Goal: Task Accomplishment & Management: Manage account settings

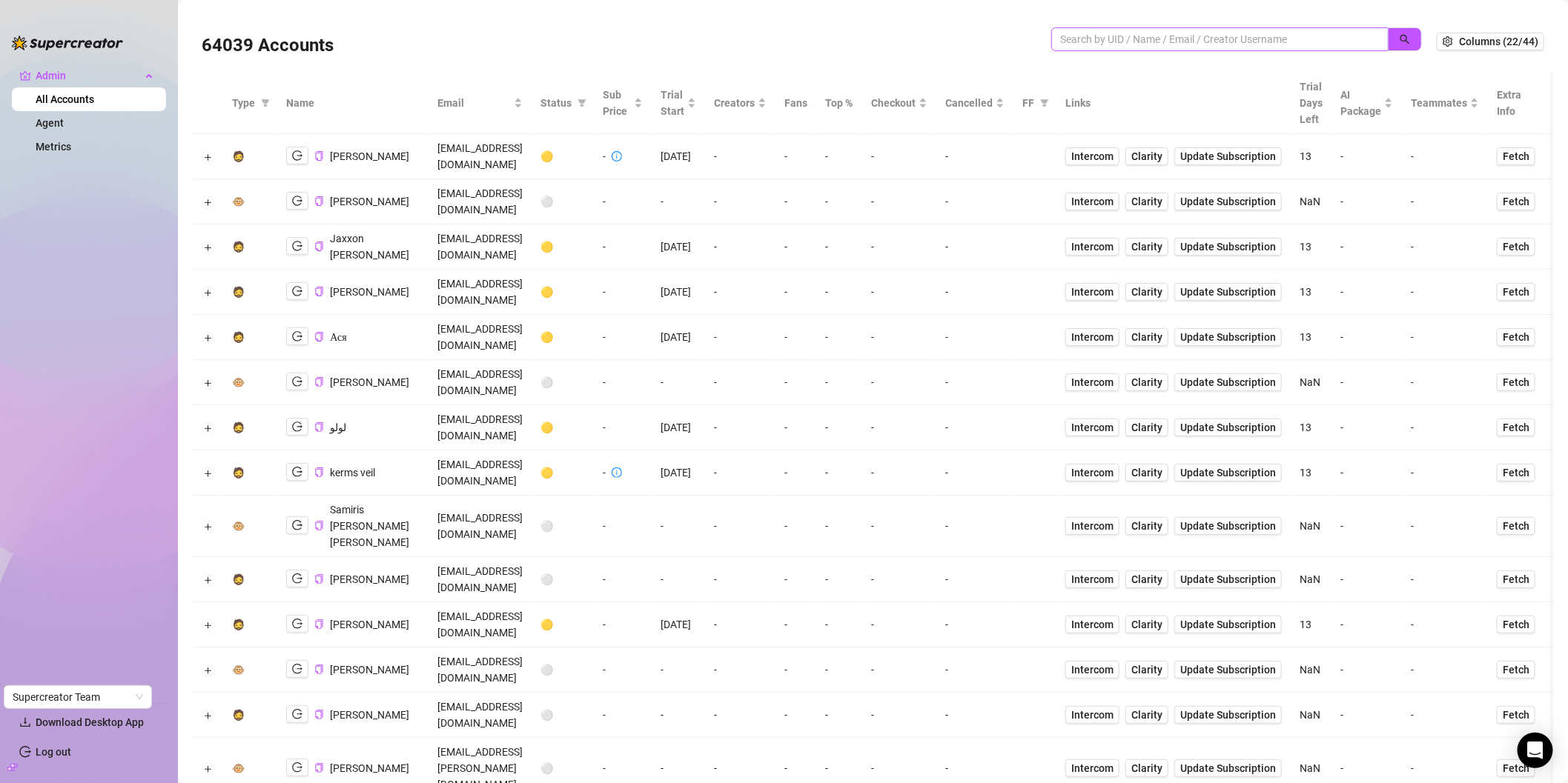
click at [1153, 47] on span at bounding box center [1219, 39] width 337 height 24
click at [1155, 45] on input "search" at bounding box center [1214, 39] width 308 height 16
type input "גםרןדאשךקמ"
type input "doristalent"
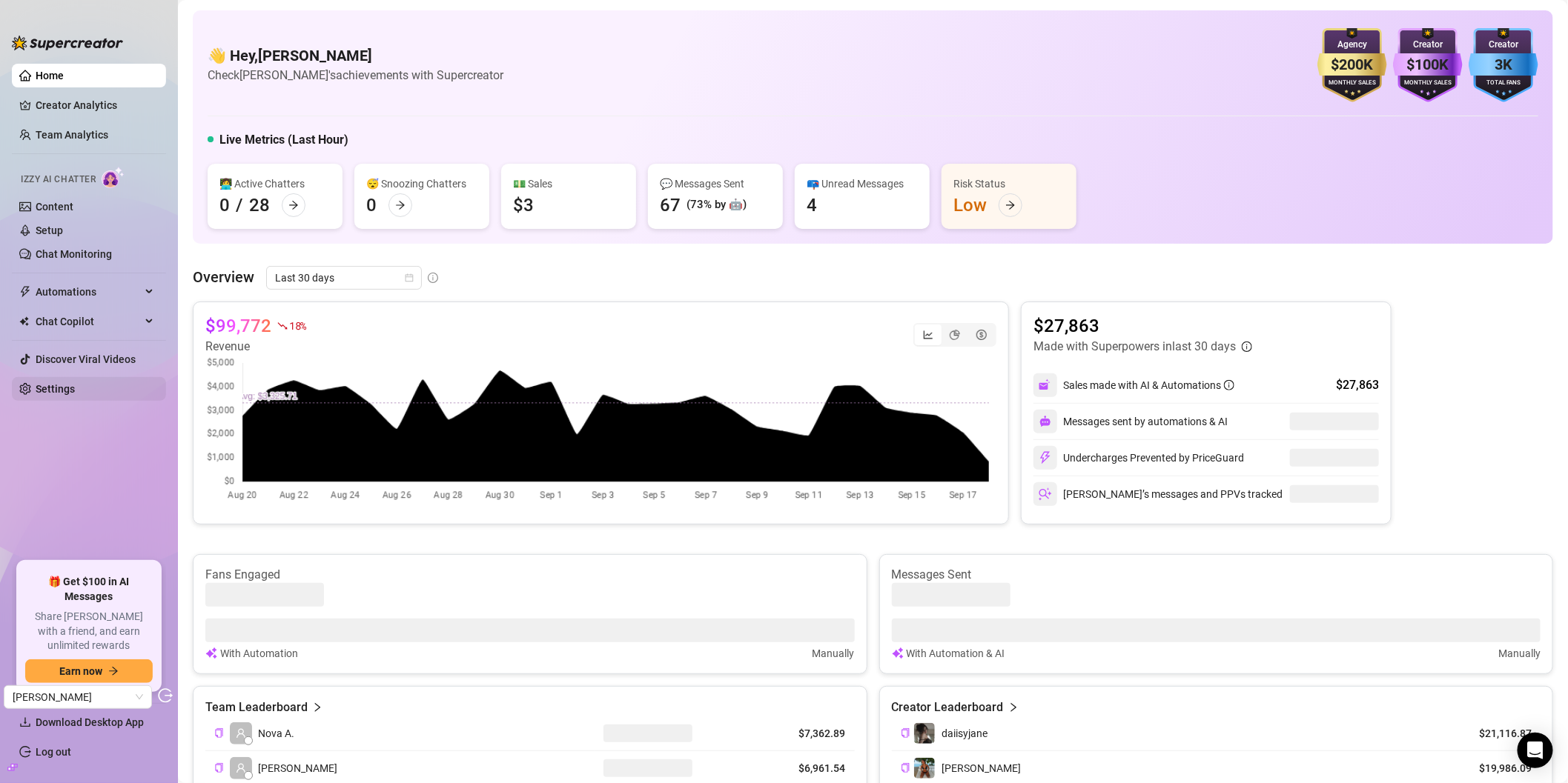
click at [48, 389] on link "Settings" at bounding box center [55, 389] width 39 height 12
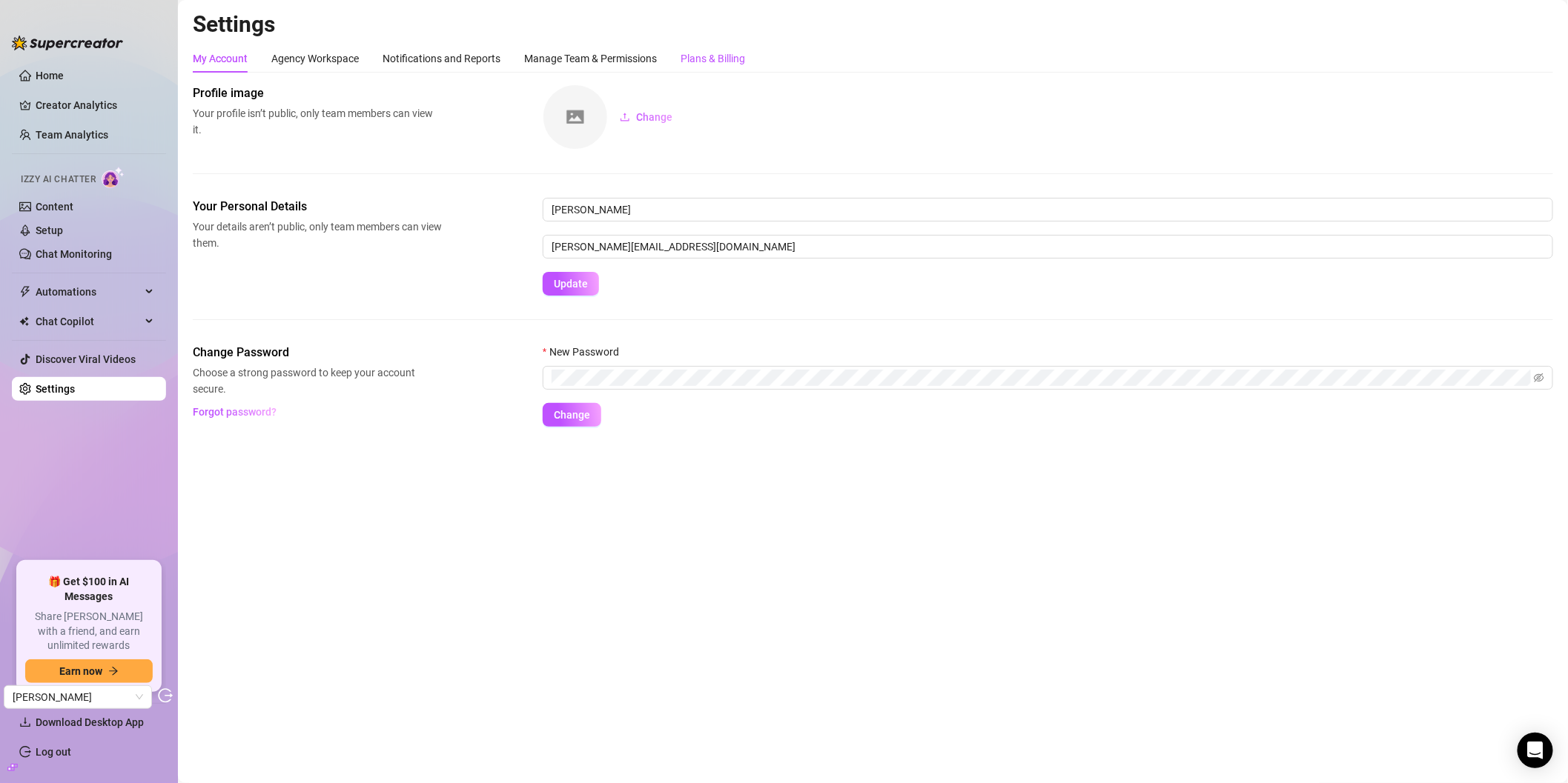
click at [708, 61] on div "Plans & Billing" at bounding box center [712, 58] width 65 height 16
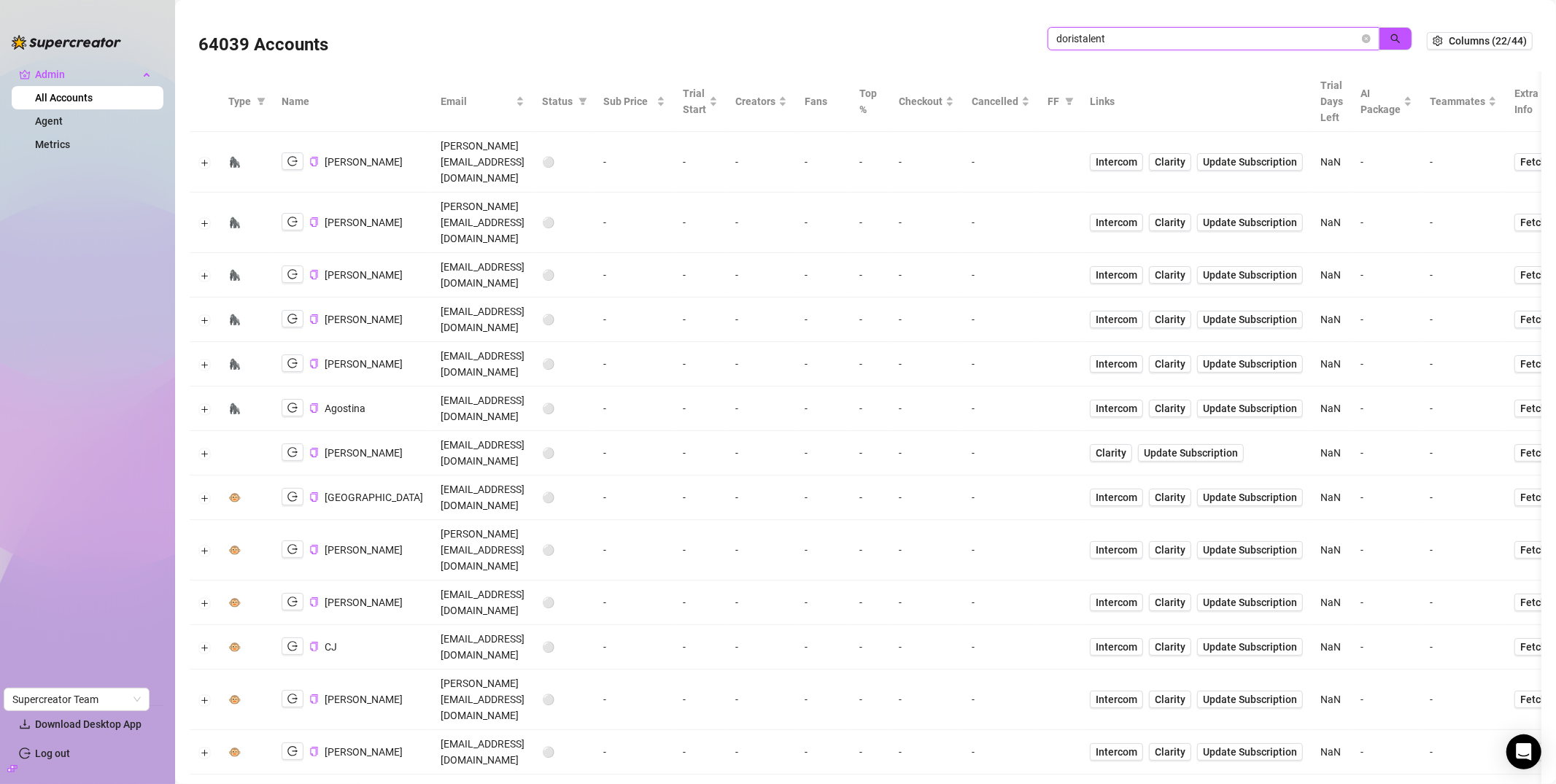
drag, startPoint x: 1126, startPoint y: 46, endPoint x: 1059, endPoint y: 42, distance: 67.1
click at [1048, 39] on span "doristalent" at bounding box center [1214, 39] width 332 height 23
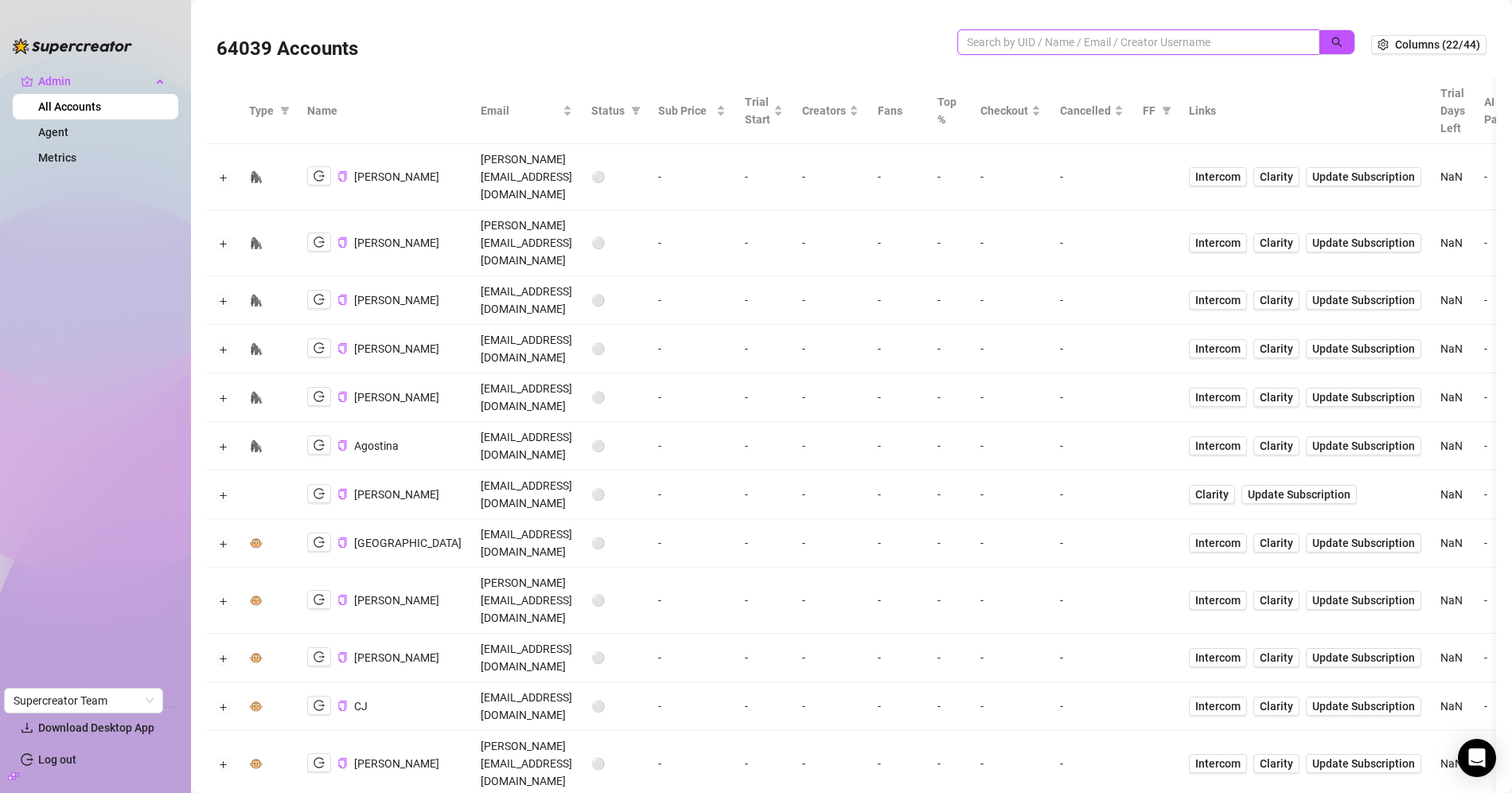
click at [1004, 36] on input "search" at bounding box center [1132, 42] width 330 height 18
type input "jamie"
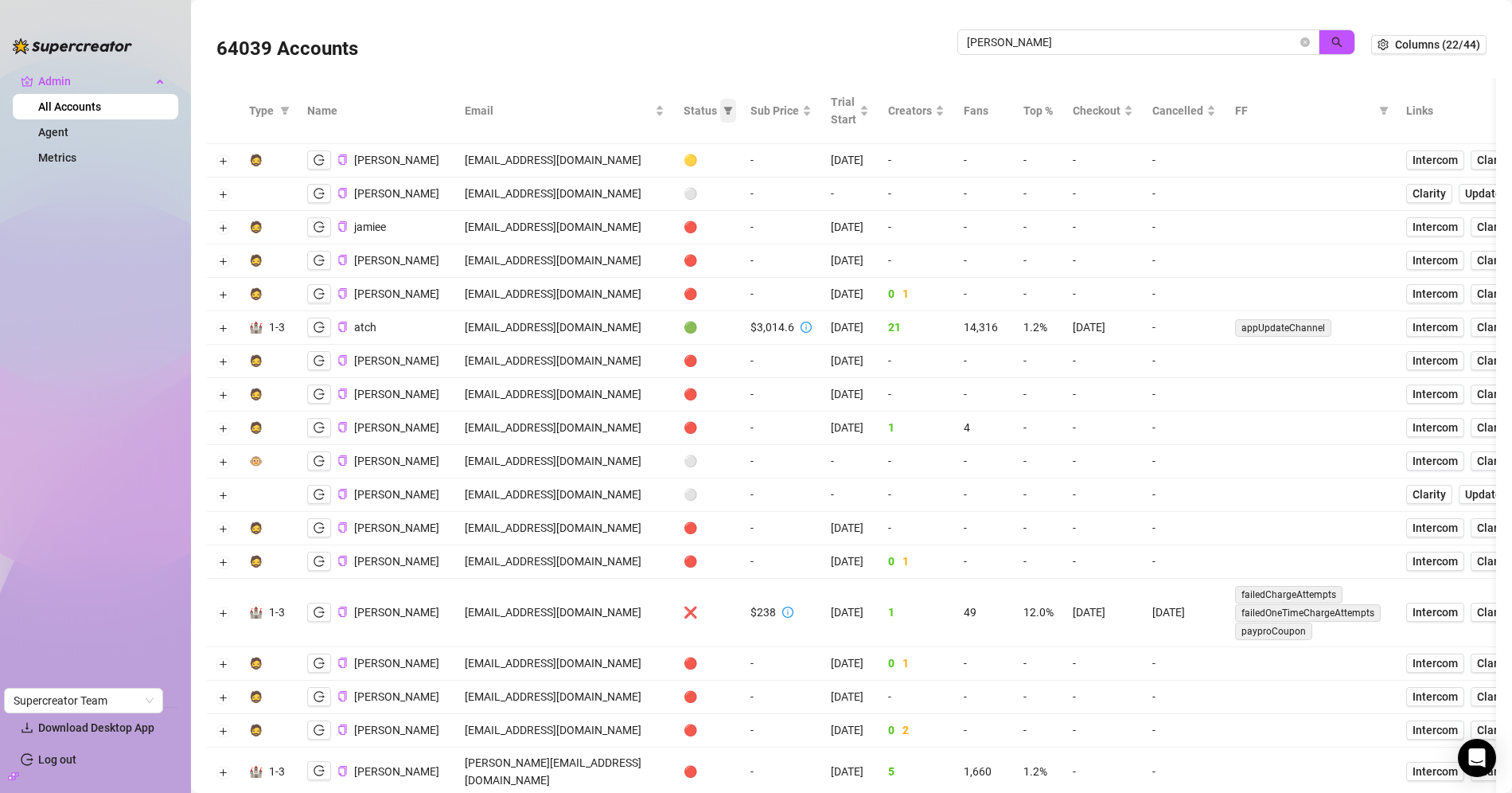
click at [736, 118] on span at bounding box center [728, 110] width 16 height 23
click at [688, 198] on span "🟢 Active" at bounding box center [691, 192] width 53 height 13
checkbox input "true"
click at [750, 277] on button "OK" at bounding box center [739, 276] width 26 height 20
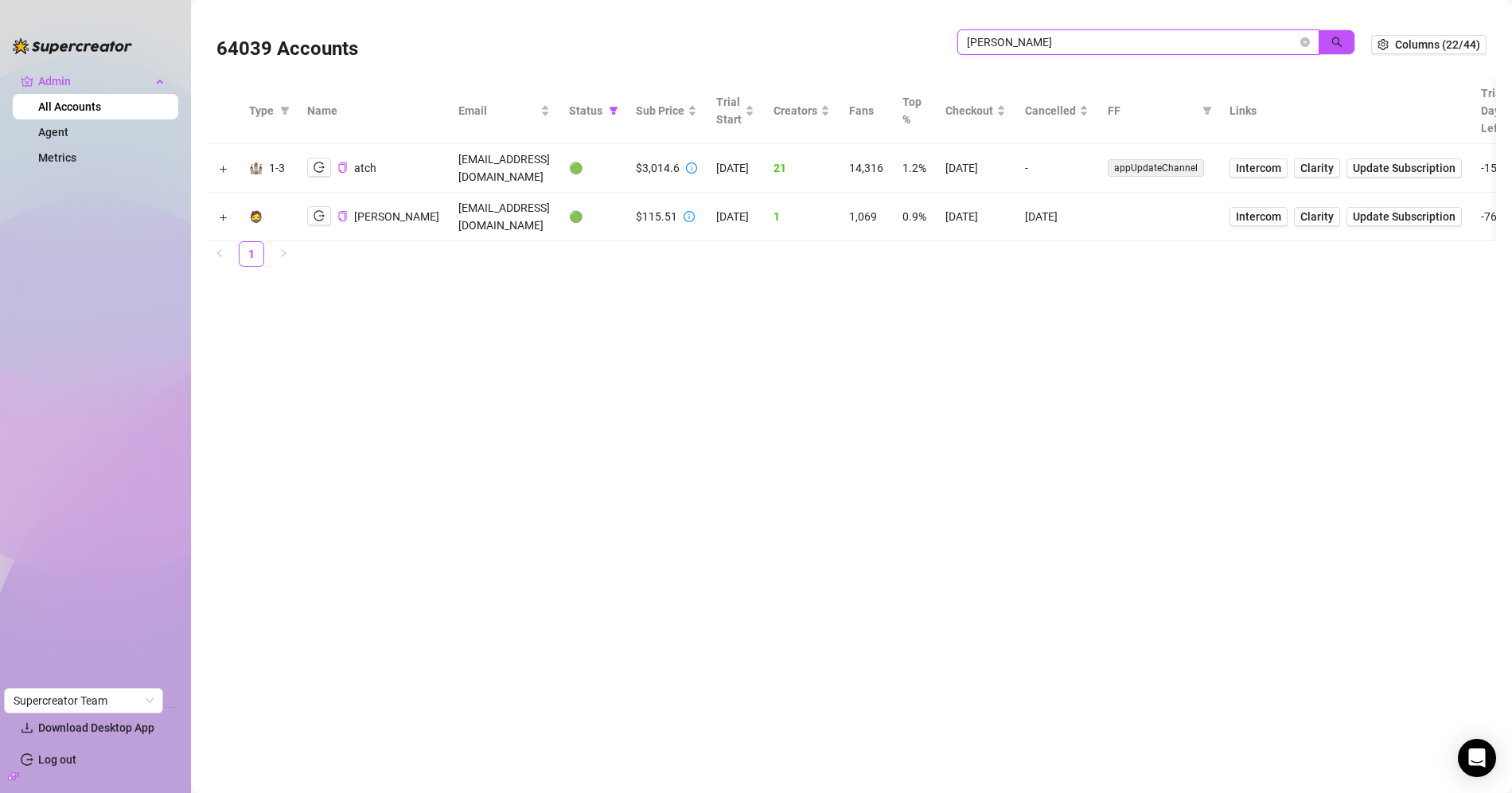
drag, startPoint x: 1005, startPoint y: 42, endPoint x: 916, endPoint y: 44, distance: 89.0
click at [908, 38] on div "64039 Accounts jamie" at bounding box center [793, 44] width 1154 height 54
click at [609, 110] on icon "filter" at bounding box center [614, 110] width 10 height 10
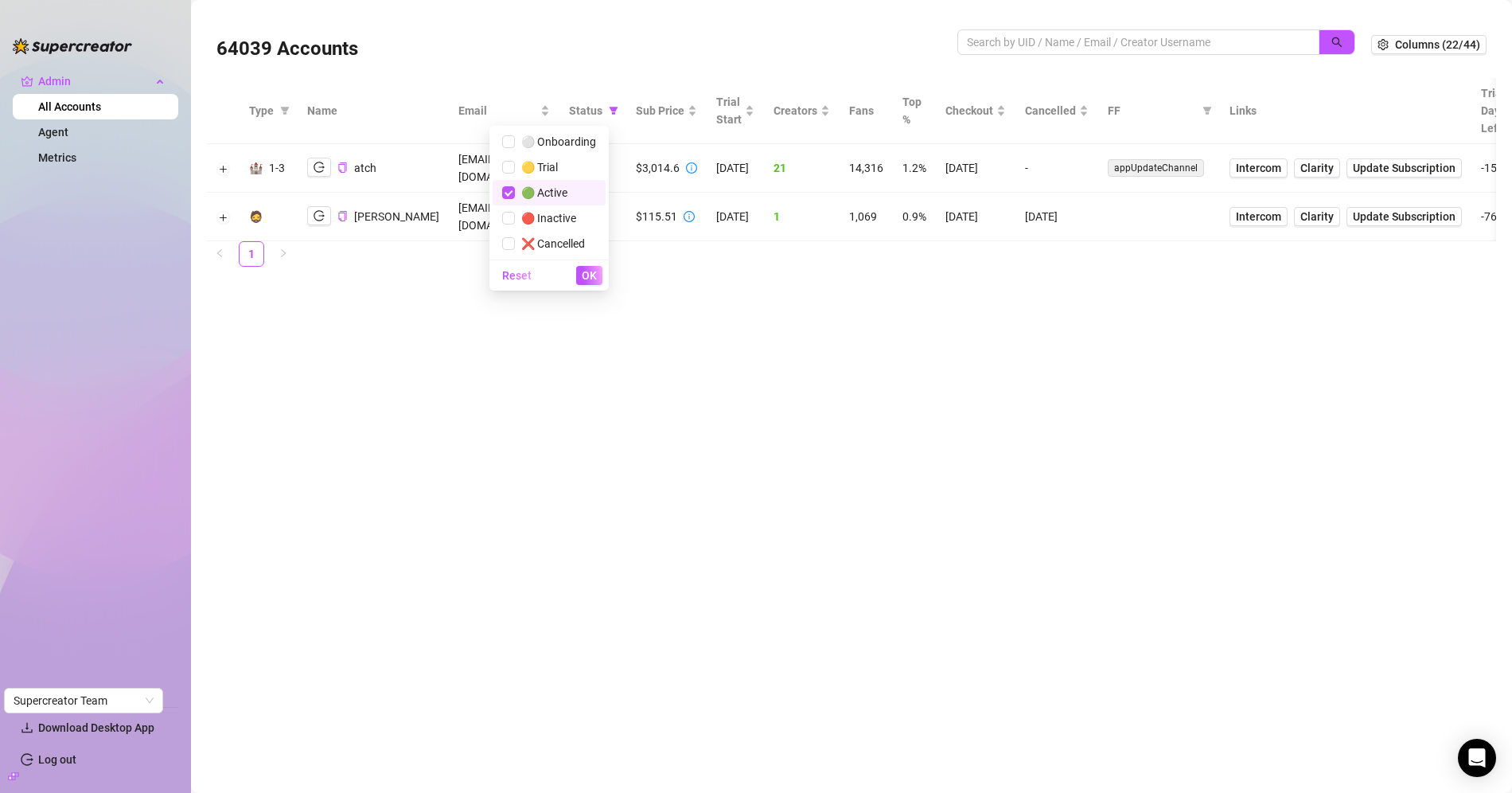
click at [534, 189] on span "🟢 Active" at bounding box center [541, 192] width 53 height 13
checkbox input "false"
click at [582, 273] on span "OK" at bounding box center [588, 275] width 15 height 13
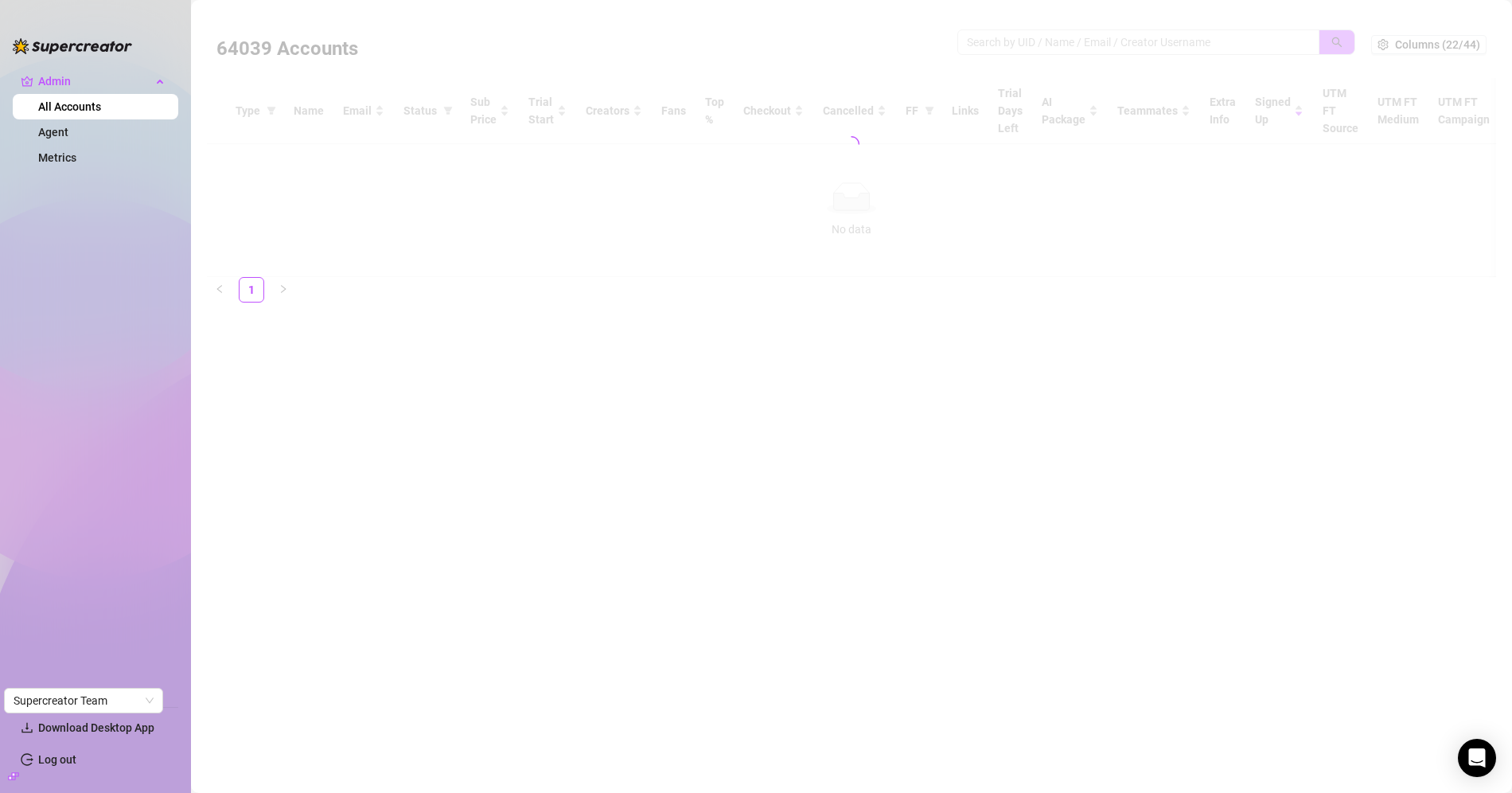
click at [1026, 37] on div at bounding box center [851, 144] width 1289 height 266
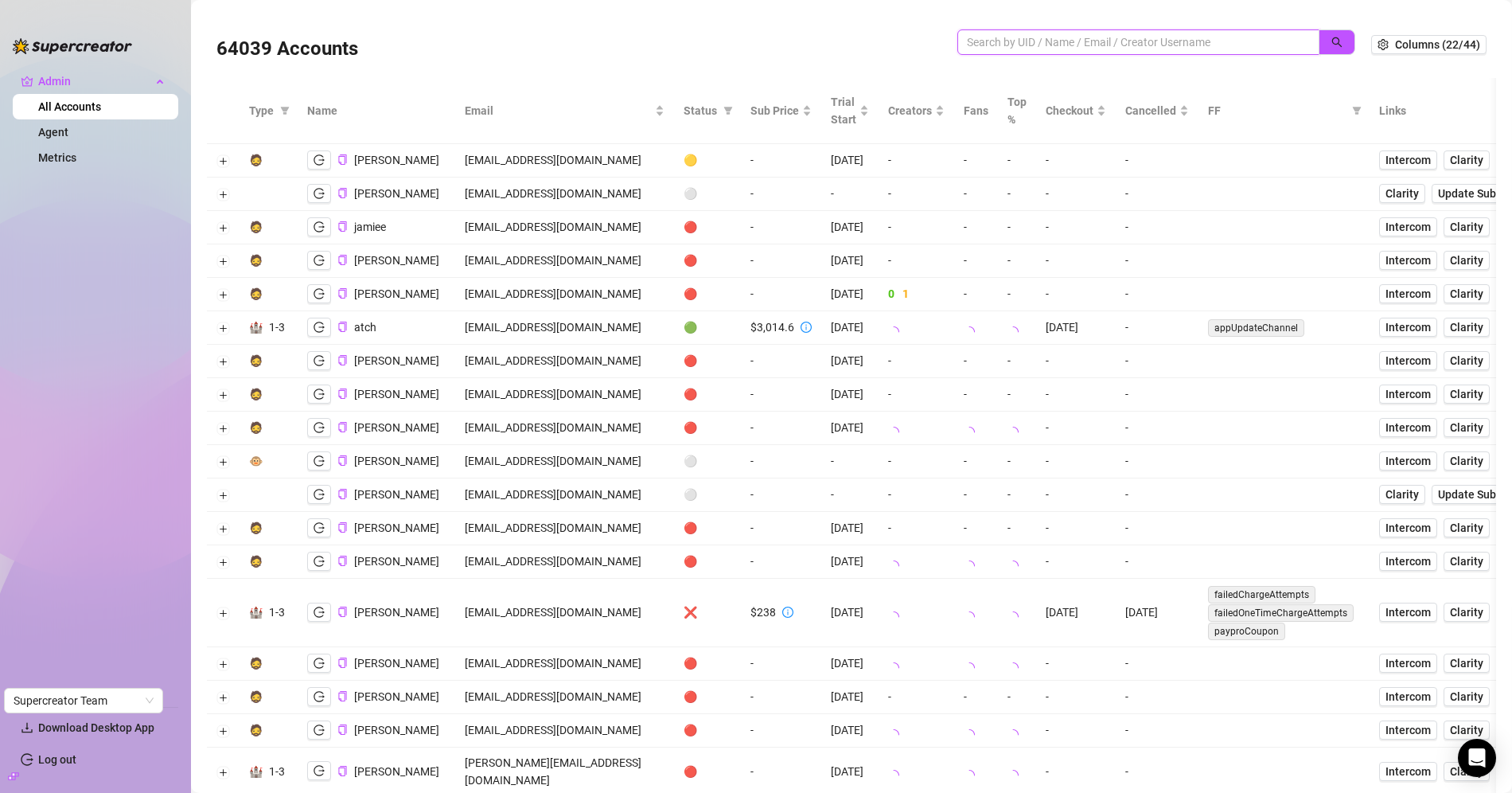
click at [1023, 42] on input "search" at bounding box center [1132, 42] width 330 height 18
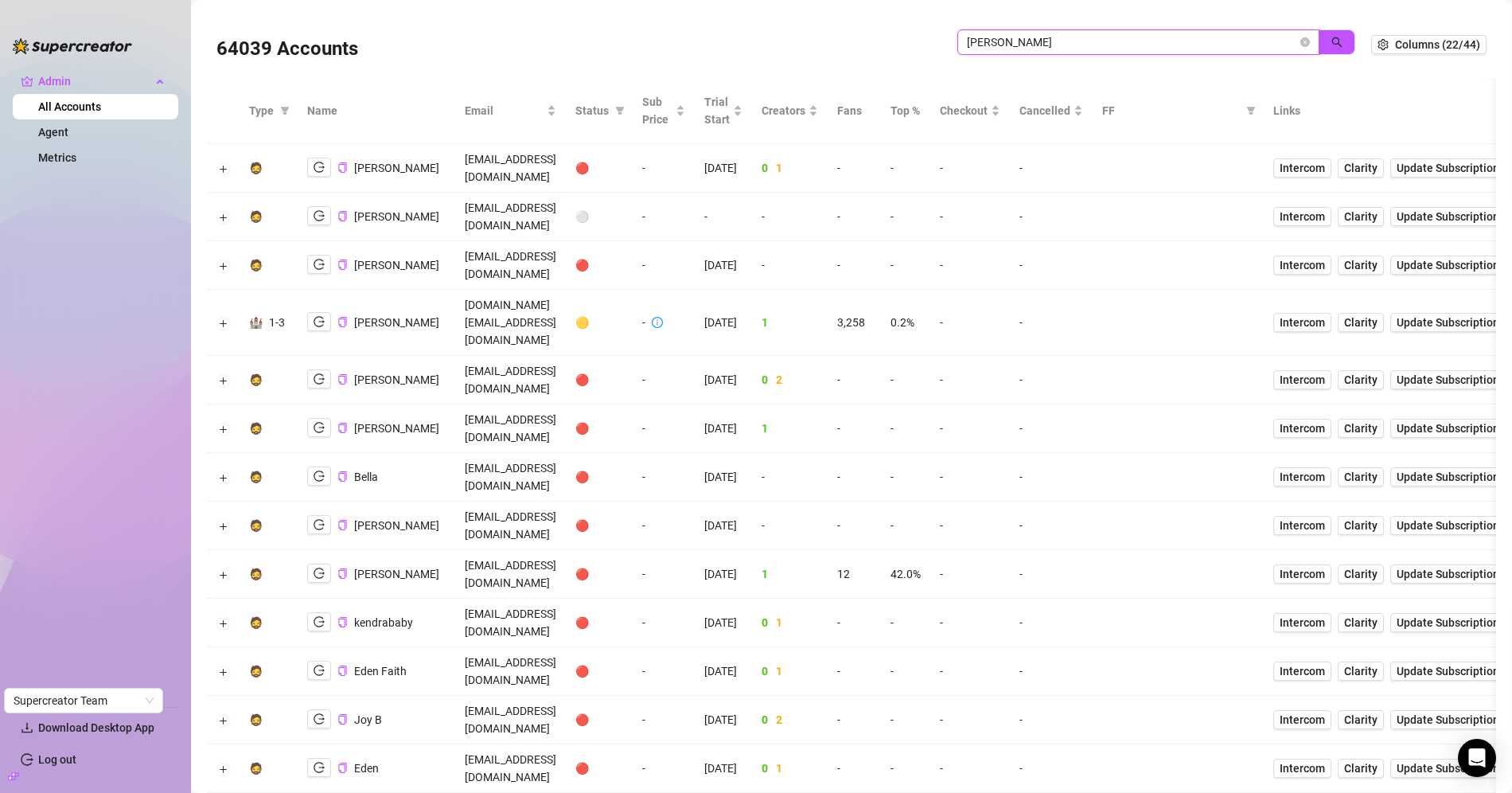
drag, startPoint x: 1007, startPoint y: 36, endPoint x: 918, endPoint y: 40, distance: 89.1
click at [920, 40] on div "64039 Accounts kendra" at bounding box center [793, 44] width 1154 height 54
click at [974, 40] on input "kendra" at bounding box center [1132, 42] width 330 height 18
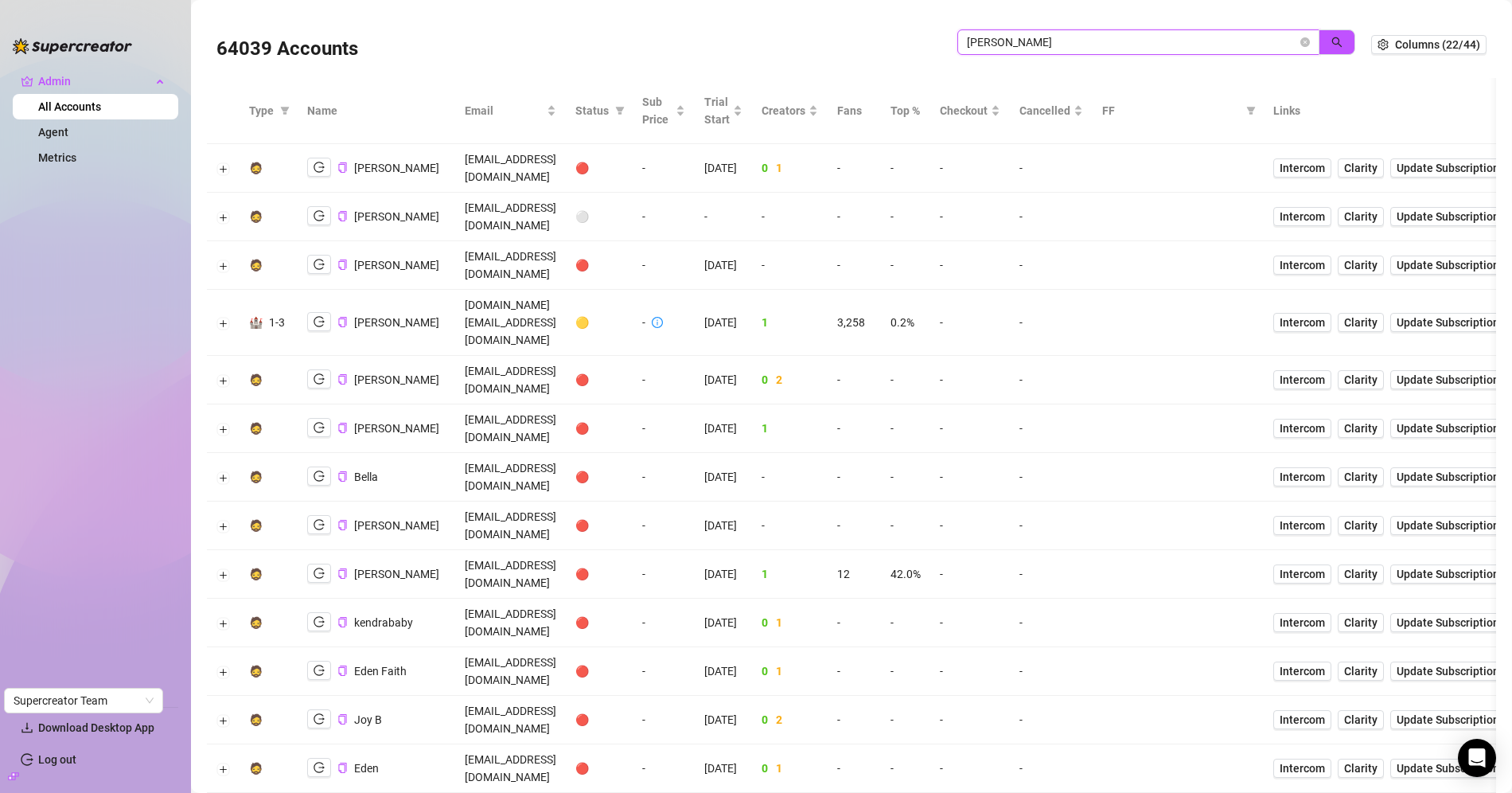
type input "jamie"
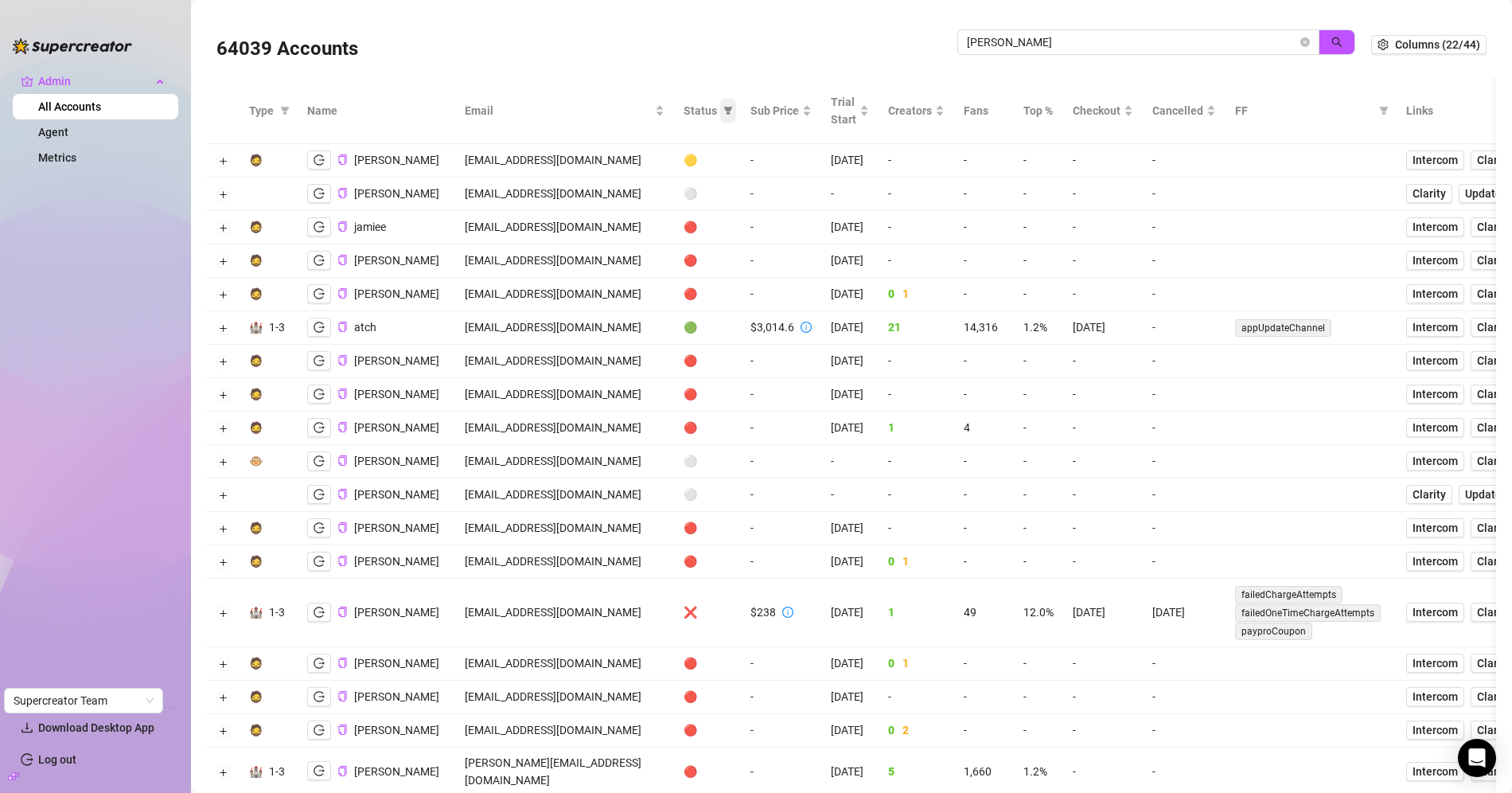
click at [733, 113] on icon "filter" at bounding box center [728, 110] width 10 height 10
click at [708, 171] on span "🟡 Trial" at bounding box center [686, 166] width 43 height 13
checkbox input "true"
click at [742, 270] on span "OK" at bounding box center [739, 275] width 15 height 13
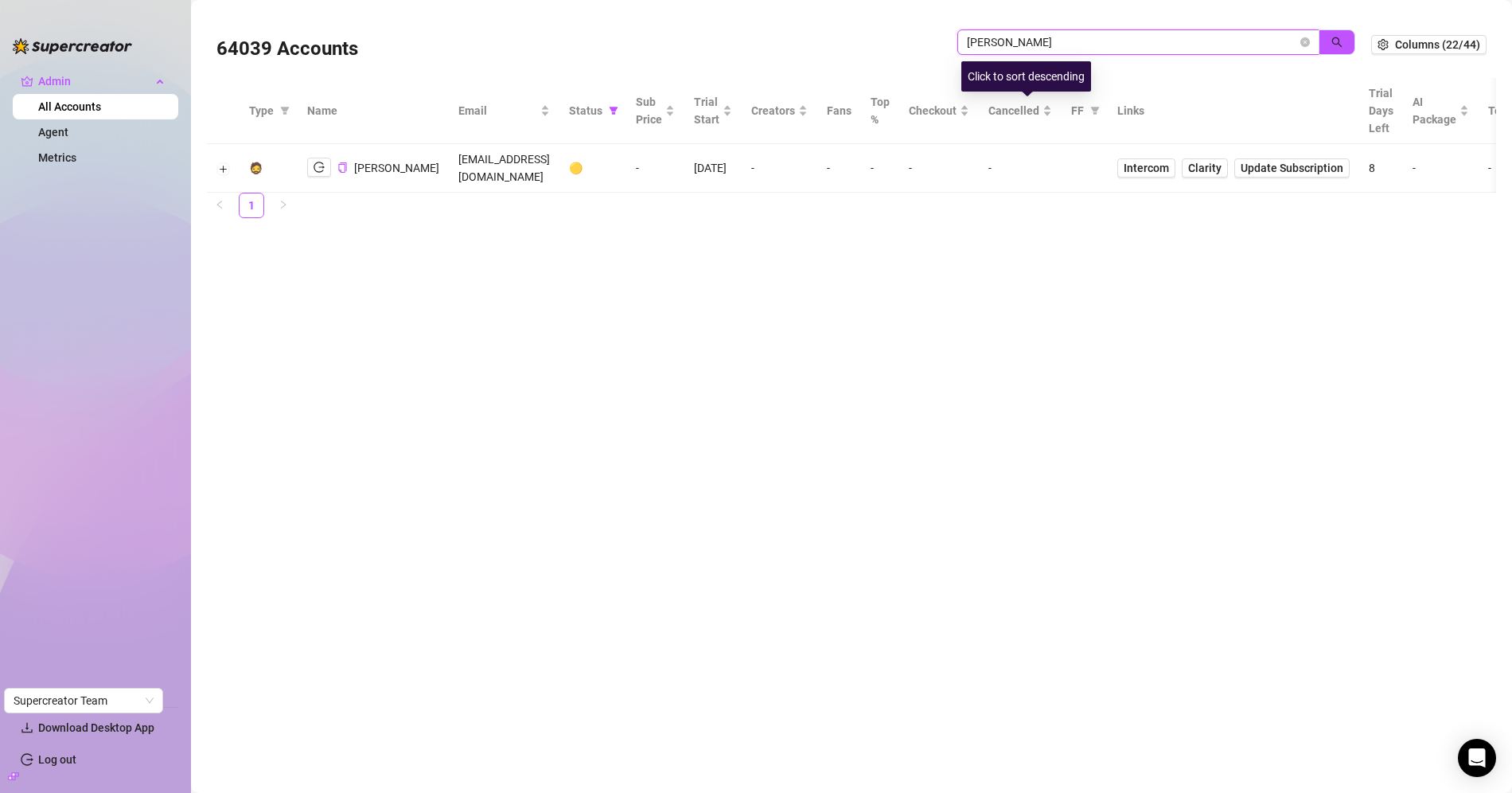
drag, startPoint x: 1017, startPoint y: 50, endPoint x: 899, endPoint y: 44, distance: 118.2
click at [900, 44] on div "64039 Accounts jamie" at bounding box center [793, 44] width 1154 height 54
click at [1033, 36] on input "search" at bounding box center [1132, 42] width 330 height 18
paste input "lucas84antunes@gmail.com"
type input "lucas84antunes@gmail.com"
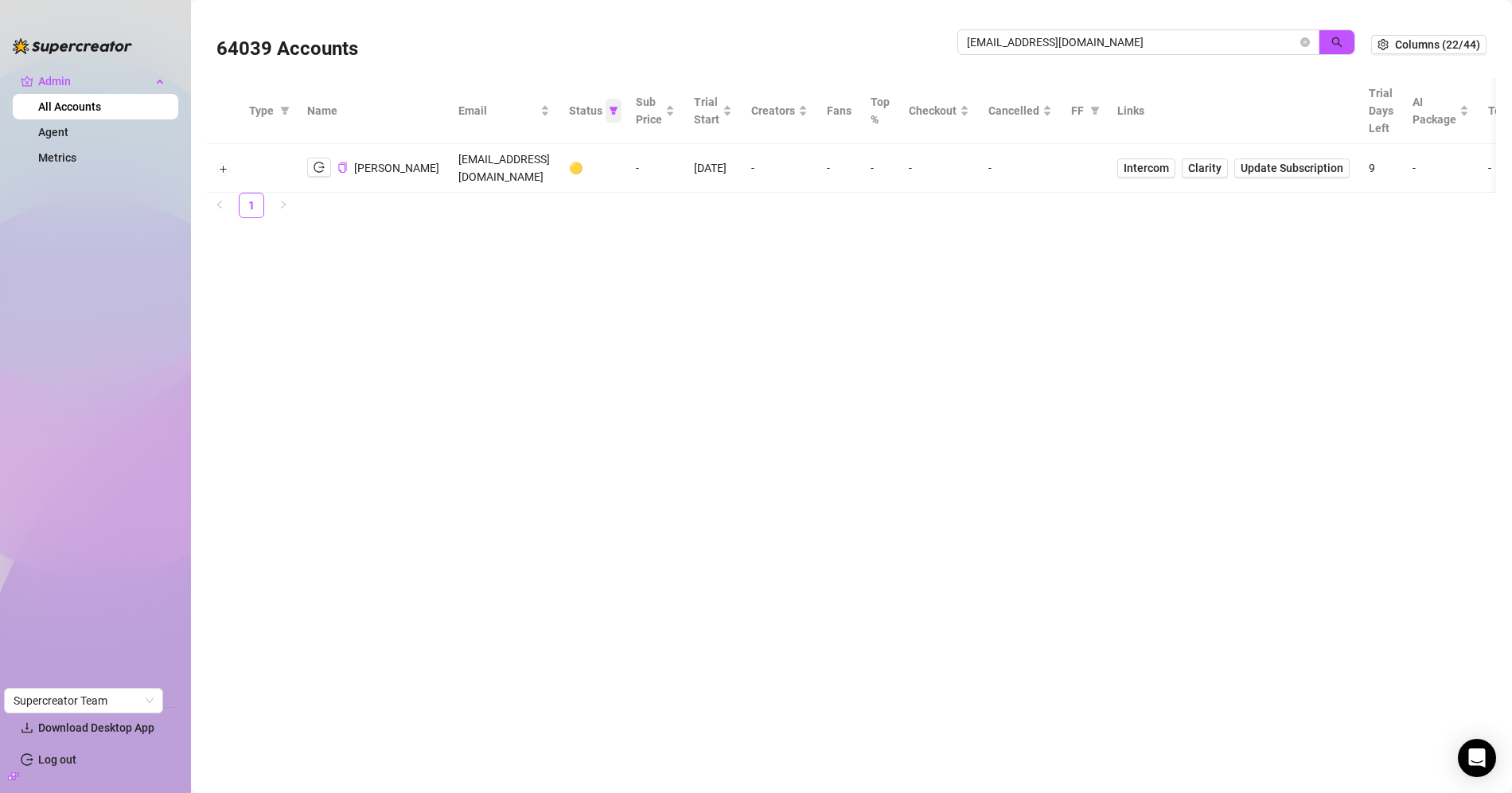
click at [618, 109] on icon "filter" at bounding box center [614, 110] width 10 height 10
click at [570, 165] on span "🟡 Trial" at bounding box center [552, 166] width 43 height 13
checkbox input "false"
click at [605, 276] on span "OK" at bounding box center [604, 275] width 15 height 13
click at [1187, 43] on input "lucas84antunes@gmail.com" at bounding box center [1132, 42] width 330 height 18
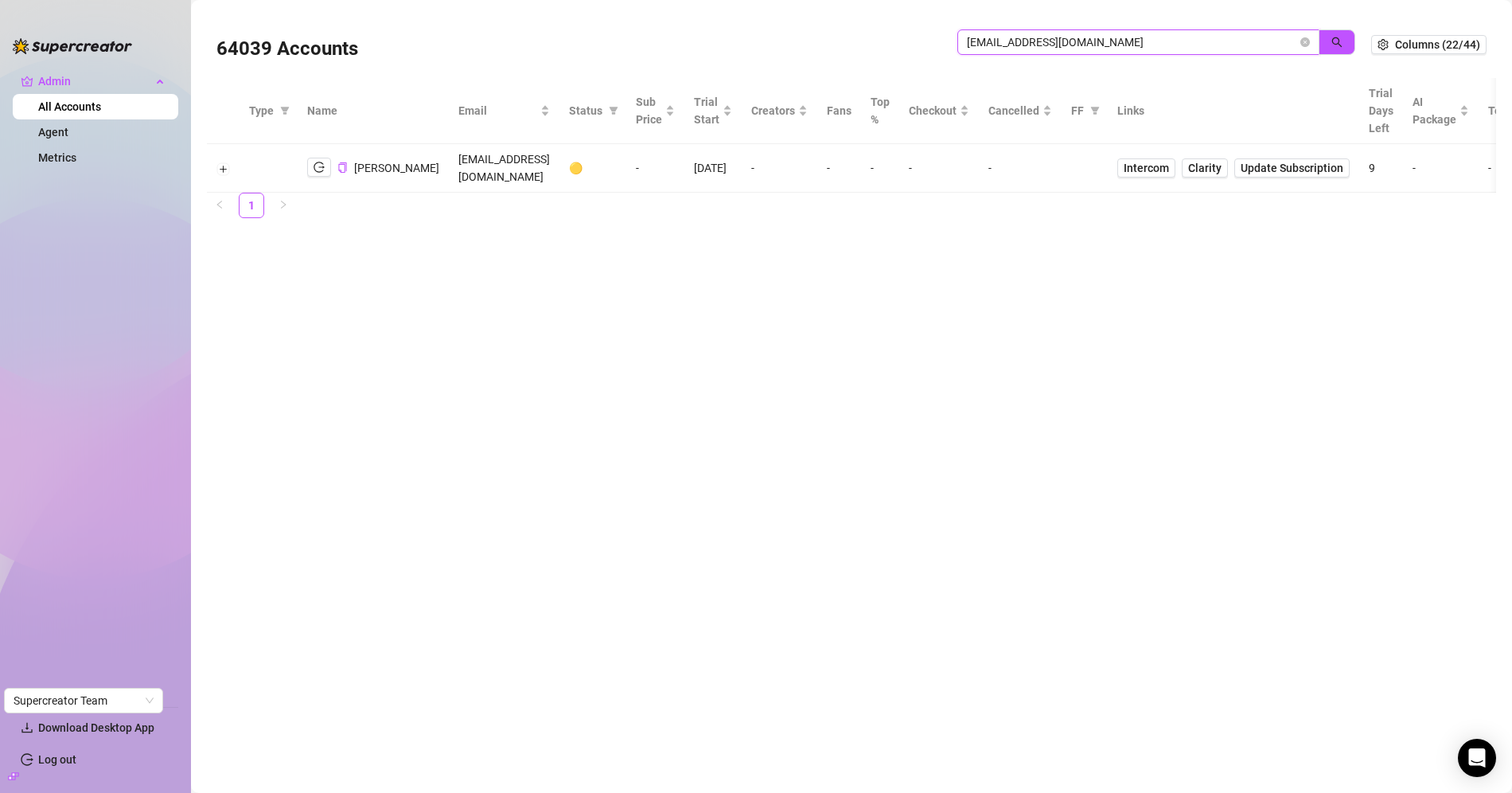
type input "lucas84antunes@gmail.com"
drag, startPoint x: 1183, startPoint y: 38, endPoint x: 666, endPoint y: 31, distance: 517.0
click at [683, 30] on div "64039 Accounts lucas84antunes@gmail.com" at bounding box center [793, 44] width 1154 height 54
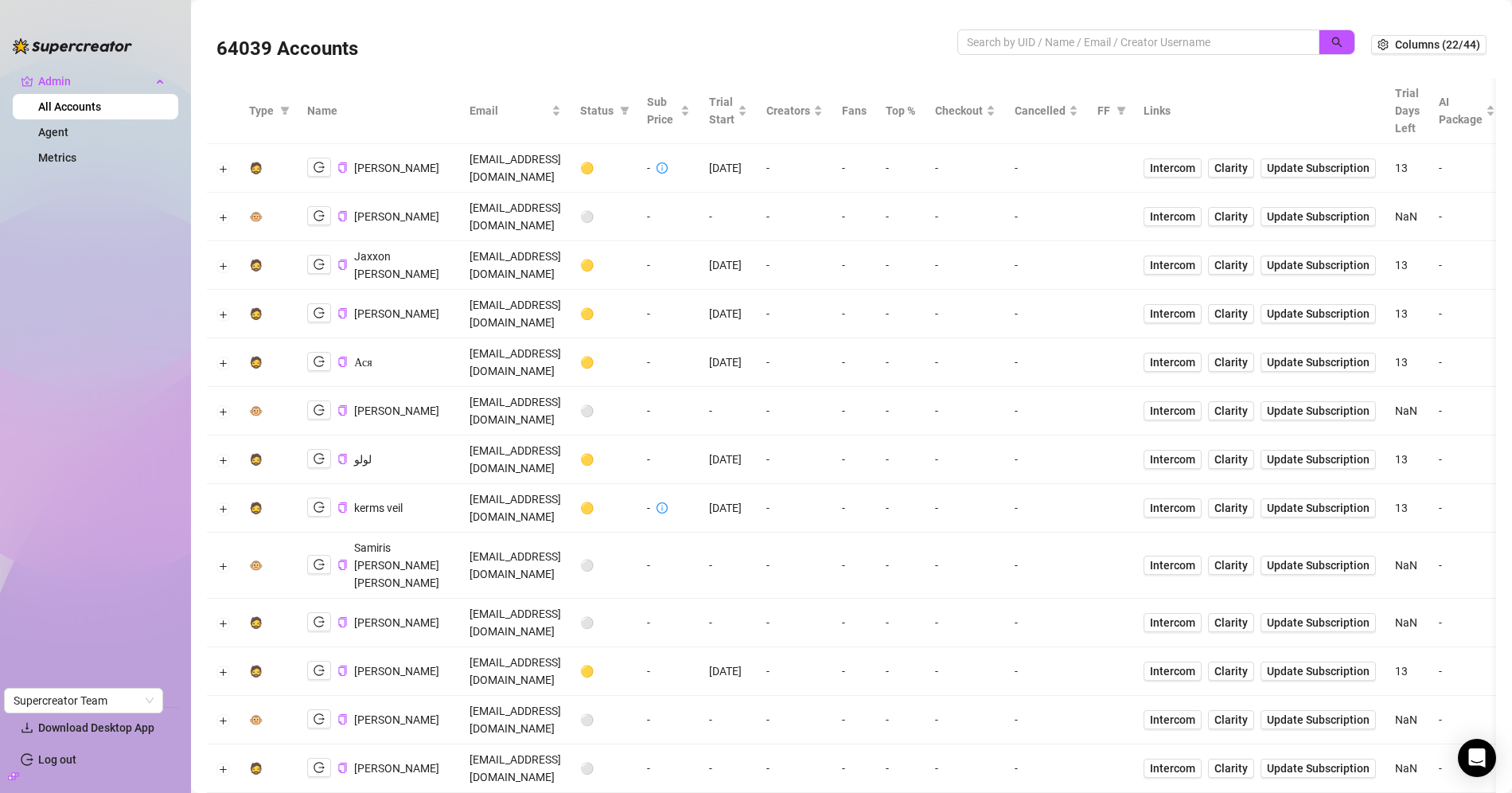
click at [1070, 58] on div at bounding box center [1155, 50] width 398 height 42
click at [1068, 41] on input "search" at bounding box center [1132, 42] width 330 height 18
paste input "lucas84antunes@gmail.com"
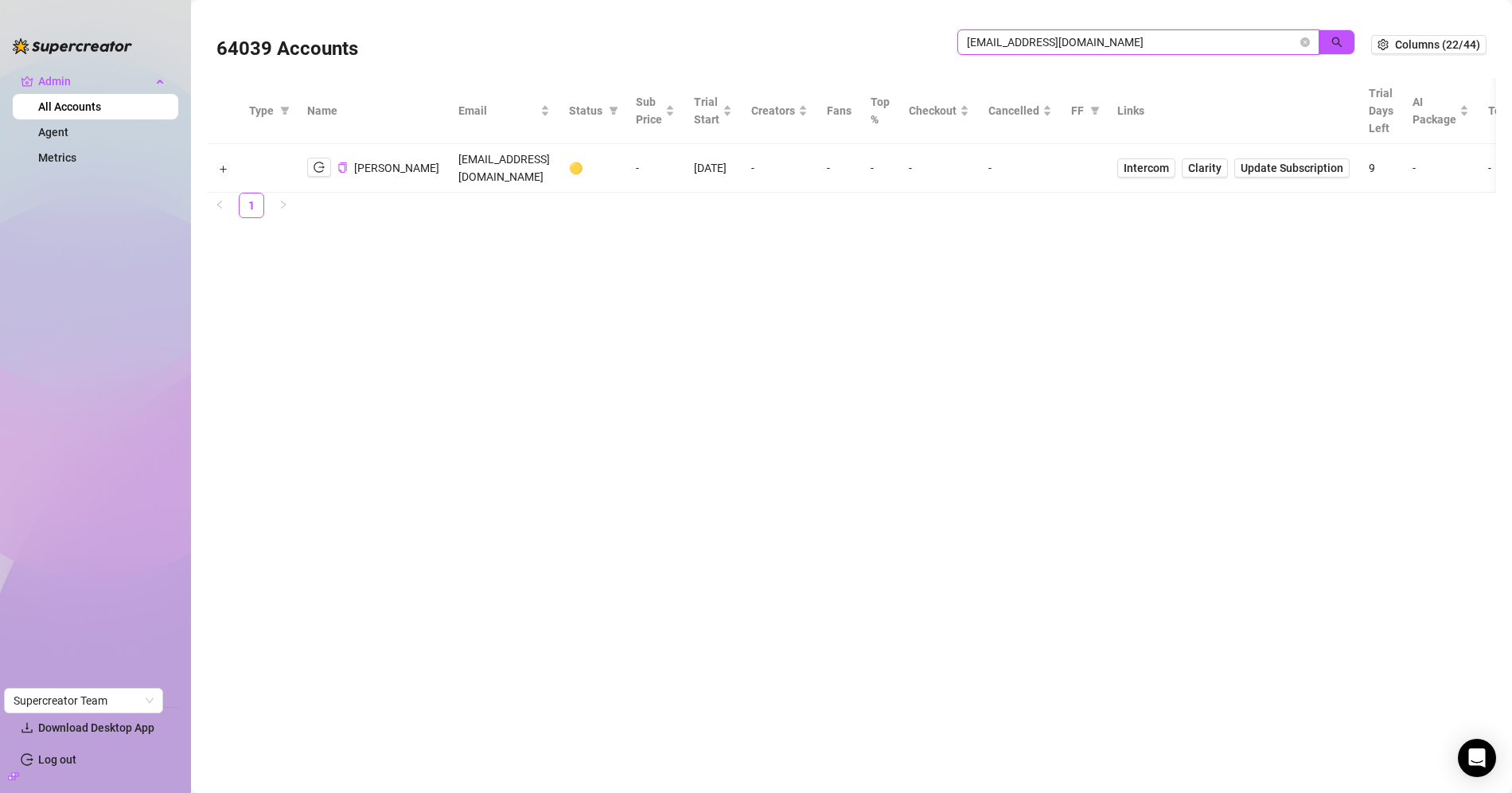
drag, startPoint x: 1126, startPoint y: 39, endPoint x: 849, endPoint y: 34, distance: 277.0
click at [851, 34] on div "64039 Accounts lucas84antunes@gmail.com" at bounding box center [793, 44] width 1154 height 54
click at [1036, 36] on input "lucas84antunes@gmail.com" at bounding box center [1132, 42] width 330 height 18
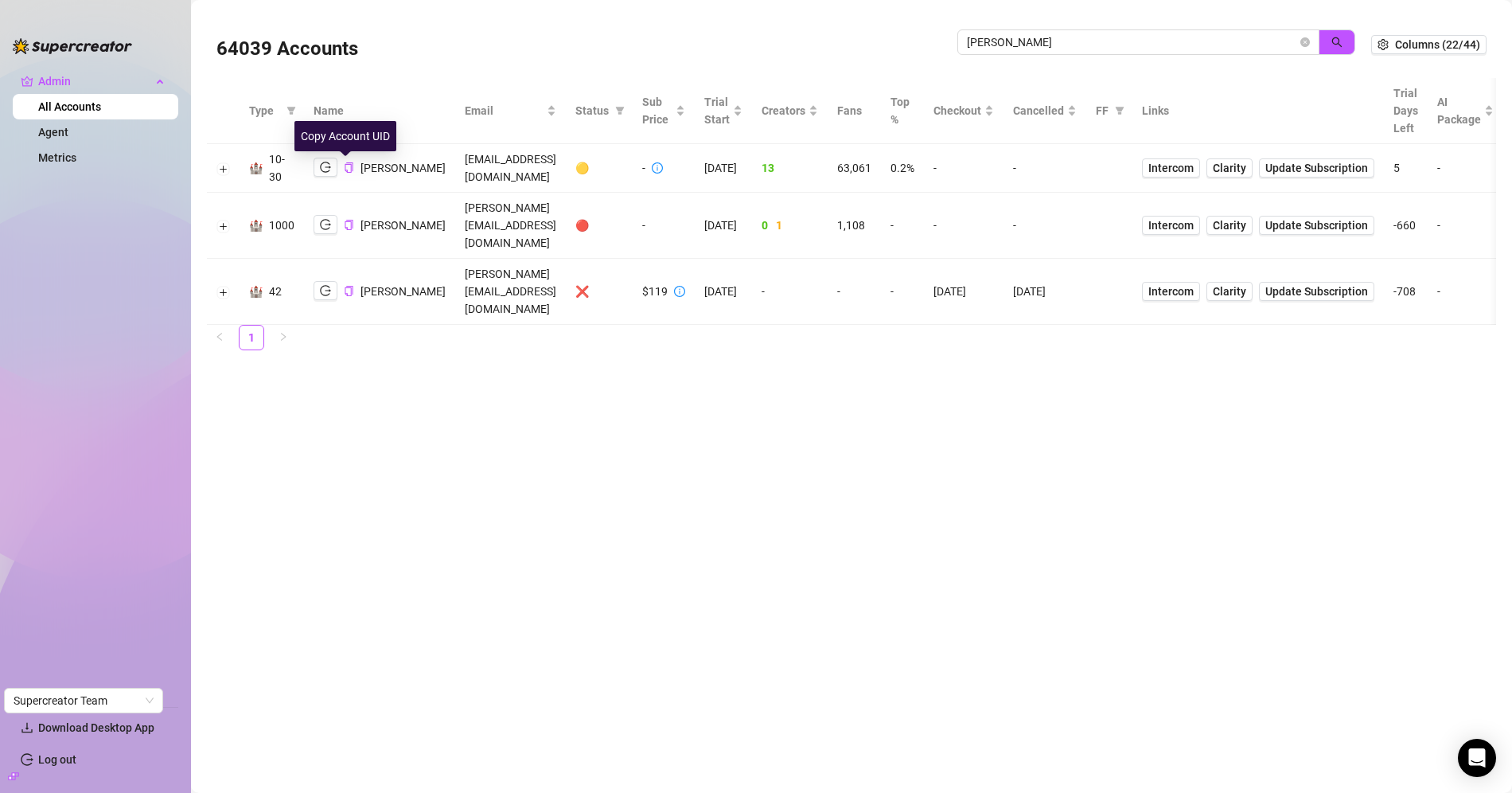
click at [339, 165] on div "Morgan Cleary" at bounding box center [379, 167] width 132 height 20
click at [329, 165] on button "button" at bounding box center [325, 167] width 23 height 20
click at [992, 41] on input "cleary" at bounding box center [1132, 42] width 330 height 18
click at [220, 170] on button "Expand row" at bounding box center [223, 168] width 13 height 13
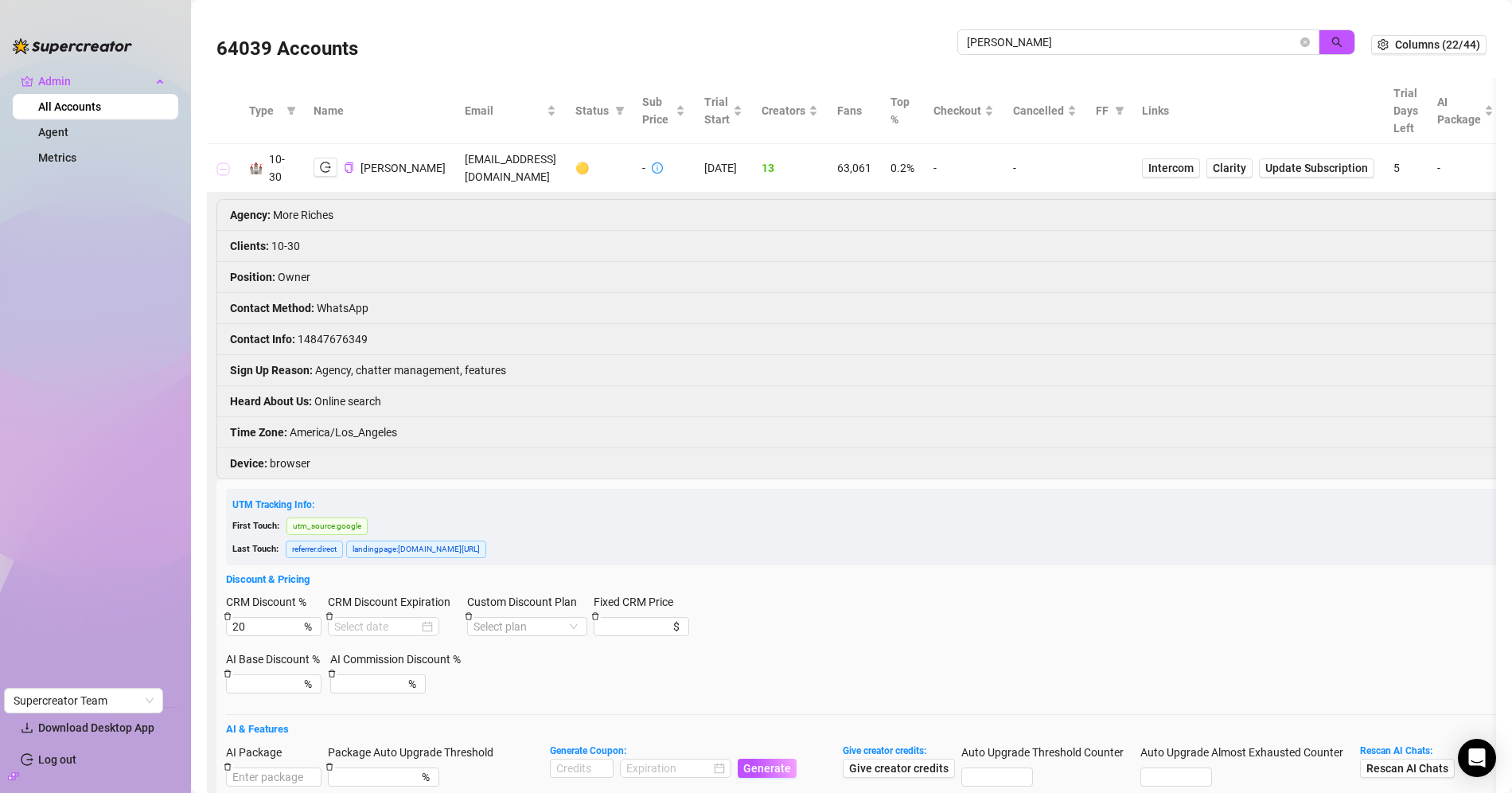
click at [225, 171] on button "Collapse row" at bounding box center [223, 168] width 13 height 13
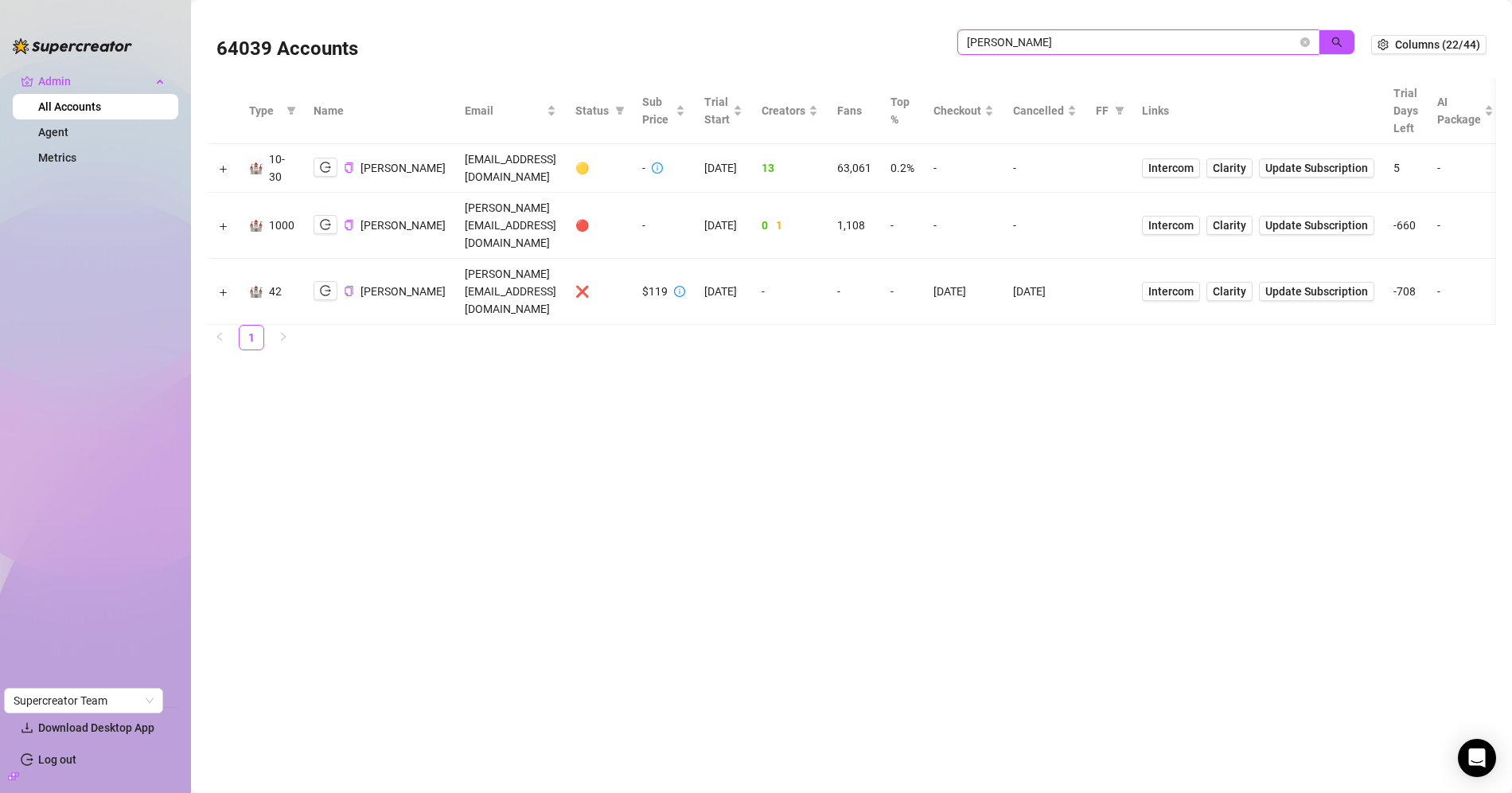
click at [1012, 36] on input "cleary" at bounding box center [1132, 42] width 330 height 18
paste input "Janju"
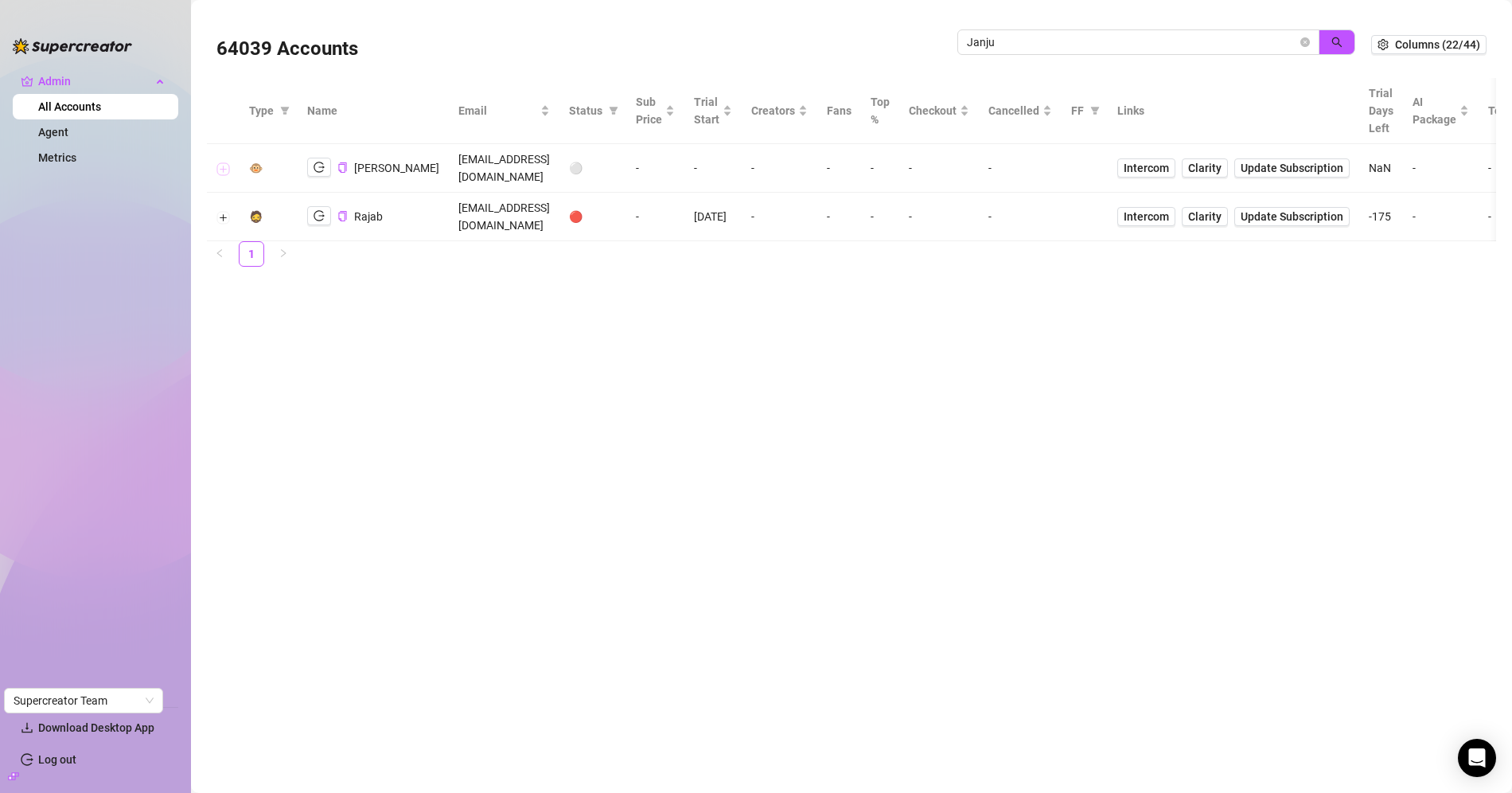
click at [225, 171] on button "Expand row" at bounding box center [223, 168] width 13 height 13
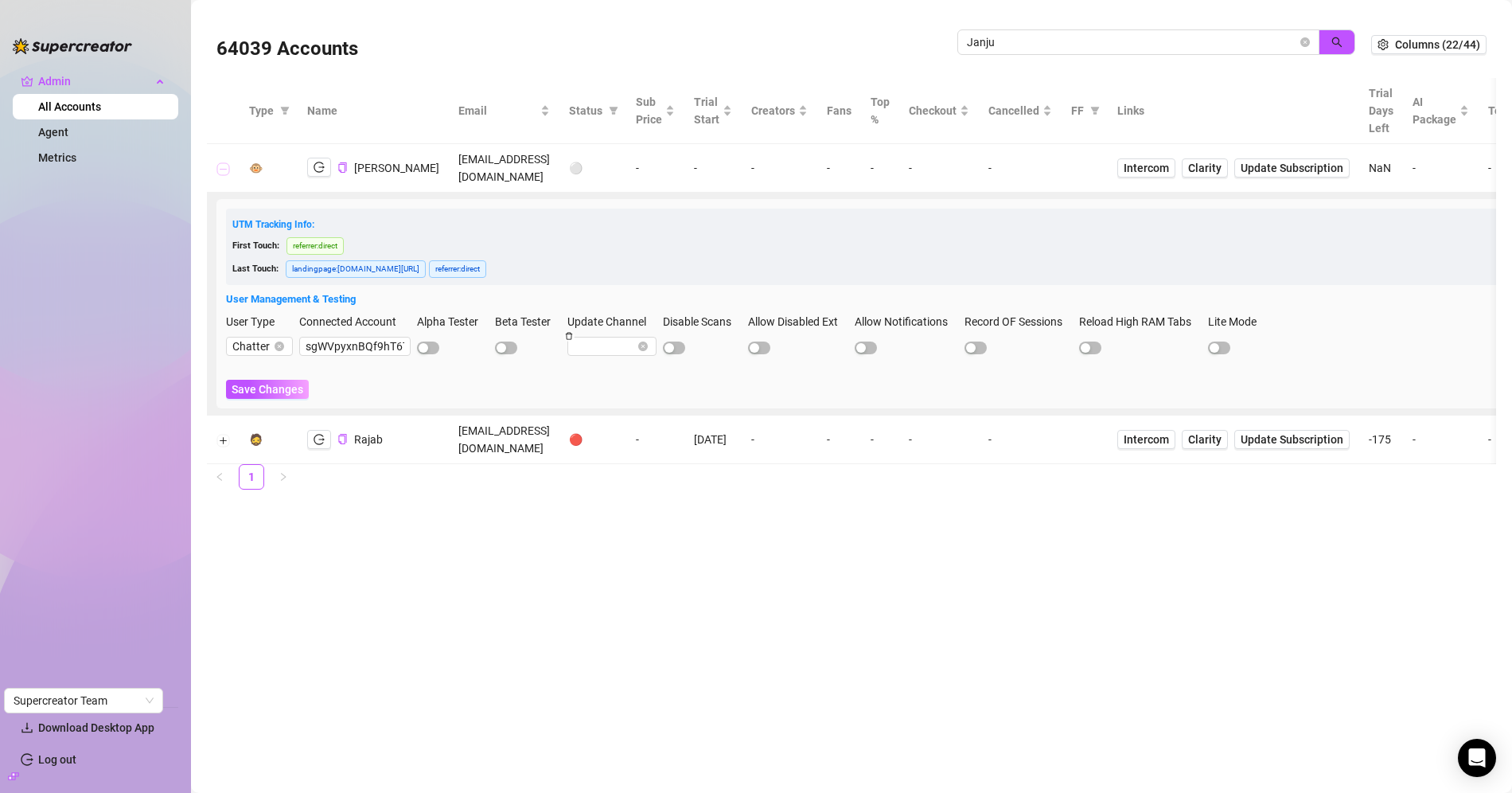
click at [223, 169] on button "Collapse row" at bounding box center [223, 168] width 13 height 13
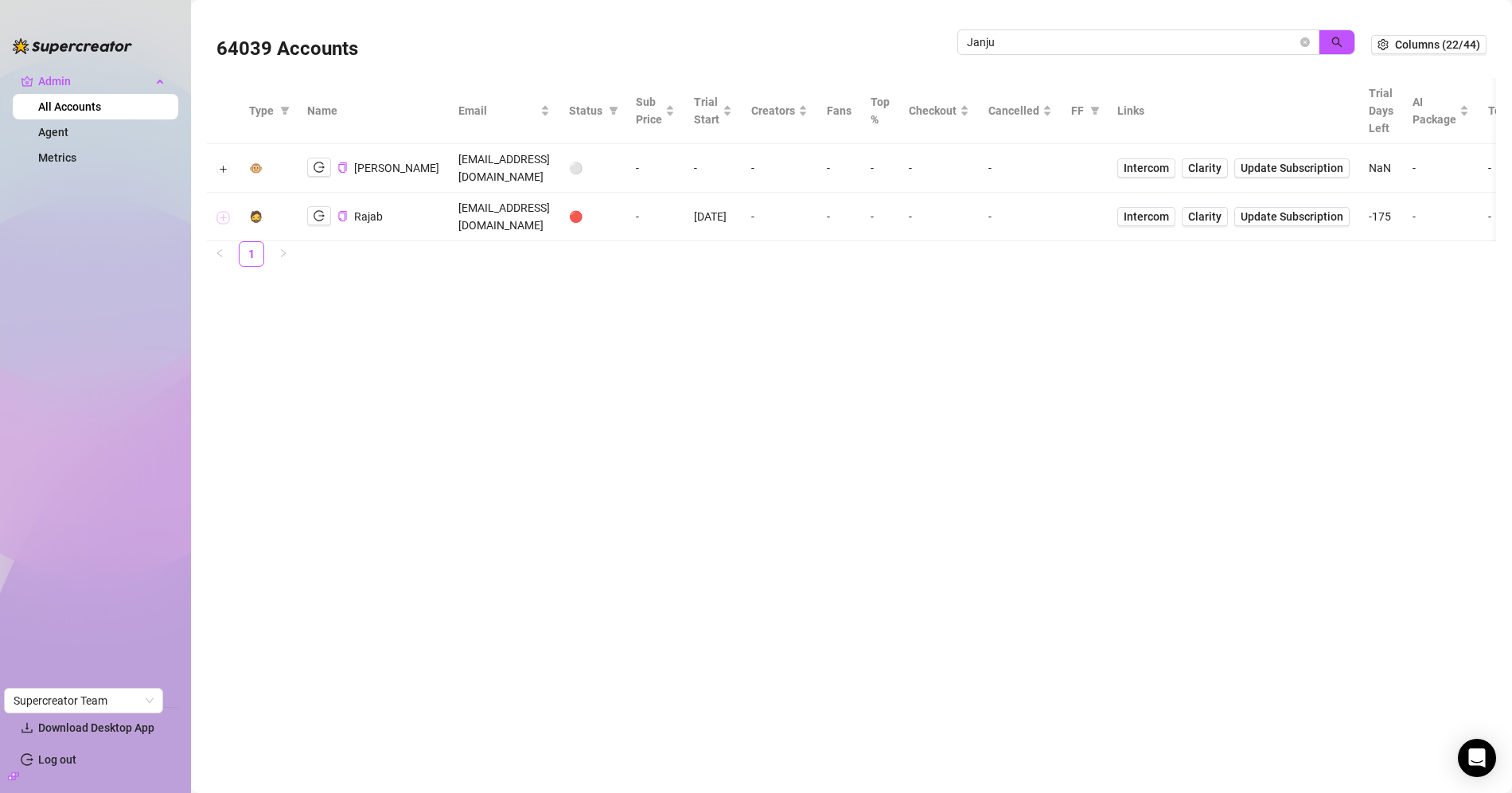
click at [219, 211] on button "Expand row" at bounding box center [223, 217] width 13 height 13
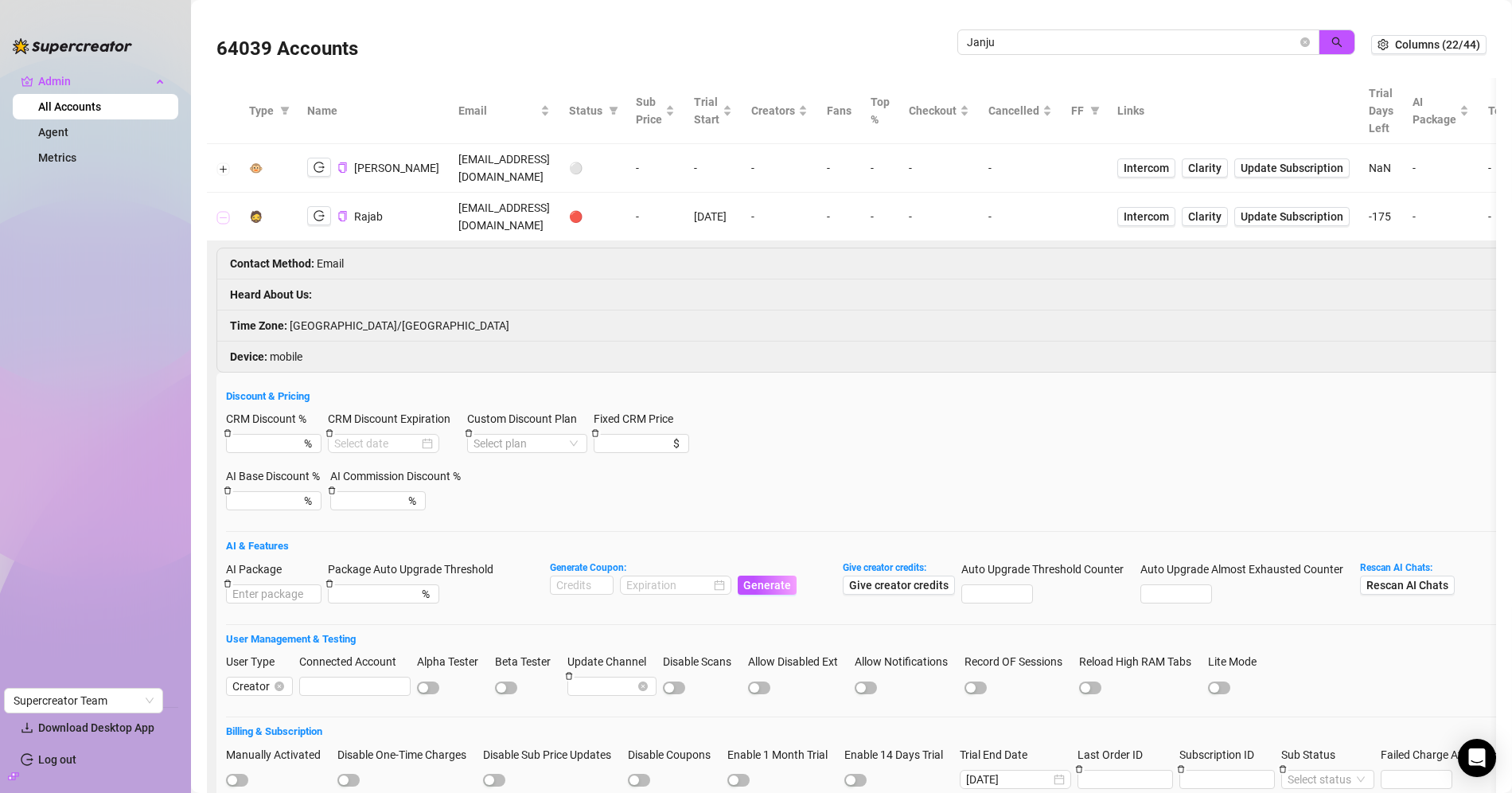
click at [219, 211] on button "Collapse row" at bounding box center [223, 217] width 13 height 13
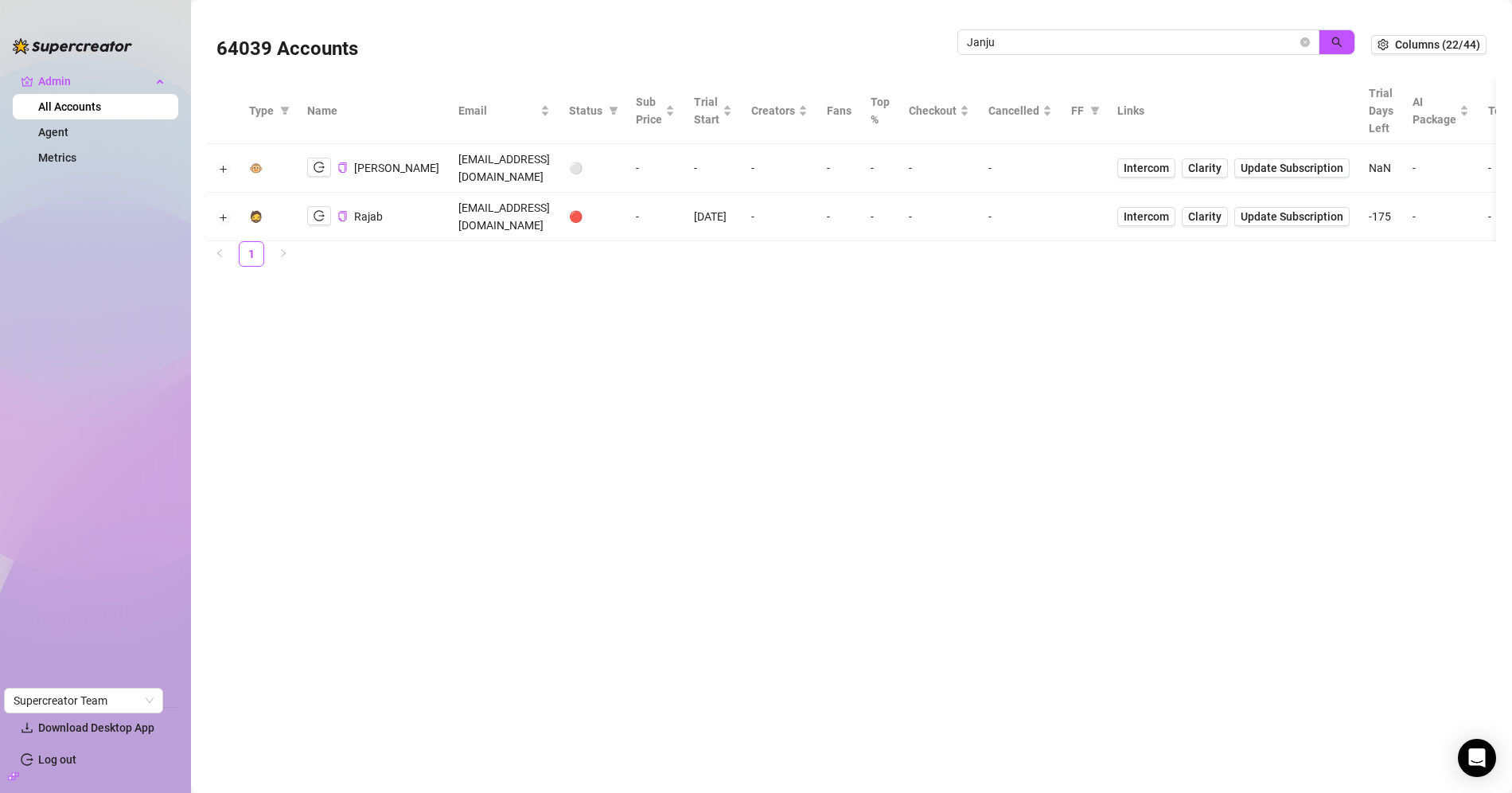
click at [226, 183] on td at bounding box center [223, 168] width 32 height 49
click at [227, 171] on button "Expand row" at bounding box center [223, 168] width 13 height 13
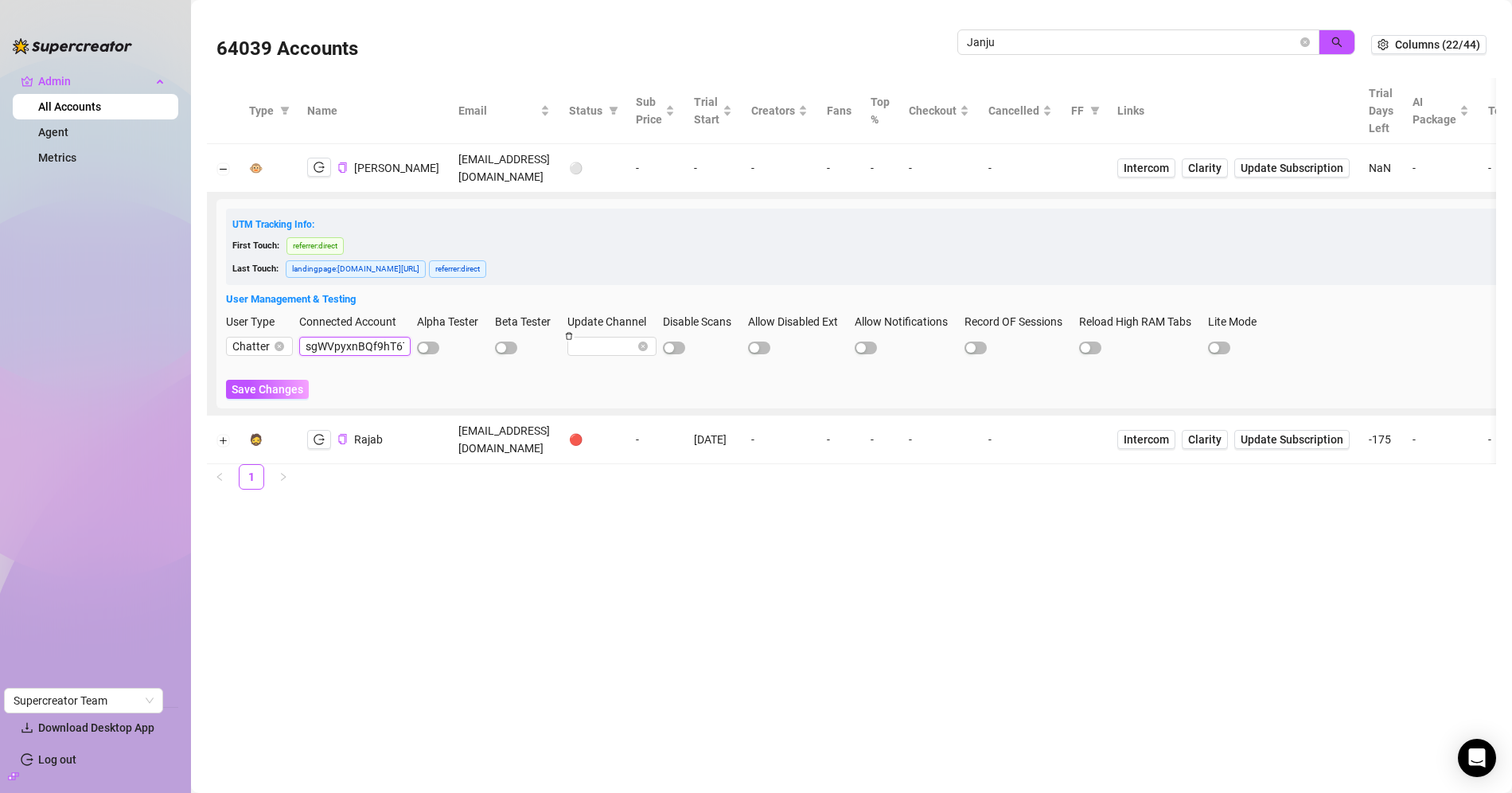
click at [352, 340] on input "sgWVpyxnBQf9hT6TsyeNmI0BqOh1" at bounding box center [355, 346] width 111 height 20
click at [1038, 47] on input "Janju" at bounding box center [1132, 42] width 330 height 18
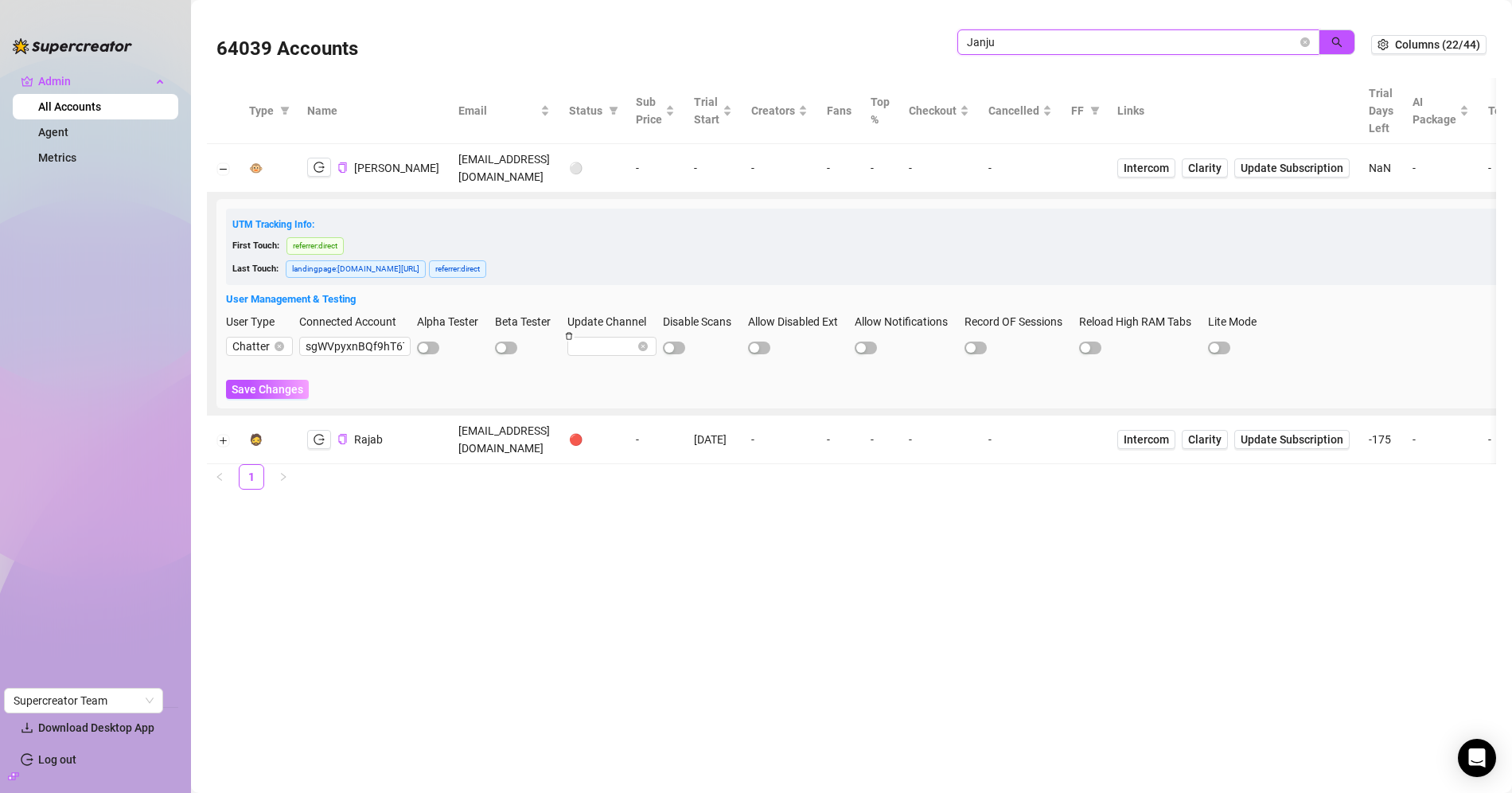
paste input "sgWVpyxnBQf9hT6TsyeNmI0BqOh1"
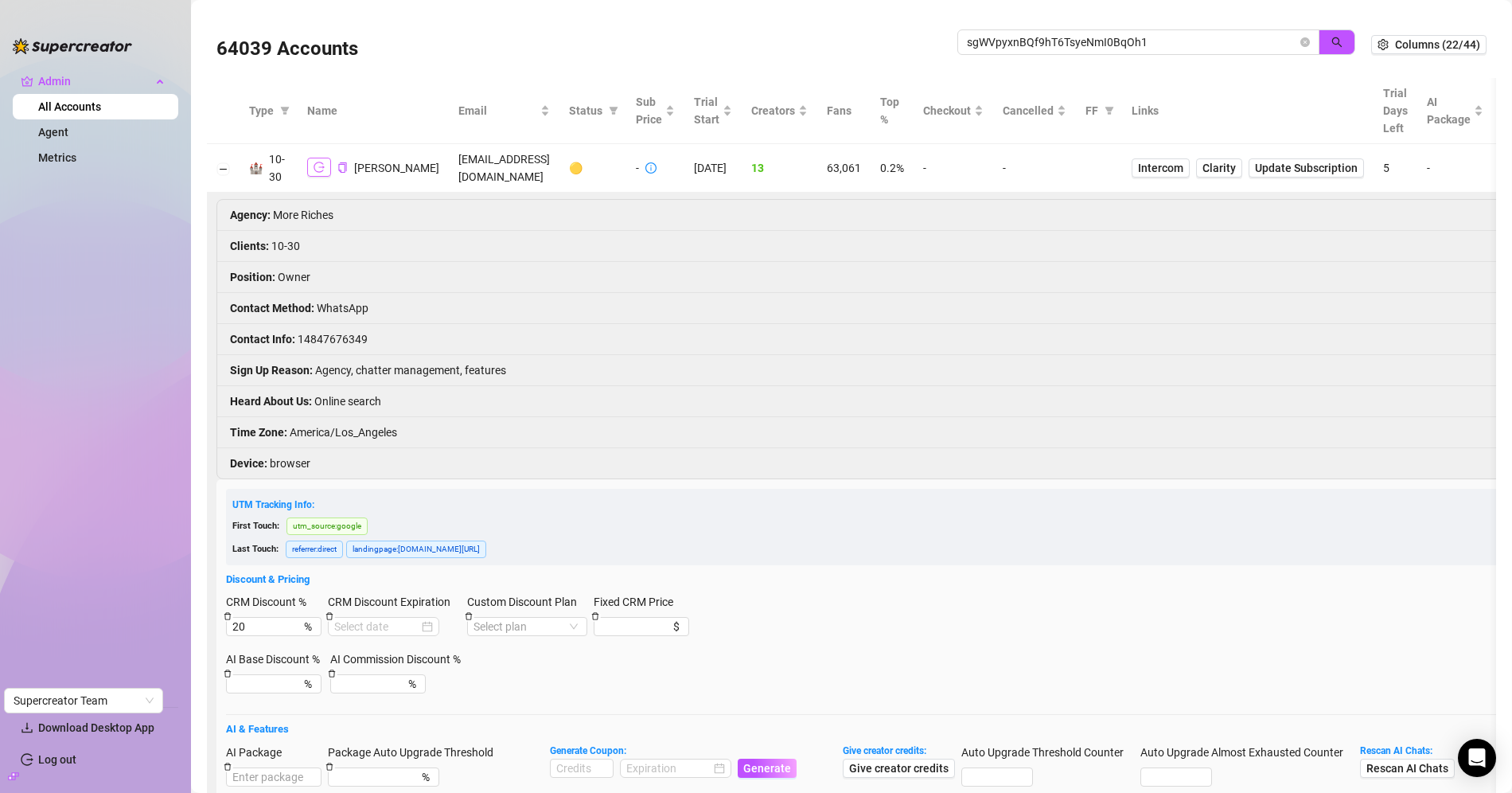
click at [317, 163] on icon "logout" at bounding box center [319, 166] width 11 height 11
click at [221, 164] on button "Collapse row" at bounding box center [223, 168] width 13 height 13
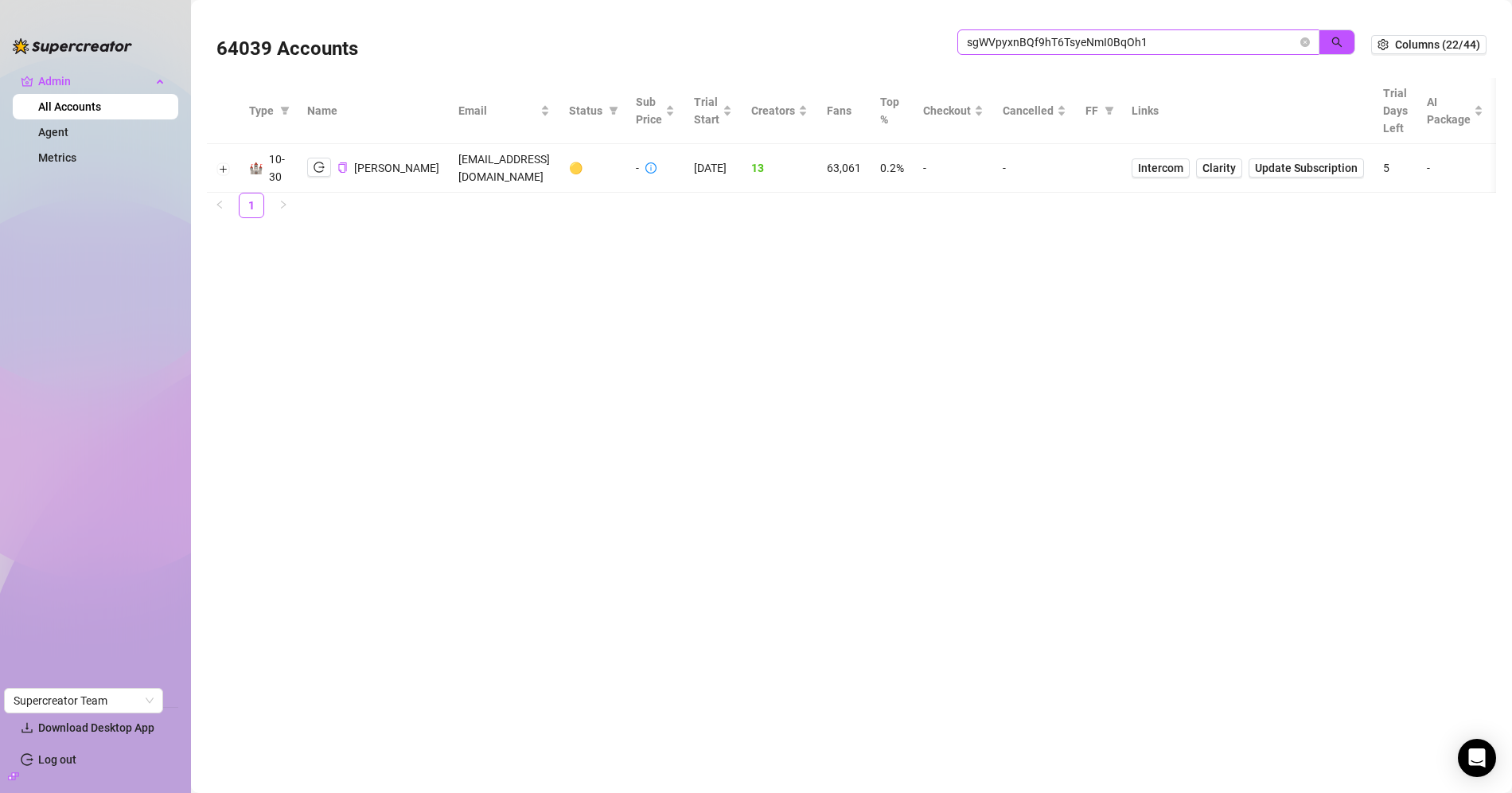
click at [1017, 51] on span "sgWVpyxnBQf9hT6TsyeNmI0BqOh1" at bounding box center [1138, 42] width 362 height 25
click at [1017, 48] on input "sgWVpyxnBQf9hT6TsyeNmI0BqOh1" at bounding box center [1132, 42] width 330 height 18
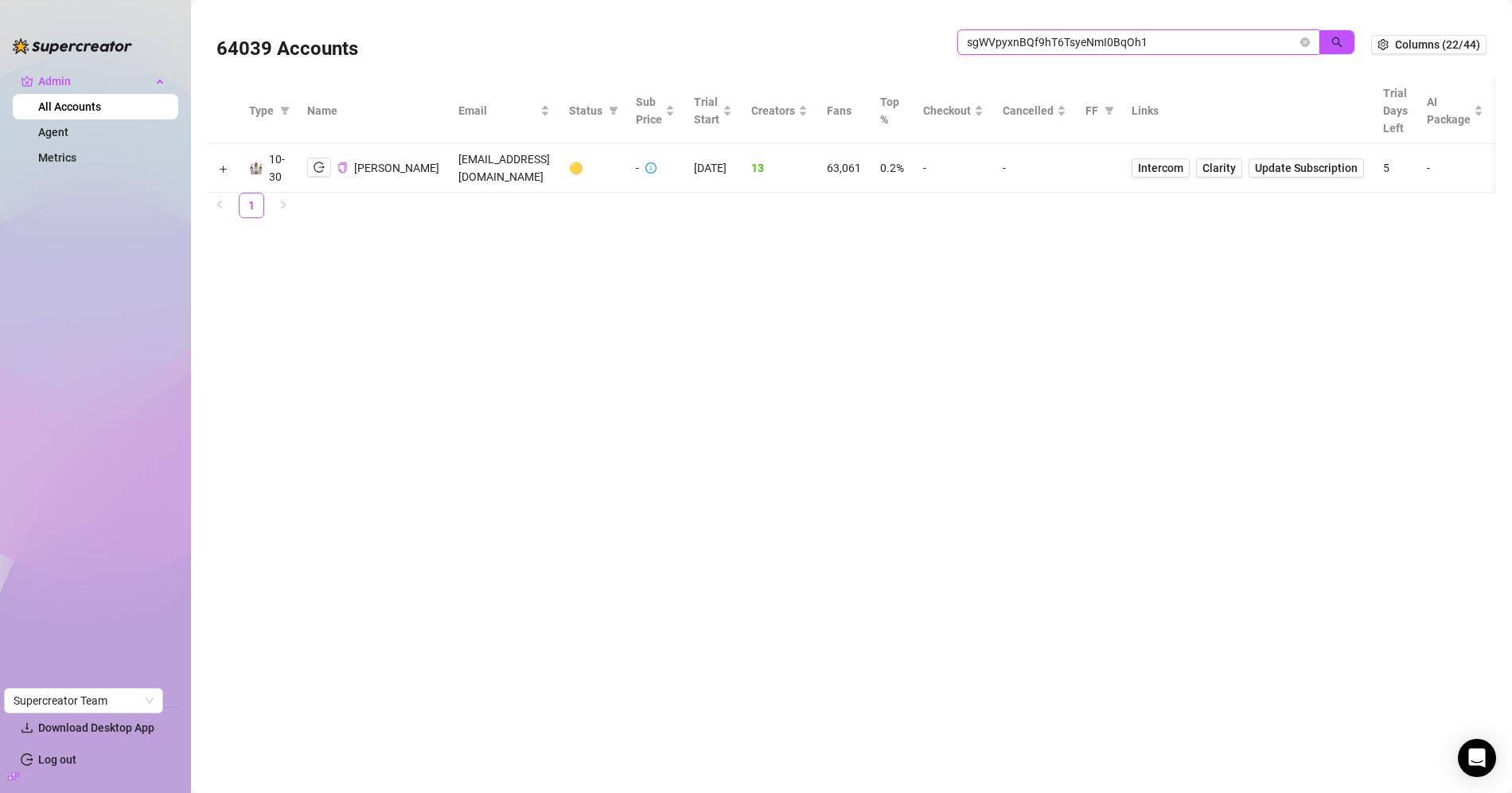
click at [1017, 48] on input "sgWVpyxnBQf9hT6TsyeNmI0BqOh1" at bounding box center [1132, 42] width 330 height 18
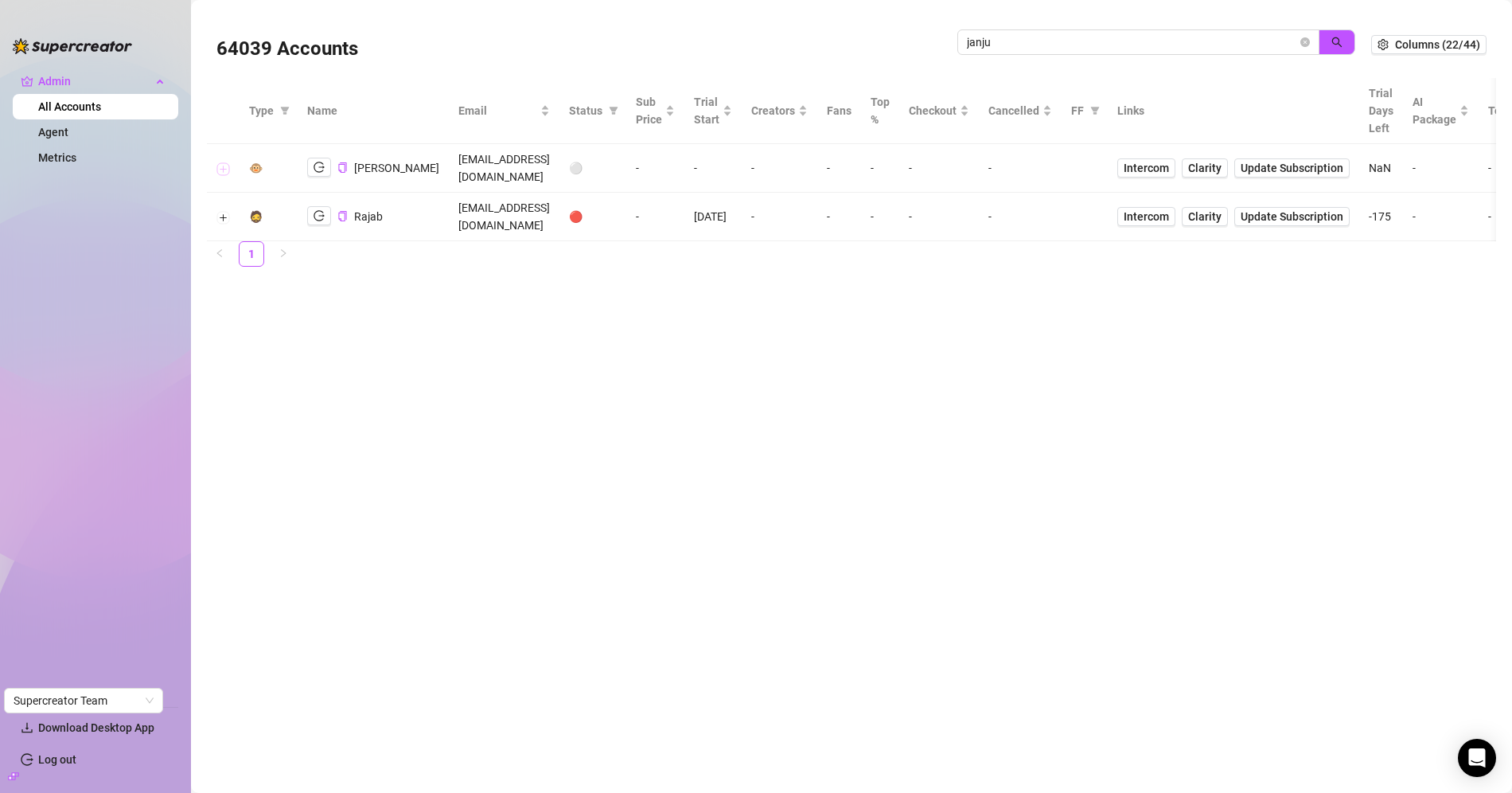
click at [225, 171] on button "Expand row" at bounding box center [223, 168] width 13 height 13
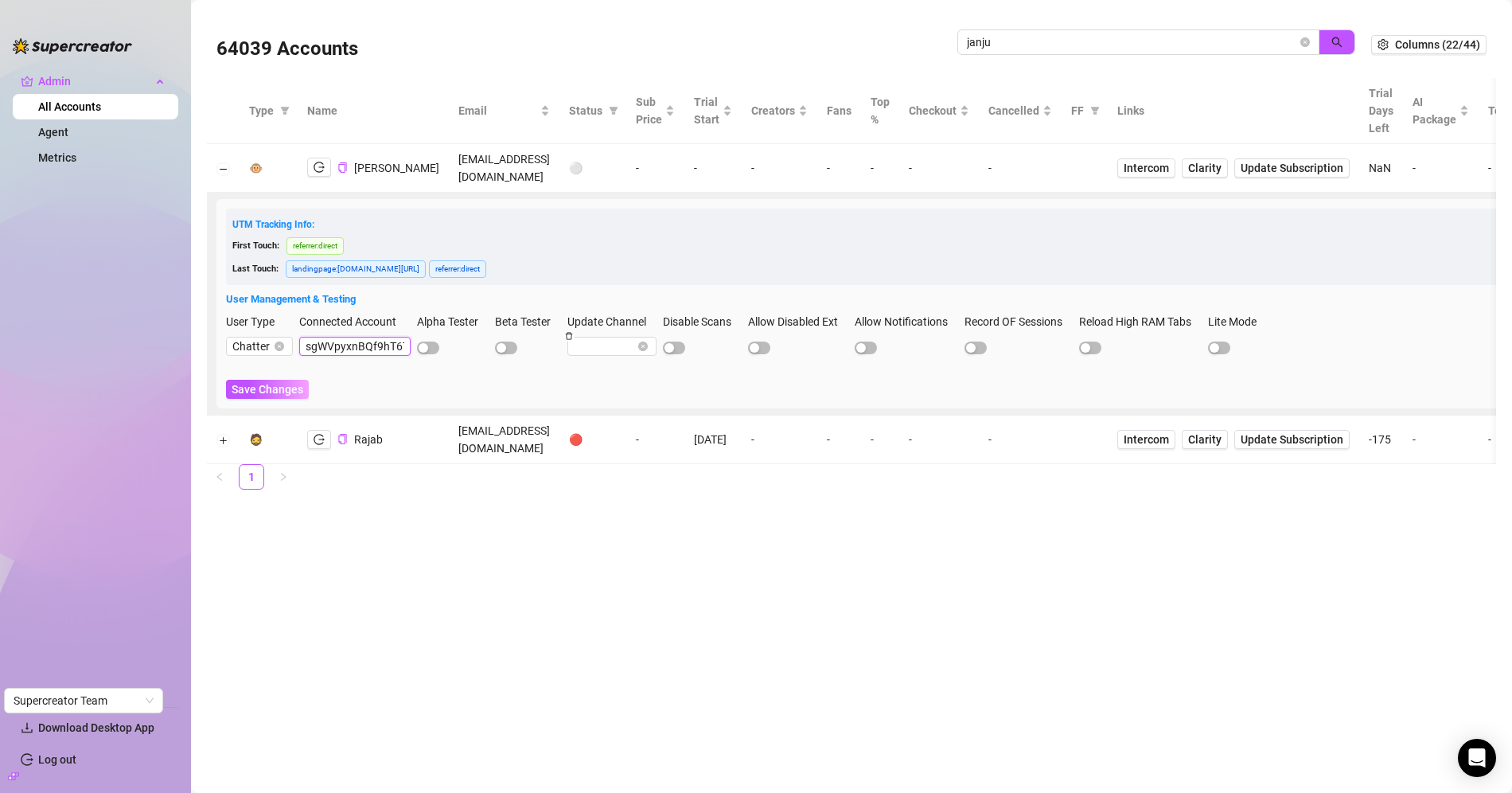
click at [368, 349] on input "sgWVpyxnBQf9hT6TsyeNmI0BqOh1" at bounding box center [355, 346] width 111 height 20
click at [1124, 40] on input "janju" at bounding box center [1132, 42] width 330 height 18
click at [1124, 41] on input "janju" at bounding box center [1132, 42] width 330 height 18
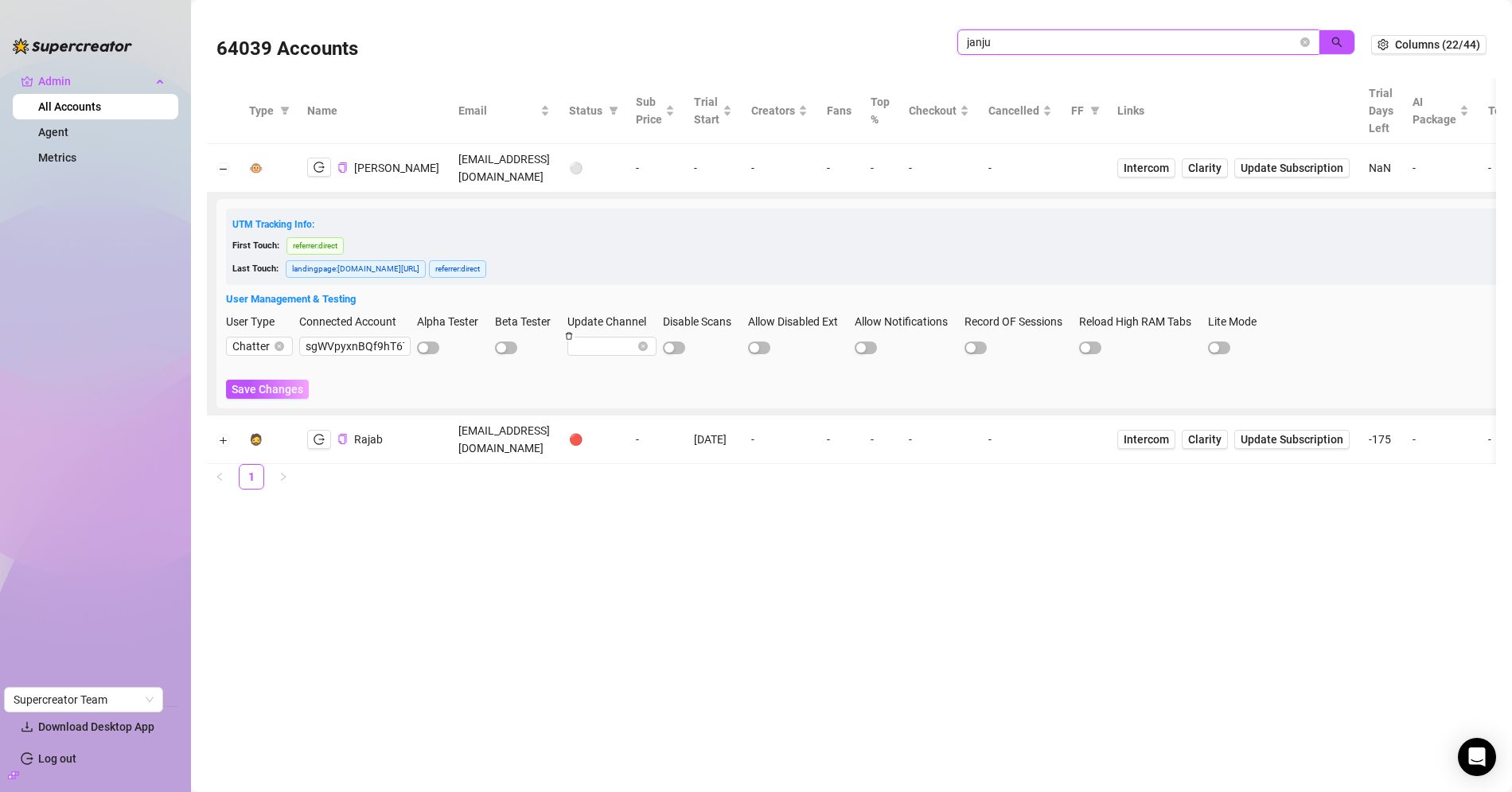
paste input "drbT0gPTZNRg6yqeBDWoDKSAcw92"
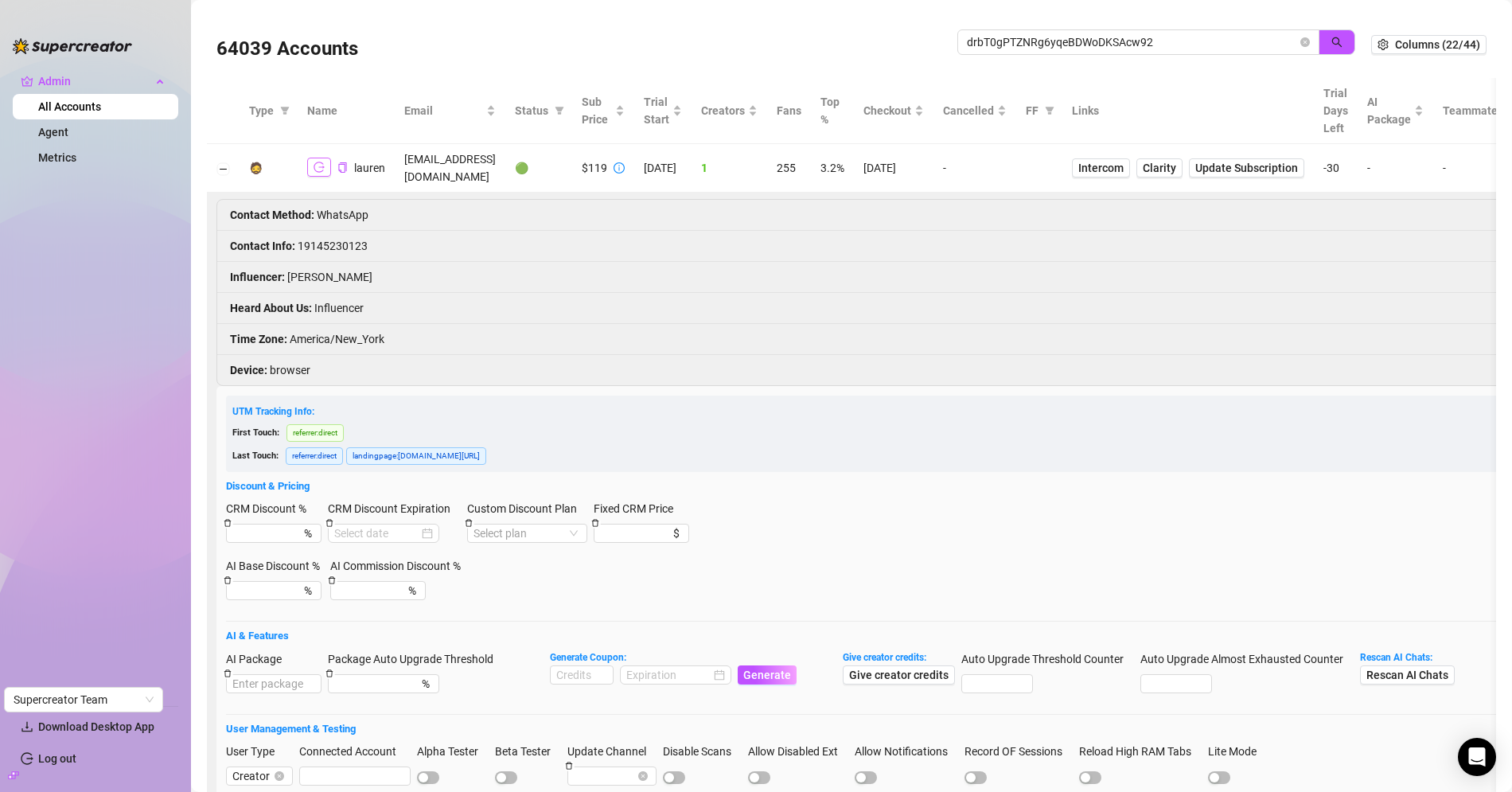
click at [315, 163] on icon "logout" at bounding box center [319, 167] width 11 height 11
click at [341, 162] on icon "copy" at bounding box center [342, 167] width 11 height 11
click at [232, 164] on td at bounding box center [223, 168] width 32 height 49
click at [228, 163] on button "Collapse row" at bounding box center [223, 168] width 13 height 13
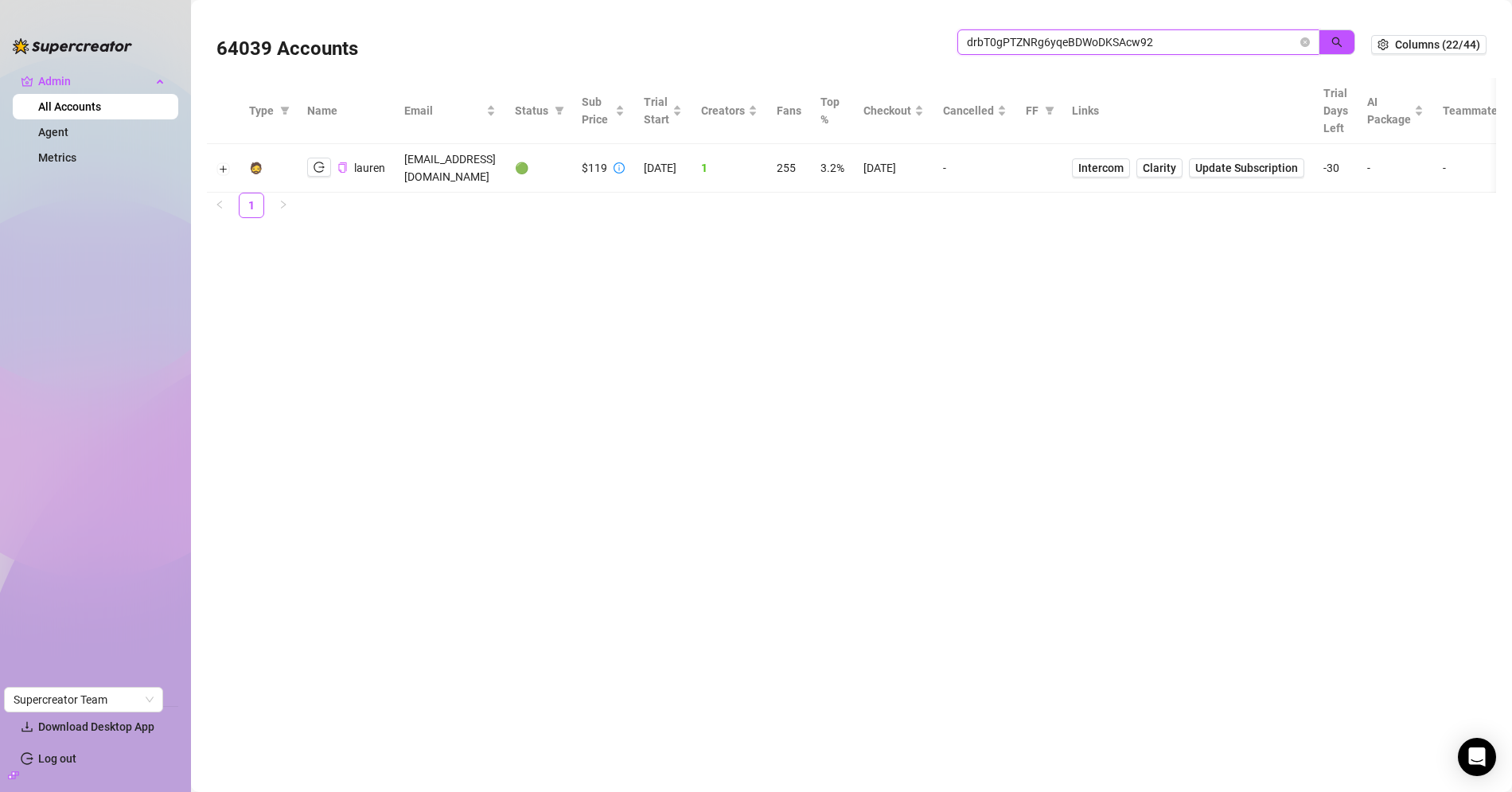
click at [1011, 47] on input "drbT0gPTZNRg6yqeBDWoDKSAcw92" at bounding box center [1132, 42] width 330 height 18
click at [1012, 47] on input "drbT0gPTZNRg6yqeBDWoDKSAcw92" at bounding box center [1132, 42] width 330 height 18
paste input "wlvJ2xYM98dsbFmV1qBbrM1dOrE"
click at [315, 161] on icon "logout" at bounding box center [319, 166] width 11 height 11
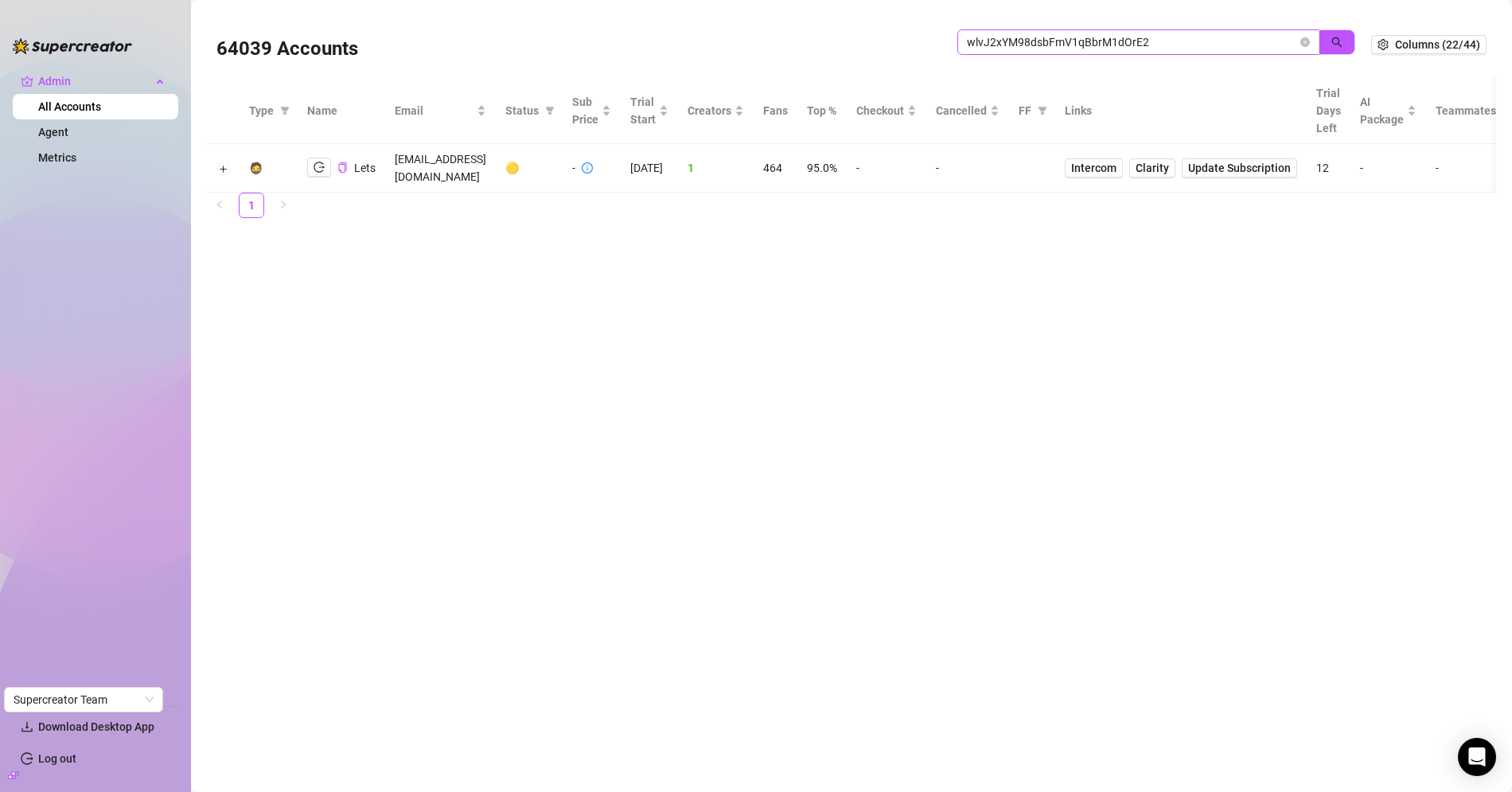
click at [1086, 52] on span "wlvJ2xYM98dsbFmV1qBbrM1dOrE2" at bounding box center [1138, 42] width 362 height 25
click at [1086, 50] on input "wlvJ2xYM98dsbFmV1qBbrM1dOrE2" at bounding box center [1132, 42] width 330 height 18
paste input "5456bFJVE3OWOdOZKlKMcZzbRoX"
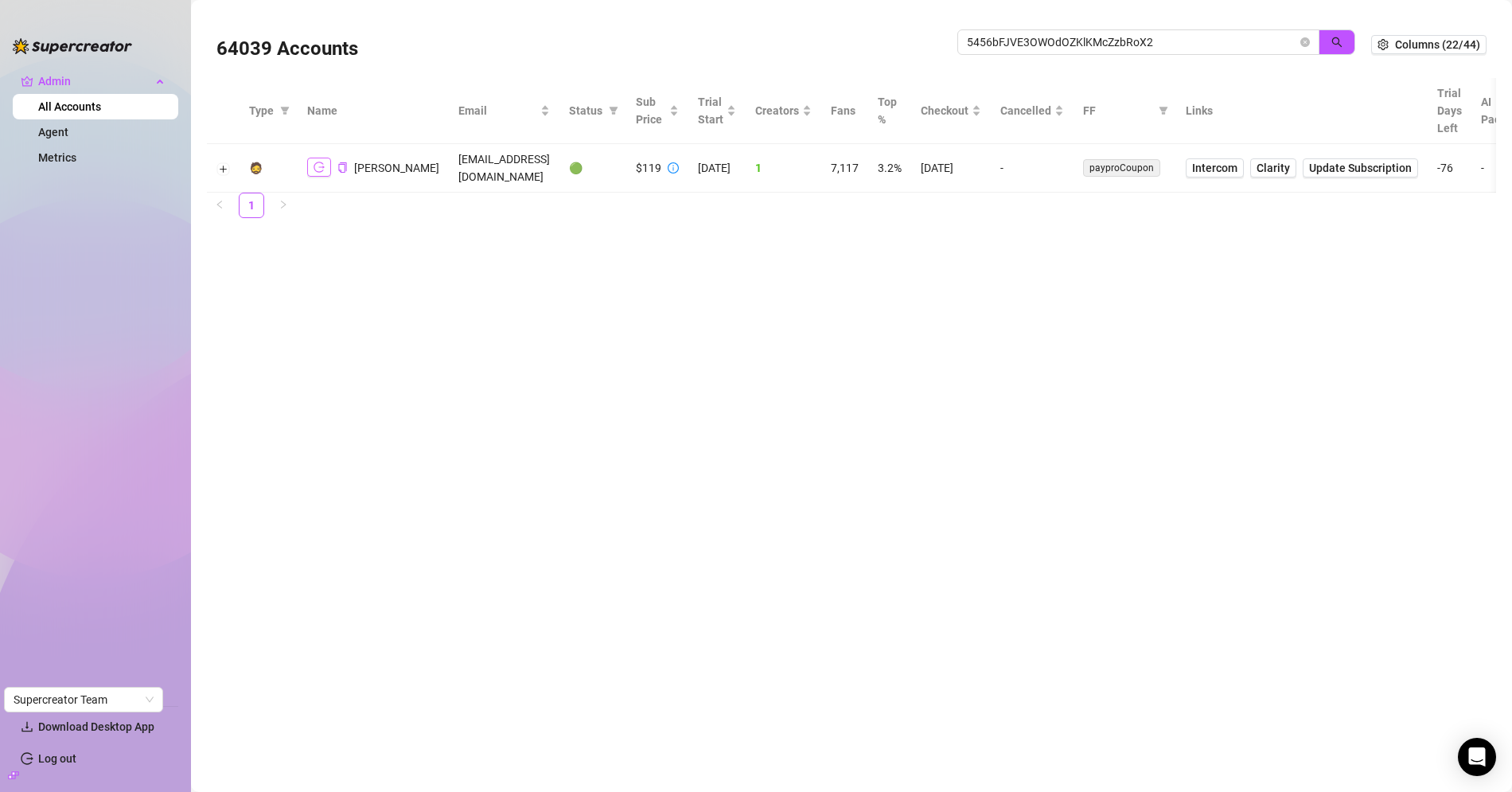
click at [316, 161] on icon "logout" at bounding box center [319, 166] width 11 height 11
click at [341, 163] on icon "copy" at bounding box center [342, 167] width 11 height 11
click at [216, 157] on td at bounding box center [223, 168] width 32 height 49
click at [219, 162] on button "Expand row" at bounding box center [223, 168] width 13 height 13
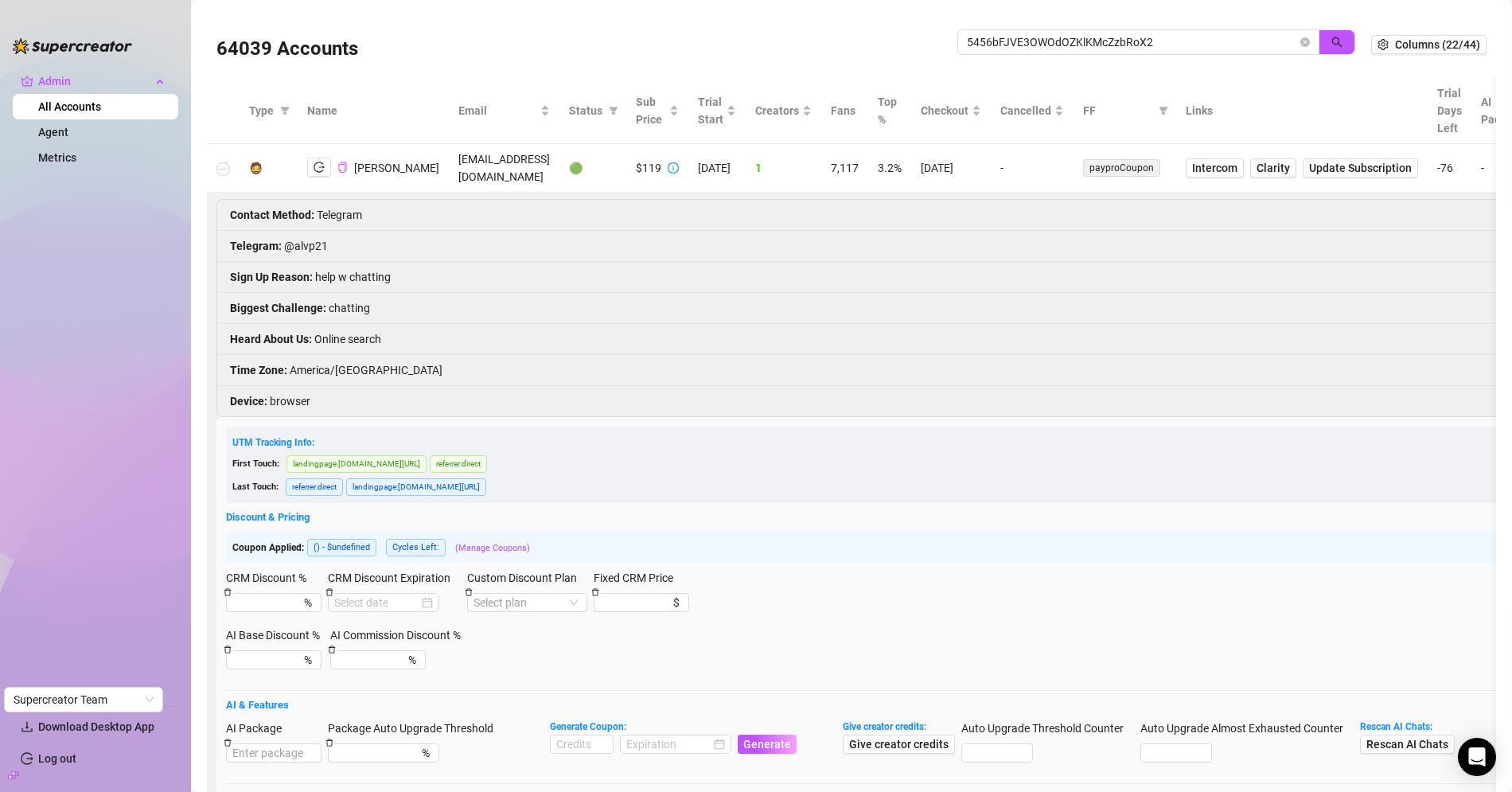
click at [225, 162] on button "Collapse row" at bounding box center [223, 168] width 13 height 13
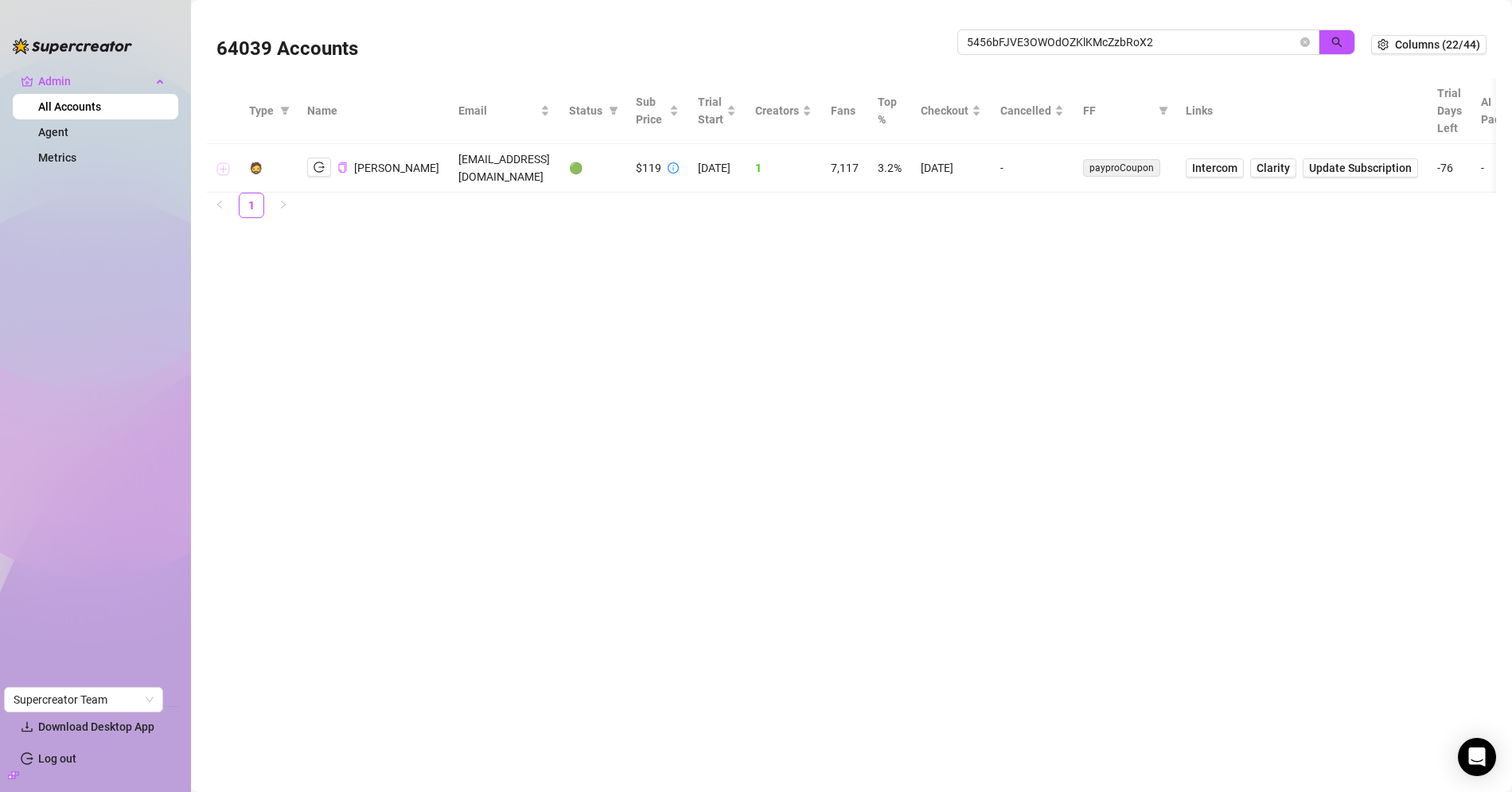
click at [225, 162] on button "Expand row" at bounding box center [223, 168] width 13 height 13
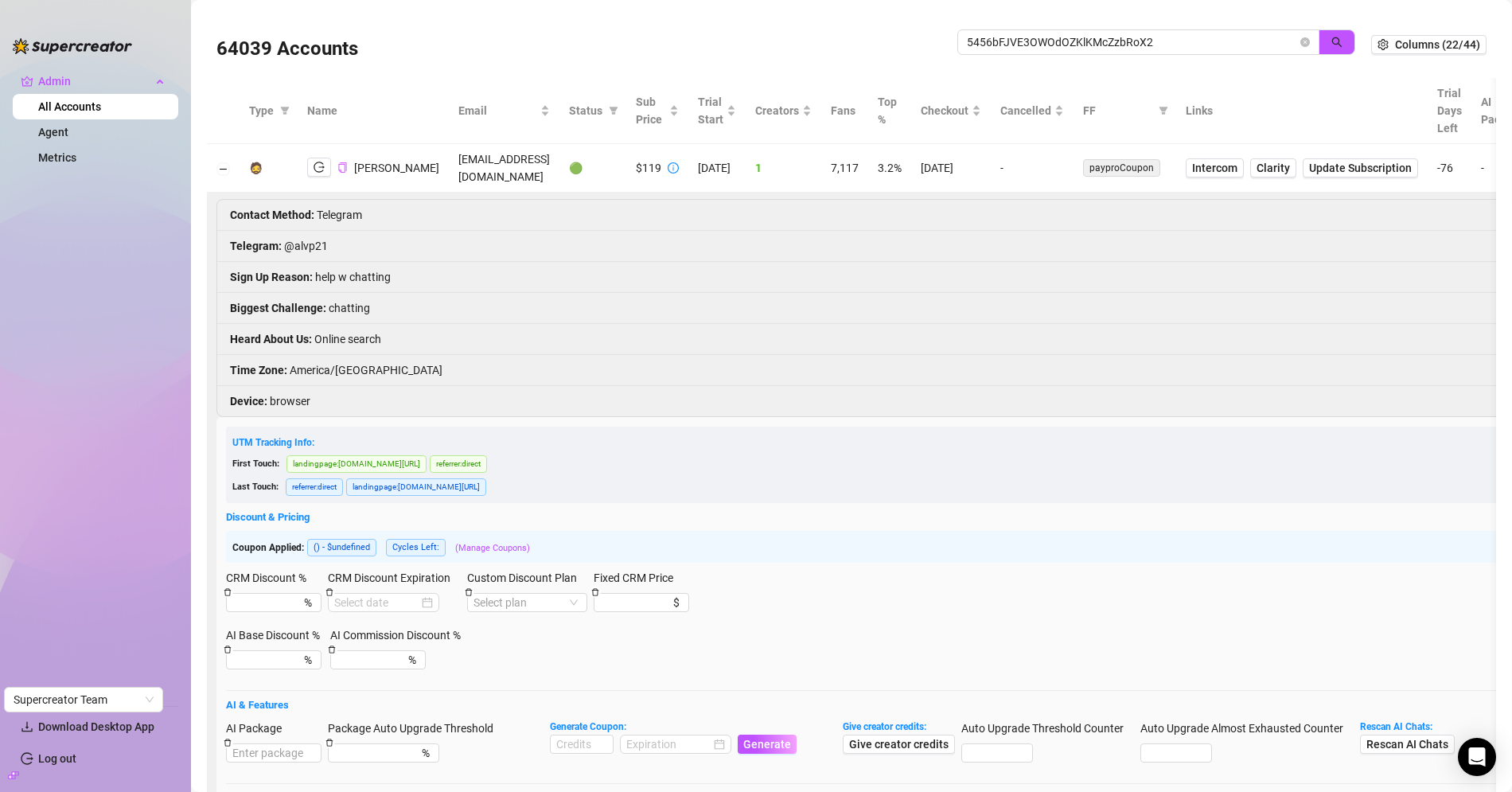
click at [311, 231] on li "Telegram : @alvp21" at bounding box center [1110, 246] width 1787 height 31
click at [310, 231] on li "Telegram : @alvp21" at bounding box center [1110, 246] width 1787 height 31
drag, startPoint x: 290, startPoint y: 233, endPoint x: 330, endPoint y: 237, distance: 40.2
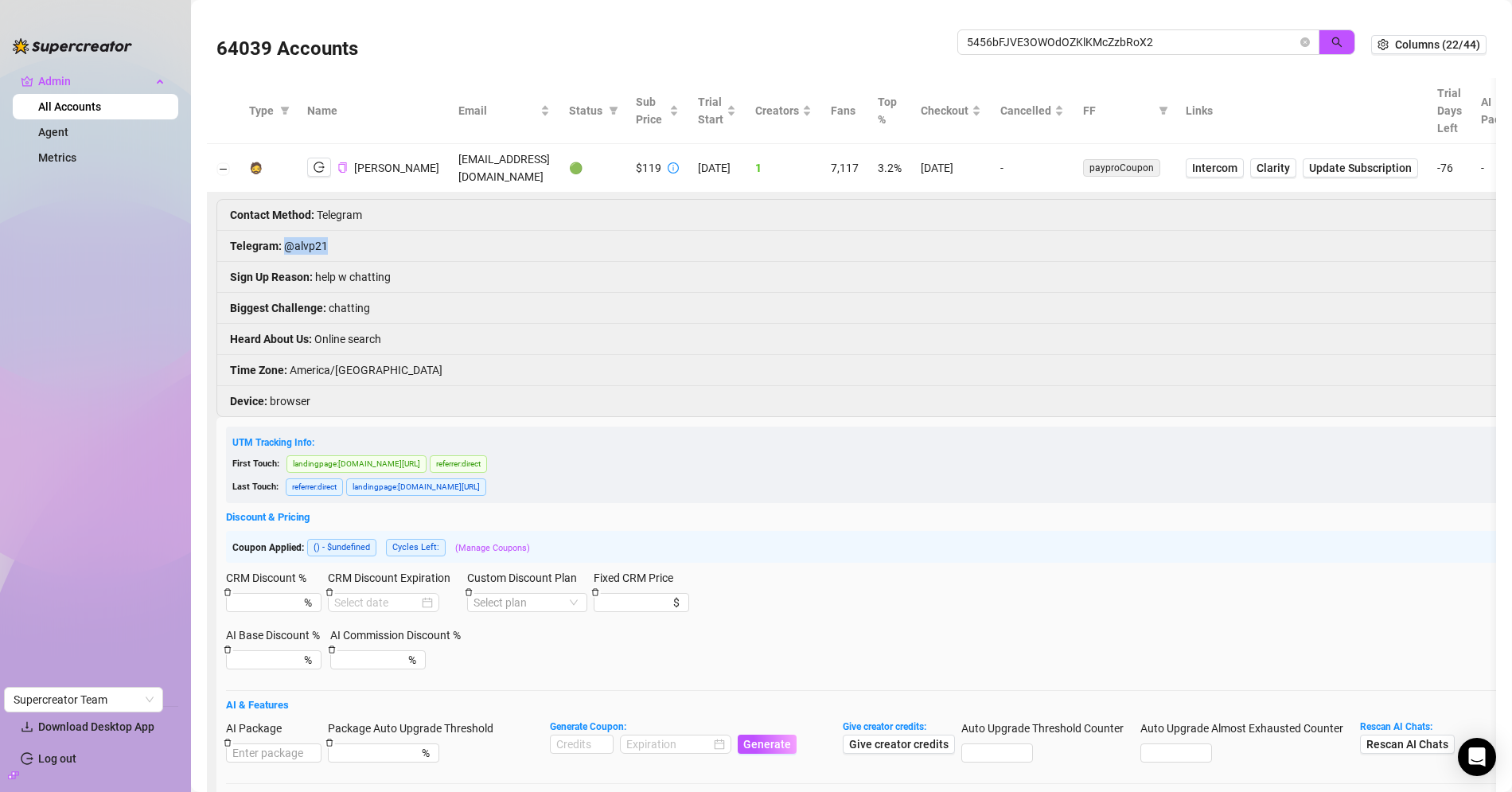
click at [330, 237] on li "Telegram : @alvp21" at bounding box center [1110, 246] width 1787 height 31
copy li "@alvp21"
click at [449, 159] on td "djapex1120@gmail.com" at bounding box center [503, 168] width 110 height 49
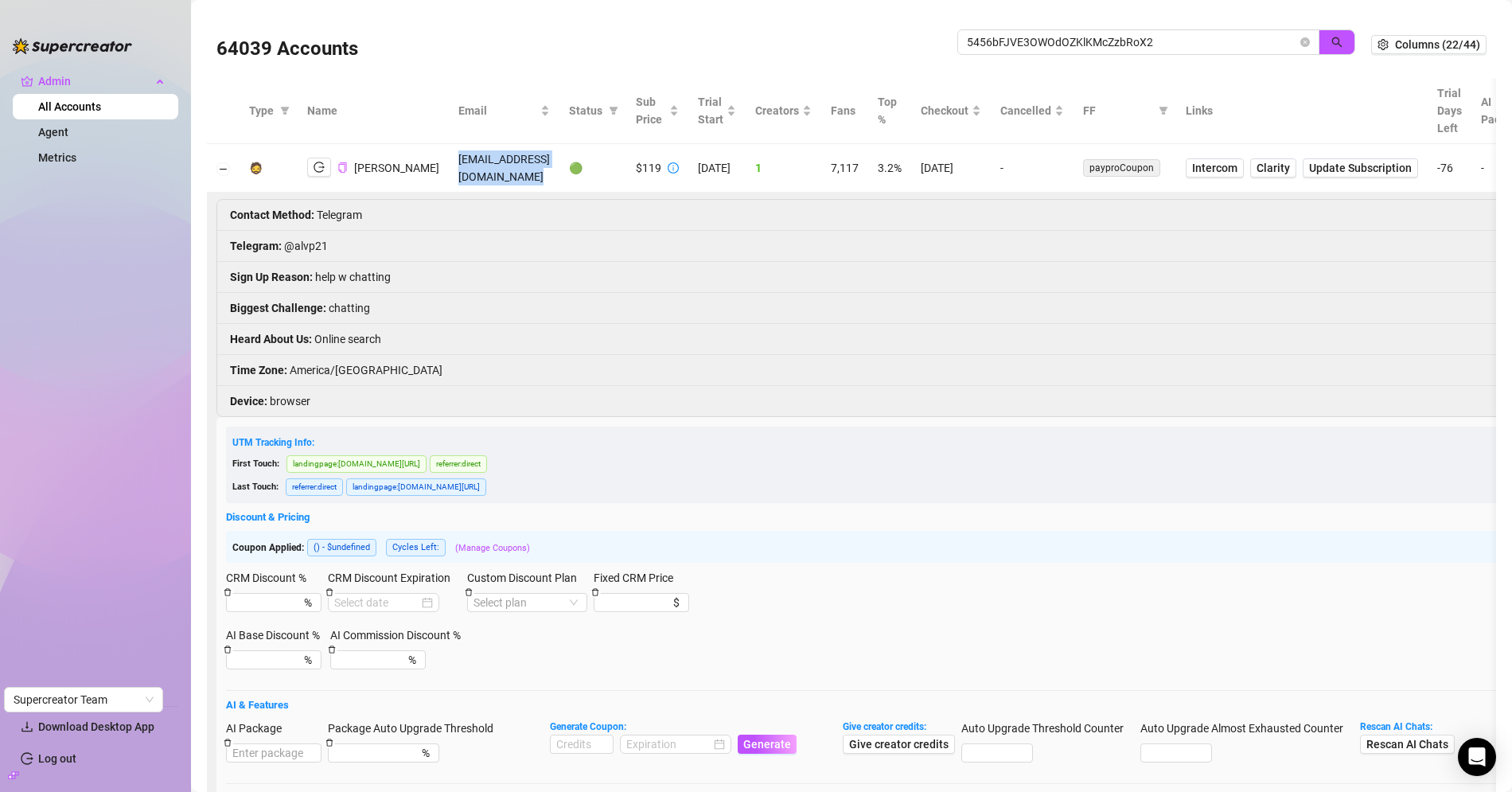
copy td "djapex1120@gmail.com"
click at [1013, 48] on input "5456bFJVE3OWOdOZKlKMcZzbRoX2" at bounding box center [1132, 42] width 330 height 18
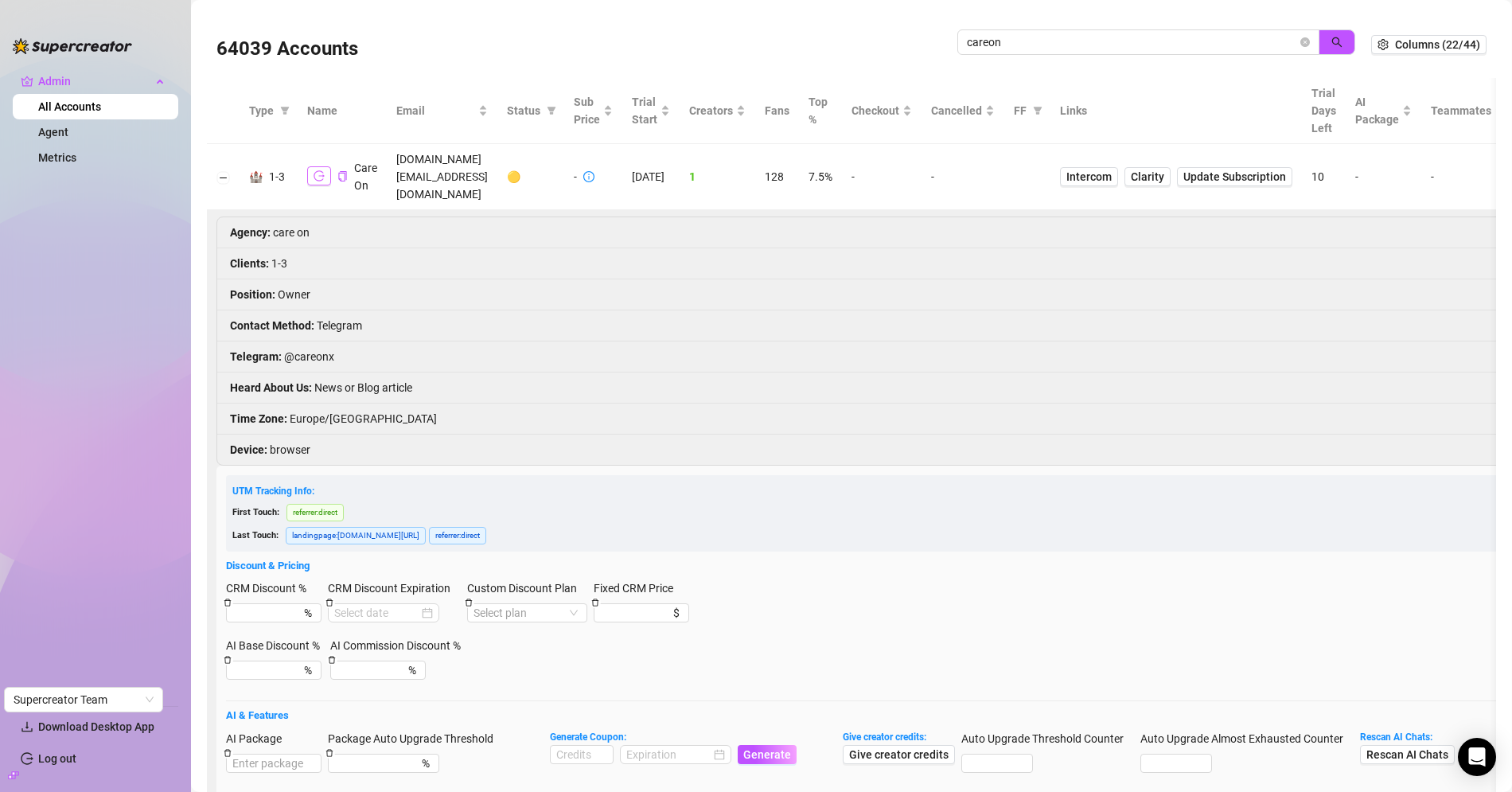
click at [328, 169] on button "button" at bounding box center [319, 176] width 23 height 20
click at [343, 171] on icon "copy" at bounding box center [342, 176] width 11 height 11
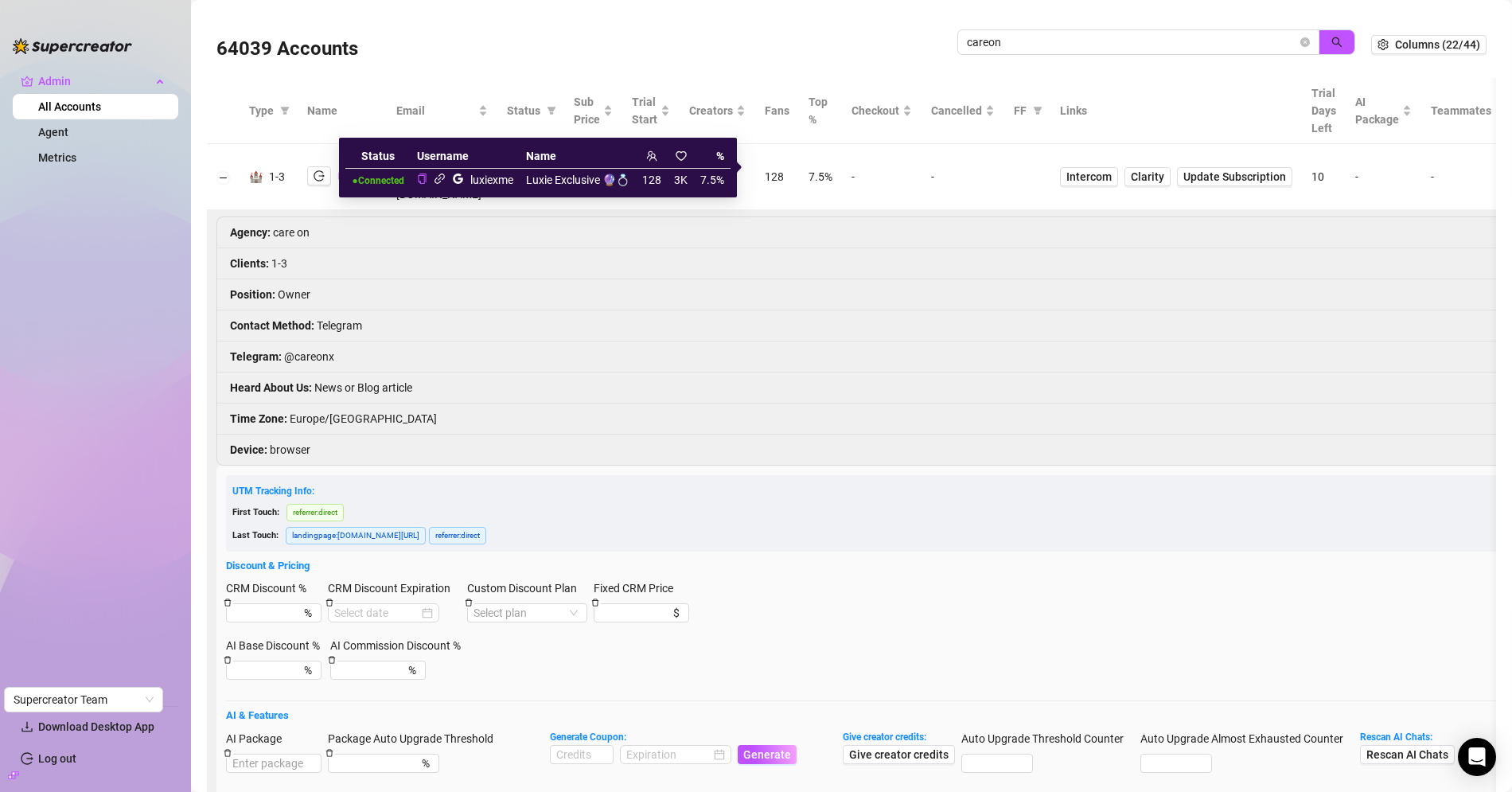
click at [442, 180] on icon "link" at bounding box center [440, 179] width 12 height 12
click at [445, 177] on icon "link" at bounding box center [439, 178] width 11 height 11
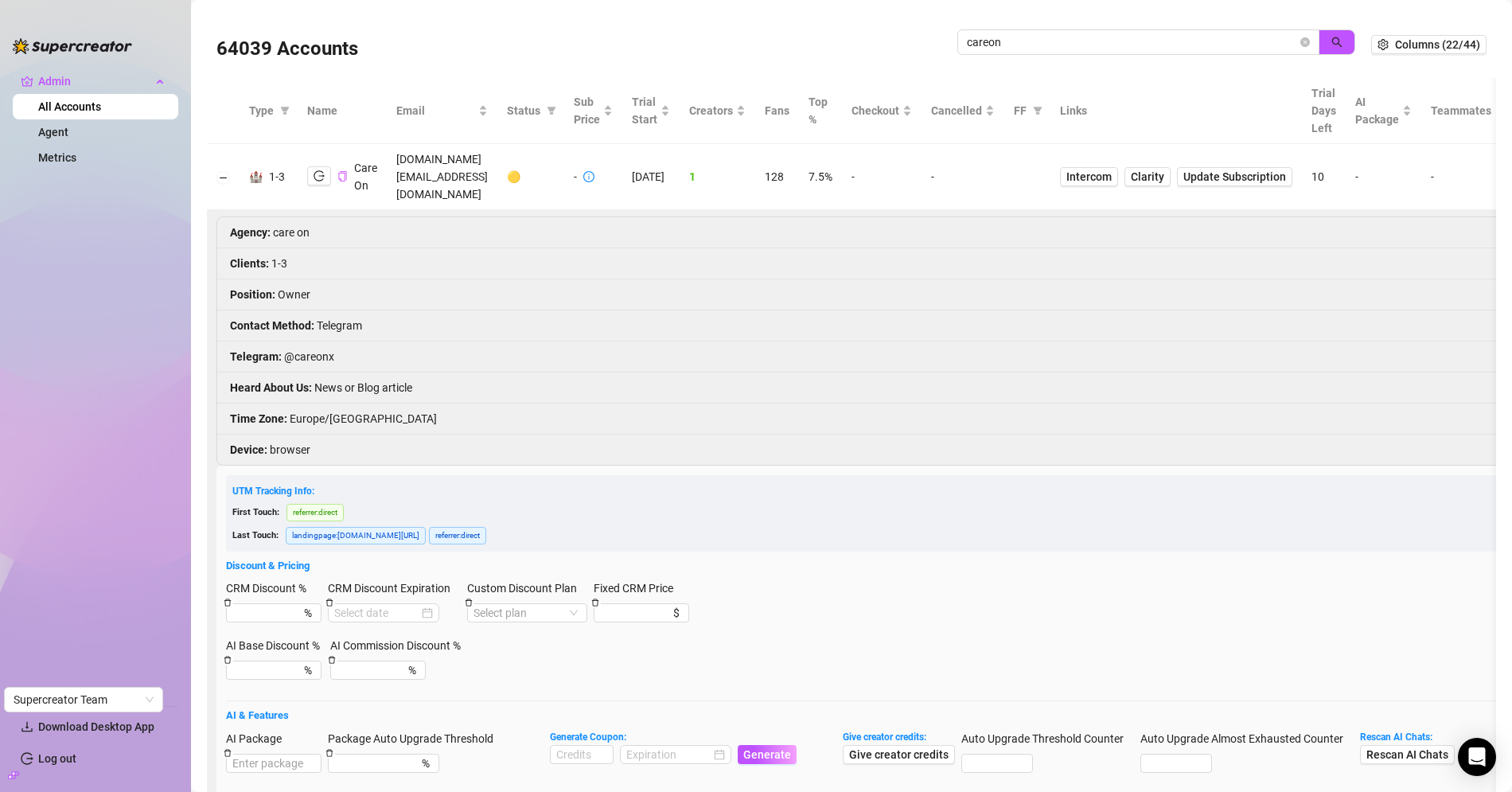
click at [344, 173] on button "Copy Account UID" at bounding box center [342, 176] width 11 height 12
click at [1011, 41] on input "careon" at bounding box center [1132, 42] width 330 height 18
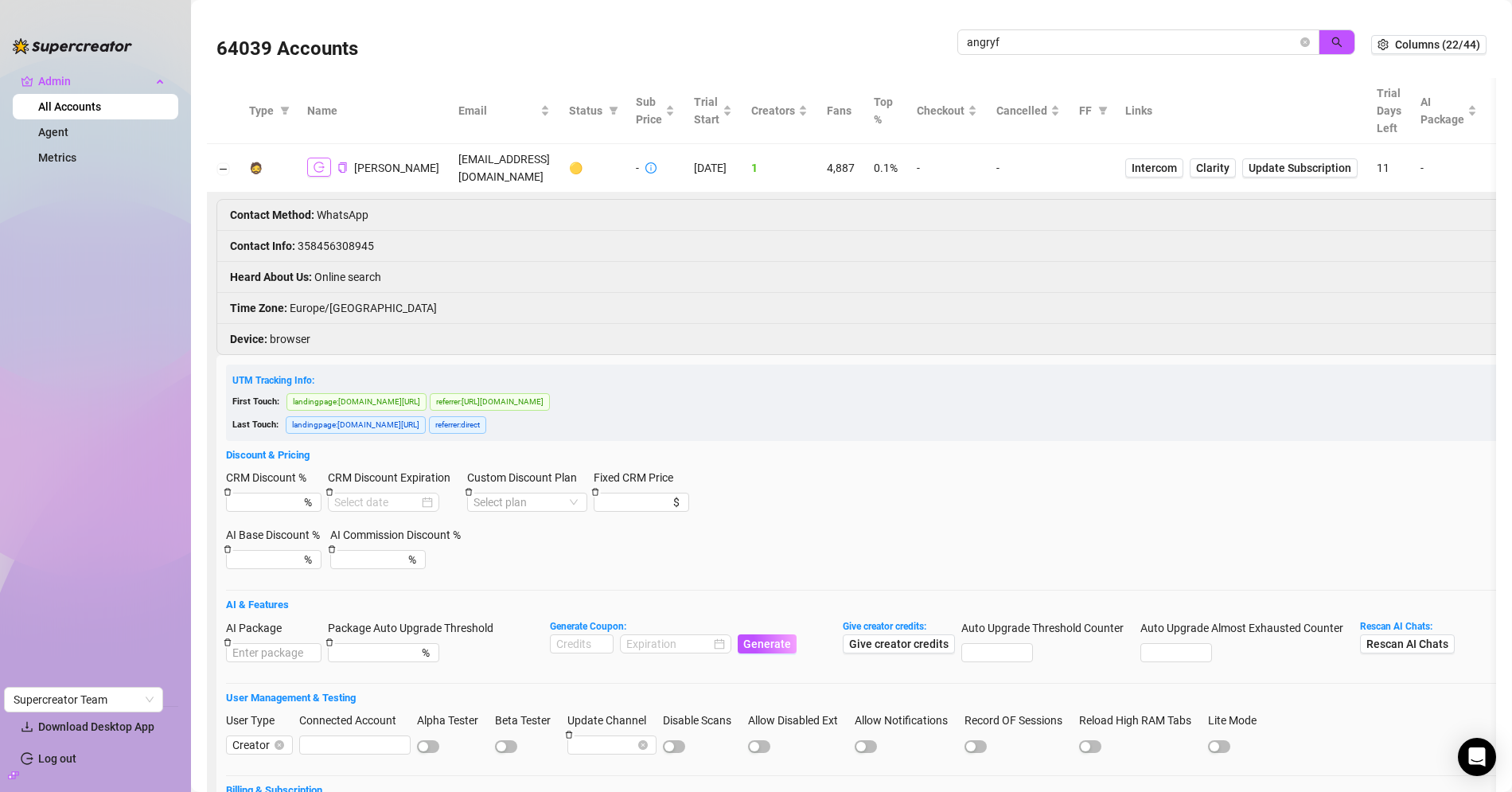
click at [314, 162] on icon "logout" at bounding box center [319, 167] width 11 height 11
click at [317, 161] on icon "logout" at bounding box center [319, 166] width 11 height 11
click at [1054, 54] on span "angryf" at bounding box center [1138, 42] width 362 height 25
click at [1055, 52] on span "angryf" at bounding box center [1138, 42] width 362 height 25
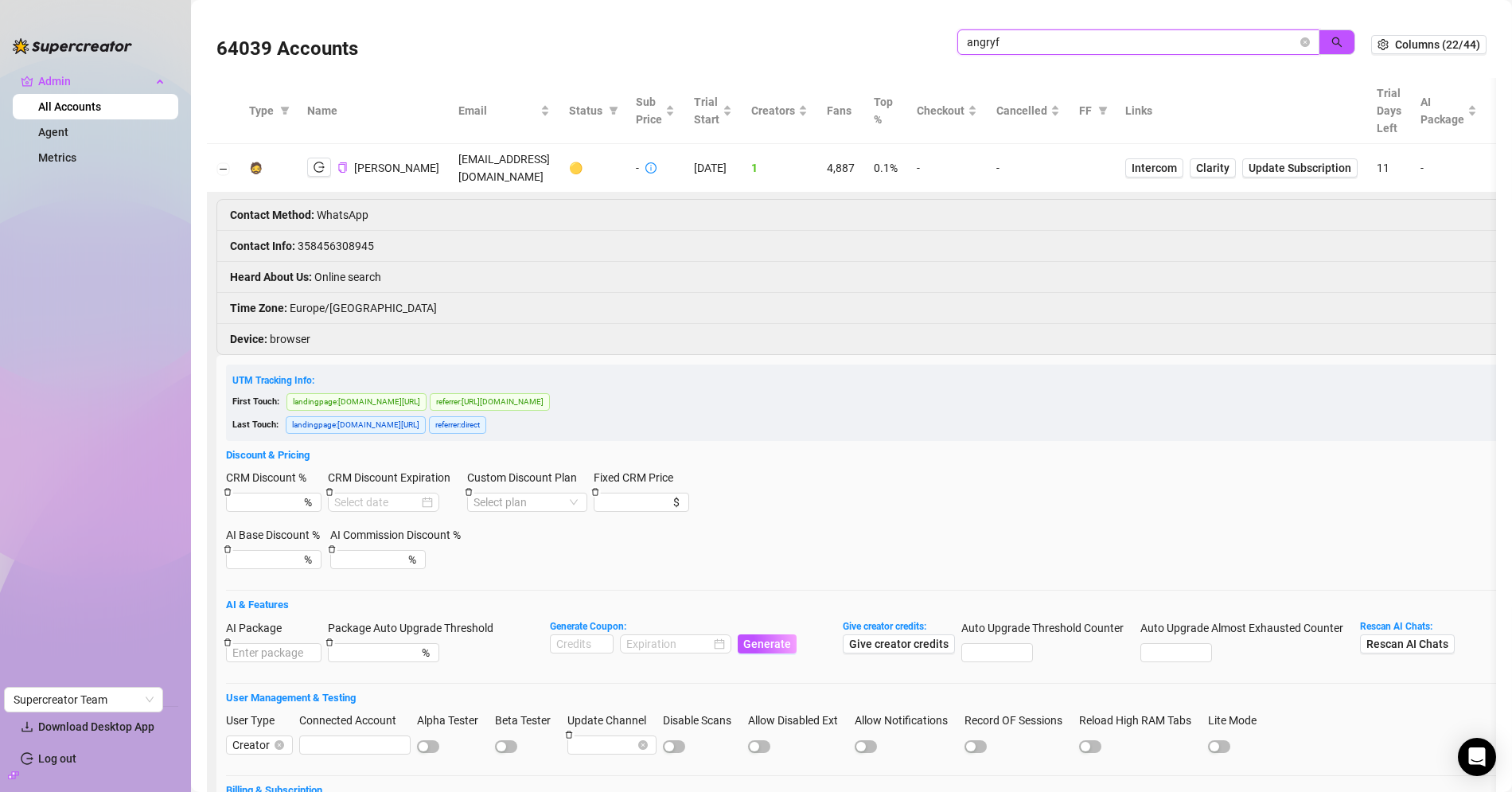
click at [1055, 51] on input "angryf" at bounding box center [1132, 42] width 330 height 18
click at [1060, 44] on input "angryf" at bounding box center [1132, 42] width 330 height 18
paste input "g4E2wwhp72TmD6UM2ecYGxKF0z72"
type input "g4E2wwhp72TmD6UM2ecYGxKF0z72"
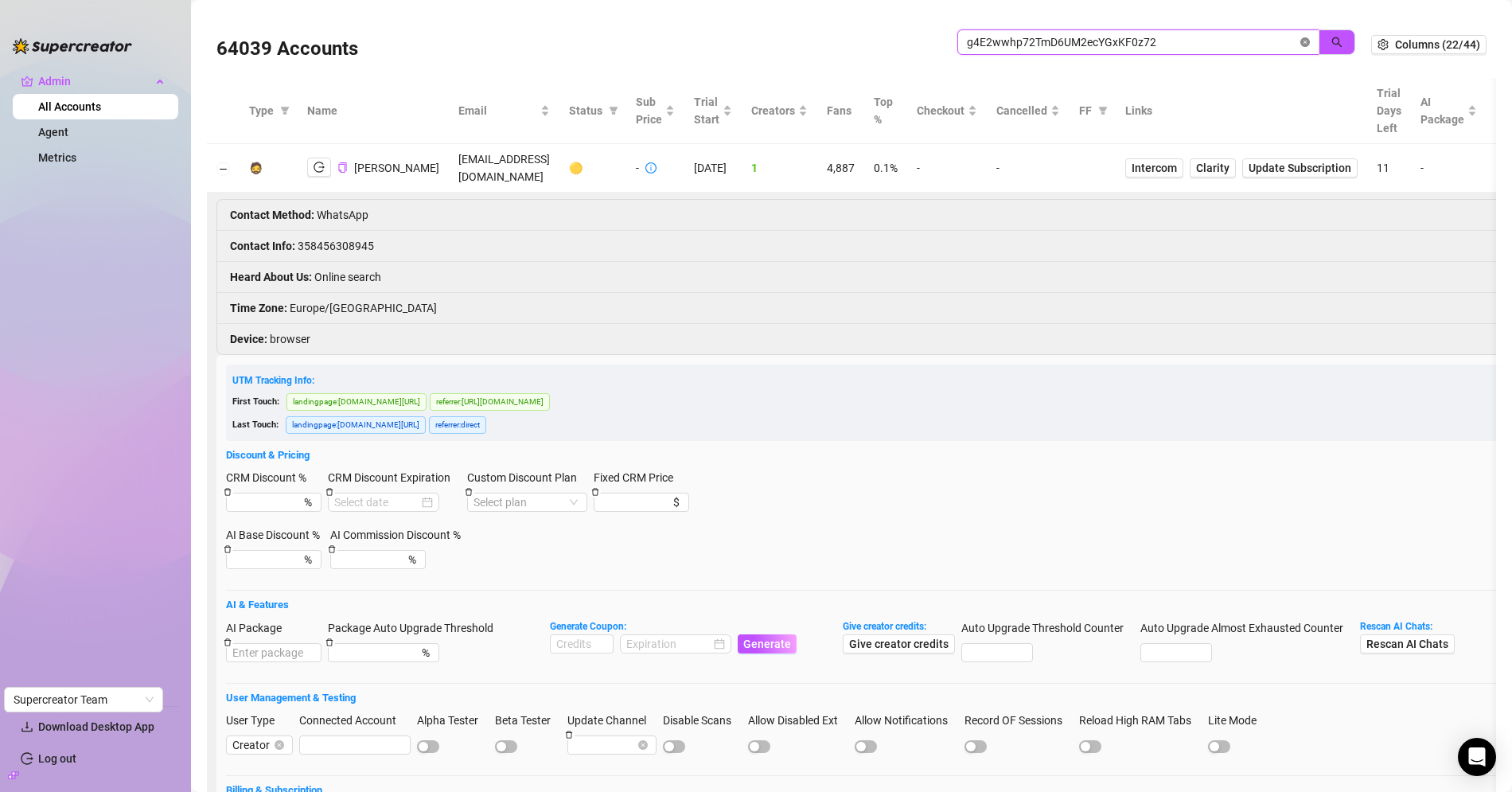
click at [1300, 45] on icon "close-circle" at bounding box center [1305, 42] width 10 height 10
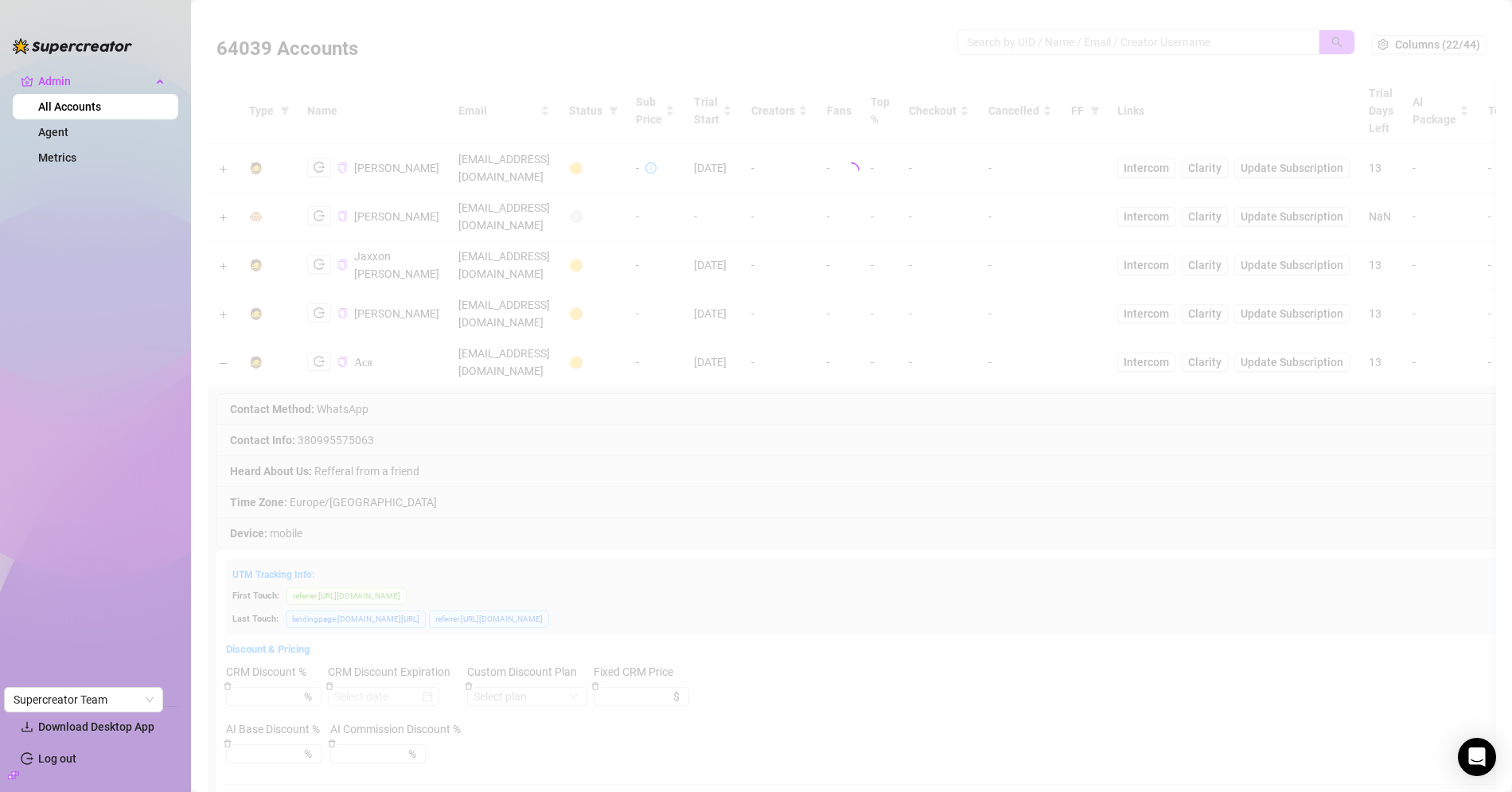
click at [1145, 45] on div at bounding box center [851, 170] width 1289 height 319
click at [1109, 44] on input "search" at bounding box center [1132, 42] width 330 height 18
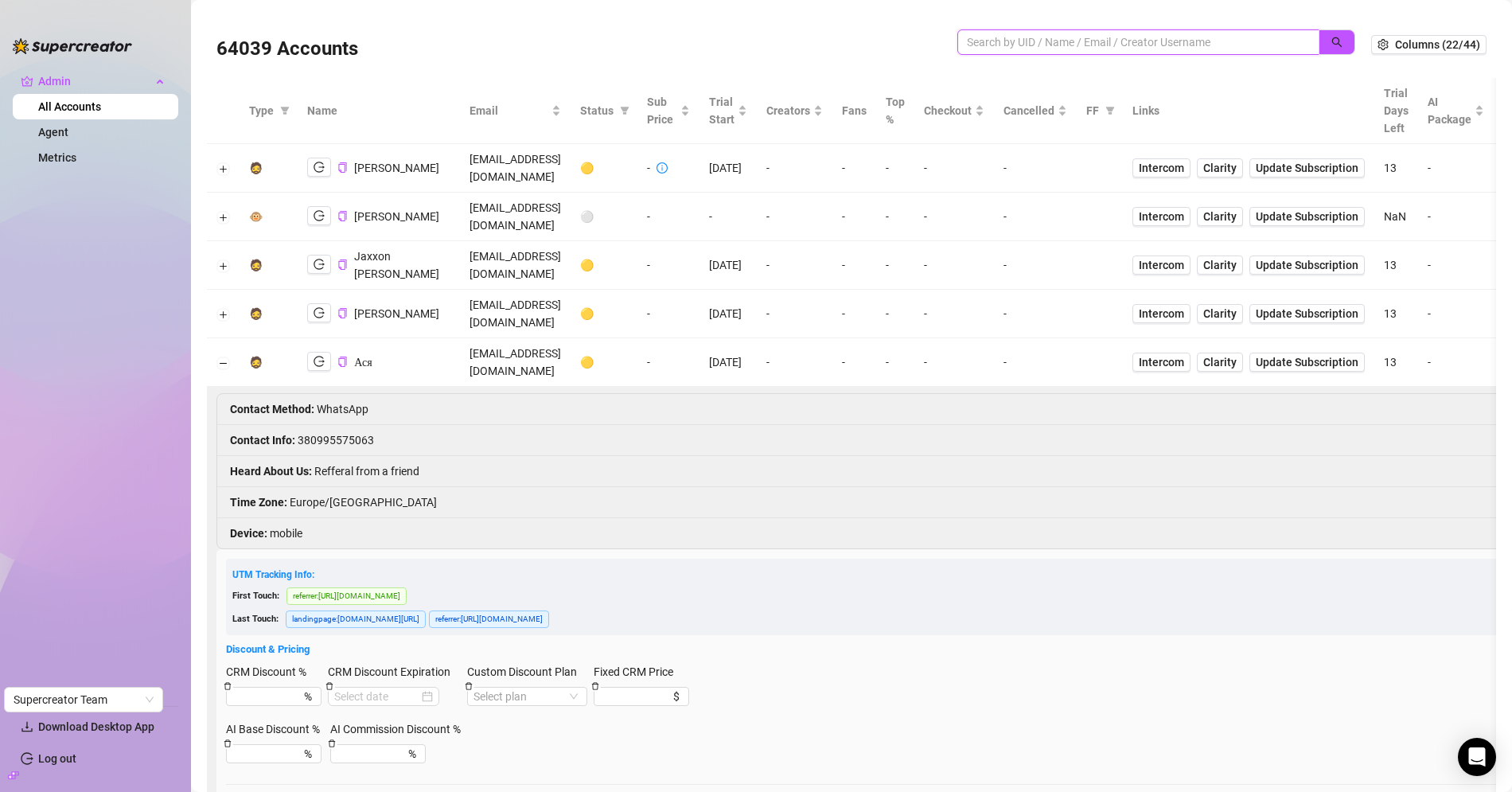
click at [1102, 45] on input "search" at bounding box center [1132, 42] width 330 height 18
paste input "g4E2wwhp72TmD6UM2ecYGxKF0z72"
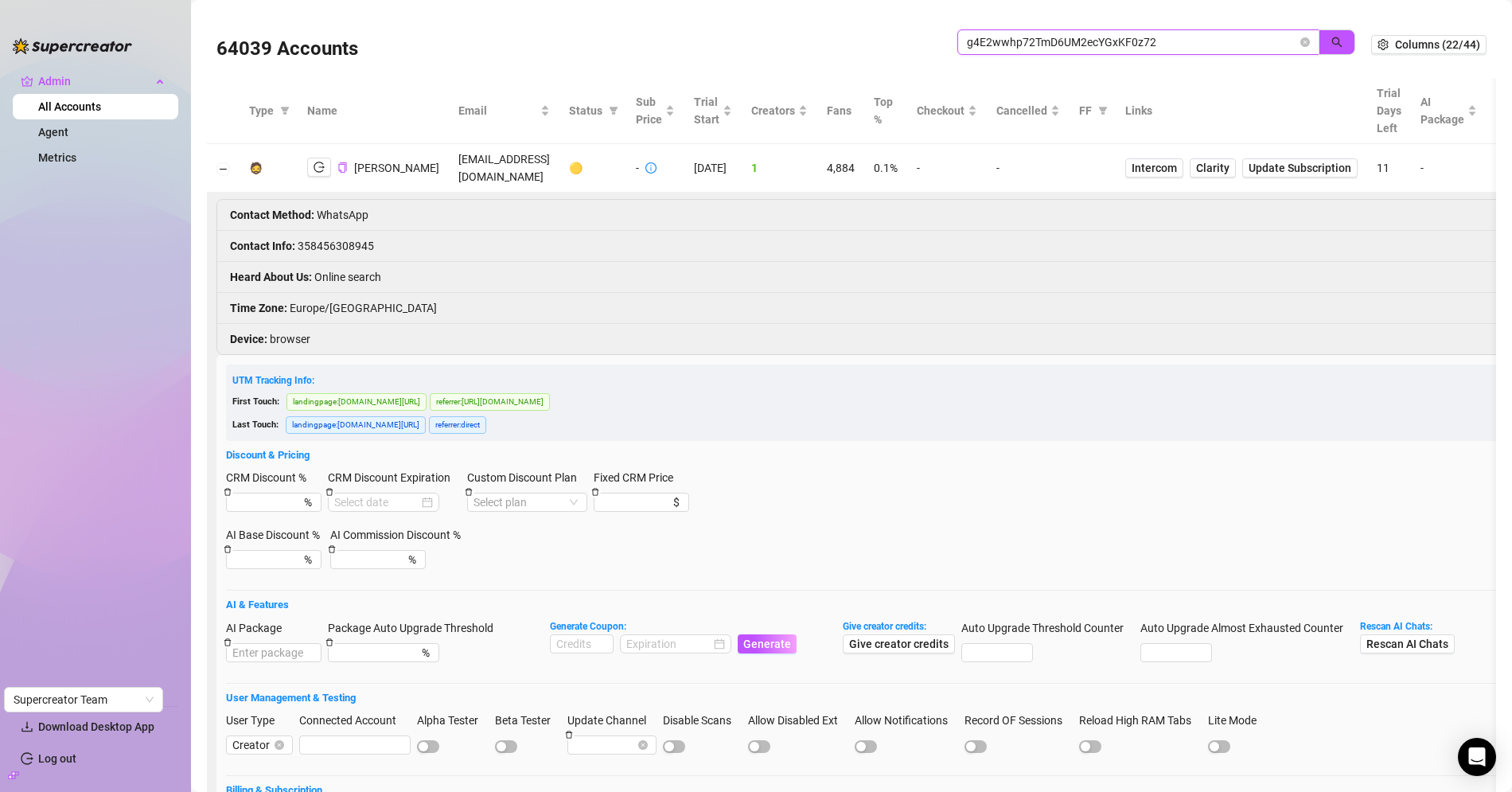
click at [1122, 38] on input "g4E2wwhp72TmD6UM2ecYGxKF0z72" at bounding box center [1132, 42] width 330 height 18
paste input "8TLUPTsZ5xUjzZPlJX29uQslbNm1"
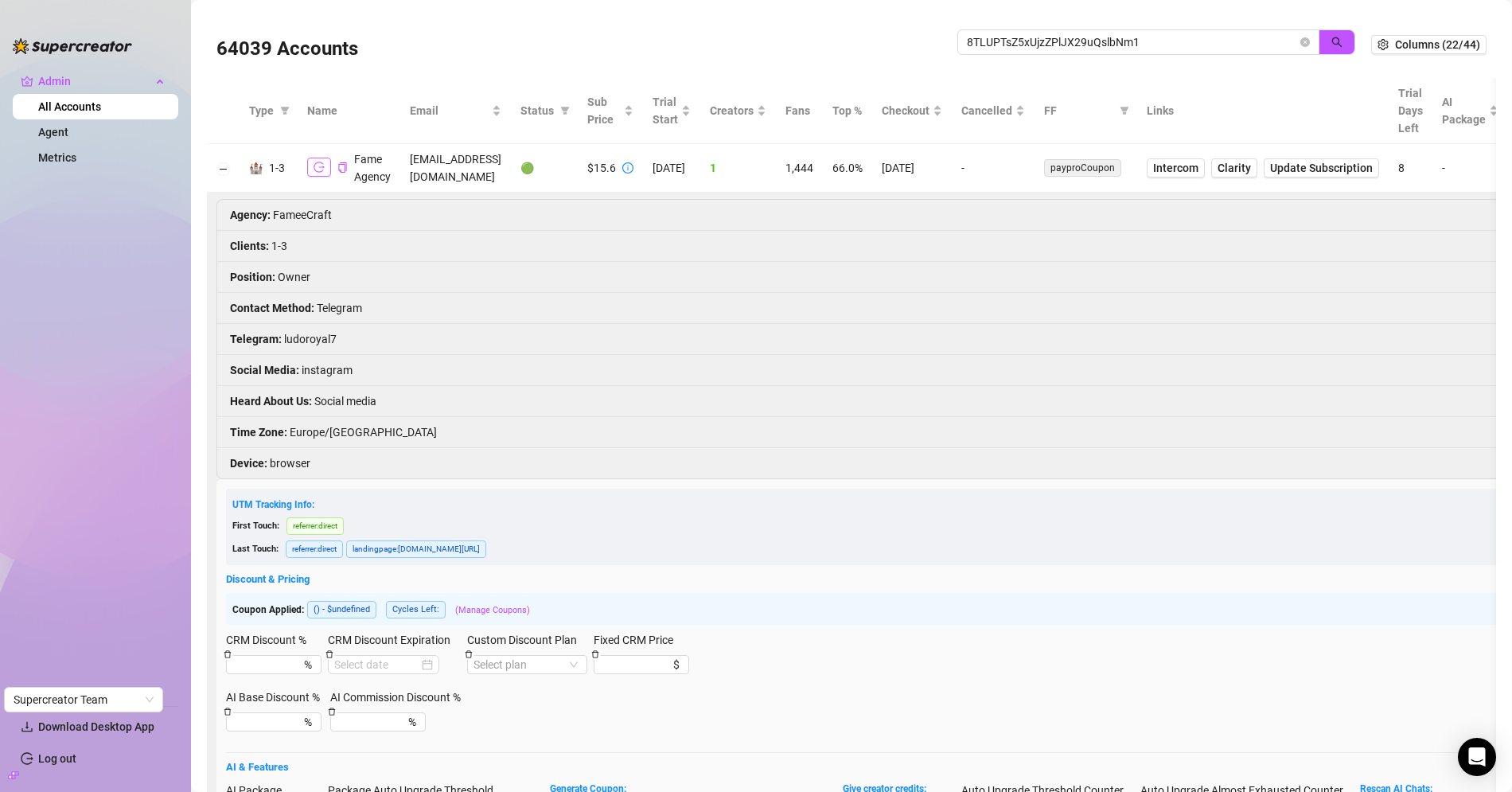
click at [324, 164] on button "button" at bounding box center [319, 167] width 23 height 20
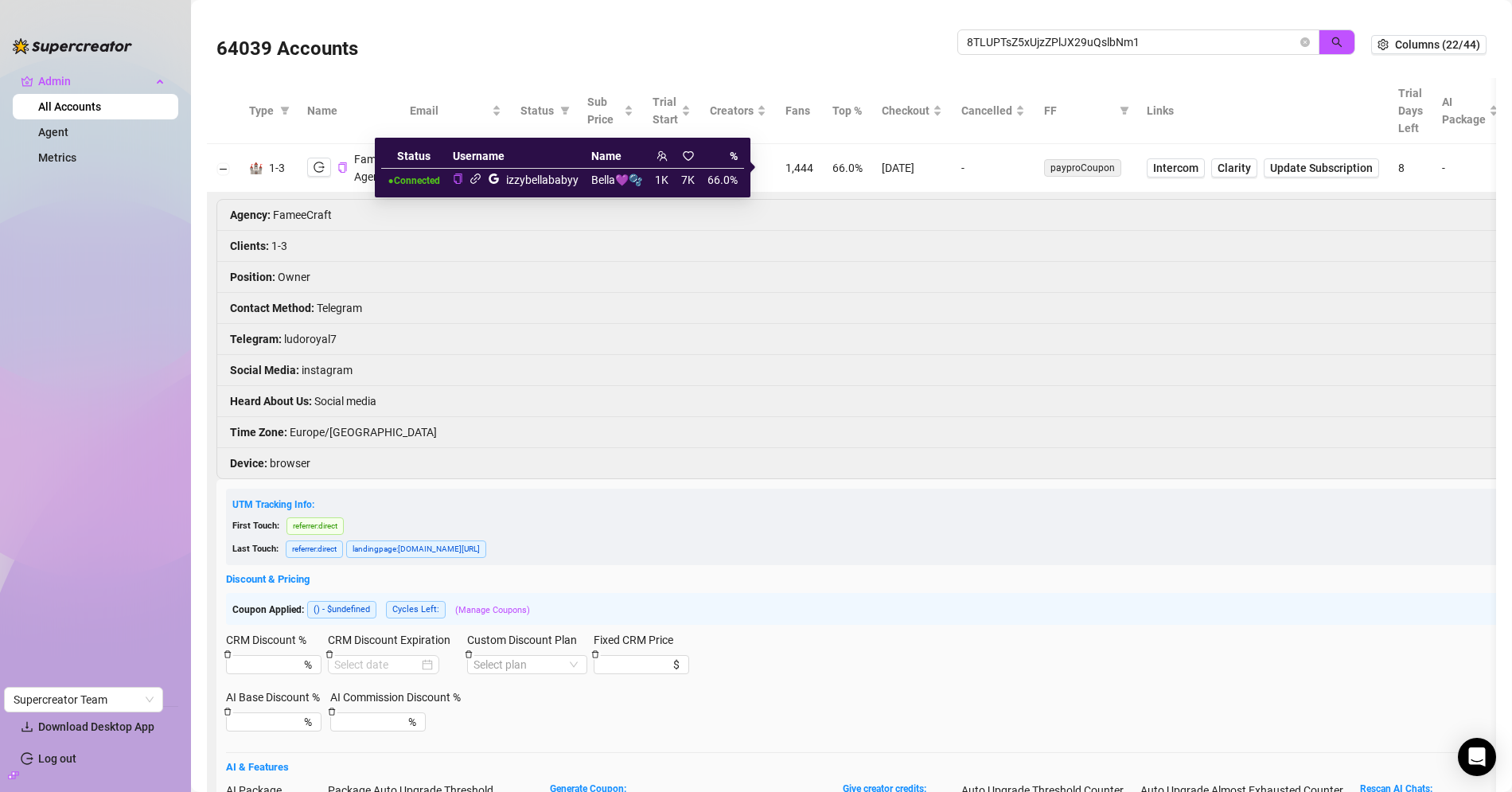
click at [481, 183] on icon "link" at bounding box center [475, 179] width 12 height 12
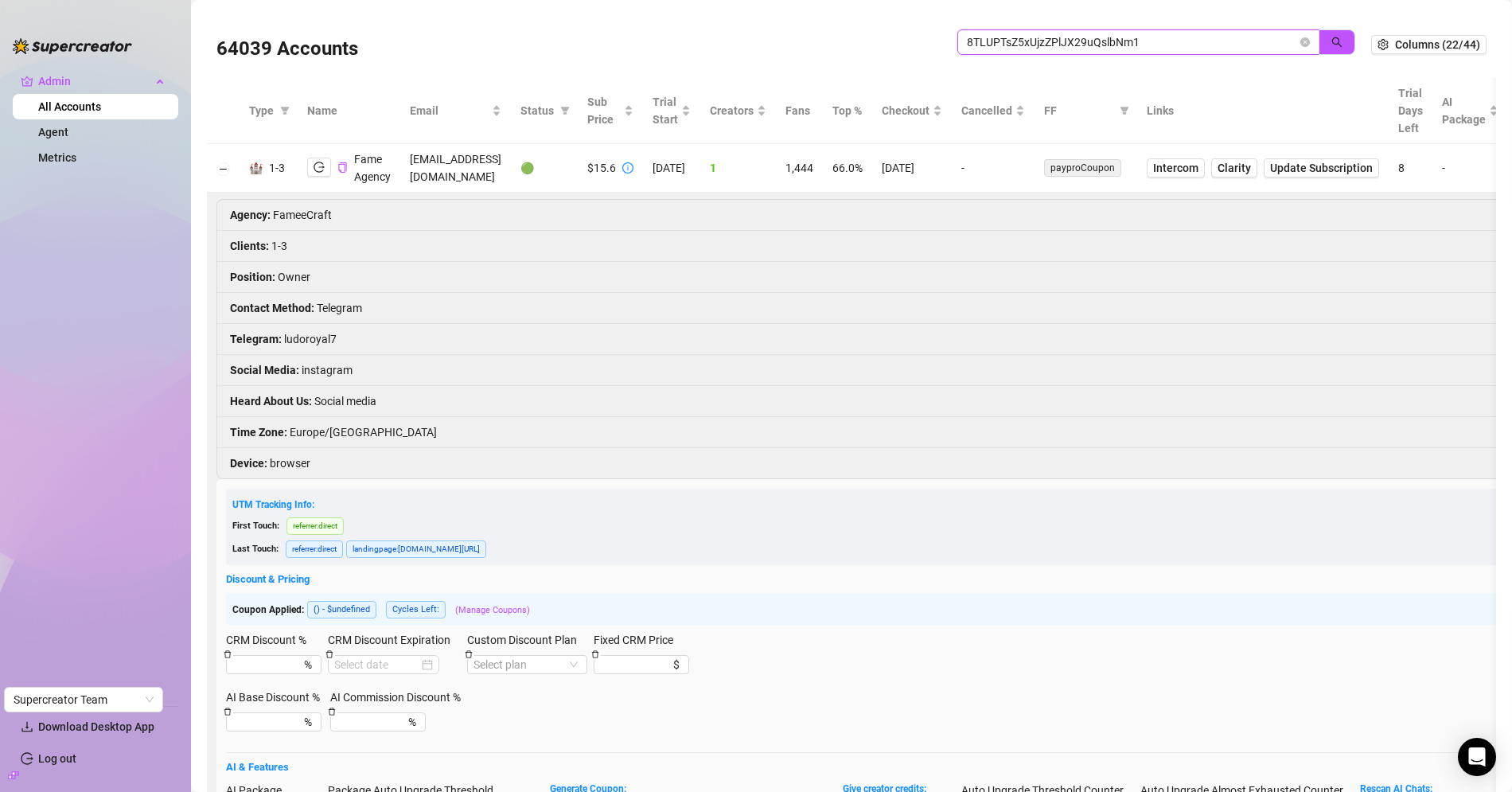
click at [1028, 41] on input "8TLUPTsZ5xUjzZPlJX29uQslbNm1" at bounding box center [1132, 42] width 330 height 18
paste input "iLiG21tv3ZZmGHTJEwa35pq19s12"
type input "iLiG21tv3ZZmGHTJEwa35pq19s12"
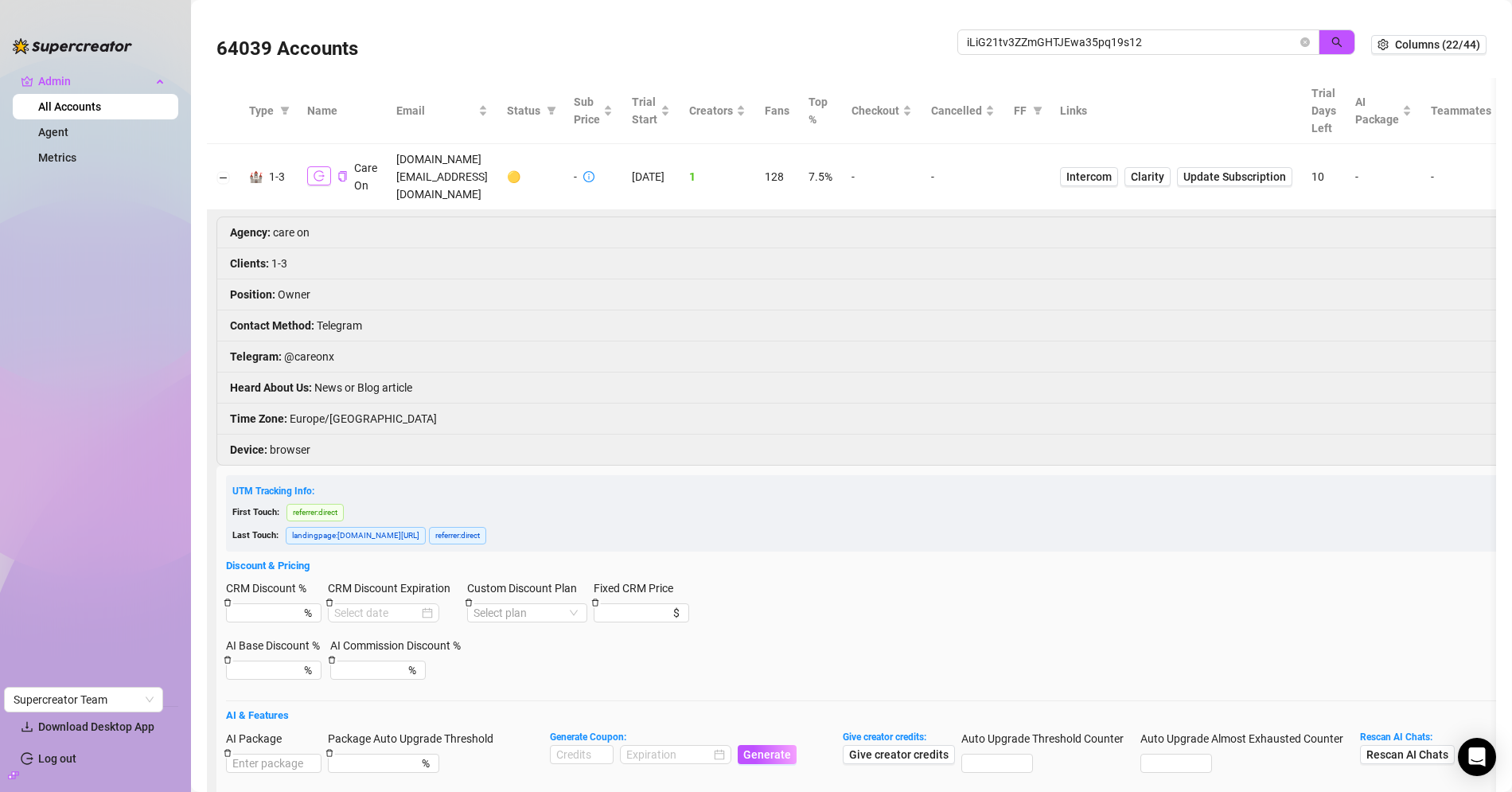
click at [322, 171] on icon "logout" at bounding box center [319, 176] width 11 height 11
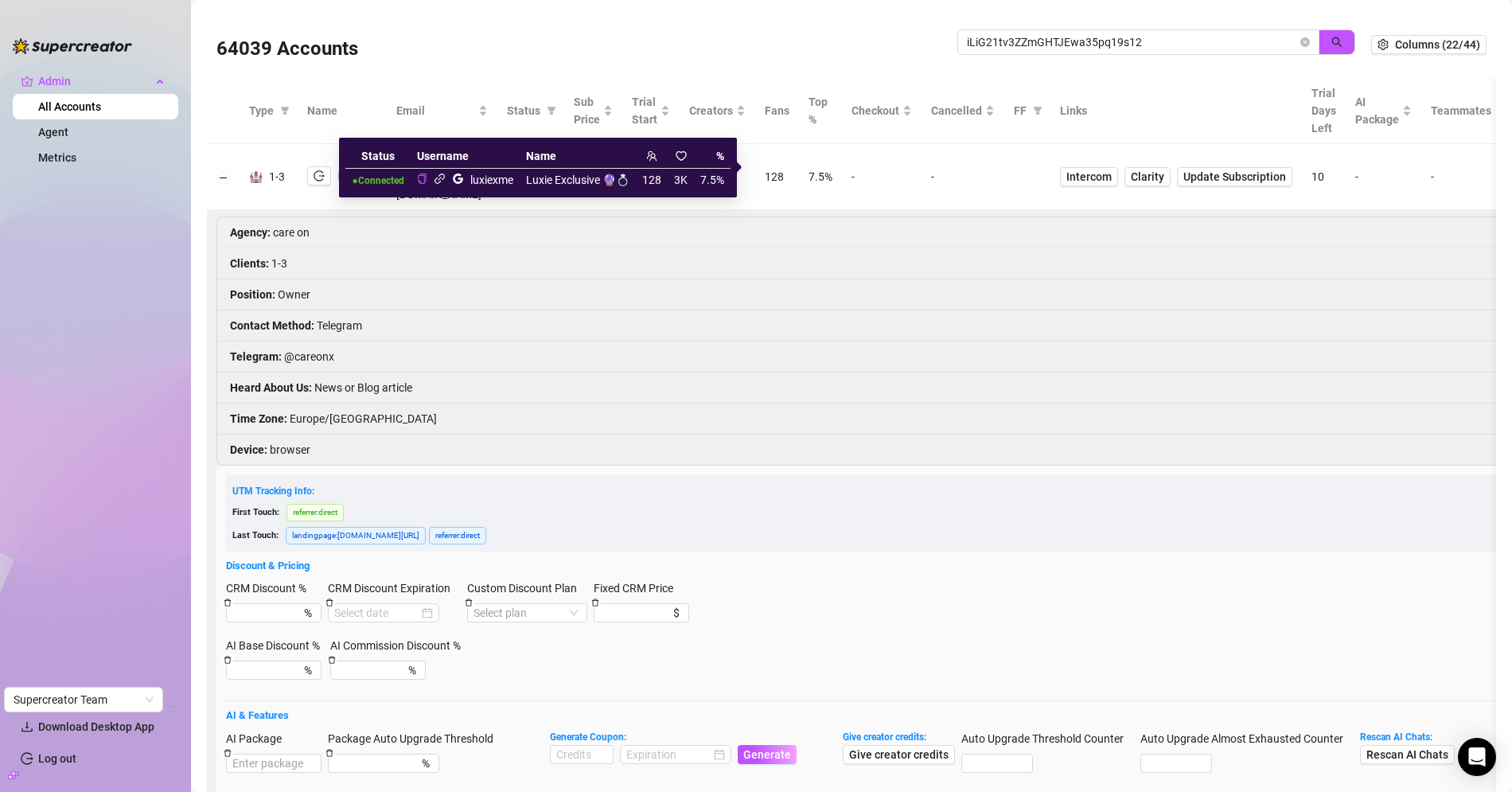
click at [441, 181] on icon "link" at bounding box center [440, 179] width 12 height 12
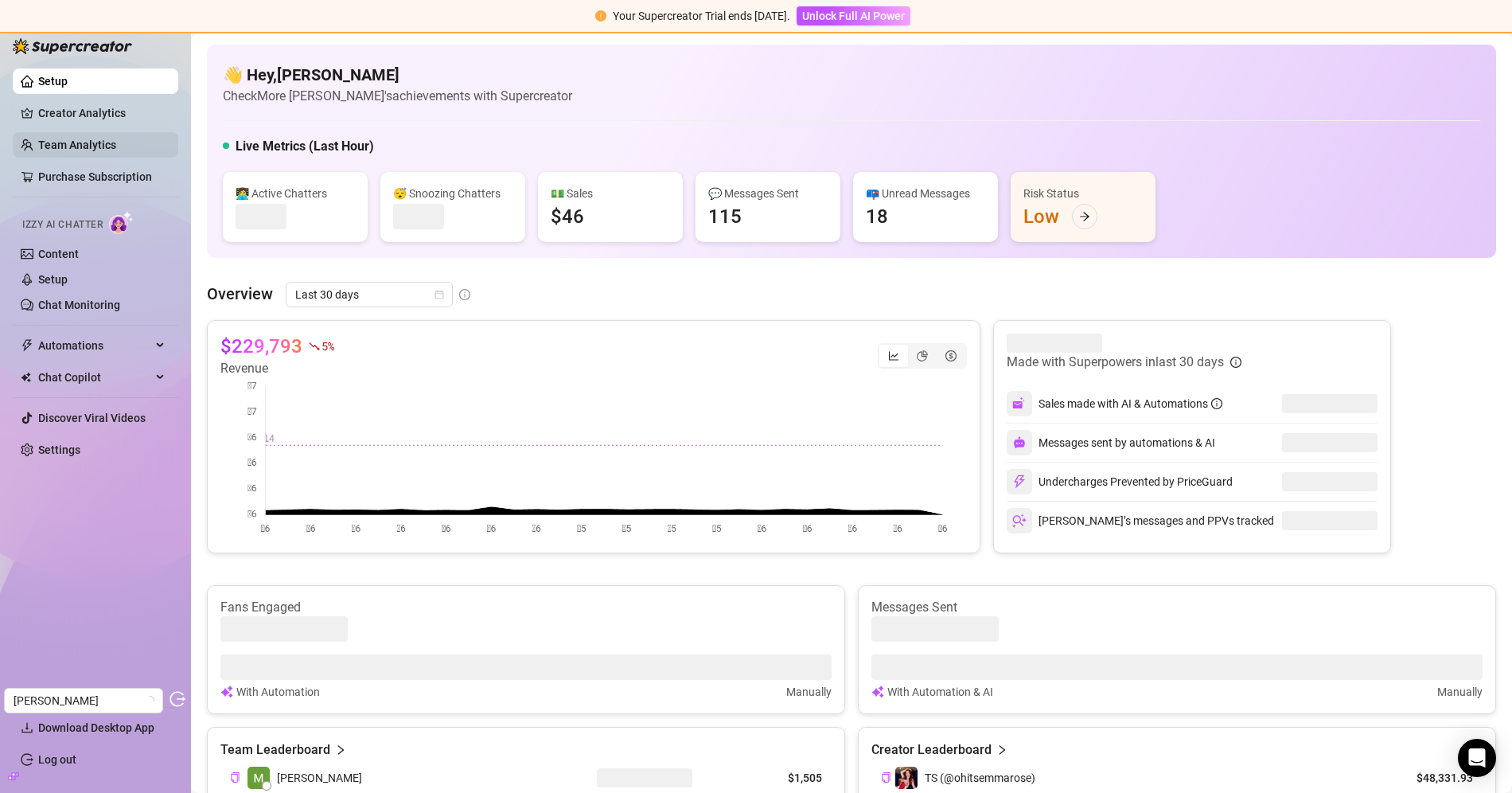
click at [97, 140] on link "Team Analytics" at bounding box center [77, 145] width 78 height 13
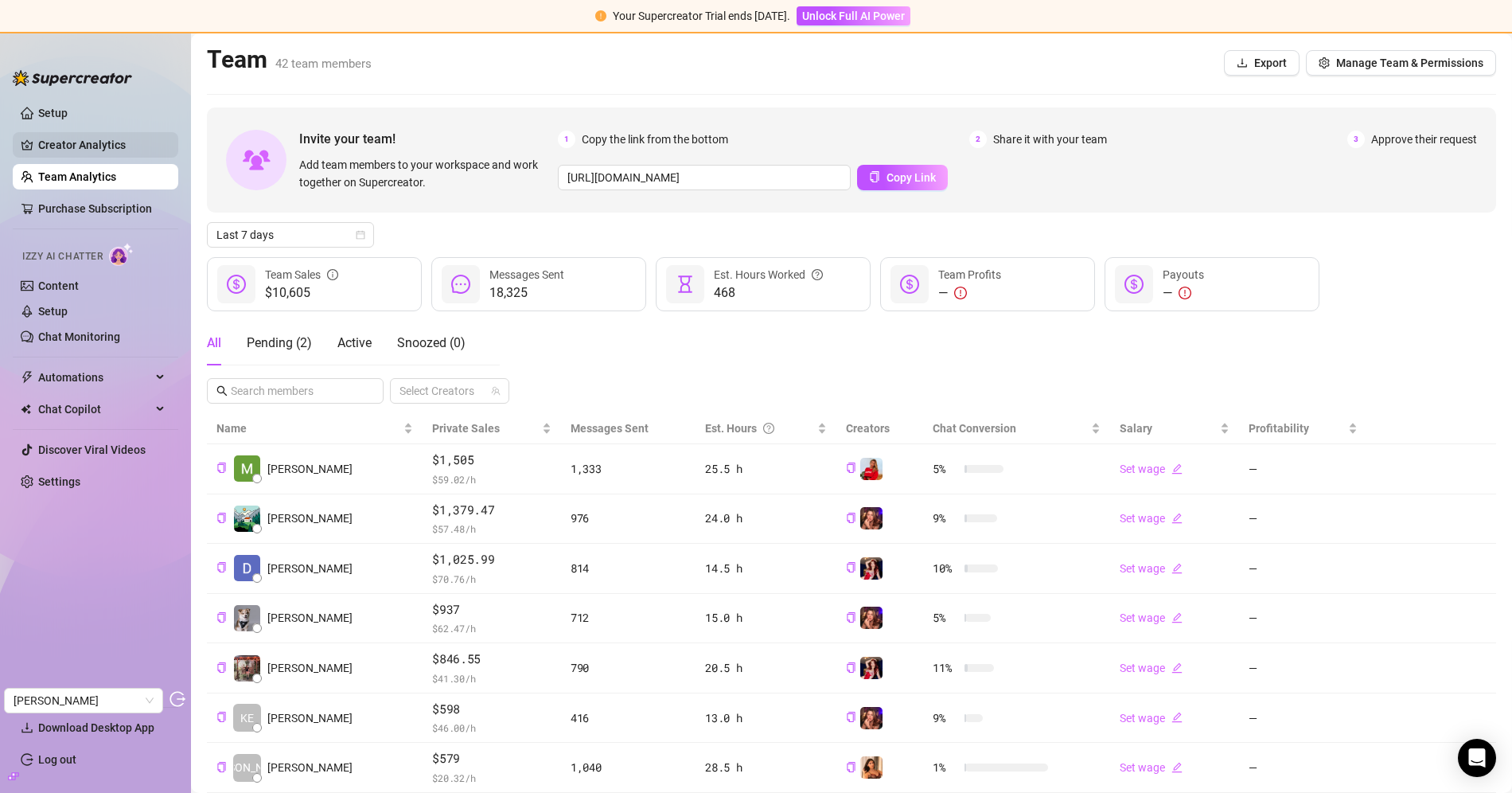
click at [118, 151] on link "Creator Analytics" at bounding box center [102, 145] width 127 height 25
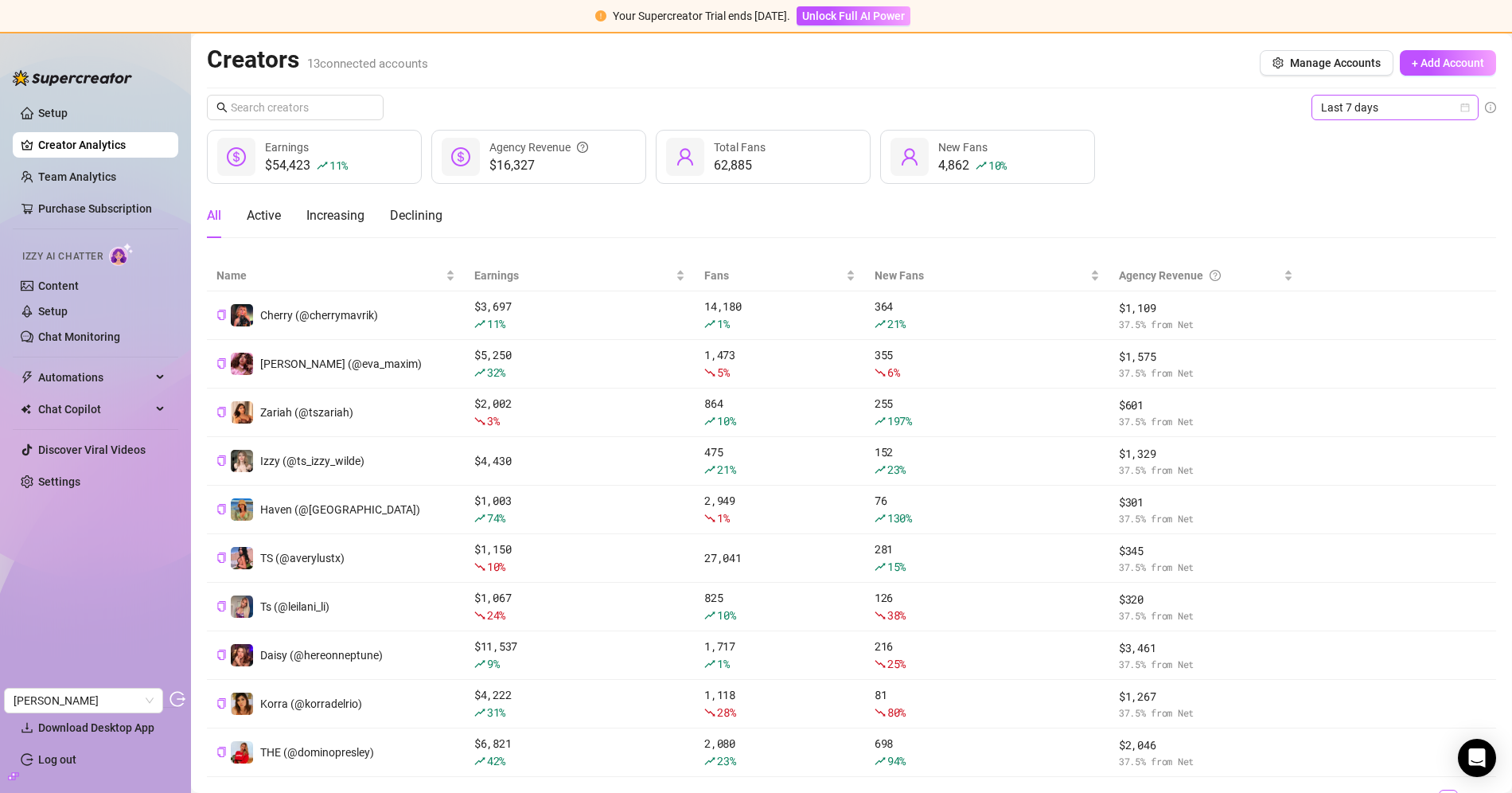
click at [1342, 116] on span "Last 7 days" at bounding box center [1394, 108] width 148 height 23
click at [1340, 193] on div "Last 30 days" at bounding box center [1381, 190] width 142 height 18
click at [1152, 148] on div "$229,793 18 % Earnings $68,938 Agency Revenue 62,885 Total Fans 19,572 5 % New …" at bounding box center [851, 156] width 1289 height 54
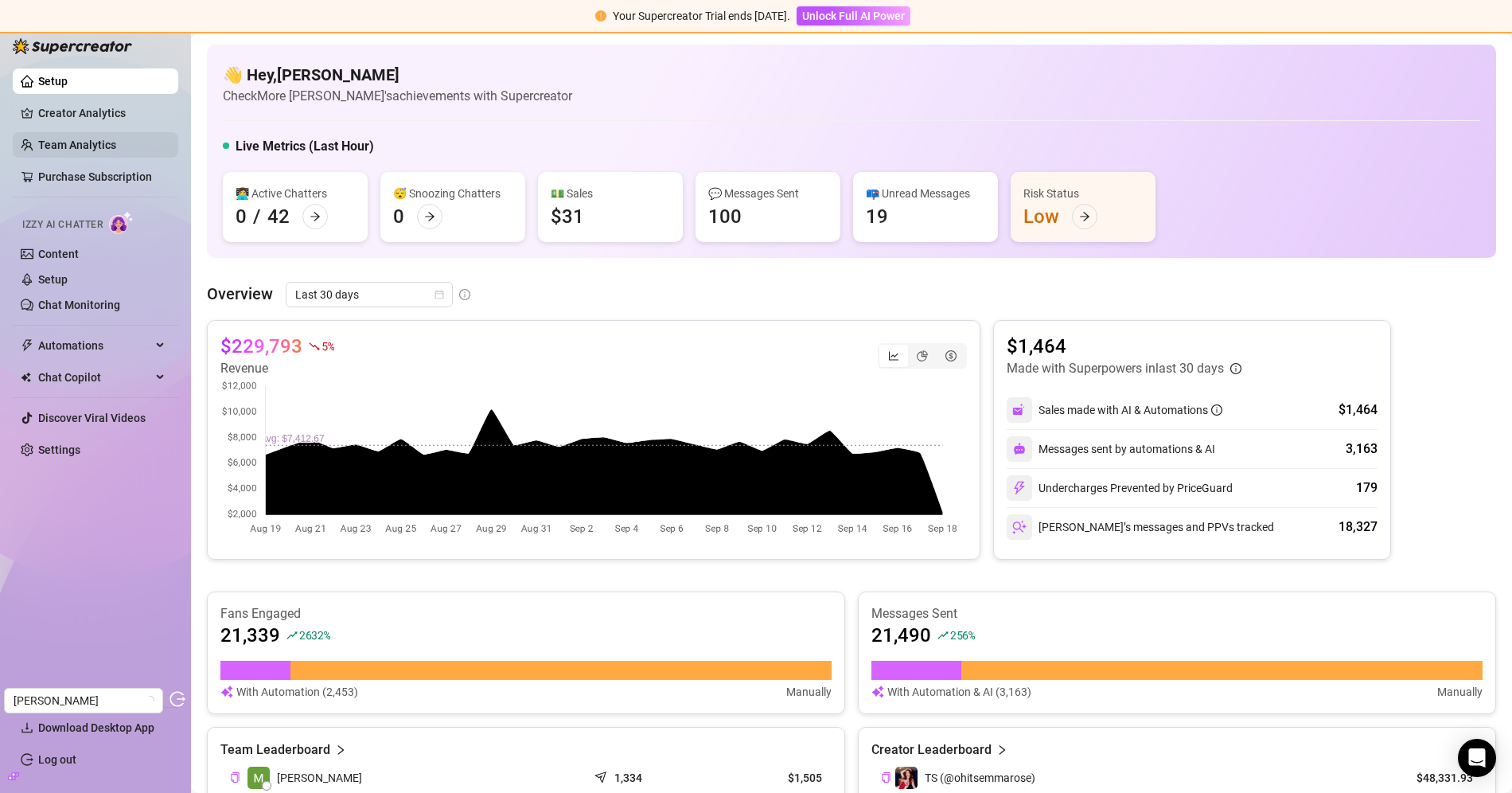
click at [85, 152] on link "Team Analytics" at bounding box center [77, 145] width 78 height 13
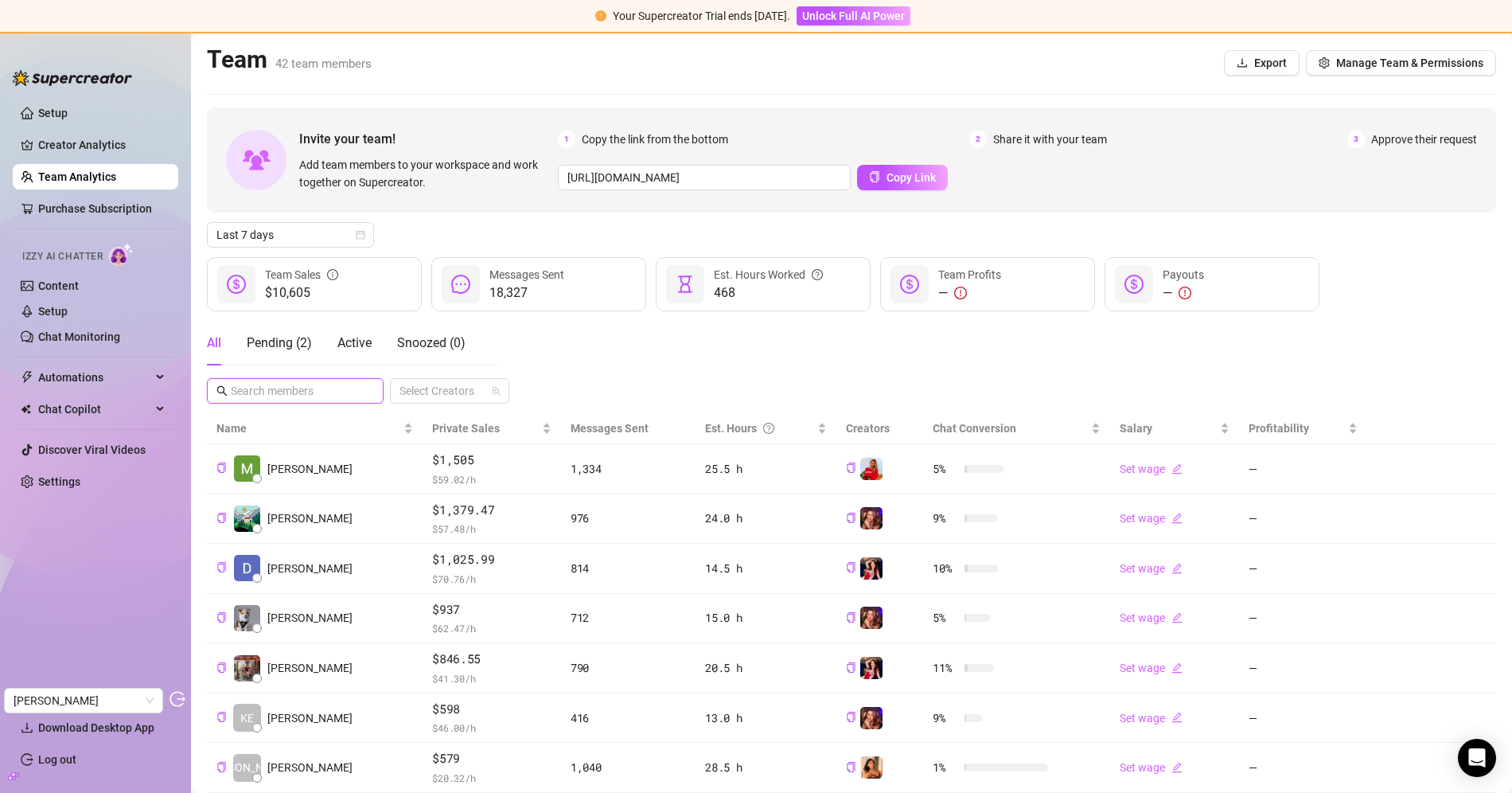
click at [282, 383] on input "text" at bounding box center [295, 391] width 130 height 18
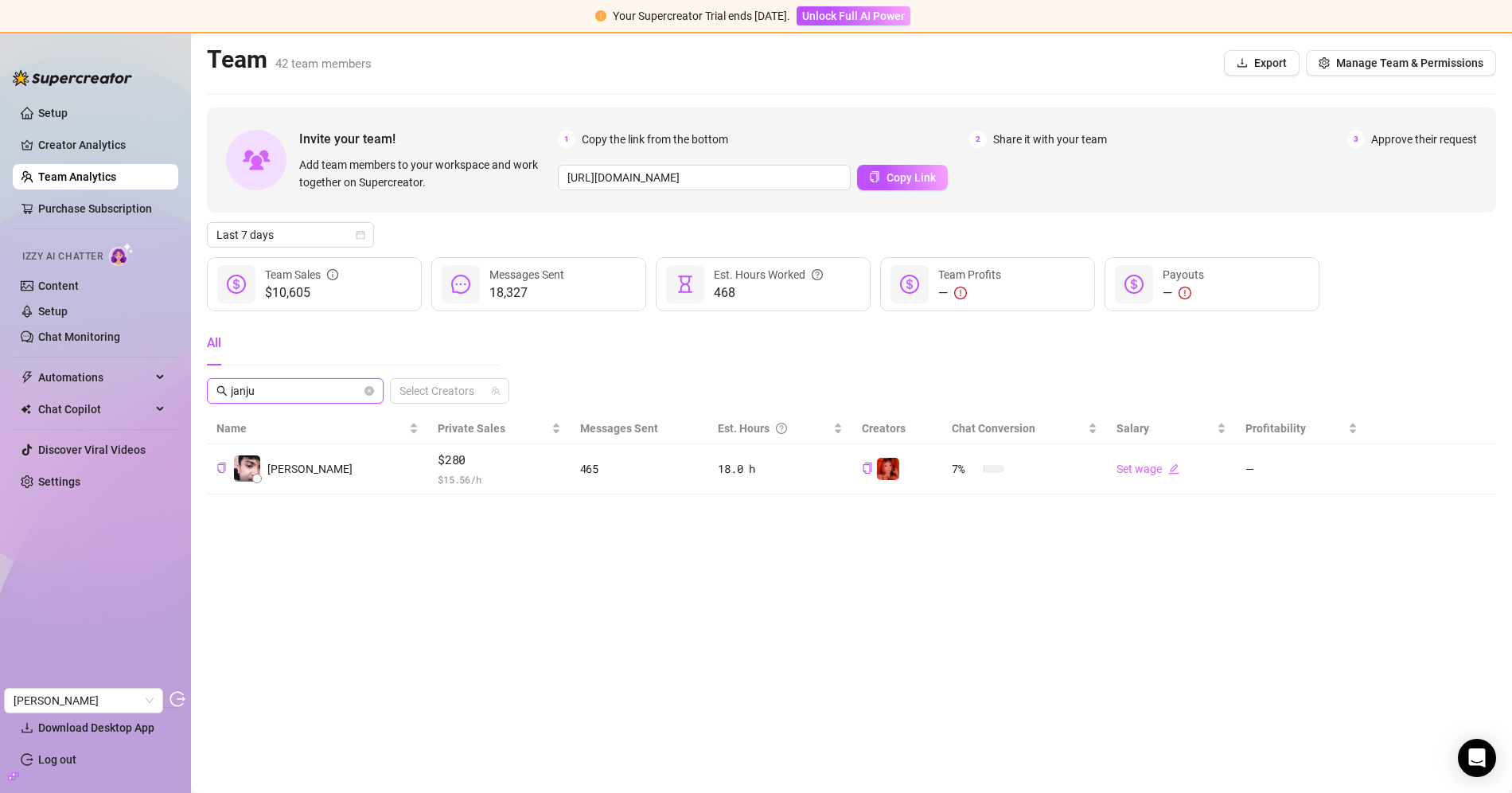
type input "janju"
drag, startPoint x: 962, startPoint y: 522, endPoint x: 920, endPoint y: 498, distance: 48.4
click at [962, 522] on main "Team 42 team members Export Manage Team & Permissions Invite your team! Add tea…" at bounding box center [850, 413] width 1320 height 760
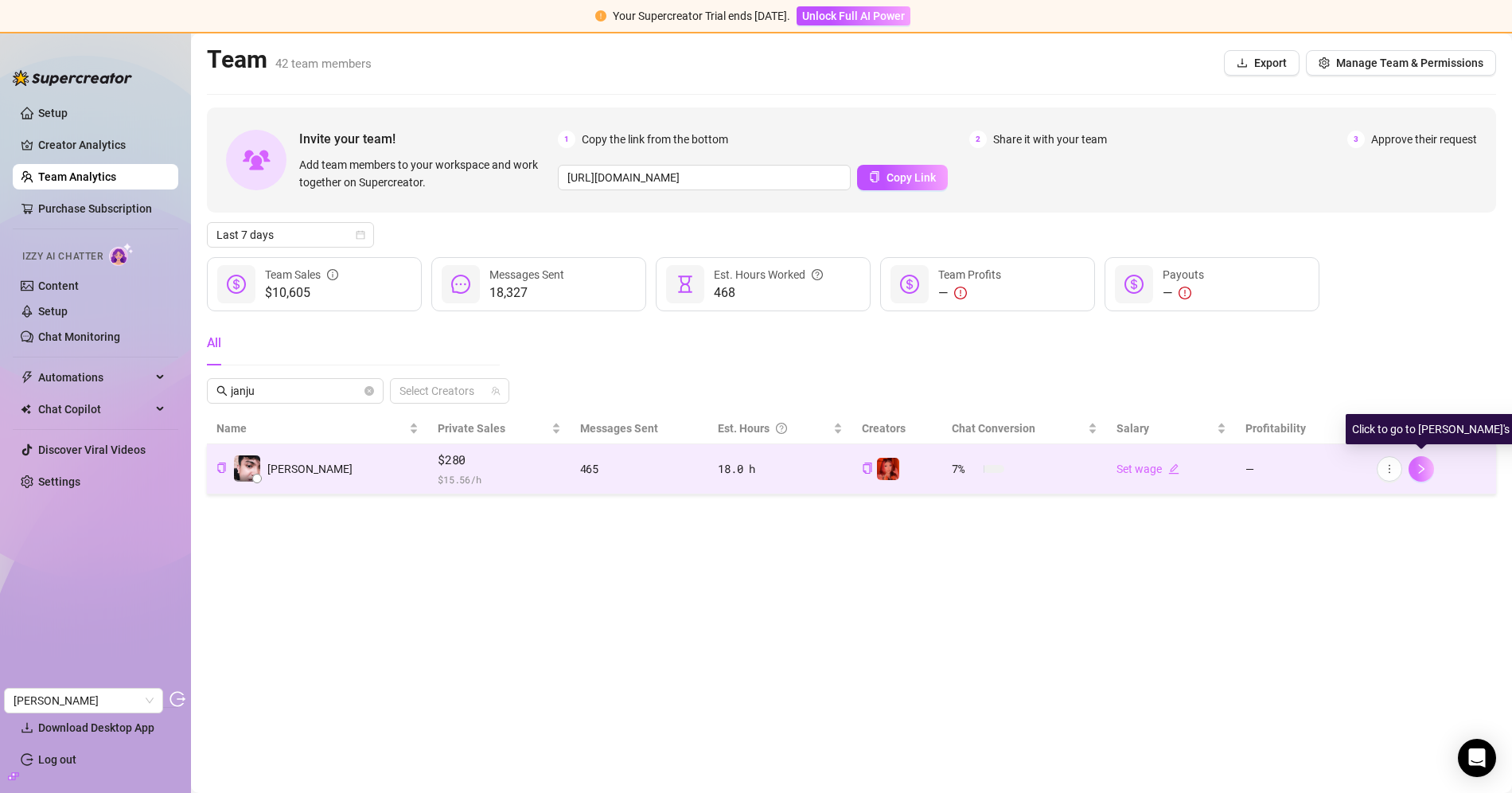
click at [1422, 470] on icon "right" at bounding box center [1420, 468] width 11 height 11
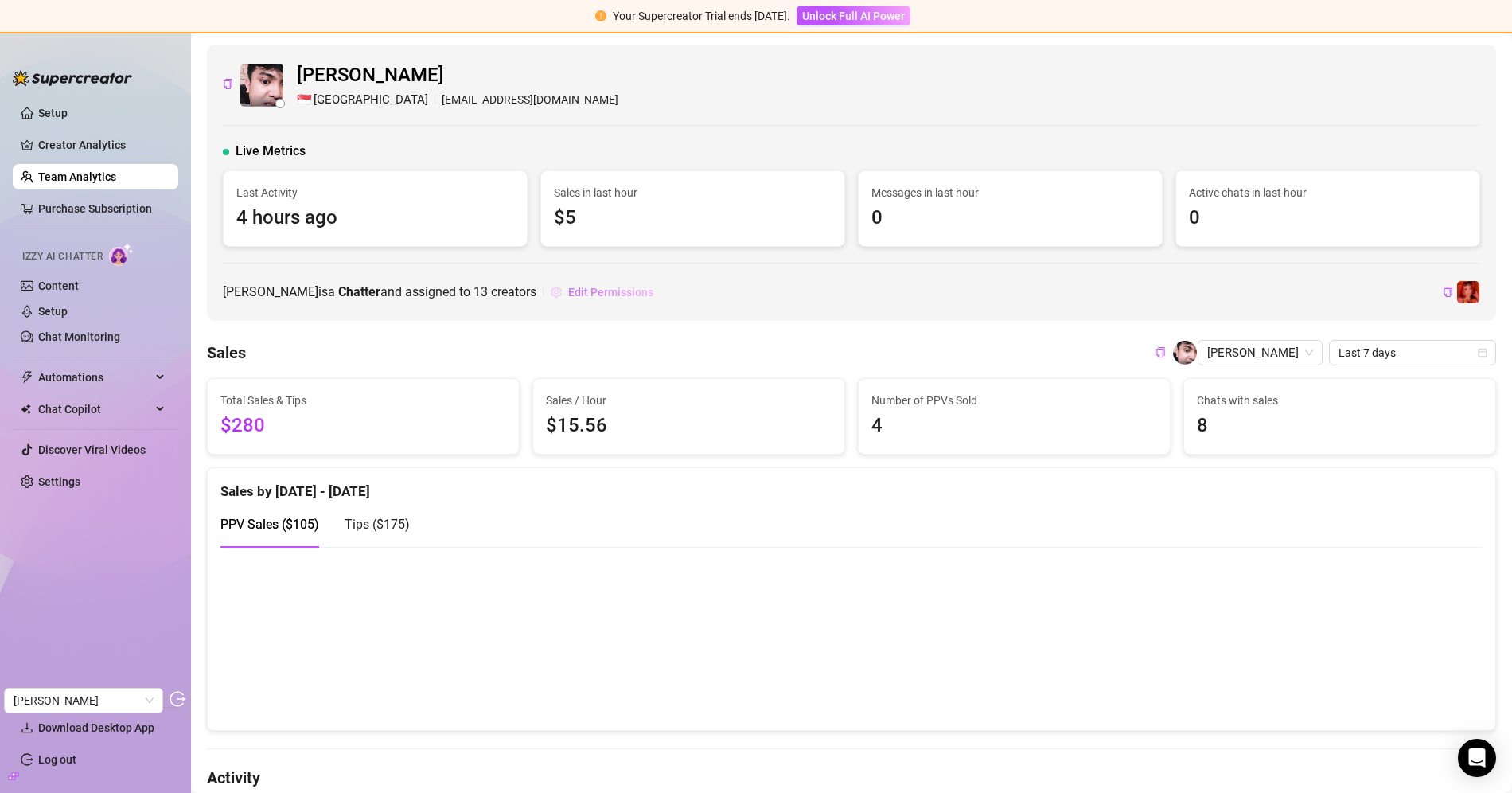
click at [576, 289] on span "Edit Permissions" at bounding box center [610, 291] width 85 height 13
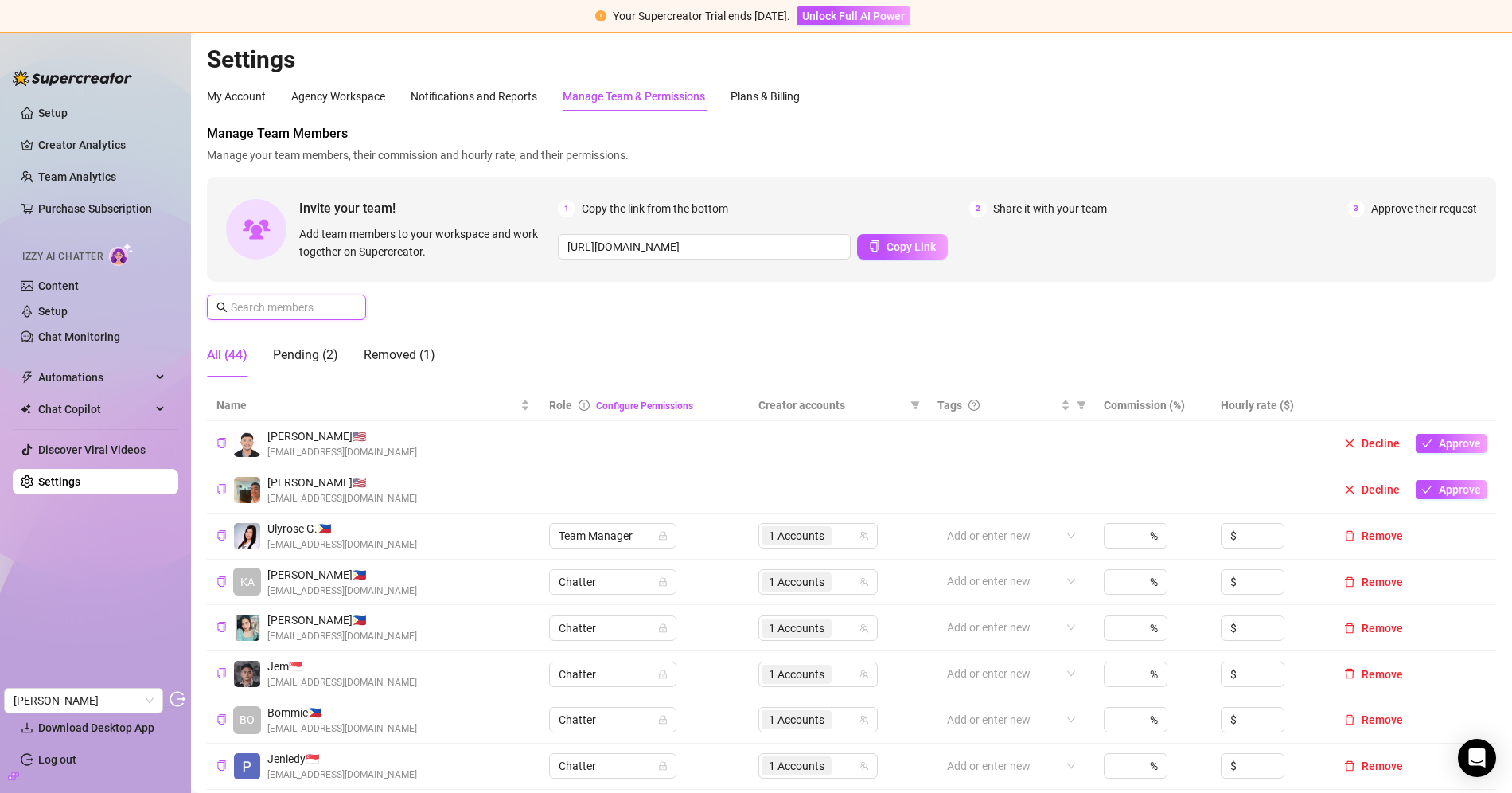
click at [263, 301] on input "text" at bounding box center [287, 307] width 113 height 18
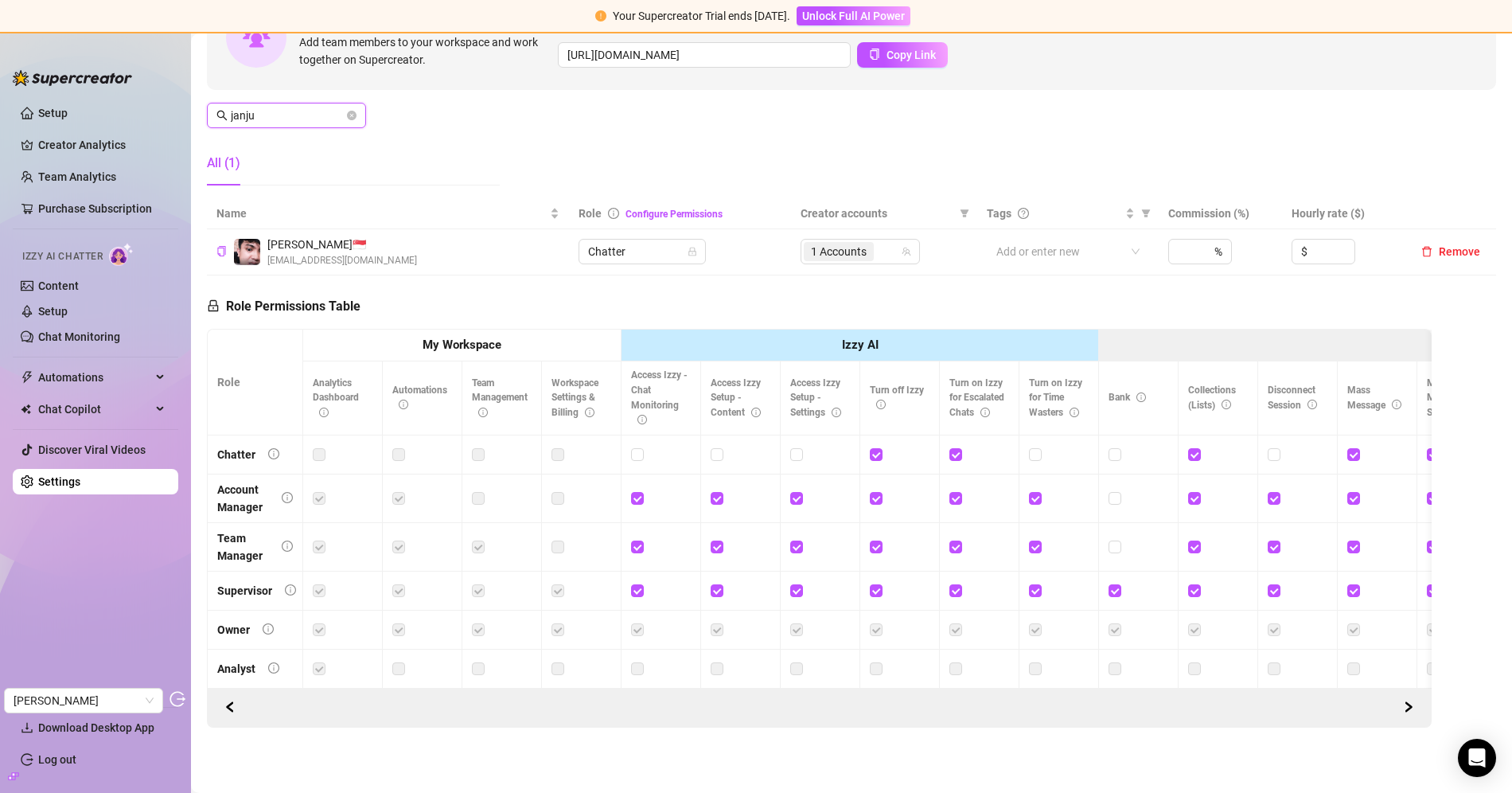
scroll to position [199, 0]
type input "janju"
click at [225, 244] on icon "copy" at bounding box center [221, 249] width 11 height 11
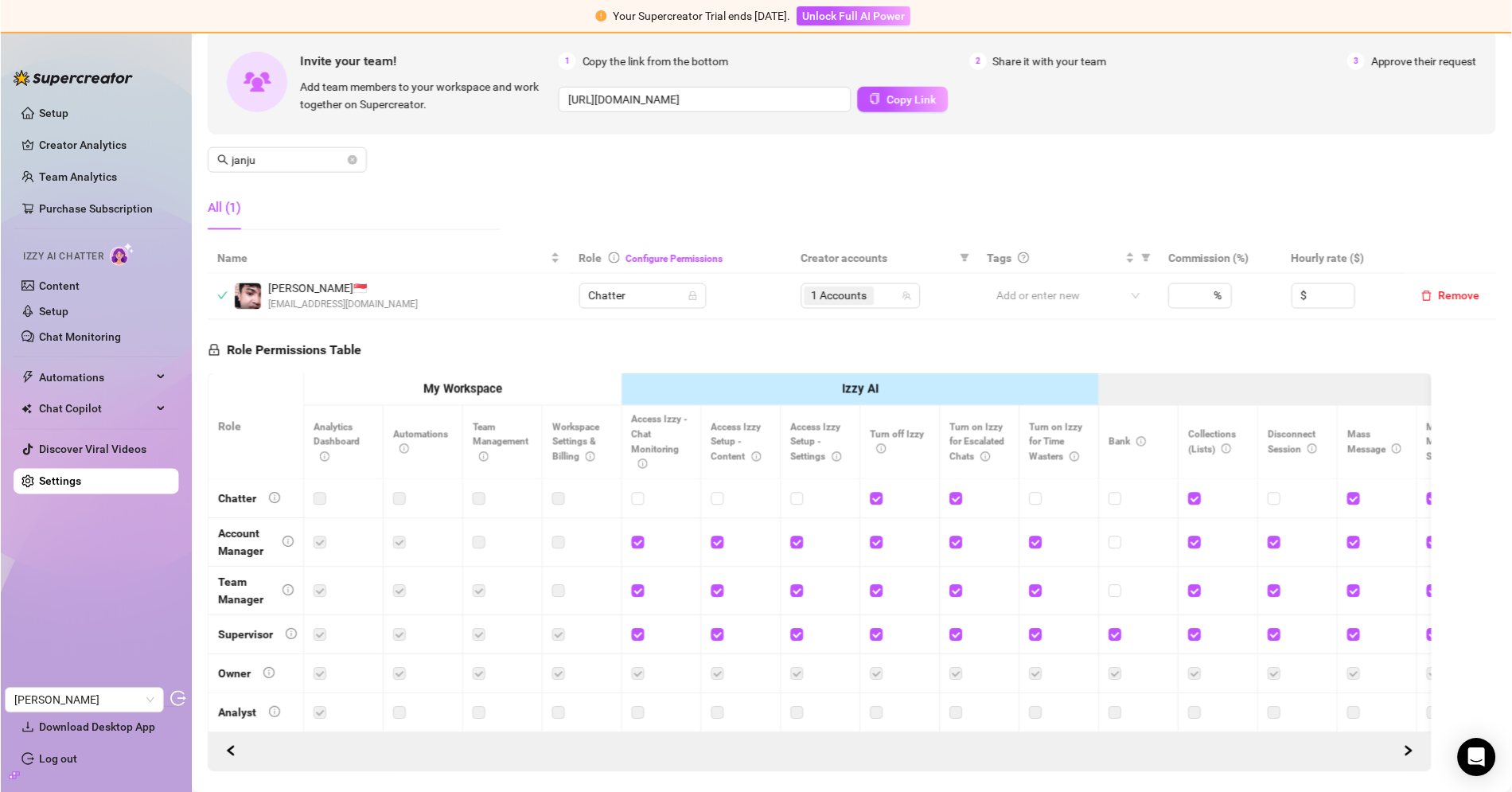
scroll to position [0, 0]
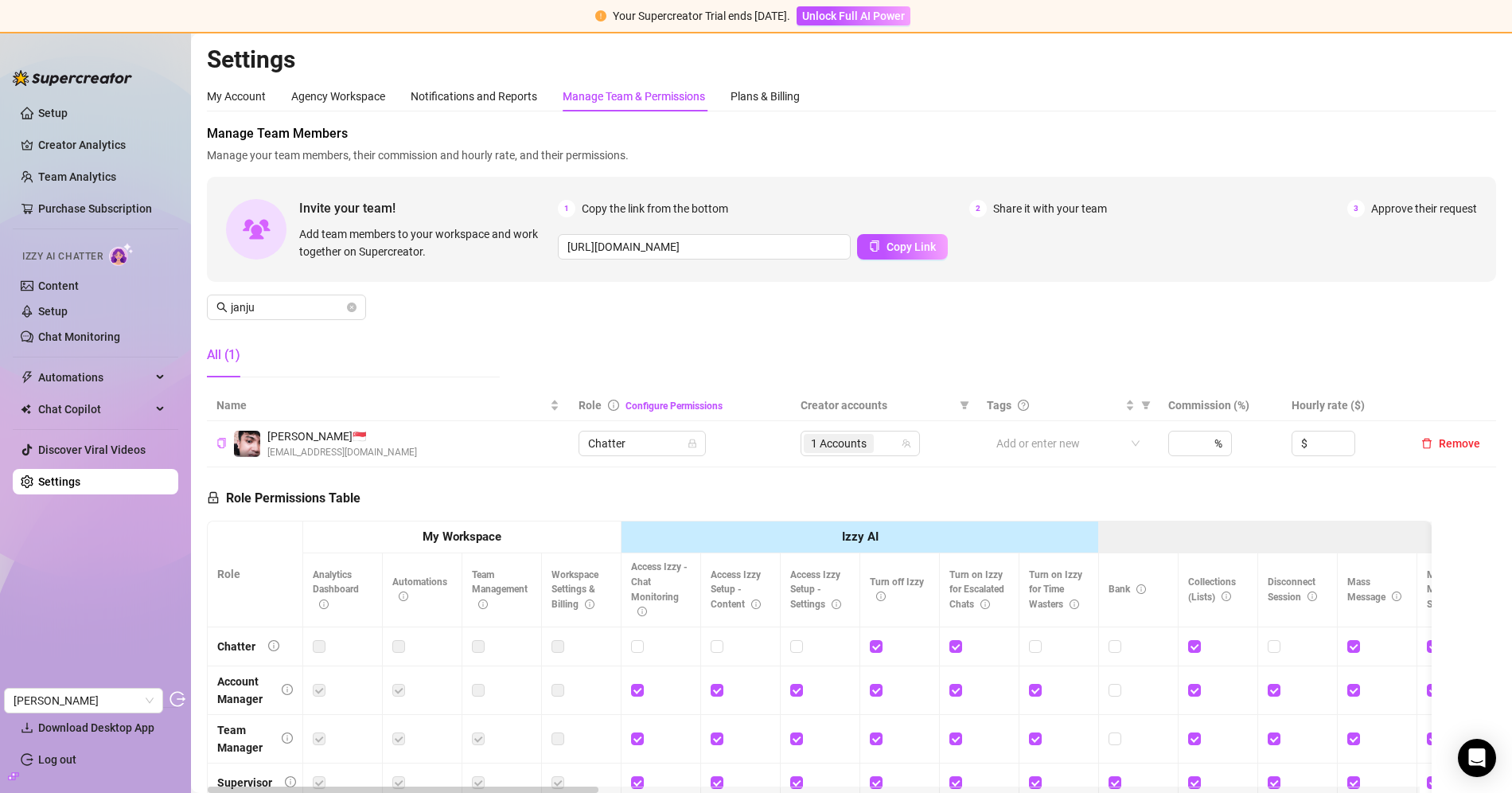
click at [68, 174] on link "Team Analytics" at bounding box center [77, 176] width 78 height 13
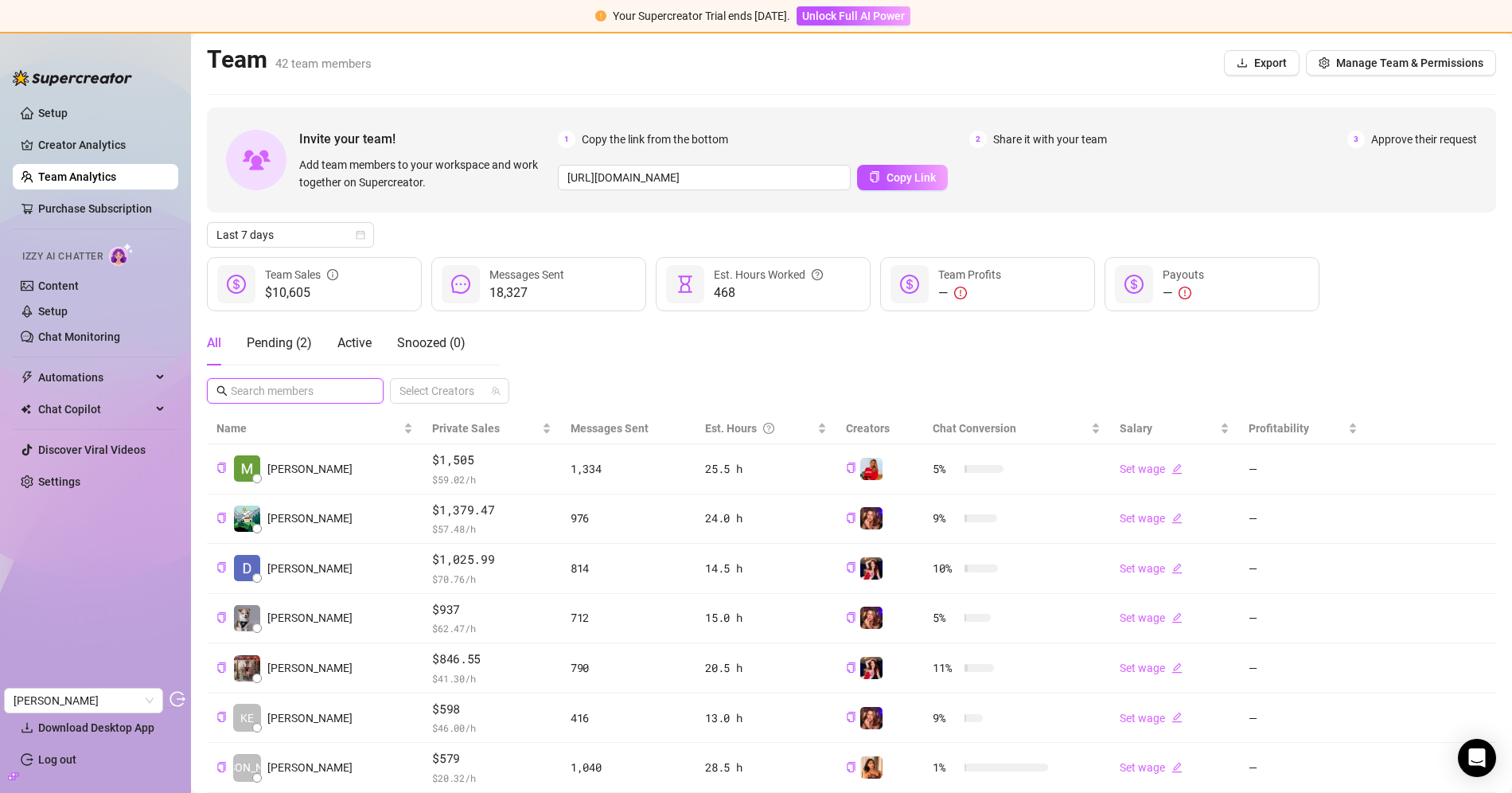
click at [278, 395] on input "text" at bounding box center [295, 391] width 130 height 18
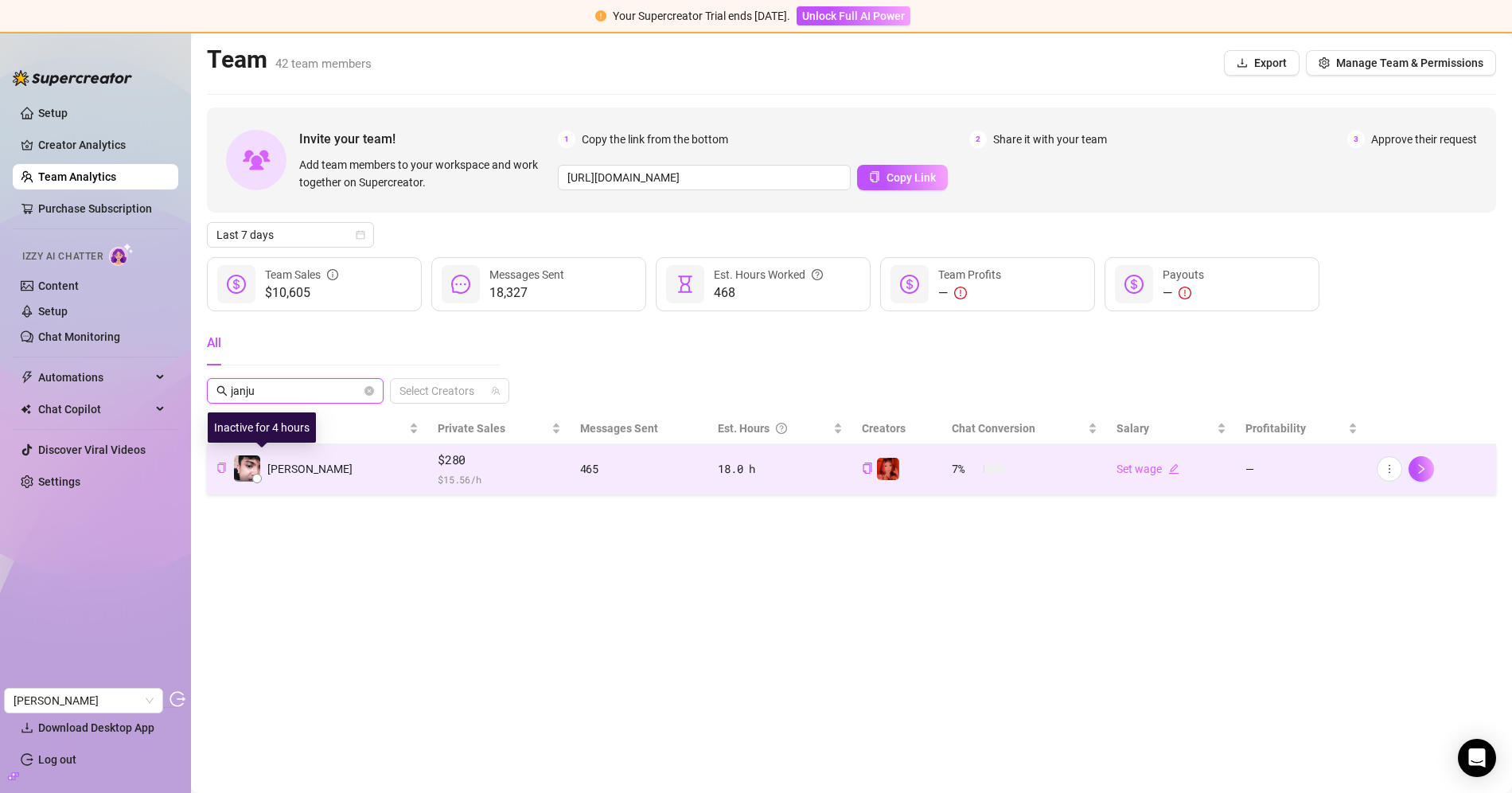
type input "janju"
click at [224, 473] on button "Copy Teammate ID" at bounding box center [221, 468] width 11 height 12
click at [331, 465] on td "Janju L." at bounding box center [318, 468] width 221 height 50
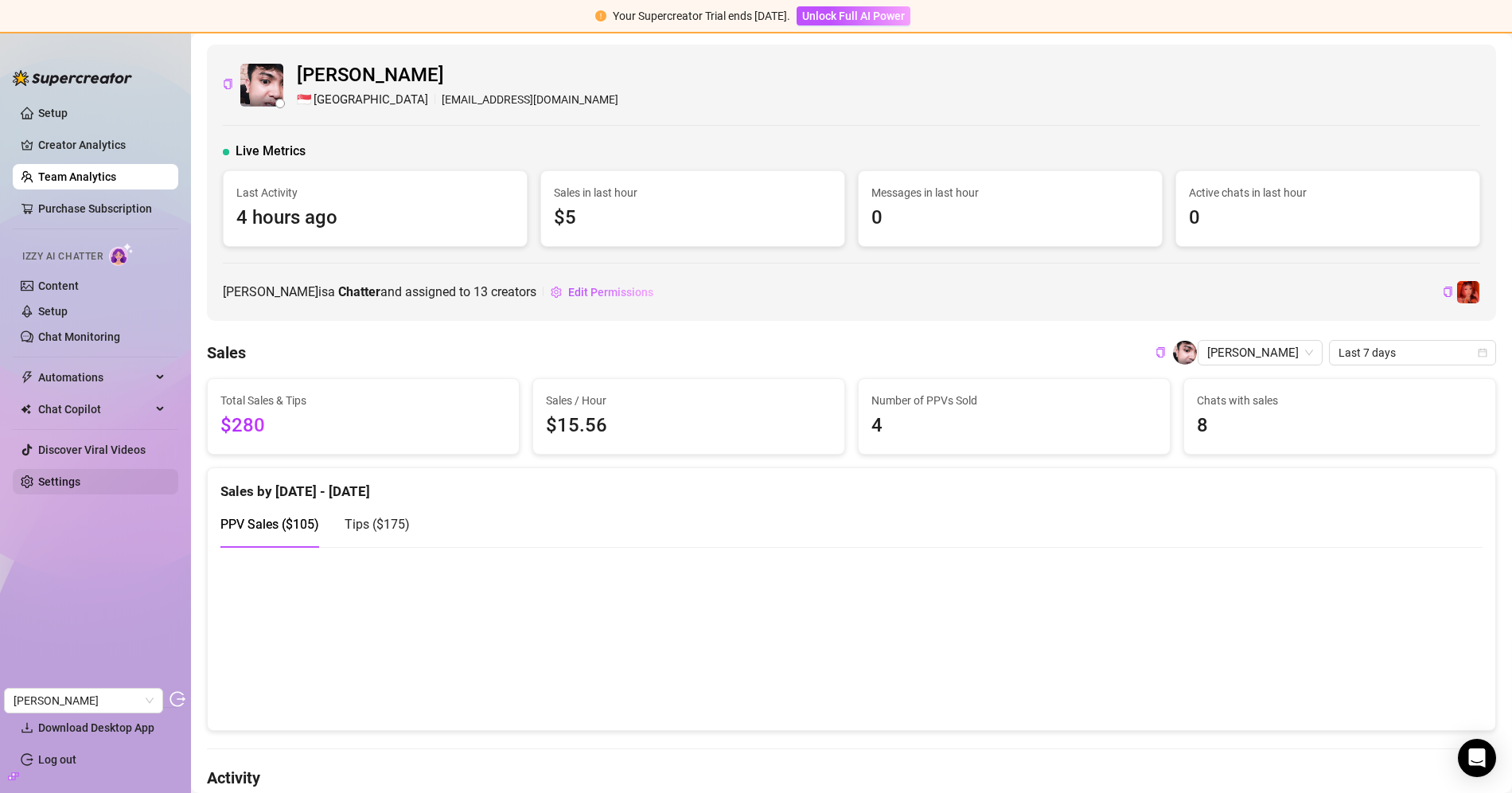
click at [75, 483] on link "Settings" at bounding box center [59, 481] width 42 height 13
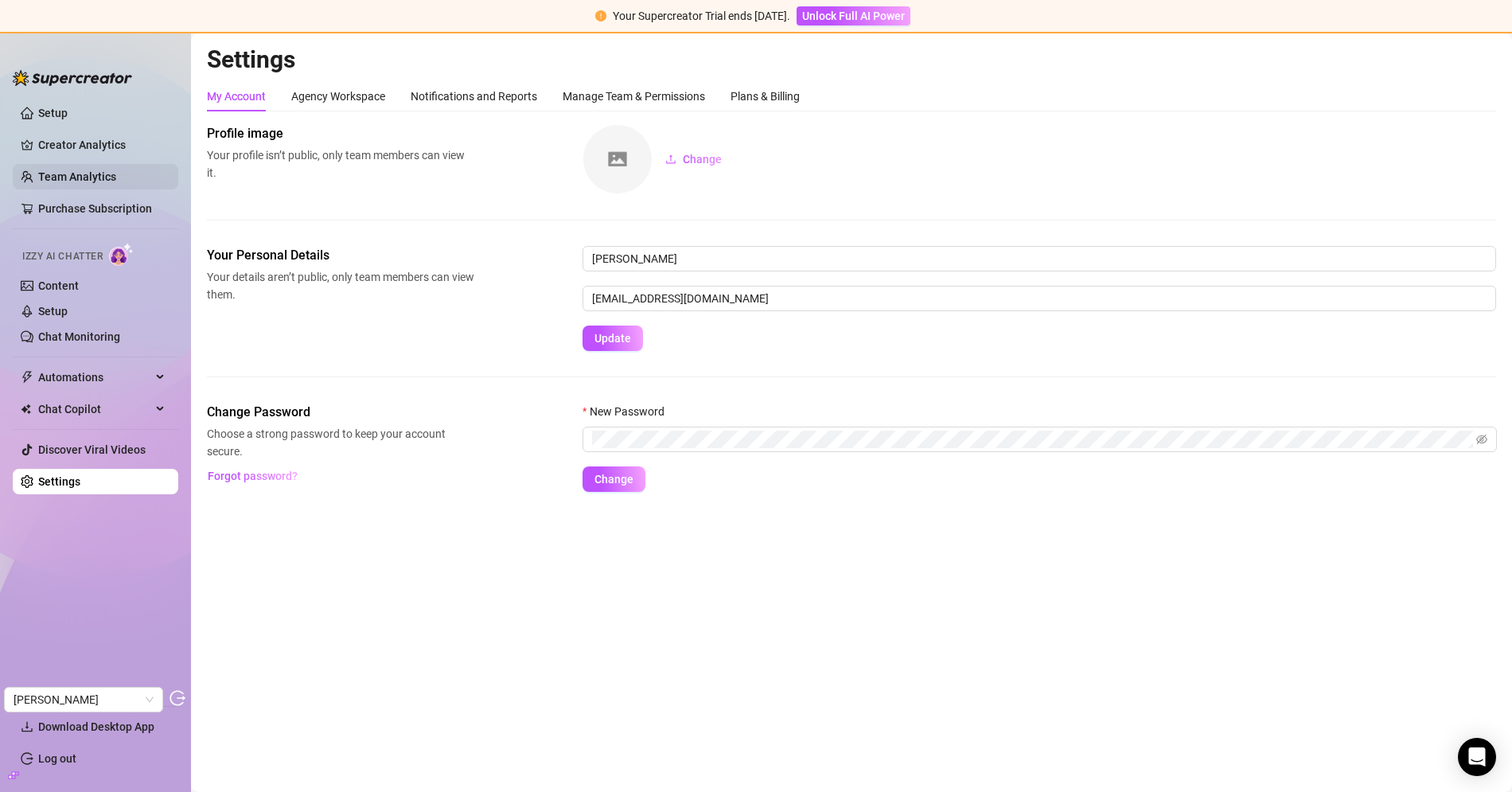
click at [84, 170] on link "Team Analytics" at bounding box center [77, 176] width 78 height 13
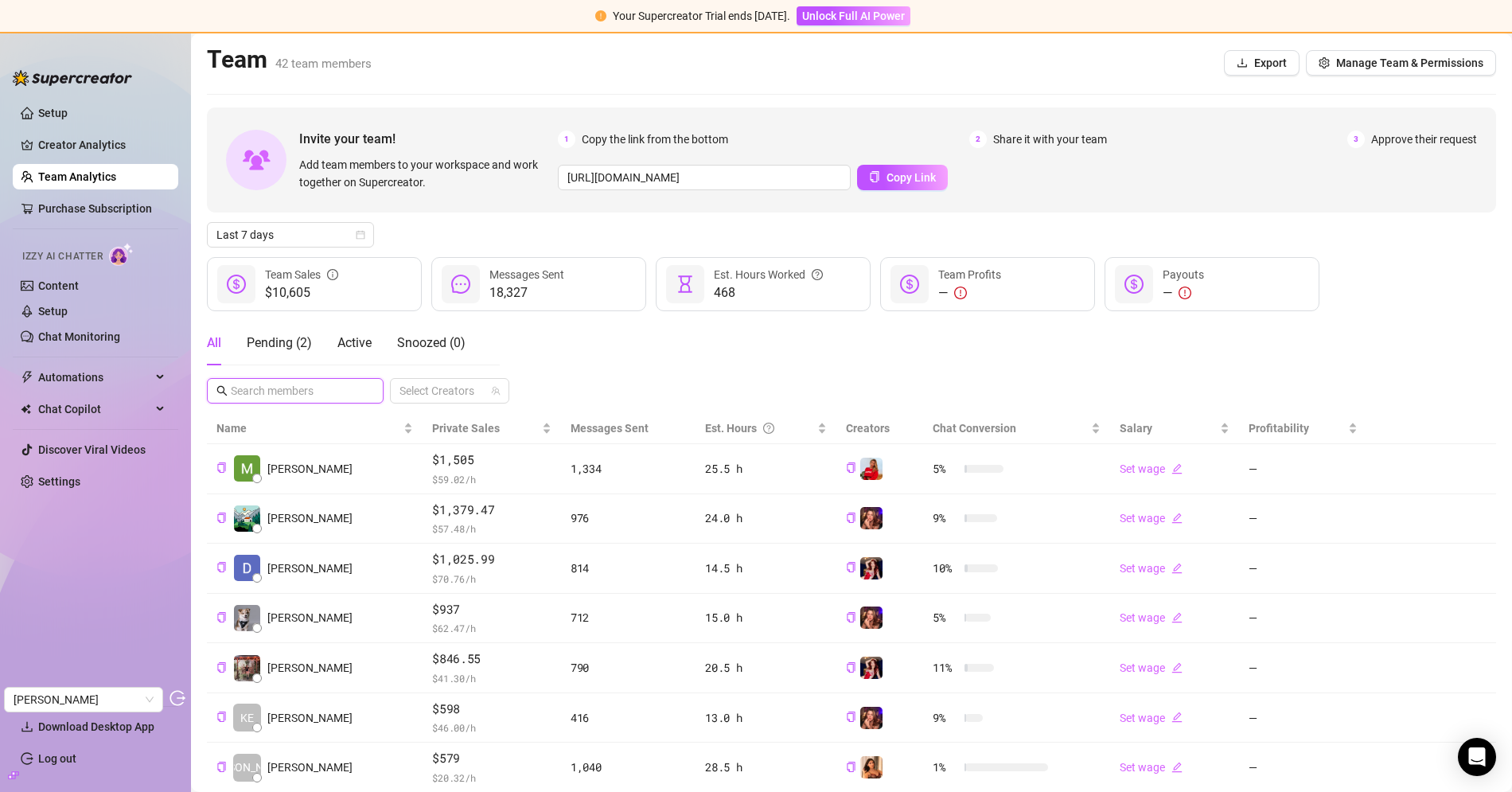
click at [267, 387] on input "text" at bounding box center [295, 391] width 130 height 18
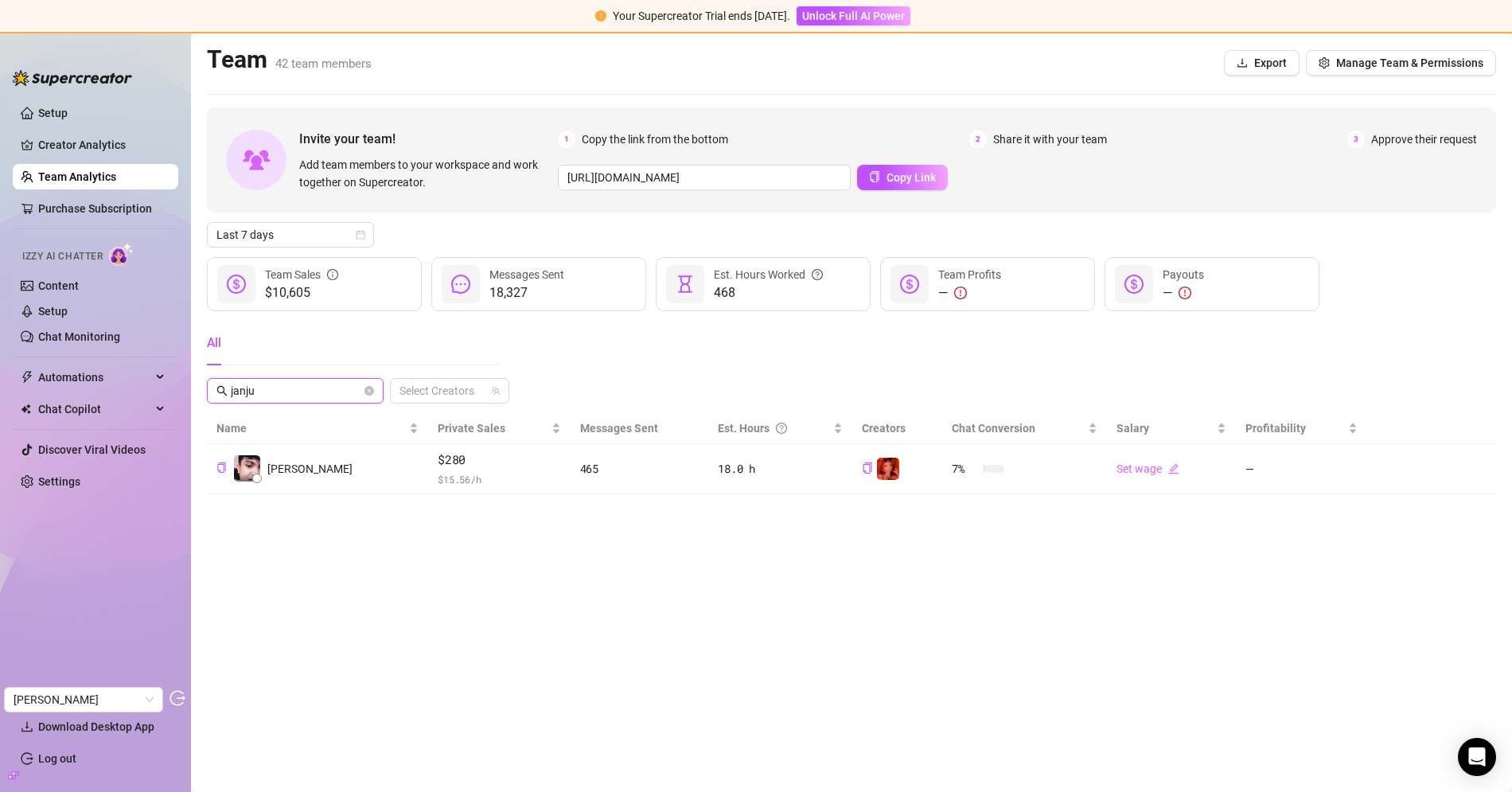
type input "janju"
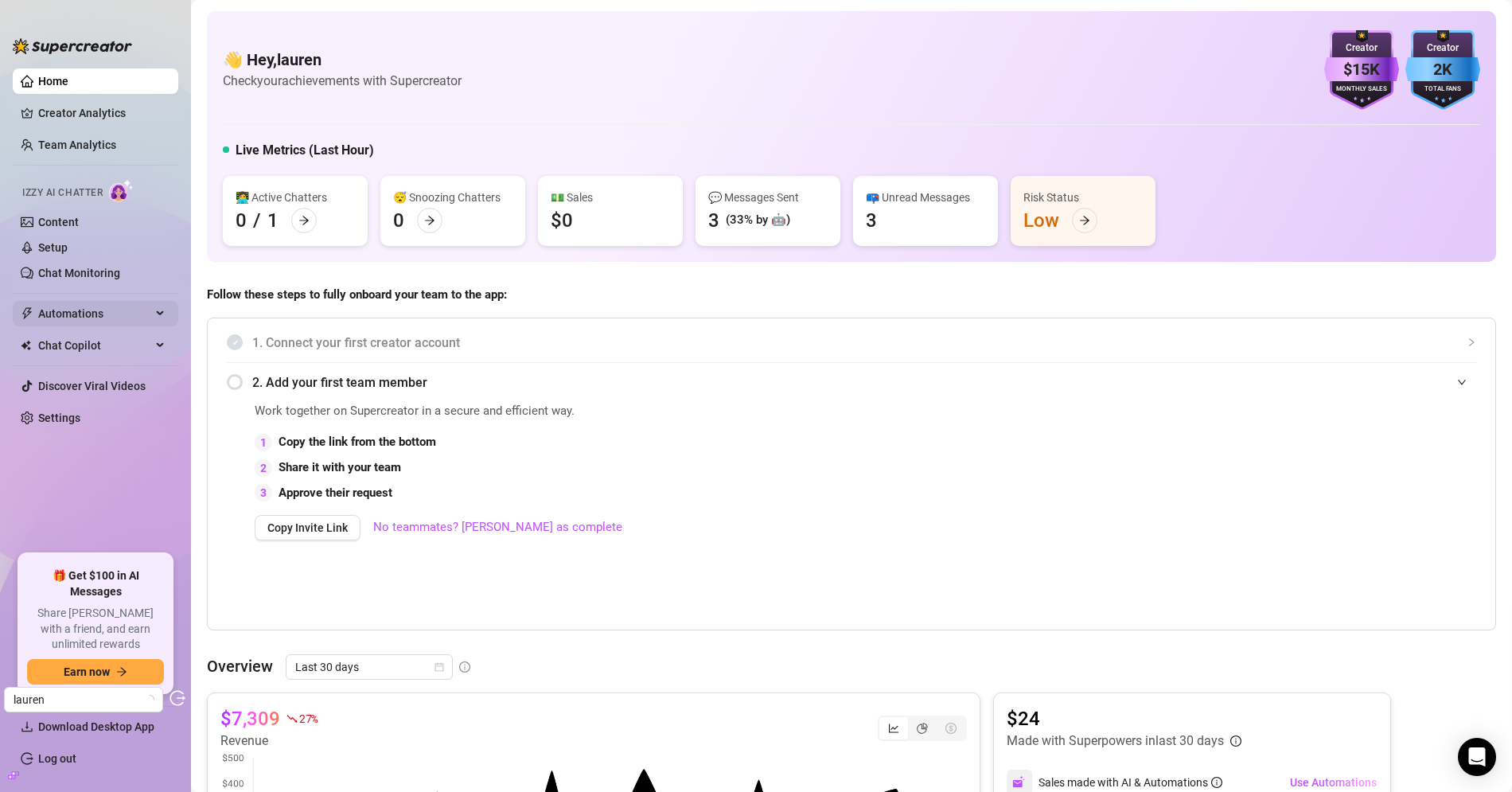
click at [83, 315] on span "Automations" at bounding box center [95, 314] width 113 height 25
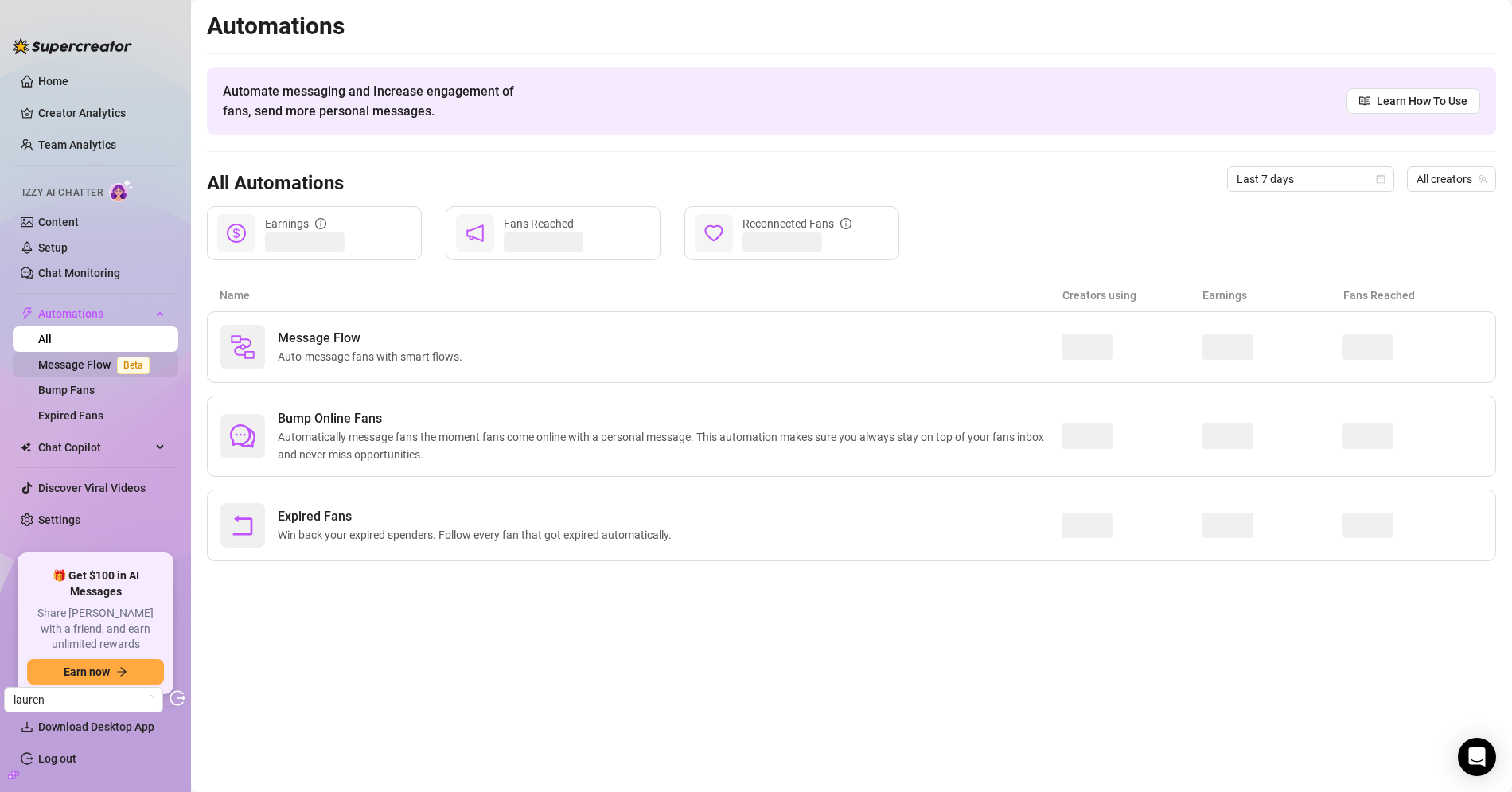
click at [120, 365] on span "Beta" at bounding box center [133, 366] width 32 height 18
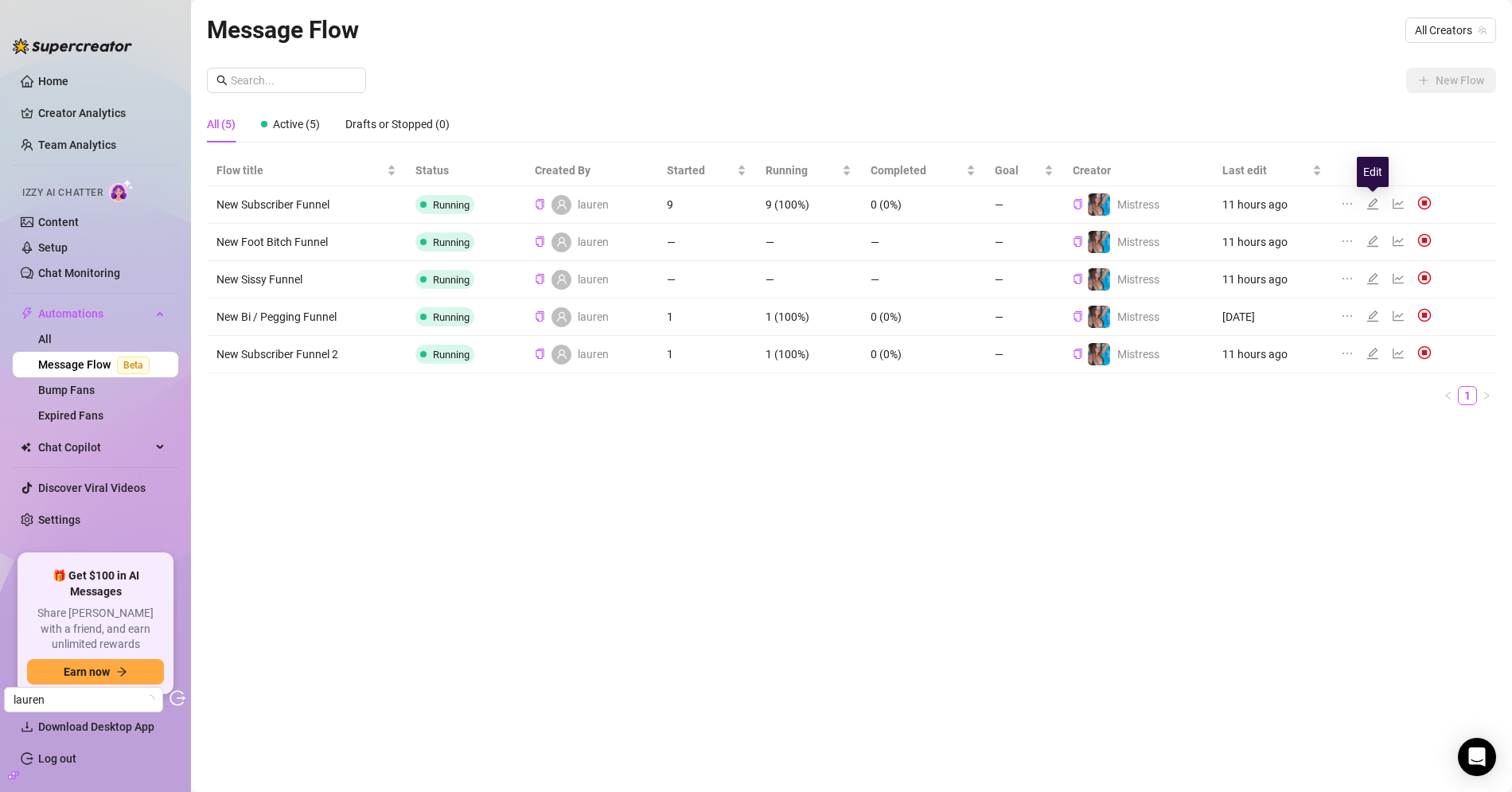
click at [1377, 202] on icon "edit" at bounding box center [1372, 203] width 13 height 13
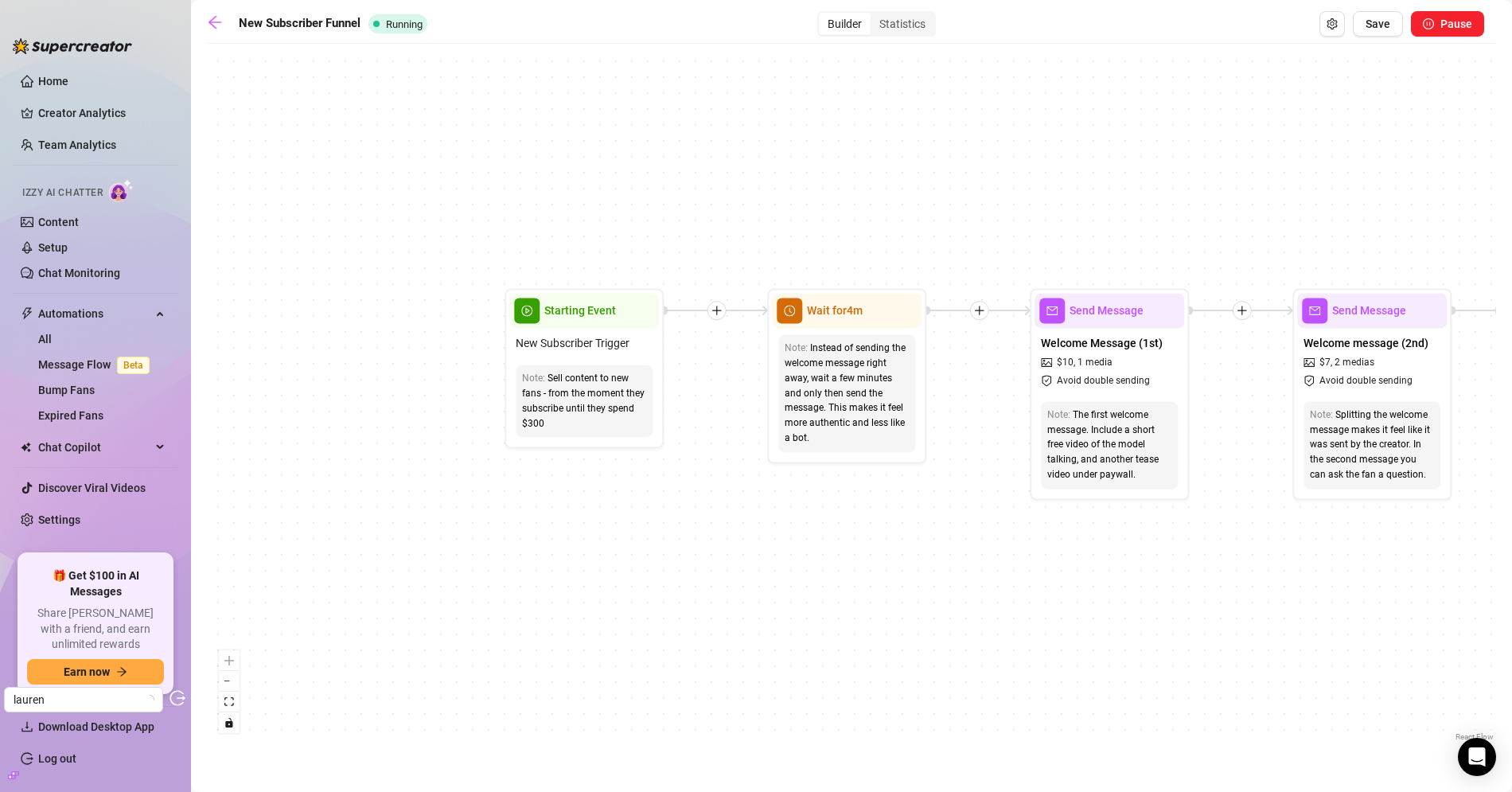
drag, startPoint x: 274, startPoint y: 331, endPoint x: 668, endPoint y: 378, distance: 396.8
click at [668, 378] on div "If True If True If True If False If False If False If True If False Merge Merge…" at bounding box center [851, 398] width 1289 height 693
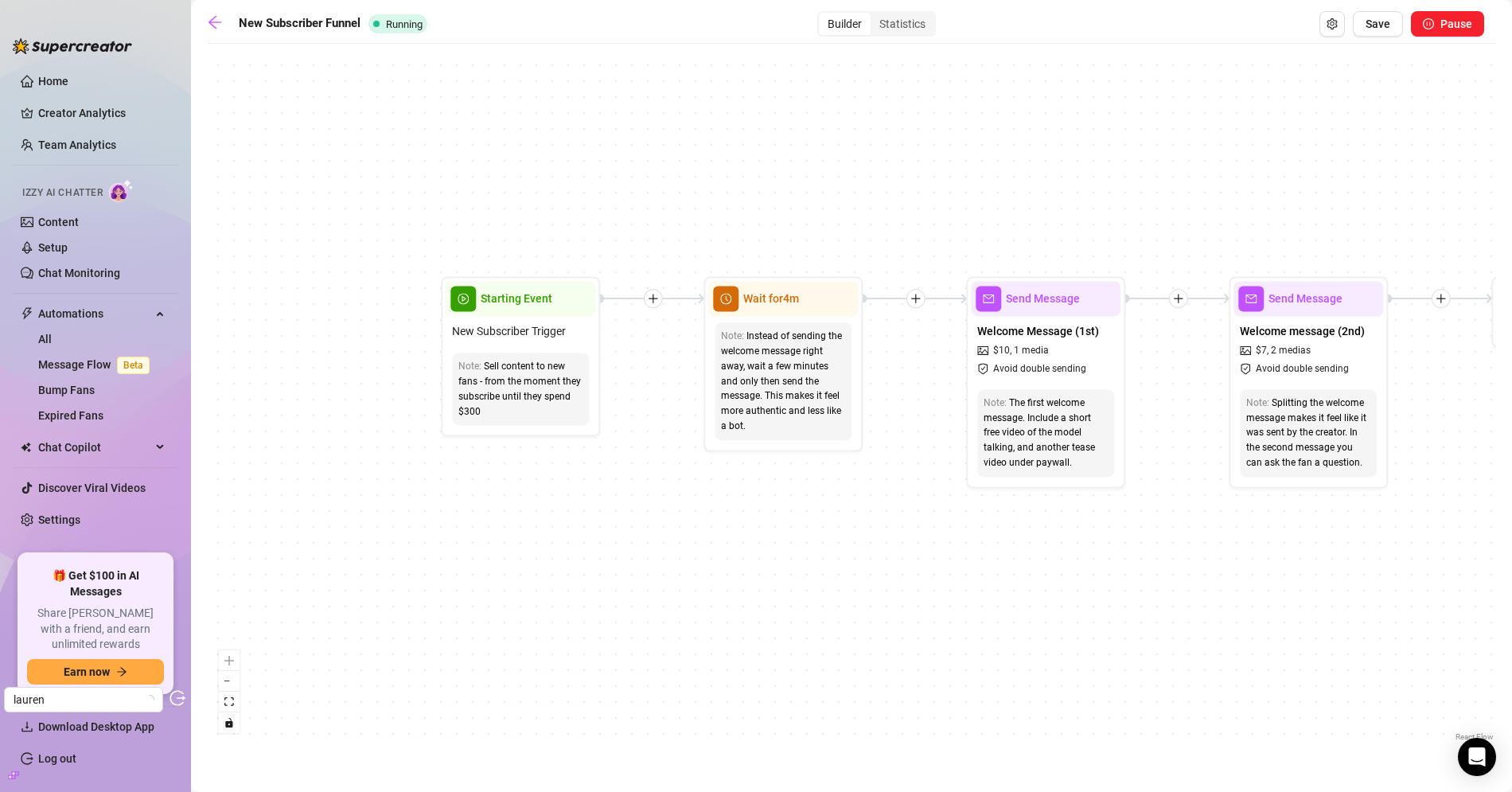
drag, startPoint x: 626, startPoint y: 370, endPoint x: 606, endPoint y: 370, distance: 20.0
click at [606, 370] on div "If True If True If True If False If False If False If True If False Merge Merge…" at bounding box center [851, 398] width 1289 height 693
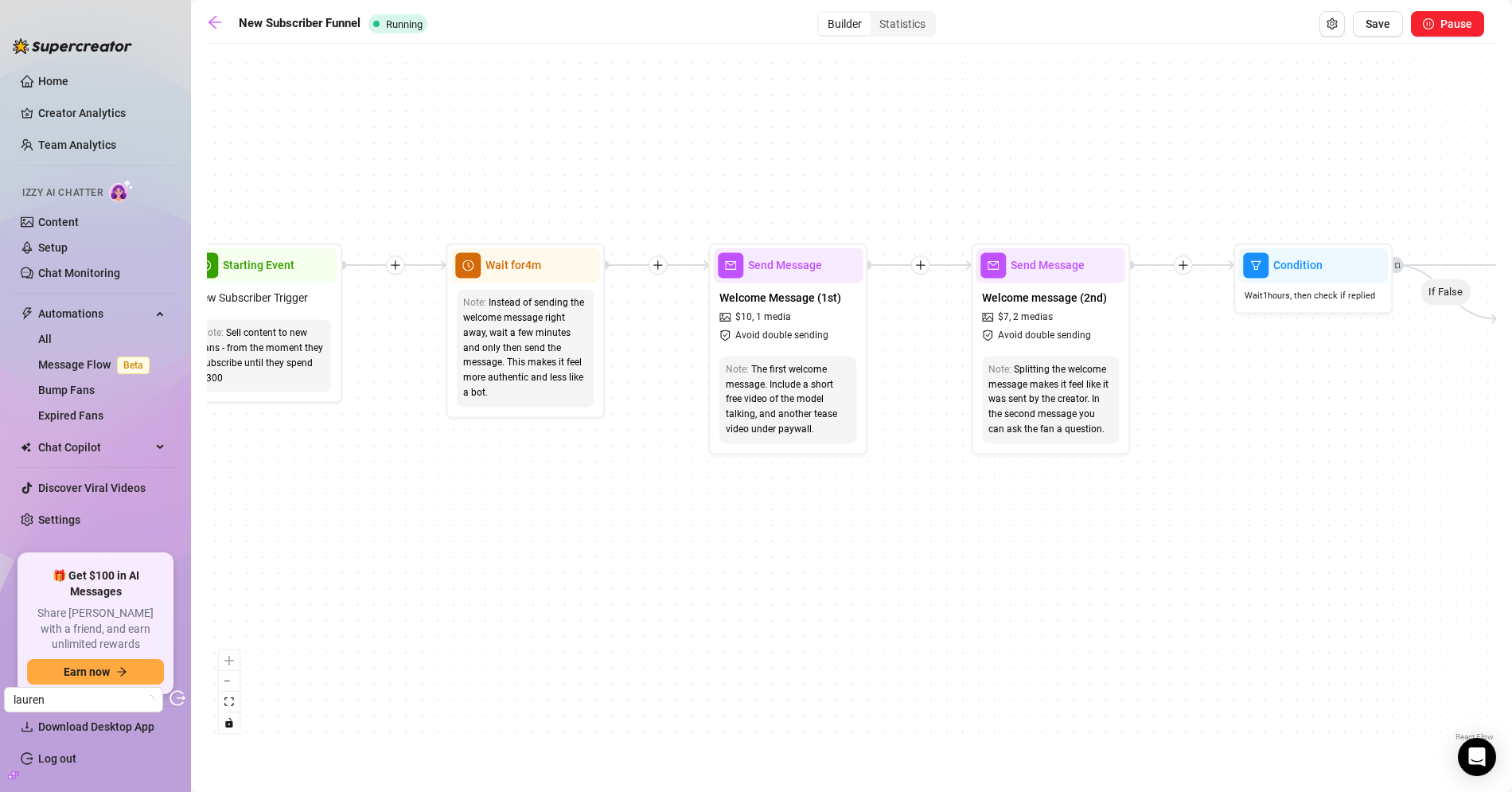
drag, startPoint x: 846, startPoint y: 186, endPoint x: 609, endPoint y: 153, distance: 239.3
click at [609, 153] on div "If True If True If True If False If False If False If True If False Merge Merge…" at bounding box center [851, 398] width 1289 height 693
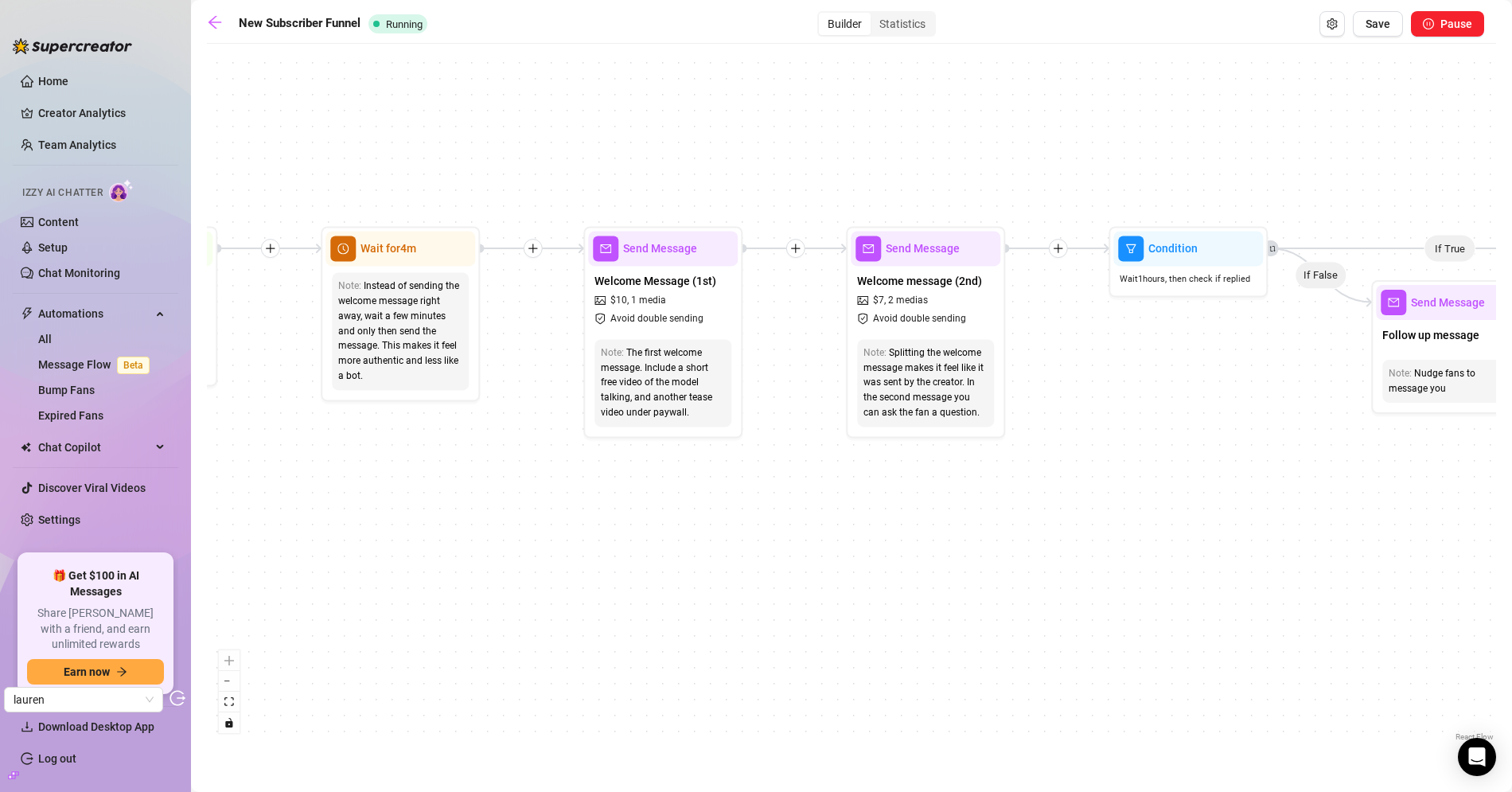
drag, startPoint x: 855, startPoint y: 170, endPoint x: 721, endPoint y: 152, distance: 135.2
click at [721, 152] on div "If True If True If True If False If False If False If True If False Merge Merge…" at bounding box center [851, 398] width 1289 height 693
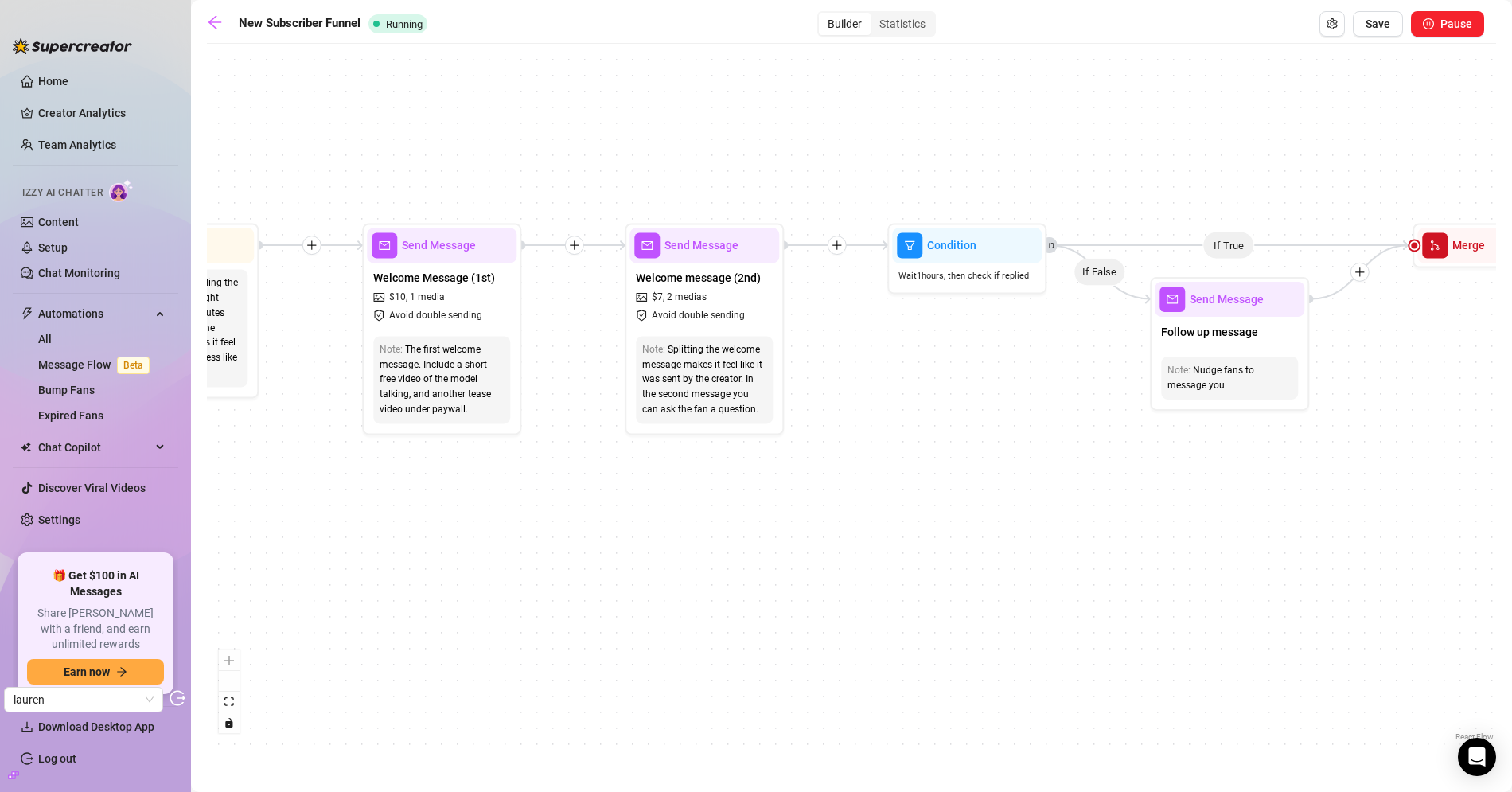
drag, startPoint x: 1024, startPoint y: 153, endPoint x: 756, endPoint y: 152, distance: 268.0
click at [755, 152] on div "If True If True If True If False If False If False If True If False Merge Merge…" at bounding box center [851, 398] width 1289 height 693
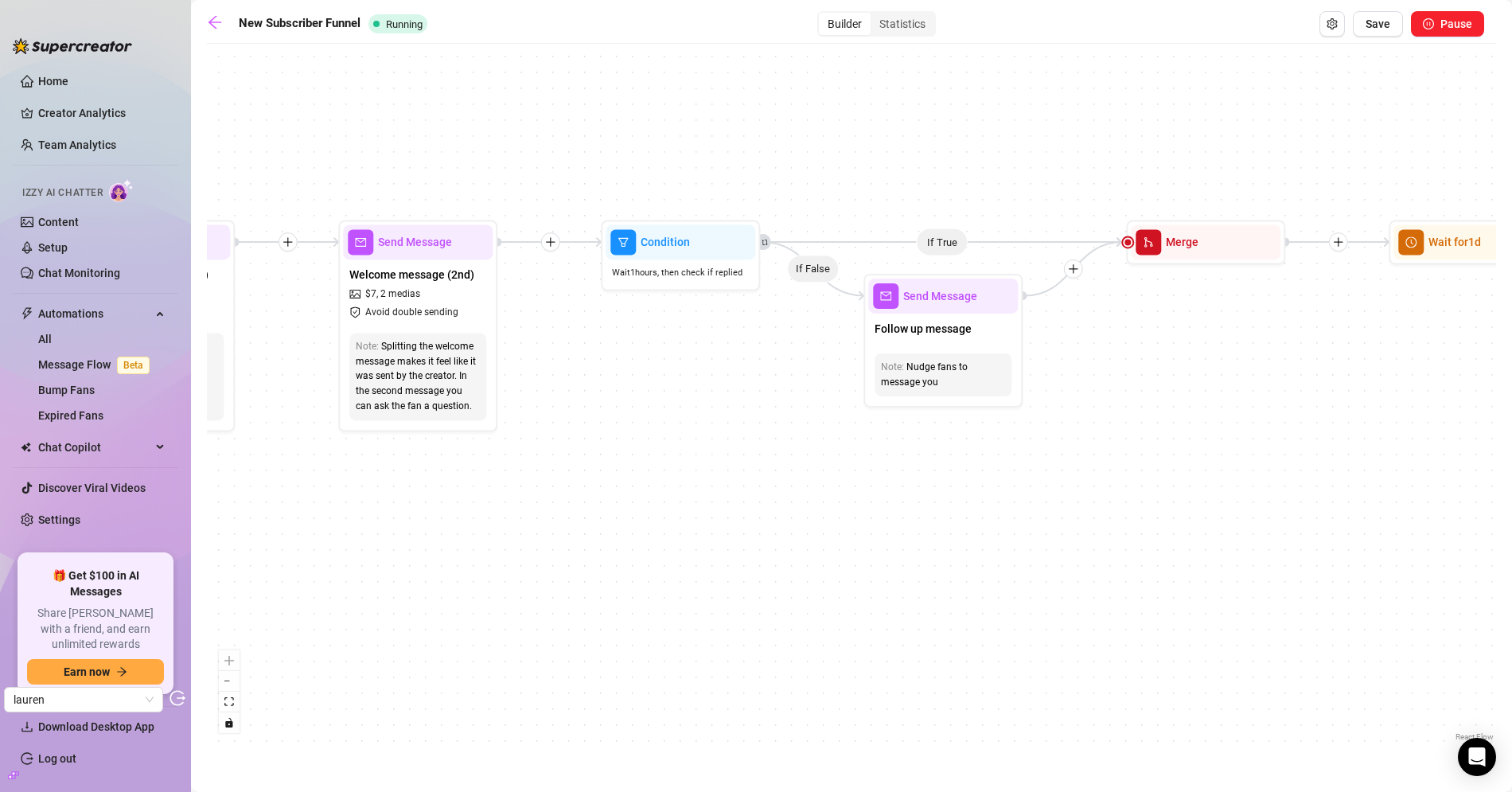
drag, startPoint x: 1135, startPoint y: 156, endPoint x: 918, endPoint y: 154, distance: 217.0
click at [918, 154] on div "If True If True If True If False If False If False If True If False Merge Merge…" at bounding box center [851, 398] width 1289 height 693
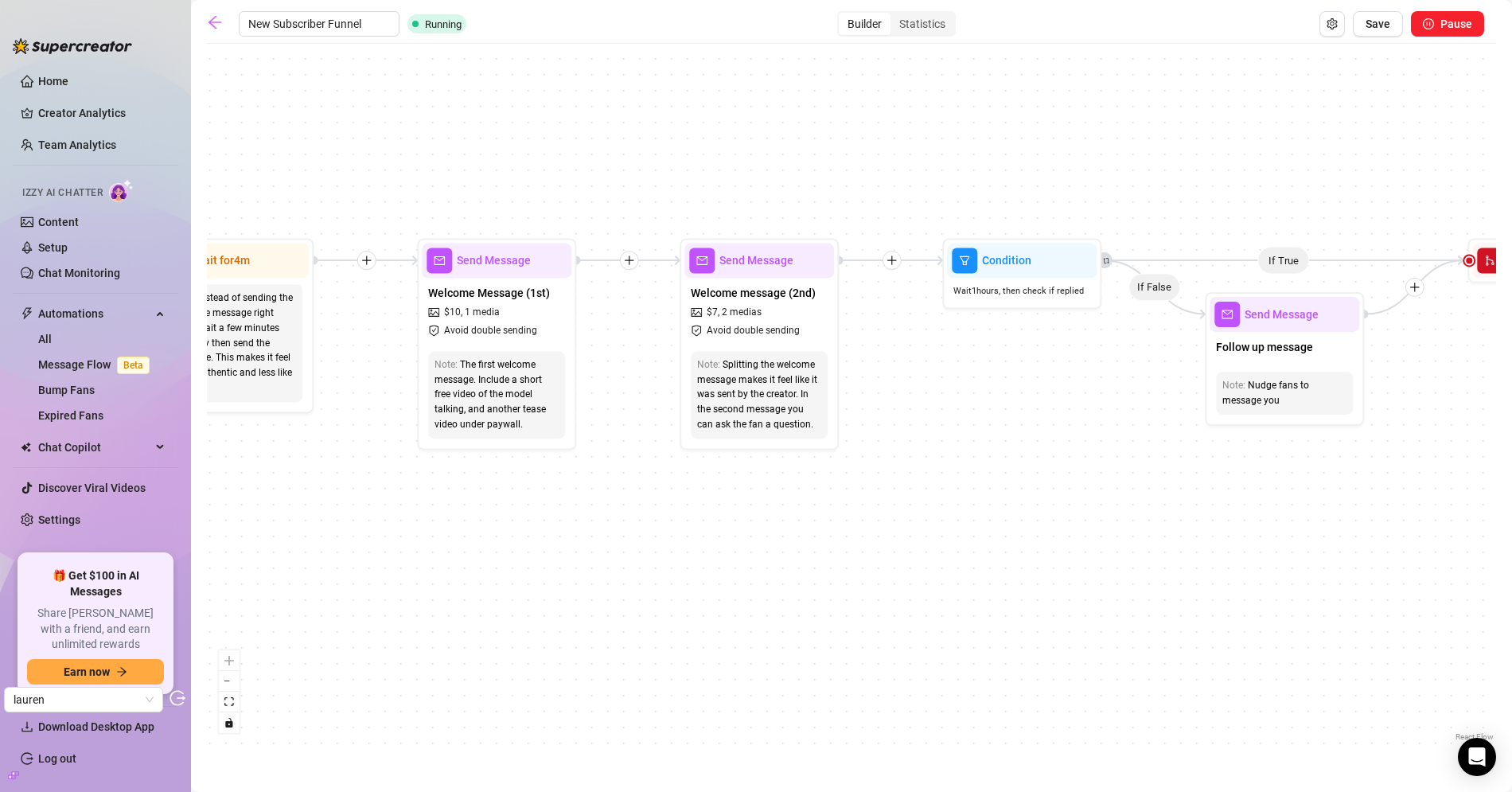
drag, startPoint x: 571, startPoint y: 434, endPoint x: 912, endPoint y: 453, distance: 341.5
click at [912, 453] on div "If True If True If True If False If False If False If True If False Merge Merge…" at bounding box center [851, 398] width 1289 height 693
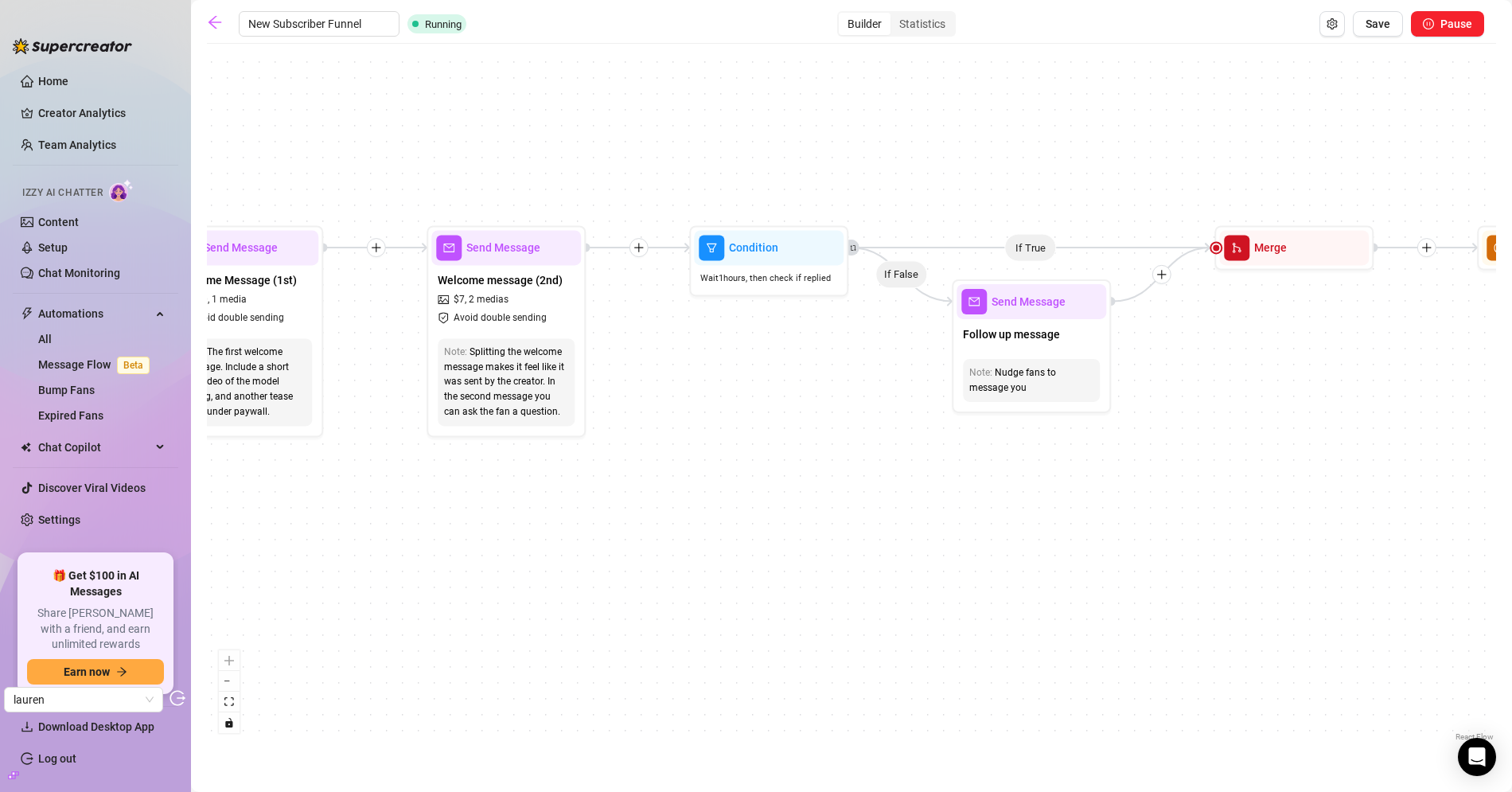
drag, startPoint x: 1097, startPoint y: 543, endPoint x: 677, endPoint y: 518, distance: 420.7
click at [672, 517] on div "If True If True If True If False If False If False If True If False Merge Merge…" at bounding box center [851, 398] width 1289 height 693
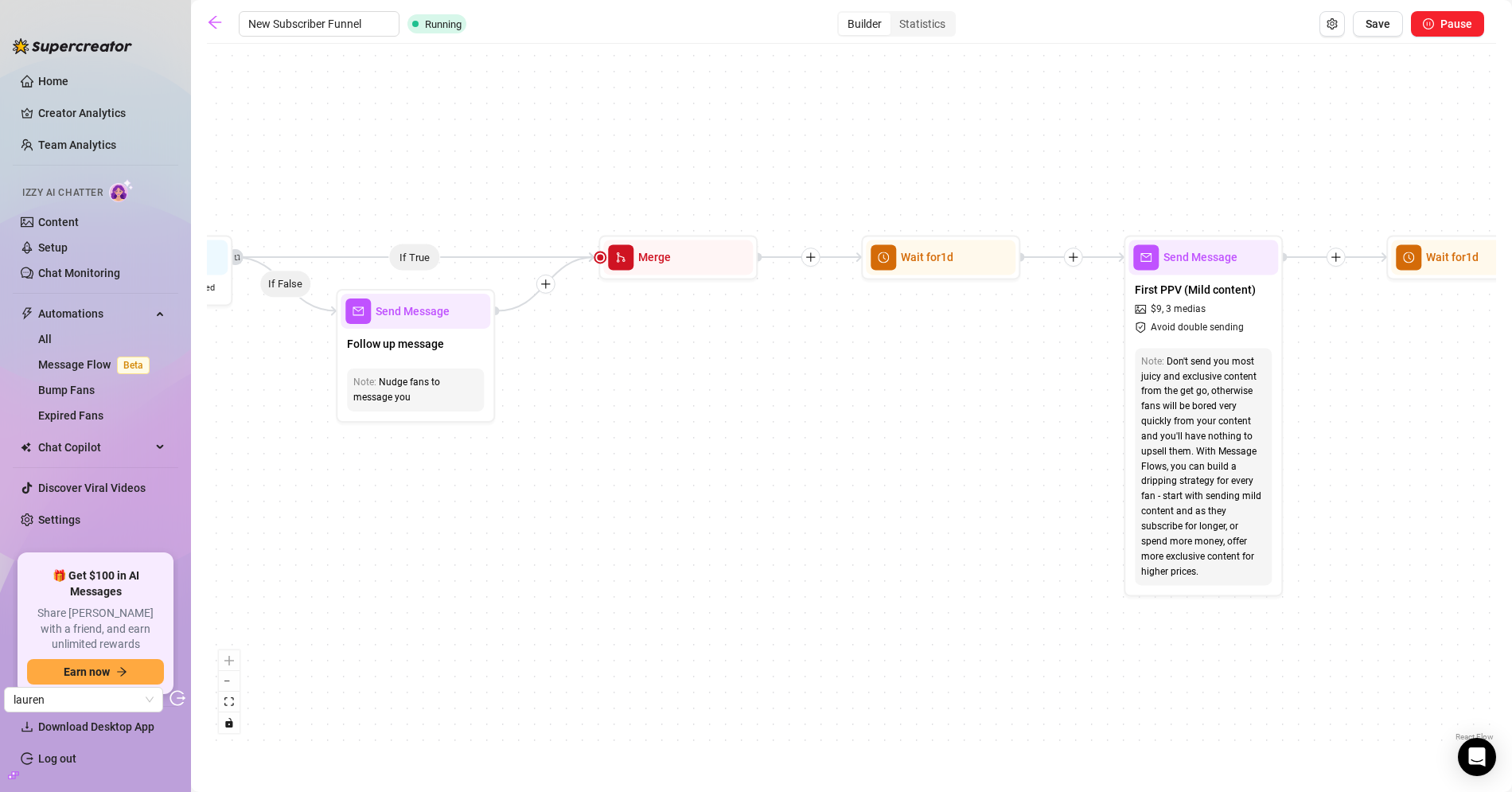
drag, startPoint x: 1230, startPoint y: 489, endPoint x: 762, endPoint y: 516, distance: 468.8
click at [762, 516] on div "If True If True If True If False If False If False If True If False Merge Merge…" at bounding box center [851, 398] width 1289 height 693
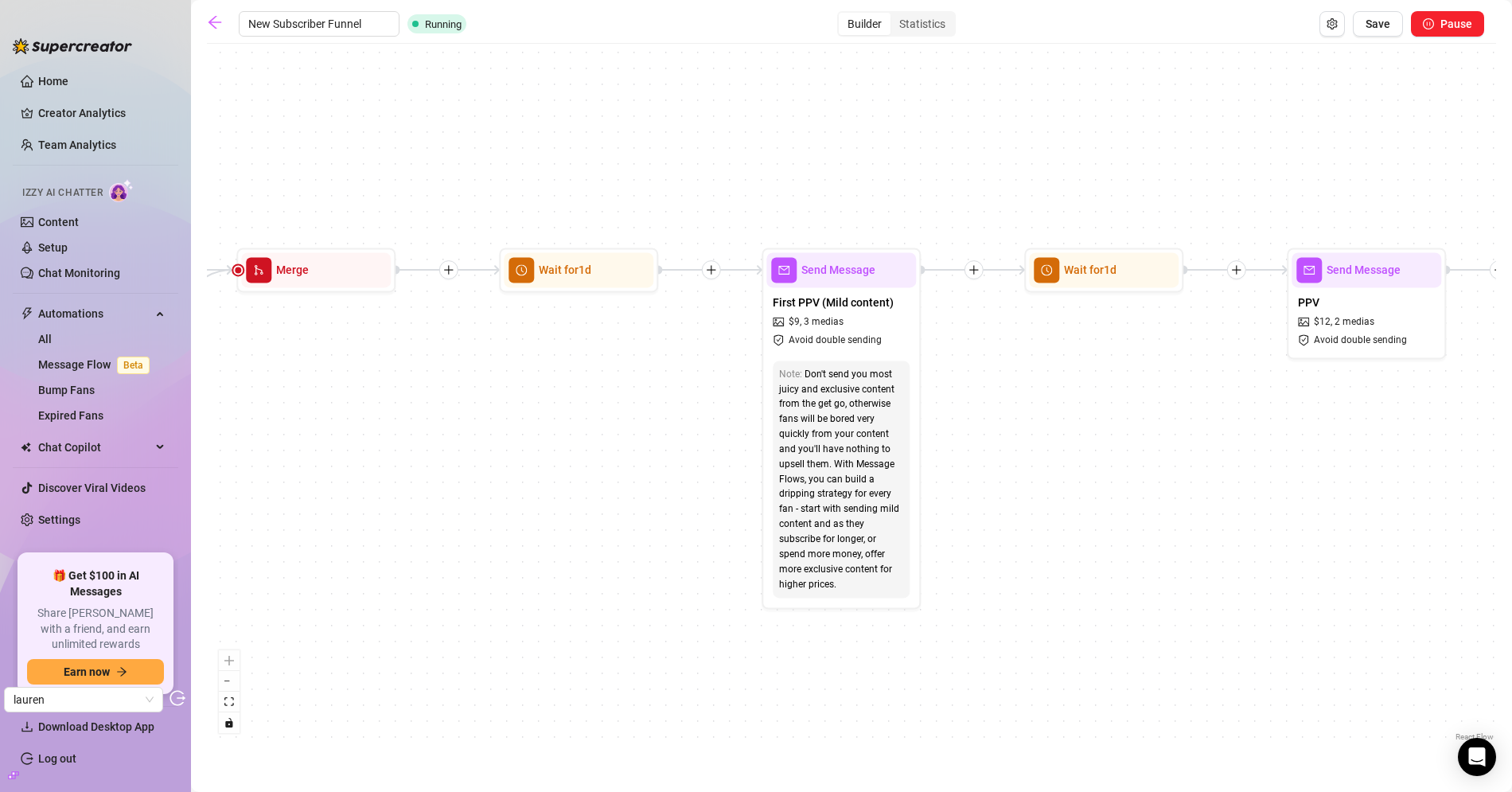
drag, startPoint x: 1028, startPoint y: 477, endPoint x: 726, endPoint y: 486, distance: 302.1
click at [726, 486] on div "If True If True If True If False If False If False If True If False Merge Merge…" at bounding box center [851, 398] width 1289 height 693
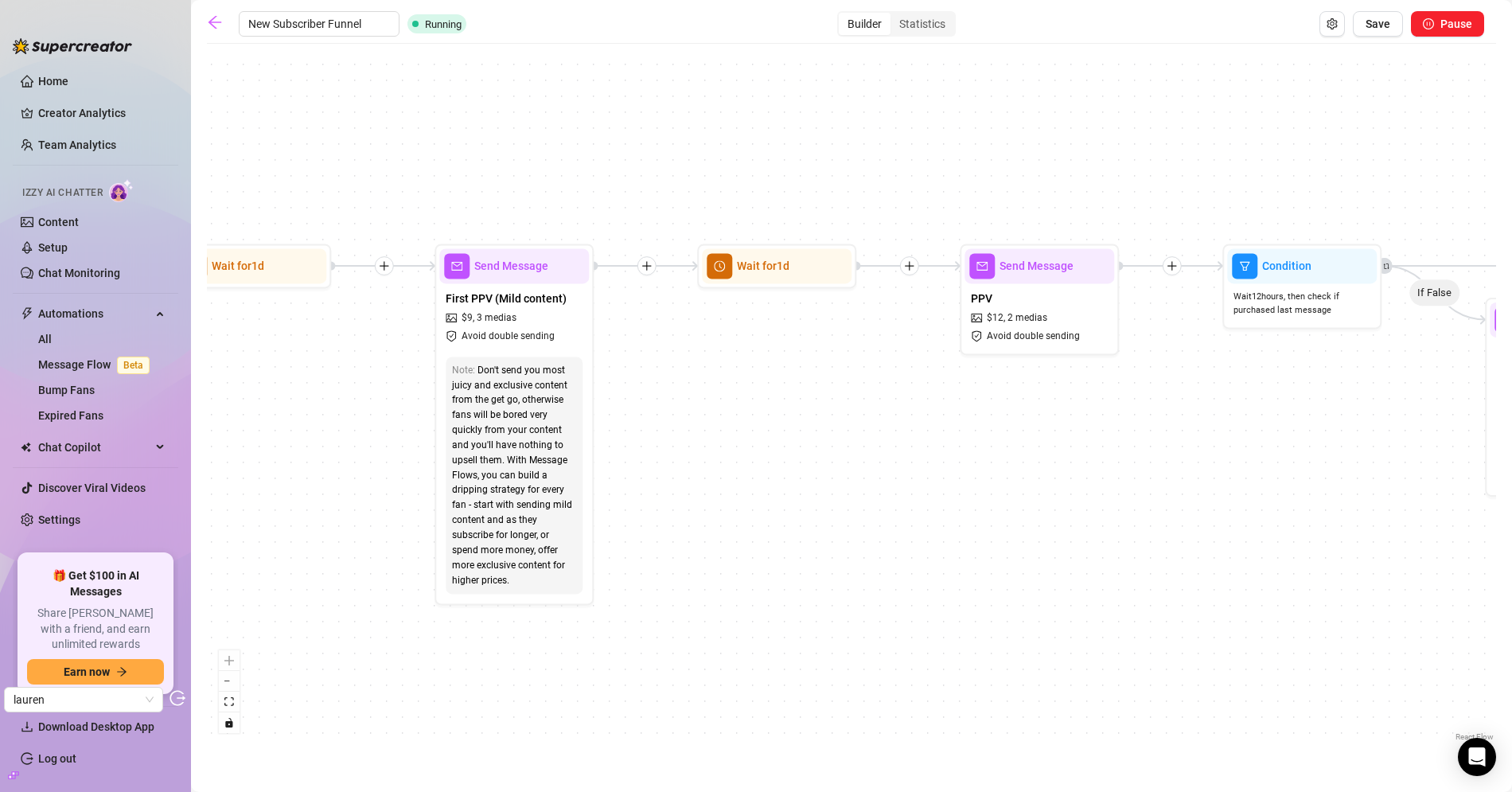
drag, startPoint x: 1199, startPoint y: 472, endPoint x: 842, endPoint y: 470, distance: 357.0
click at [842, 470] on div "If True If True If True If False If False If False If True If False Merge Merge…" at bounding box center [851, 398] width 1289 height 693
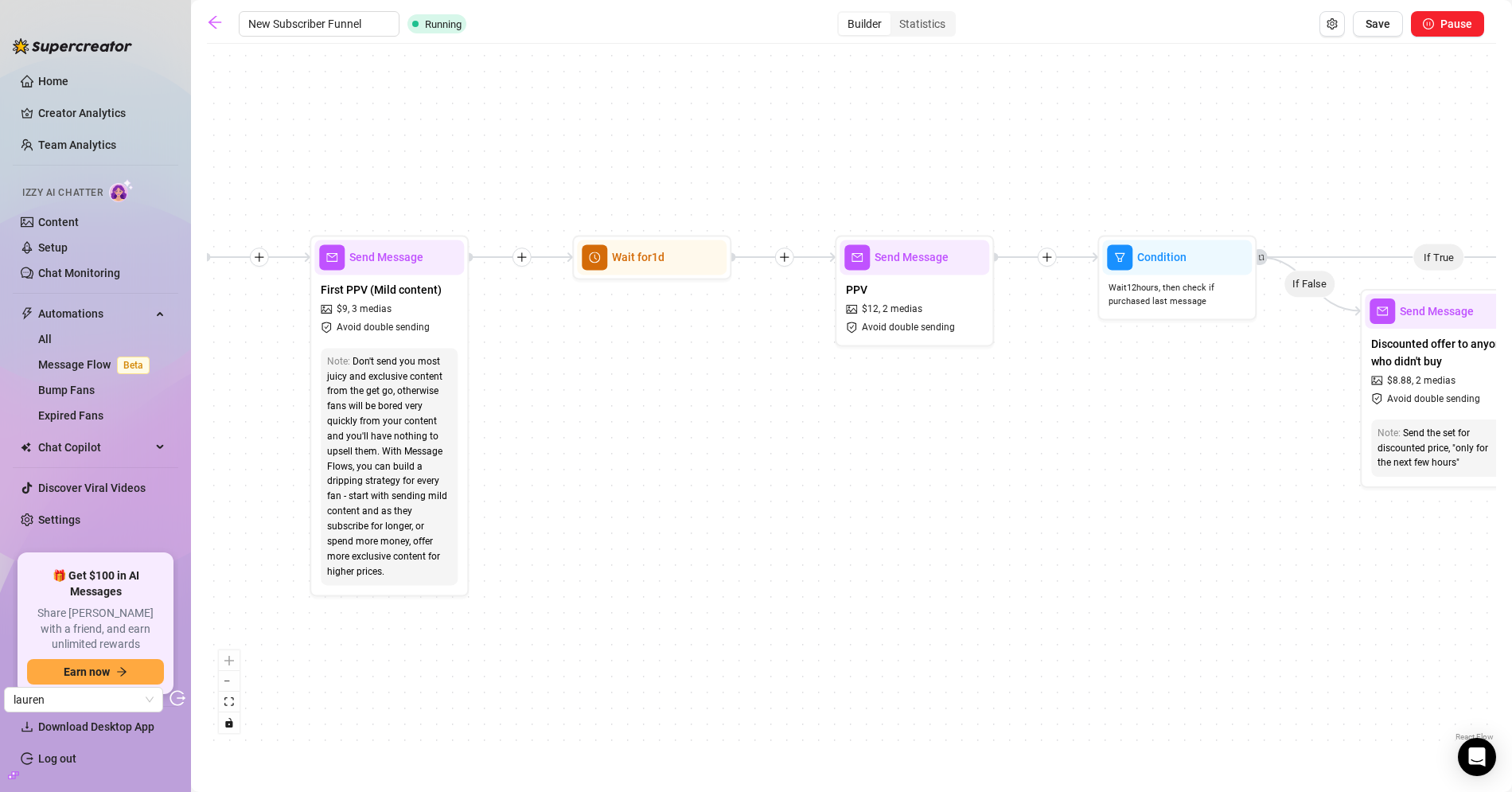
drag, startPoint x: 1062, startPoint y: 481, endPoint x: 900, endPoint y: 478, distance: 162.0
click at [900, 478] on div "If True If True If True If False If False If False If True If False Merge Merge…" at bounding box center [851, 398] width 1289 height 693
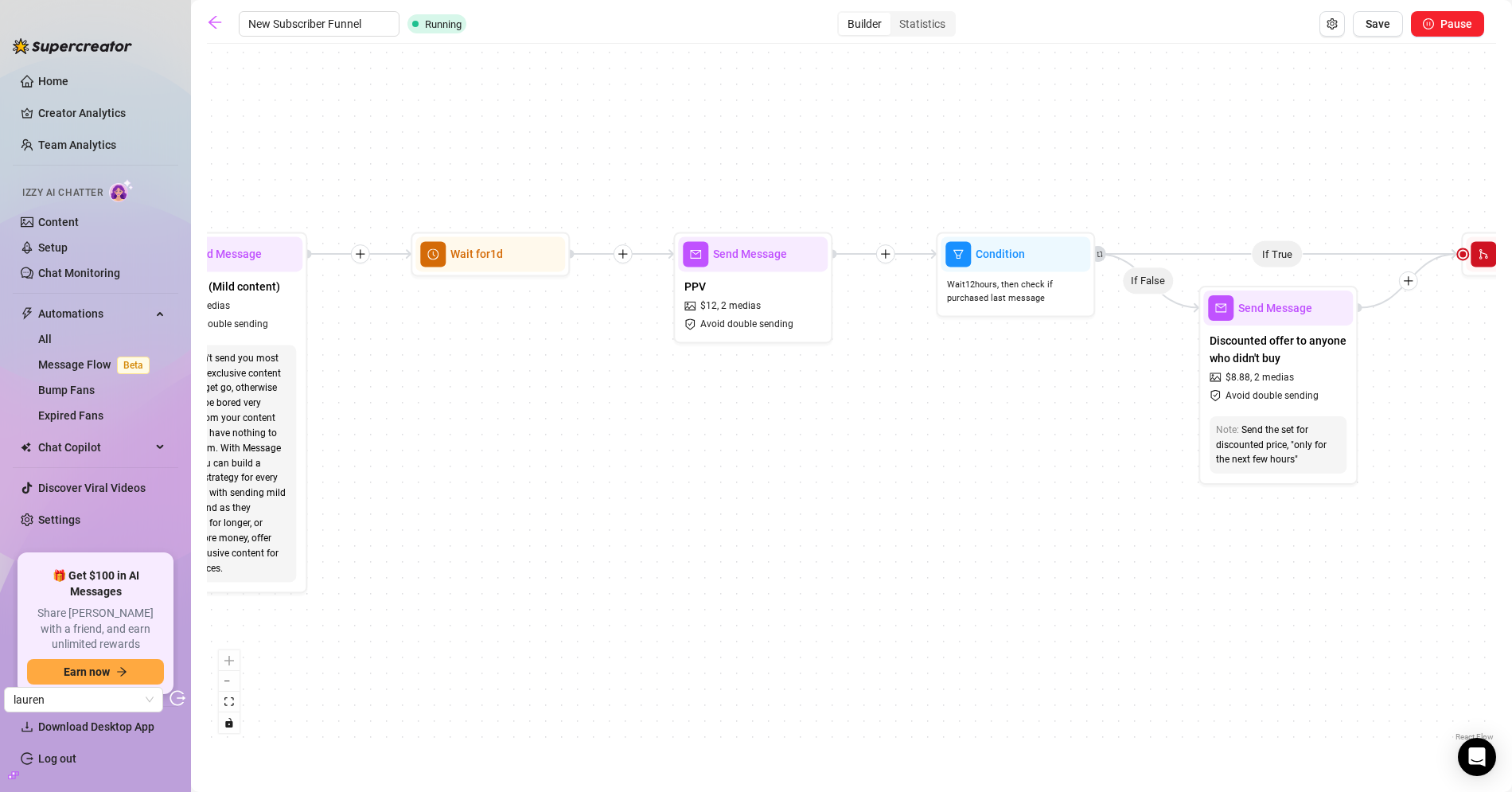
drag, startPoint x: 984, startPoint y: 481, endPoint x: 638, endPoint y: 477, distance: 346.0
click at [641, 477] on div "If True If True If True If False If False If False If True If False Merge Merge…" at bounding box center [851, 398] width 1289 height 693
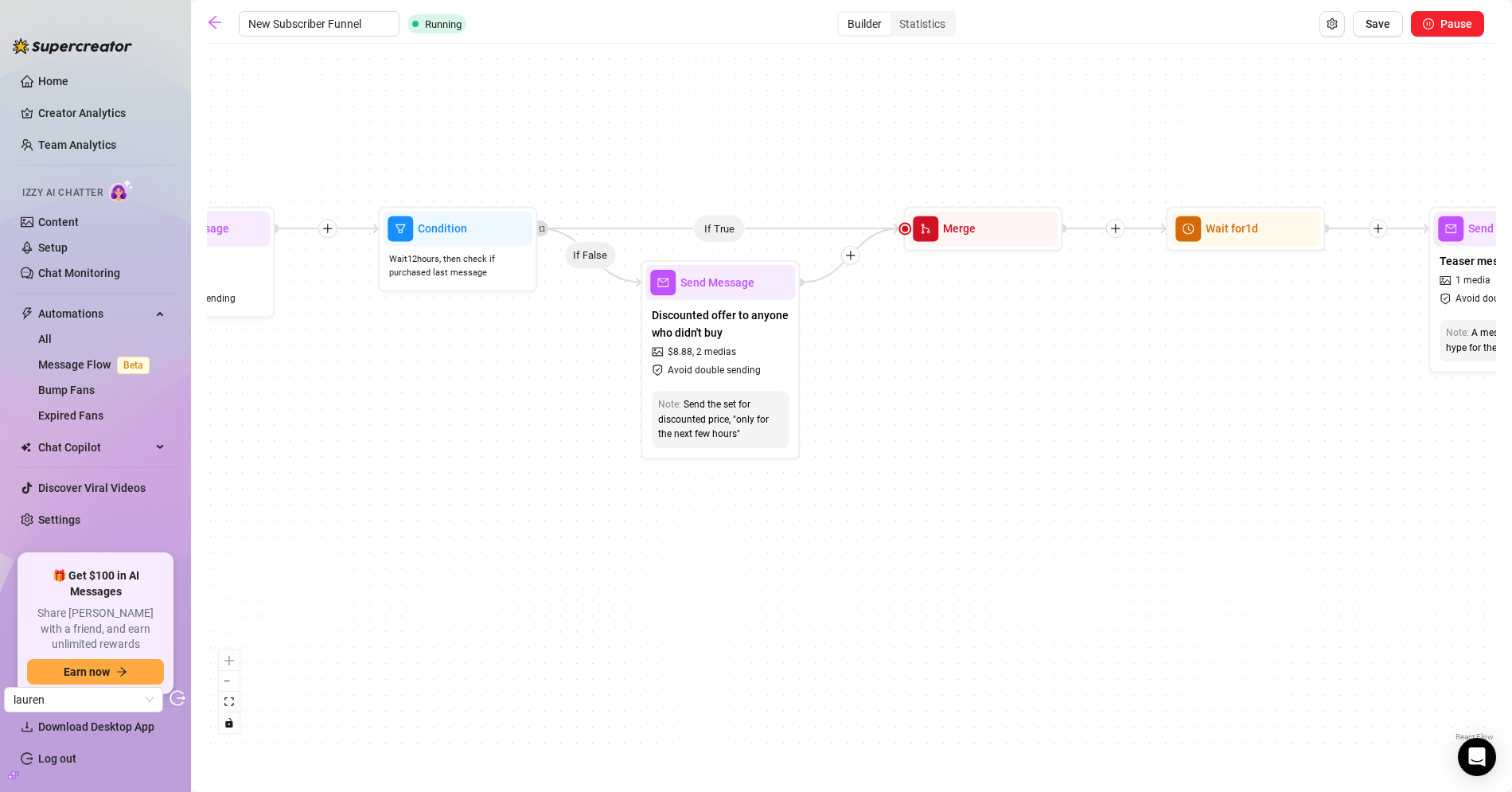
drag, startPoint x: 1318, startPoint y: 477, endPoint x: 929, endPoint y: 481, distance: 389.0
click at [894, 481] on div "If True If True If True If False If False If False If True If False Merge Merge…" at bounding box center [851, 398] width 1289 height 693
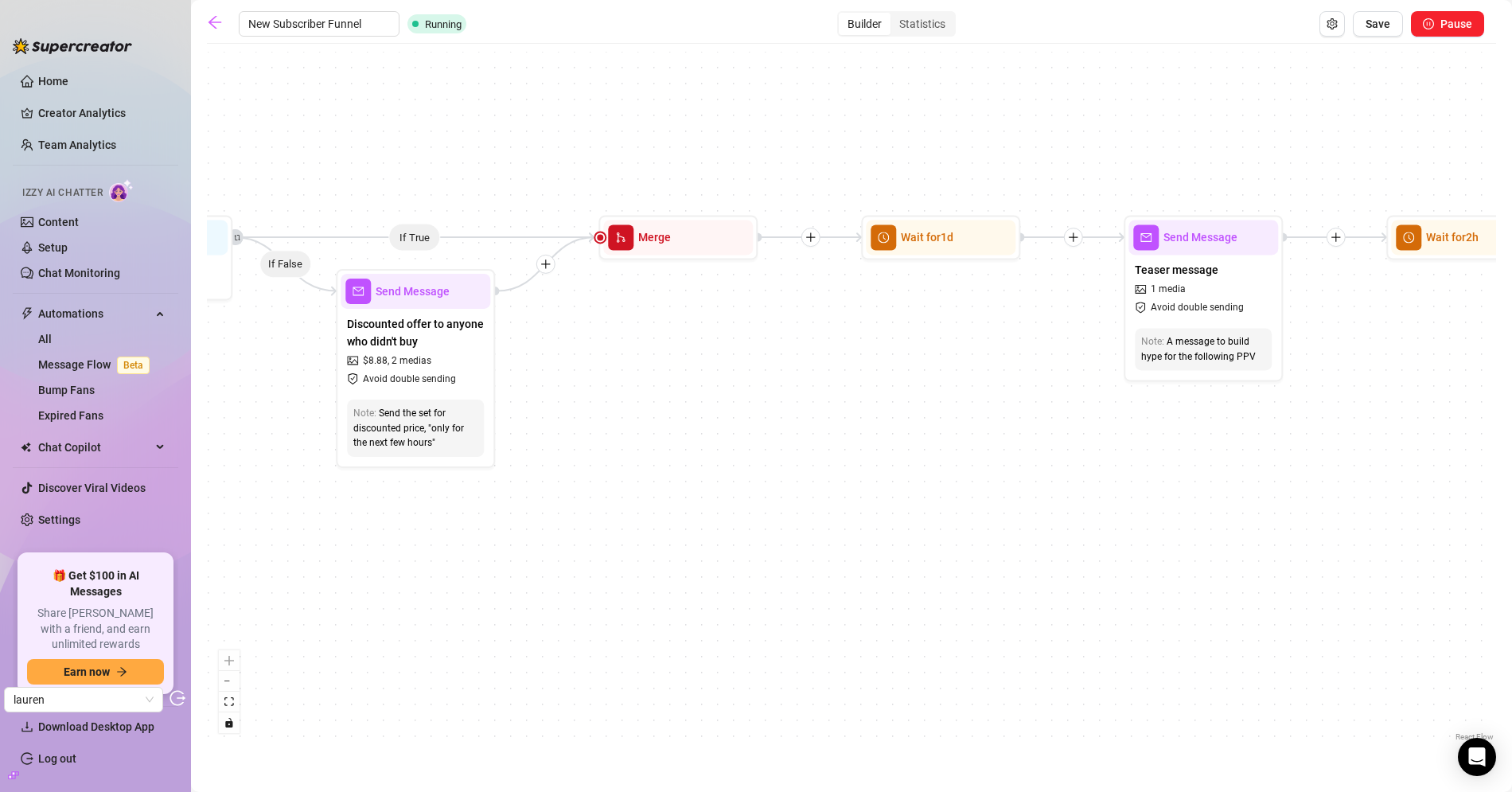
drag, startPoint x: 1236, startPoint y: 460, endPoint x: 738, endPoint y: 486, distance: 498.7
click at [748, 486] on div "If True If True If True If False If False If False If True If False Merge Merge…" at bounding box center [851, 398] width 1289 height 693
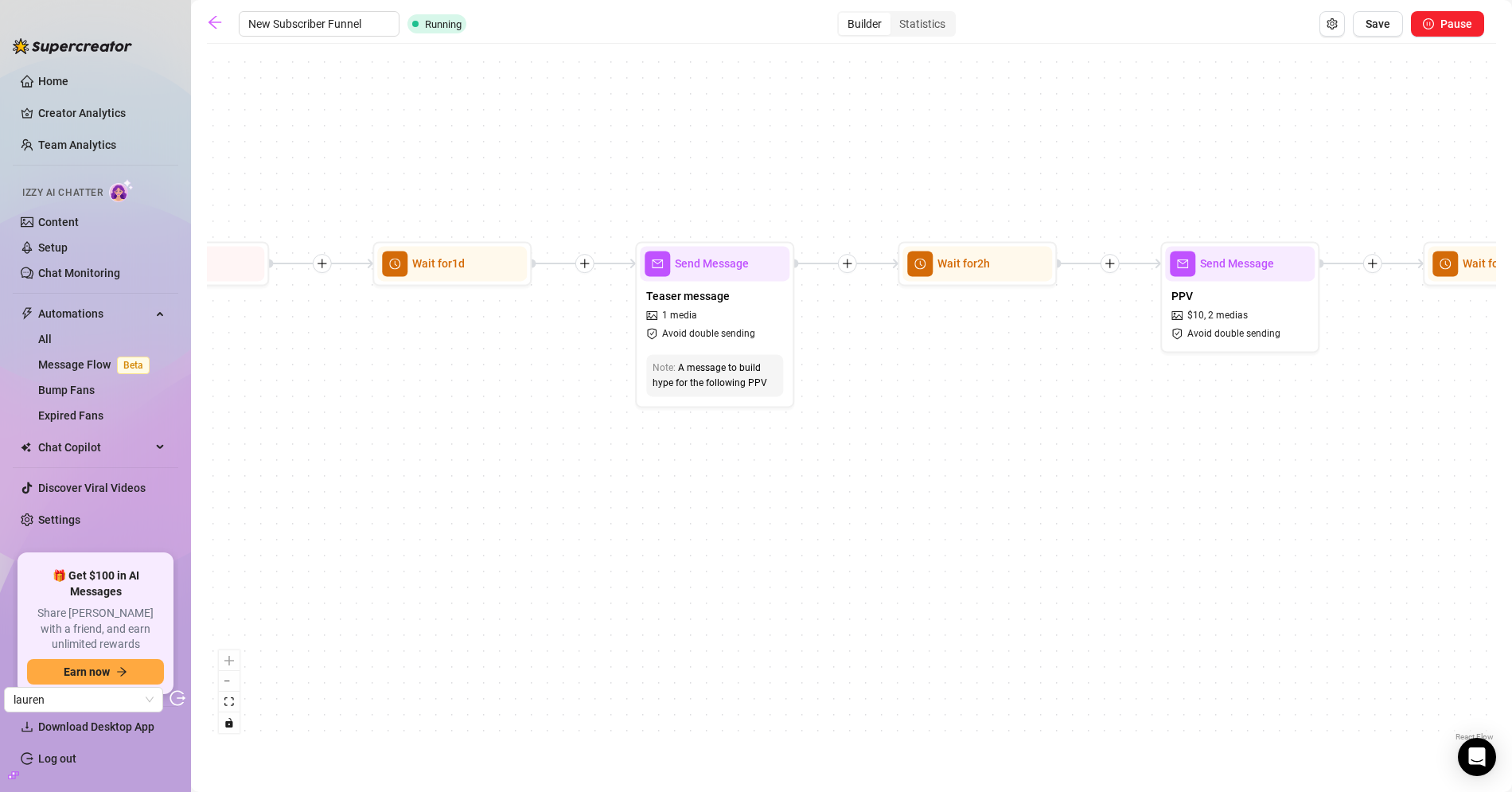
drag, startPoint x: 1148, startPoint y: 491, endPoint x: 635, endPoint y: 452, distance: 514.5
click at [639, 452] on div "If True If True If True If False If False If False If True If False Merge Merge…" at bounding box center [851, 398] width 1289 height 693
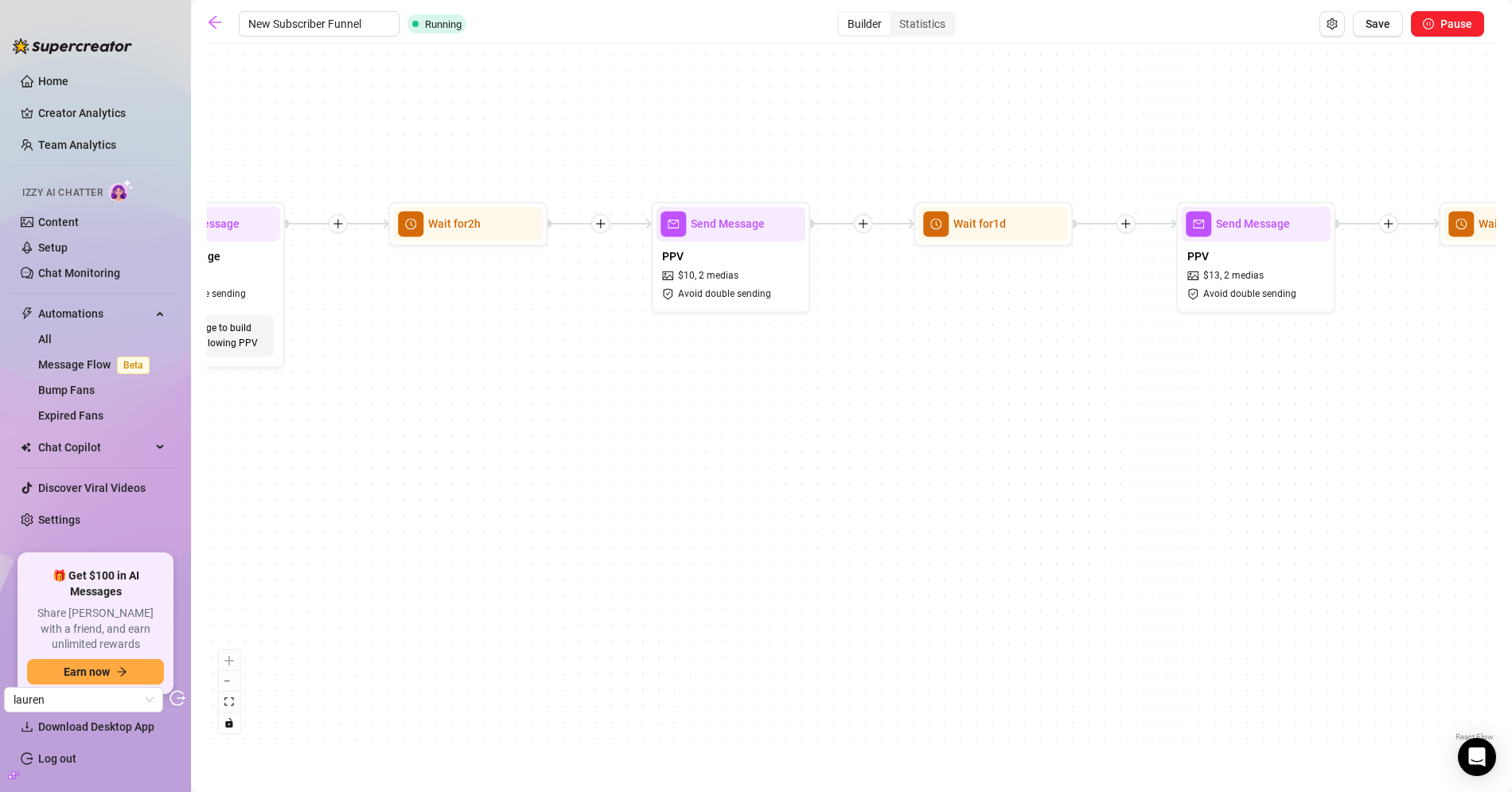
drag, startPoint x: 999, startPoint y: 439, endPoint x: 716, endPoint y: 440, distance: 283.0
click at [722, 440] on div "If True If True If True If False If False If False If True If False Merge Merge…" at bounding box center [851, 398] width 1289 height 693
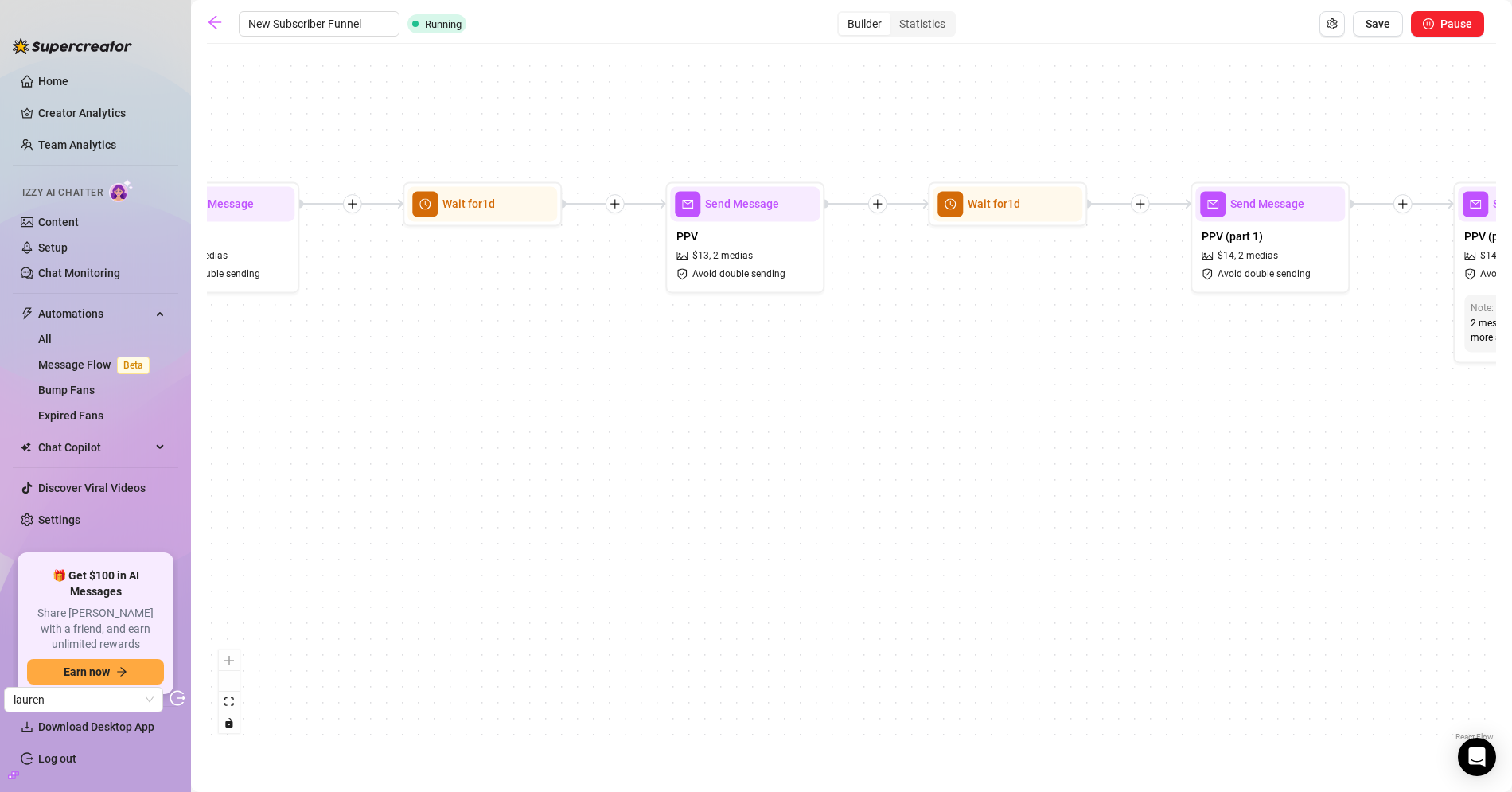
drag, startPoint x: 1305, startPoint y: 439, endPoint x: 696, endPoint y: 446, distance: 609.0
click at [696, 441] on div "If True If True If True If False If False If False If True If False Merge Merge…" at bounding box center [851, 398] width 1289 height 693
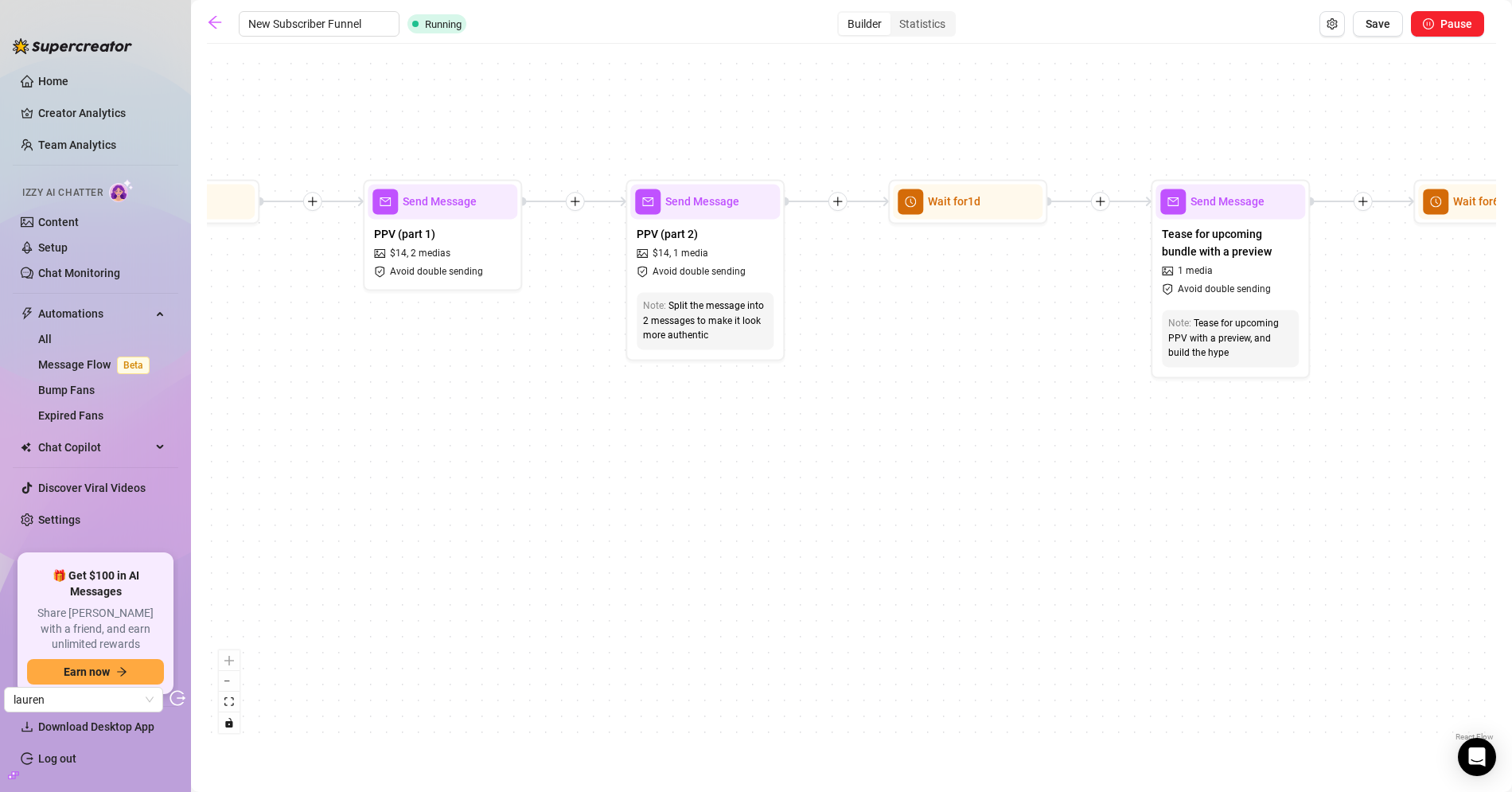
drag, startPoint x: 1049, startPoint y: 438, endPoint x: 498, endPoint y: 445, distance: 551.0
click at [534, 447] on div "If True If True If True If False If False If False If True If False Merge Merge…" at bounding box center [851, 398] width 1289 height 693
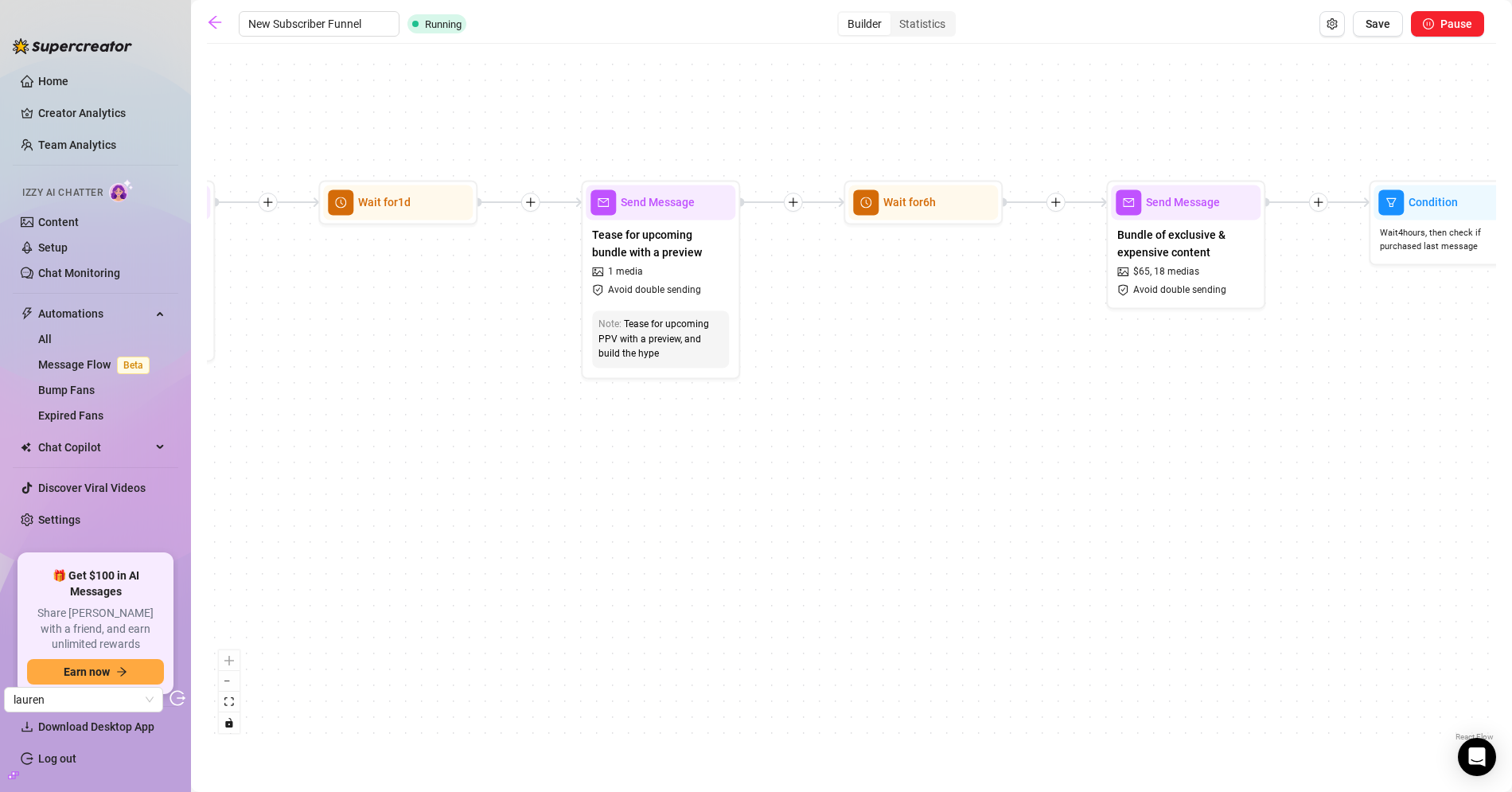
drag, startPoint x: 1119, startPoint y: 468, endPoint x: 643, endPoint y: 453, distance: 476.2
click at [643, 453] on div "If True If True If True If False If False If False If True If False Merge Merge…" at bounding box center [851, 398] width 1289 height 693
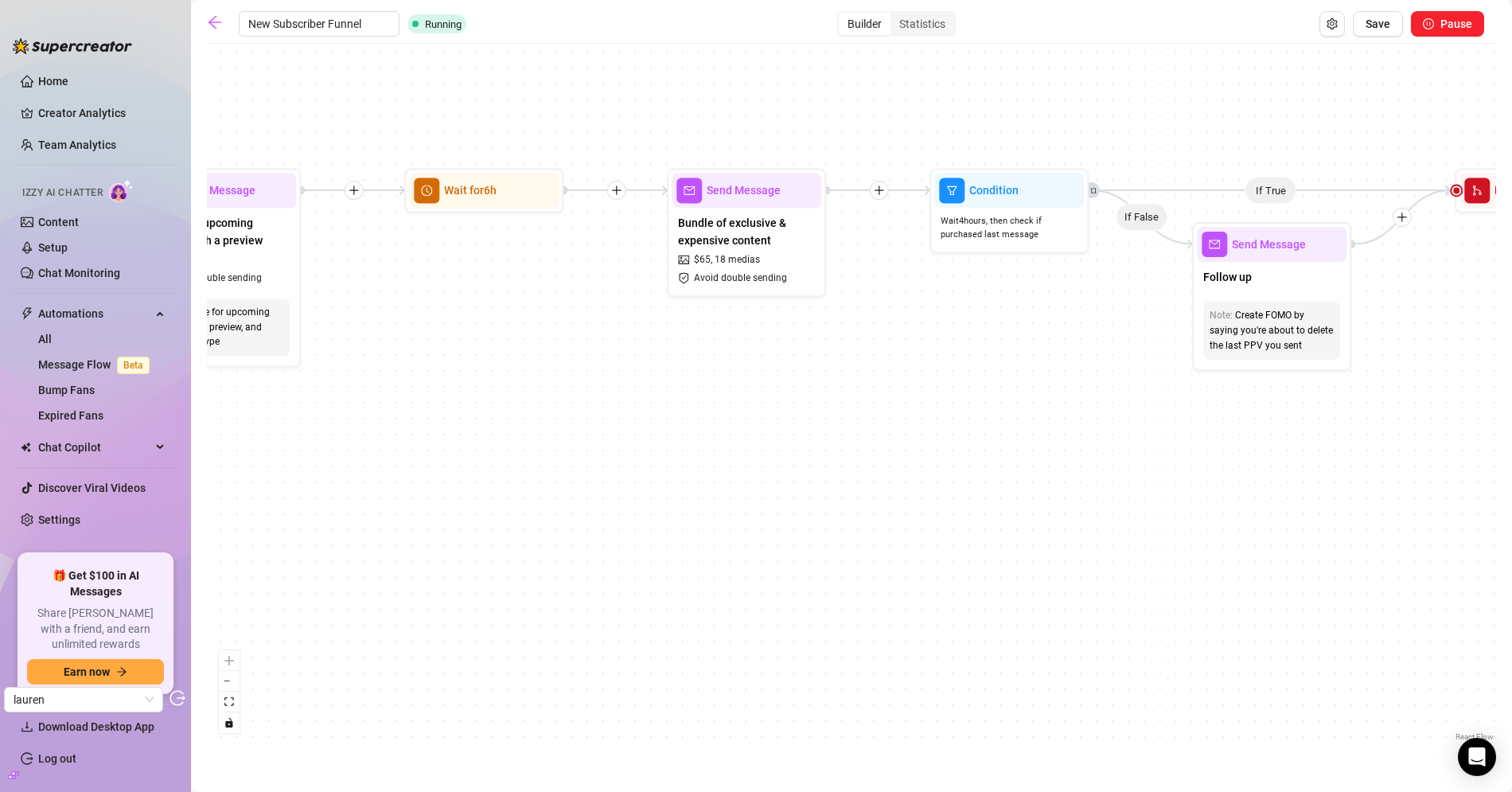
click at [867, 40] on div "New Subscriber Funnel Running Builder Statistics Save Pause If True If True If …" at bounding box center [851, 377] width 1289 height 733
click at [890, 33] on div "Statistics" at bounding box center [922, 23] width 64 height 22
click at [894, 15] on input "Statistics" at bounding box center [894, 15] width 0 height 0
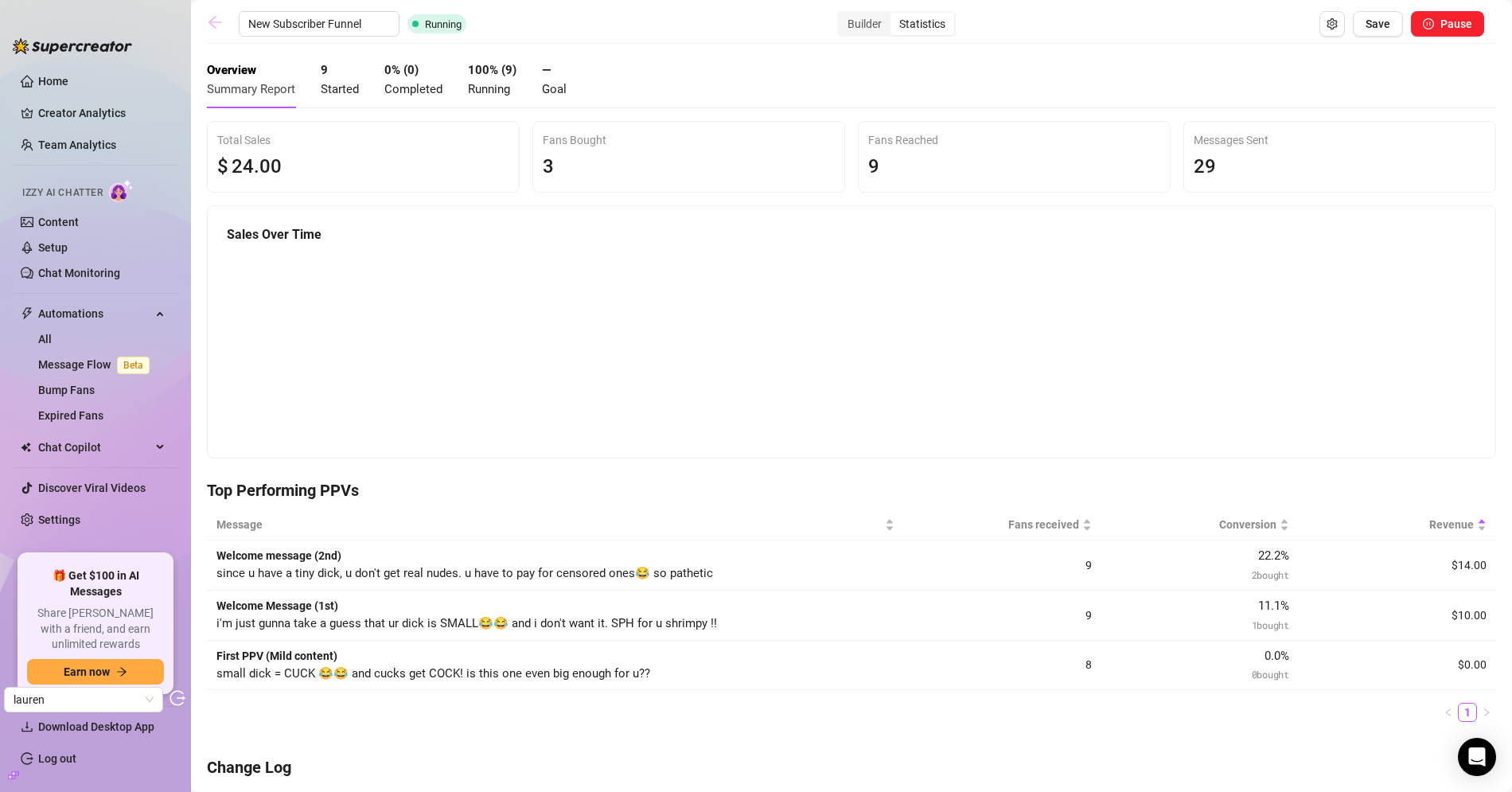
click at [213, 29] on icon "arrow-left" at bounding box center [215, 22] width 16 height 16
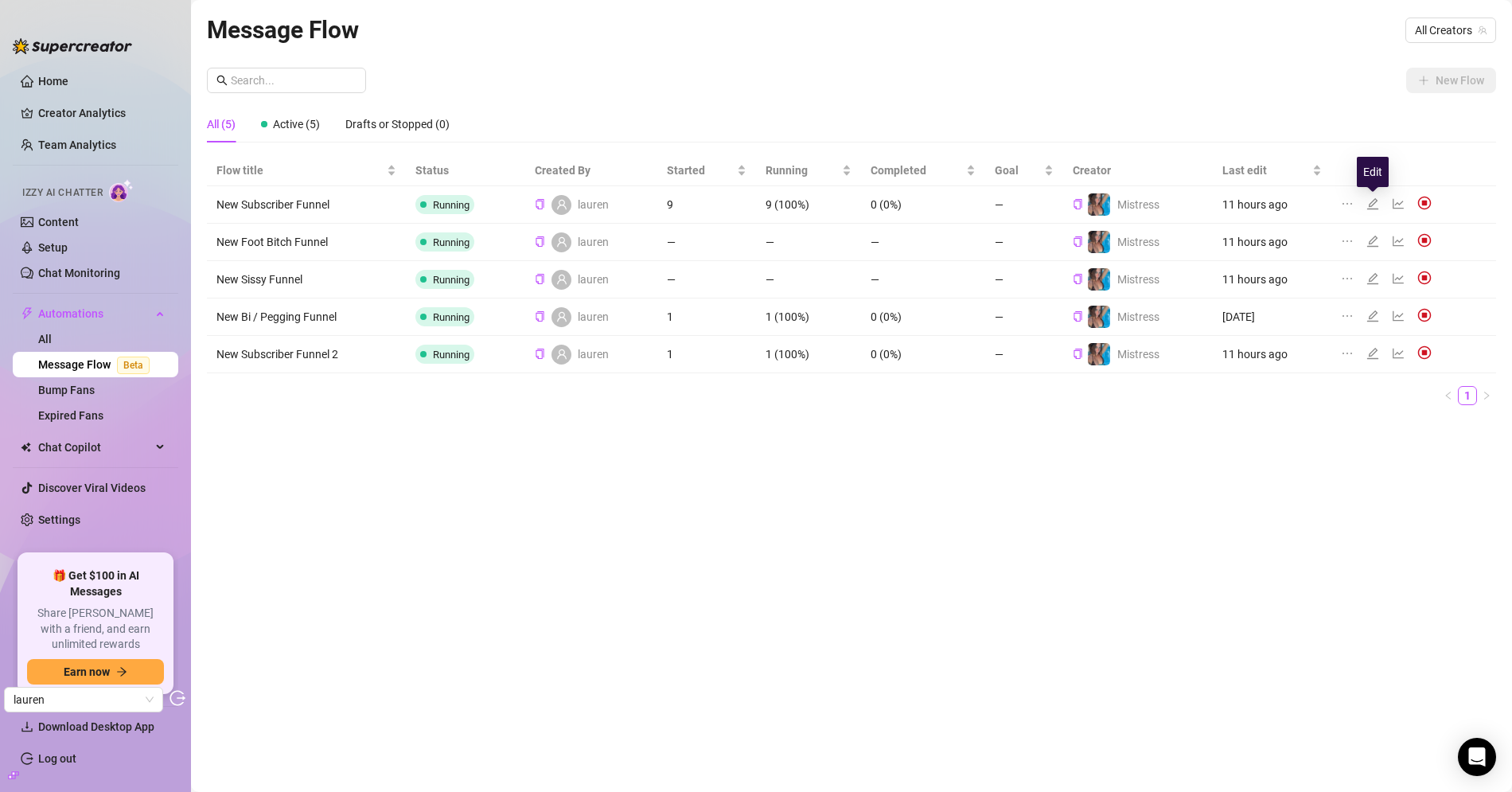
click at [1374, 202] on icon "edit" at bounding box center [1371, 203] width 11 height 11
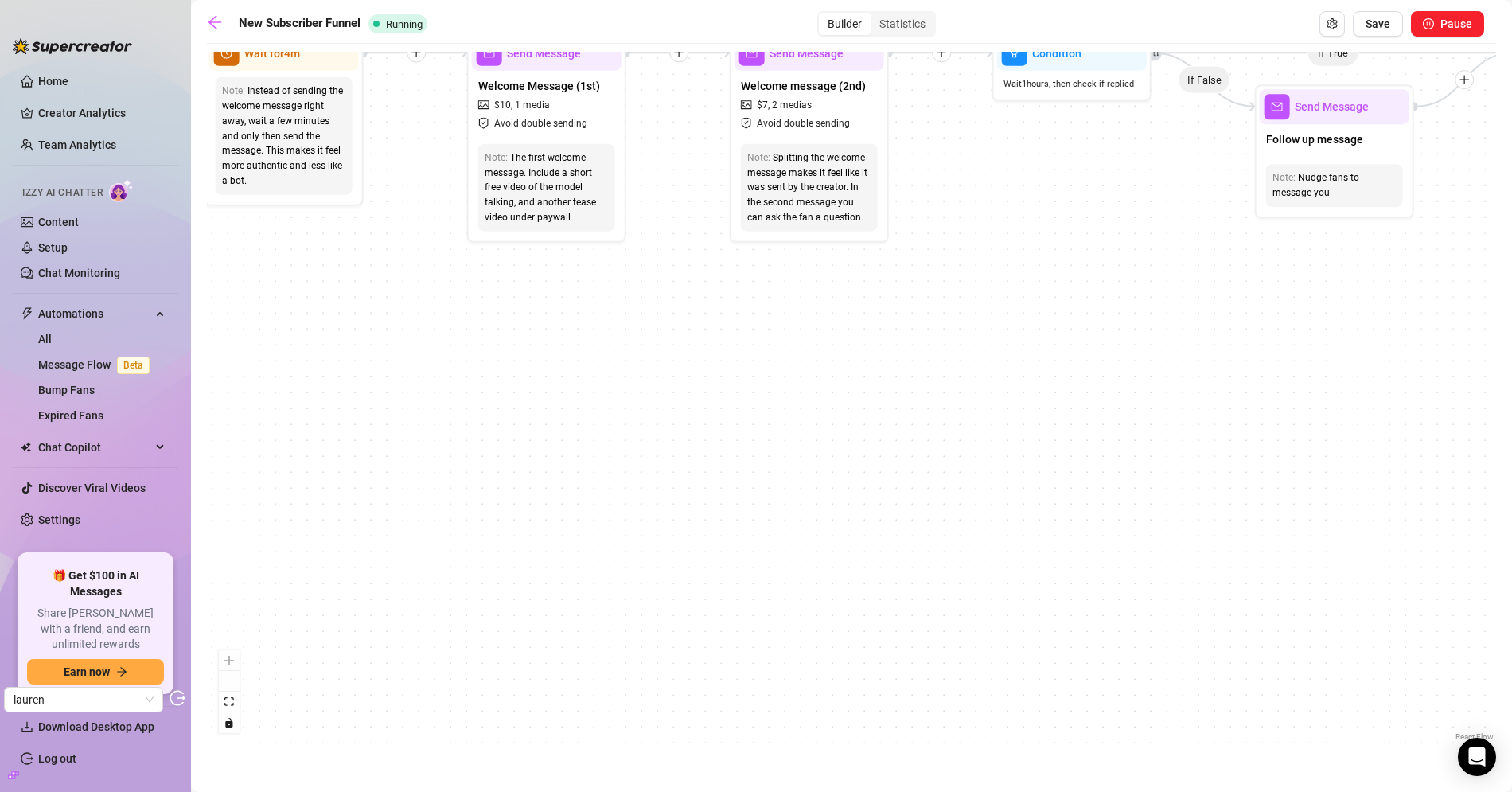
drag, startPoint x: 588, startPoint y: 397, endPoint x: 1175, endPoint y: 481, distance: 593.0
click at [1176, 481] on div "If True If True If True If False If False If False If True If False Merge Merge…" at bounding box center [851, 398] width 1289 height 693
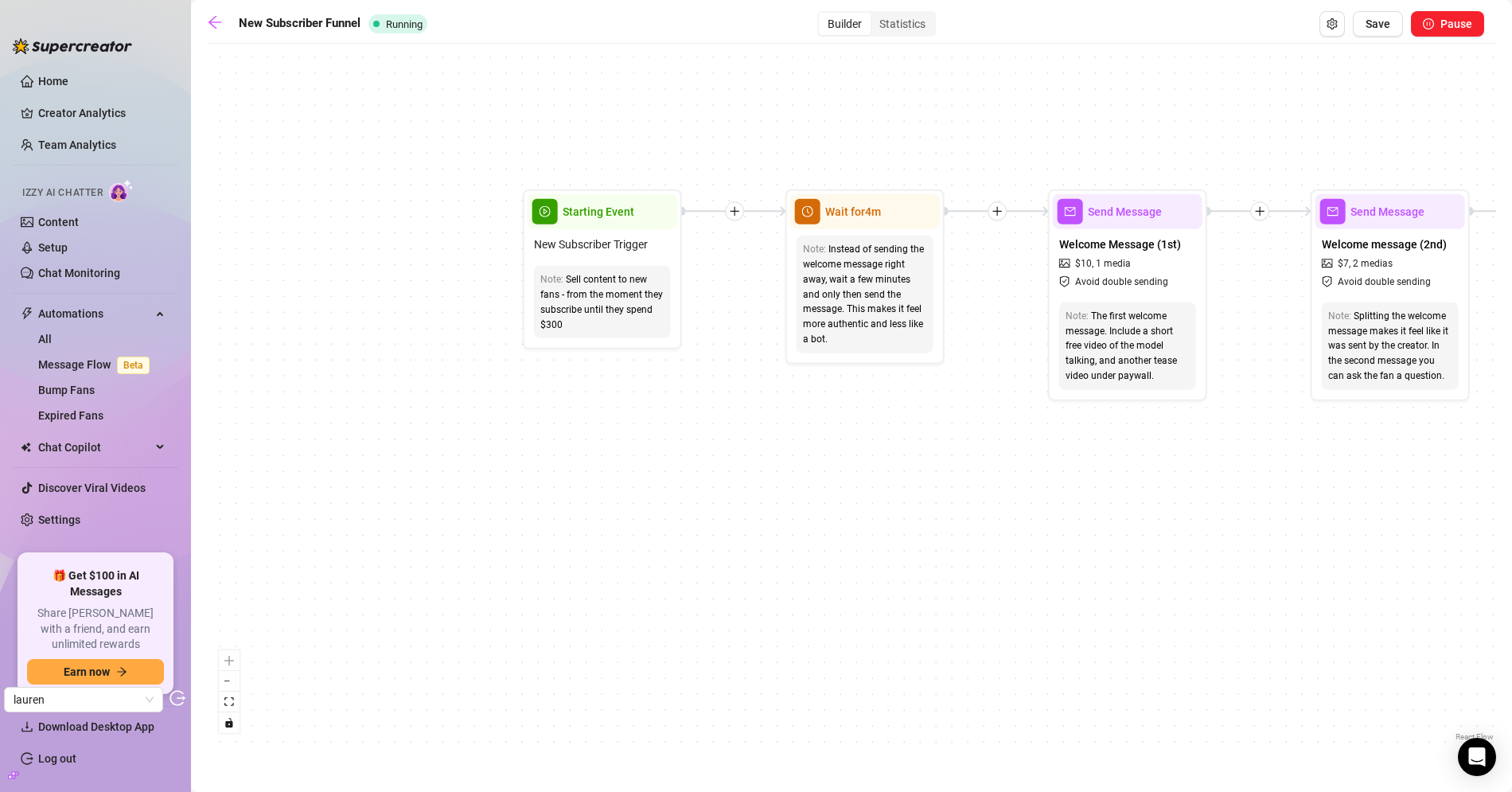
drag, startPoint x: 646, startPoint y: 359, endPoint x: 995, endPoint y: 481, distance: 369.7
click at [995, 481] on div "If True If True If True If False If False If False If True If False Merge Merge…" at bounding box center [851, 398] width 1289 height 693
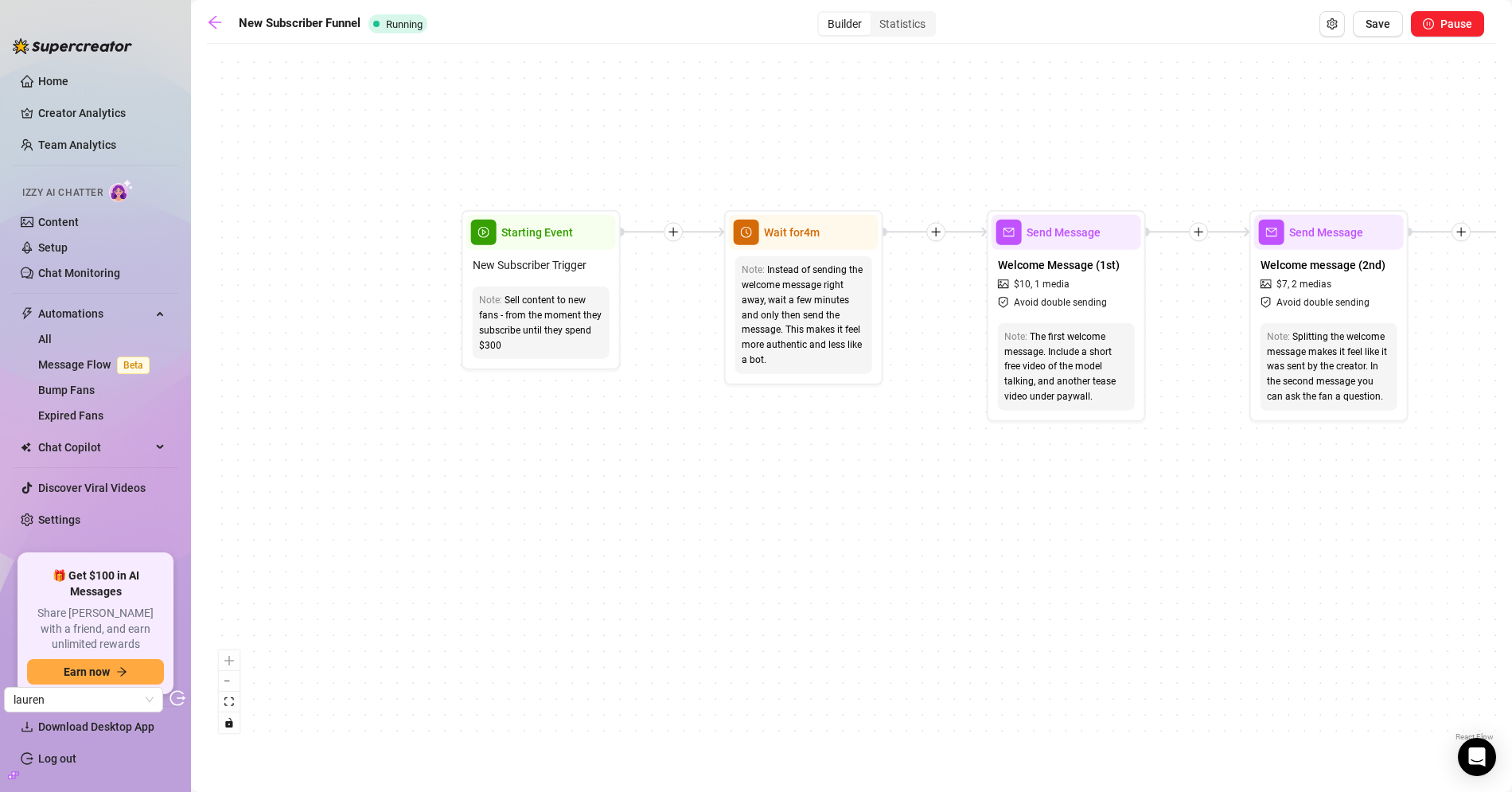
drag, startPoint x: 1099, startPoint y: 477, endPoint x: 1043, endPoint y: 499, distance: 60.2
click at [1043, 499] on div "If True If True If True If False If False If False If True If False Merge Merge…" at bounding box center [851, 398] width 1289 height 693
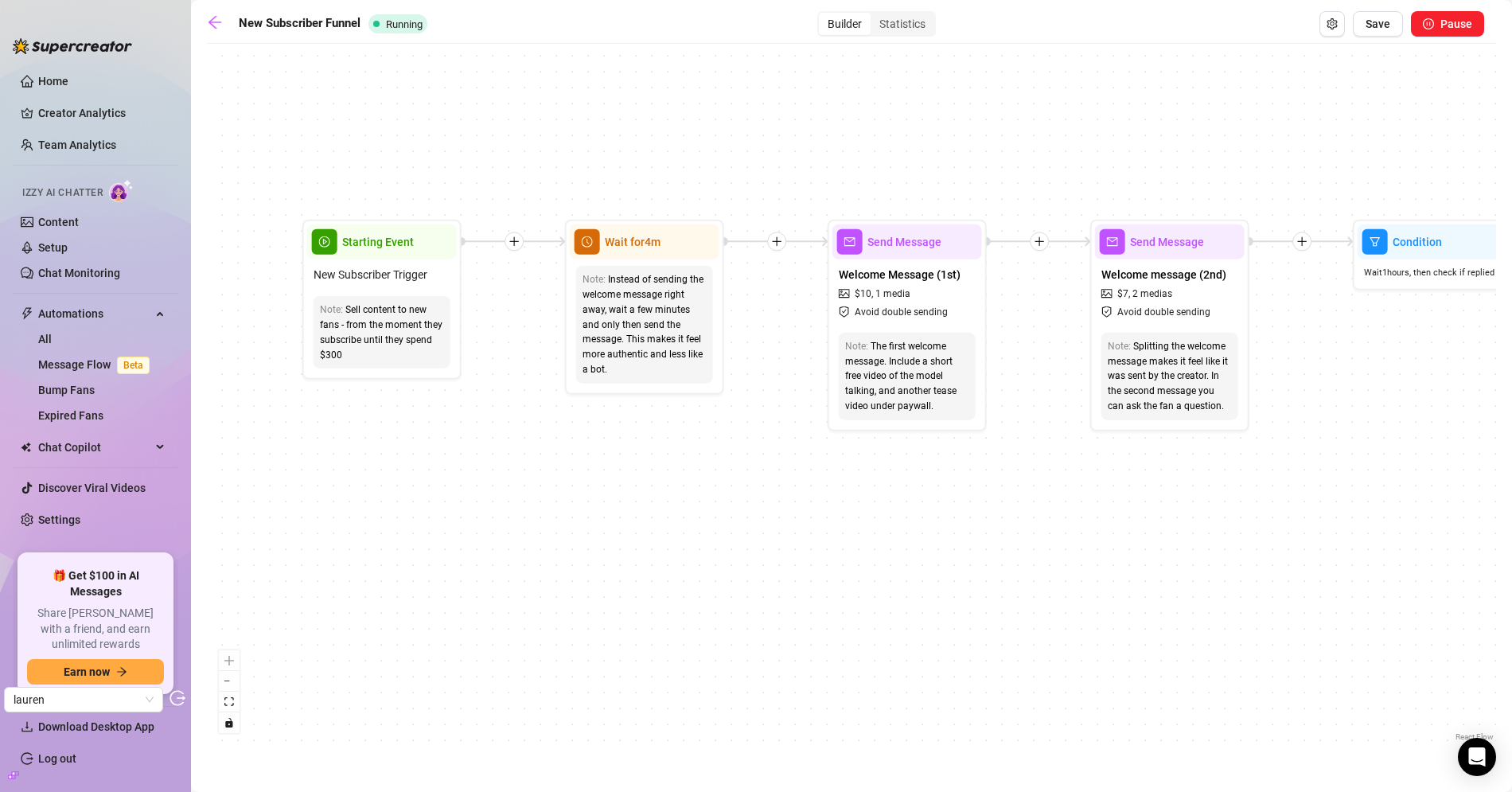
drag, startPoint x: 875, startPoint y: 471, endPoint x: 715, endPoint y: 481, distance: 160.3
click at [715, 481] on div "If True If True If True If False If False If False If True If False Merge Merge…" at bounding box center [851, 398] width 1289 height 693
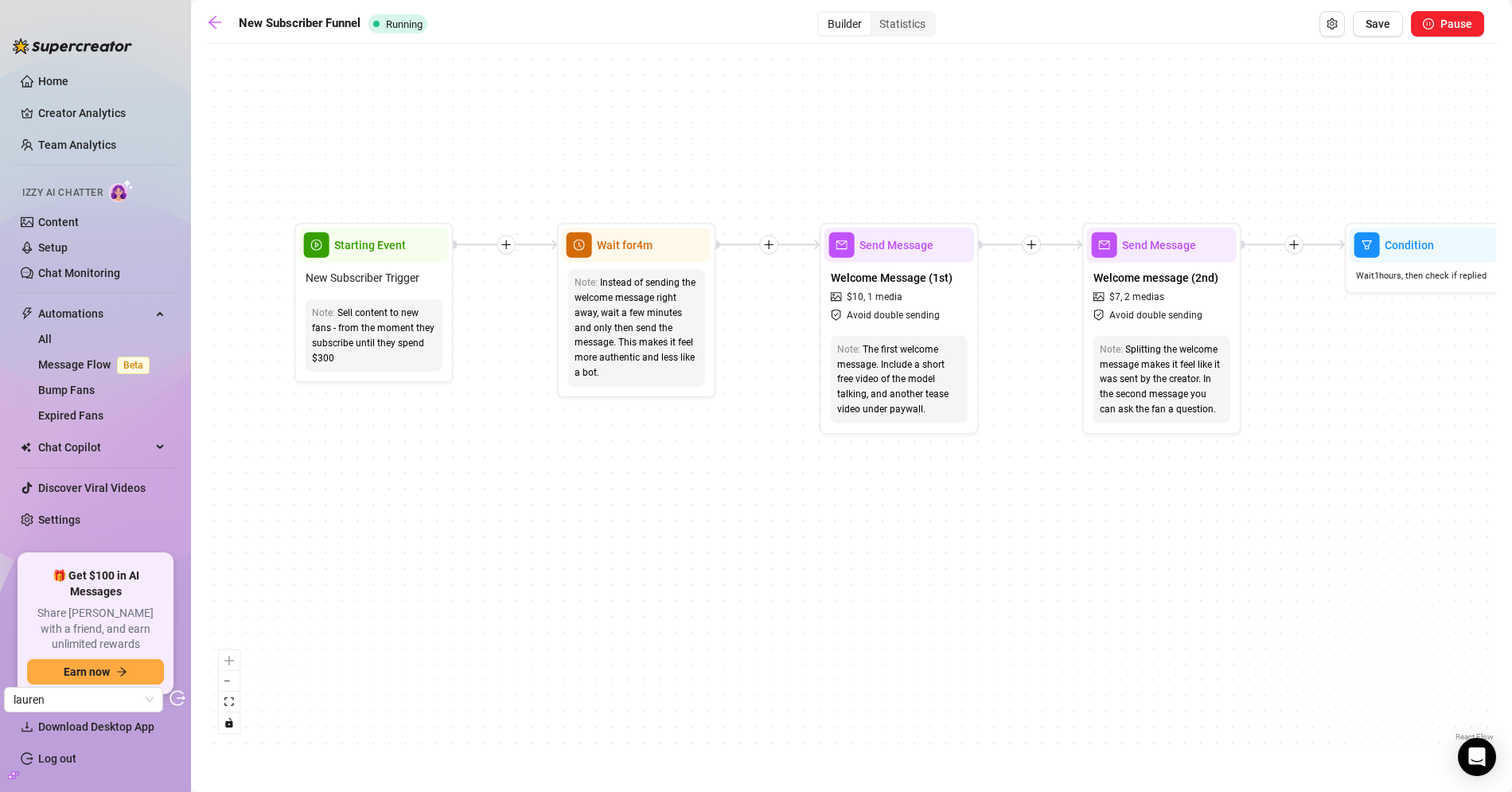
drag, startPoint x: 821, startPoint y: 478, endPoint x: 759, endPoint y: 480, distance: 62.0
click at [759, 480] on div "If True If True If True If False If False If False If True If False Merge Merge…" at bounding box center [851, 398] width 1289 height 693
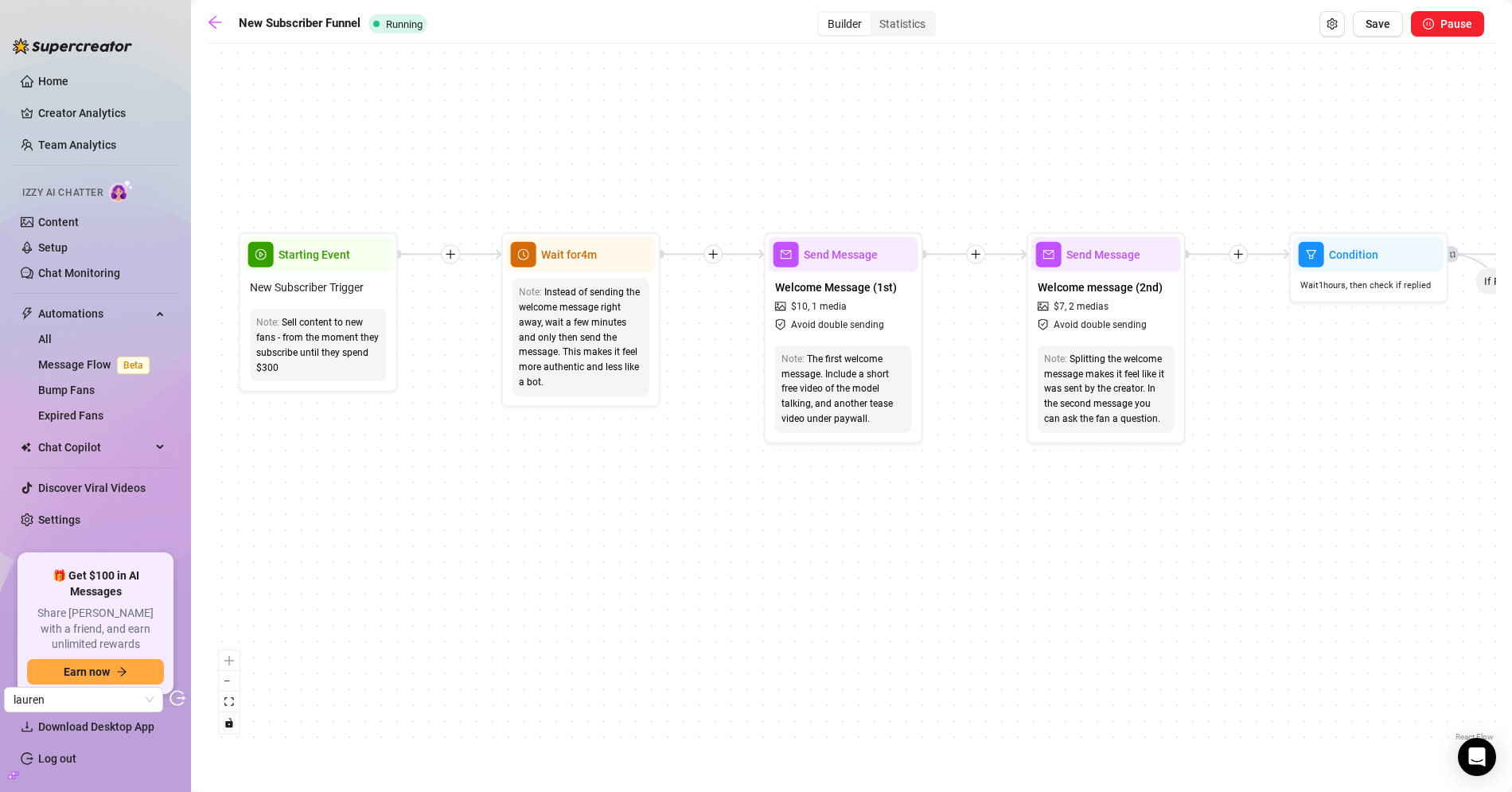
drag, startPoint x: 630, startPoint y: 494, endPoint x: 636, endPoint y: 502, distance: 10.0
click at [636, 502] on div "If True If True If True If False If False If False If True If False Merge Merge…" at bounding box center [851, 398] width 1289 height 693
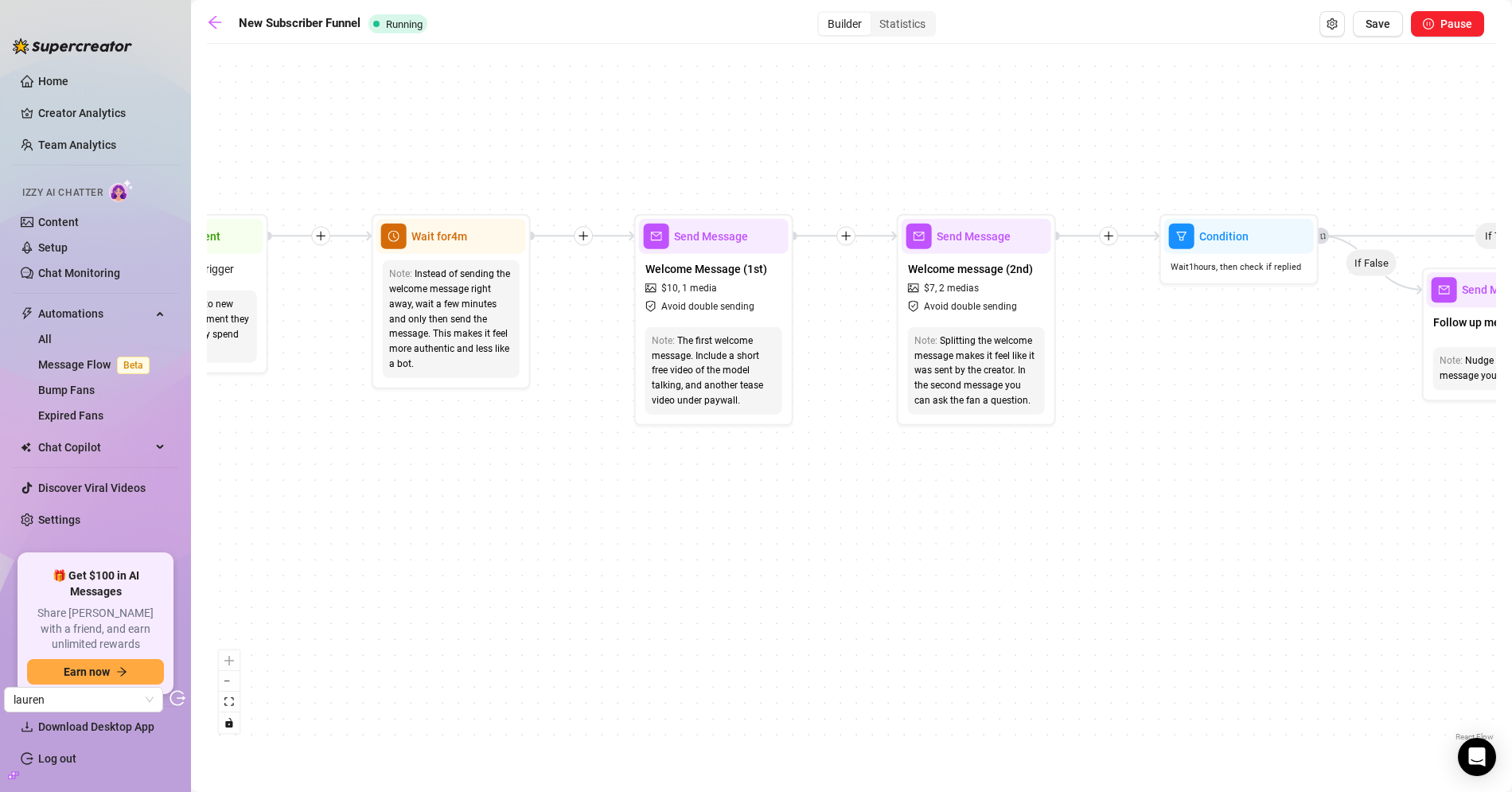
drag, startPoint x: 908, startPoint y: 551, endPoint x: 772, endPoint y: 536, distance: 136.8
click at [772, 536] on div "If True If True If True If False If False If False If True If False Merge Merge…" at bounding box center [851, 398] width 1289 height 693
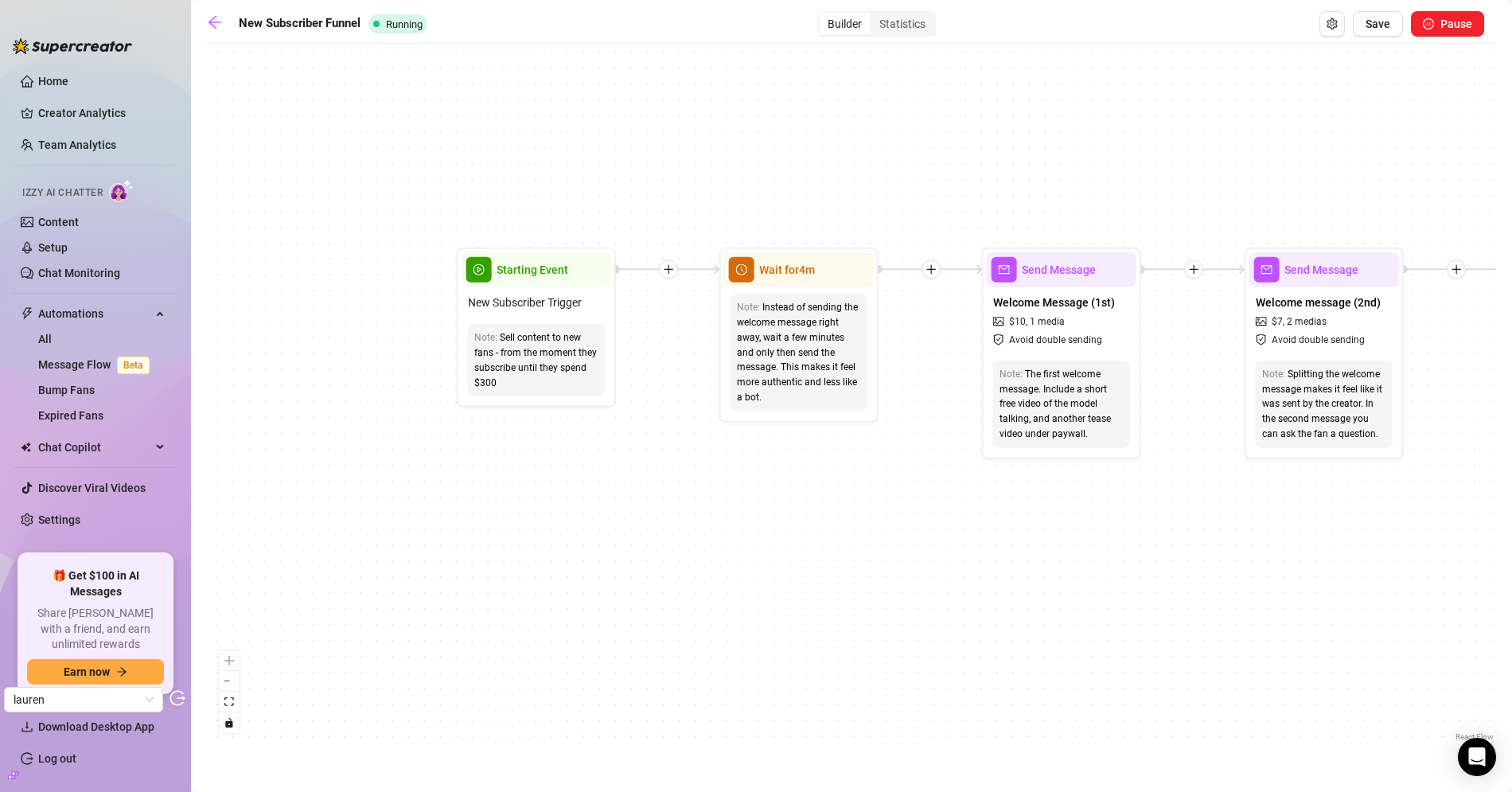
drag, startPoint x: 1170, startPoint y: 569, endPoint x: 1242, endPoint y: 567, distance: 72.0
click at [1242, 567] on div "If True If True If True If False If False If False If True If False Merge Merge…" at bounding box center [851, 398] width 1289 height 693
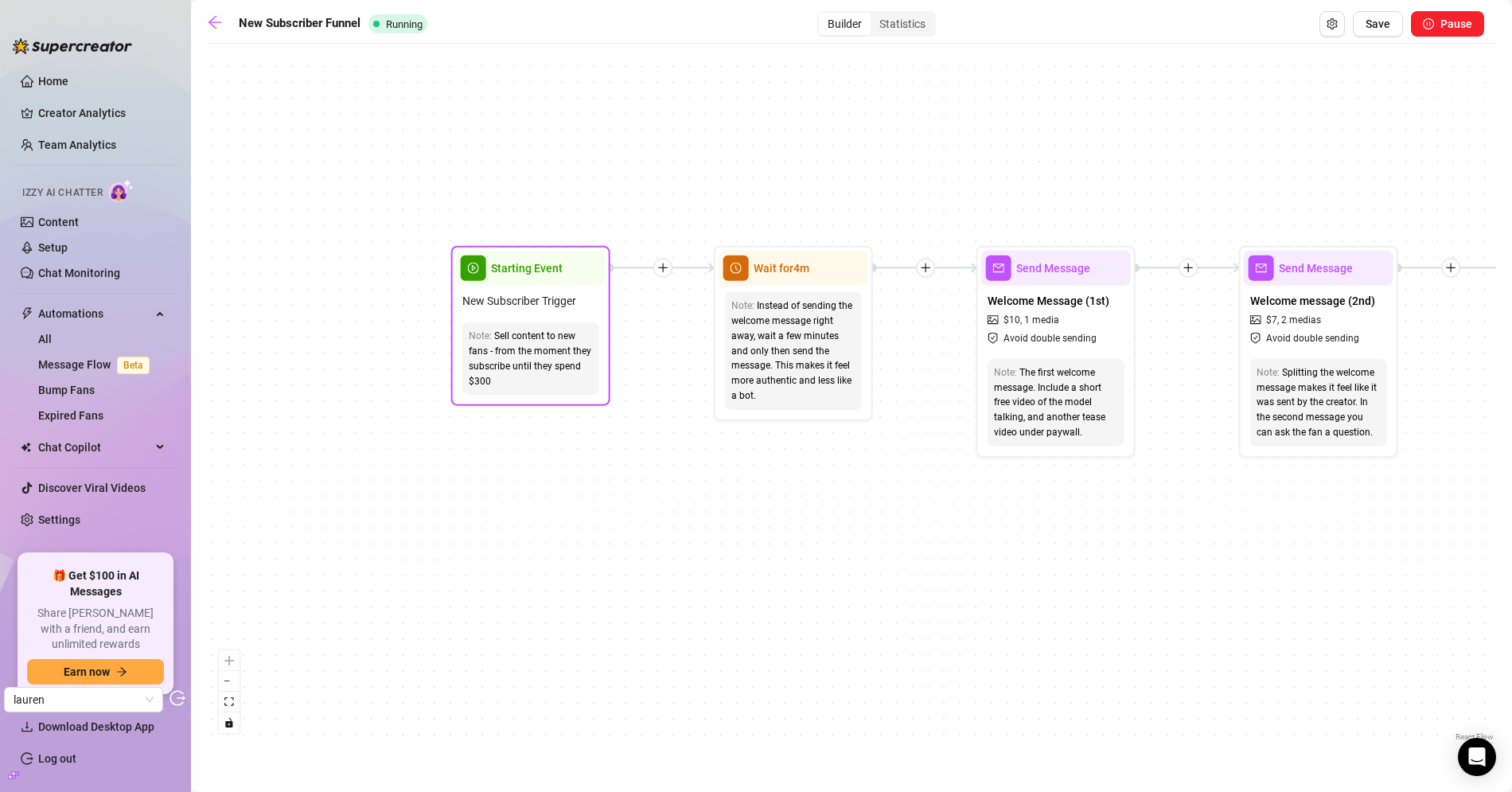
click at [531, 373] on div "Sell content to new fans - from the moment they subscribe until they spend $300" at bounding box center [530, 358] width 124 height 60
drag, startPoint x: 528, startPoint y: 344, endPoint x: 561, endPoint y: 362, distance: 37.6
click at [561, 362] on div "Sell content to new fans - from the moment they subscribe until they spend $300" at bounding box center [530, 358] width 124 height 60
click at [554, 364] on div "Sell content to new fans - from the moment they subscribe until they spend $300" at bounding box center [530, 358] width 124 height 60
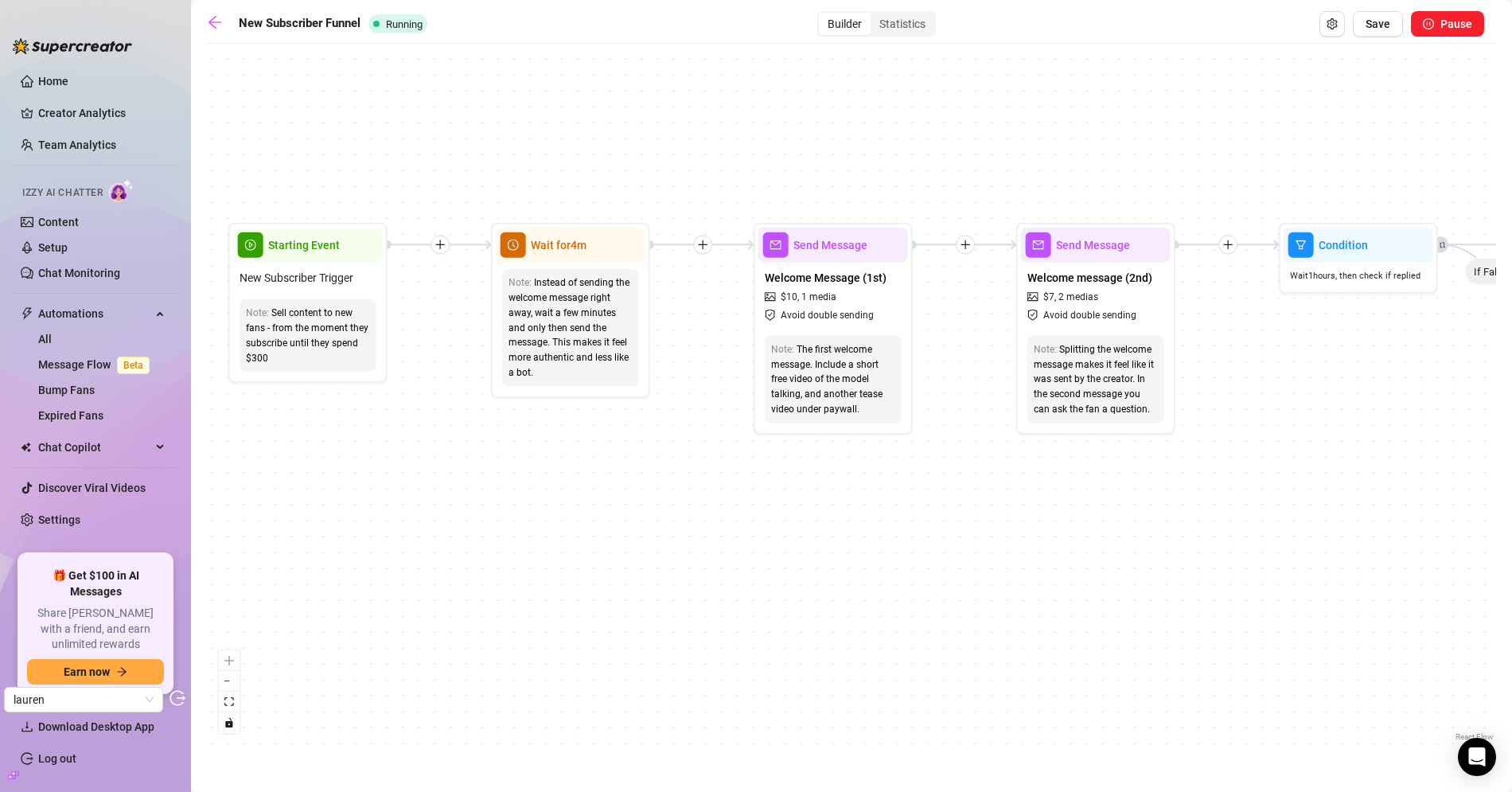
drag, startPoint x: 935, startPoint y: 493, endPoint x: 733, endPoint y: 470, distance: 203.3
click at [733, 470] on div "If True If True If True If False If False If False If True If False Merge Merge…" at bounding box center [851, 398] width 1289 height 693
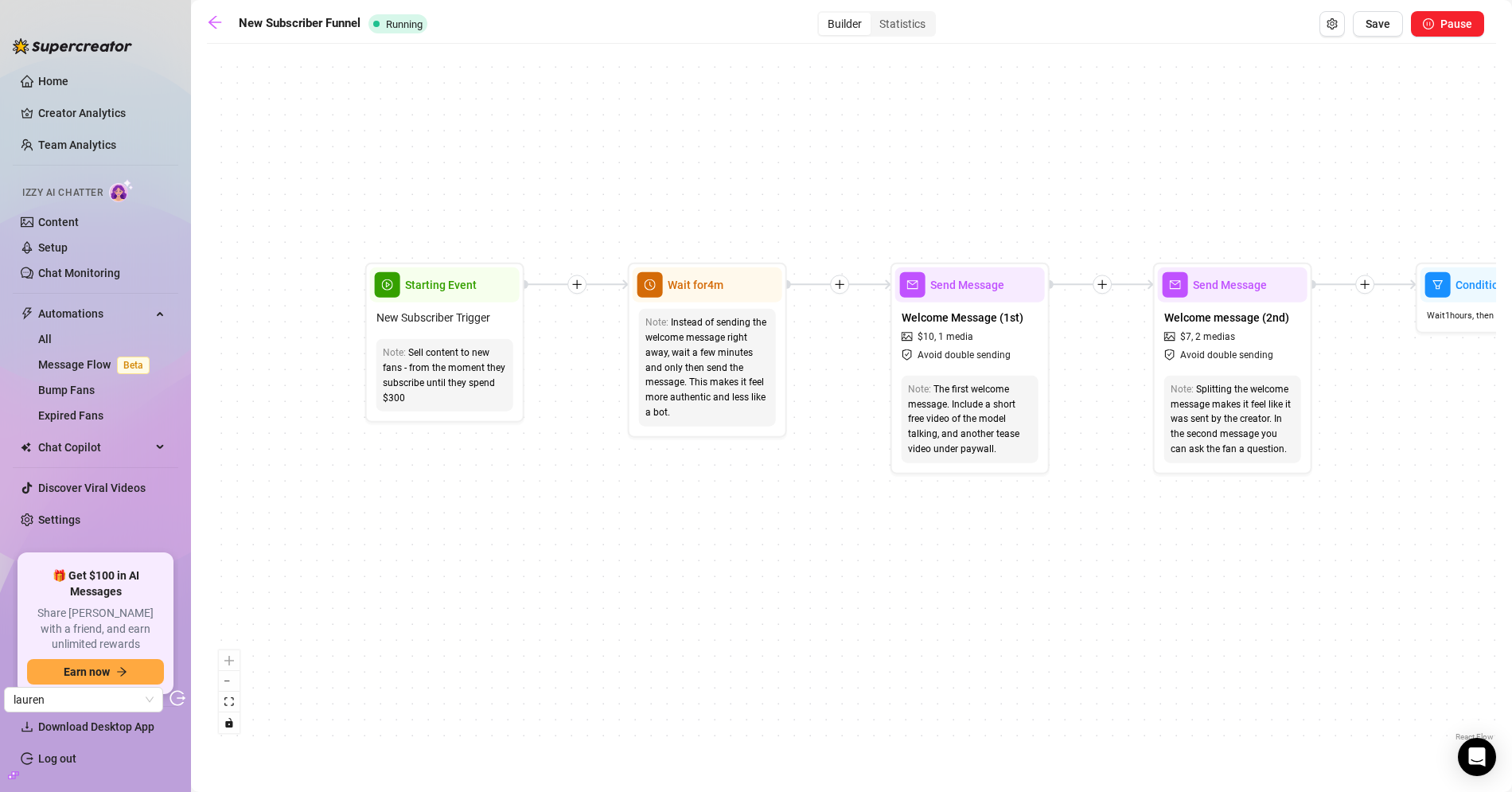
drag, startPoint x: 391, startPoint y: 425, endPoint x: 319, endPoint y: 445, distance: 74.7
click at [319, 445] on div "If True If True If True If False If False If False If True If False Merge Merge…" at bounding box center [851, 398] width 1289 height 693
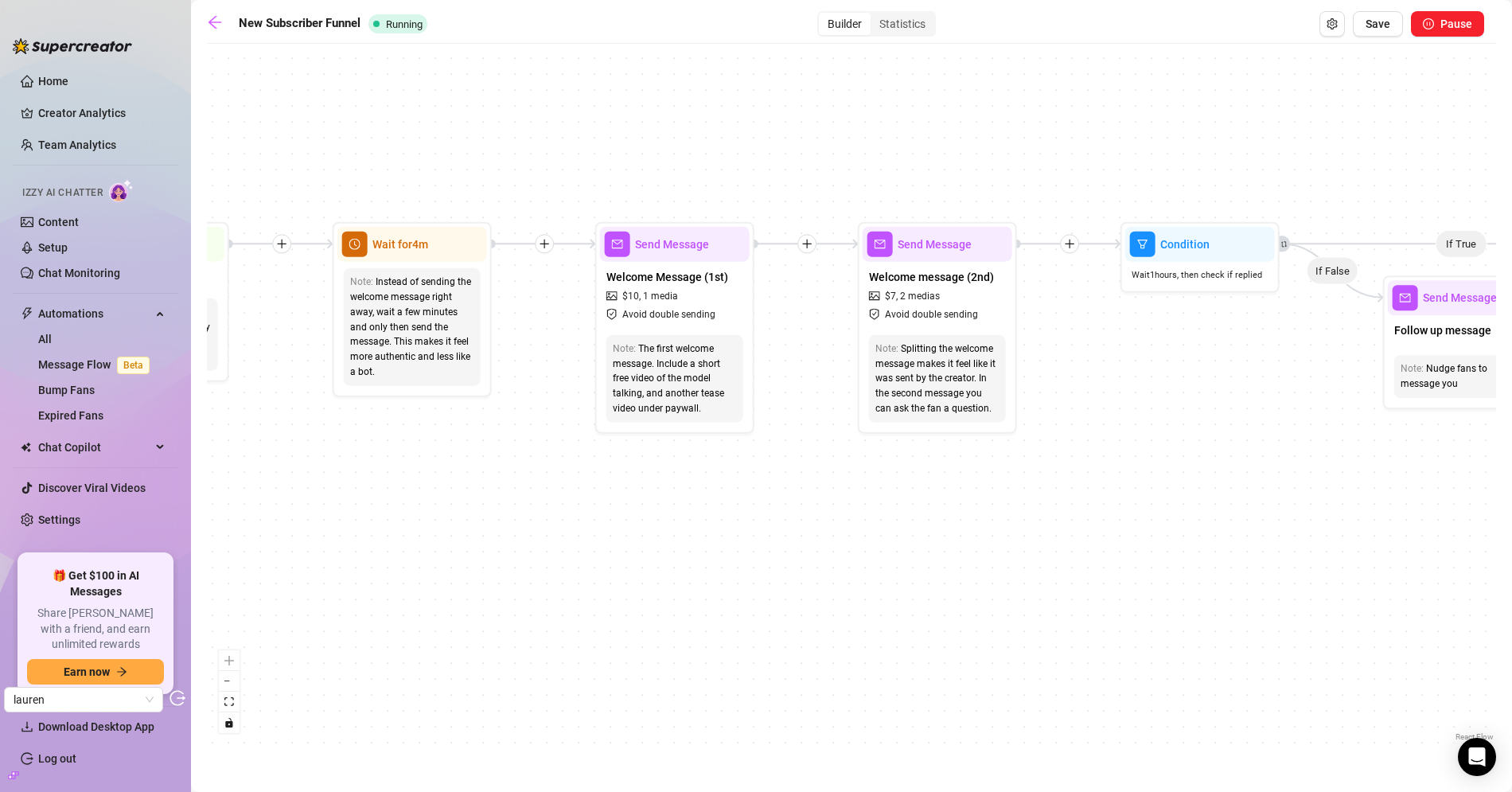
drag, startPoint x: 944, startPoint y: 505, endPoint x: 766, endPoint y: 489, distance: 178.7
click at [721, 487] on div "If True If True If True If False If False If False If True If False Merge Merge…" at bounding box center [851, 398] width 1289 height 693
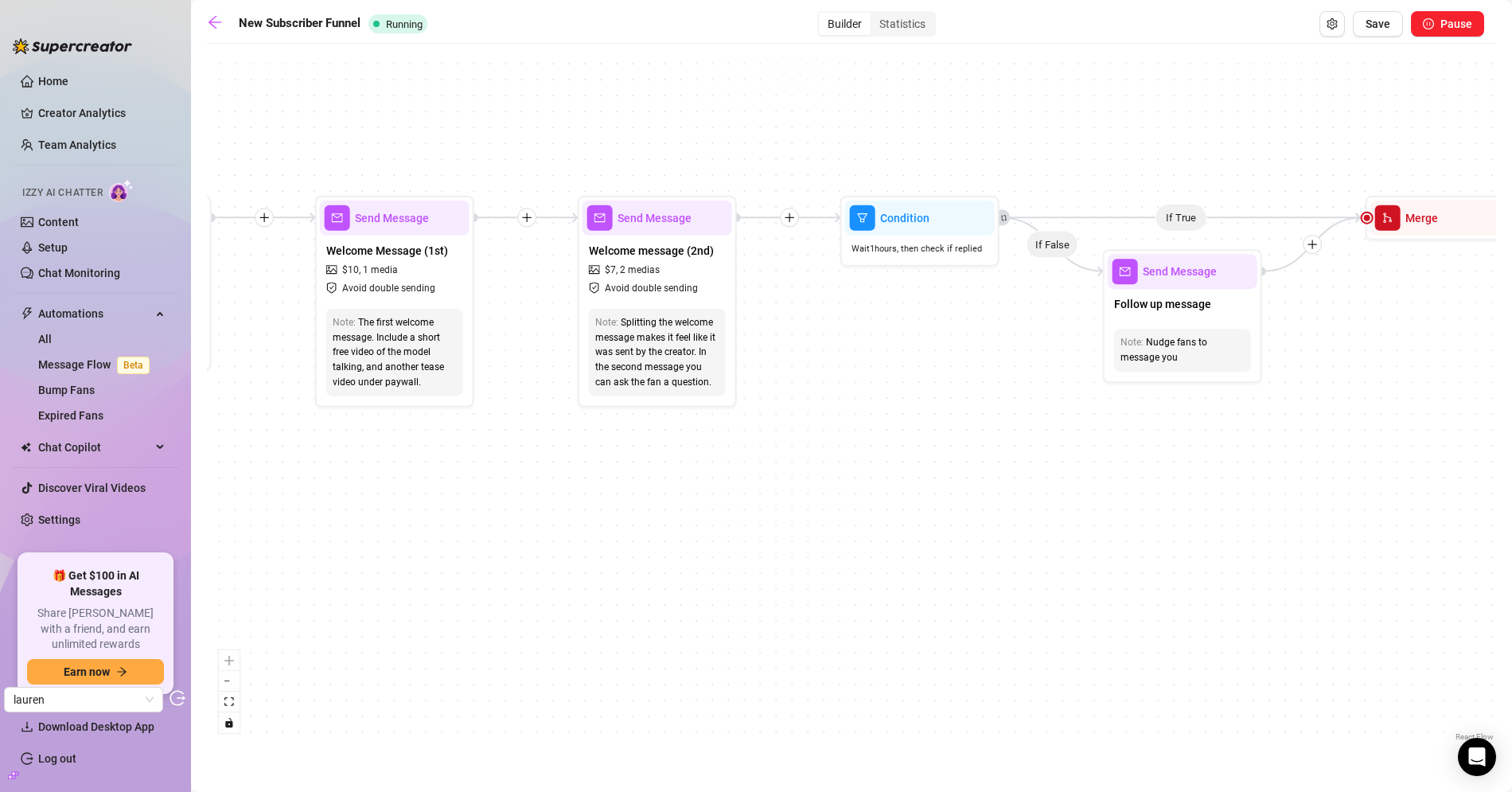
drag, startPoint x: 1069, startPoint y: 459, endPoint x: 664, endPoint y: 464, distance: 405.0
click at [550, 454] on div "If True If True If True If False If False If False If True If False Merge Merge…" at bounding box center [851, 398] width 1289 height 693
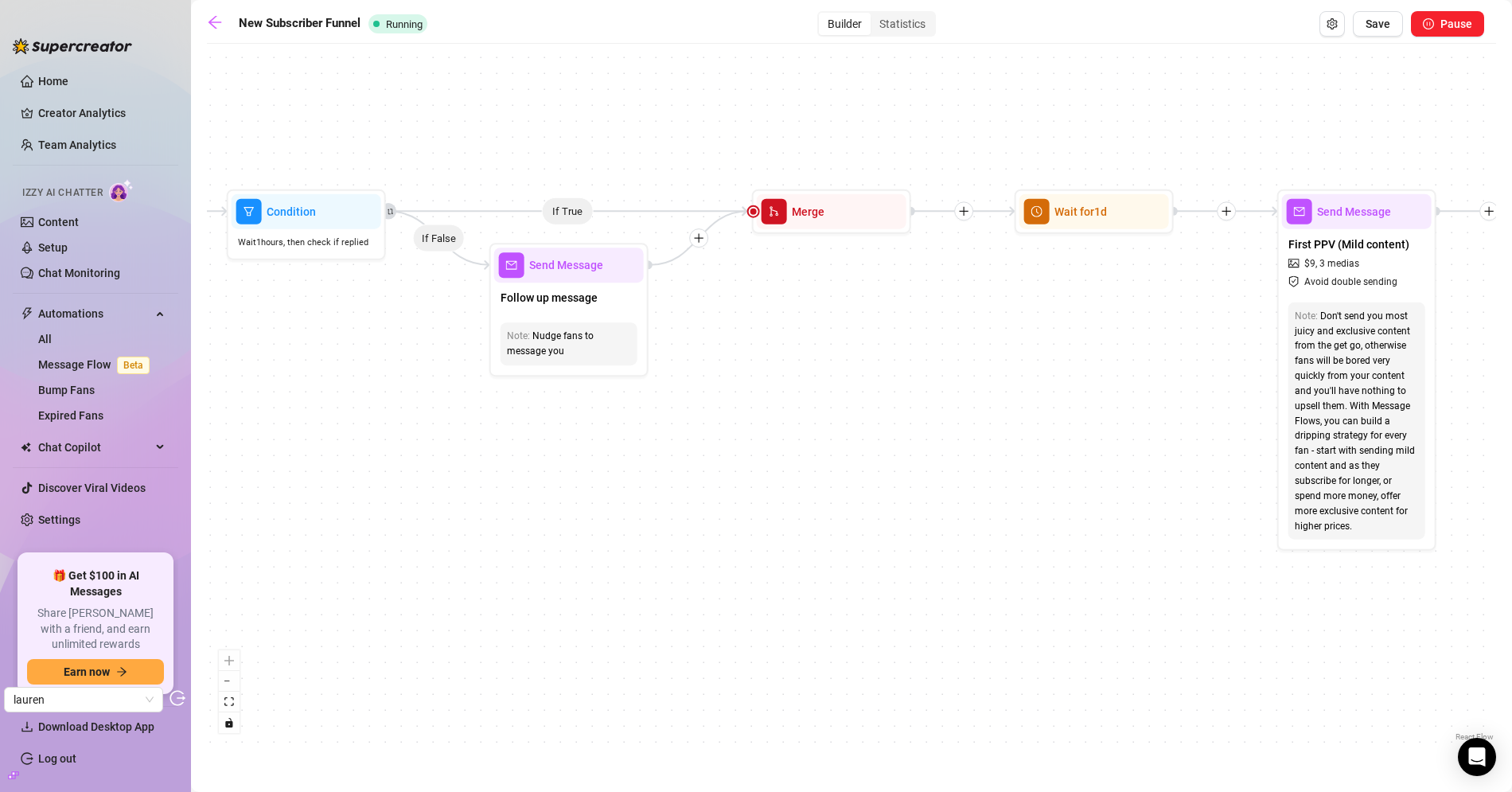
drag, startPoint x: 1105, startPoint y: 431, endPoint x: 790, endPoint y: 459, distance: 316.2
click at [639, 439] on div "If True If True If True If False If False If False If True If False Merge Merge…" at bounding box center [851, 398] width 1289 height 693
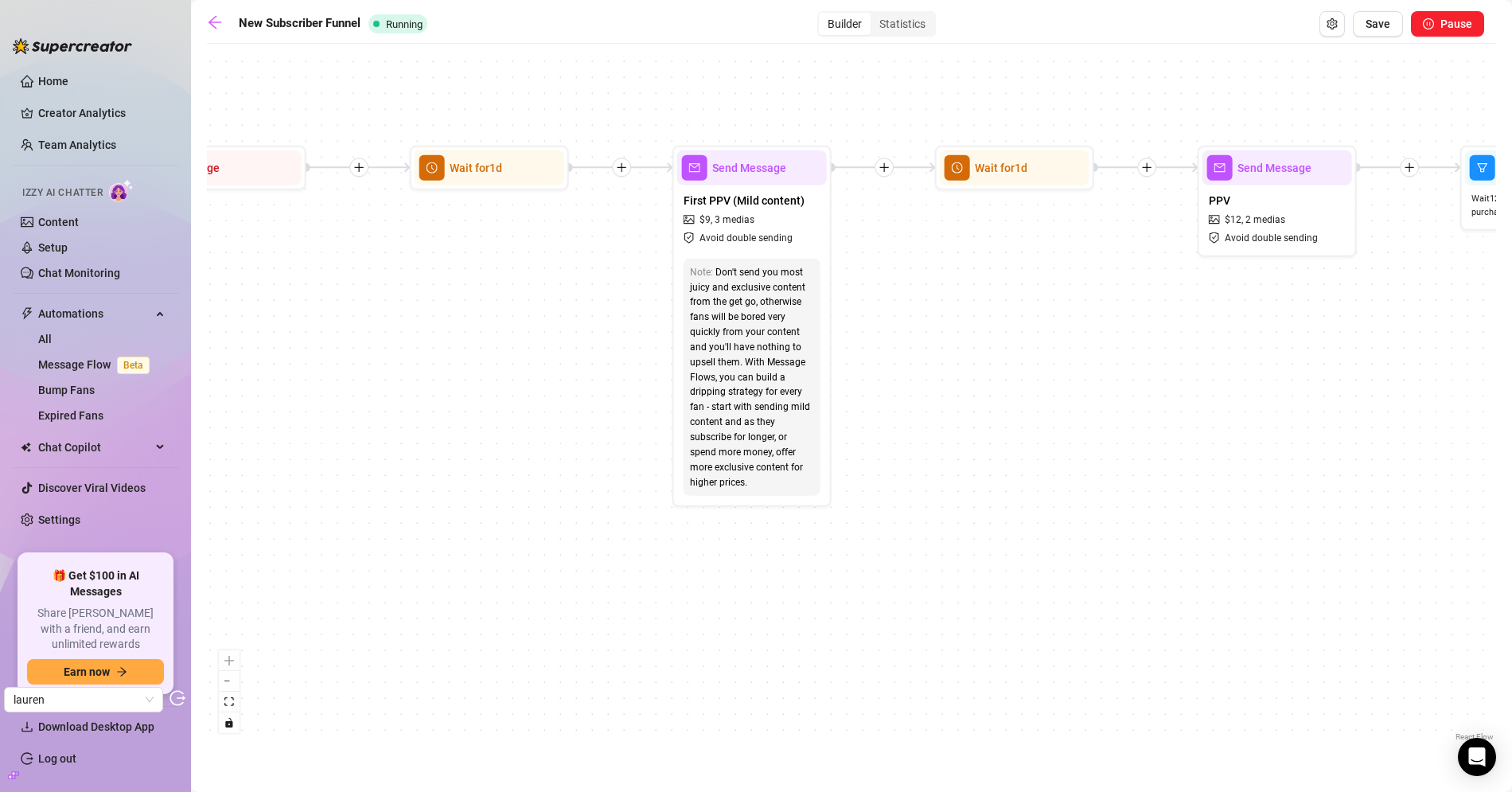
drag, startPoint x: 886, startPoint y: 469, endPoint x: 549, endPoint y: 408, distance: 342.5
click at [520, 405] on div "If True If True If True If False If False If False If True If False Merge Merge…" at bounding box center [851, 398] width 1289 height 693
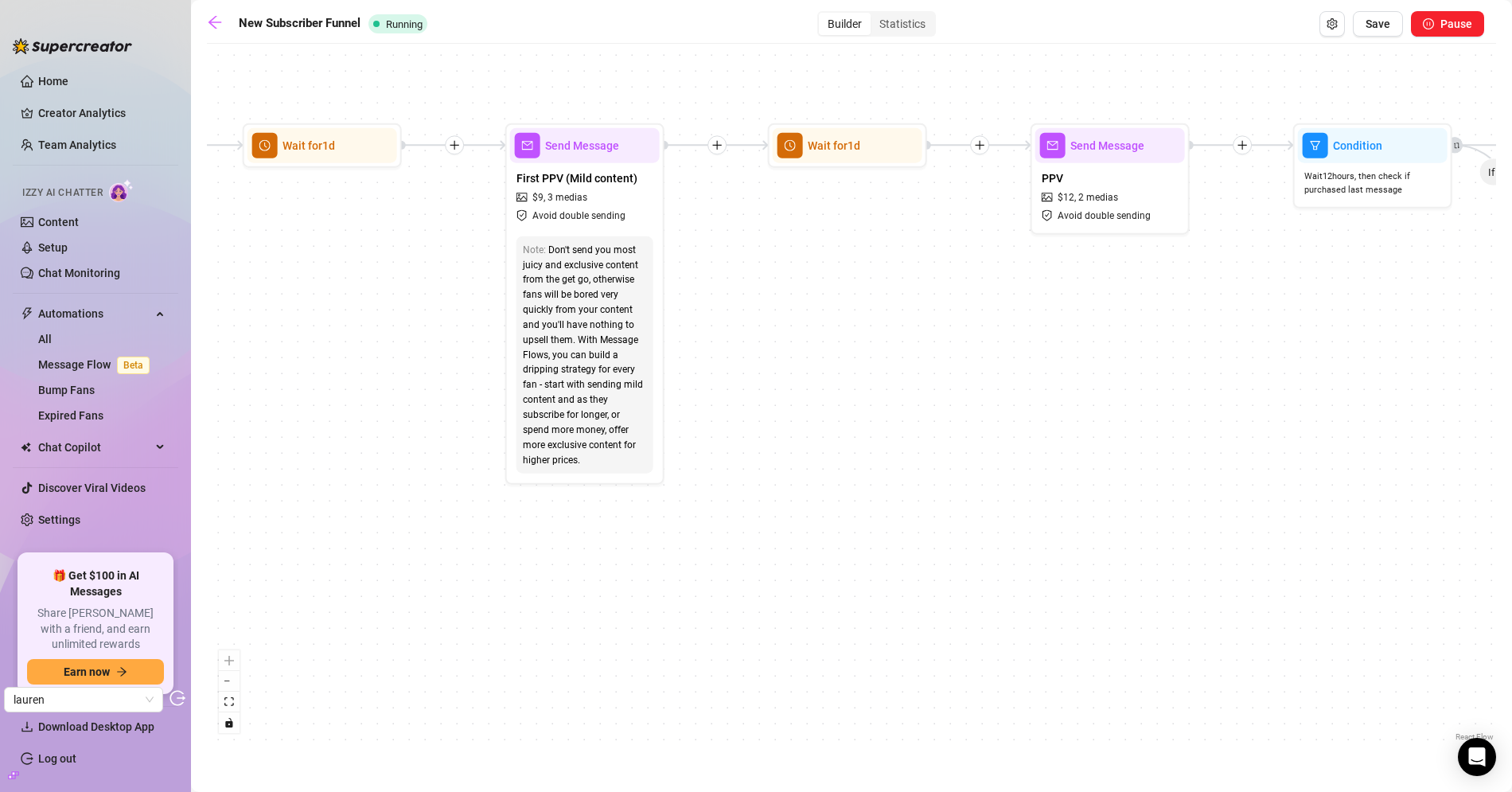
drag, startPoint x: 979, startPoint y: 385, endPoint x: 661, endPoint y: 457, distance: 326.0
click at [634, 457] on div "If True If True If True If False If False If False If True If False Merge Merge…" at bounding box center [851, 398] width 1289 height 693
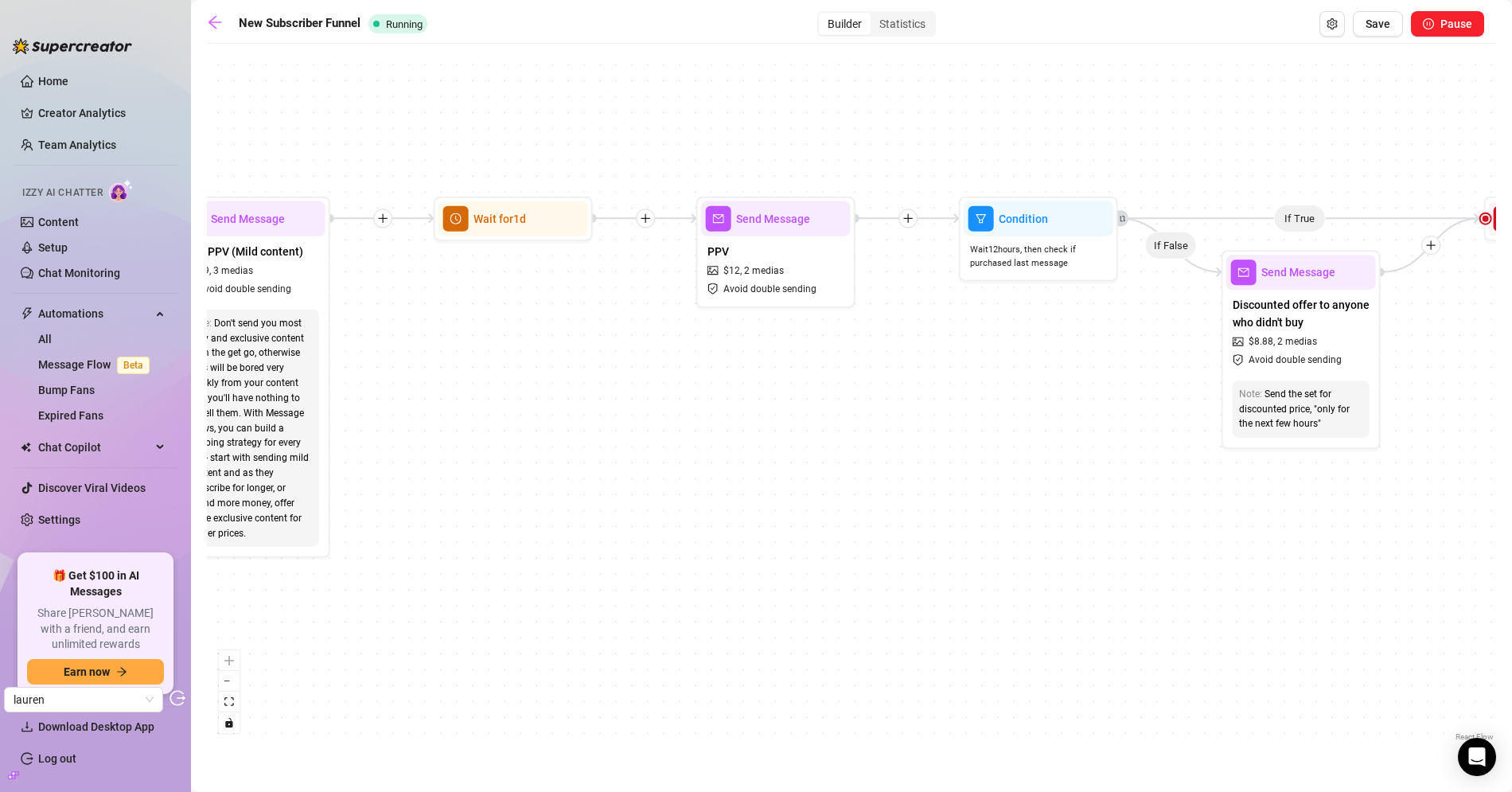
drag, startPoint x: 1072, startPoint y: 440, endPoint x: 710, endPoint y: 442, distance: 362.0
click at [710, 442] on div "If True If True If True If False If False If False If True If False Merge Merge…" at bounding box center [851, 398] width 1289 height 693
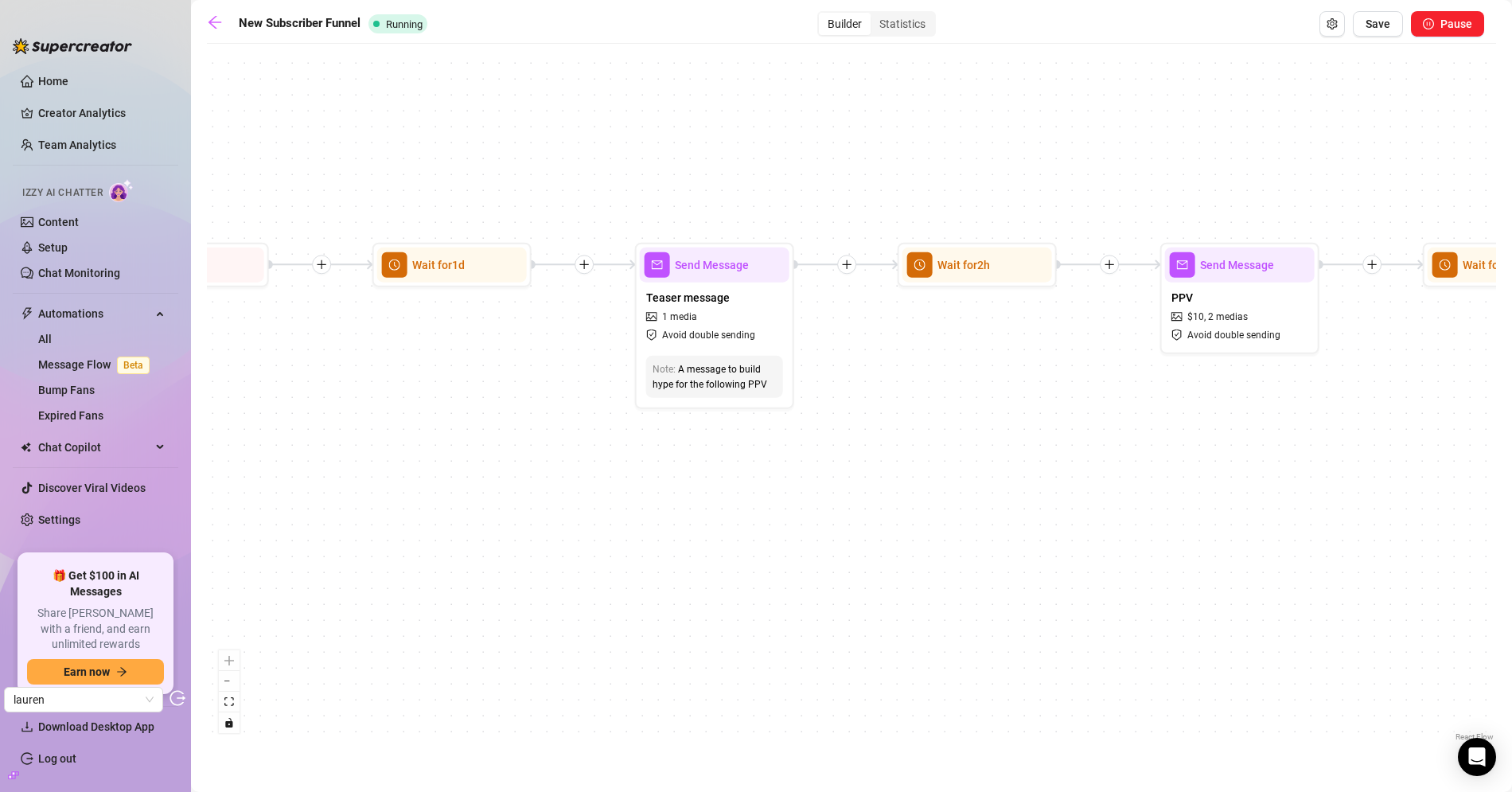
drag, startPoint x: 1395, startPoint y: 366, endPoint x: 361, endPoint y: 411, distance: 1035.0
click at [333, 410] on div "If True If True If True If False If False If False If True If False Merge Merge…" at bounding box center [851, 398] width 1289 height 693
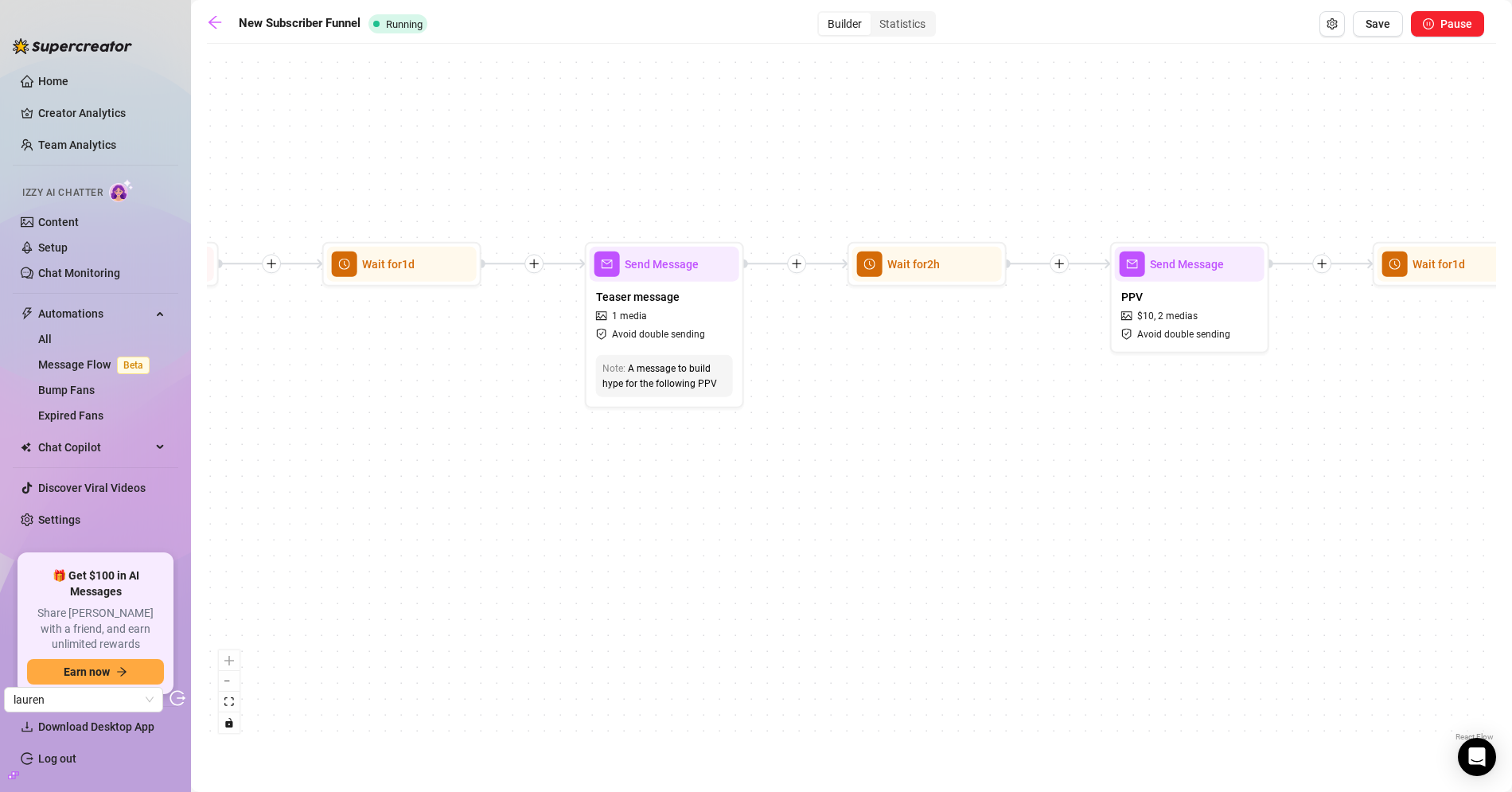
drag, startPoint x: 957, startPoint y: 415, endPoint x: 331, endPoint y: 407, distance: 626.1
click at [349, 408] on div "If True If True If True If False If False If False If True If False Merge Merge…" at bounding box center [851, 398] width 1289 height 693
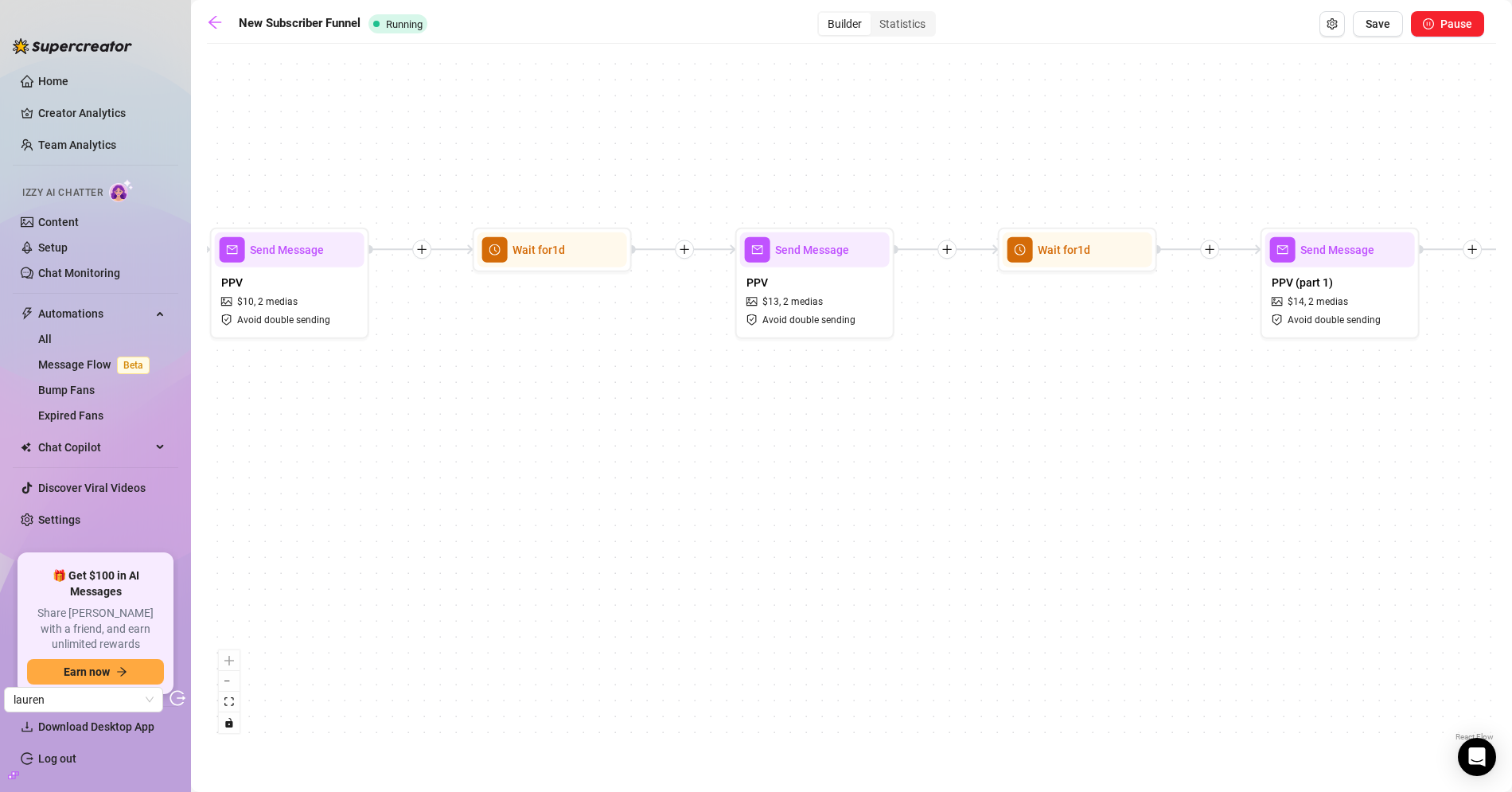
drag, startPoint x: 774, startPoint y: 383, endPoint x: 499, endPoint y: 384, distance: 275.0
click at [517, 383] on div "If True If True If True If False If False If False If True If False Merge Merge…" at bounding box center [851, 398] width 1289 height 693
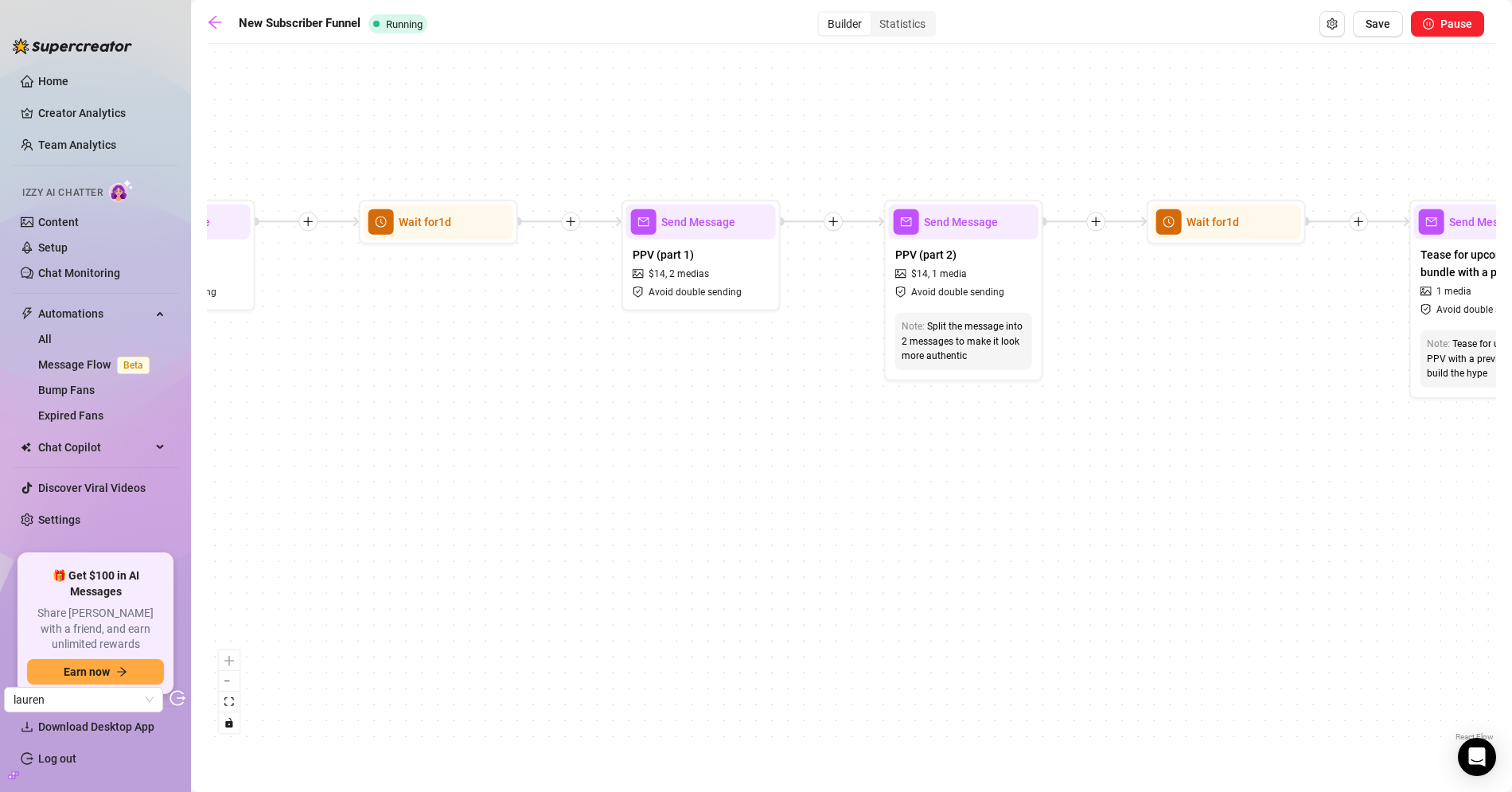
drag, startPoint x: 847, startPoint y: 389, endPoint x: 645, endPoint y: 410, distance: 203.1
click at [654, 409] on div "If True If True If True If False If False If False If True If False Merge Merge…" at bounding box center [851, 398] width 1289 height 693
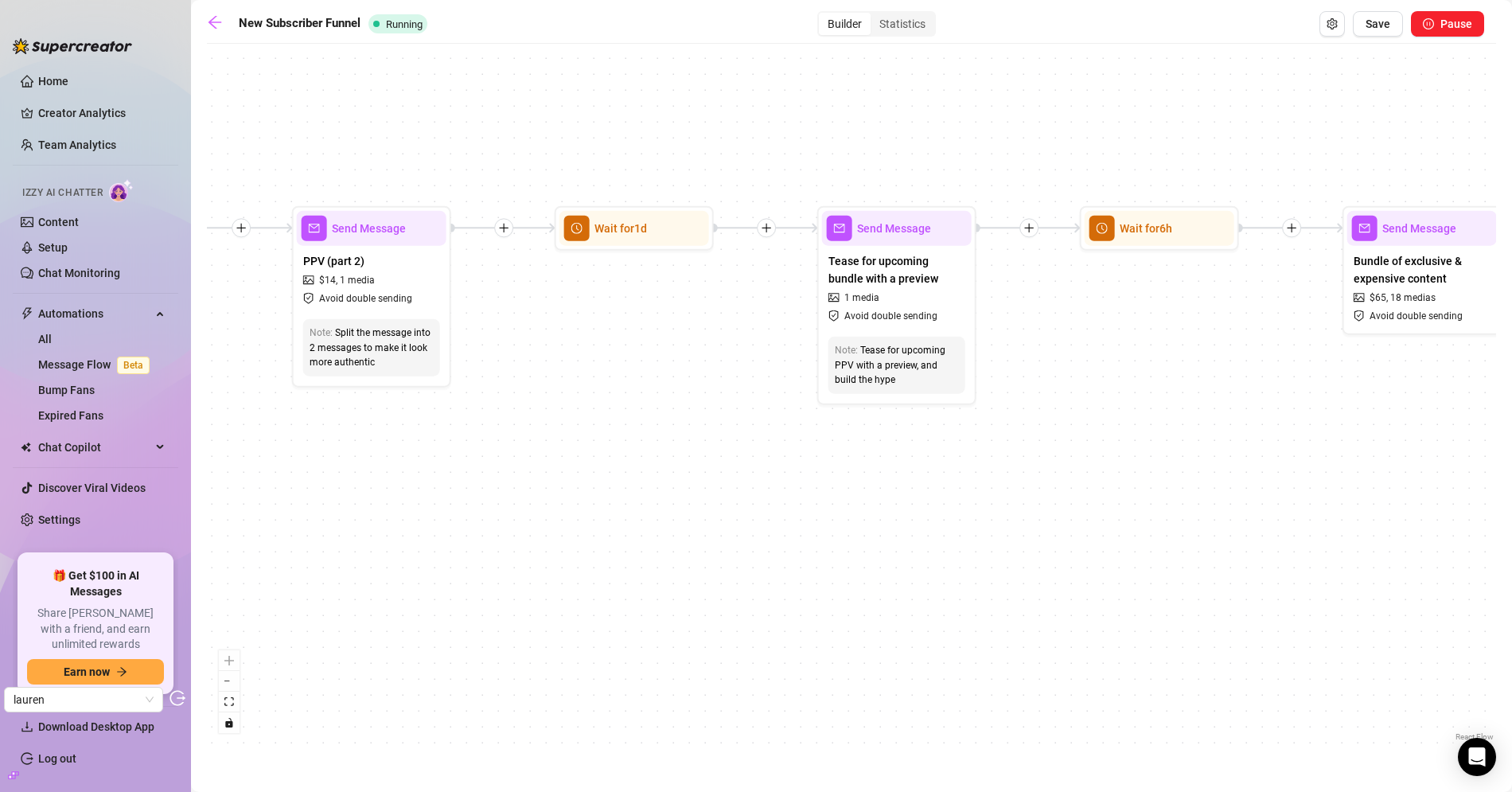
drag, startPoint x: 1116, startPoint y: 416, endPoint x: 648, endPoint y: 427, distance: 468.1
click at [681, 418] on div "If True If True If True If False If False If False If True If False Merge Merge…" at bounding box center [851, 398] width 1289 height 693
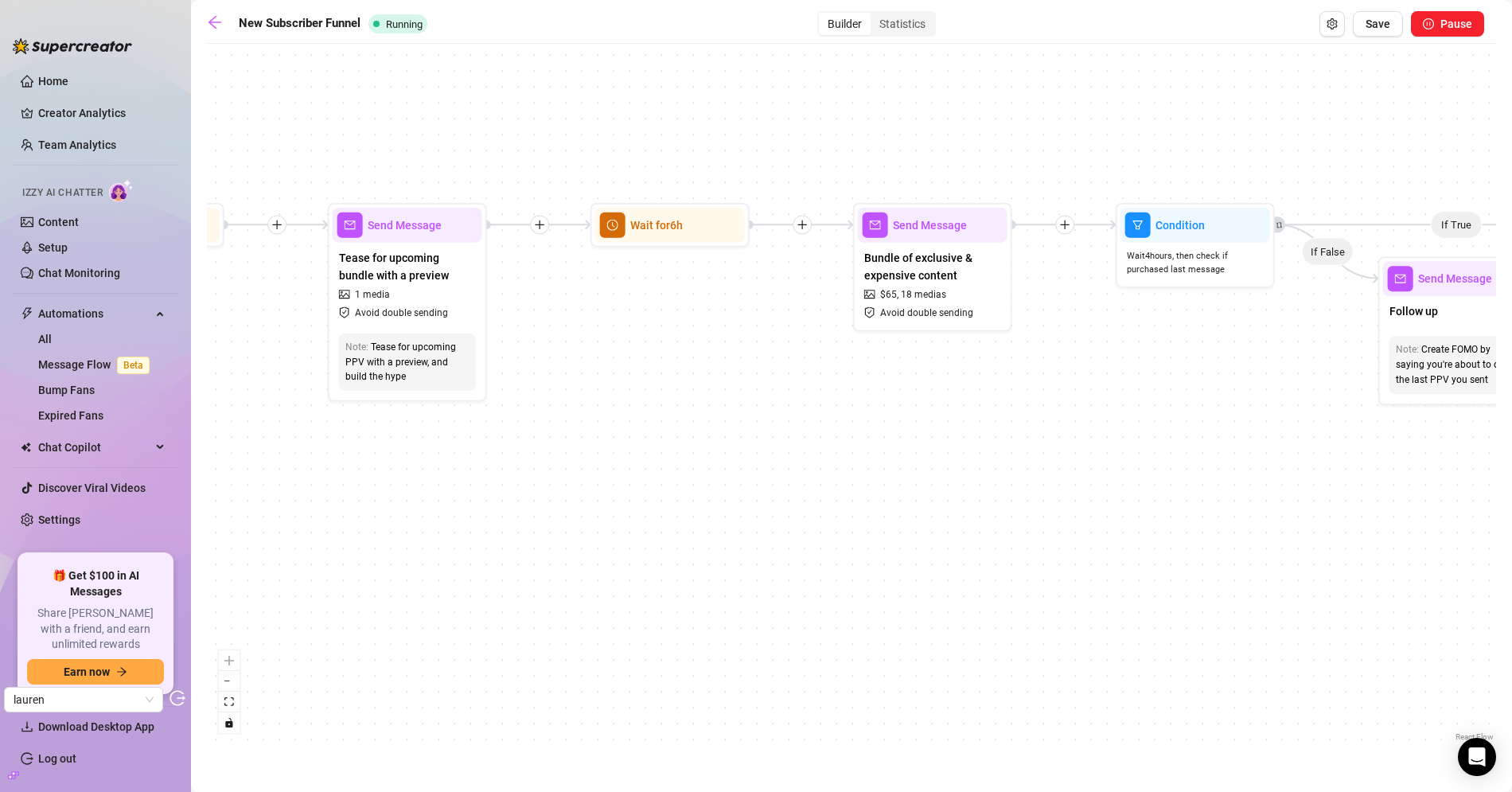
drag, startPoint x: 1209, startPoint y: 420, endPoint x: 617, endPoint y: 422, distance: 592.0
click at [634, 420] on div "If True If True If True If False If False If False If True If False Merge Merge…" at bounding box center [851, 398] width 1289 height 693
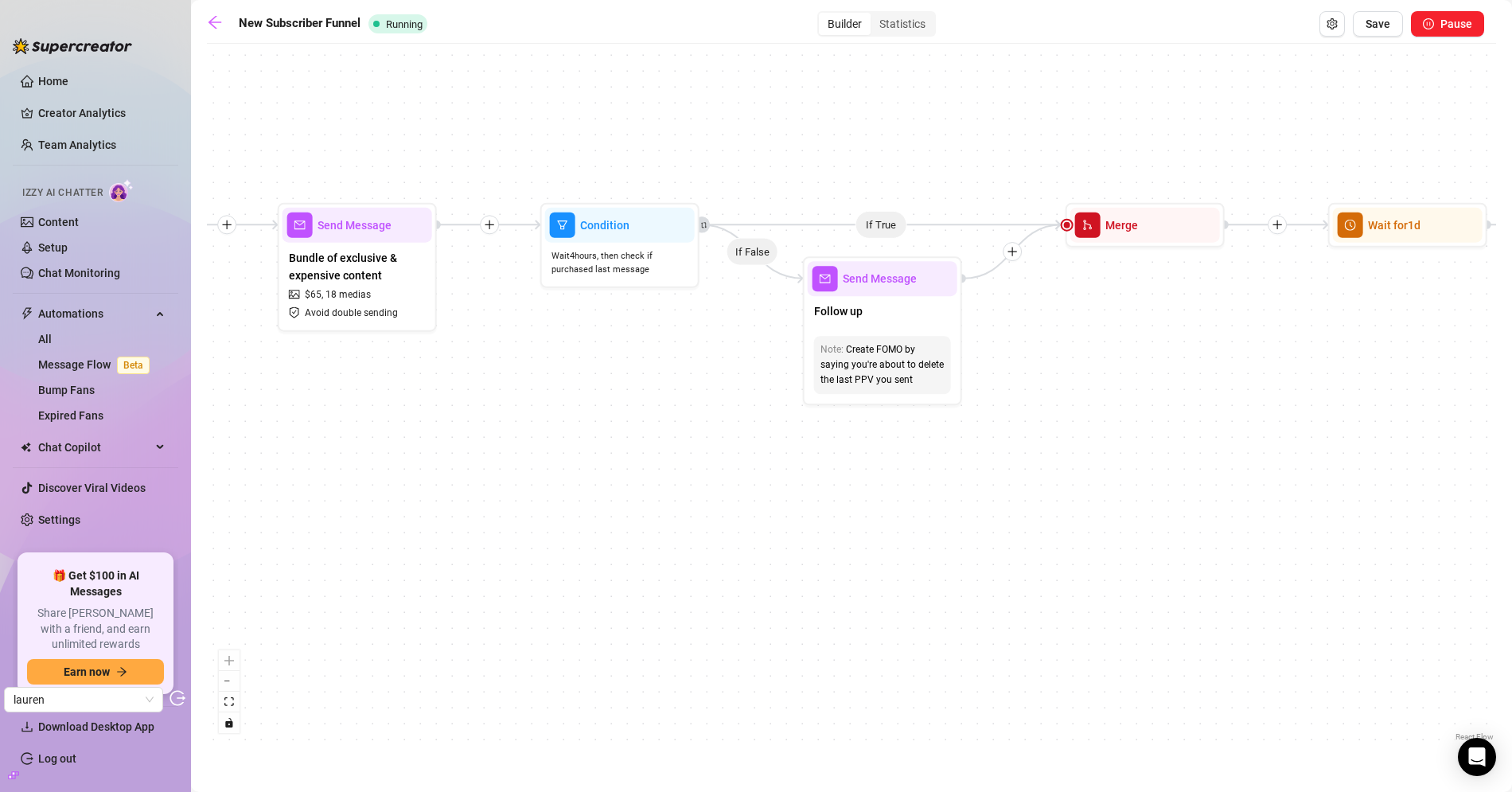
drag, startPoint x: 1040, startPoint y: 413, endPoint x: 637, endPoint y: 399, distance: 403.2
click at [673, 395] on div "If True If True If True If False If False If False If True If False Merge Merge…" at bounding box center [851, 398] width 1289 height 693
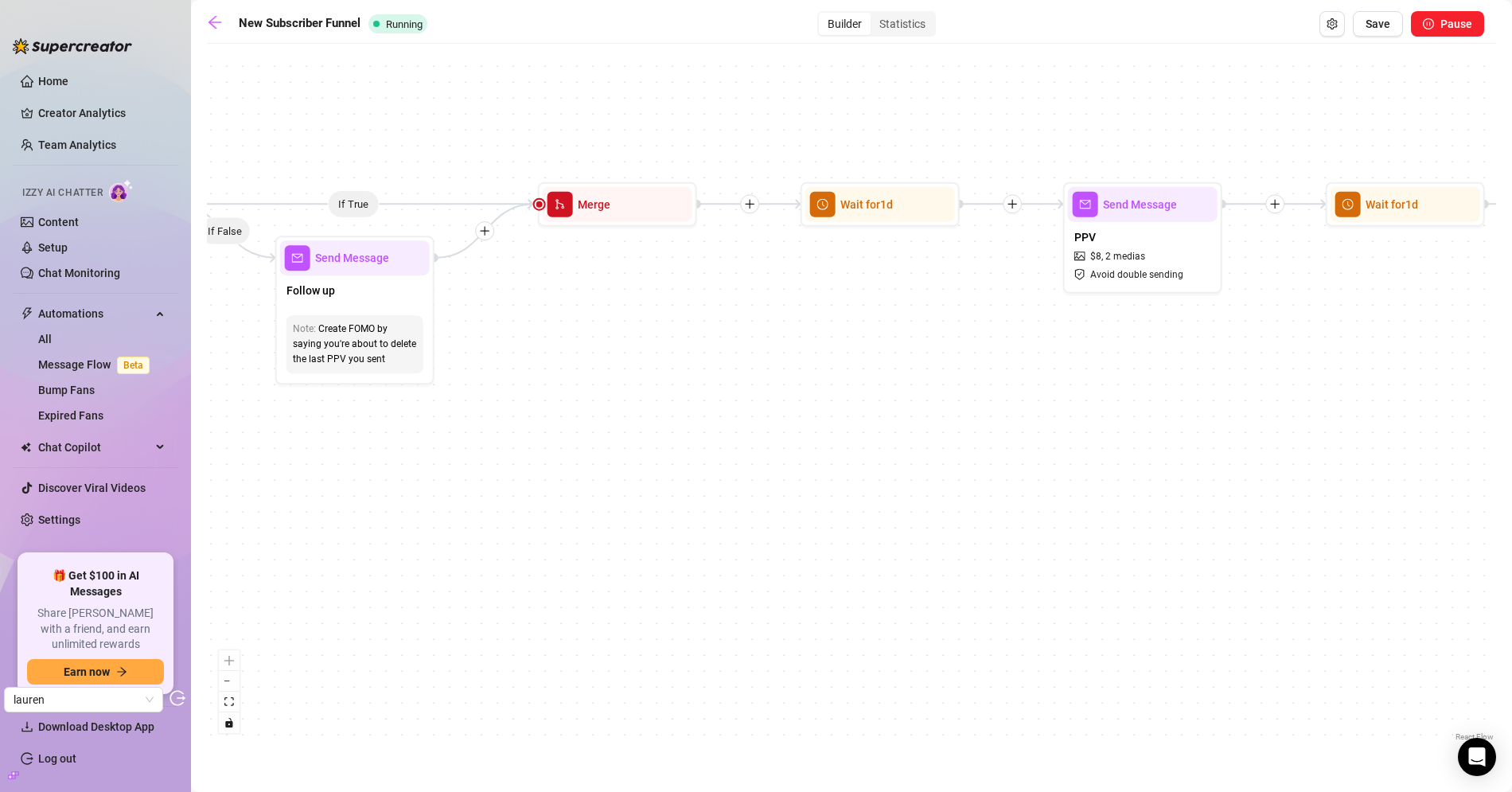
drag, startPoint x: 1199, startPoint y: 396, endPoint x: 718, endPoint y: 386, distance: 481.1
click at [729, 386] on div "If True If True If True If False If False If False If True If False Merge Merge…" at bounding box center [851, 398] width 1289 height 693
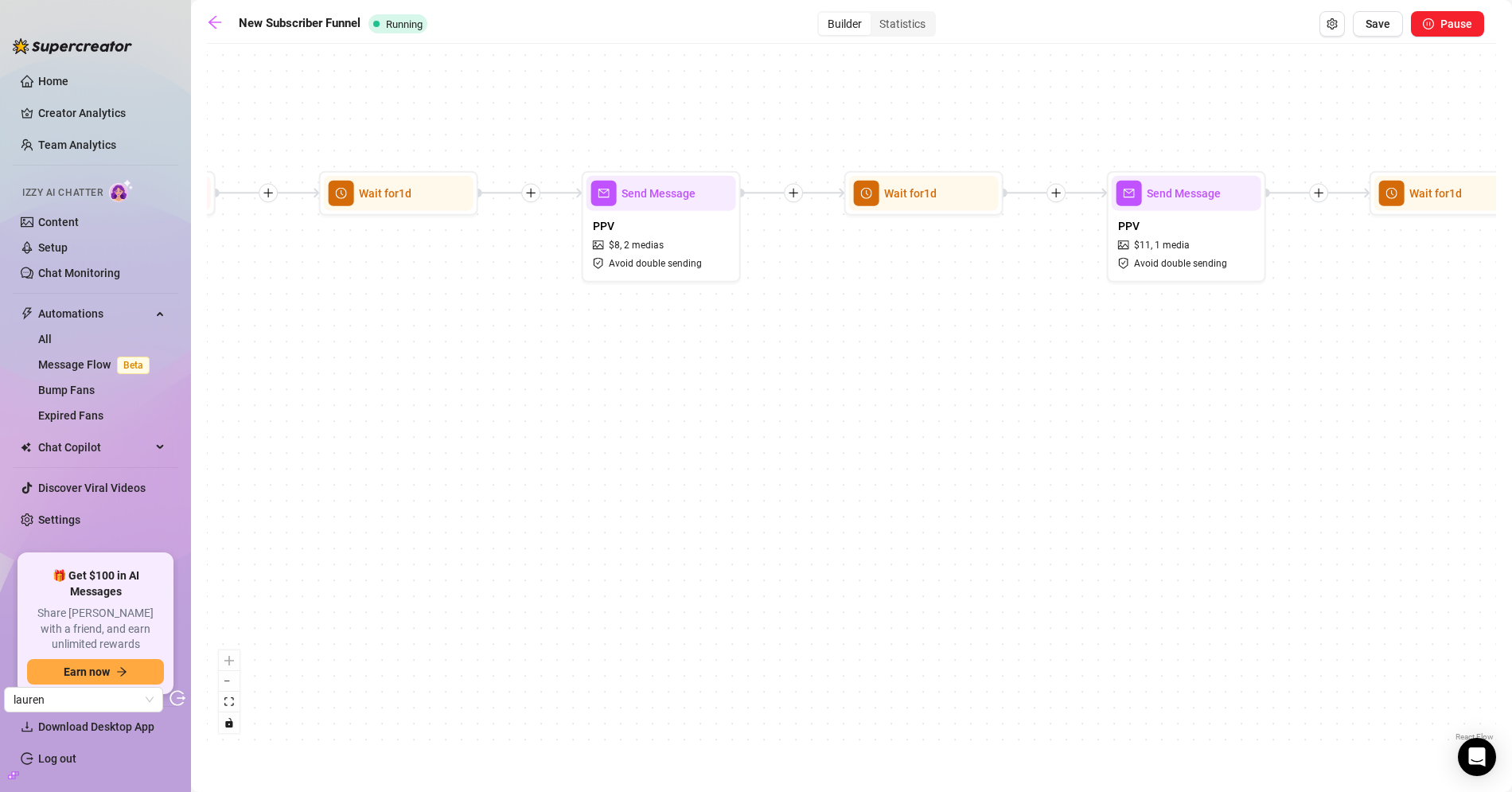
drag, startPoint x: 1012, startPoint y: 378, endPoint x: 682, endPoint y: 368, distance: 330.2
click at [701, 366] on div "If True If True If True If False If False If False If True If False Merge Merge…" at bounding box center [851, 398] width 1289 height 693
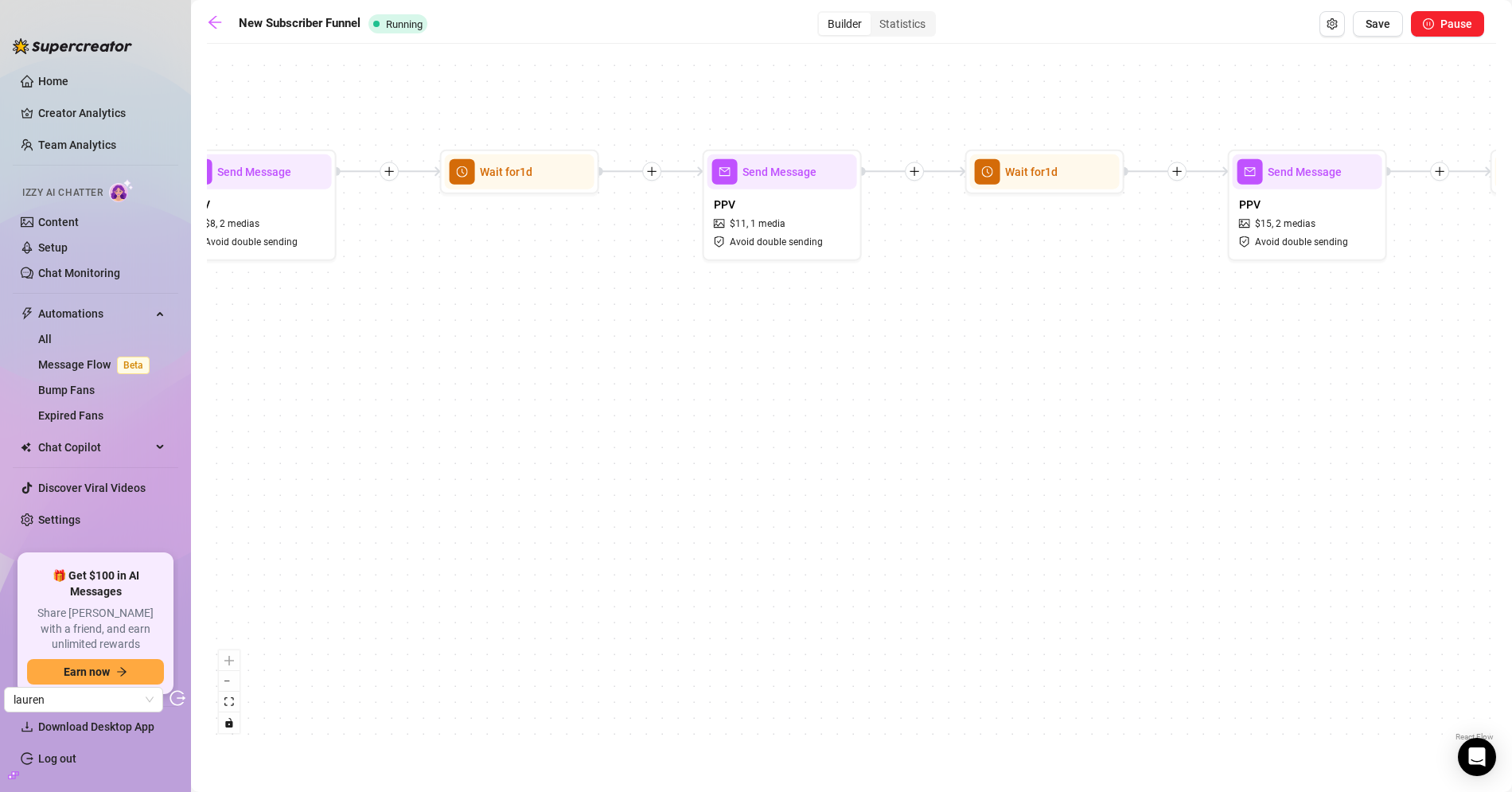
drag, startPoint x: 1044, startPoint y: 353, endPoint x: 648, endPoint y: 356, distance: 396.0
click at [662, 353] on div "If True If True If True If False If False If False If True If False Merge Merge…" at bounding box center [851, 398] width 1289 height 693
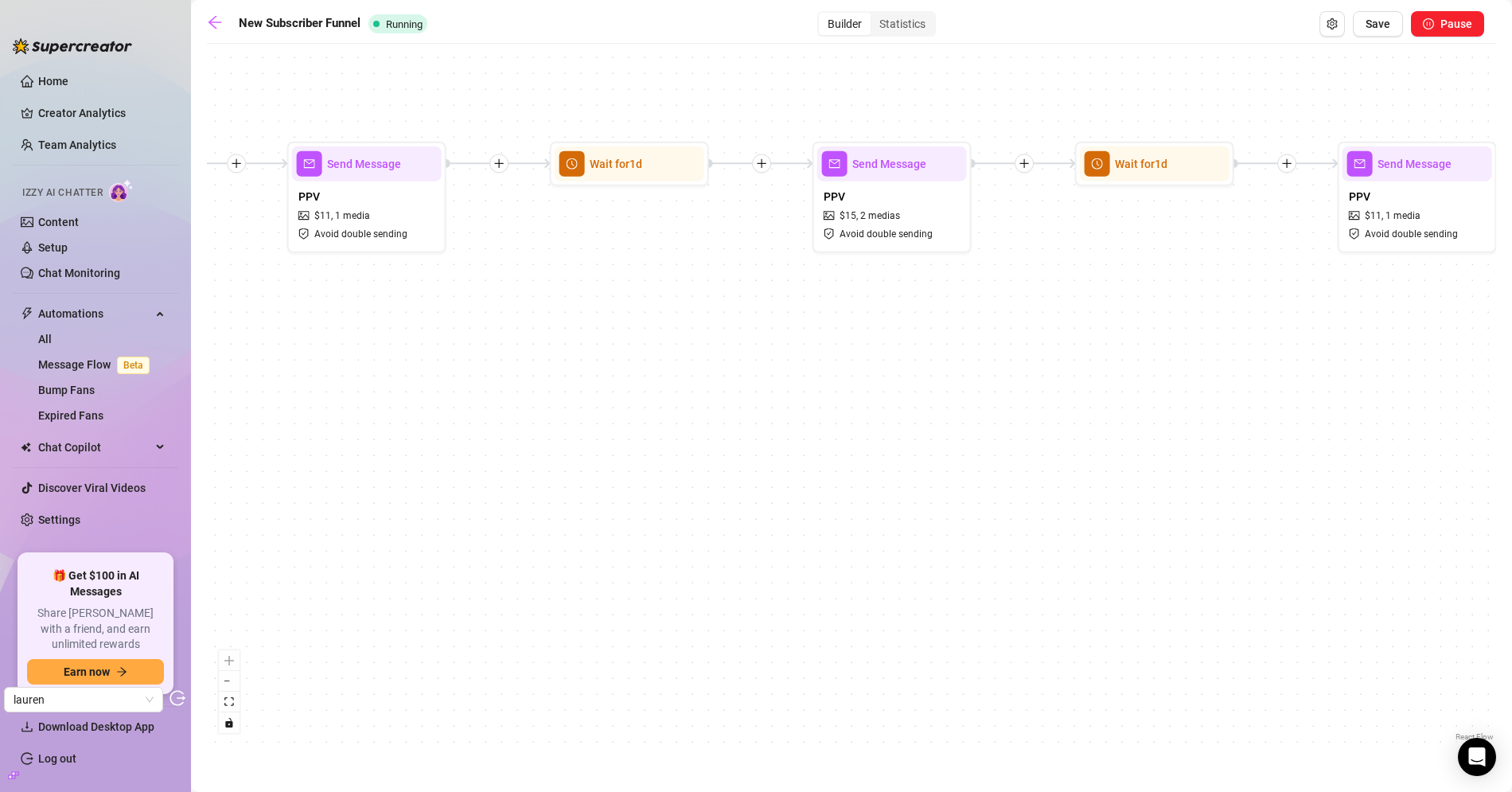
drag, startPoint x: 1106, startPoint y: 356, endPoint x: 688, endPoint y: 358, distance: 418.0
click at [699, 357] on div "If True If True If True If False If False If False If True If False Merge Merge…" at bounding box center [851, 398] width 1289 height 693
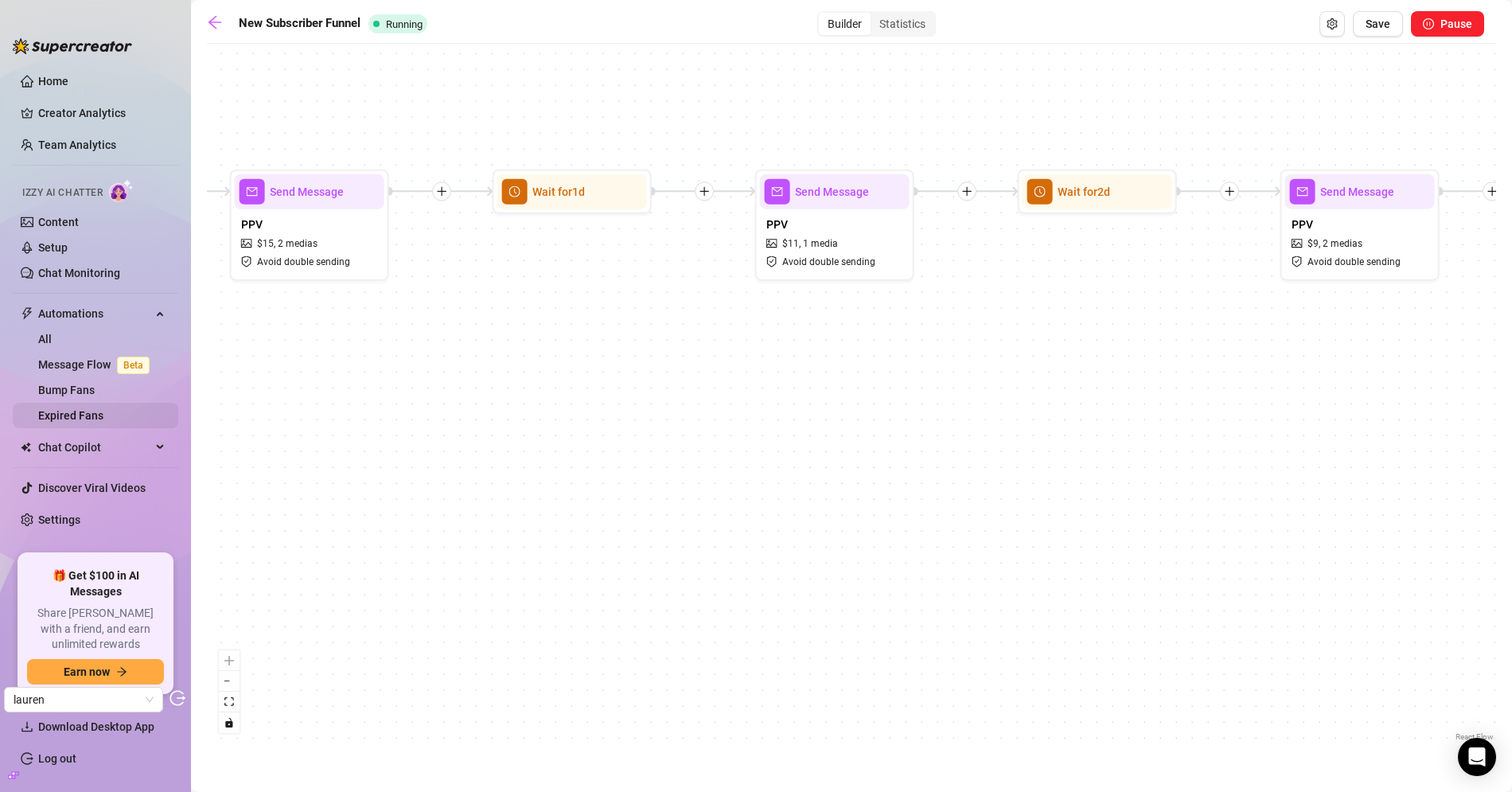
drag, startPoint x: 1326, startPoint y: 325, endPoint x: 20, endPoint y: 404, distance: 1308.4
click at [20, 404] on div "Home Creator Analytics Team Analytics Izzy AI Chatter Content Setup Chat Monito…" at bounding box center [756, 396] width 1512 height 792
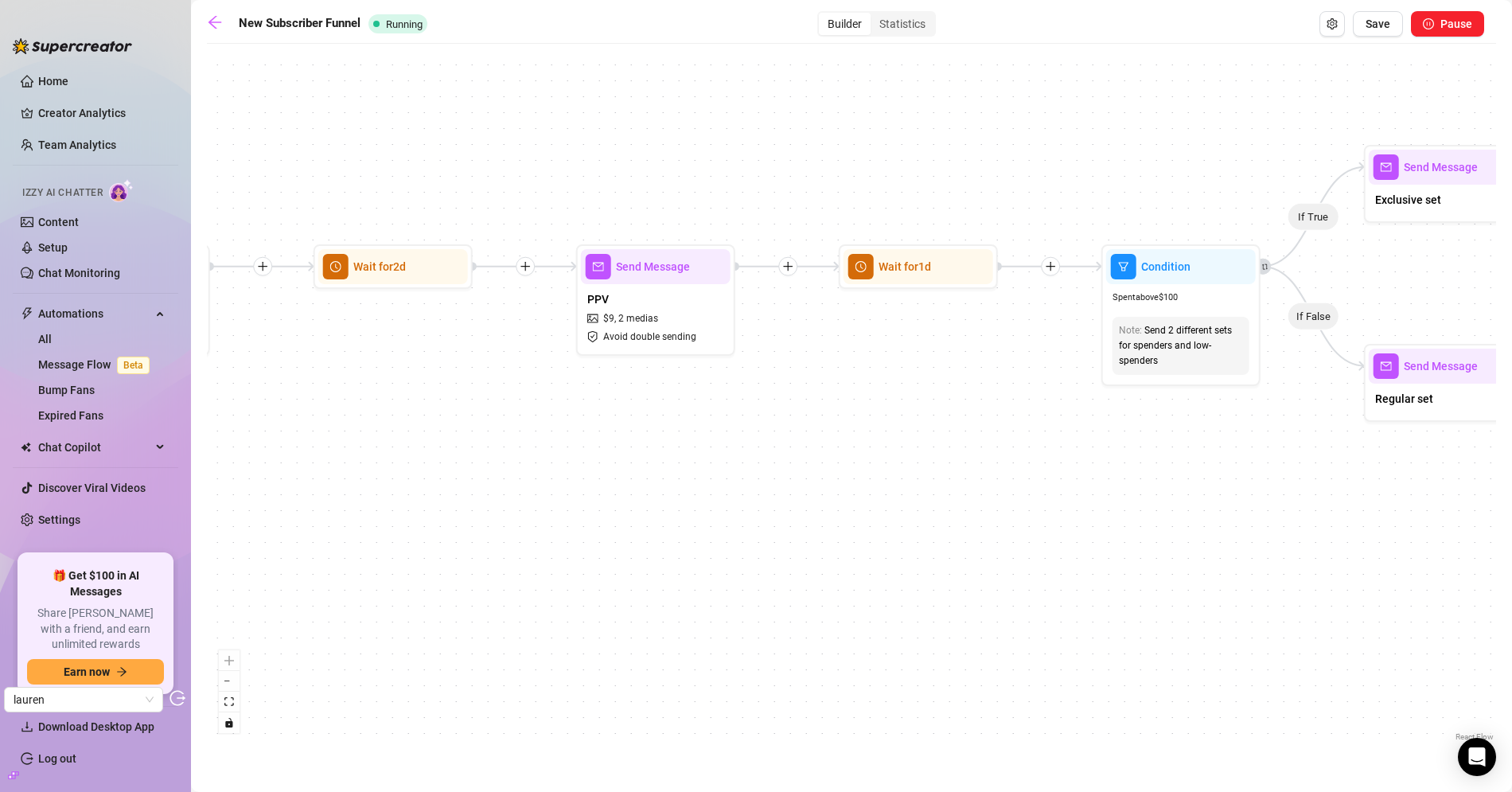
drag, startPoint x: 502, startPoint y: 404, endPoint x: 962, endPoint y: 422, distance: 460.4
click at [962, 422] on div "If True If True If True If False If False If False If True If False Merge Merge…" at bounding box center [851, 398] width 1289 height 693
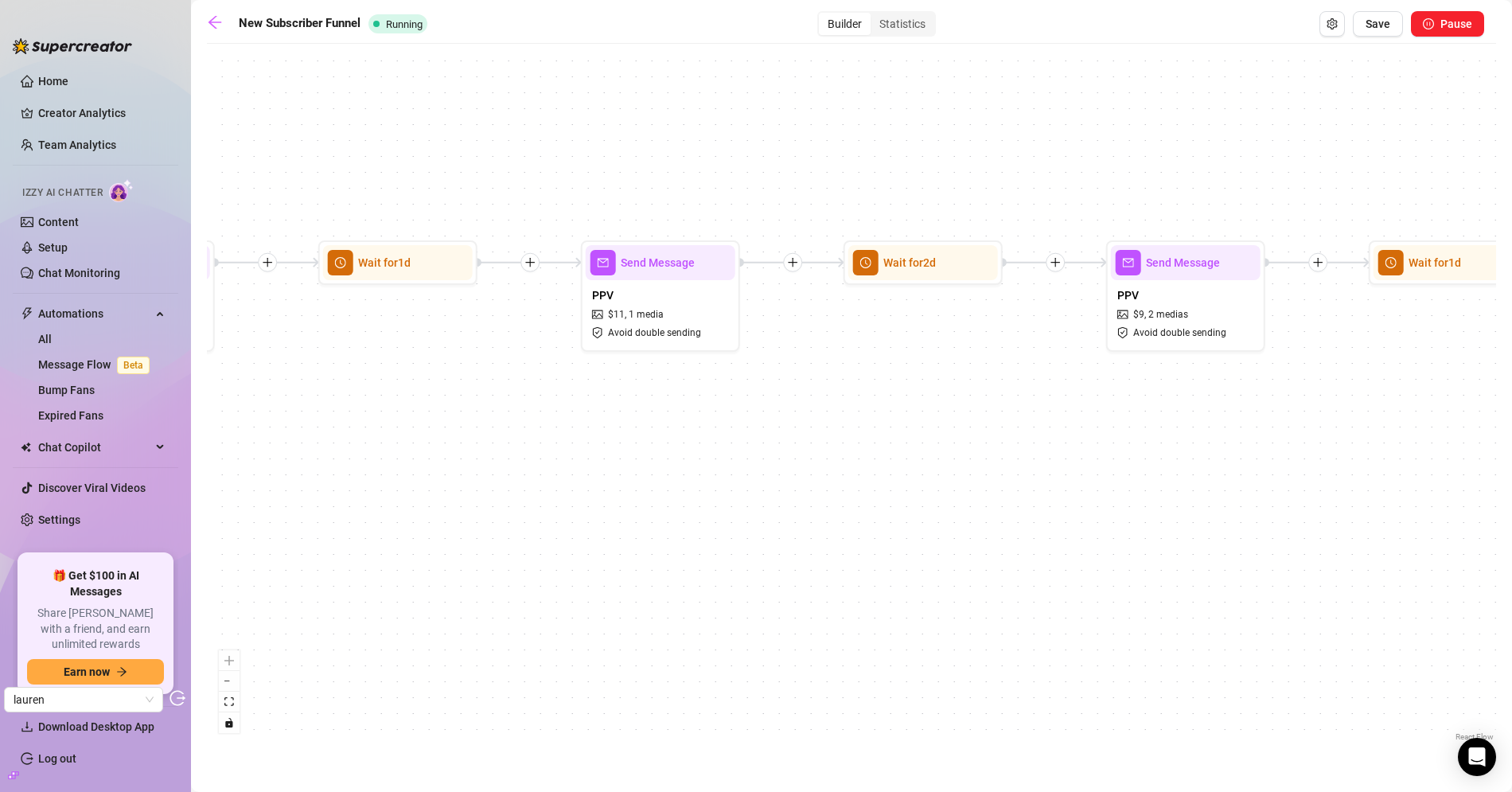
drag
click at [1394, 423] on div "If True If True If True If False If False If False If True If False Merge Merge…" at bounding box center [851, 398] width 1289 height 693
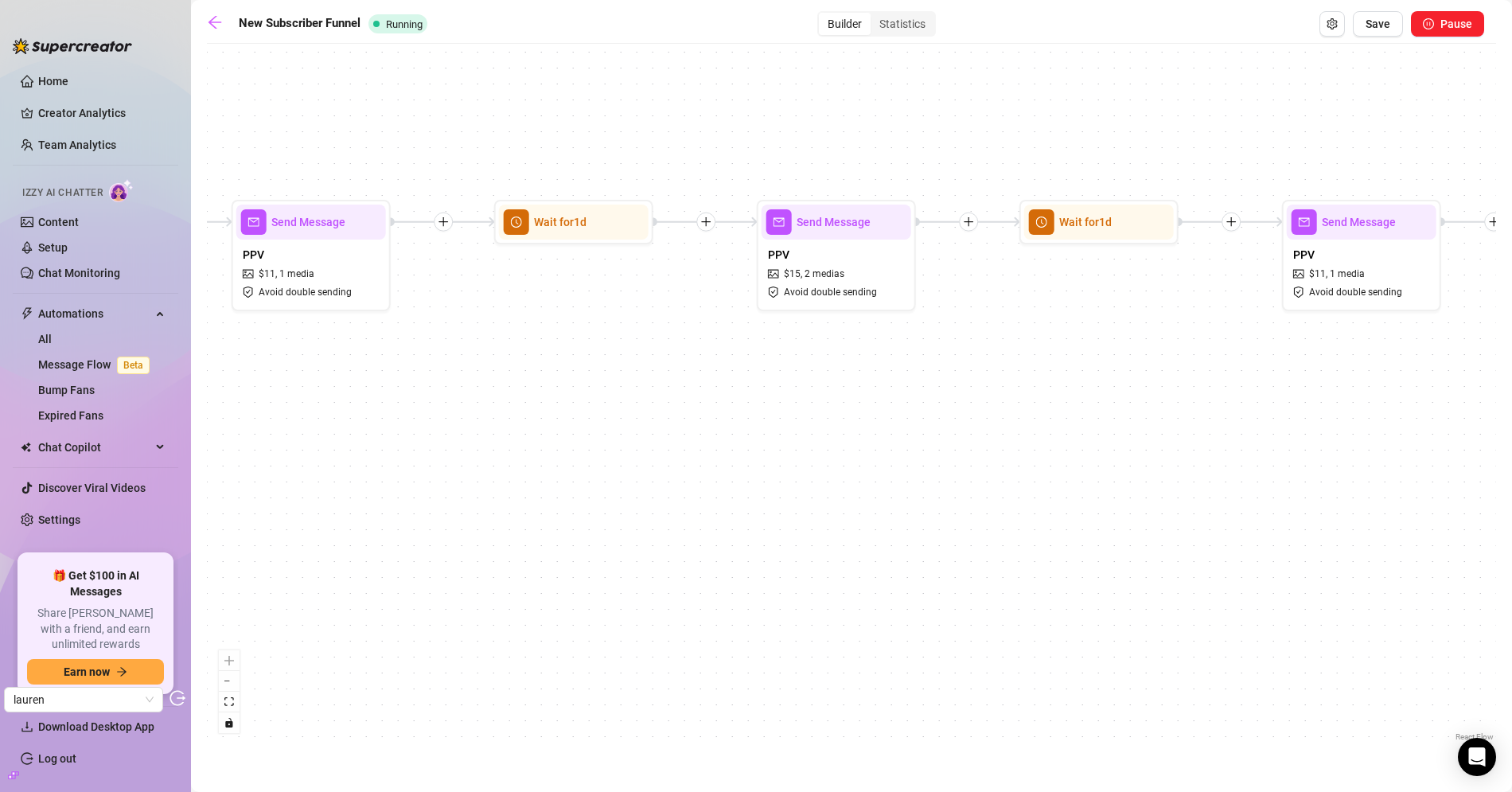
click at [1404, 441] on div "If True If True If True If False If False If False If True If False Merge Merge…" at bounding box center [851, 398] width 1289 height 693
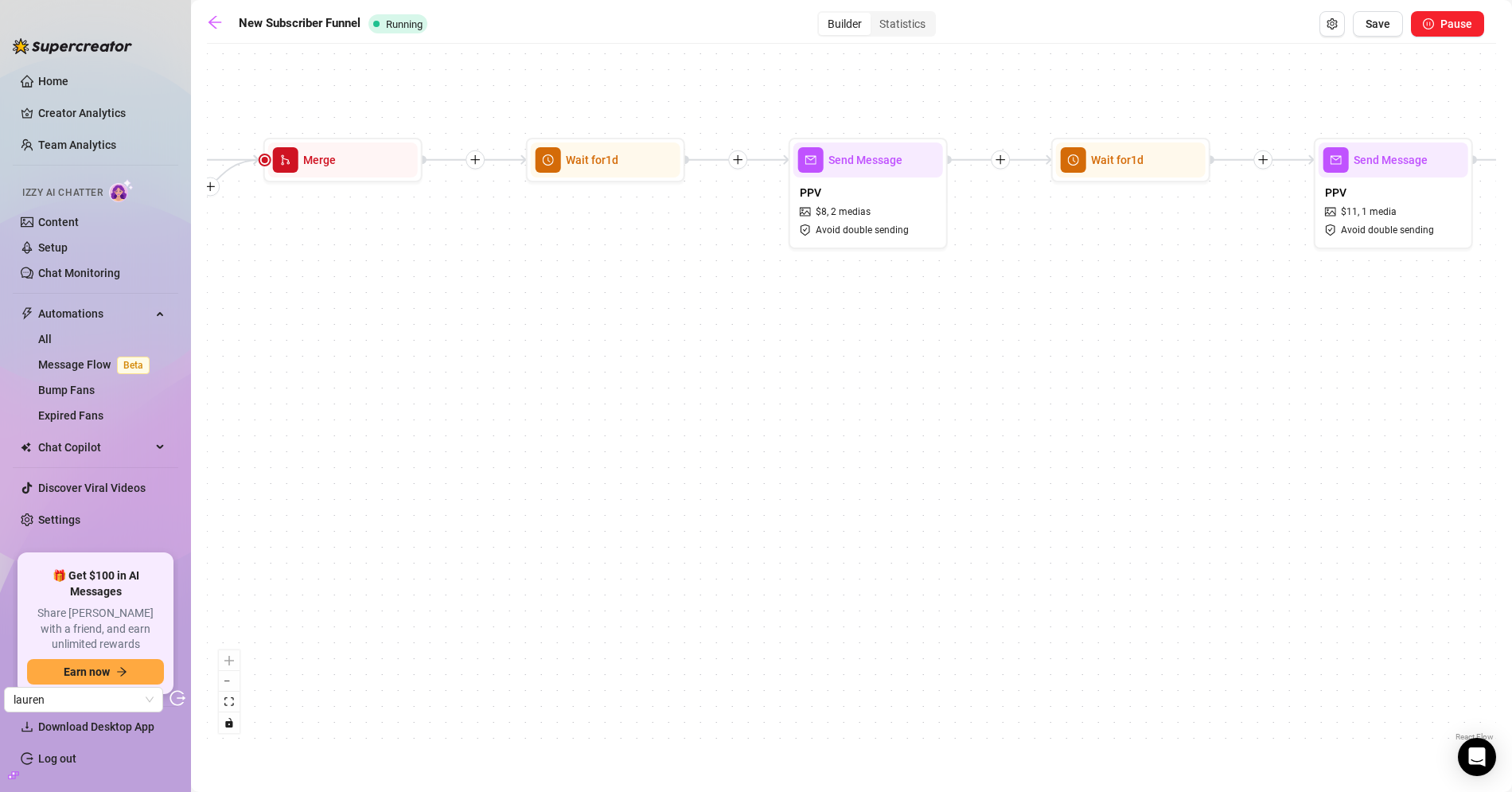
click at [1452, 421] on div "If True If True If True If False If False If False If True If False Merge Merge…" at bounding box center [851, 398] width 1289 height 693
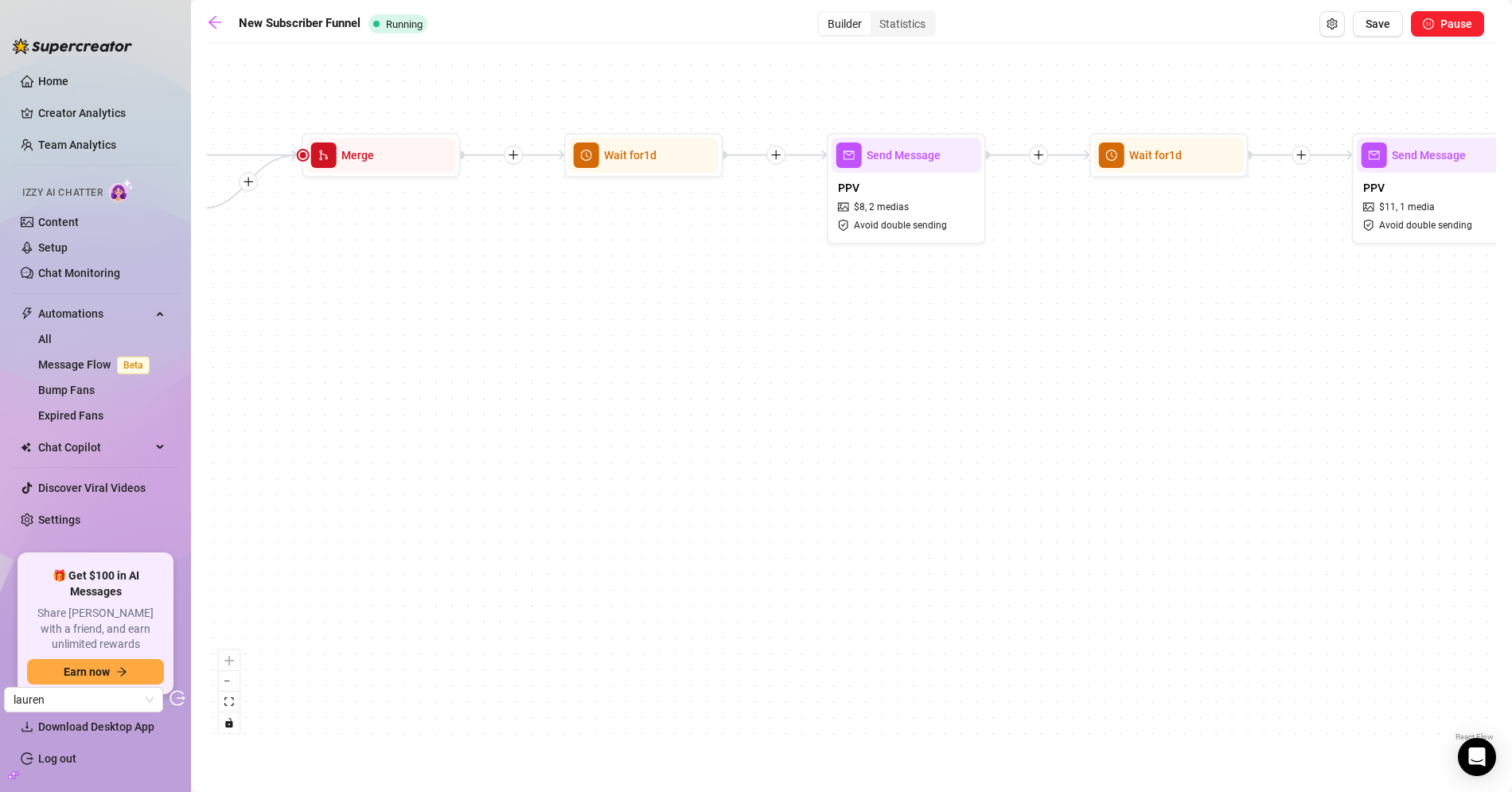
click at [1370, 450] on div "If True If True If True If False If False If False If True If False Merge Merge…" at bounding box center [851, 398] width 1289 height 693
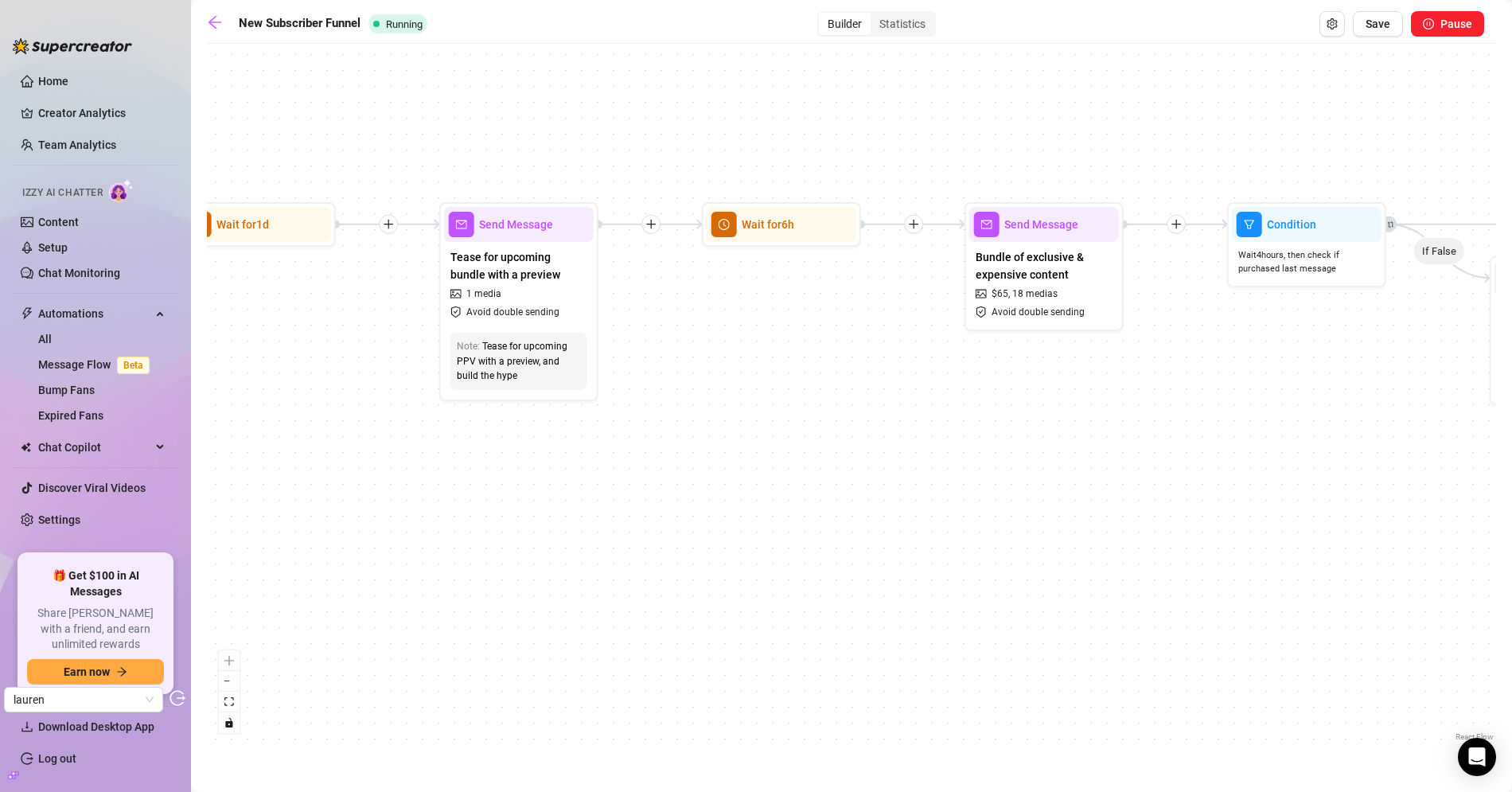
click at [1144, 463] on div "If True If True If True If False If False If False If True If False Merge Merge…" at bounding box center [851, 398] width 1289 height 693
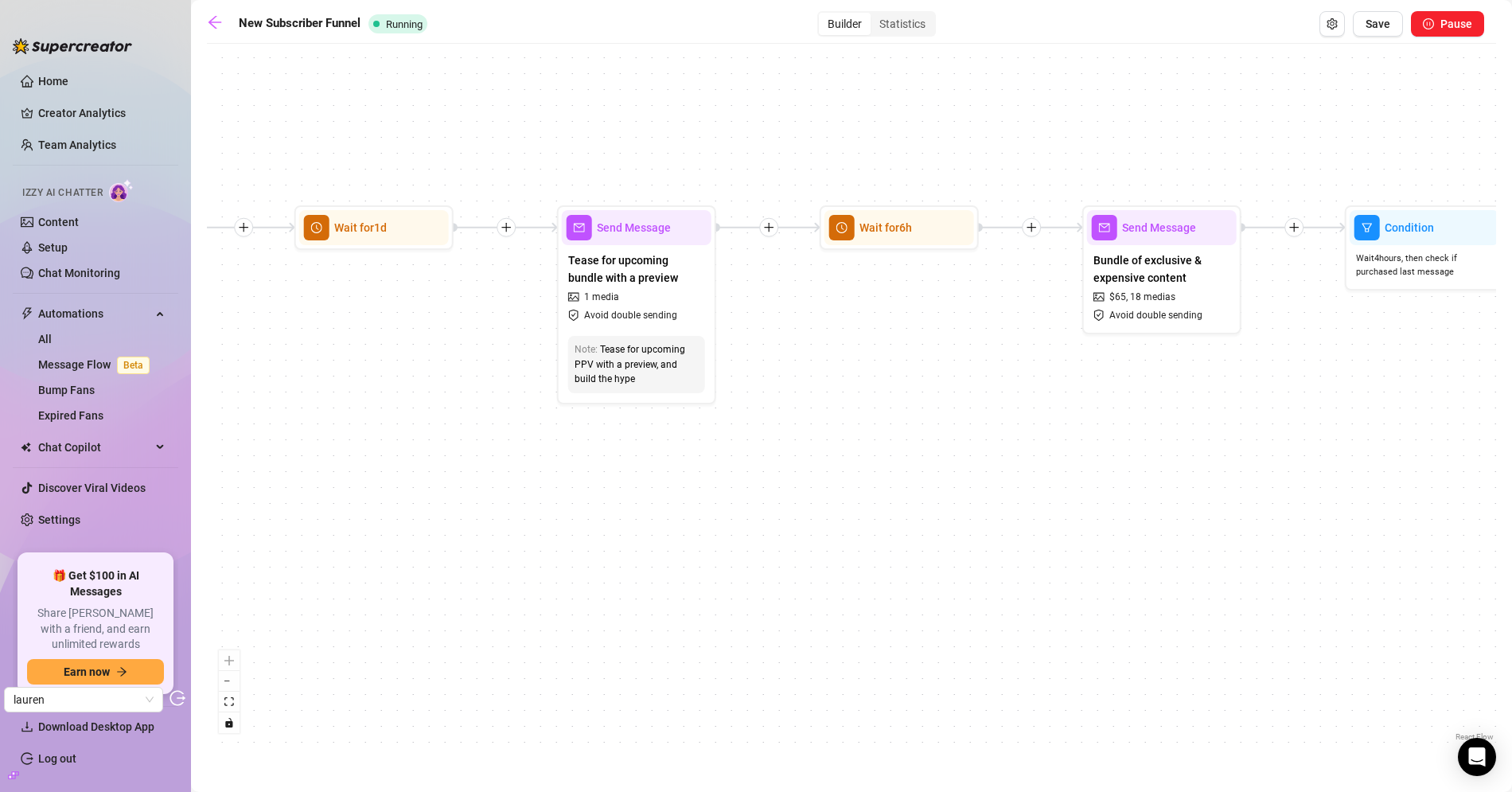
click at [1101, 510] on div "If True If True If True If False If False If False If True If False Merge Merge…" at bounding box center [851, 398] width 1289 height 693
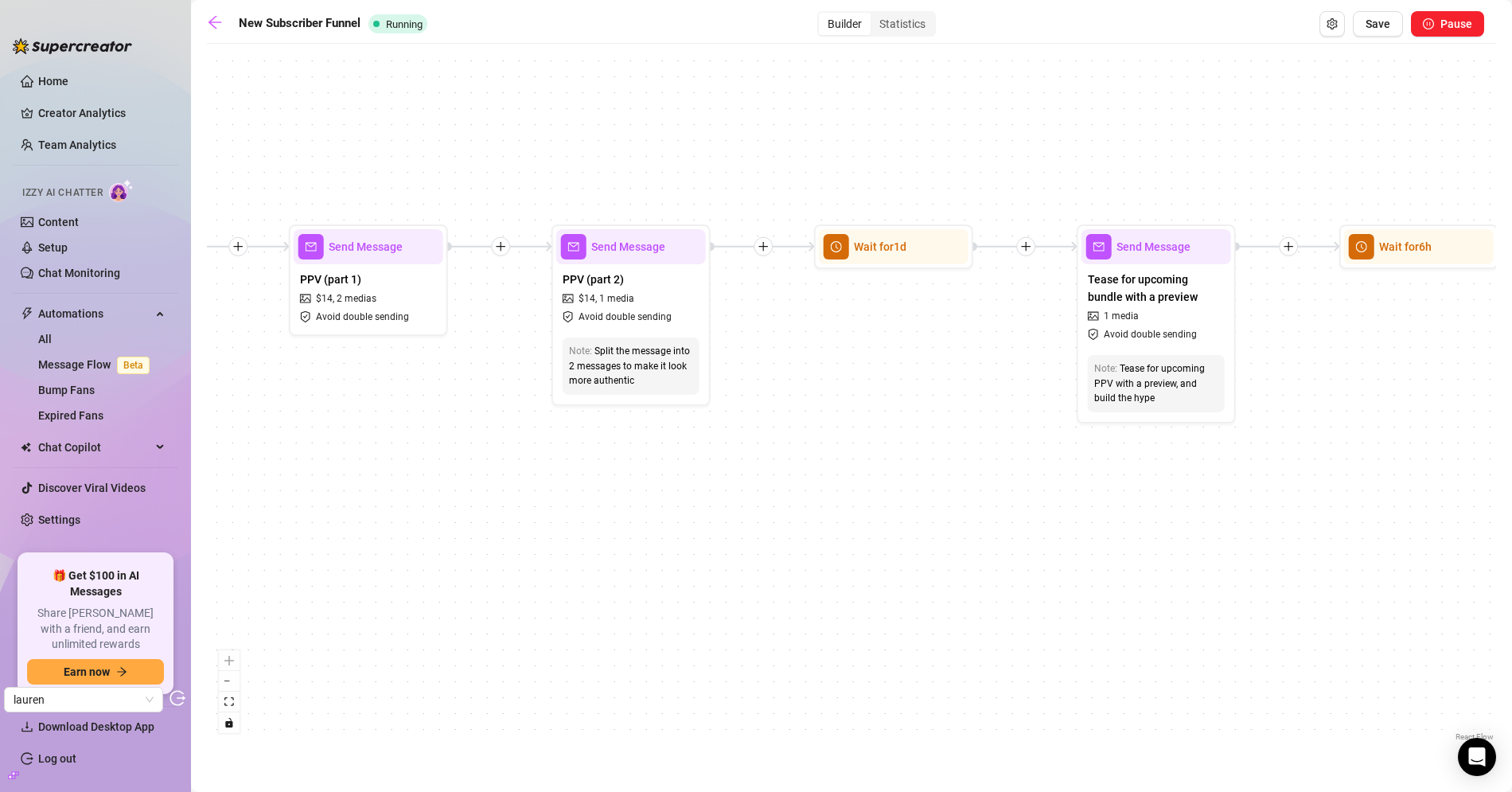
click at [910, 499] on div "If True If True If True If False If False If False If True If False Merge Merge…" at bounding box center [851, 398] width 1289 height 693
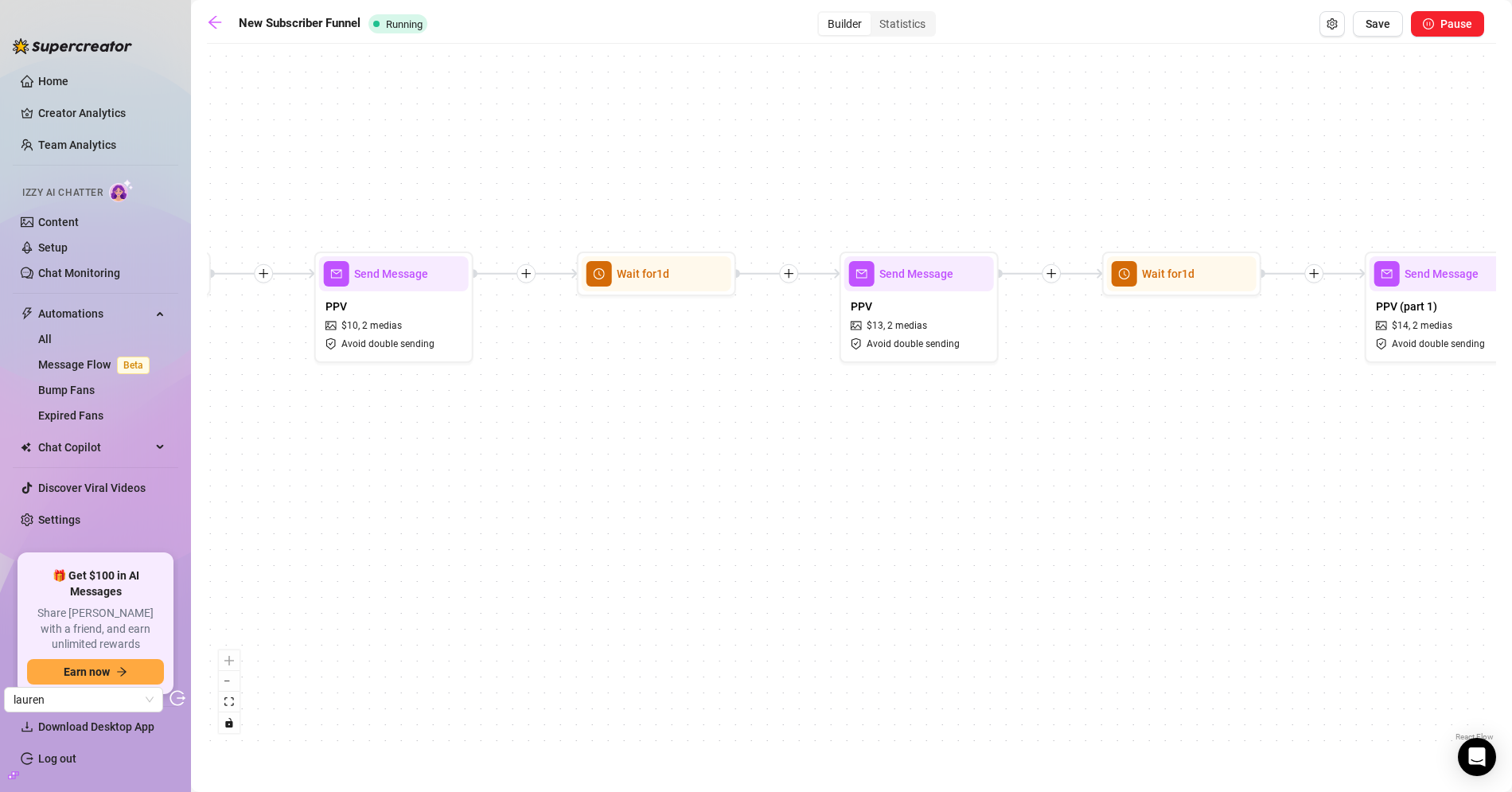
click at [1262, 494] on div "If True If True If True If False If False If False If True If False Merge Merge…" at bounding box center [851, 398] width 1289 height 693
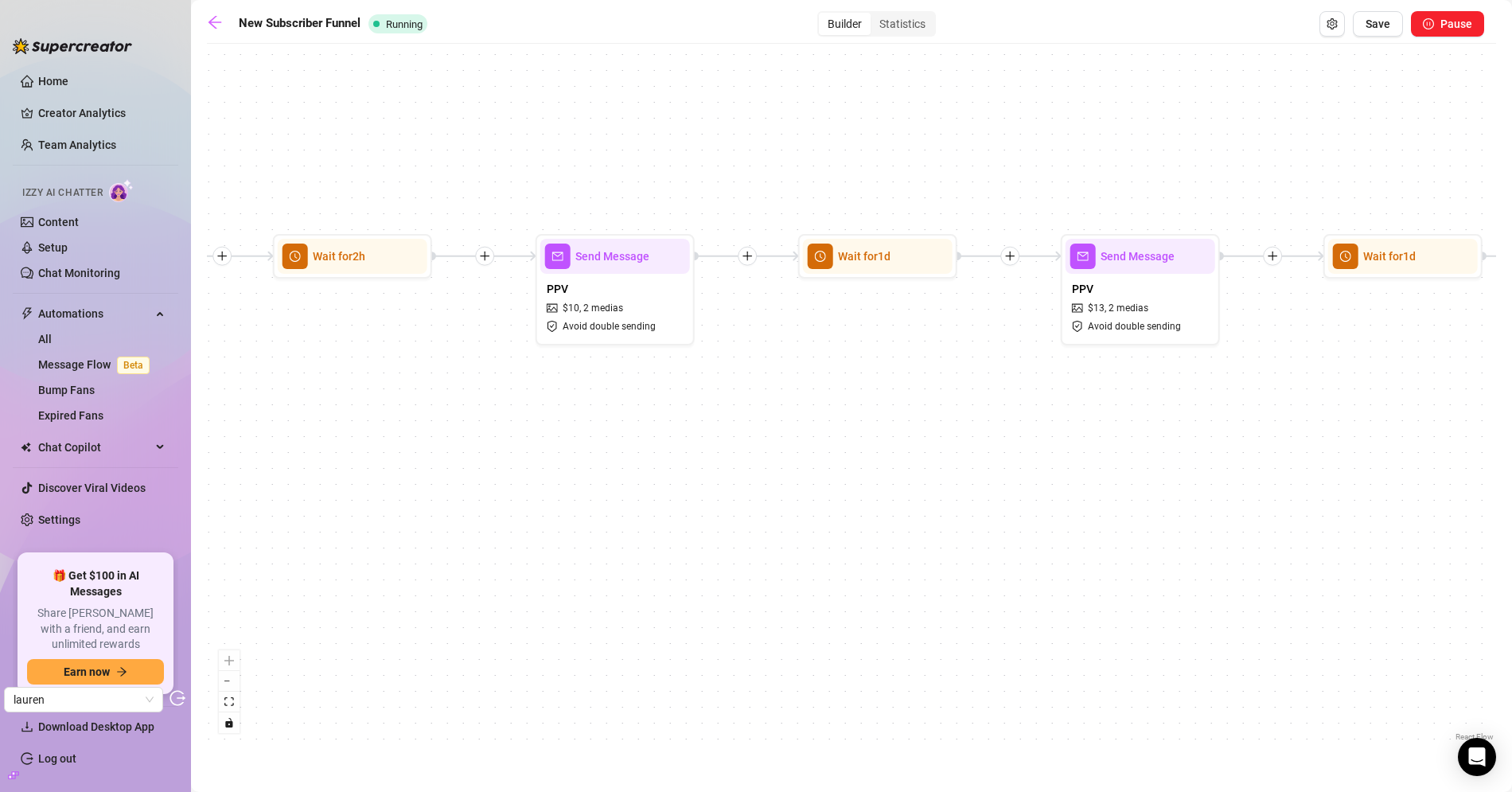
click at [835, 461] on div "If True If True If True If False If False If False If True If False Merge Merge…" at bounding box center [851, 398] width 1289 height 693
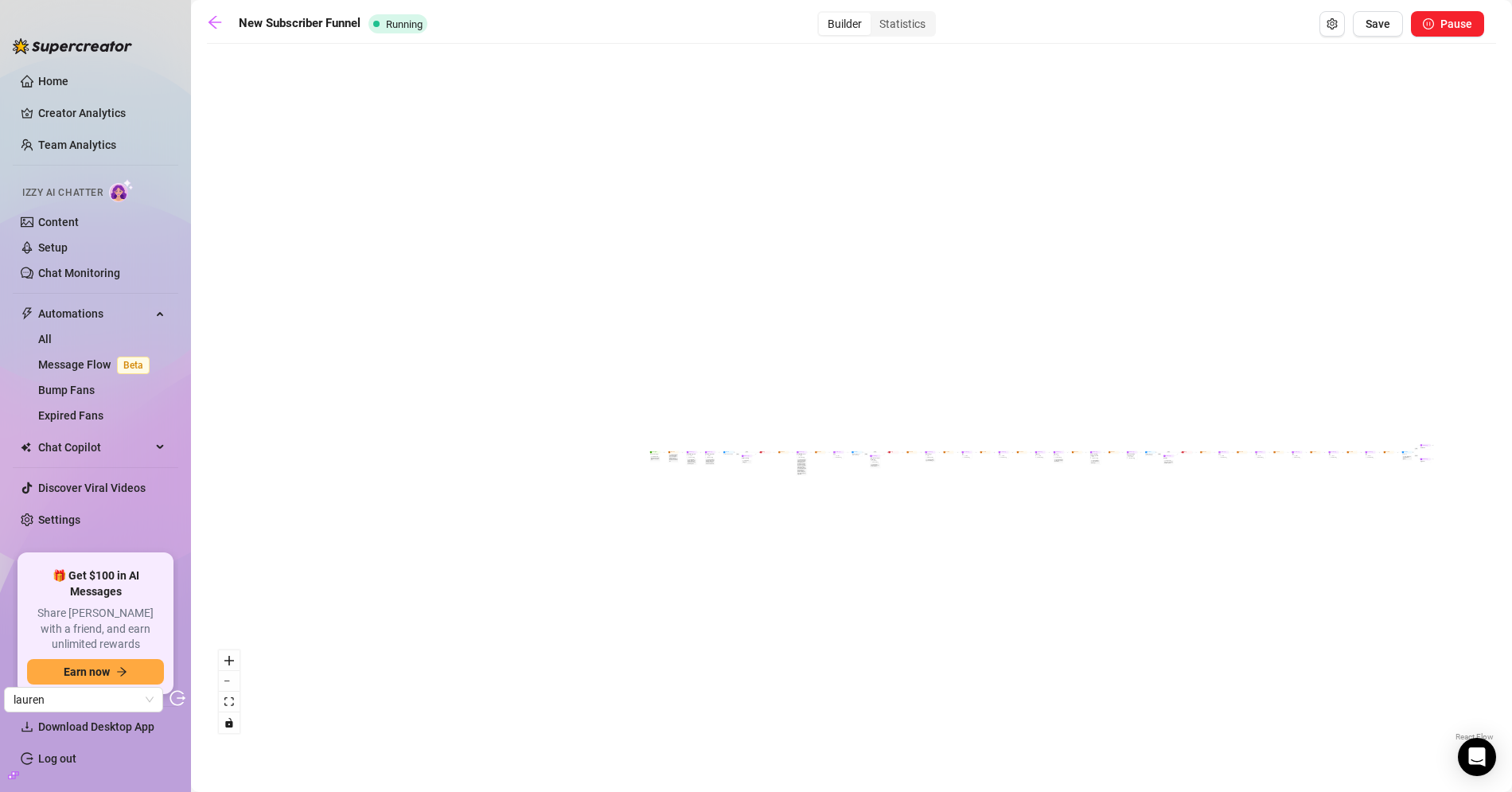
click at [875, 489] on div "If True If True If True If False If False If False If True If False Merge Merge…" at bounding box center [851, 398] width 1289 height 693
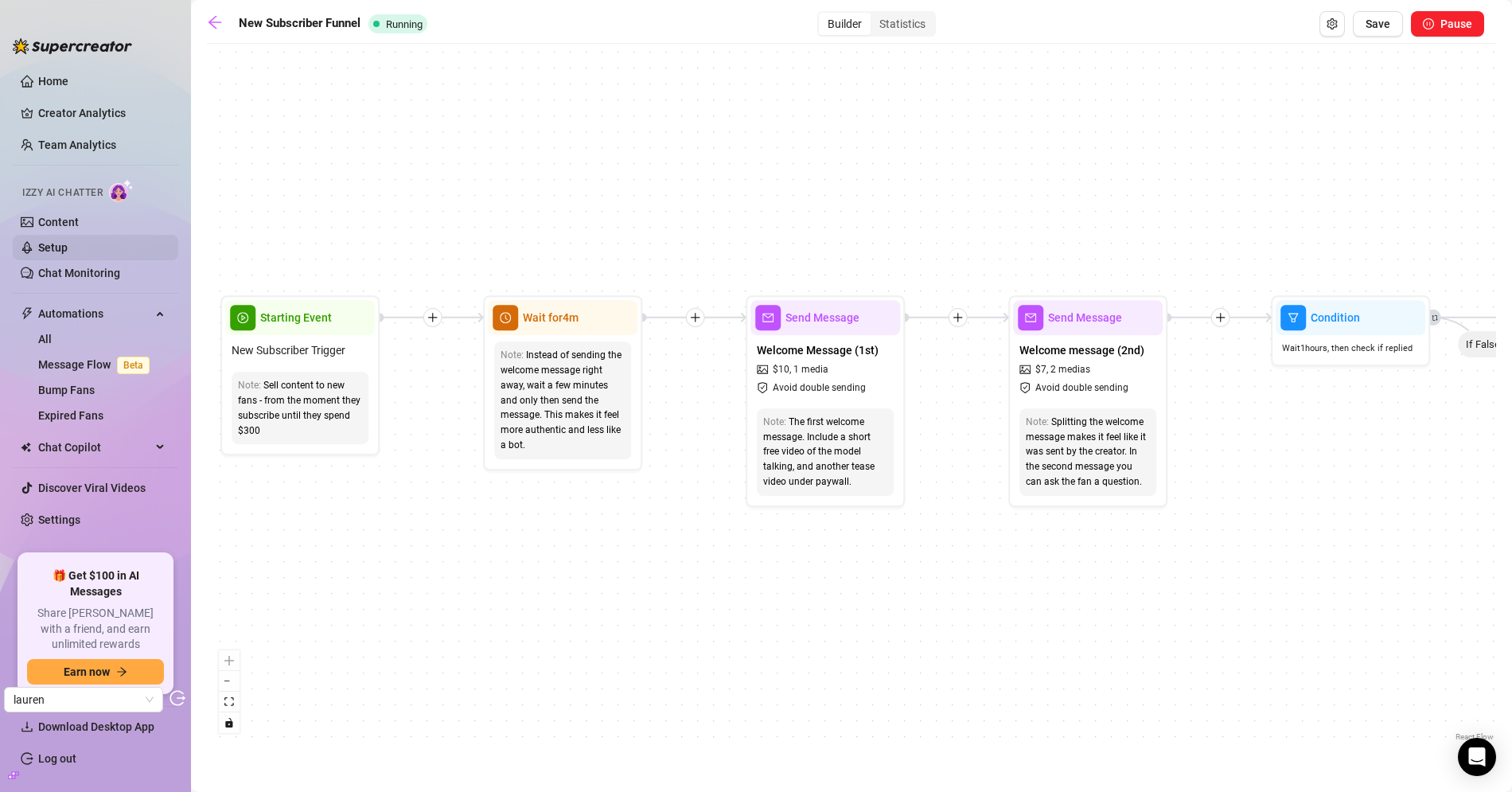
click at [59, 248] on link "Setup" at bounding box center [53, 247] width 29 height 13
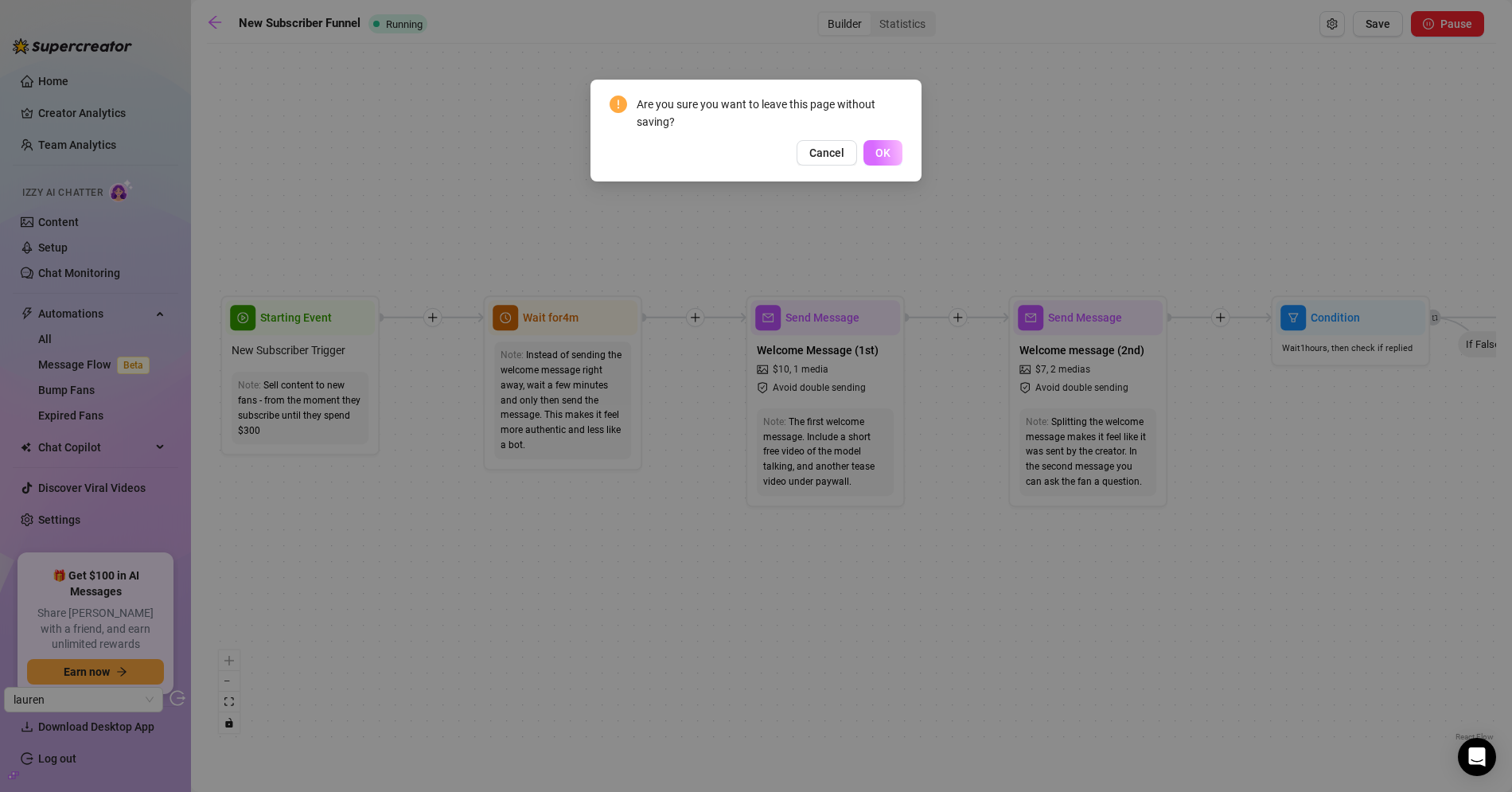
click at [880, 144] on button "OK" at bounding box center [883, 153] width 39 height 25
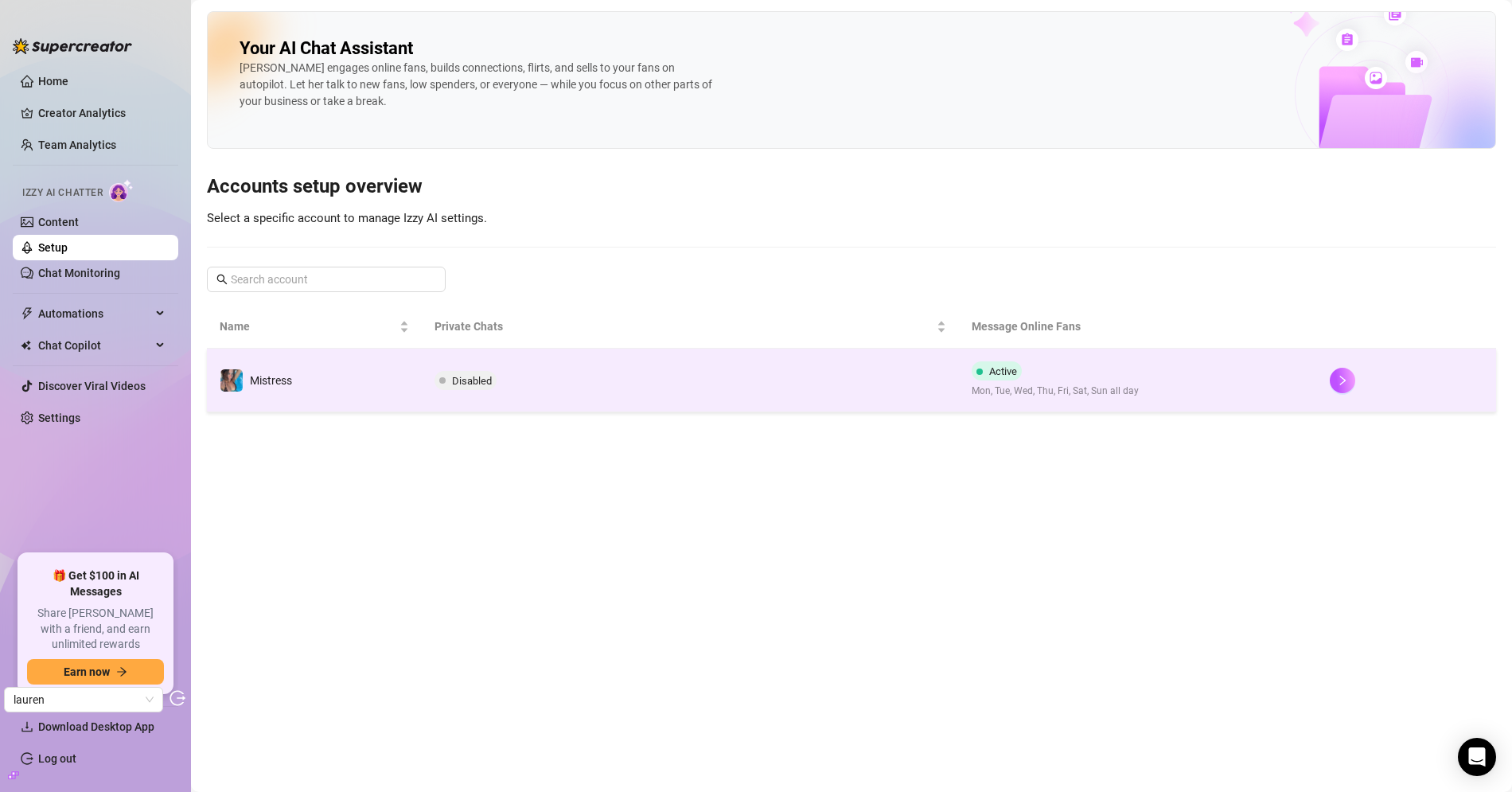
click at [343, 378] on td "Mistress" at bounding box center [315, 380] width 215 height 64
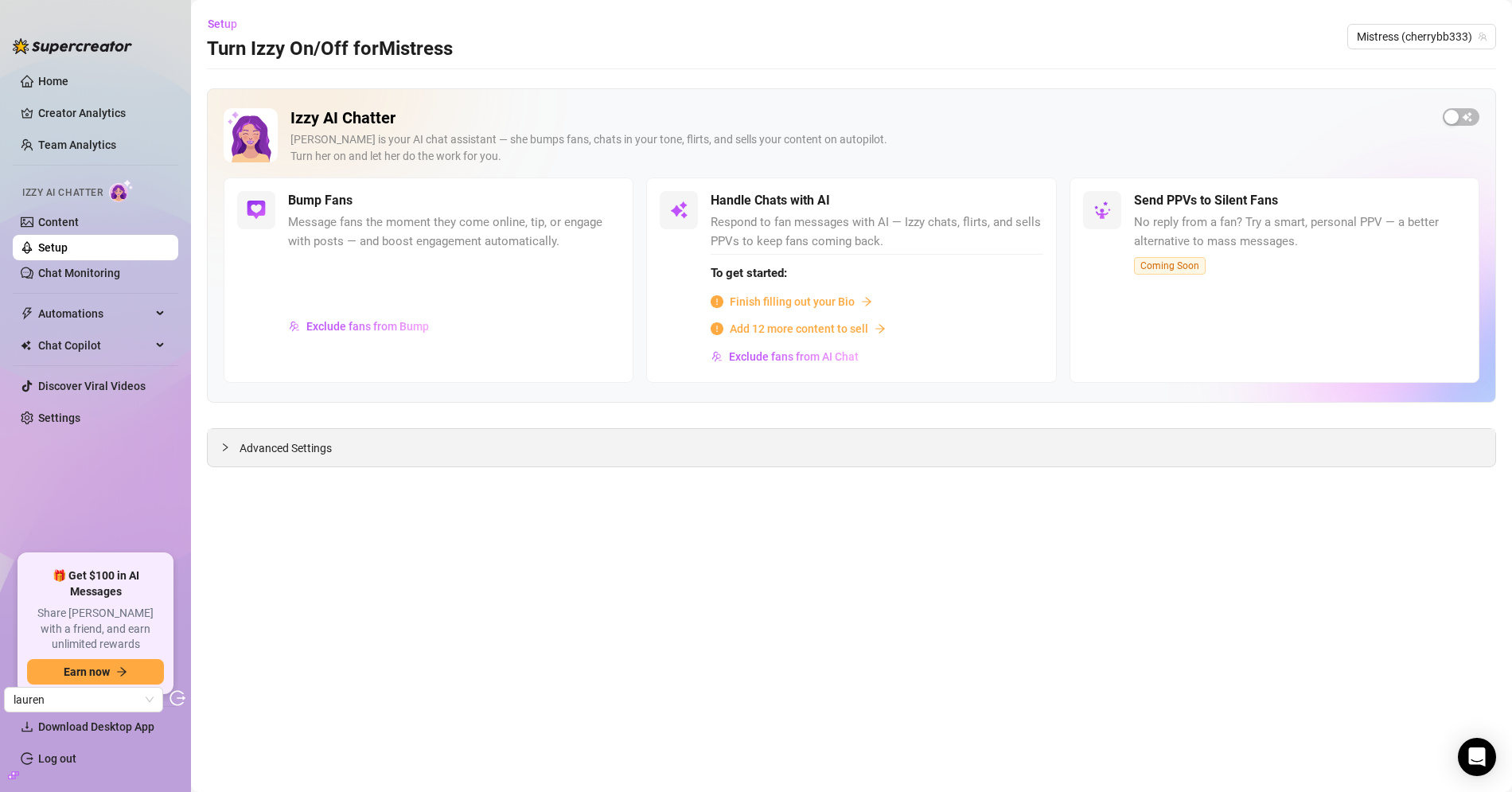
click at [331, 462] on div "Advanced Settings" at bounding box center [850, 448] width 1287 height 37
click at [312, 447] on span "Advanced Settings" at bounding box center [285, 448] width 92 height 18
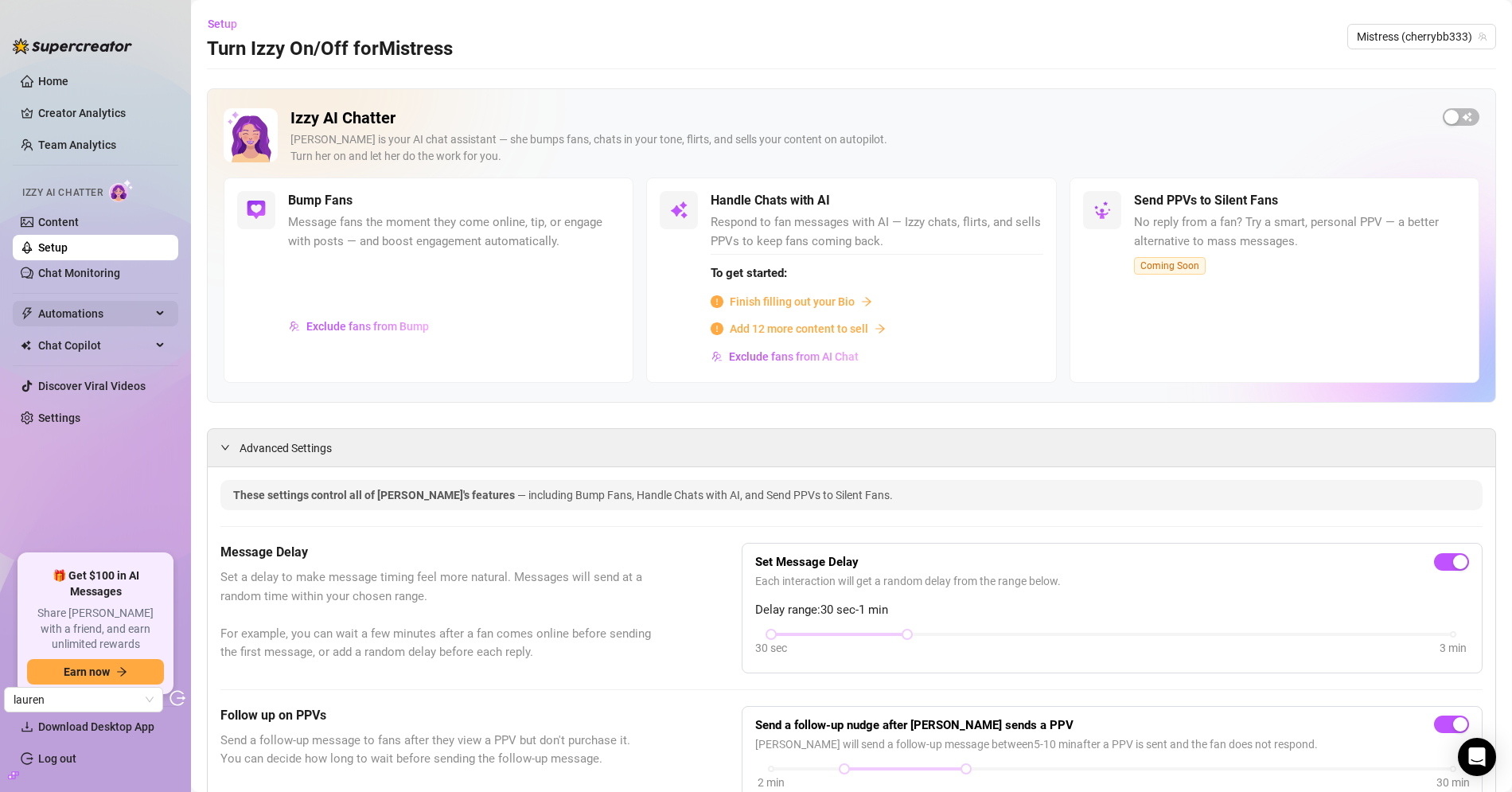
click at [62, 313] on span "Automations" at bounding box center [95, 314] width 113 height 25
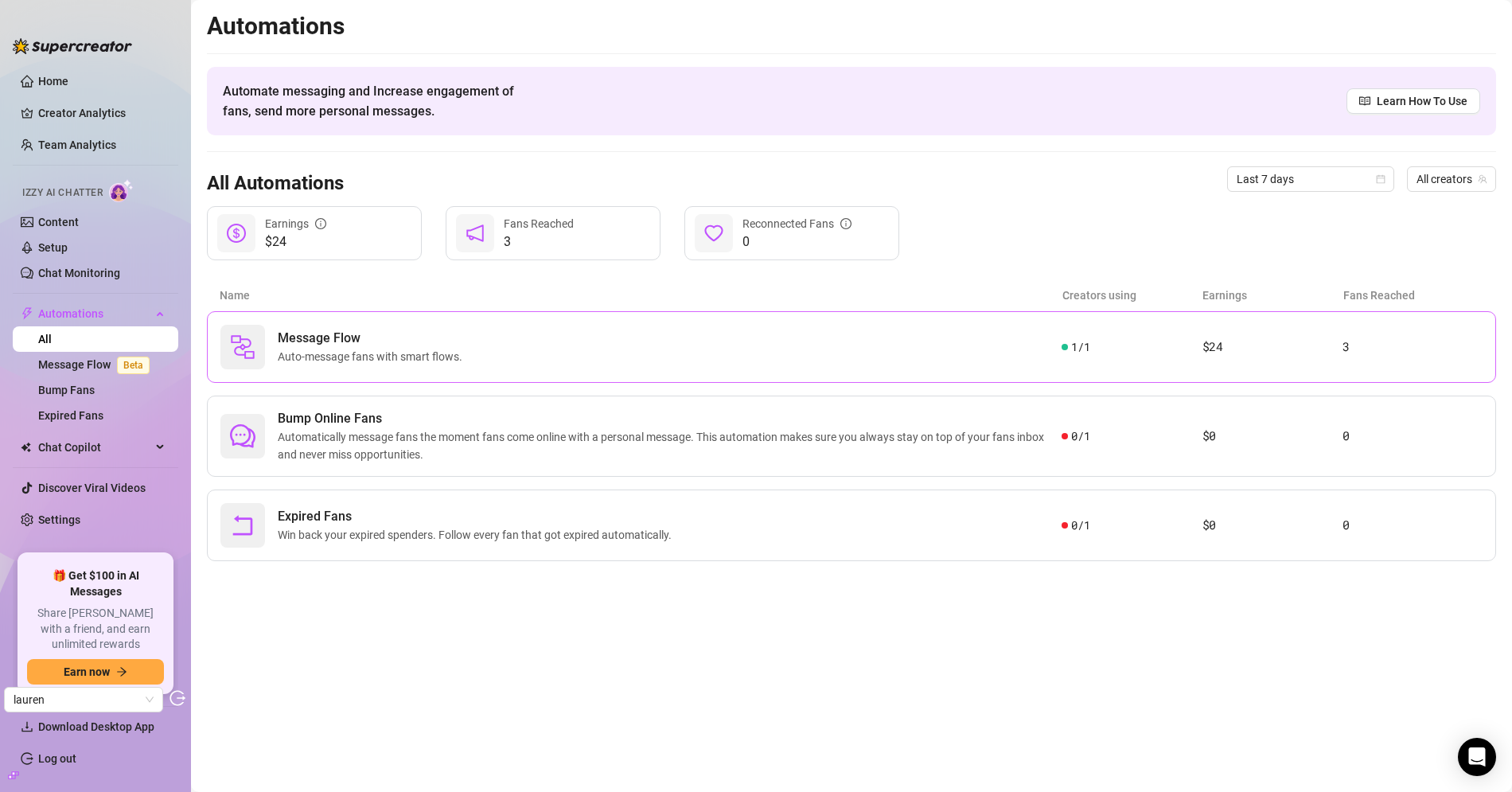
click at [785, 372] on div "Message Flow Auto-message fans with smart flows. 1 / 1 $24 3" at bounding box center [851, 346] width 1289 height 71
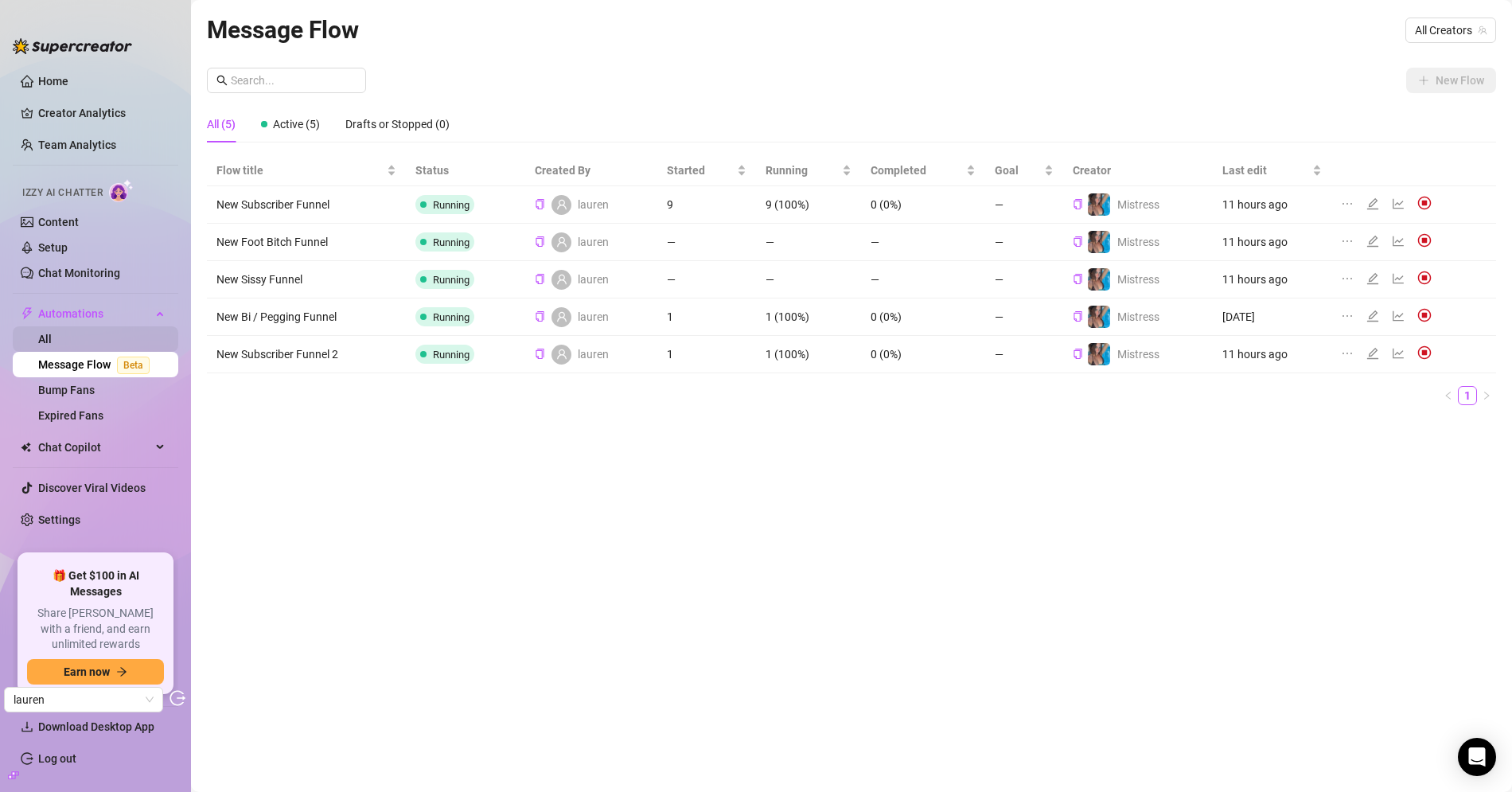
click at [52, 340] on link "All" at bounding box center [45, 338] width 14 height 13
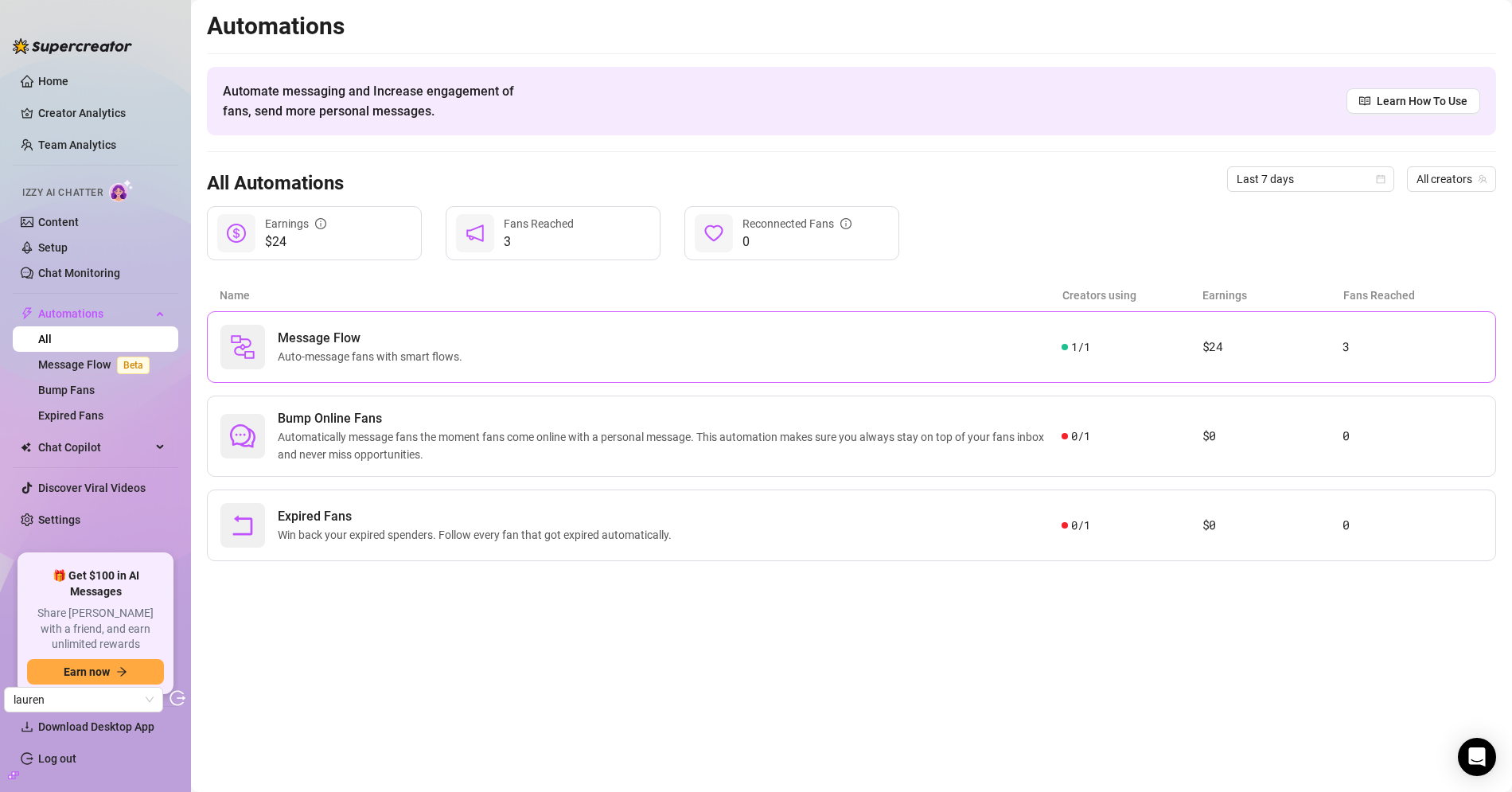
click at [377, 350] on span "Auto-message fans with smart flows." at bounding box center [372, 357] width 191 height 18
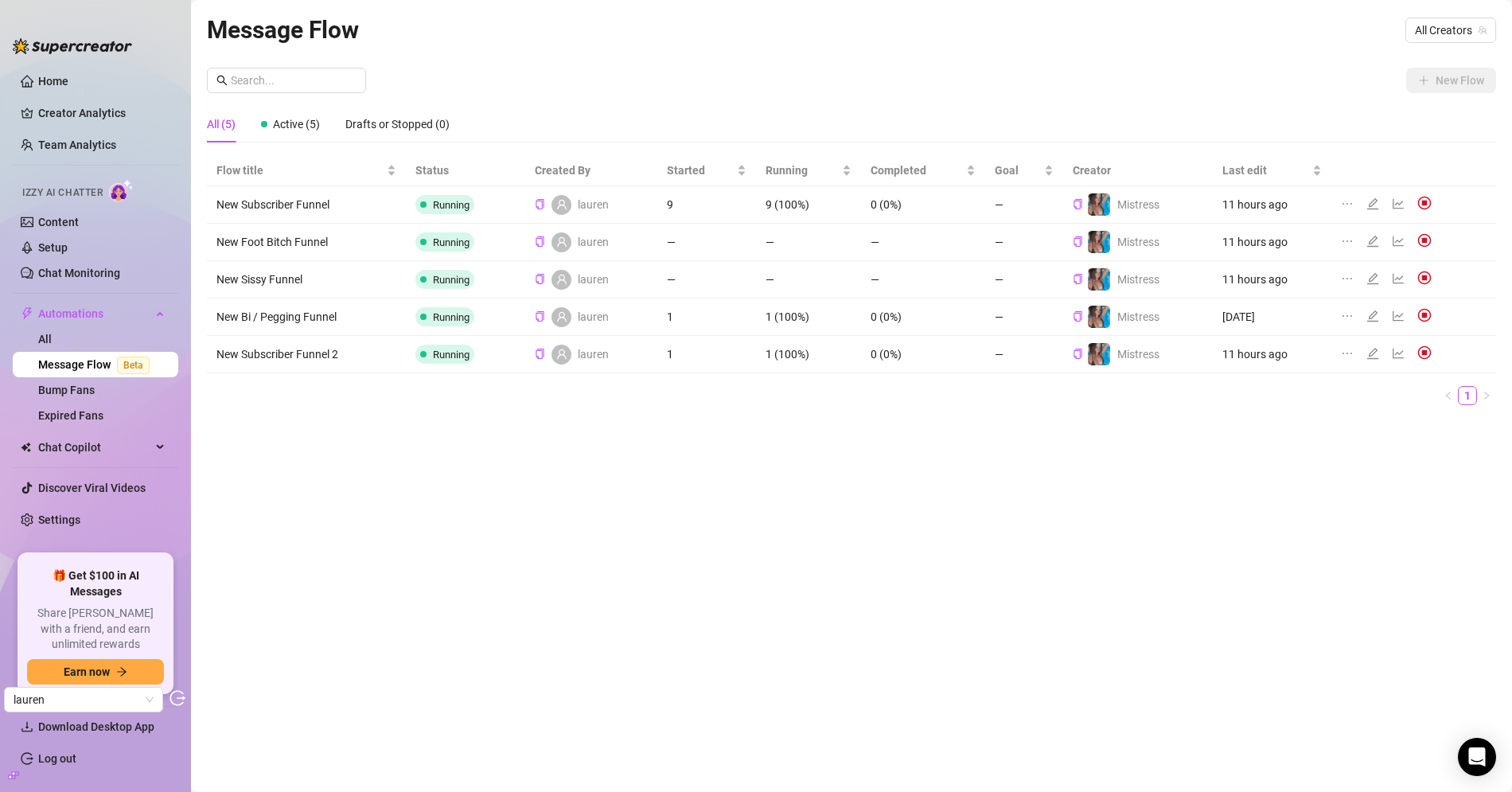
click at [1341, 200] on icon "ellipsis" at bounding box center [1347, 203] width 13 height 13
click at [1093, 73] on div "New Flow" at bounding box center [851, 80] width 1289 height 25
click at [67, 248] on link "Setup" at bounding box center [53, 247] width 29 height 13
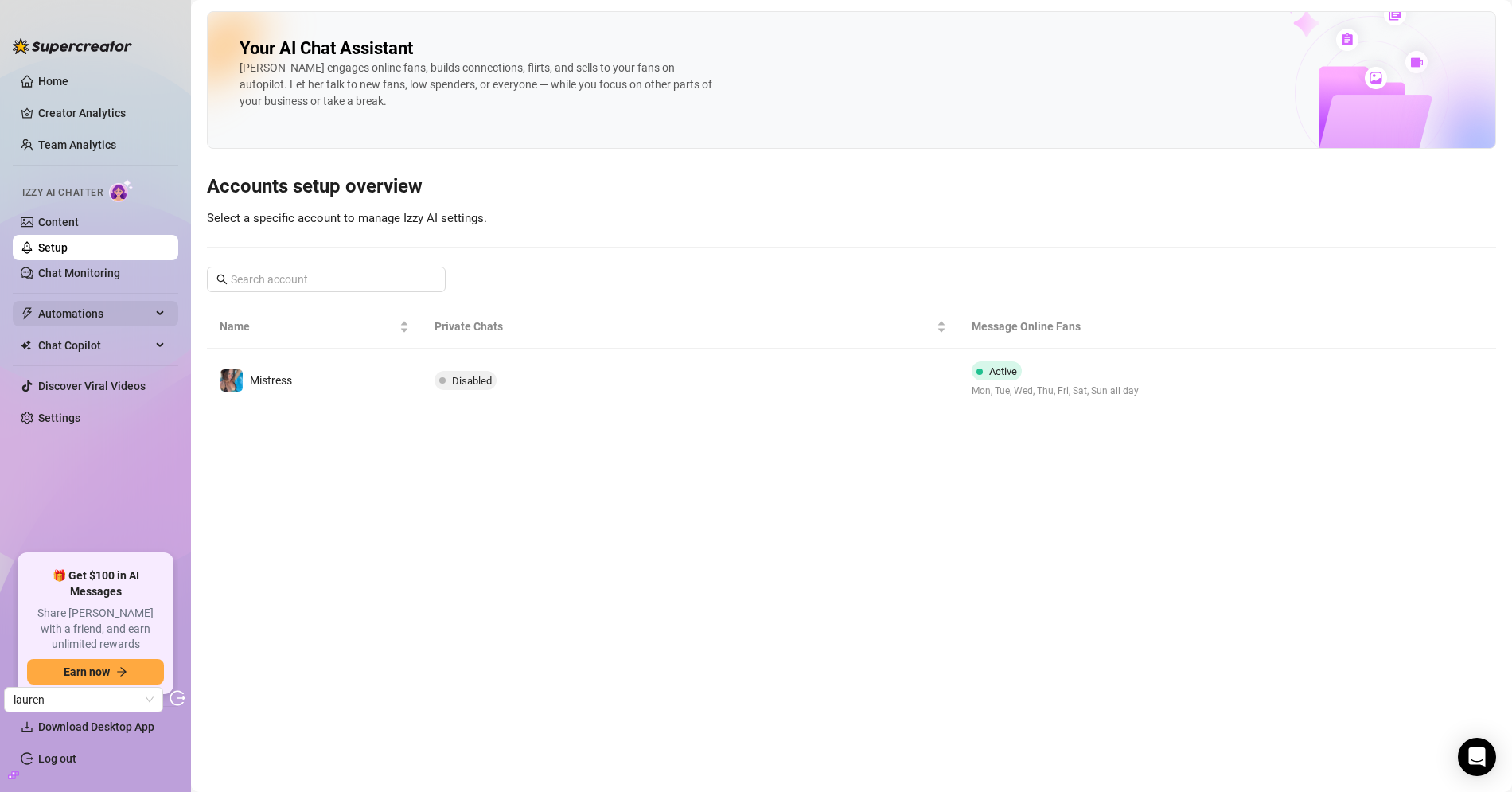
click at [31, 314] on icon "thunderbolt" at bounding box center [26, 313] width 13 height 13
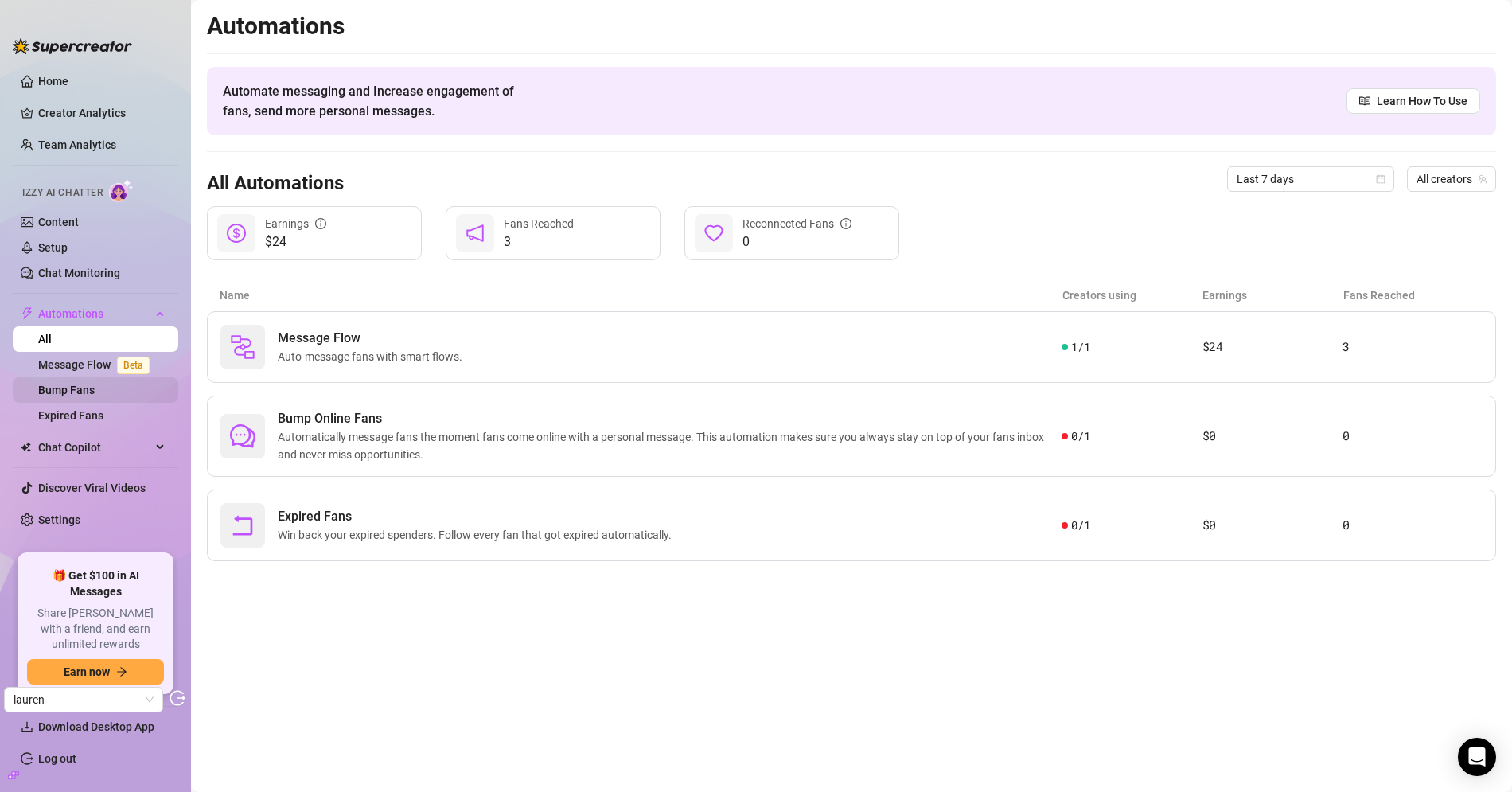
click at [65, 384] on link "Bump Fans" at bounding box center [66, 389] width 57 height 13
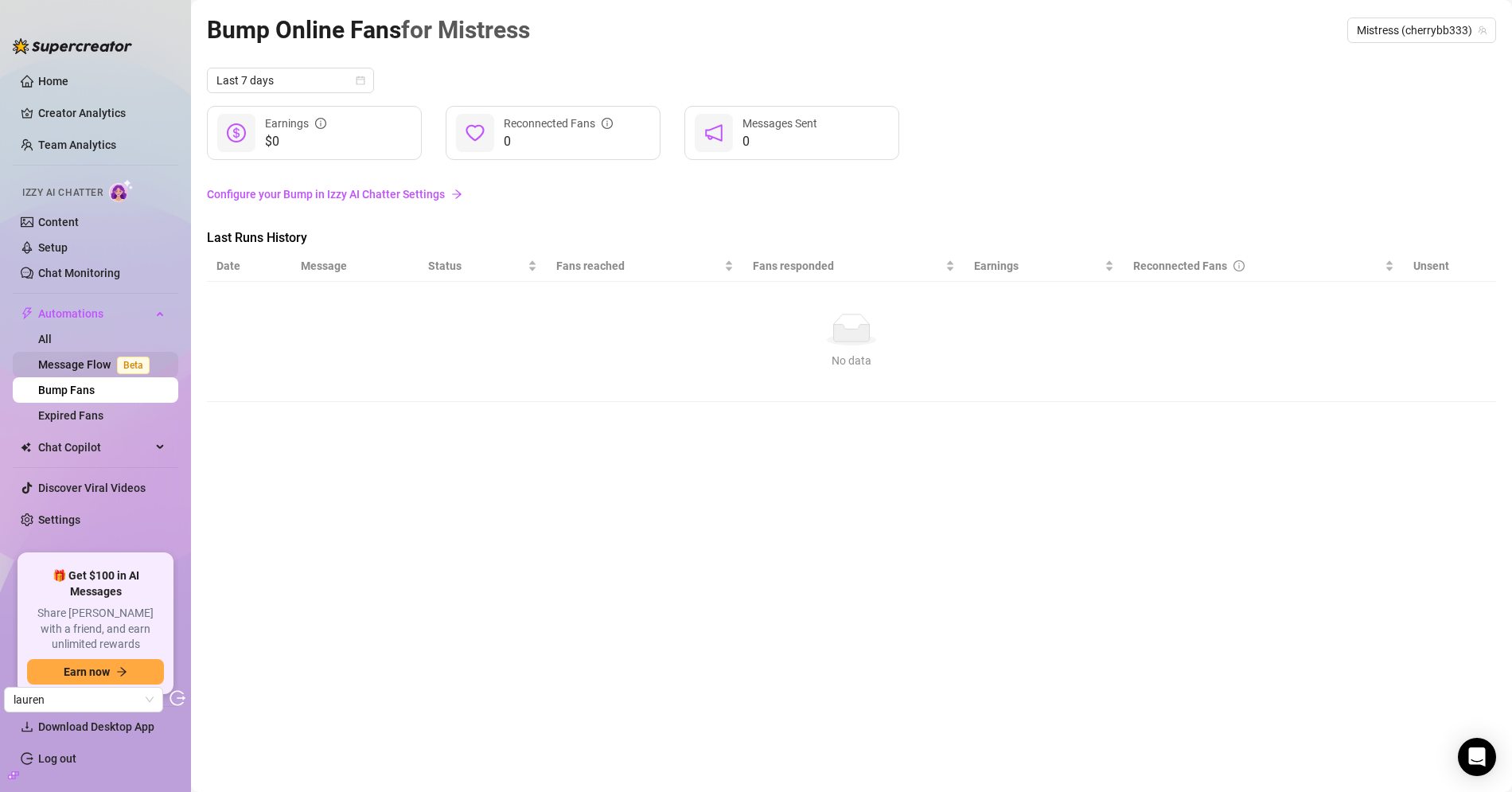
click at [78, 368] on link "Message Flow Beta" at bounding box center [97, 364] width 117 height 13
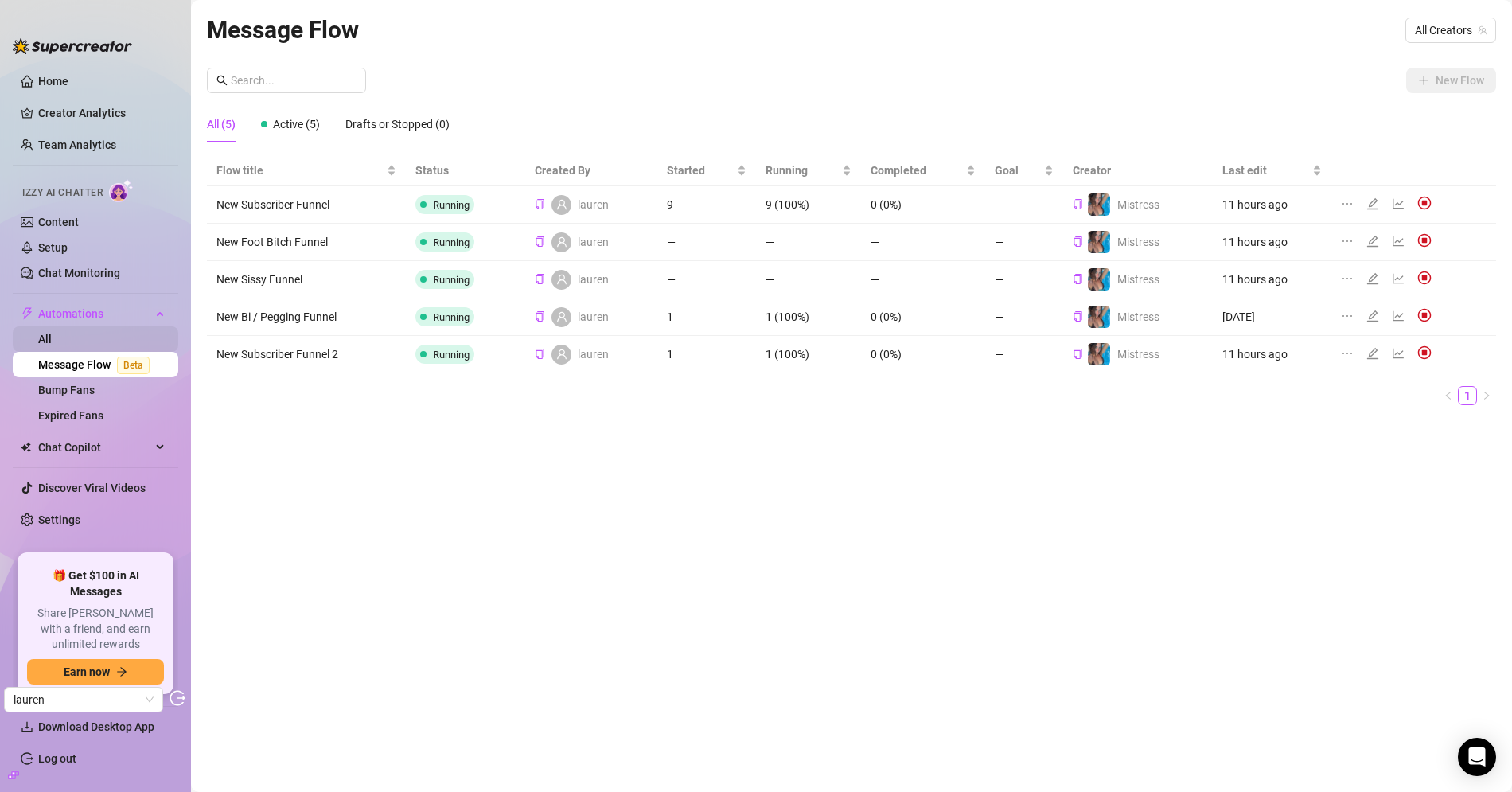
click at [52, 342] on link "All" at bounding box center [45, 338] width 14 height 13
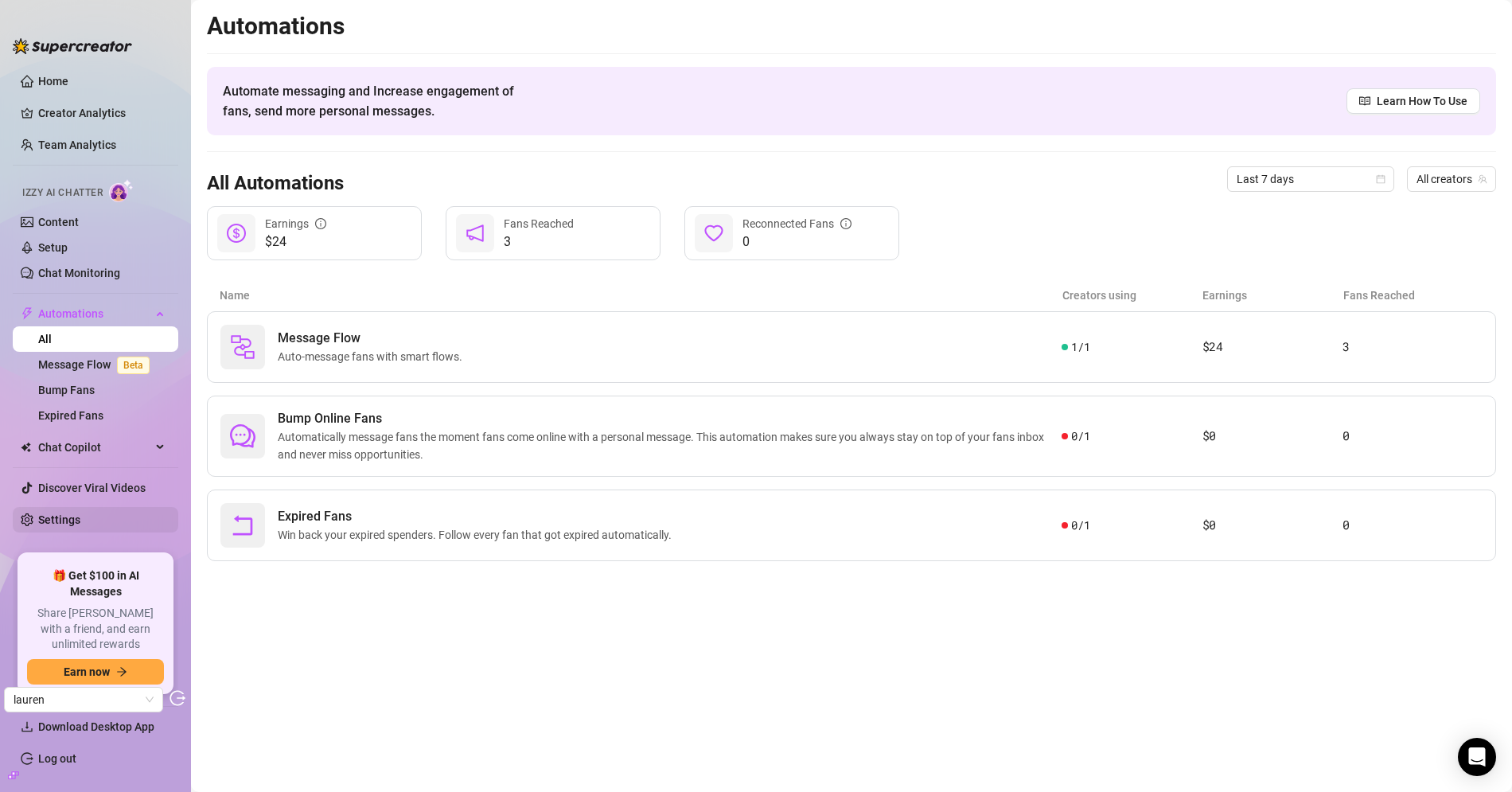
click at [66, 513] on link "Settings" at bounding box center [59, 519] width 42 height 13
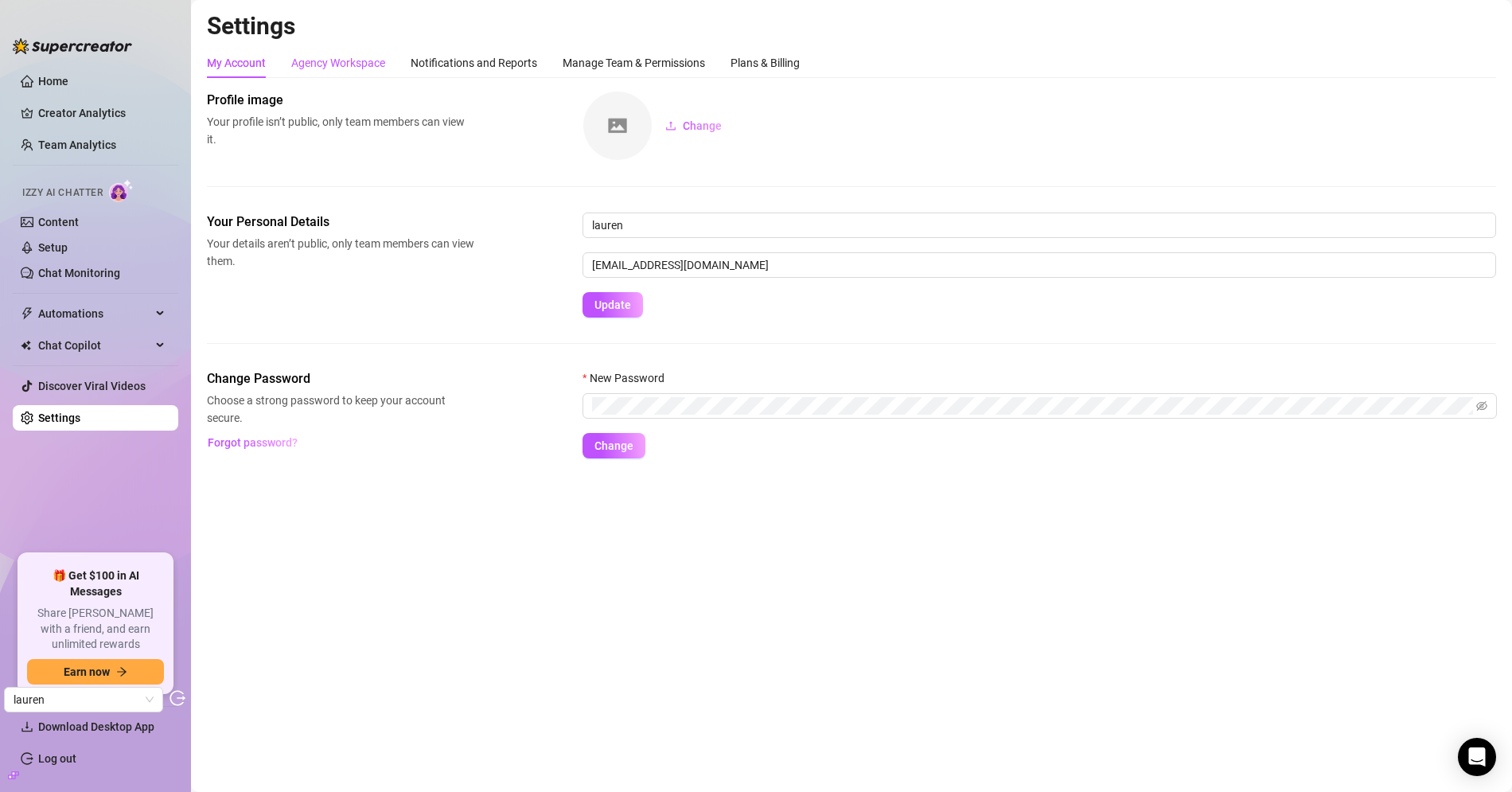
click at [346, 67] on div "Agency Workspace" at bounding box center [338, 63] width 94 height 18
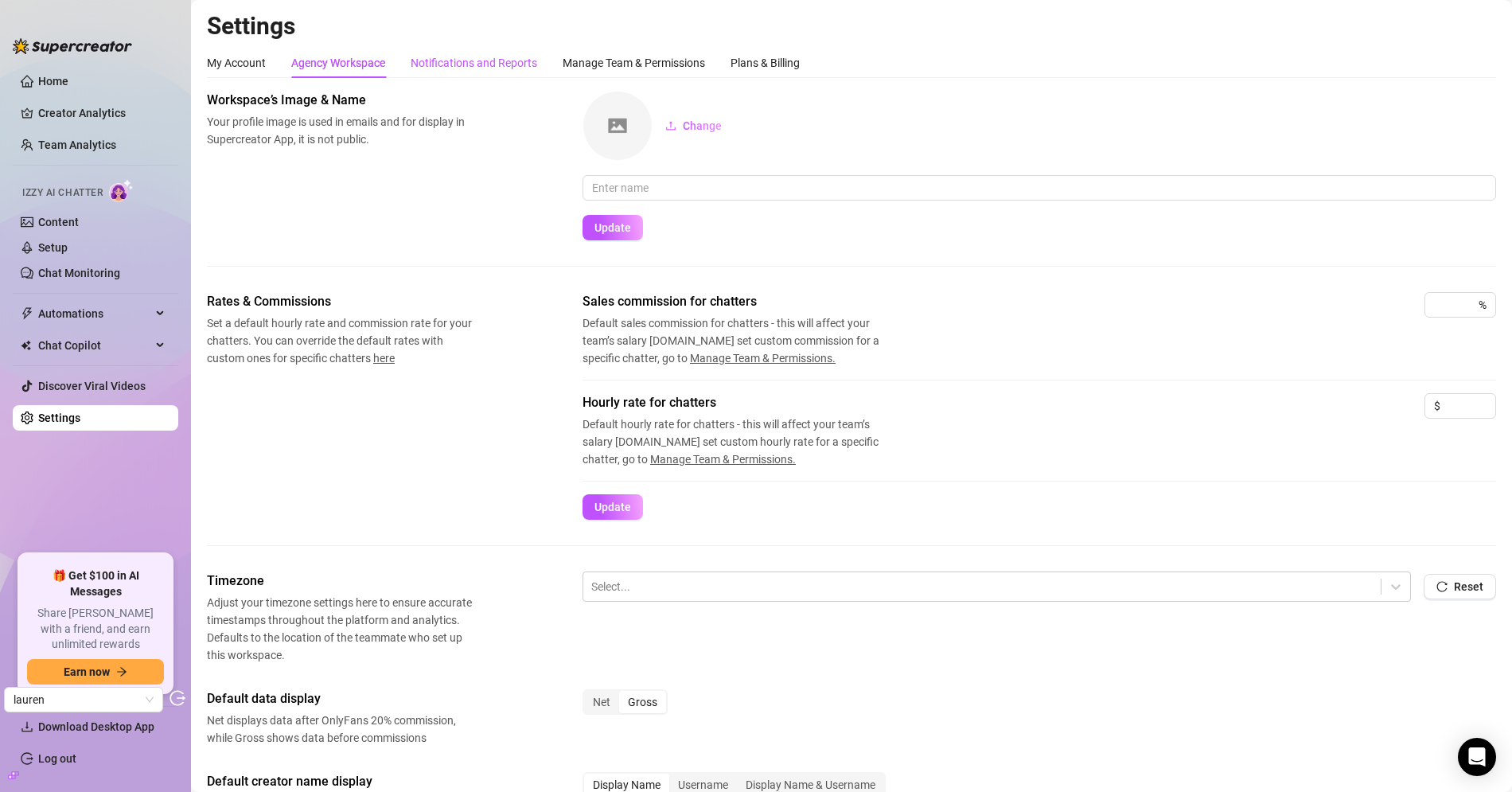
click at [484, 58] on div "Notifications and Reports" at bounding box center [473, 63] width 126 height 18
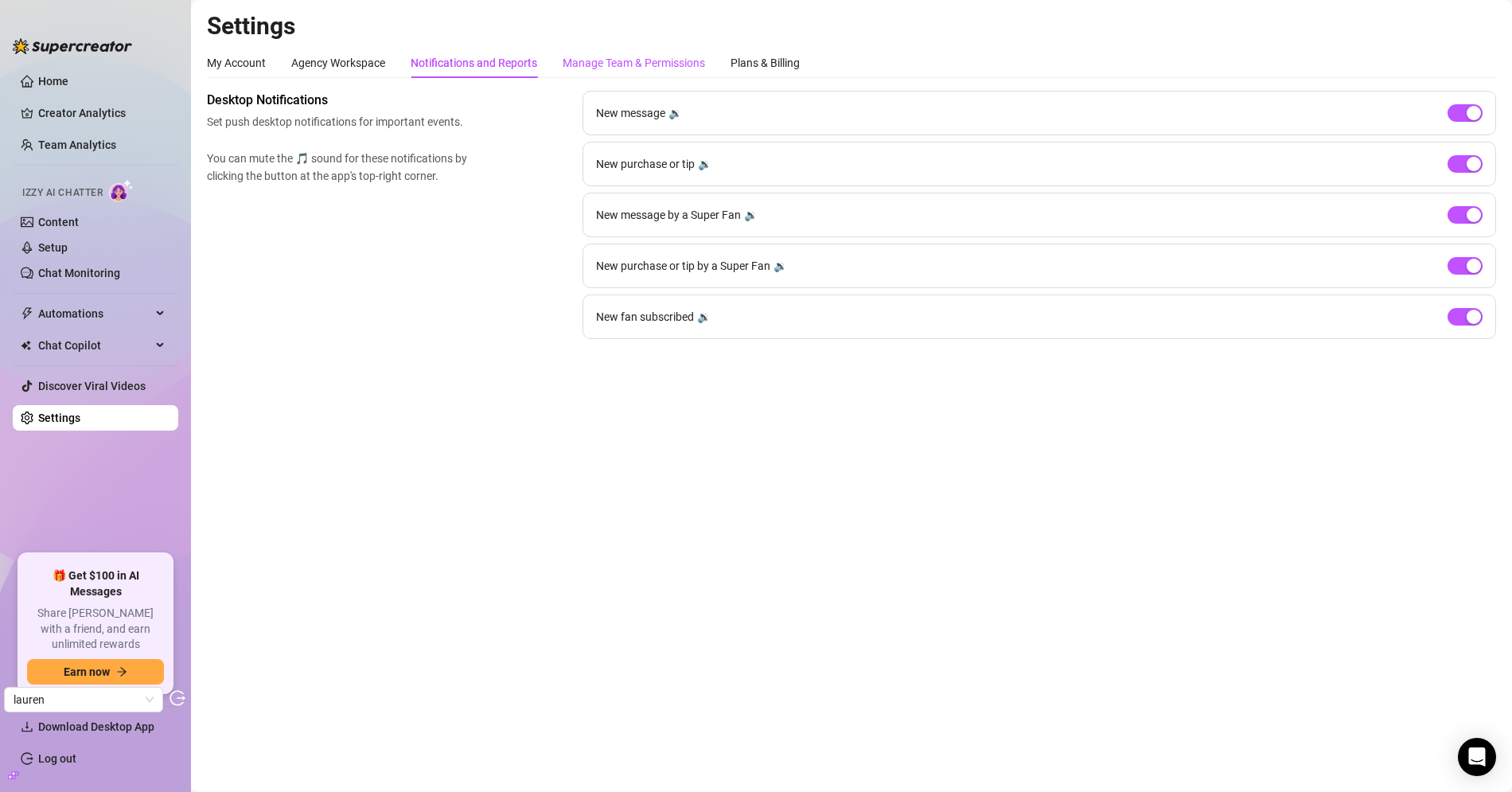
click at [591, 61] on div "Manage Team & Permissions" at bounding box center [633, 63] width 143 height 18
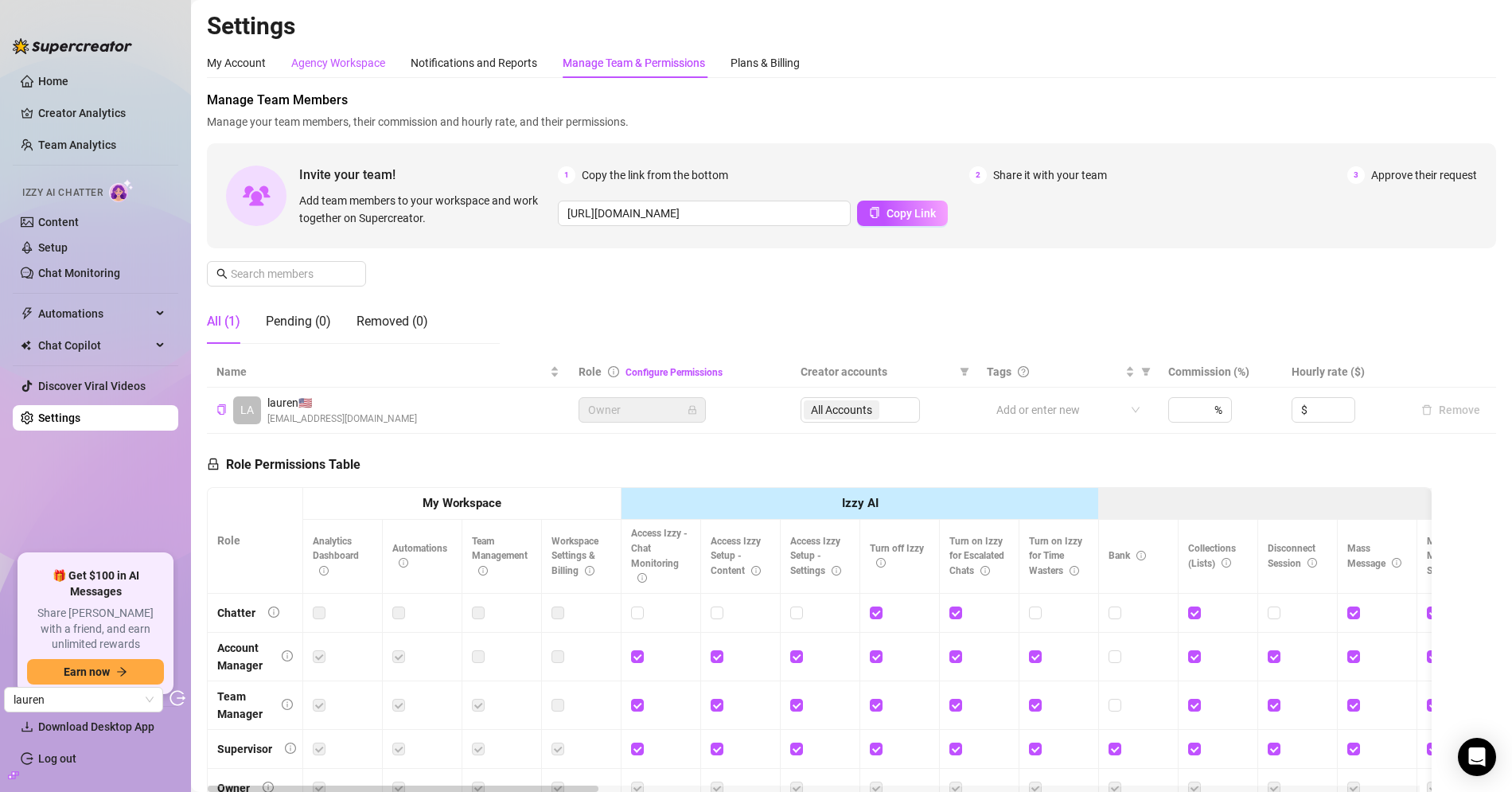
click at [352, 64] on div "Agency Workspace" at bounding box center [338, 63] width 94 height 18
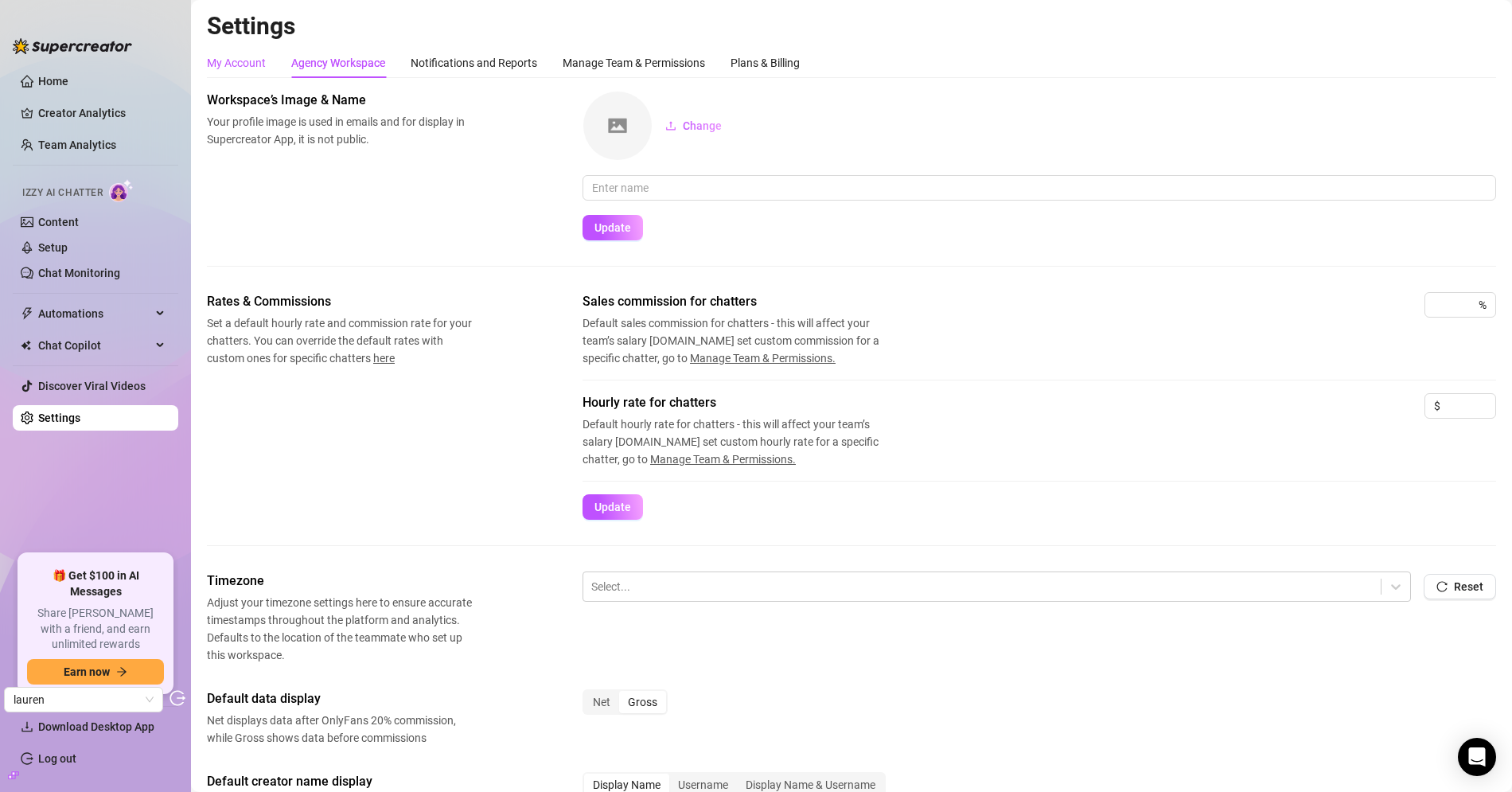
click at [256, 68] on div "My Account" at bounding box center [237, 63] width 59 height 18
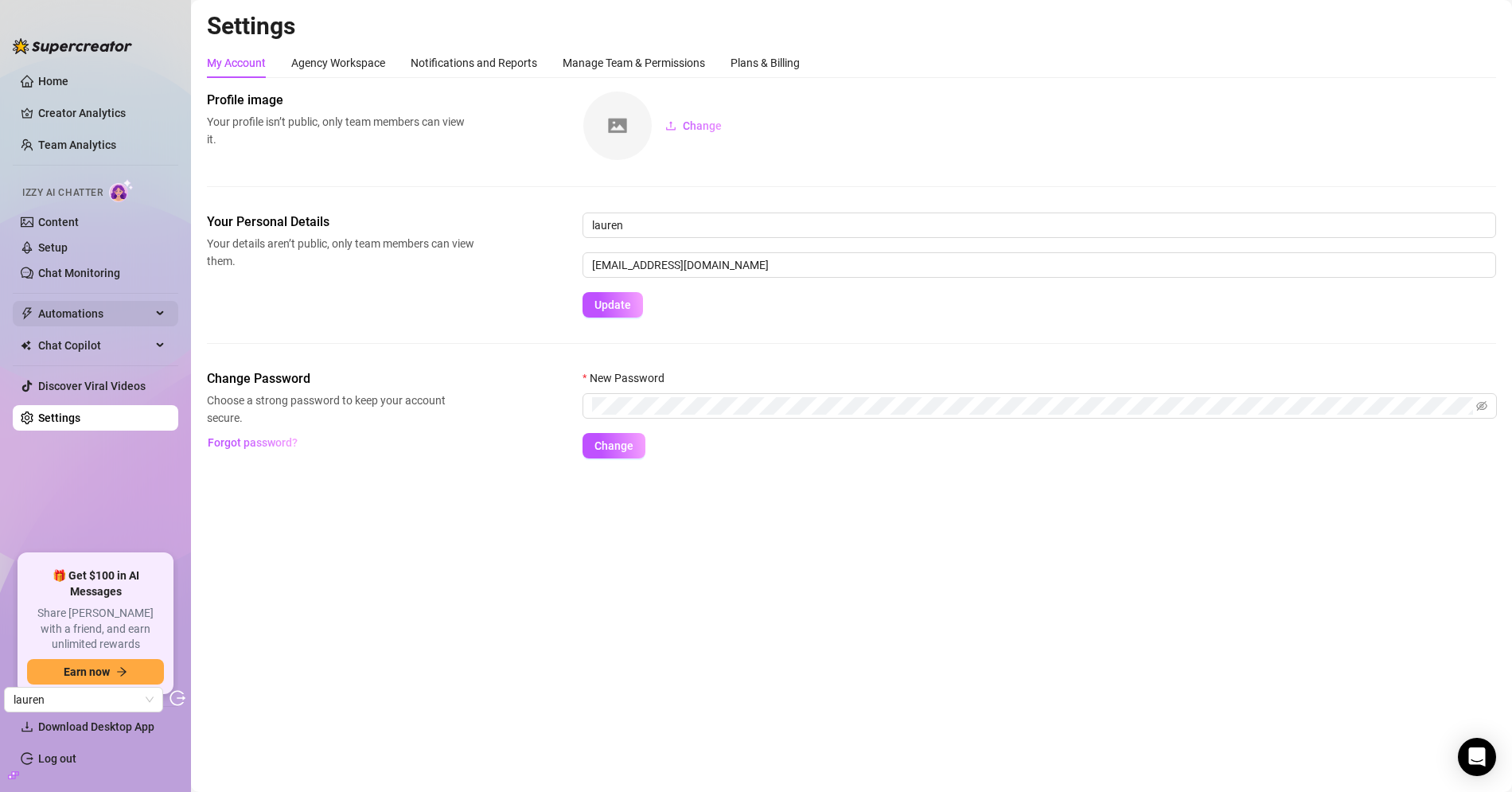
click at [92, 304] on span "Automations" at bounding box center [95, 314] width 113 height 25
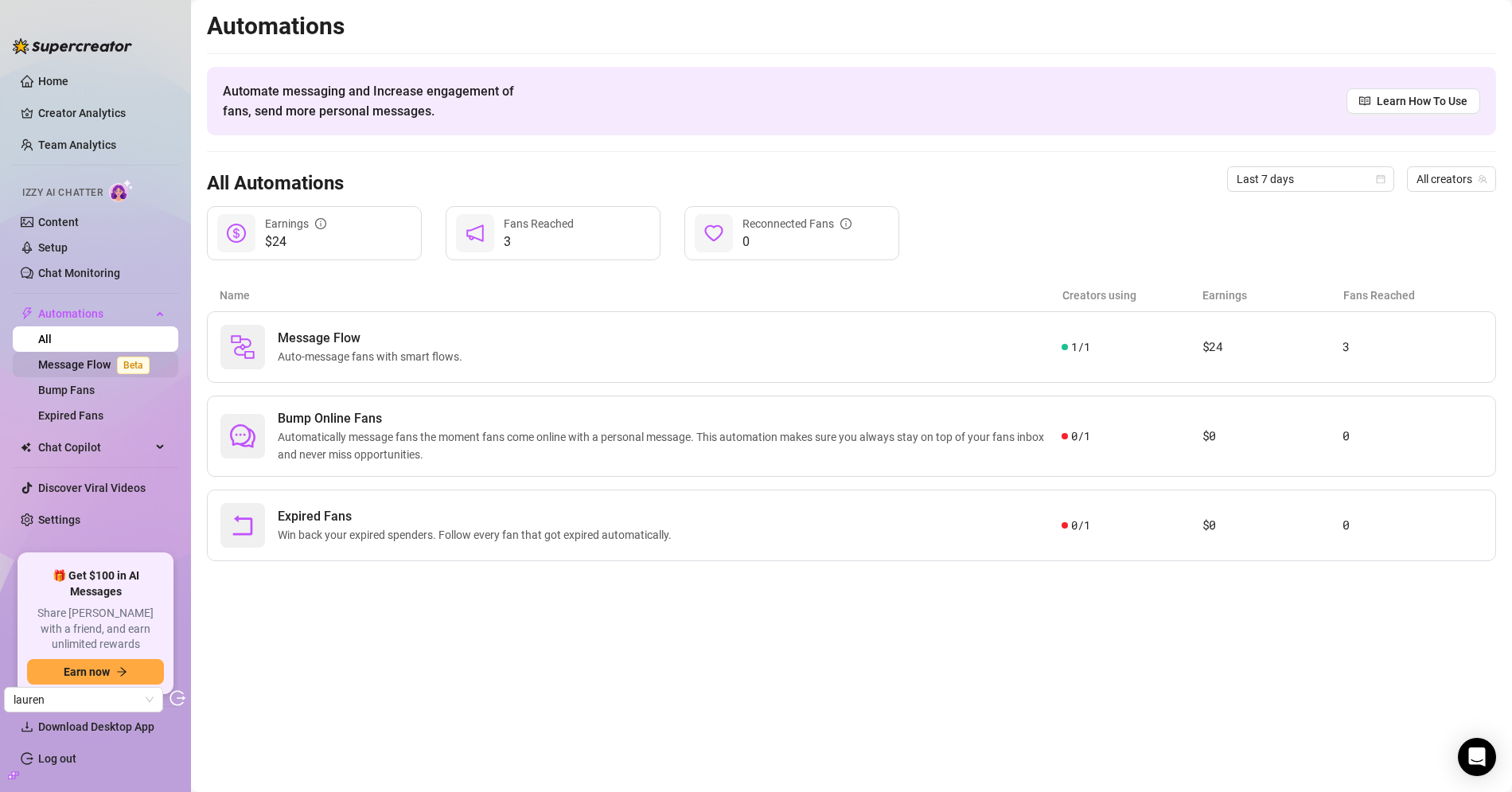
click at [92, 358] on link "Message Flow Beta" at bounding box center [97, 364] width 117 height 13
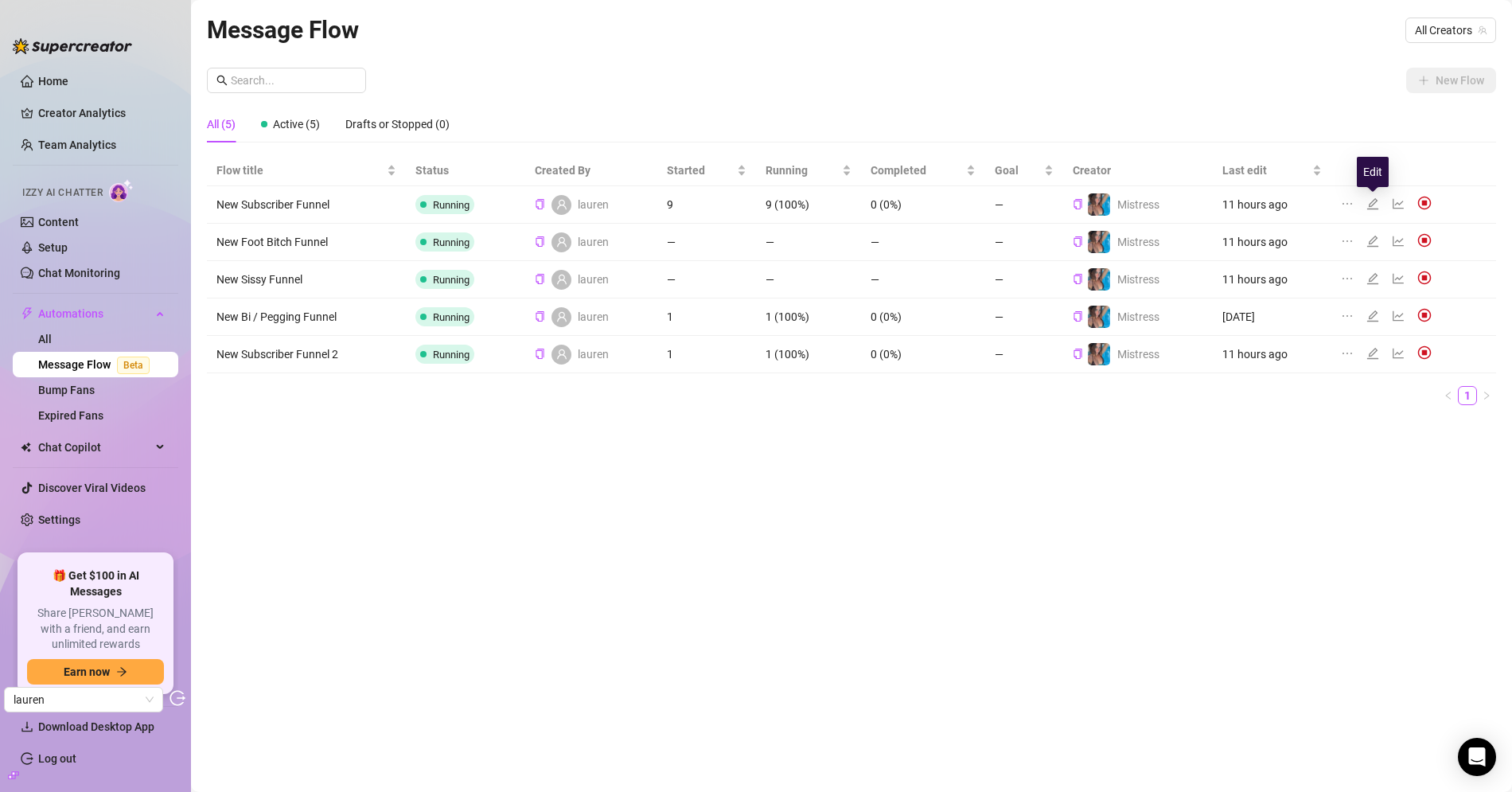
click at [1374, 207] on icon "edit" at bounding box center [1372, 203] width 13 height 13
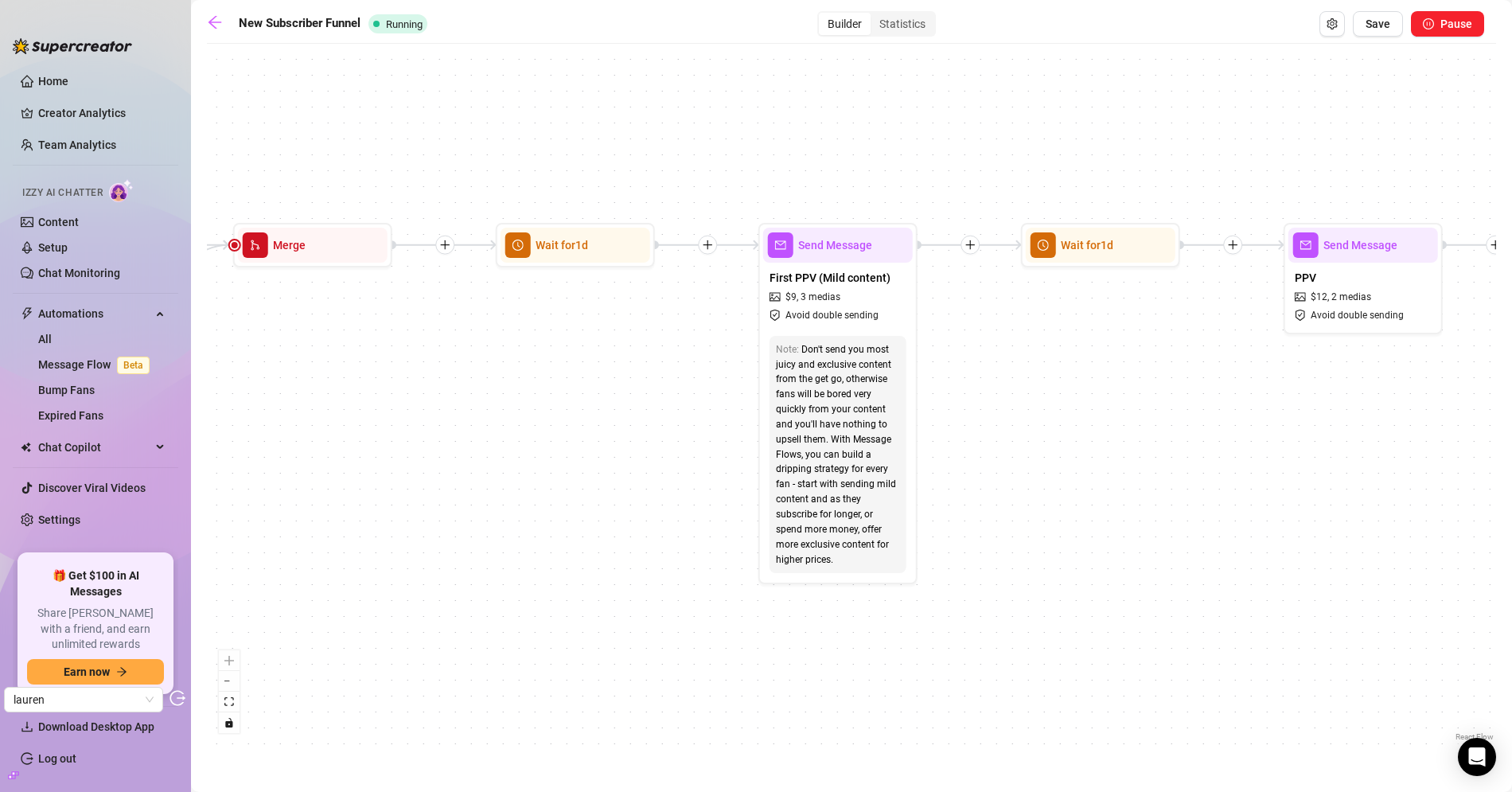
drag, startPoint x: 439, startPoint y: 396, endPoint x: 449, endPoint y: 362, distance: 35.4
click at [449, 362] on div "If True If True If True If False If False If False If True If False Merge Merge…" at bounding box center [851, 398] width 1289 height 693
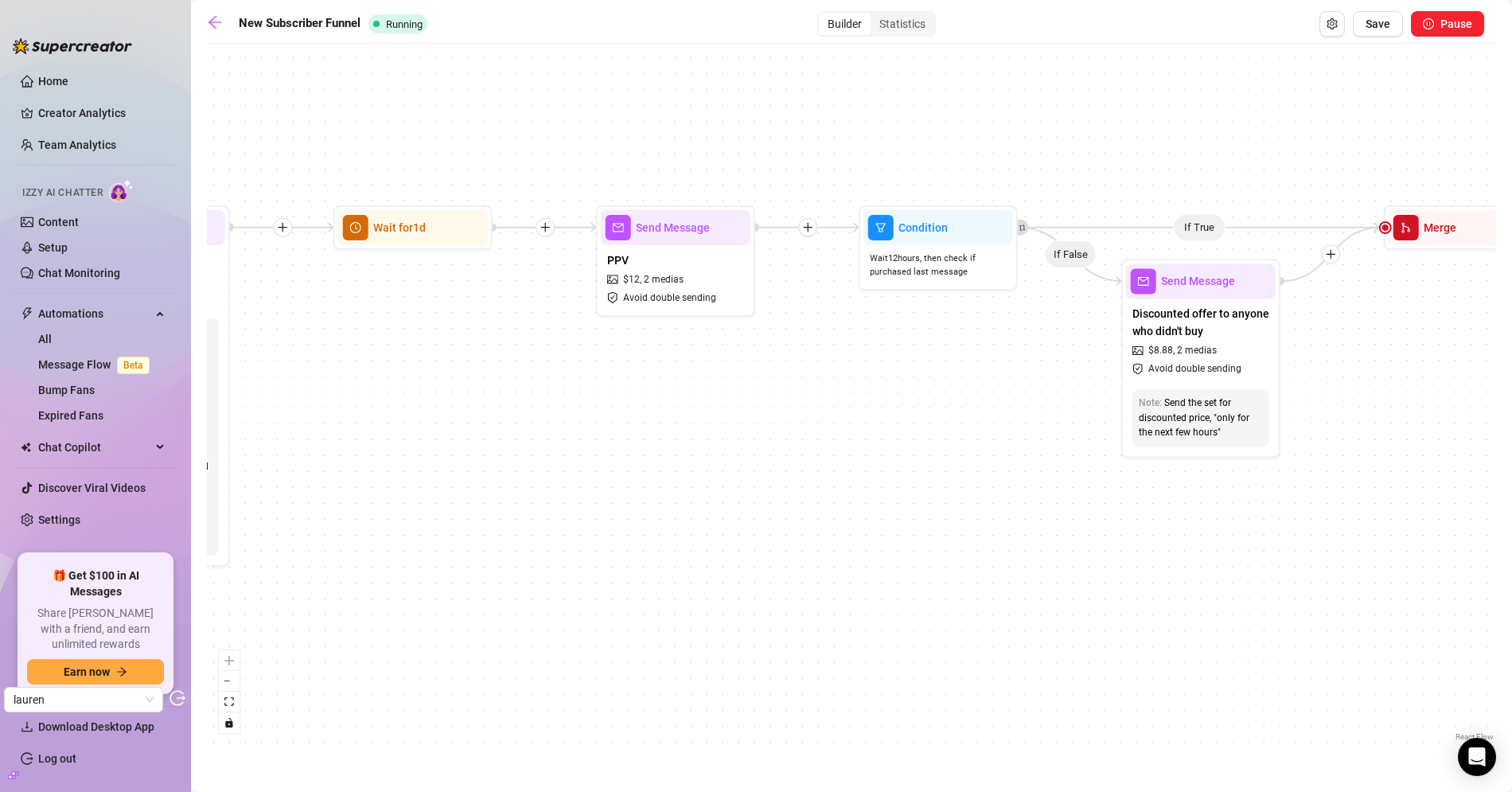
drag, startPoint x: 1161, startPoint y: 400, endPoint x: 548, endPoint y: 383, distance: 613.2
click at [546, 383] on div "If True If True If True If False If False If False If True If False Merge Merge…" at bounding box center [851, 398] width 1289 height 693
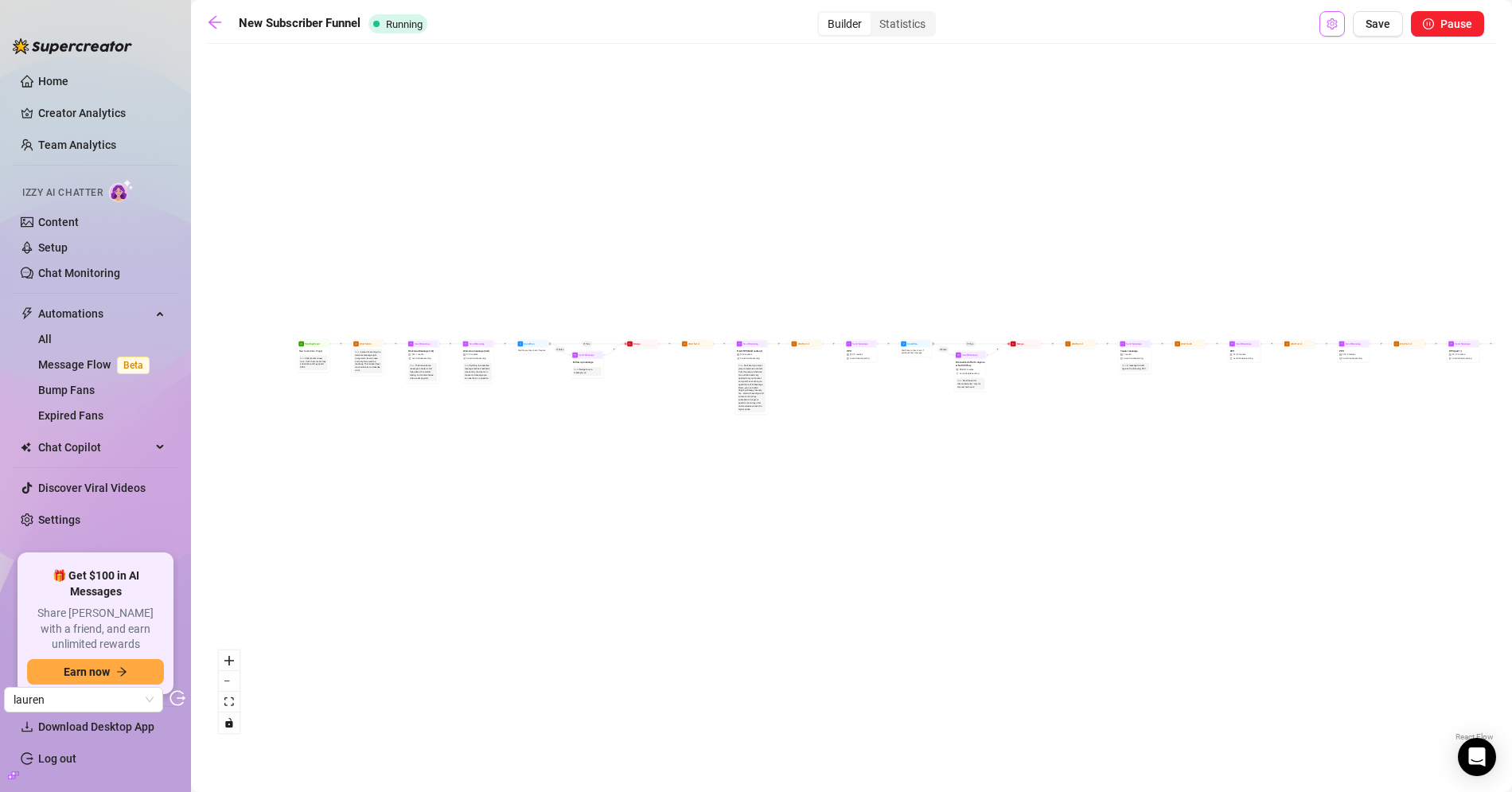
click at [1328, 27] on icon "setting" at bounding box center [1331, 23] width 11 height 11
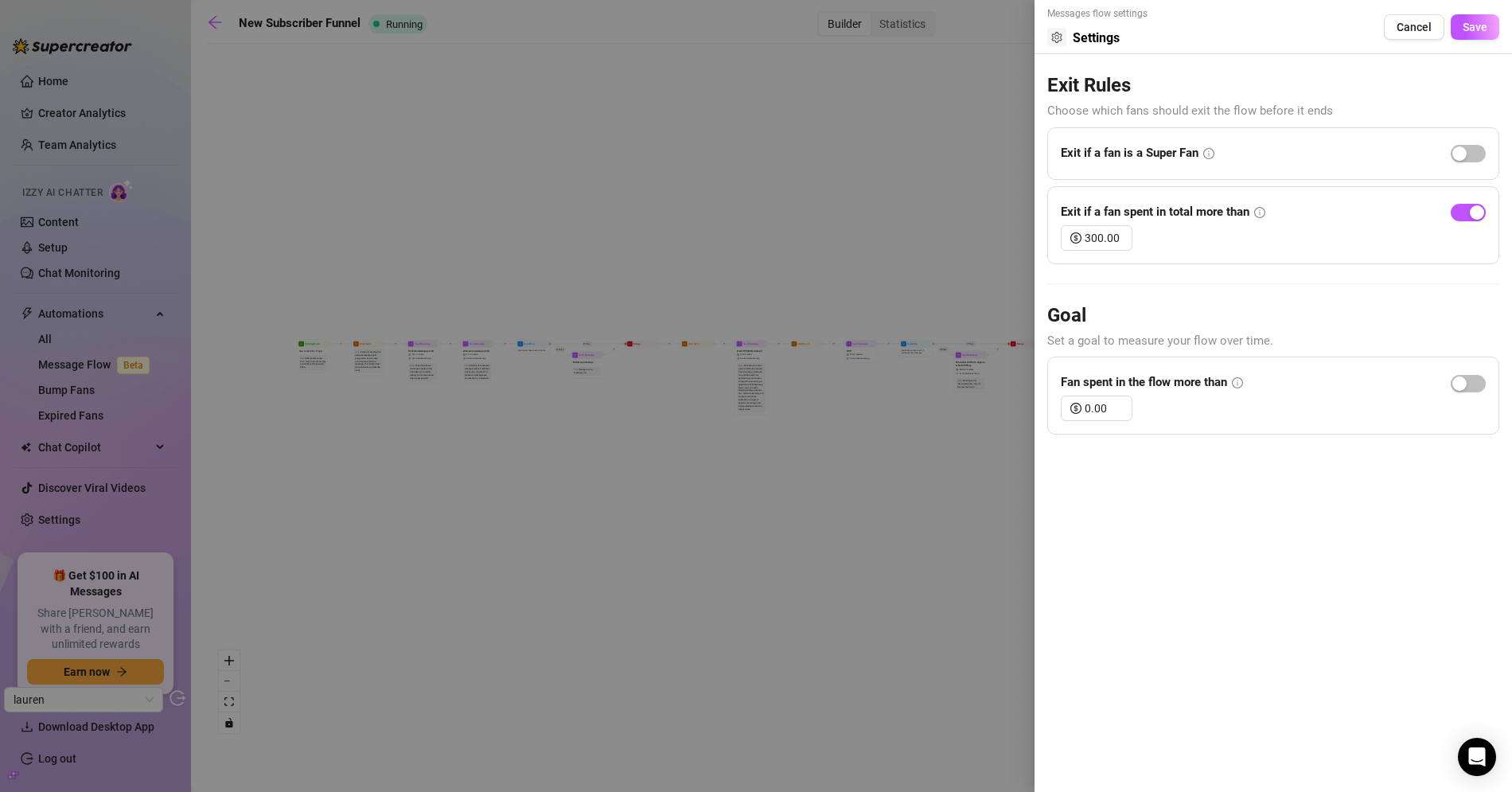
click at [1211, 154] on icon "info-circle" at bounding box center [1208, 153] width 11 height 11
click at [1089, 110] on span "Choose which fans should exit the flow before it ends" at bounding box center [1189, 110] width 285 height 15
click at [887, 141] on div at bounding box center [756, 396] width 1512 height 792
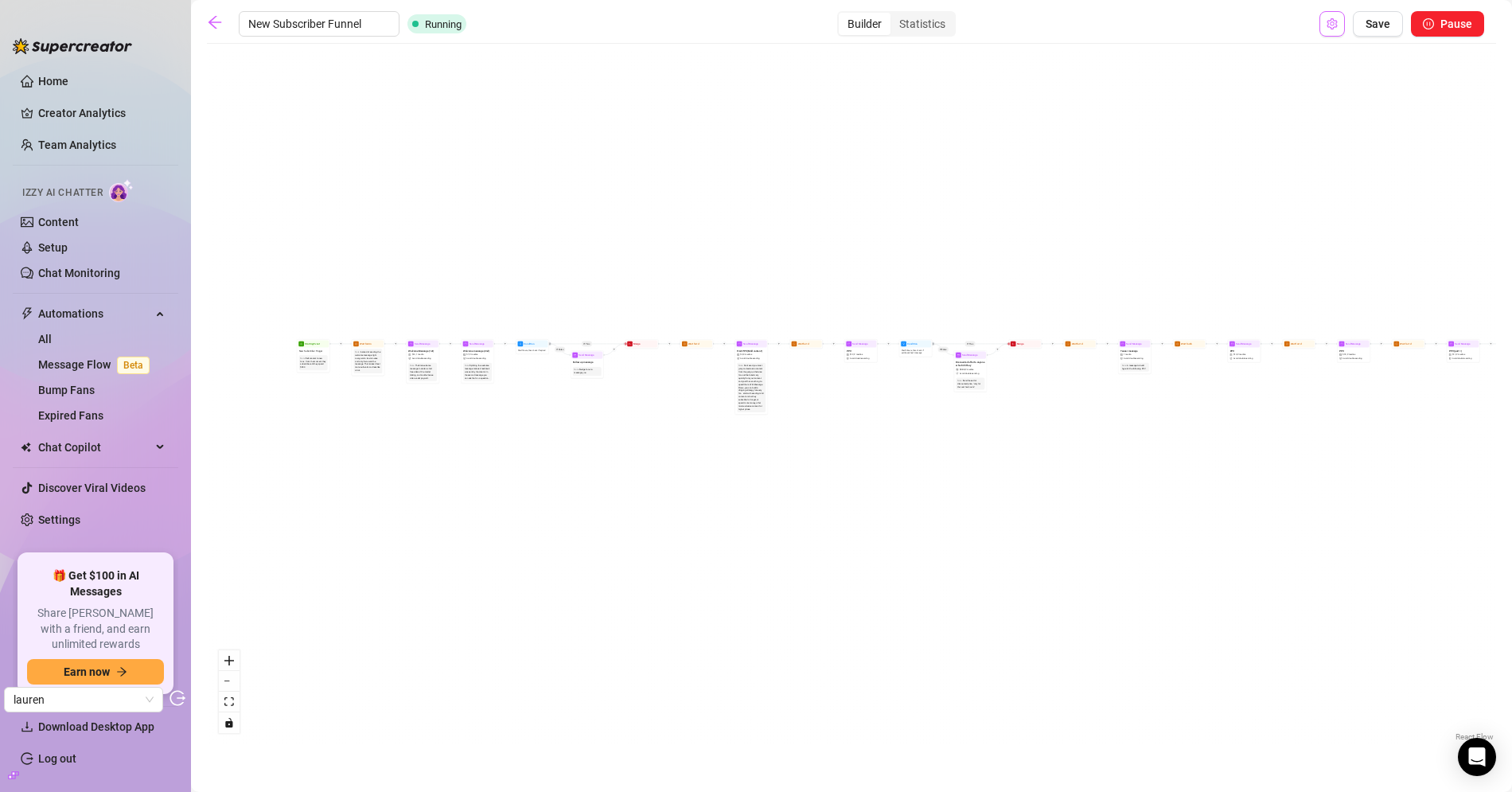
click at [1324, 22] on button "Open Exit Rules" at bounding box center [1332, 23] width 25 height 25
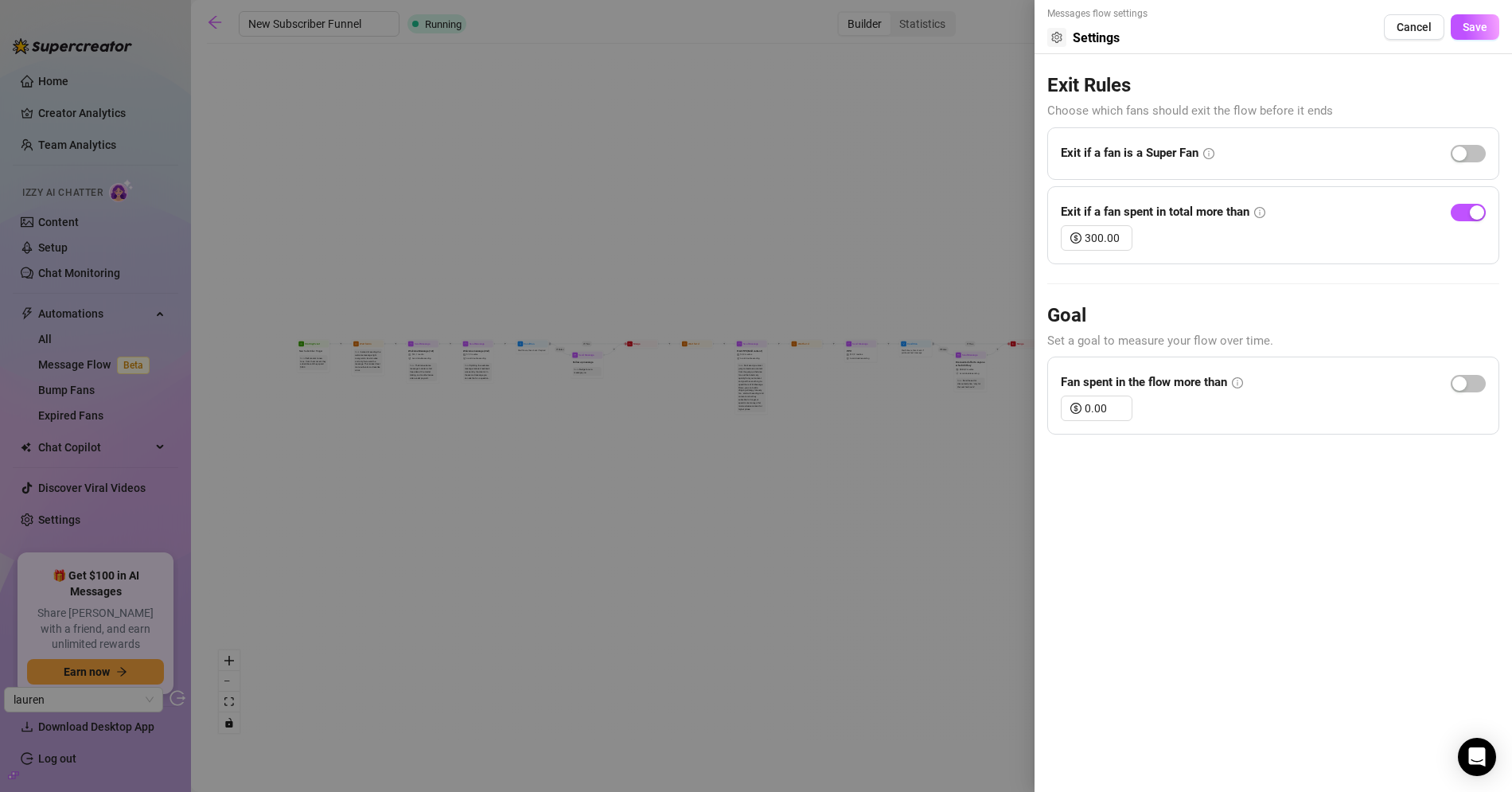
click at [929, 146] on div at bounding box center [756, 396] width 1512 height 792
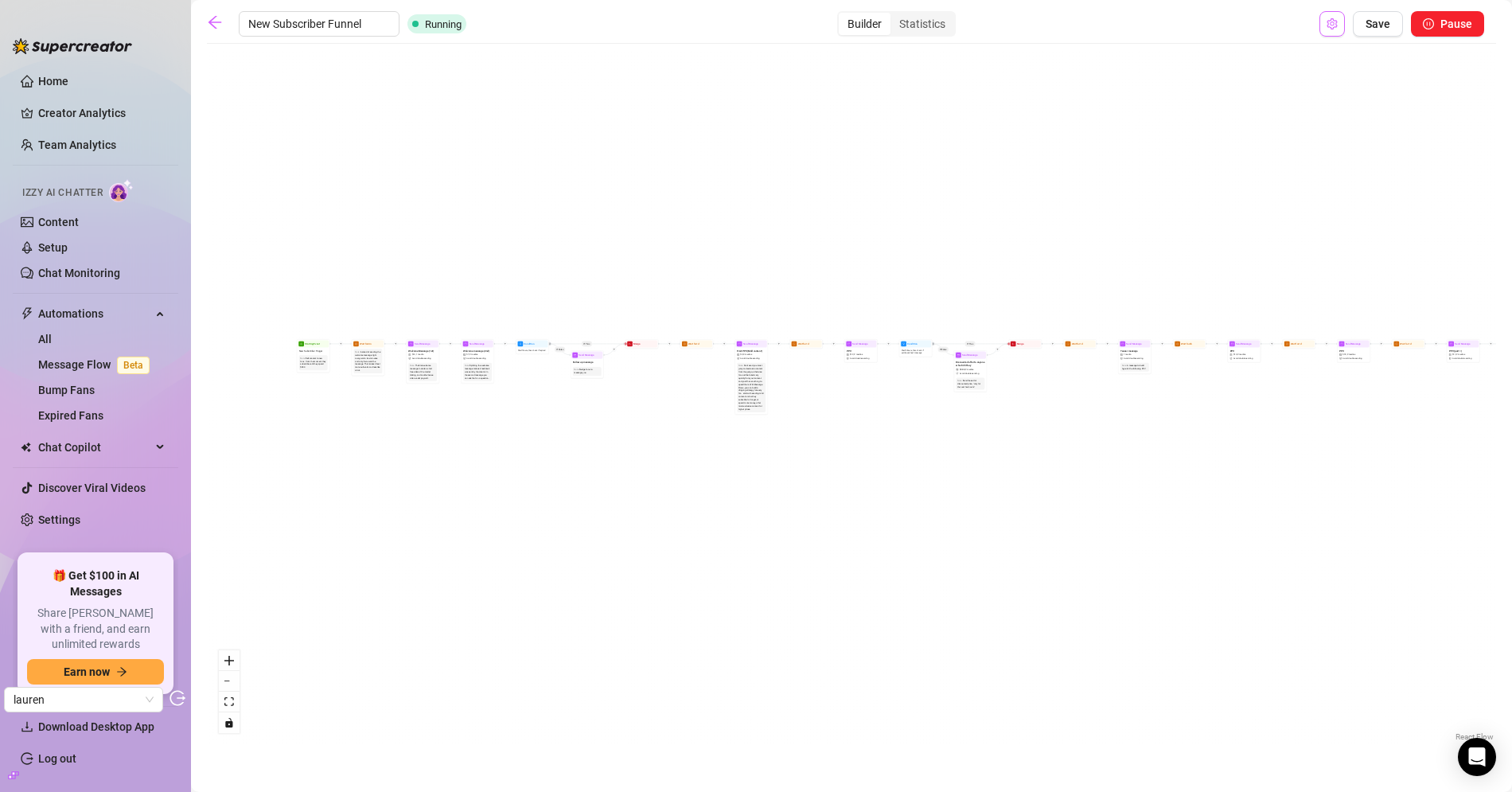
click at [1339, 22] on button "Open Exit Rules" at bounding box center [1332, 23] width 25 height 25
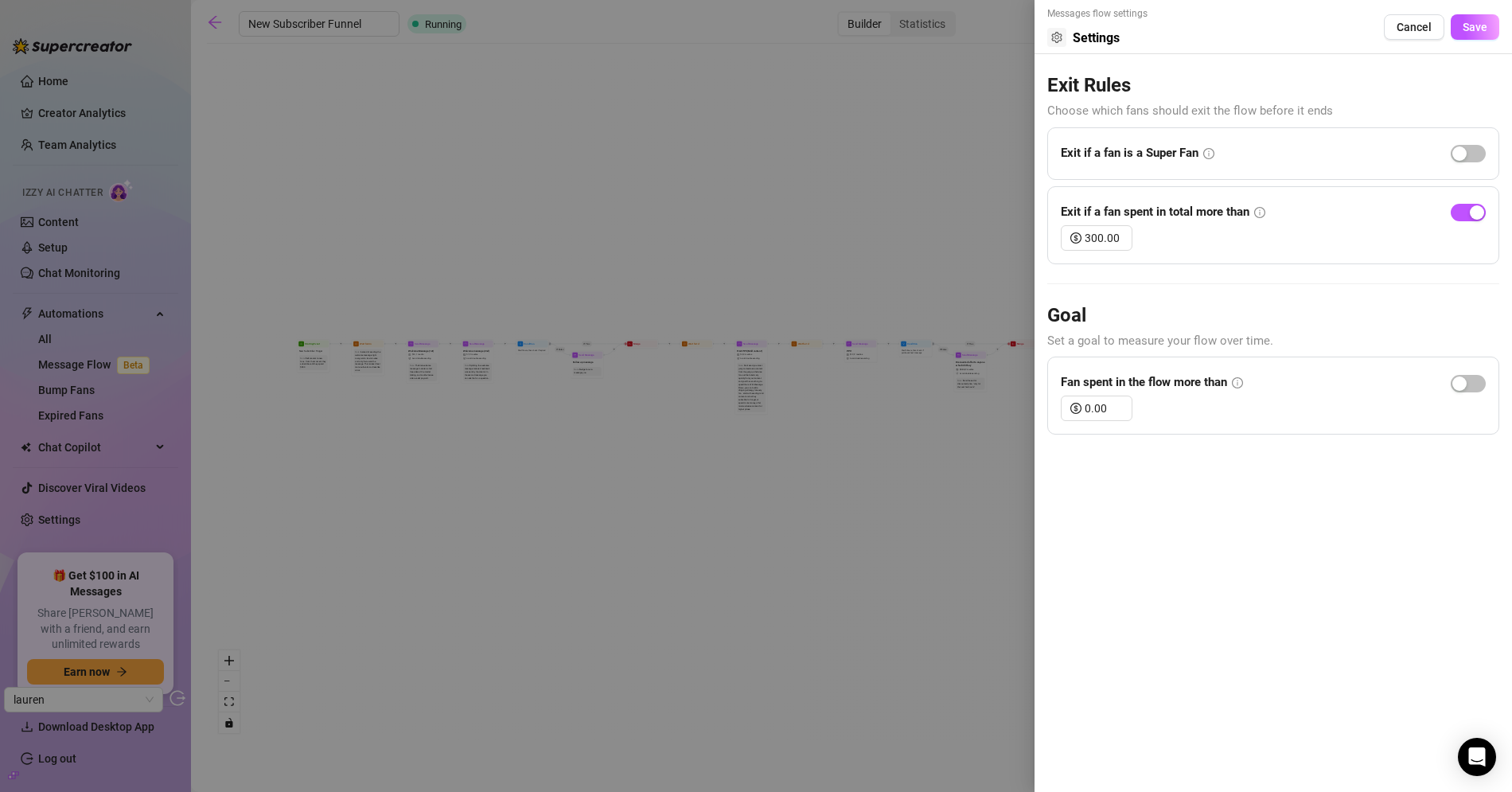
click at [819, 141] on div at bounding box center [756, 396] width 1512 height 792
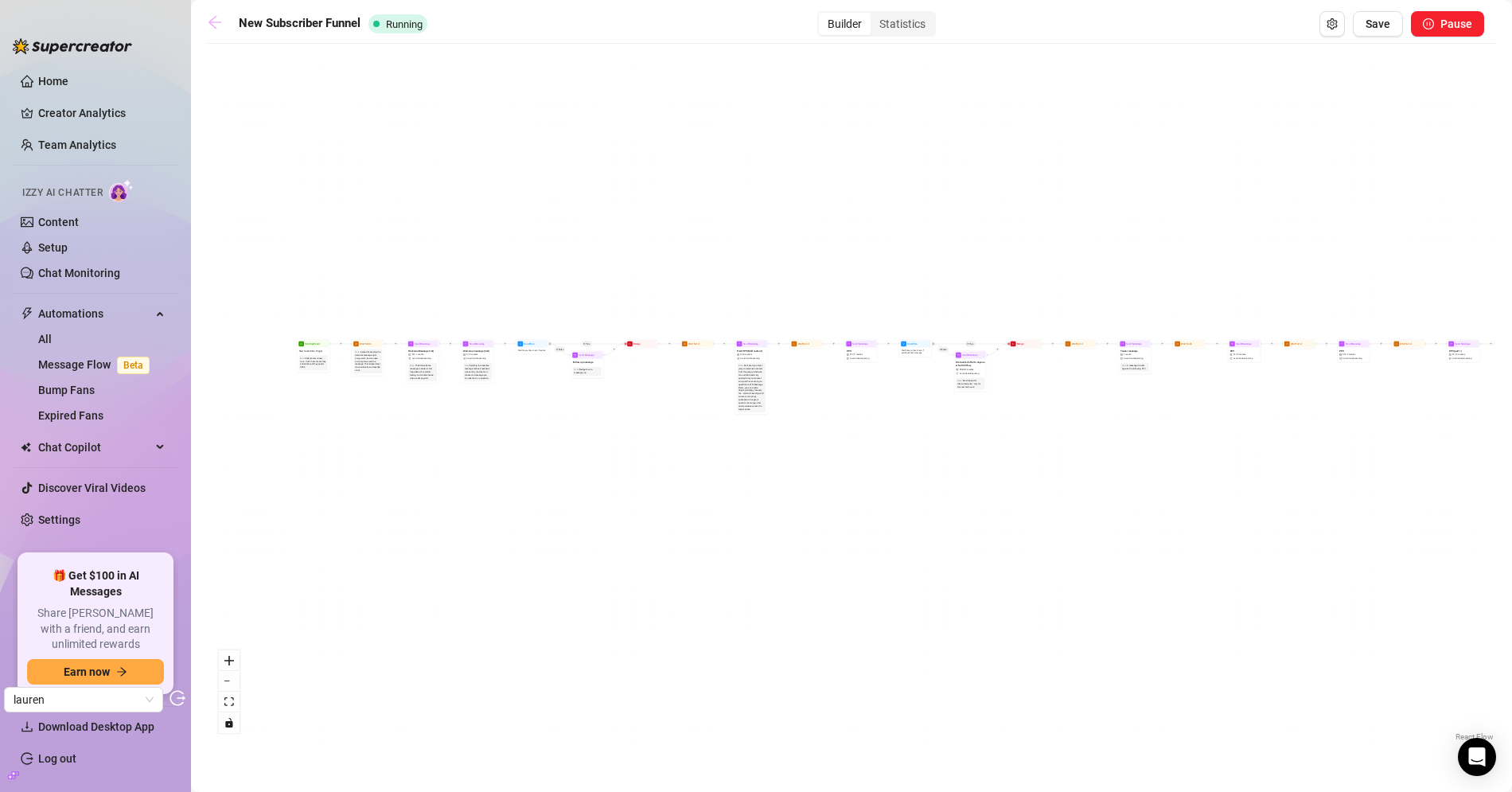
click at [218, 27] on icon "arrow-left" at bounding box center [215, 22] width 16 height 16
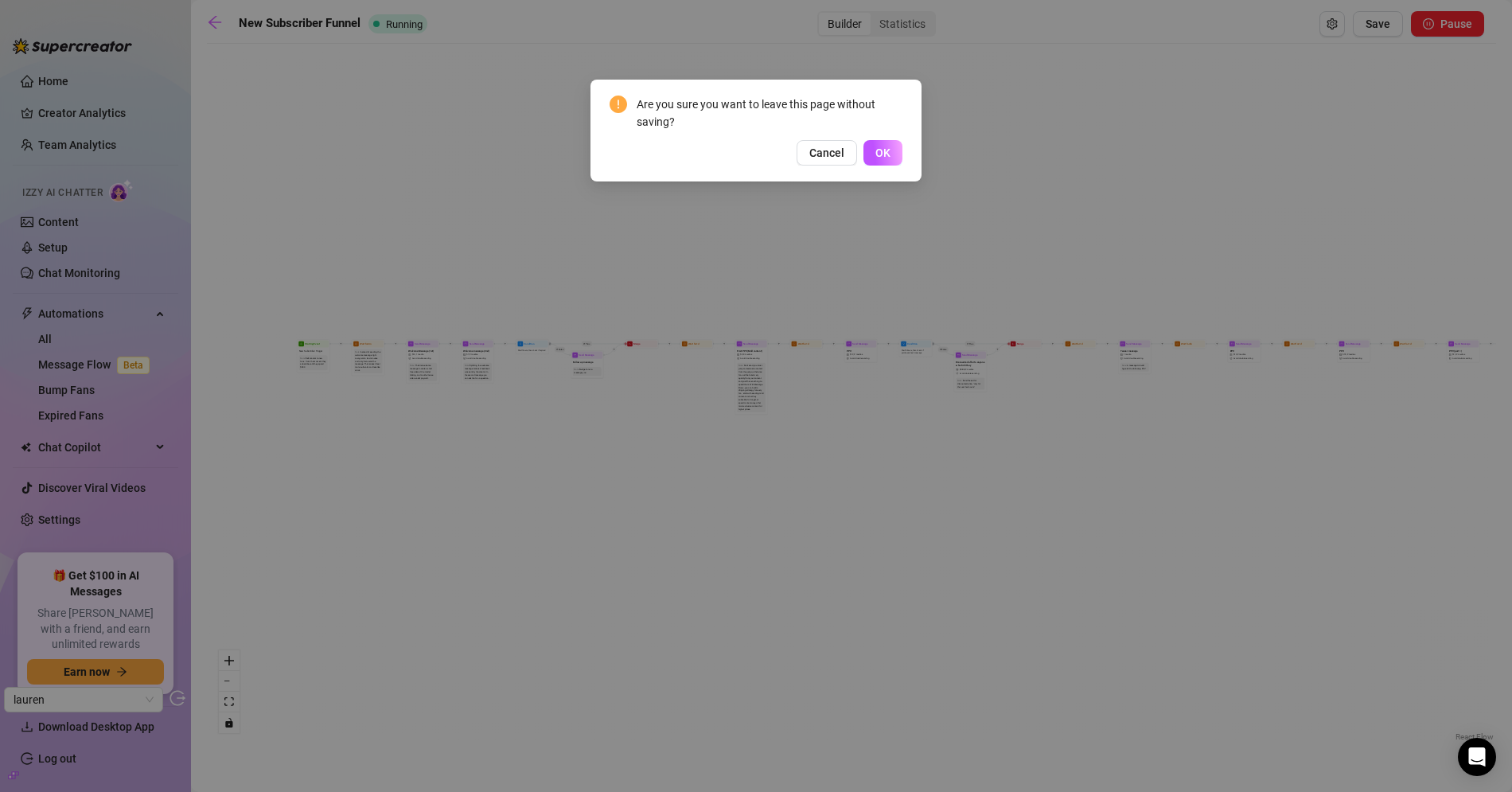
click at [887, 158] on span "OK" at bounding box center [882, 153] width 15 height 13
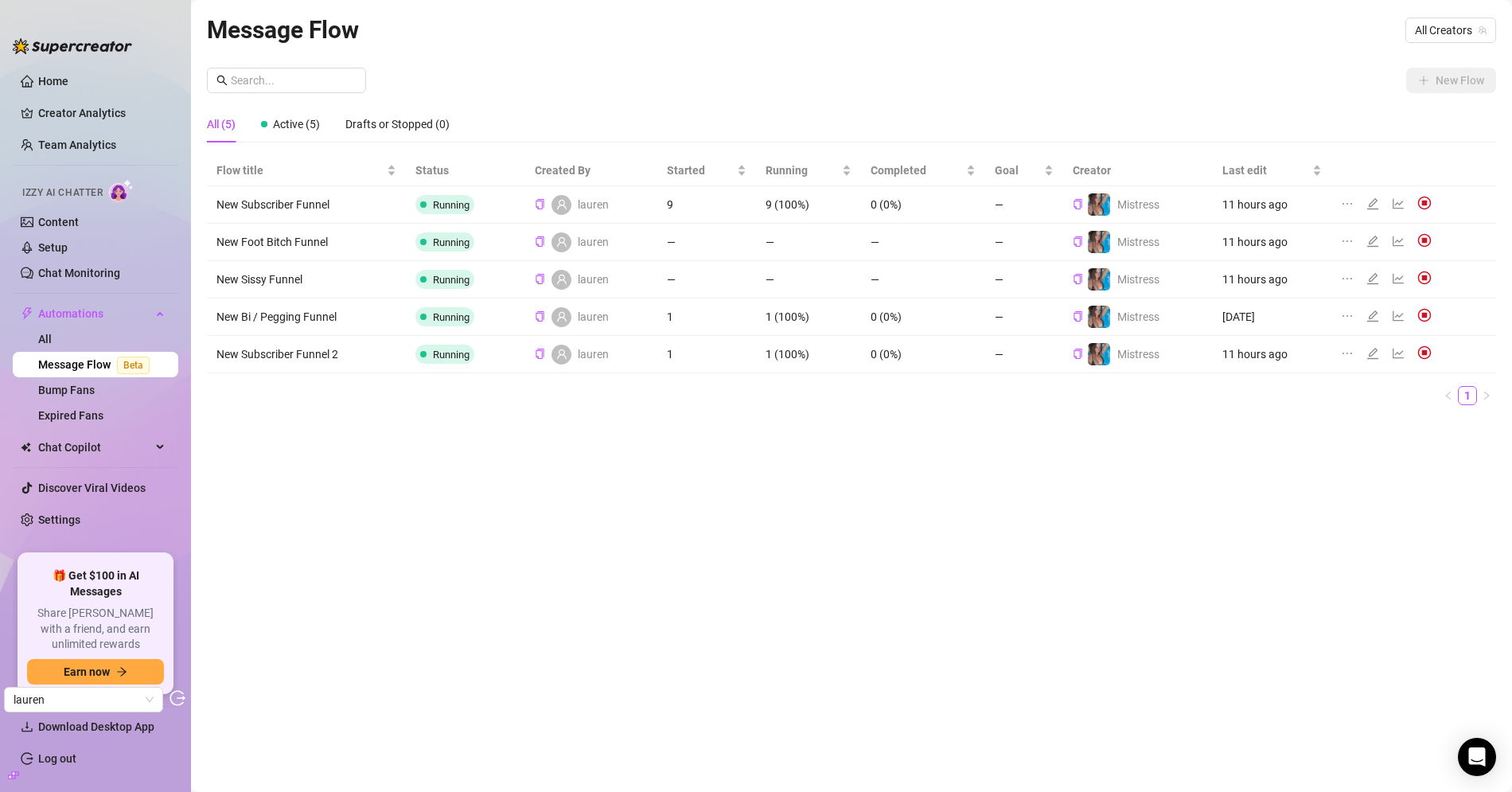
click at [1369, 353] on icon "edit" at bounding box center [1372, 353] width 13 height 13
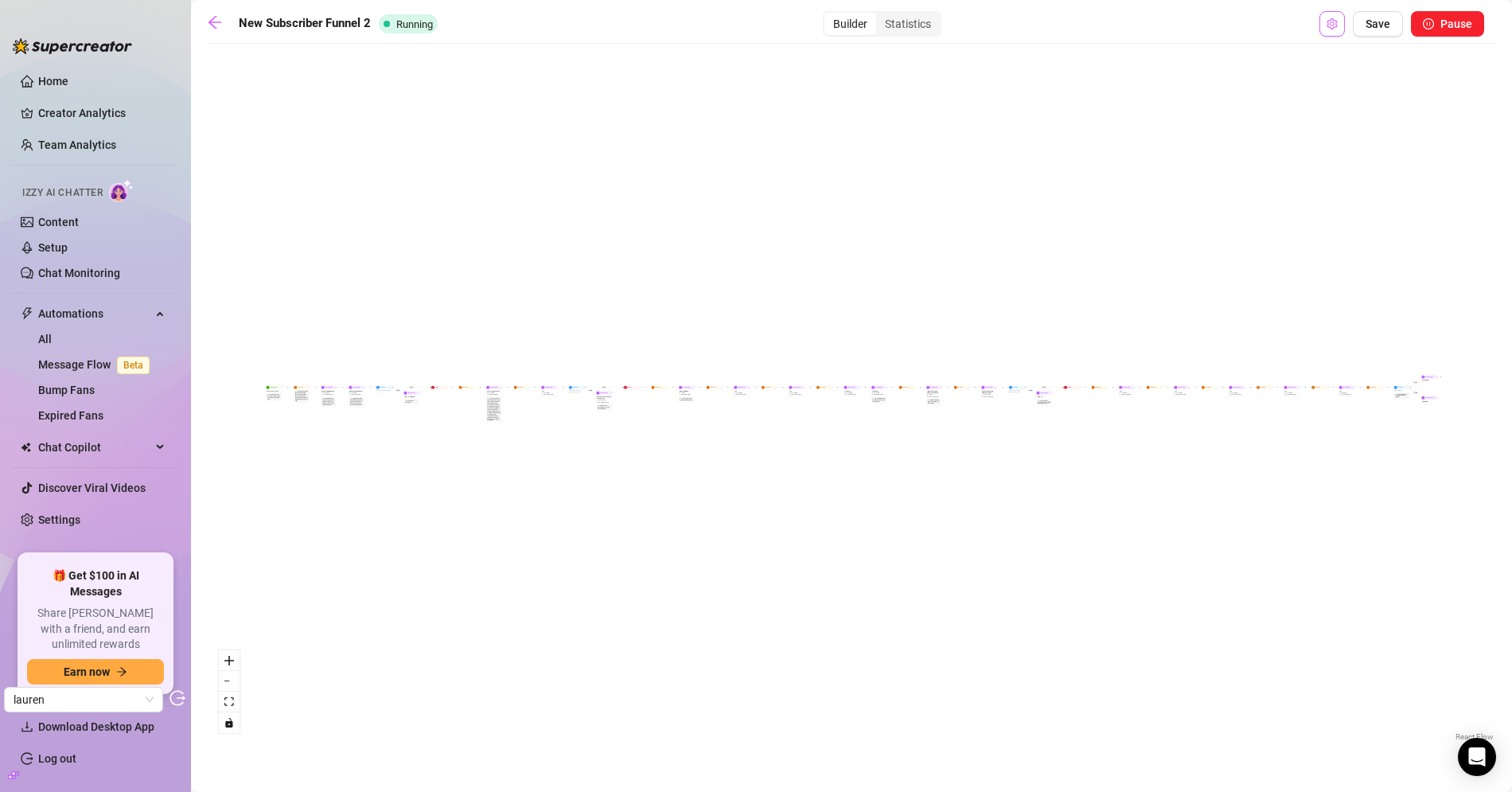
click at [1326, 25] on button "Open Exit Rules" at bounding box center [1332, 23] width 25 height 25
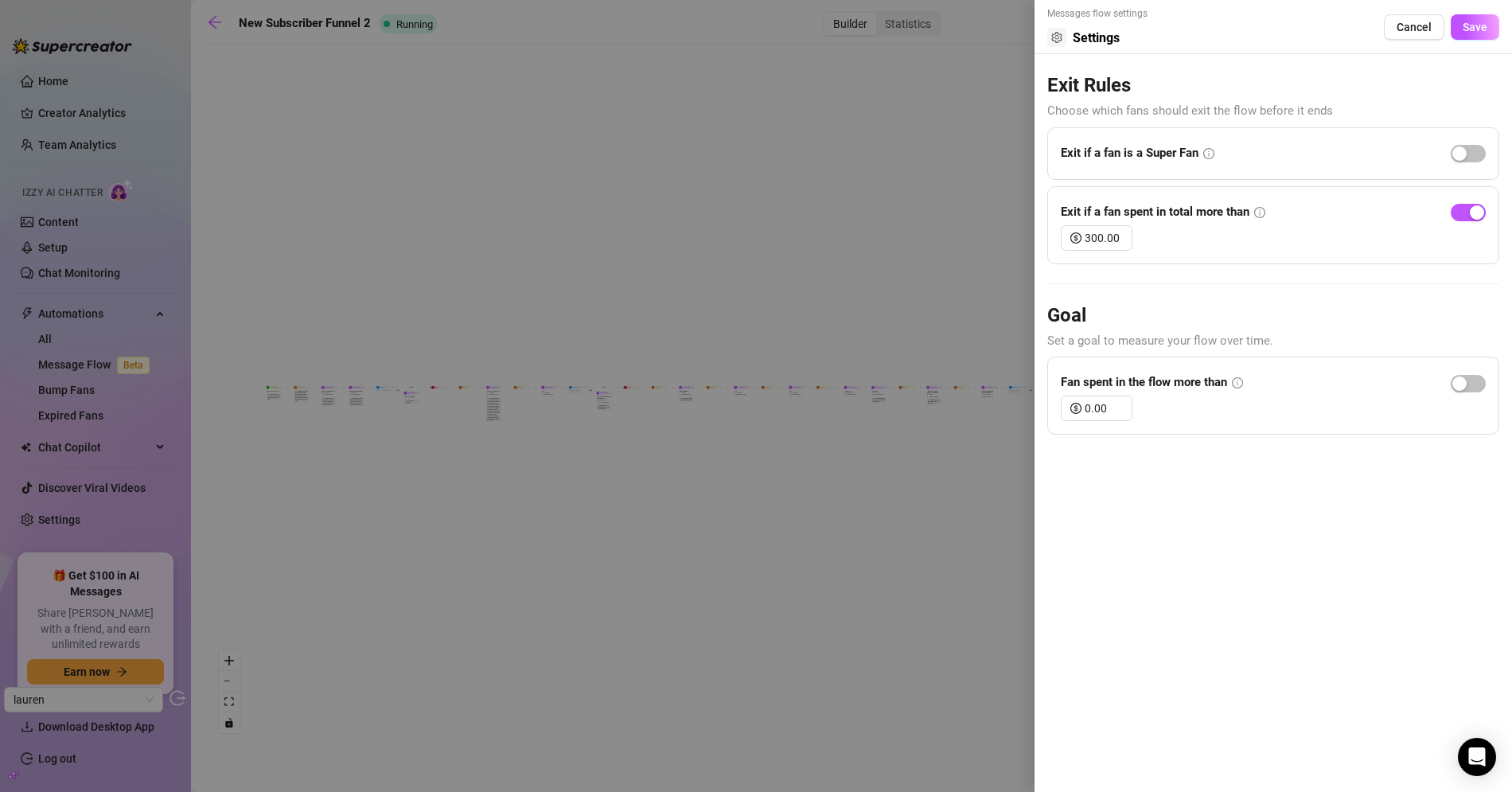
click at [801, 178] on div at bounding box center [756, 396] width 1512 height 792
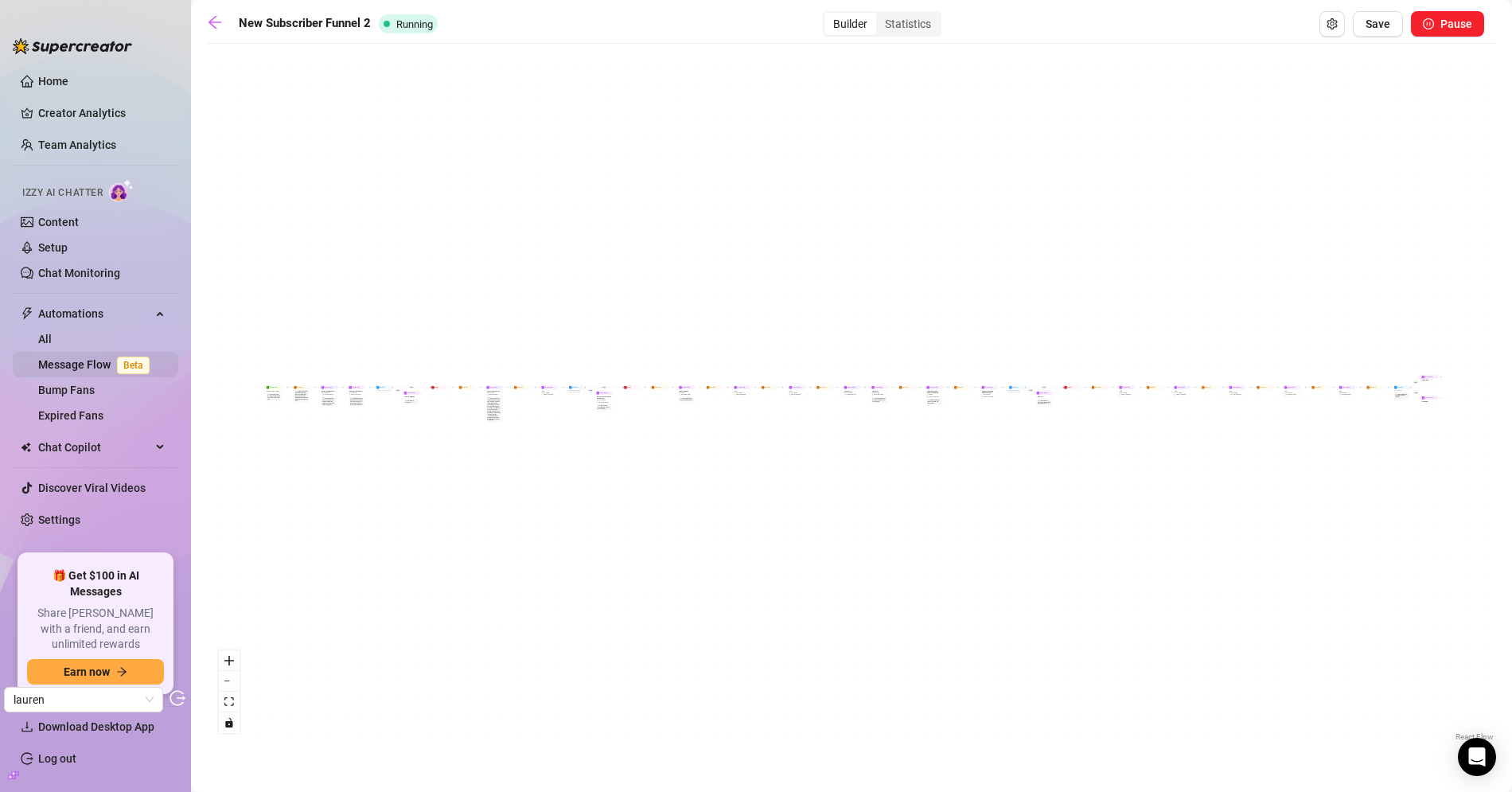
click at [55, 360] on link "Message Flow Beta" at bounding box center [97, 364] width 117 height 13
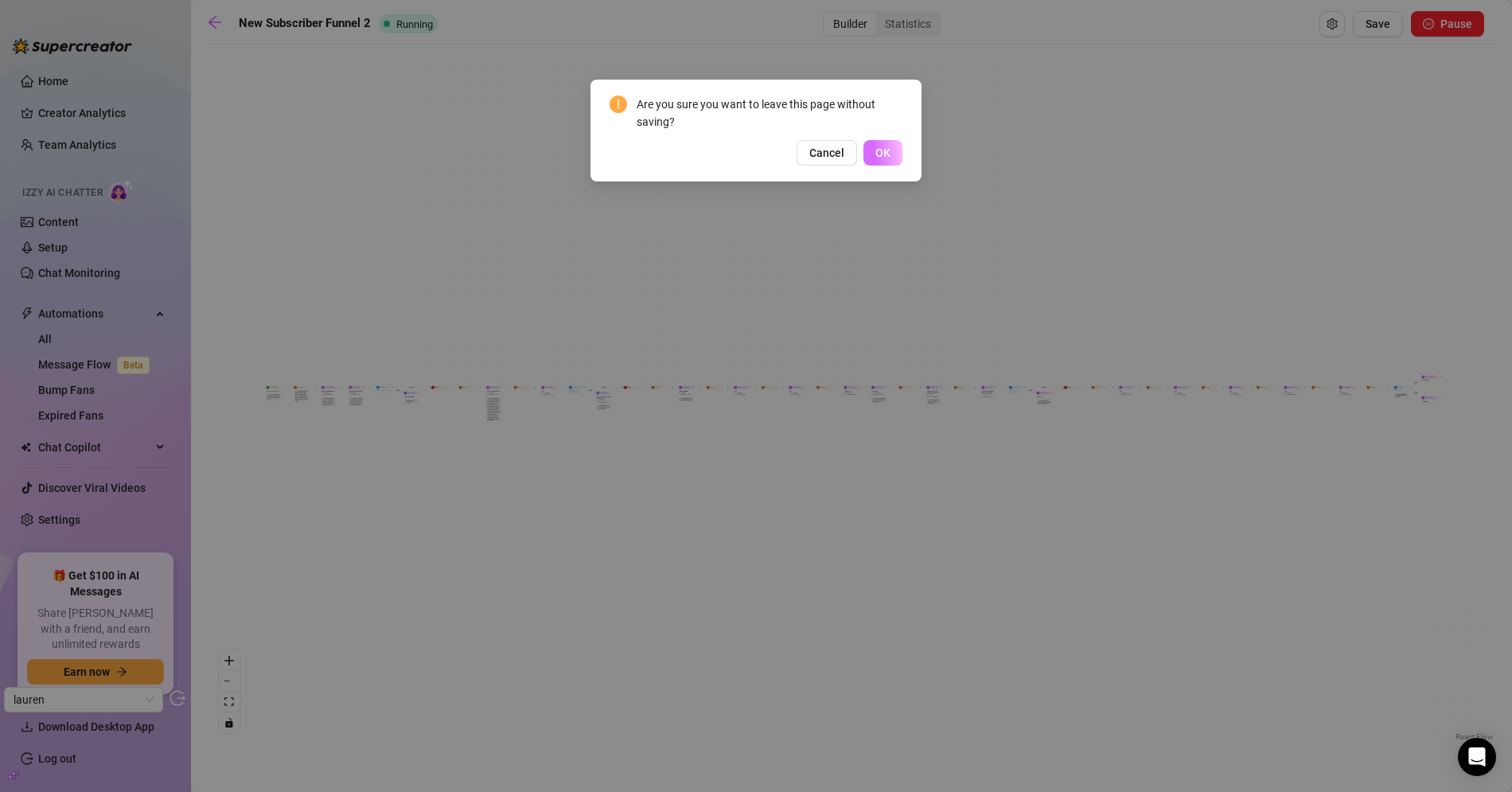
click at [880, 151] on span "OK" at bounding box center [882, 153] width 15 height 13
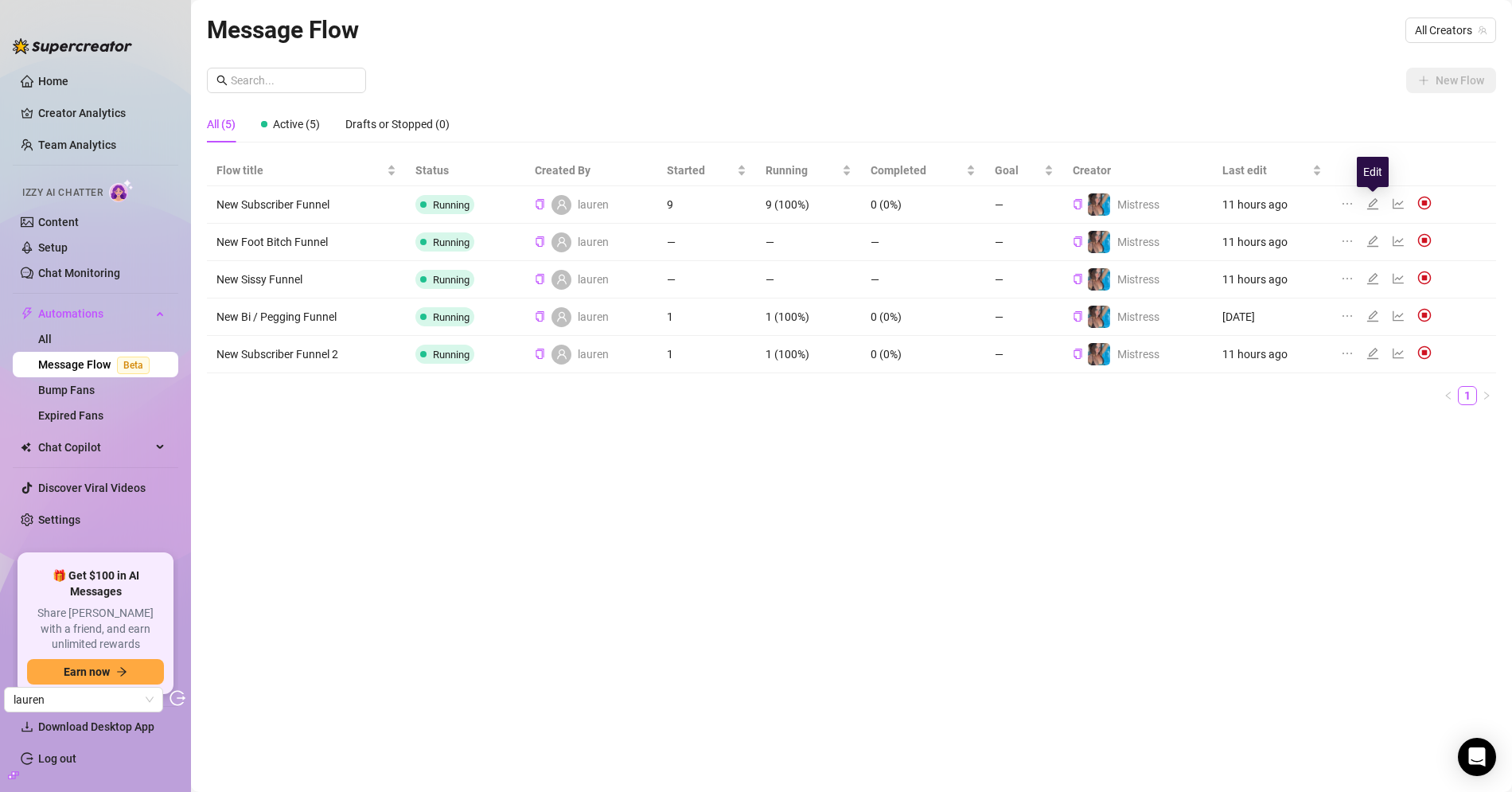
click at [1378, 203] on icon "edit" at bounding box center [1372, 203] width 13 height 13
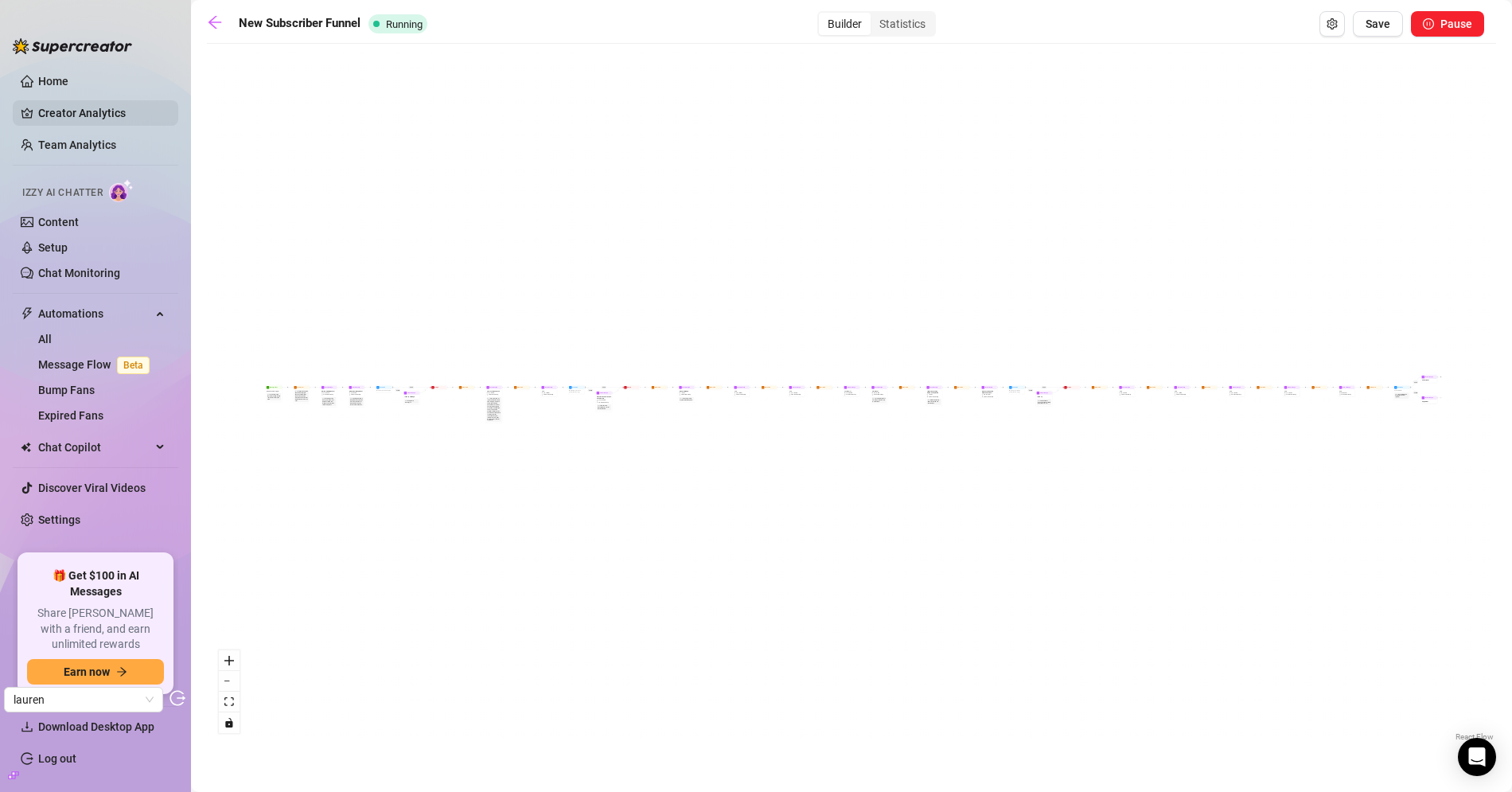
click at [92, 113] on link "Creator Analytics" at bounding box center [102, 113] width 127 height 25
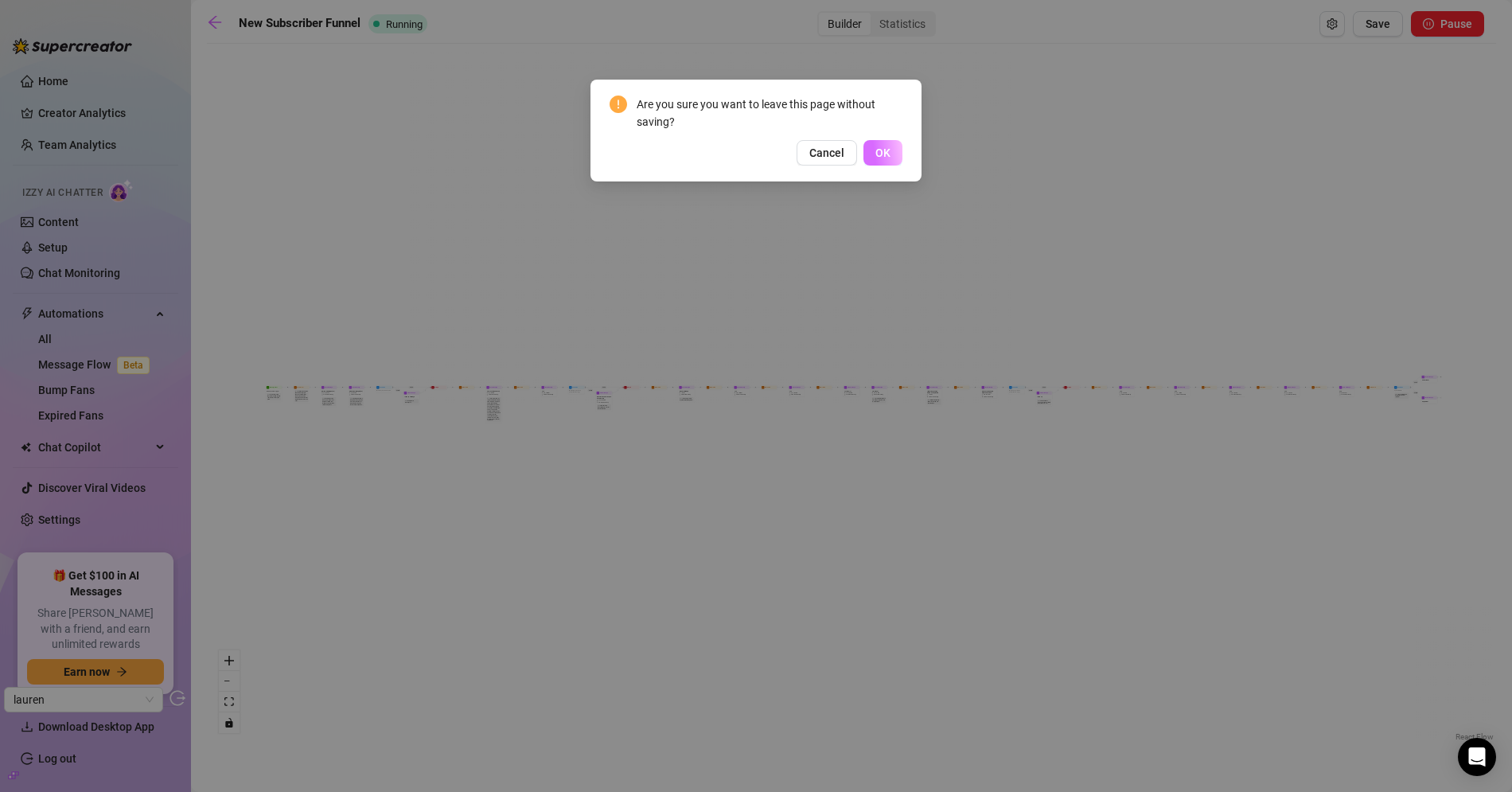
click at [879, 156] on span "OK" at bounding box center [882, 153] width 15 height 13
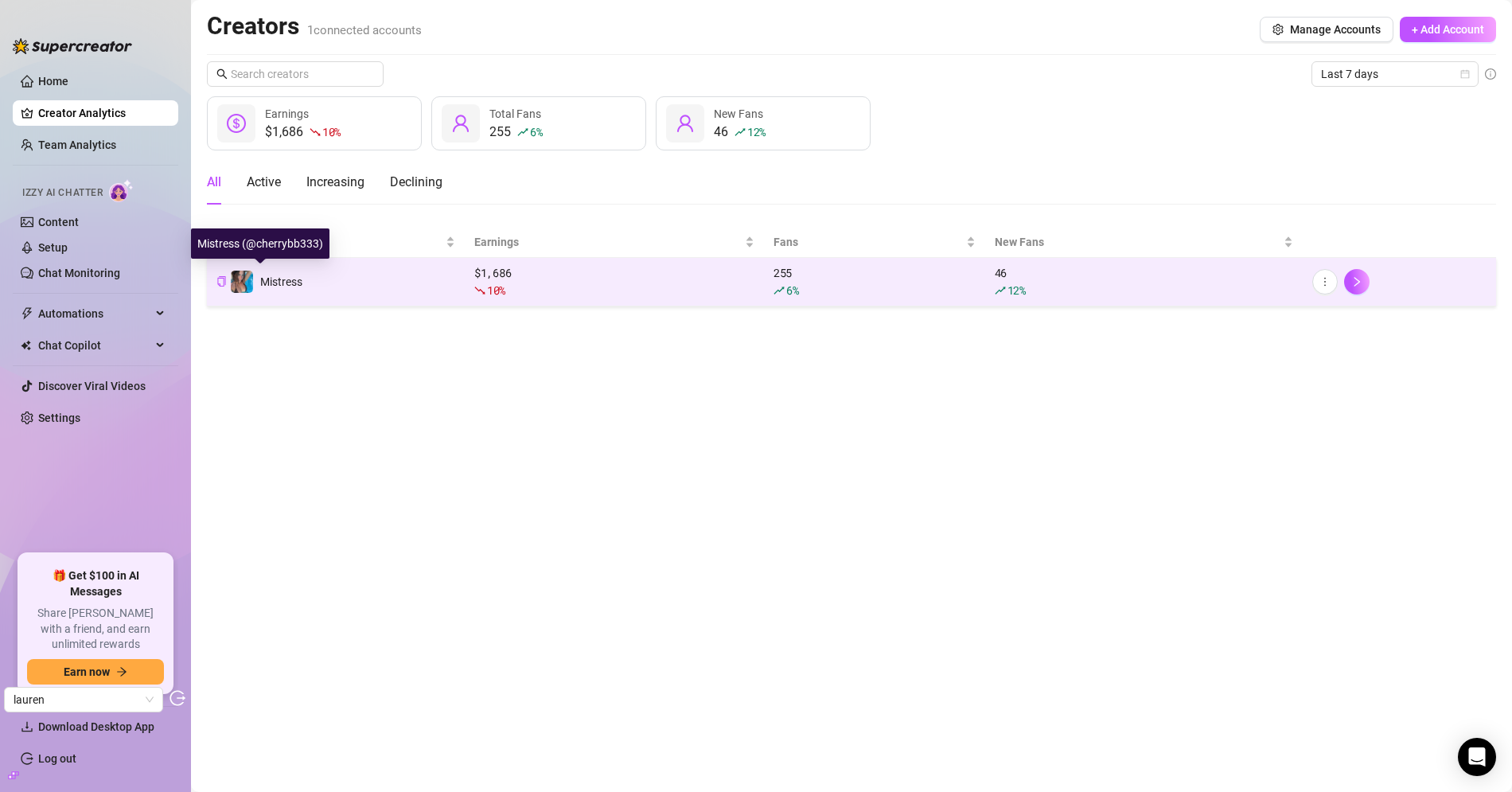
click at [277, 281] on span "Mistress" at bounding box center [281, 282] width 42 height 13
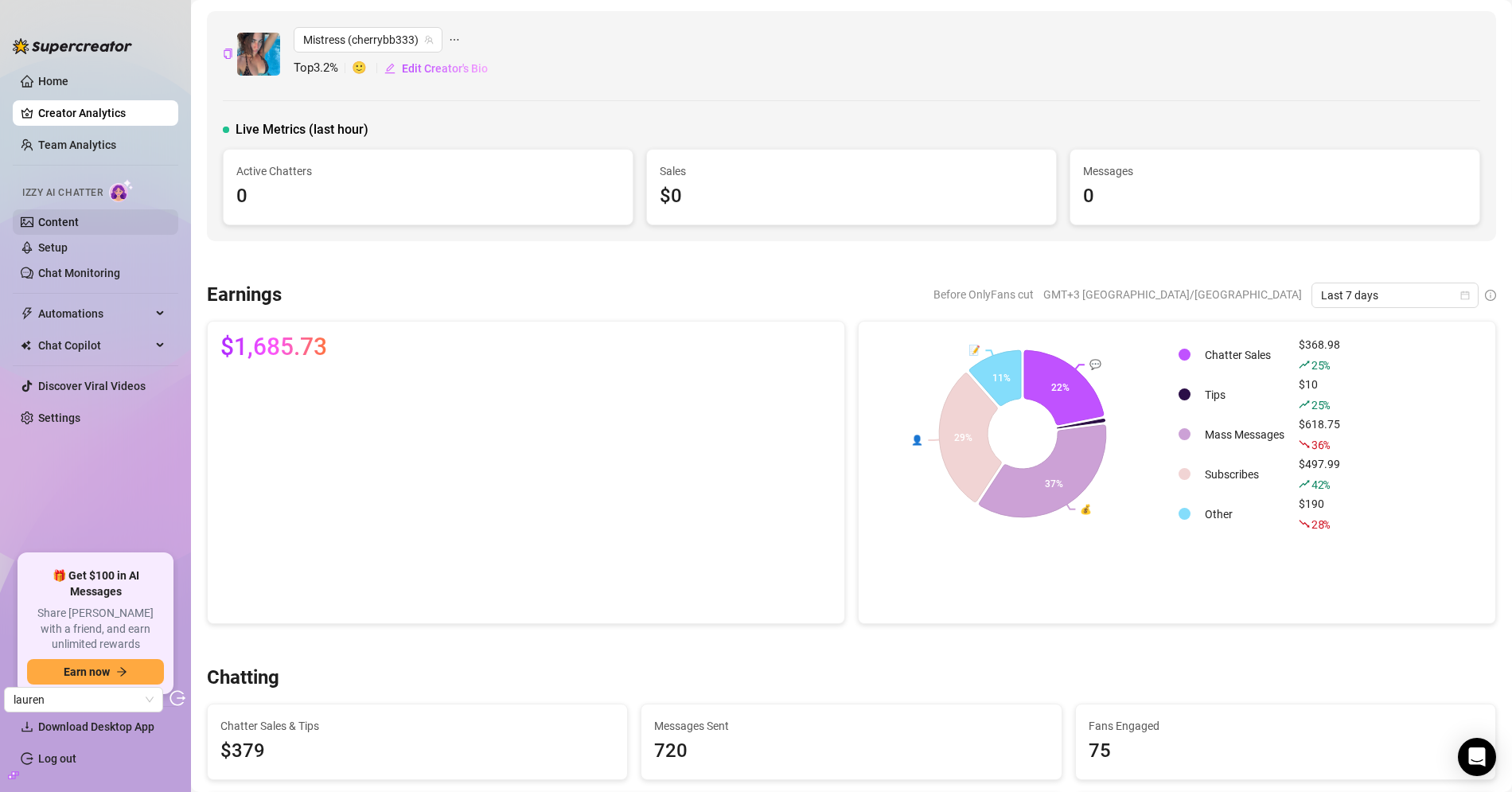
click at [79, 216] on link "Content" at bounding box center [59, 222] width 41 height 13
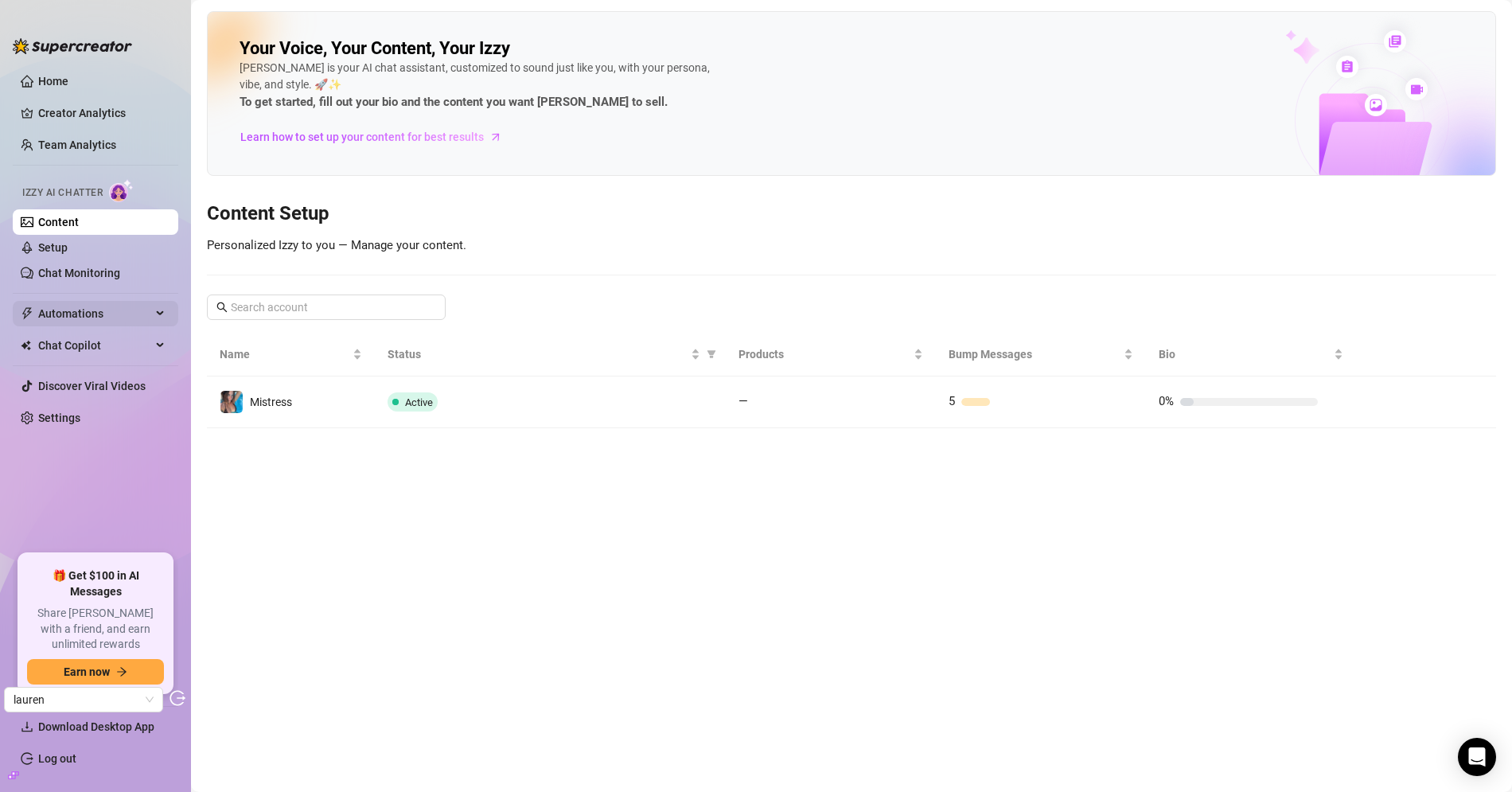
click at [80, 322] on span "Automations" at bounding box center [95, 314] width 113 height 25
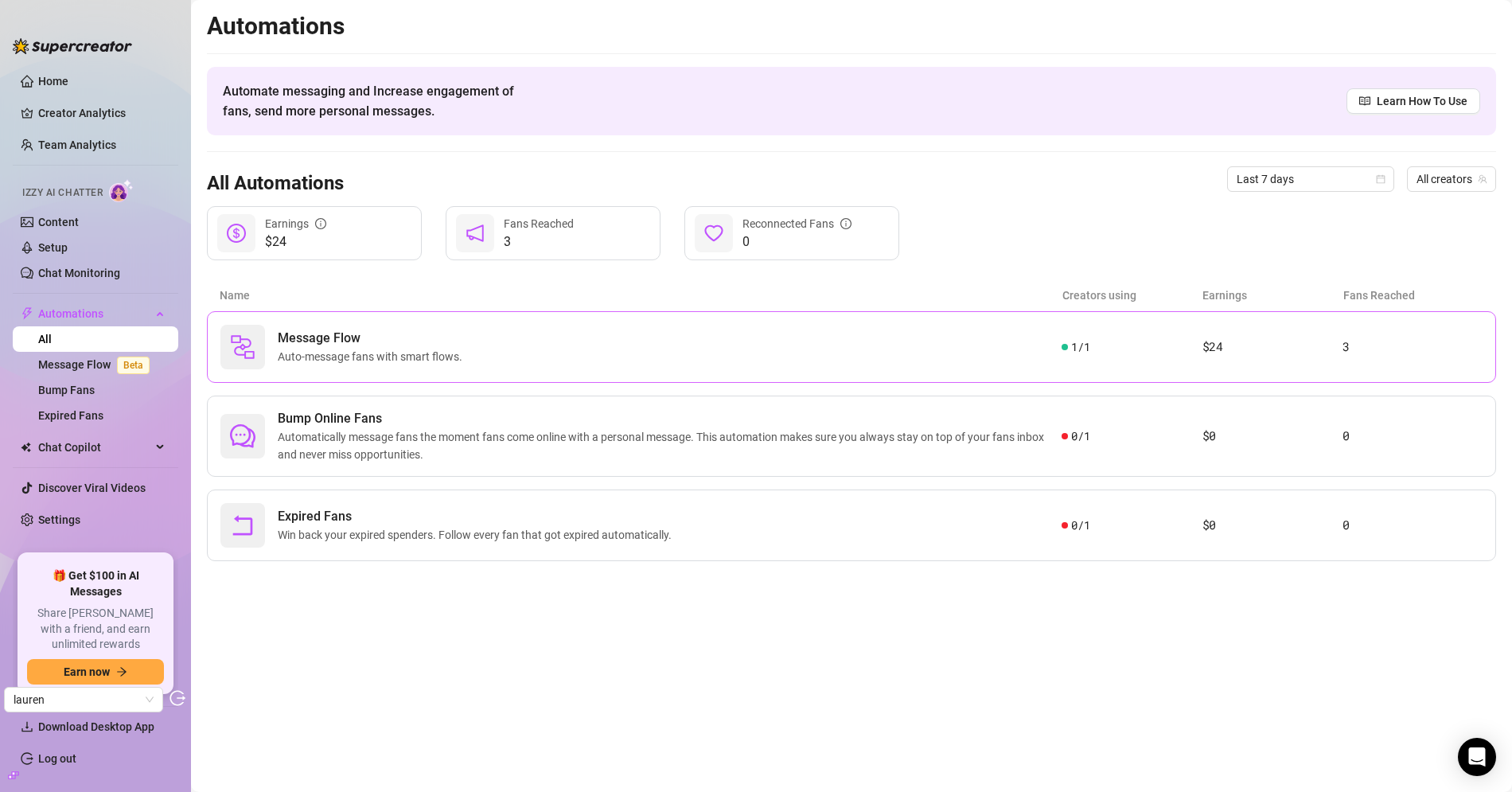
click at [479, 352] on div "Message Flow Auto-message fans with smart flows." at bounding box center [640, 347] width 841 height 45
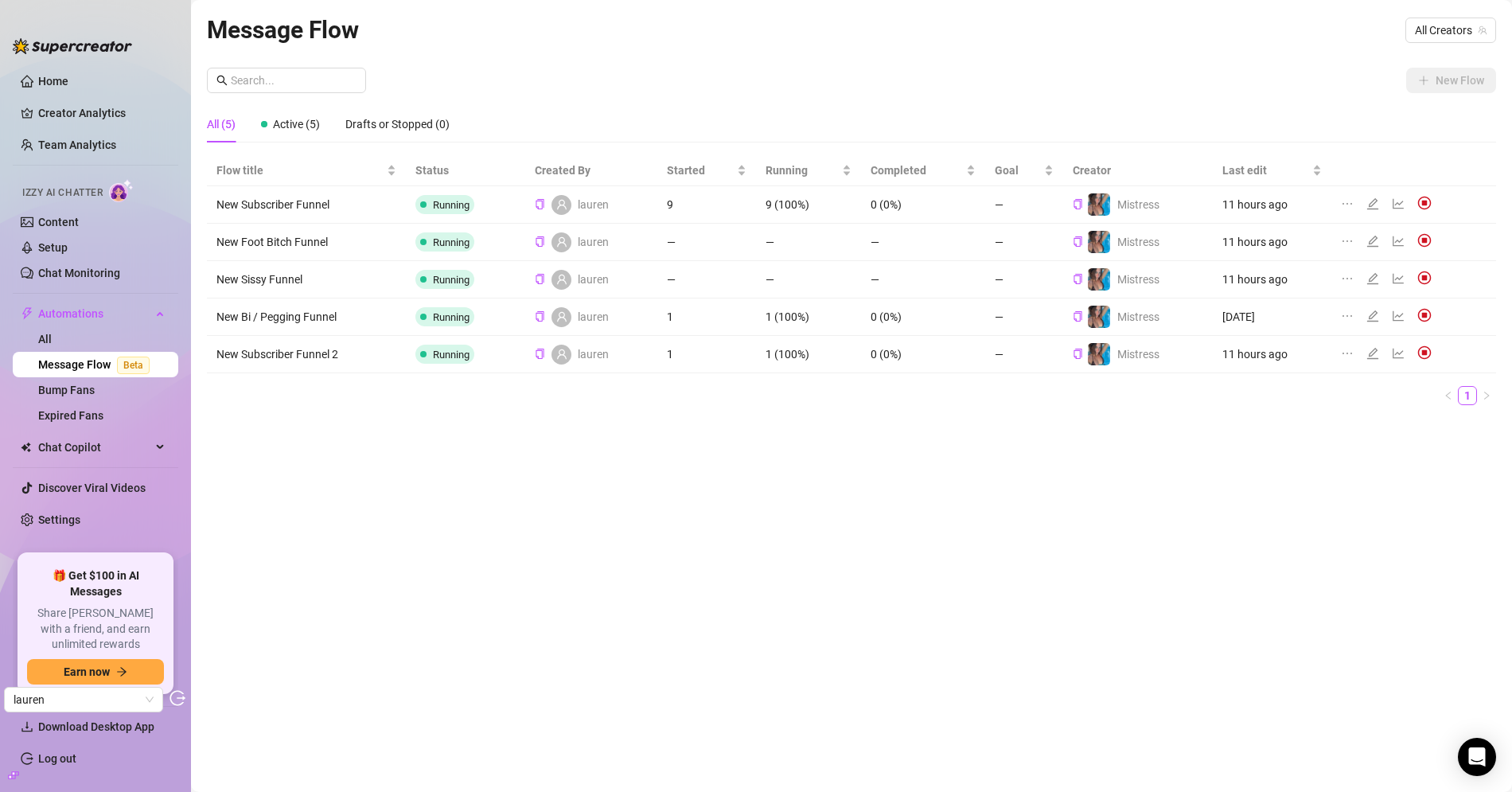
click at [1366, 204] on icon "edit" at bounding box center [1372, 203] width 13 height 13
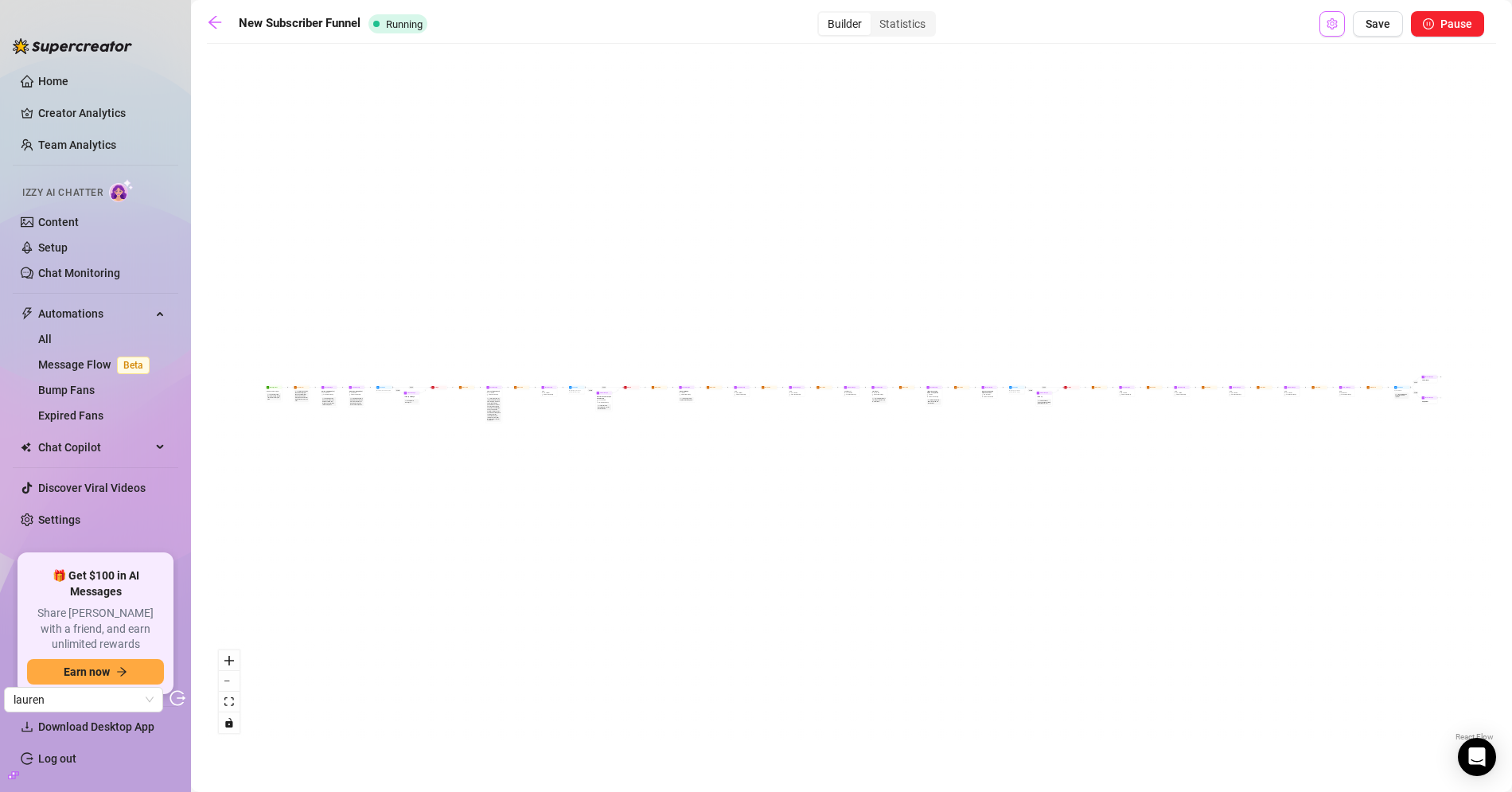
click at [1328, 25] on icon "setting" at bounding box center [1331, 23] width 11 height 11
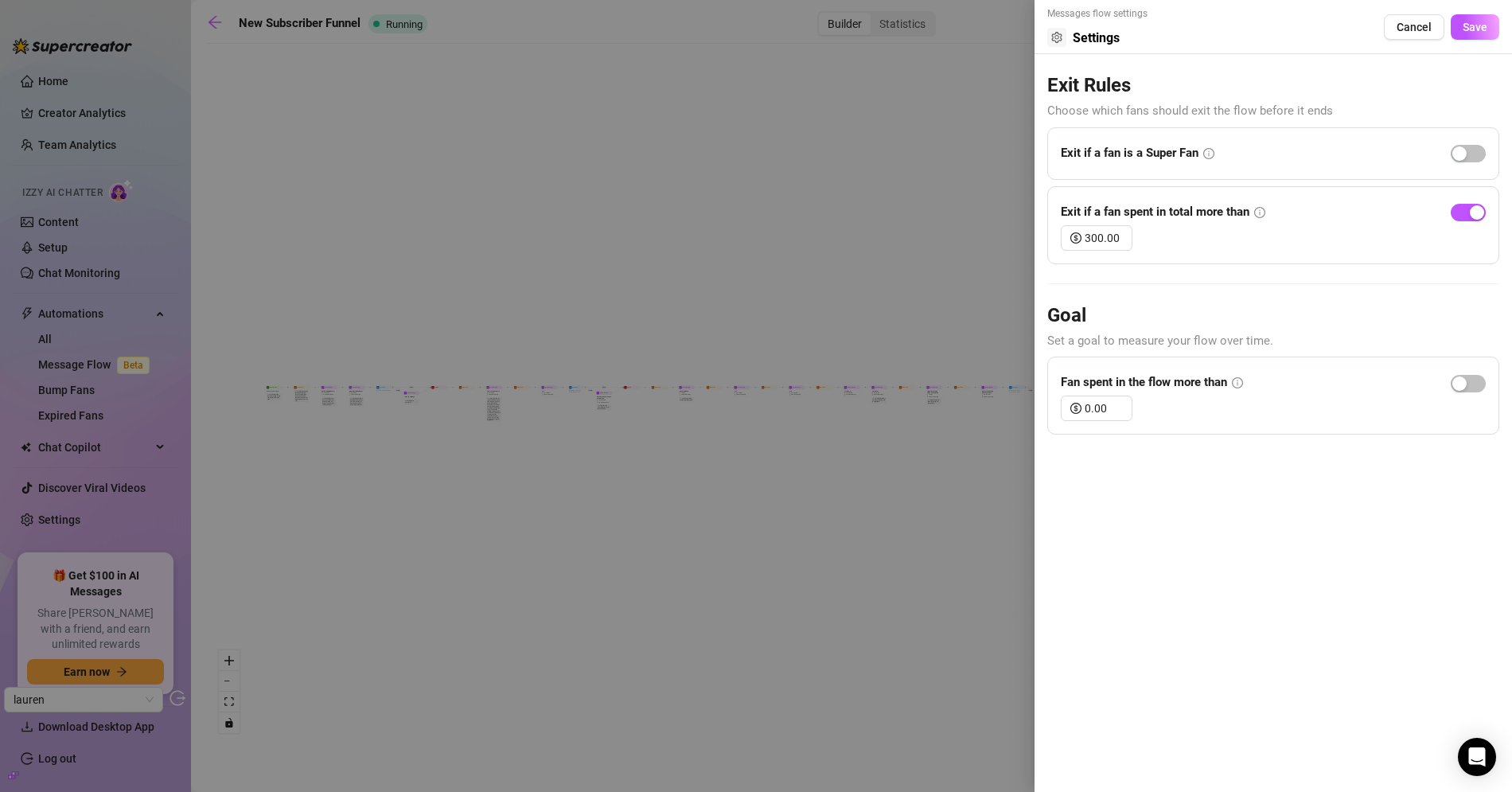
click at [730, 209] on div at bounding box center [756, 396] width 1512 height 792
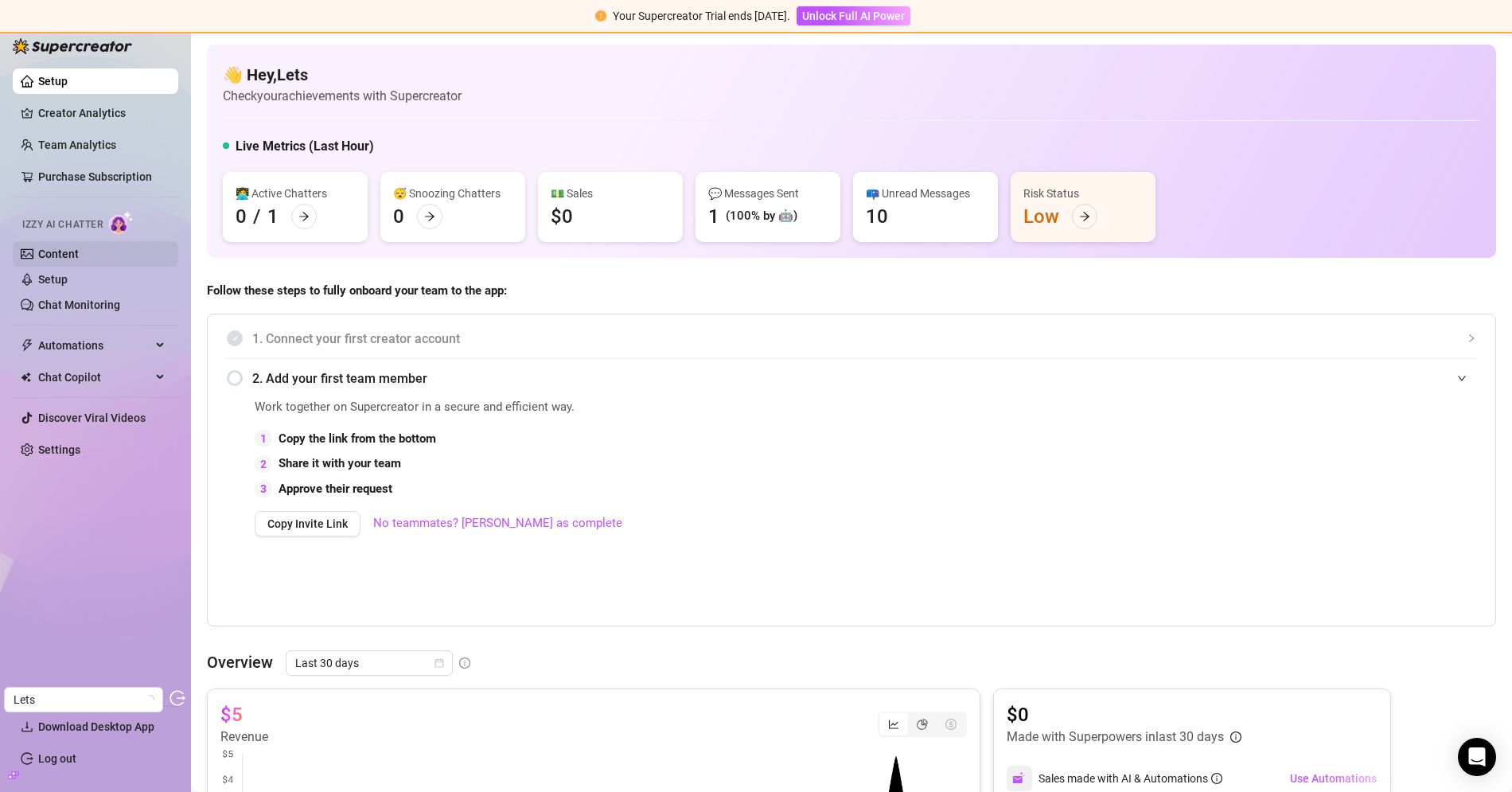
click at [76, 260] on link "Content" at bounding box center [59, 253] width 41 height 13
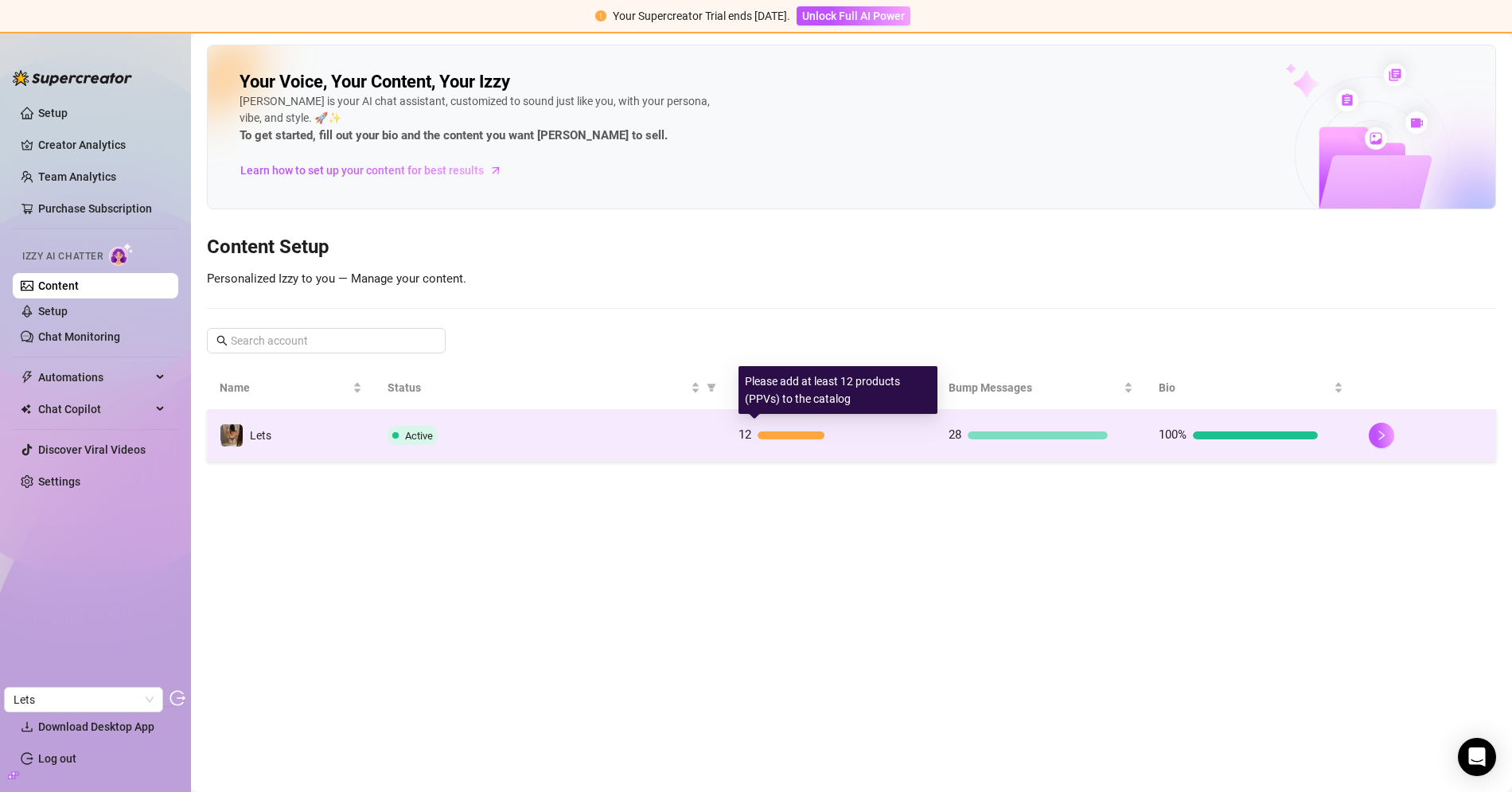
click at [738, 427] on span "12" at bounding box center [744, 434] width 13 height 15
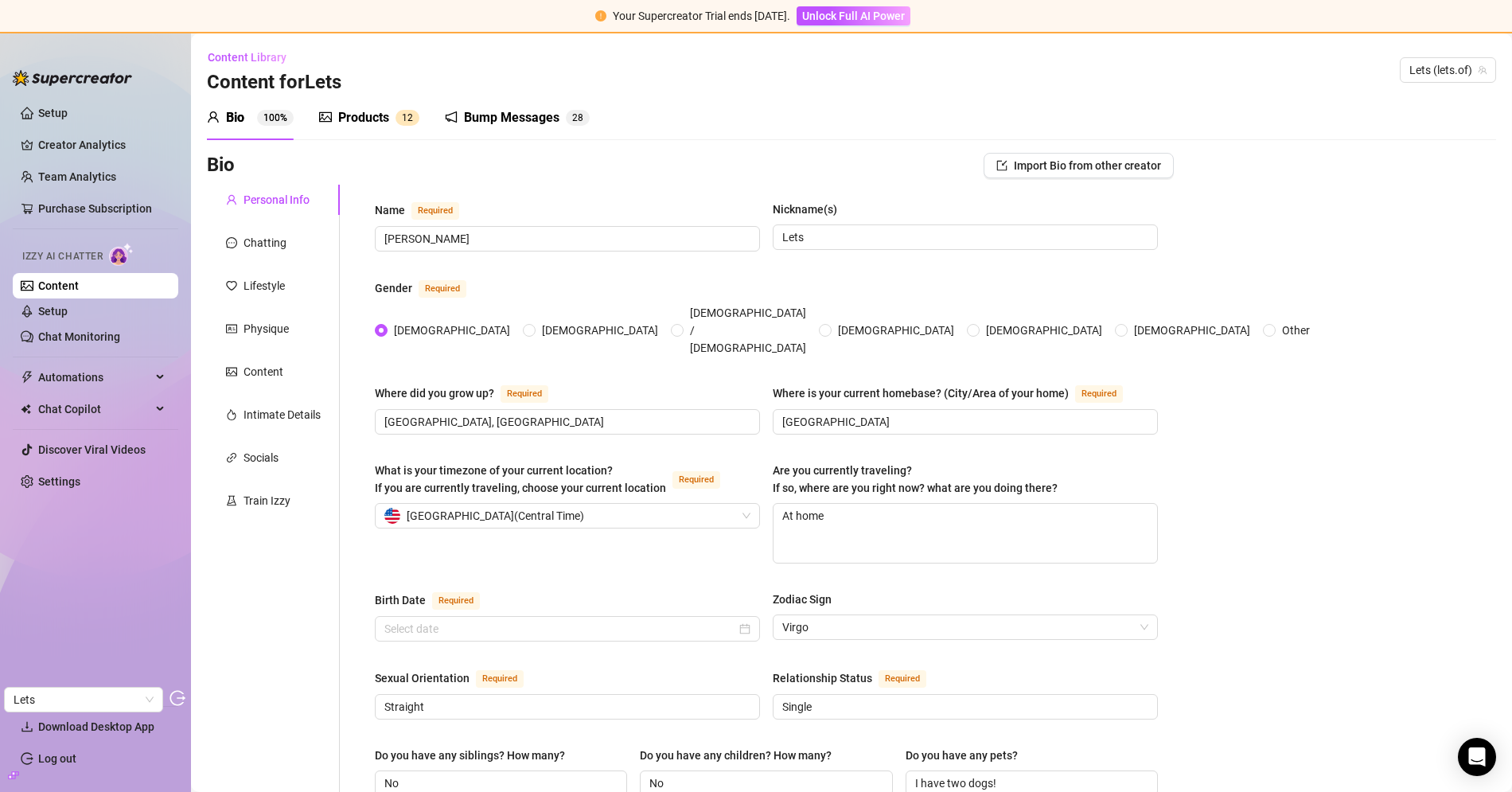
type input "September 29th, 2000"
click at [372, 99] on div "Products 1 2" at bounding box center [368, 118] width 101 height 45
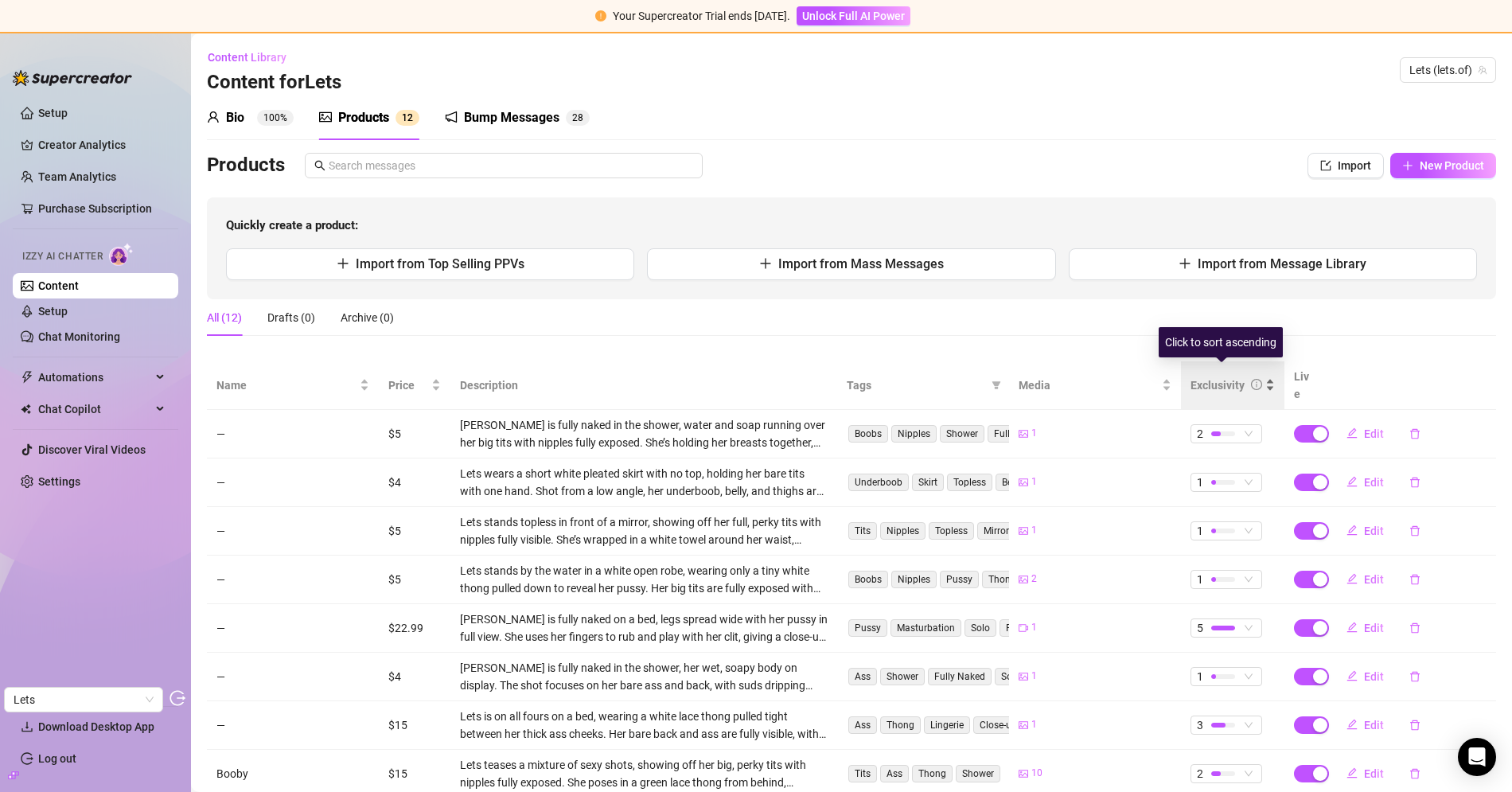
click at [1217, 376] on div "Exclusivity" at bounding box center [1217, 385] width 54 height 18
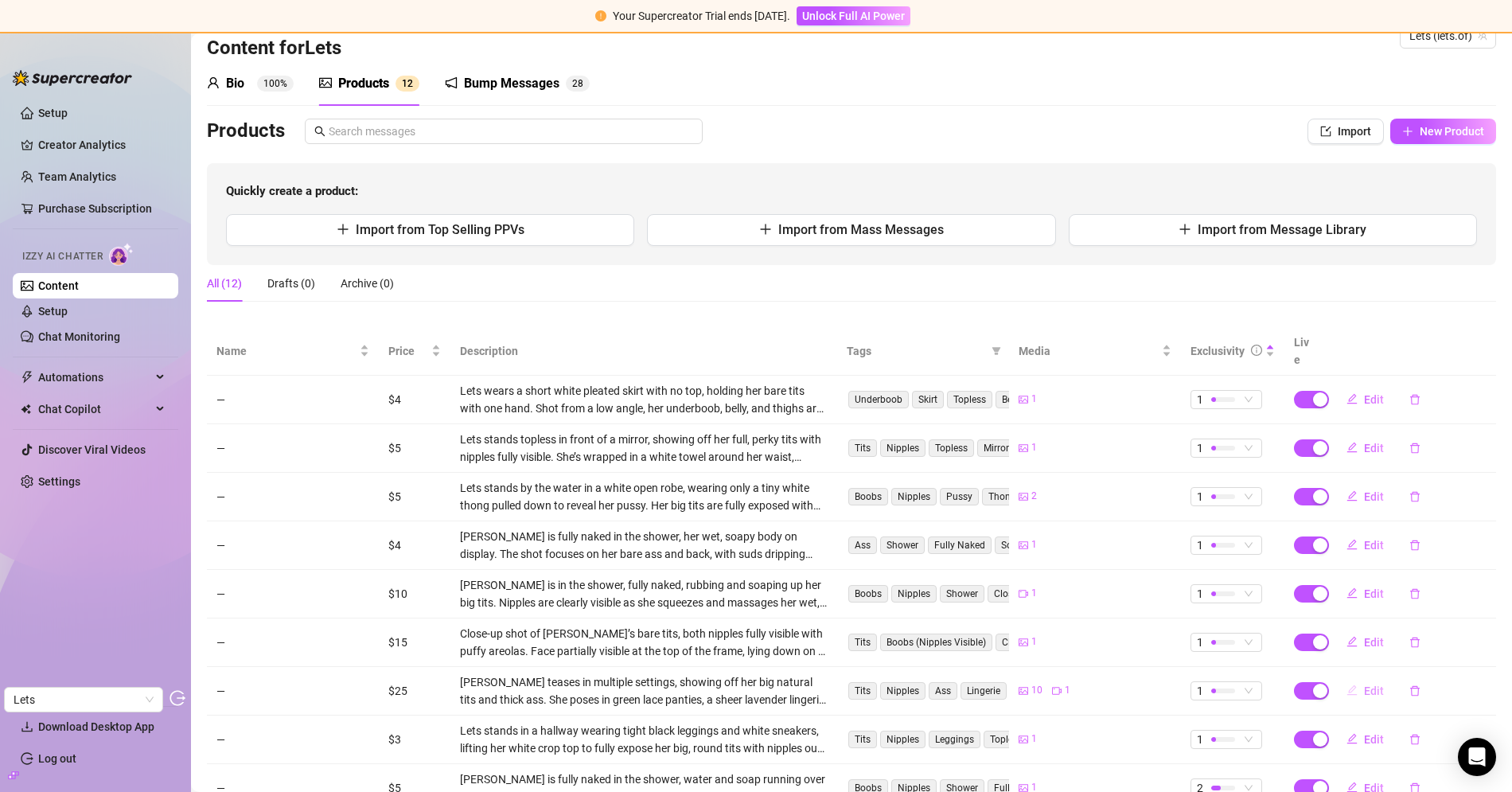
scroll to position [173, 0]
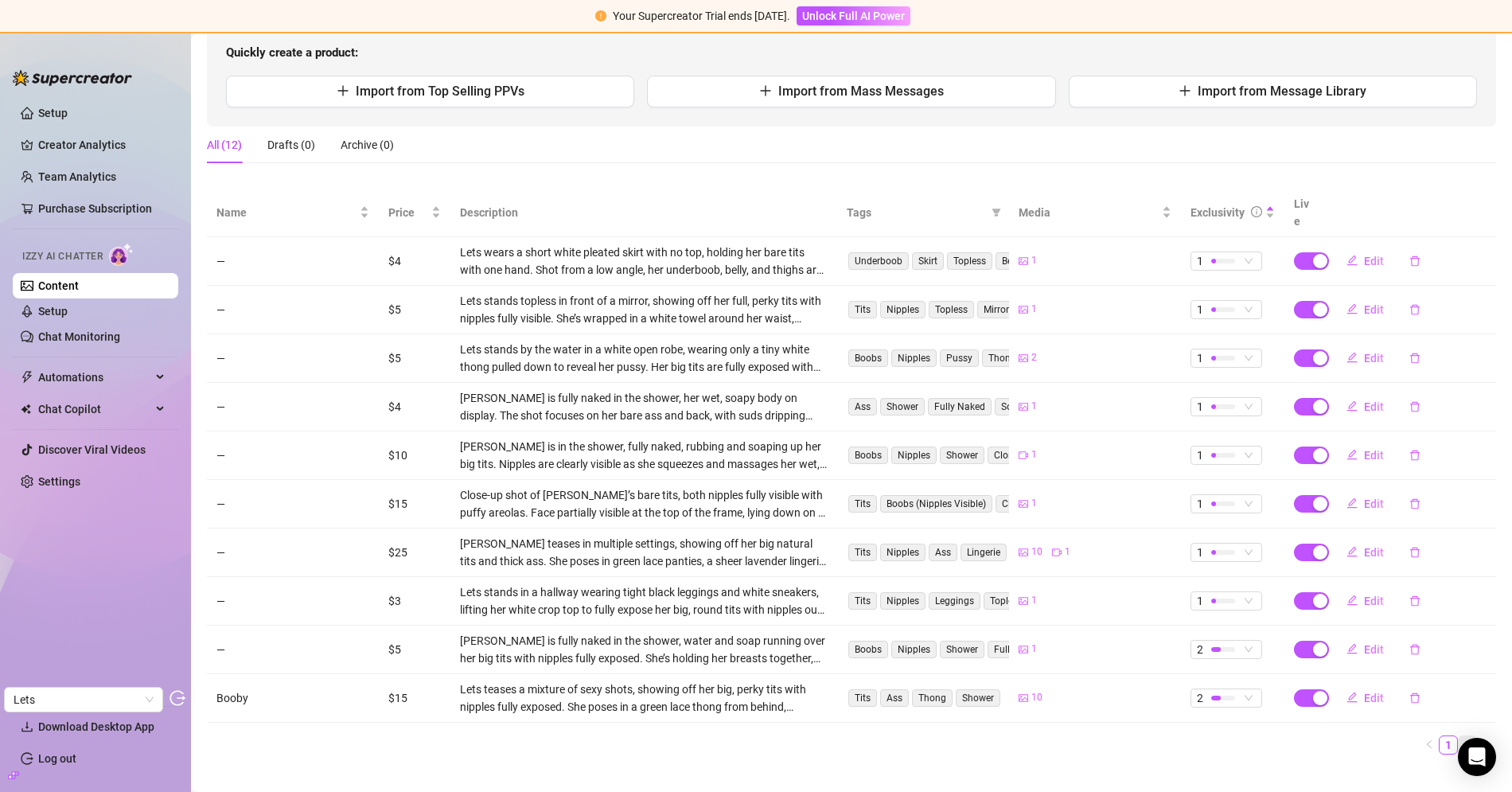
click at [1458, 736] on link "2" at bounding box center [1467, 745] width 18 height 18
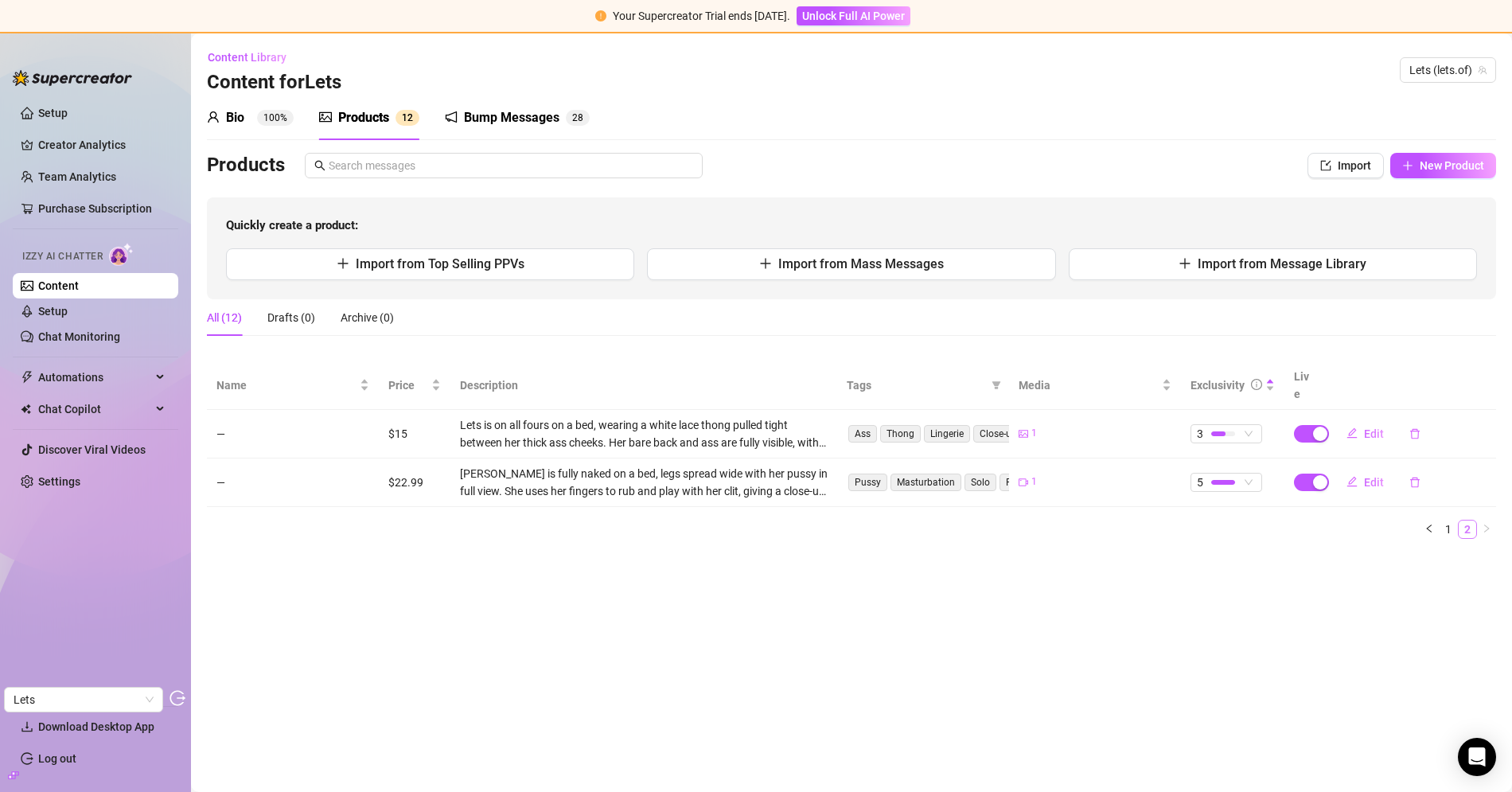
scroll to position [0, 0]
click at [263, 114] on sup "100%" at bounding box center [275, 117] width 36 height 16
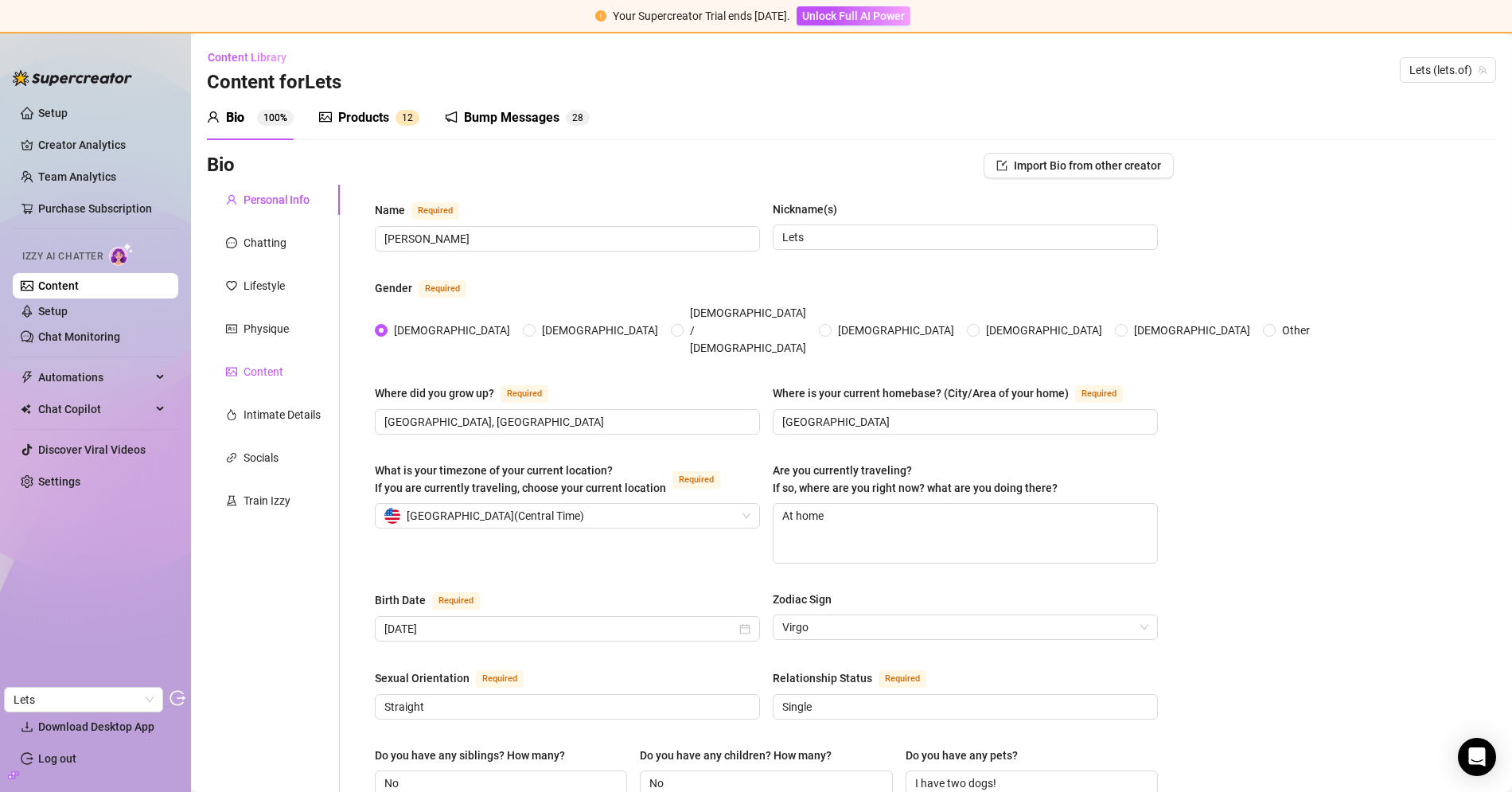
click at [256, 364] on div "Content" at bounding box center [263, 372] width 40 height 18
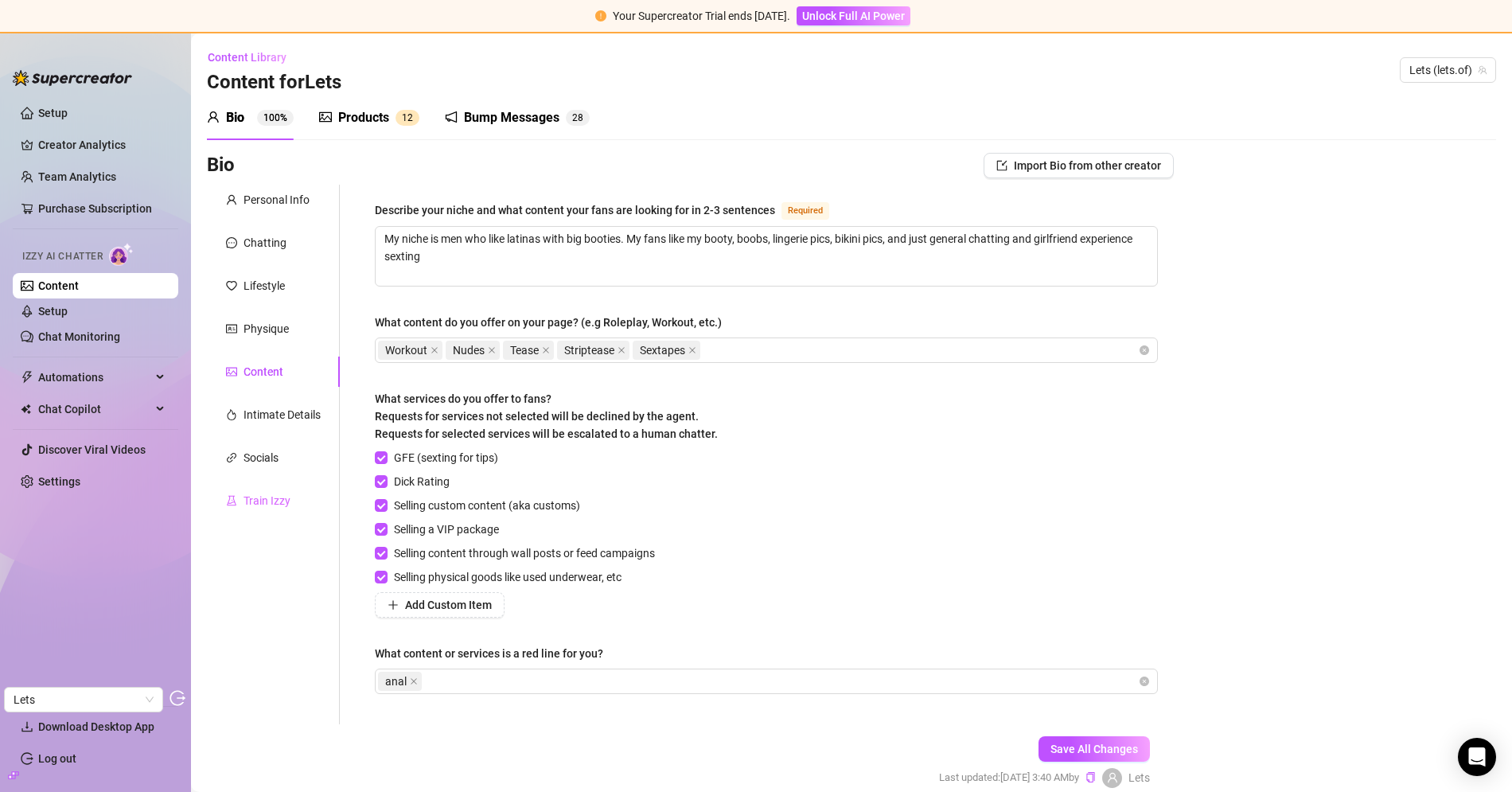
click at [240, 509] on div "Train Izzy" at bounding box center [274, 501] width 133 height 30
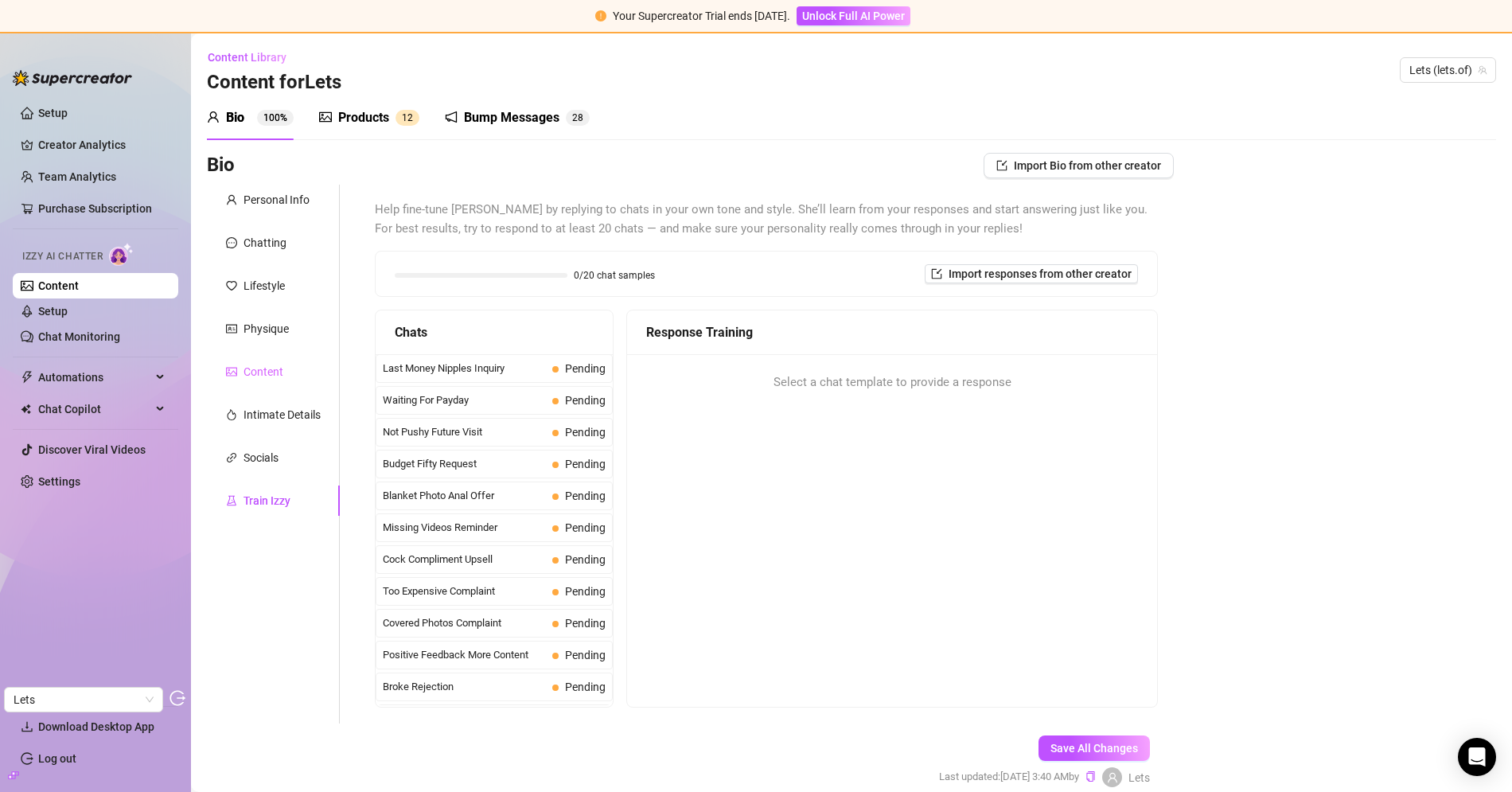
click at [270, 381] on div "Content" at bounding box center [274, 372] width 133 height 30
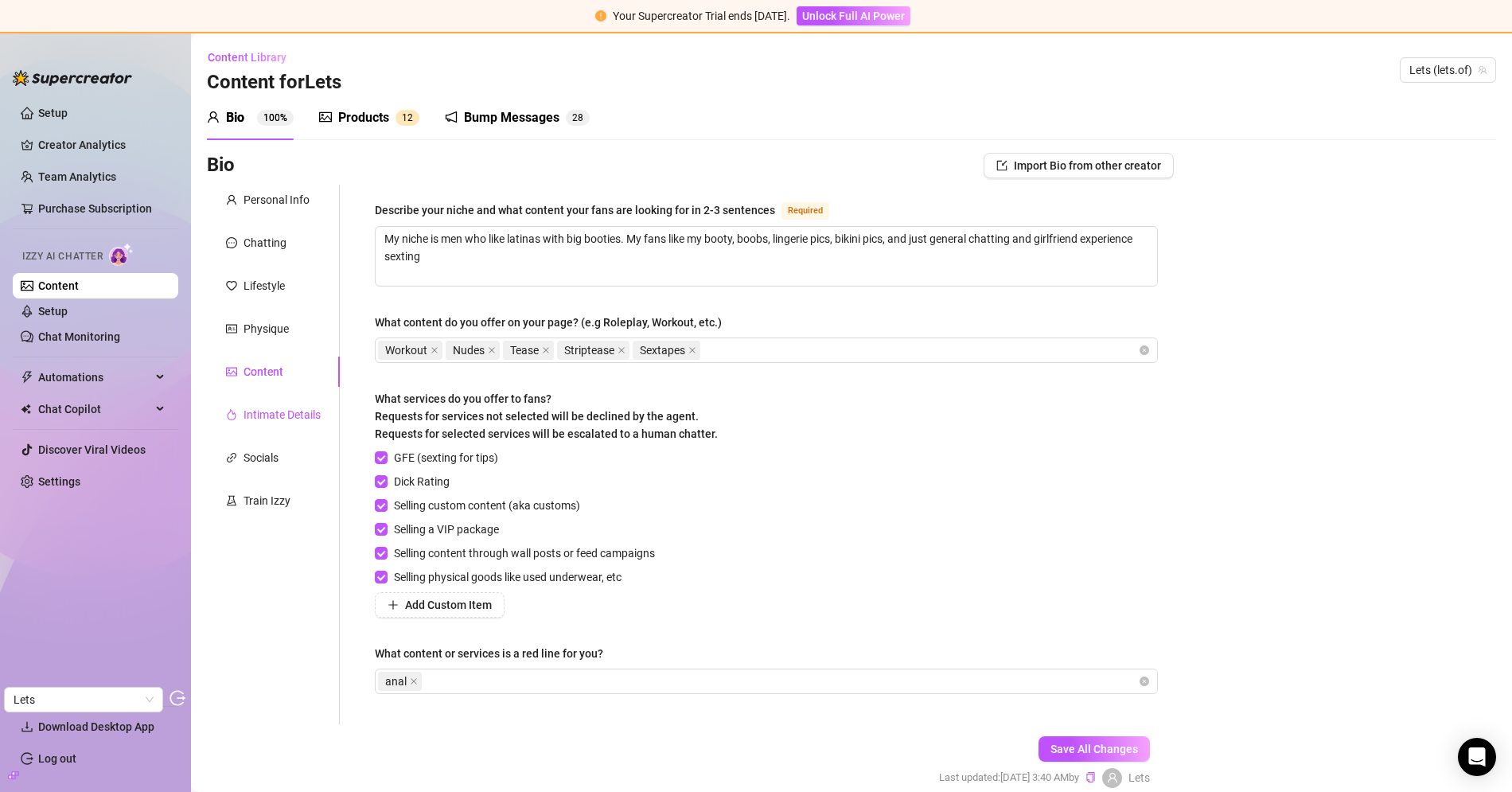
click at [272, 413] on div "Intimate Details" at bounding box center [281, 415] width 77 height 18
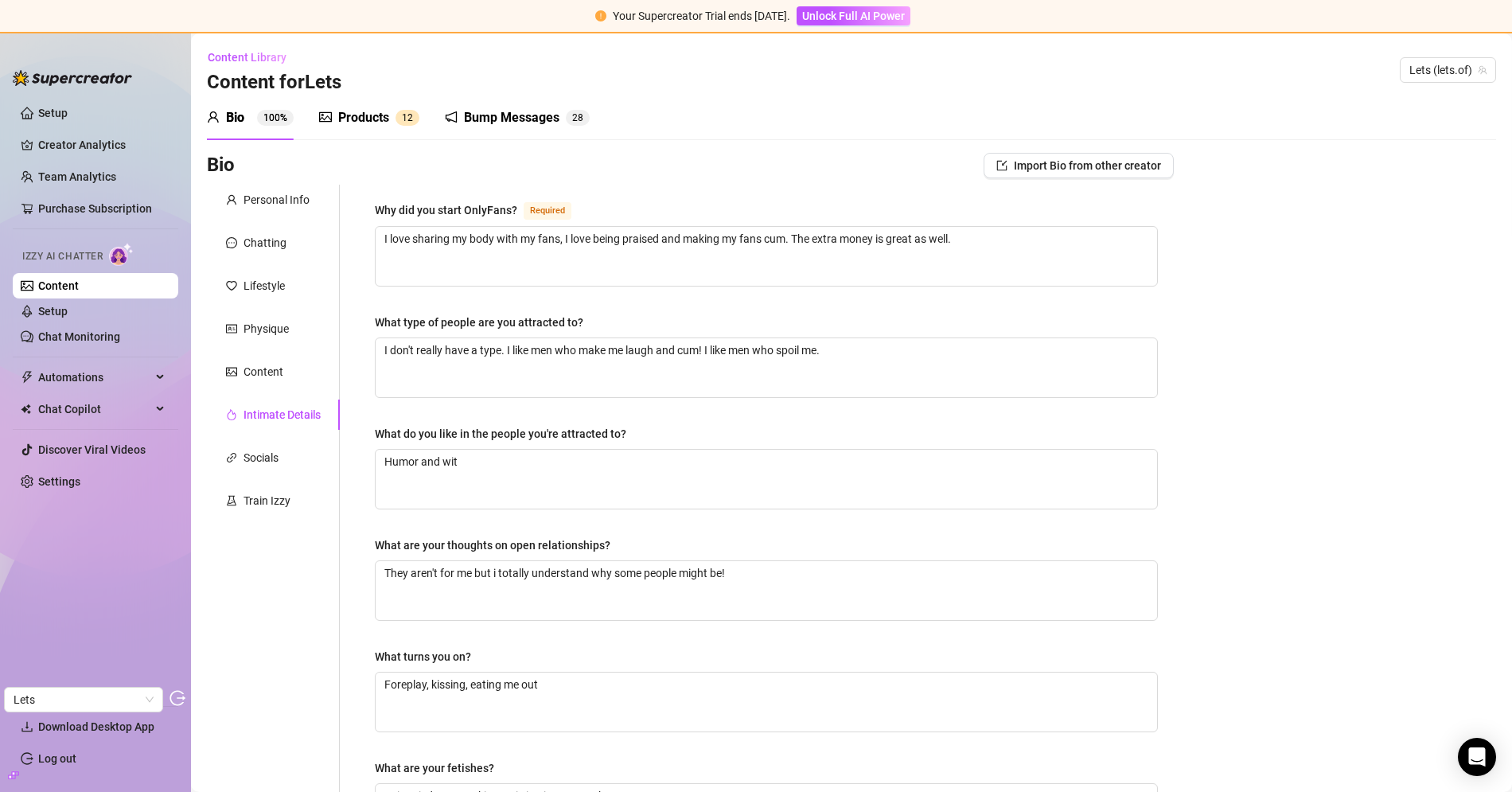
click at [498, 135] on div "Bump Messages 2 8" at bounding box center [517, 118] width 145 height 45
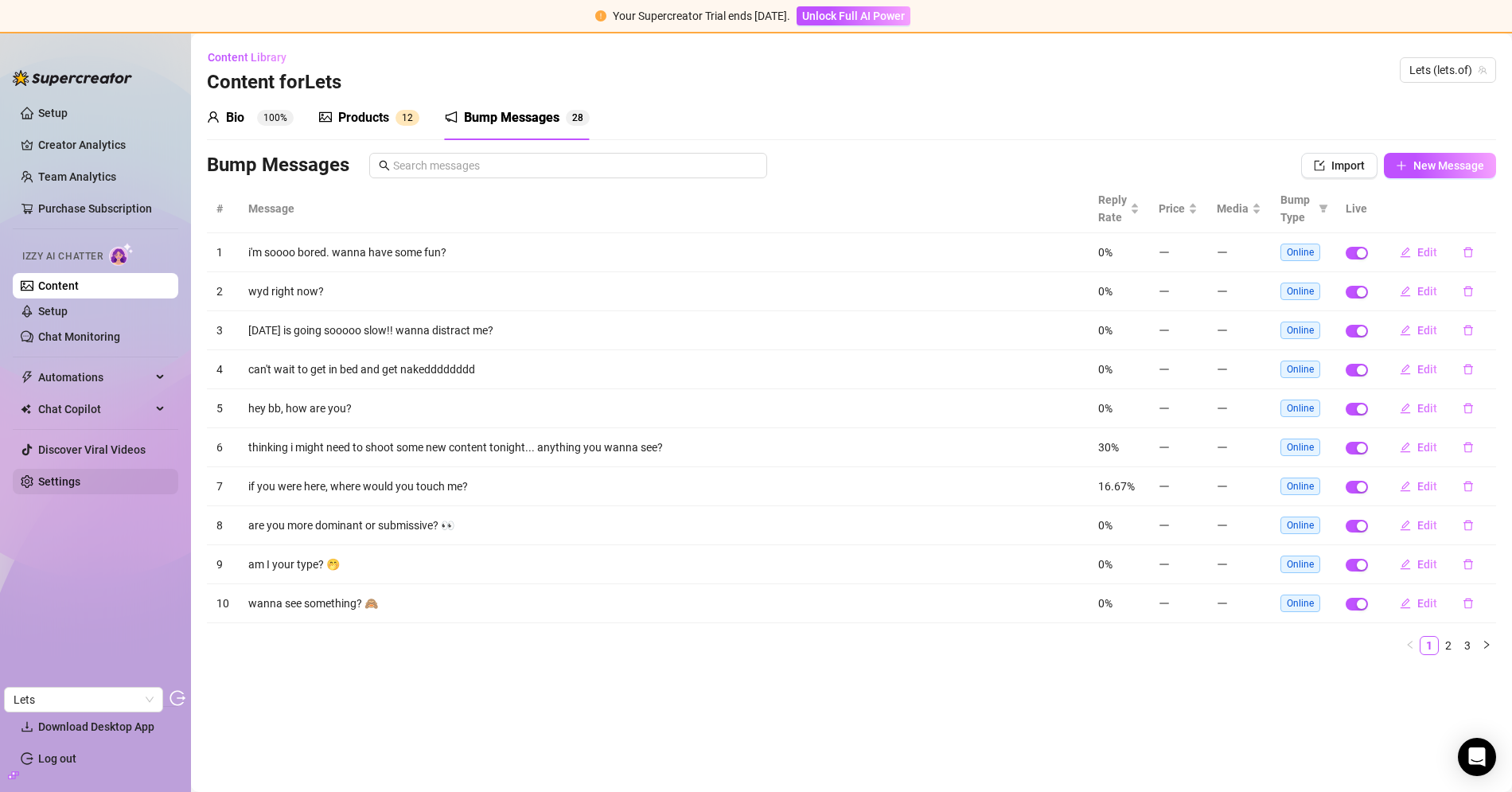
click at [79, 475] on link "Settings" at bounding box center [59, 481] width 42 height 13
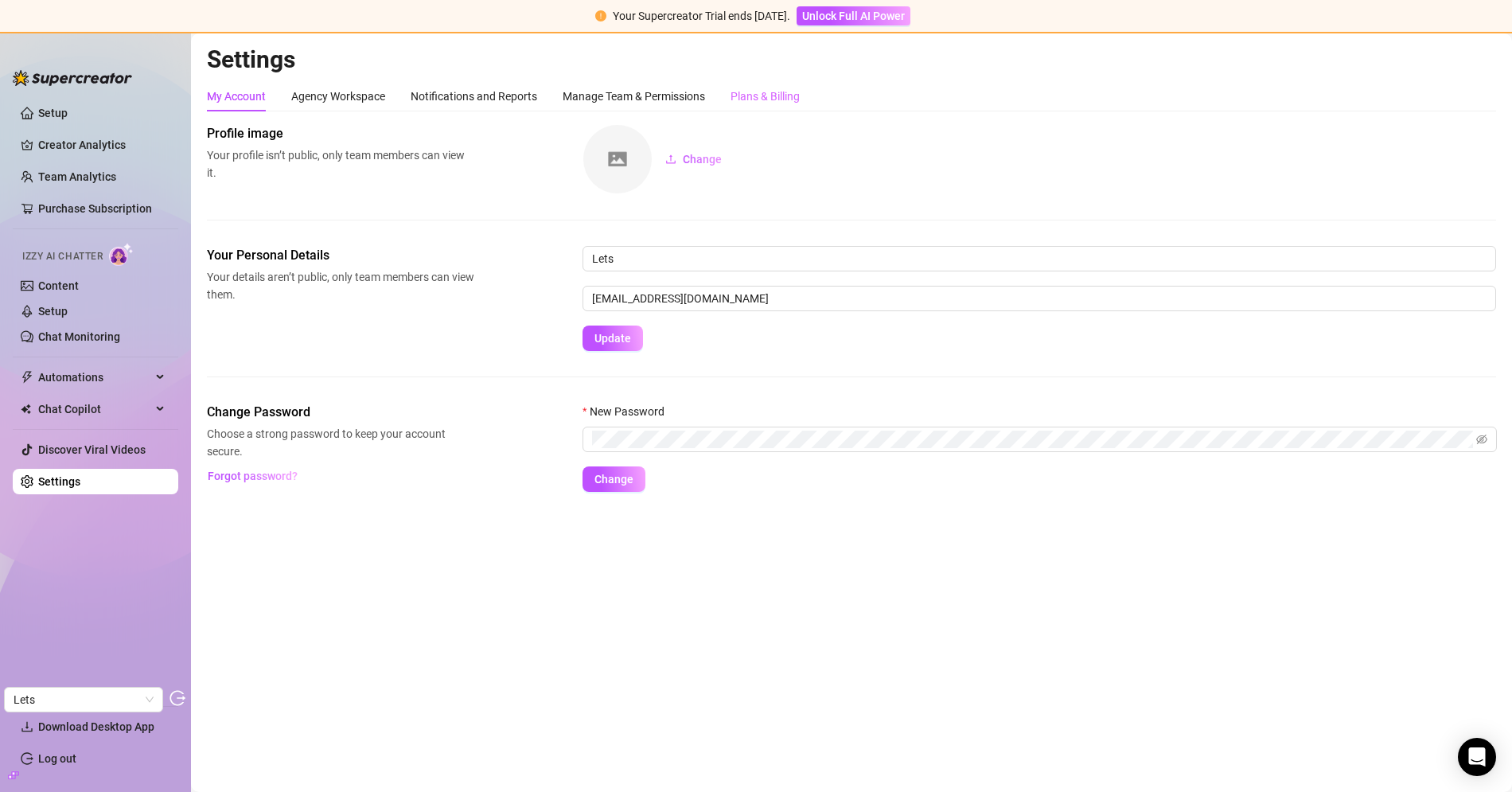
click at [774, 105] on div "Plans & Billing" at bounding box center [764, 96] width 69 height 30
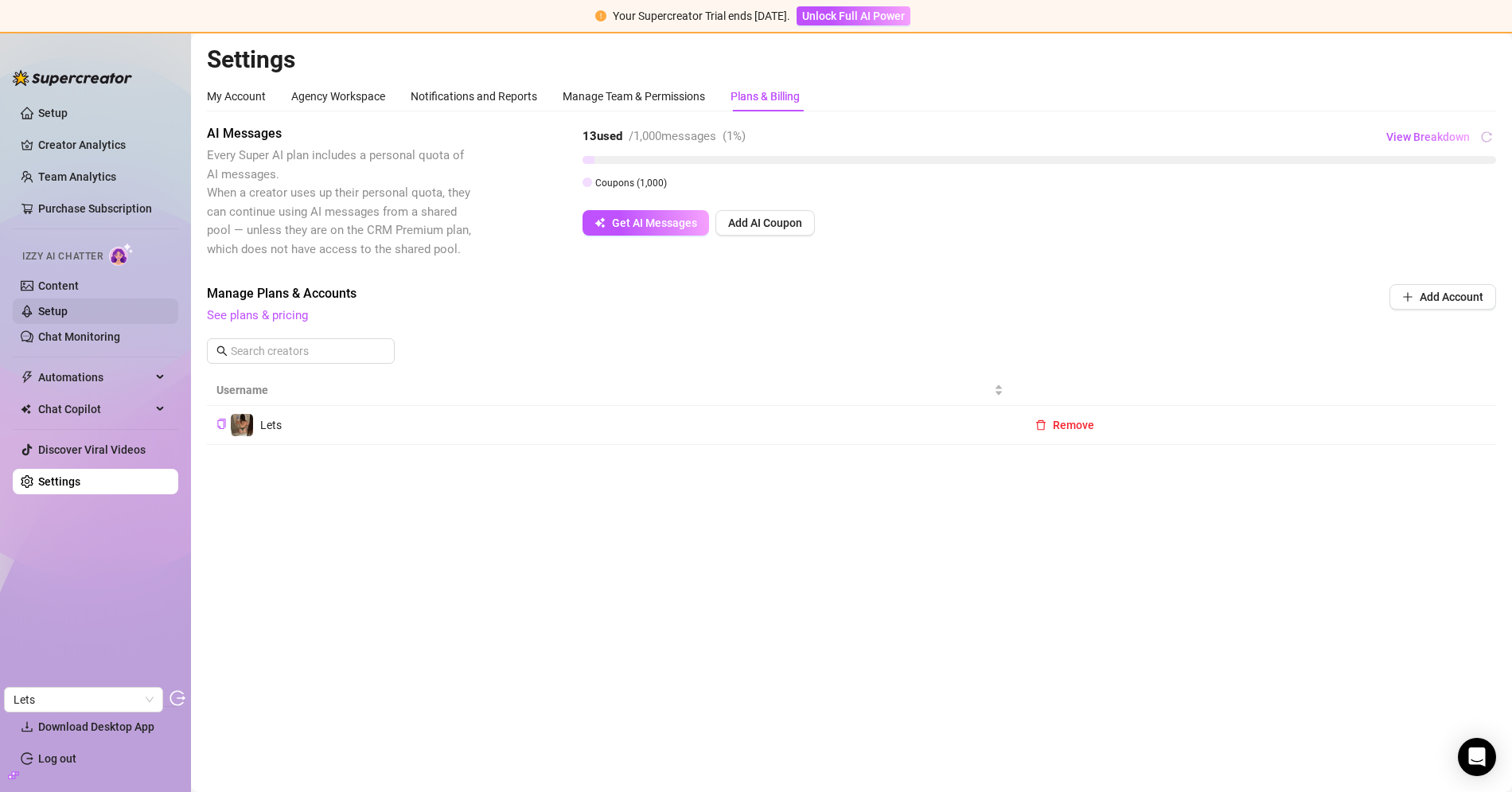
click at [67, 318] on link "Setup" at bounding box center [53, 311] width 29 height 13
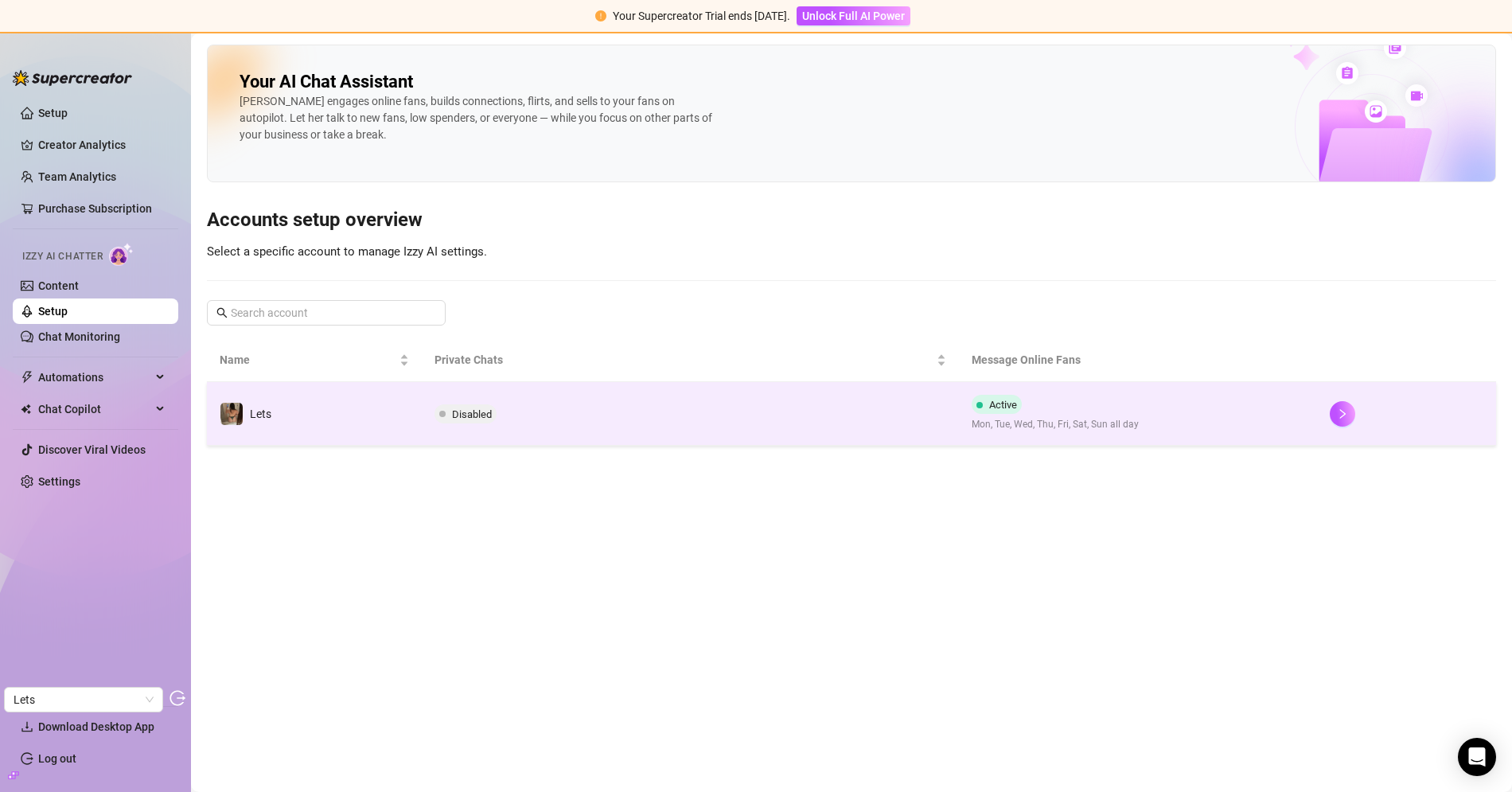
click at [576, 394] on td "Disabled" at bounding box center [689, 414] width 537 height 64
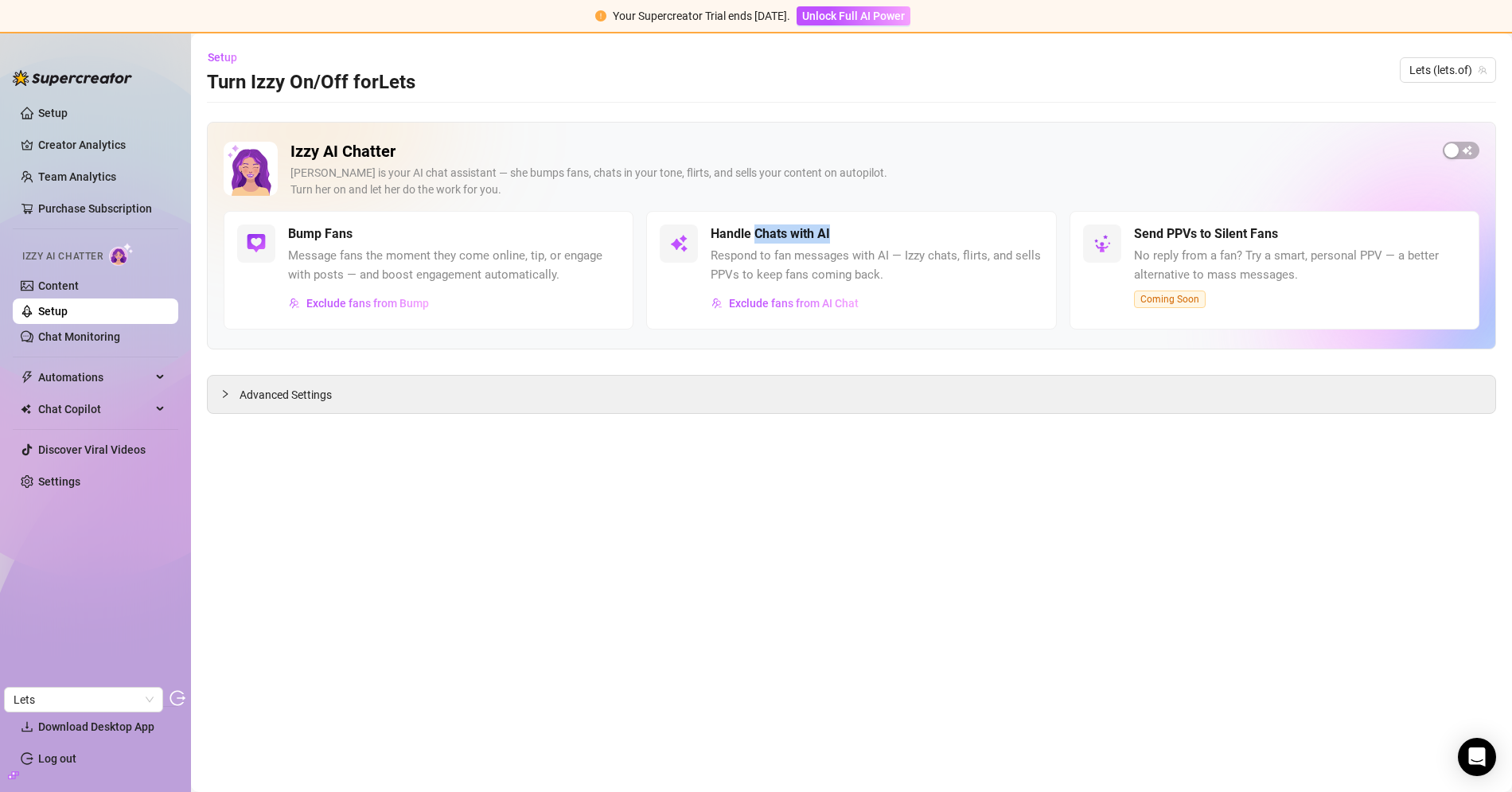
drag, startPoint x: 752, startPoint y: 238, endPoint x: 845, endPoint y: 235, distance: 93.0
click at [844, 235] on div "Handle Chats with AI" at bounding box center [876, 235] width 331 height 20
click at [880, 198] on div "Izzy AI Chatter Izzy is your AI chat assistant — she bumps fans, chats in your …" at bounding box center [860, 176] width 1140 height 69
click at [287, 391] on span "Advanced Settings" at bounding box center [285, 395] width 92 height 18
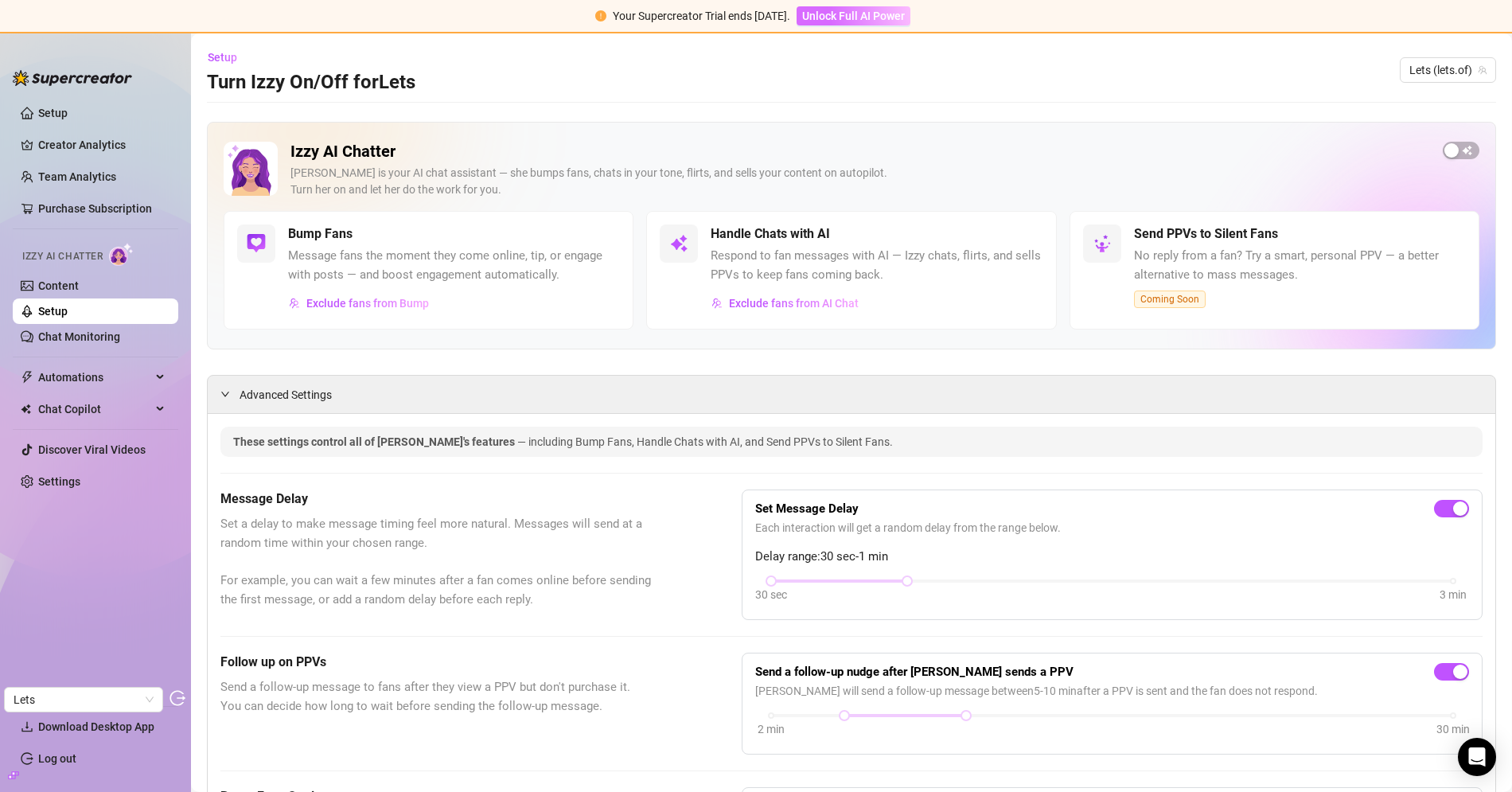
click at [833, 15] on span "Unlock Full AI Power" at bounding box center [852, 16] width 103 height 13
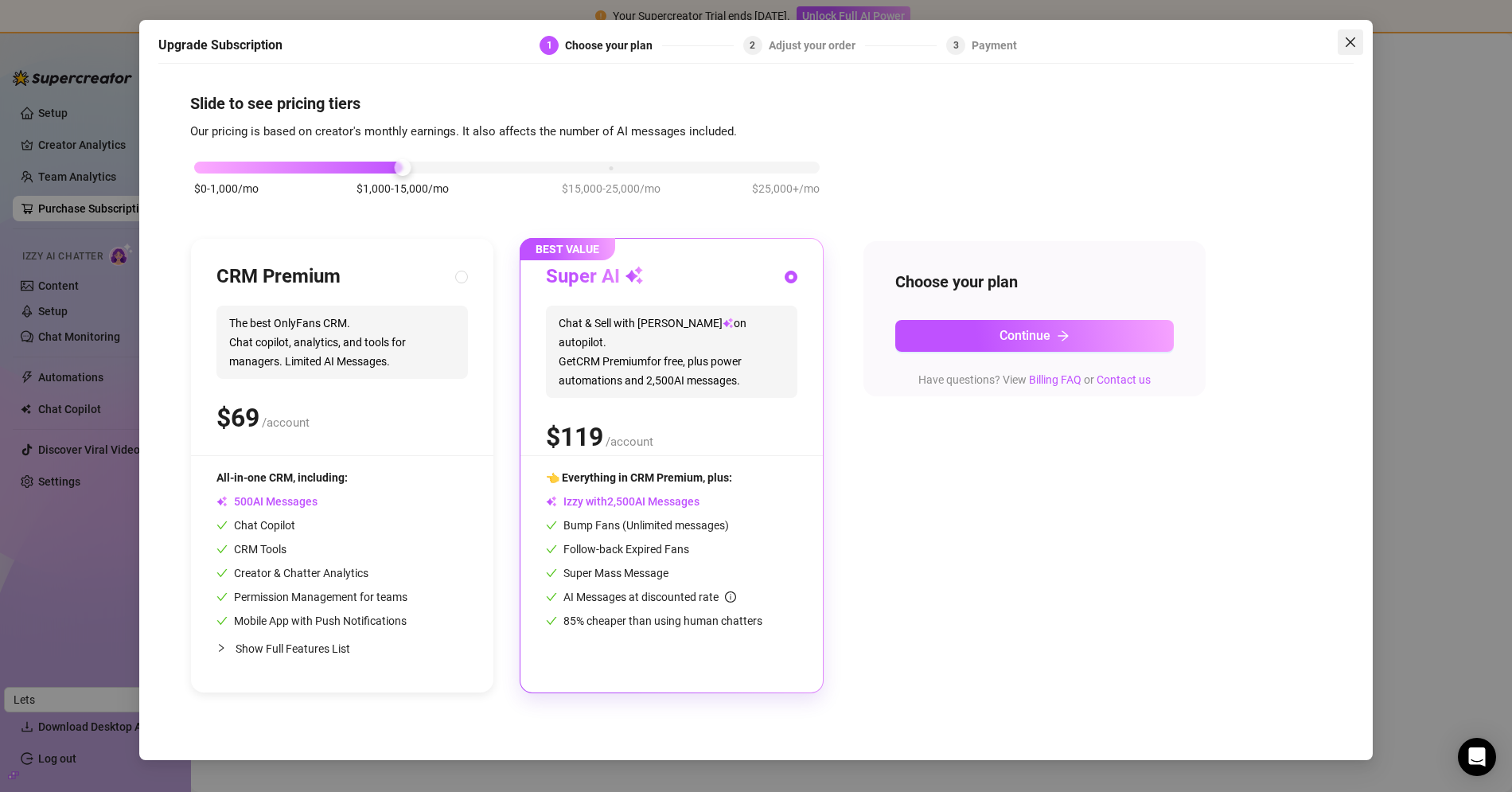
click at [1356, 47] on icon "close" at bounding box center [1350, 42] width 13 height 13
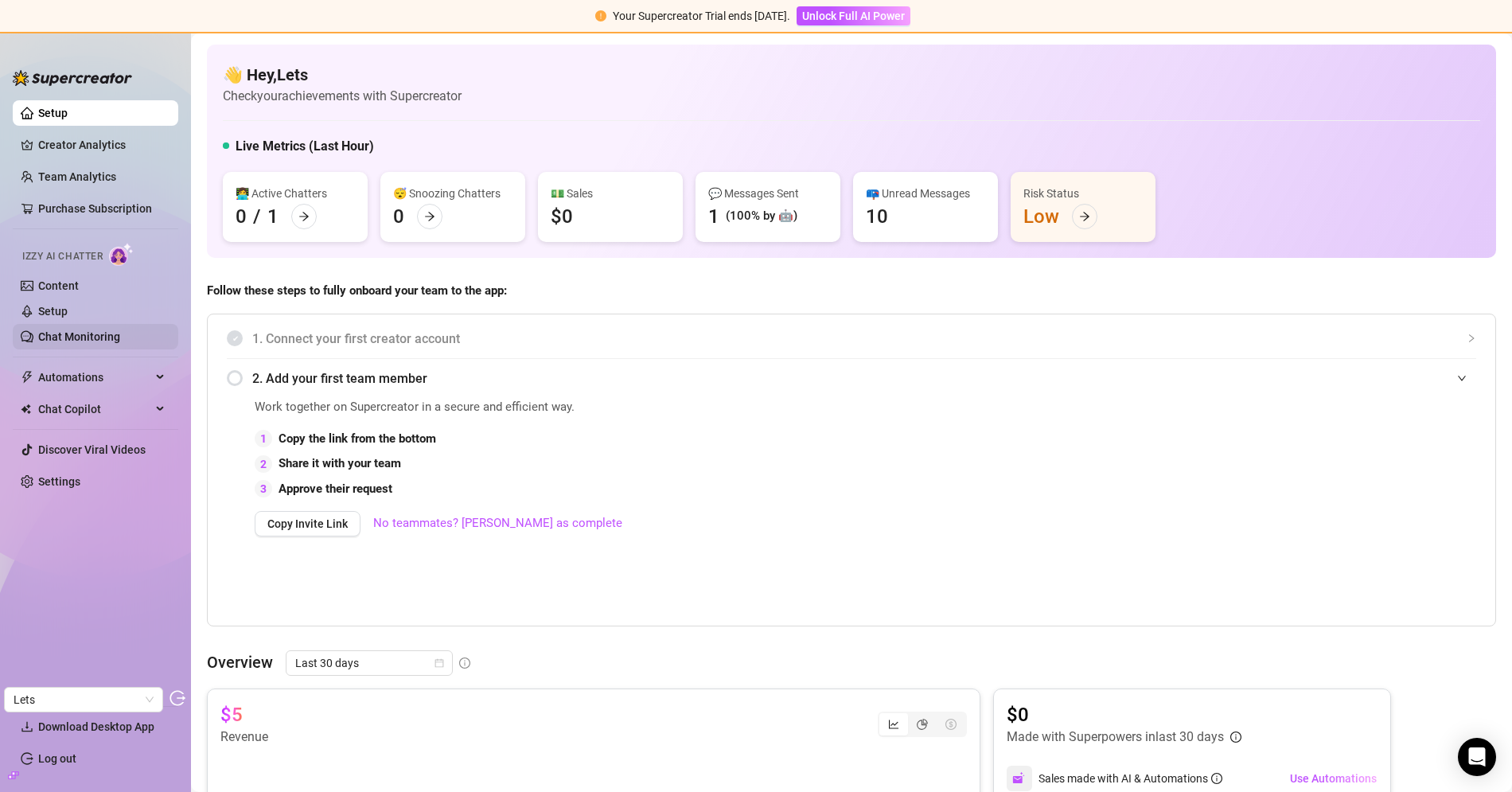
click at [92, 330] on link "Chat Monitoring" at bounding box center [79, 336] width 82 height 13
click at [67, 318] on link "Setup" at bounding box center [53, 311] width 29 height 13
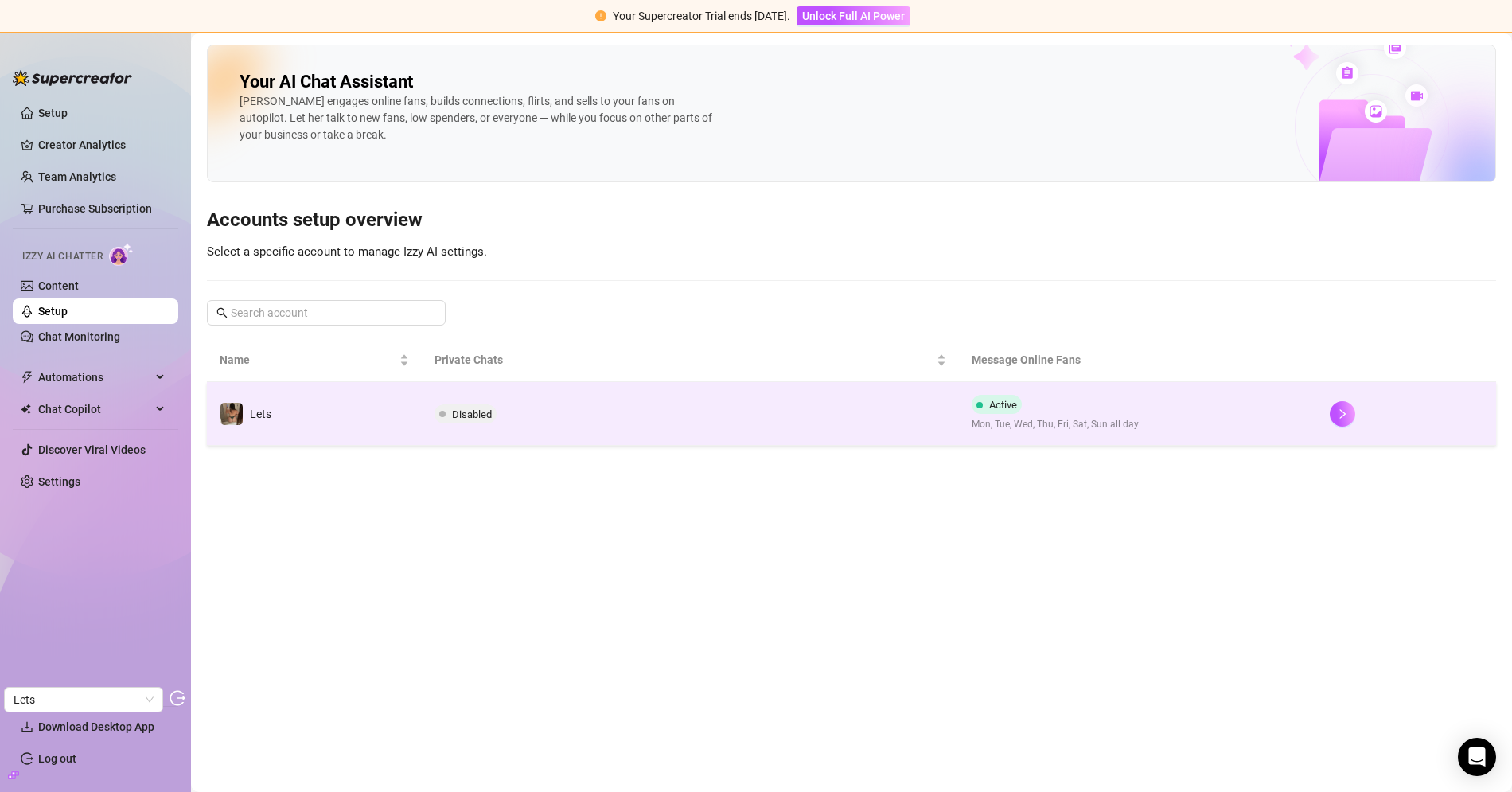
click at [326, 404] on td "Lets" at bounding box center [315, 414] width 215 height 64
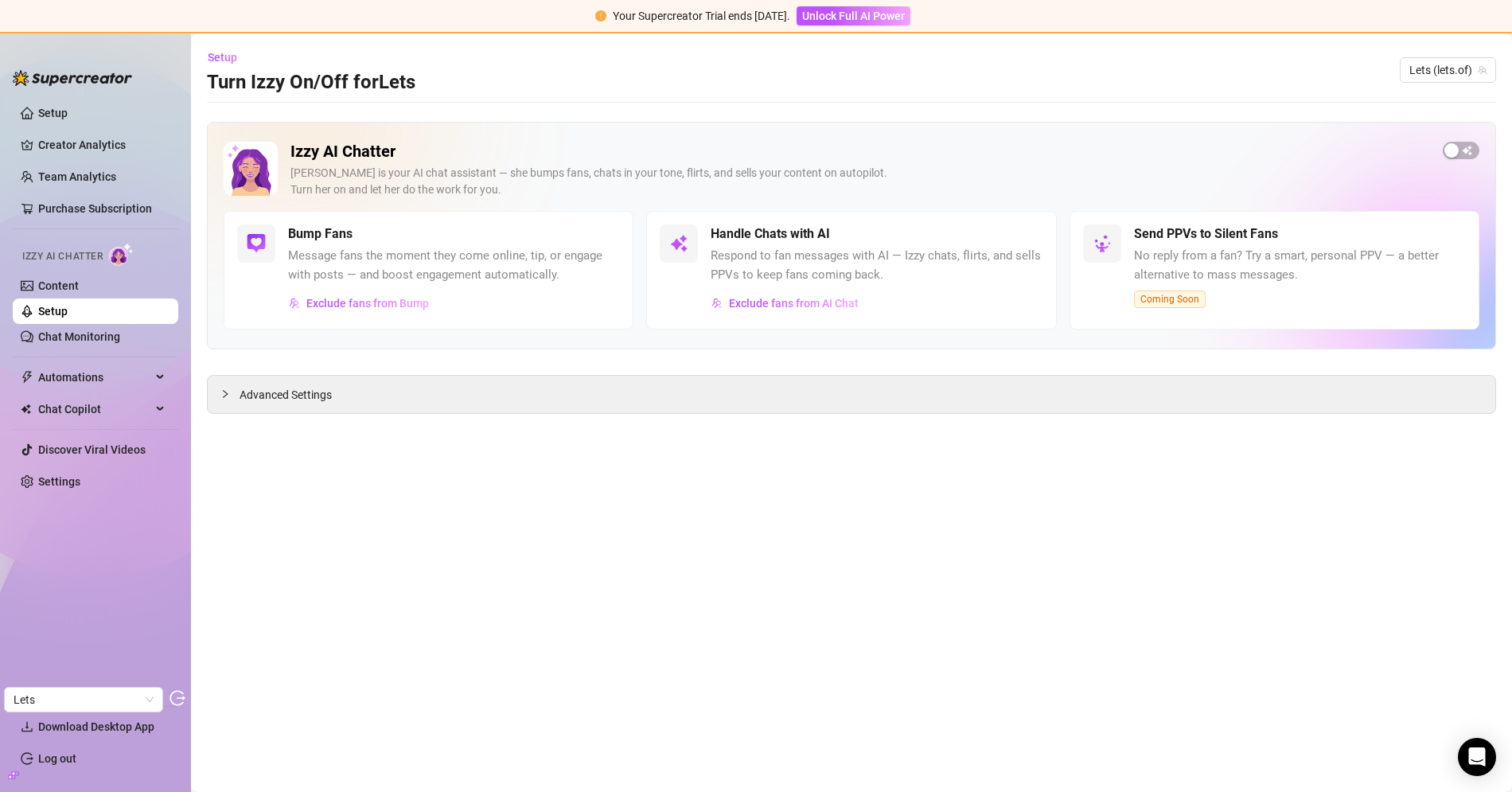
click at [1447, 53] on div "Setup Turn Izzy On/Off for Lets Lets (lets.of)" at bounding box center [851, 70] width 1289 height 51
click at [1442, 62] on span "Lets (lets.of)" at bounding box center [1447, 69] width 77 height 23
click at [1240, 100] on main "Setup Turn Izzy On/Off for Lets Lets (lets.of) Izzy AI Chatter Izzy is your AI …" at bounding box center [850, 413] width 1320 height 759
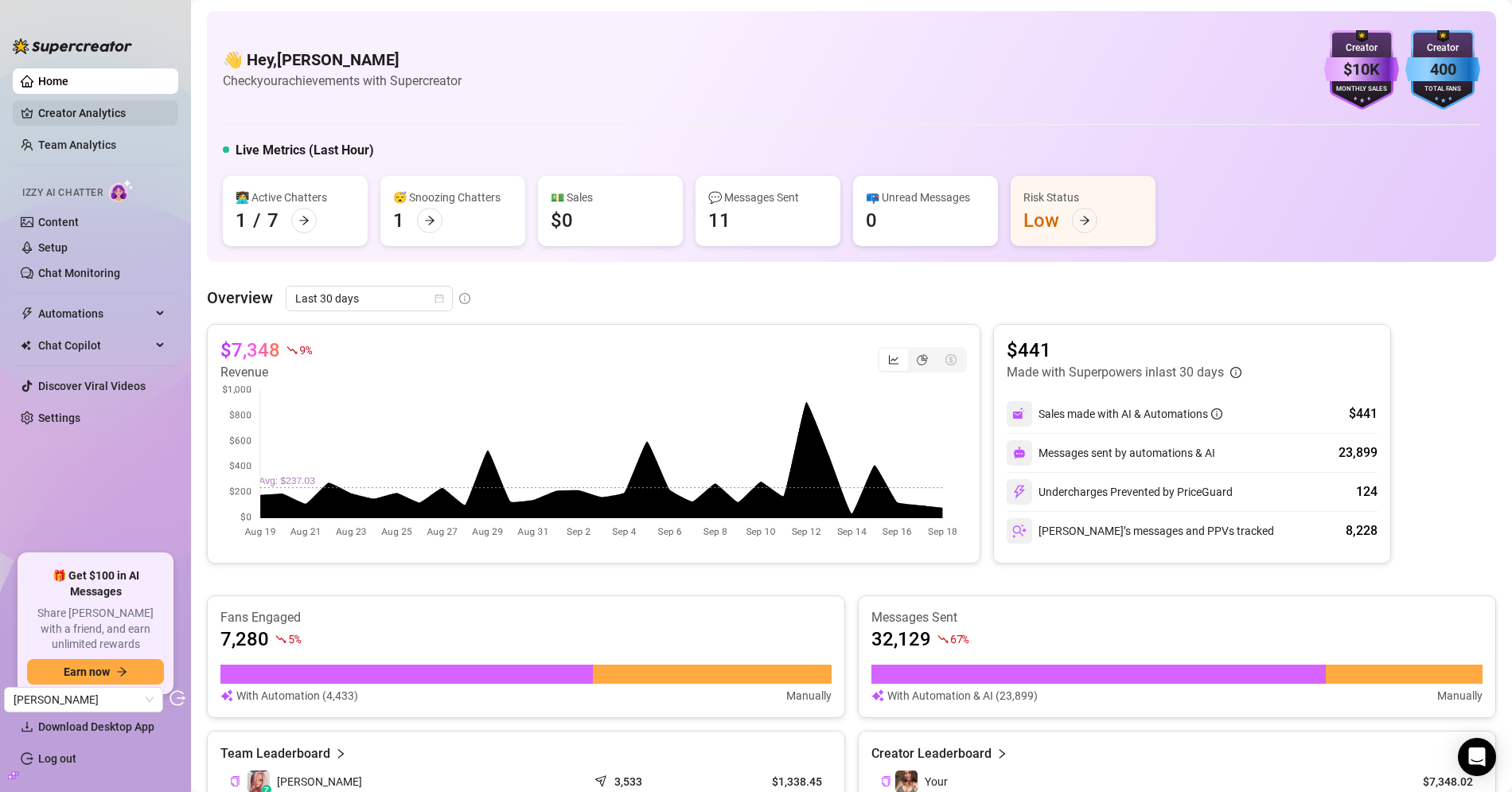
click at [122, 115] on link "Creator Analytics" at bounding box center [102, 113] width 127 height 25
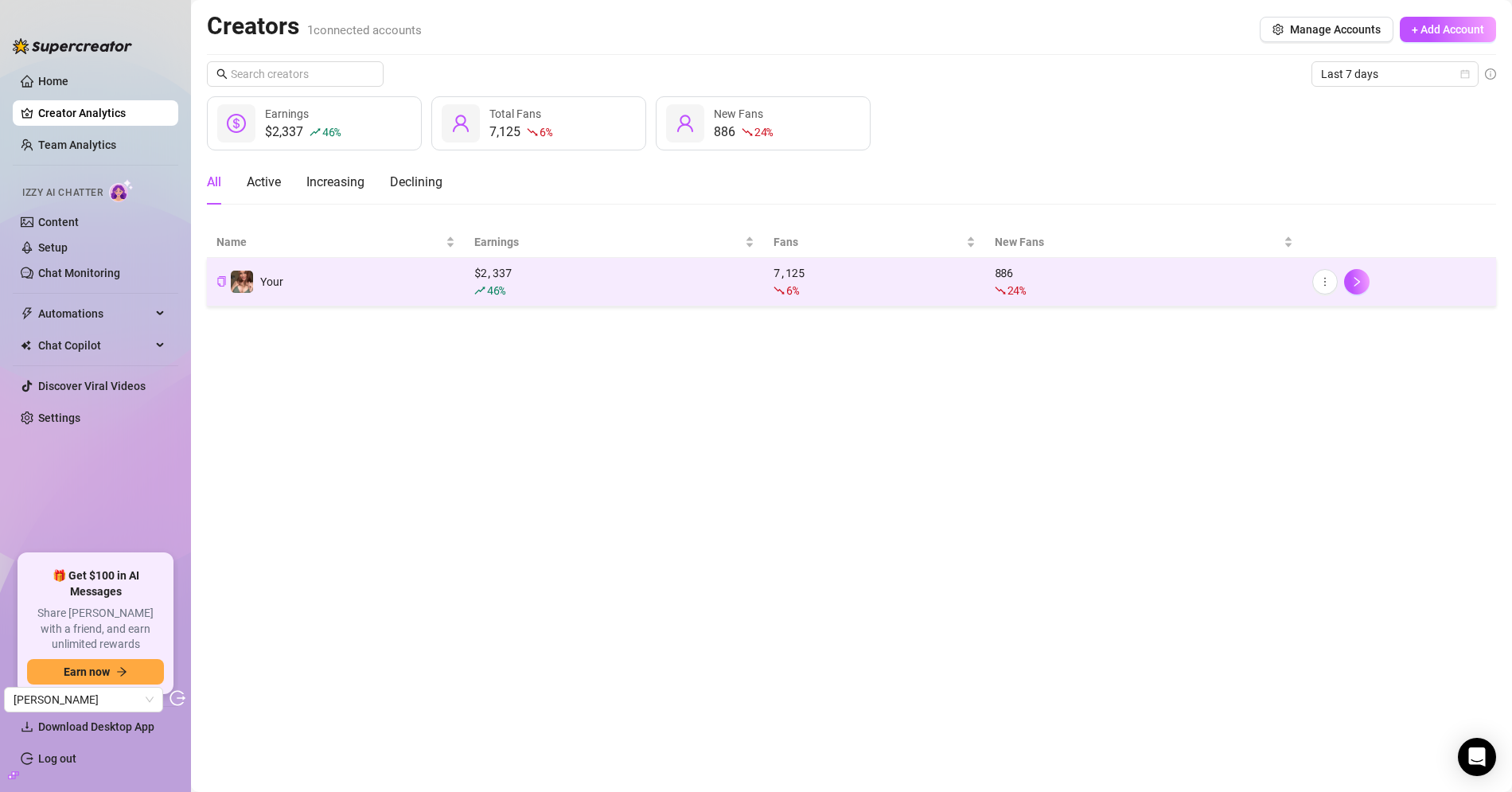
click at [316, 285] on td "Your" at bounding box center [336, 283] width 258 height 49
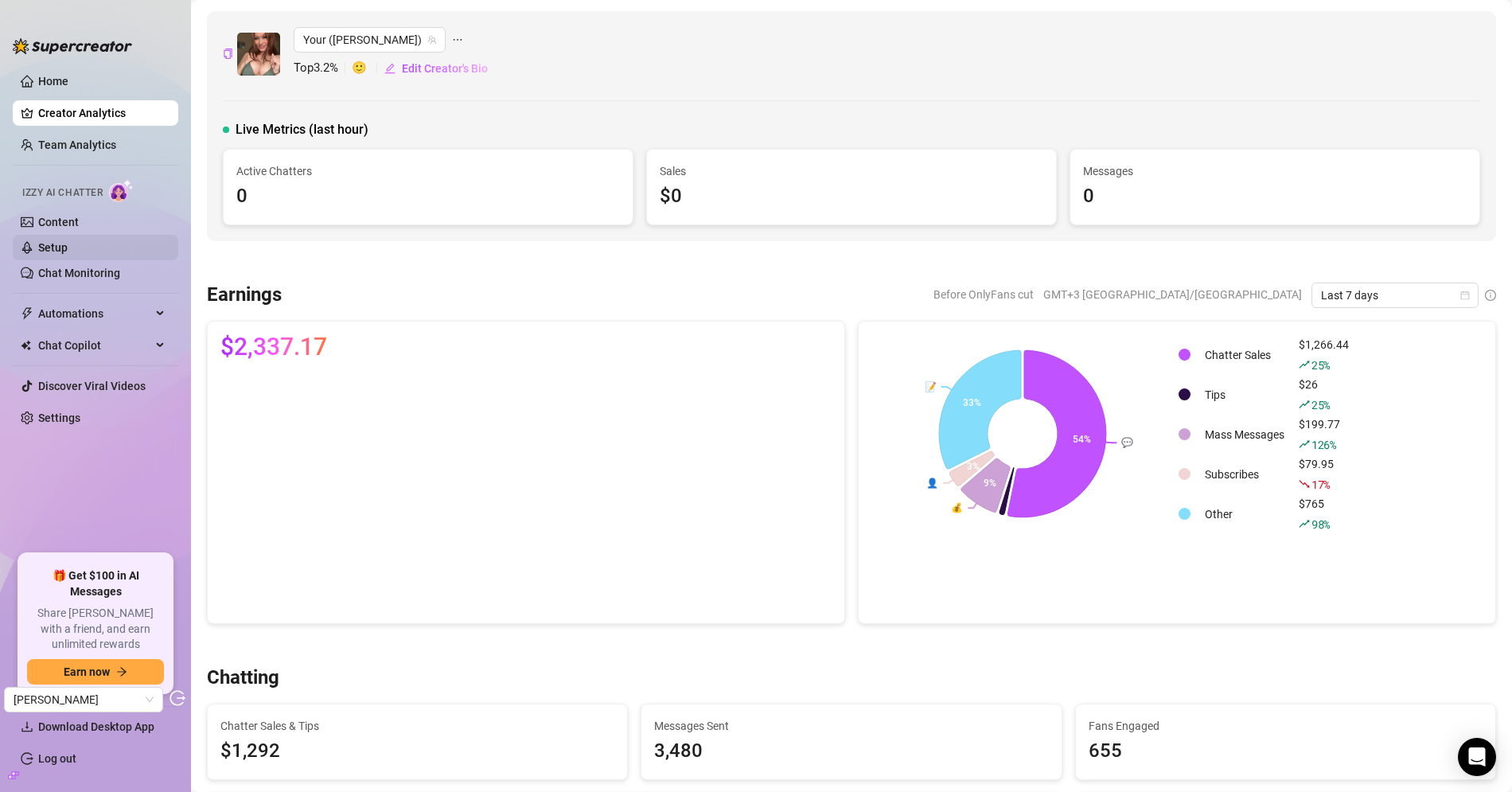
click at [67, 250] on link "Setup" at bounding box center [53, 247] width 29 height 13
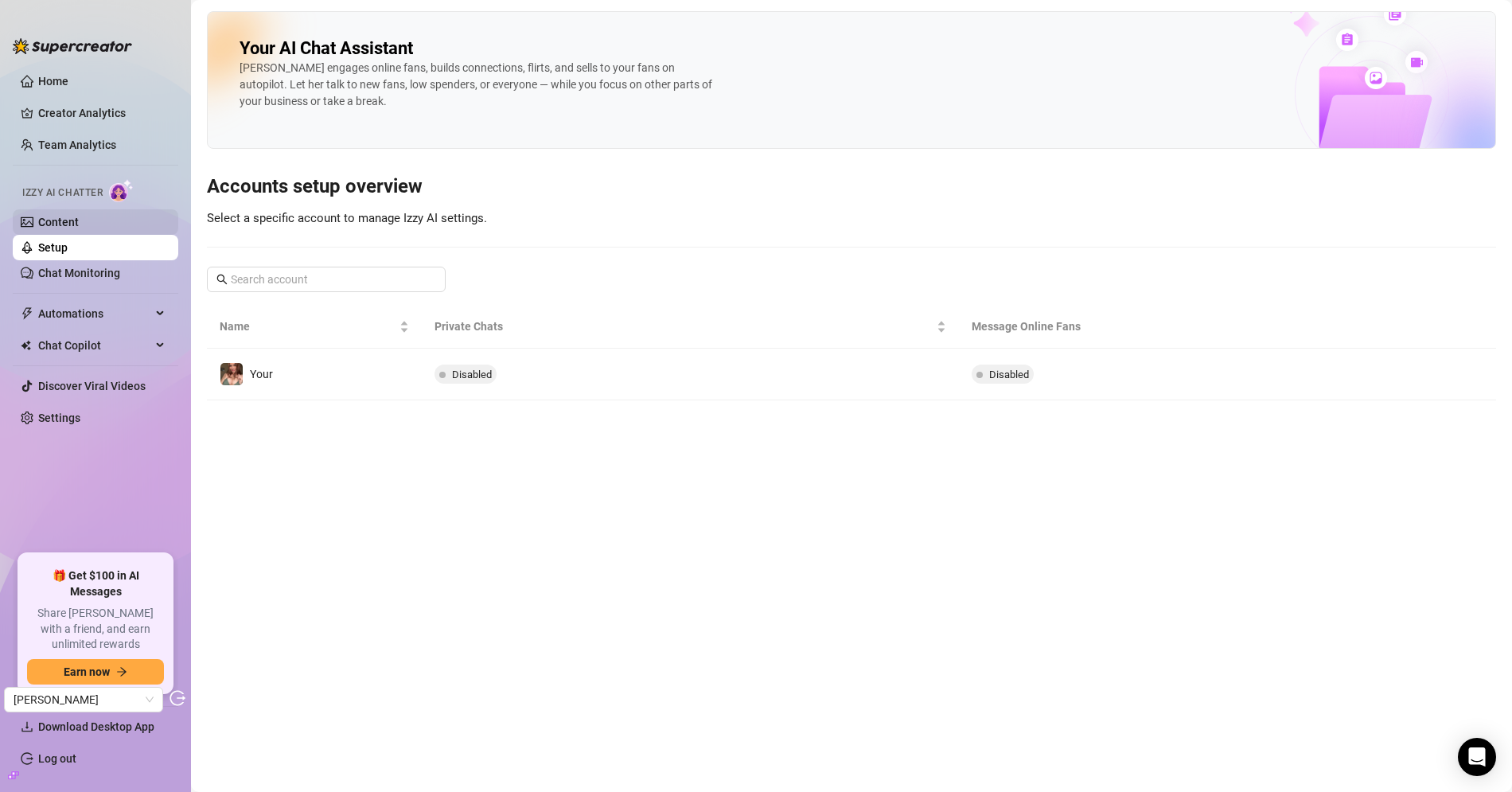
click at [66, 216] on link "Content" at bounding box center [59, 222] width 41 height 13
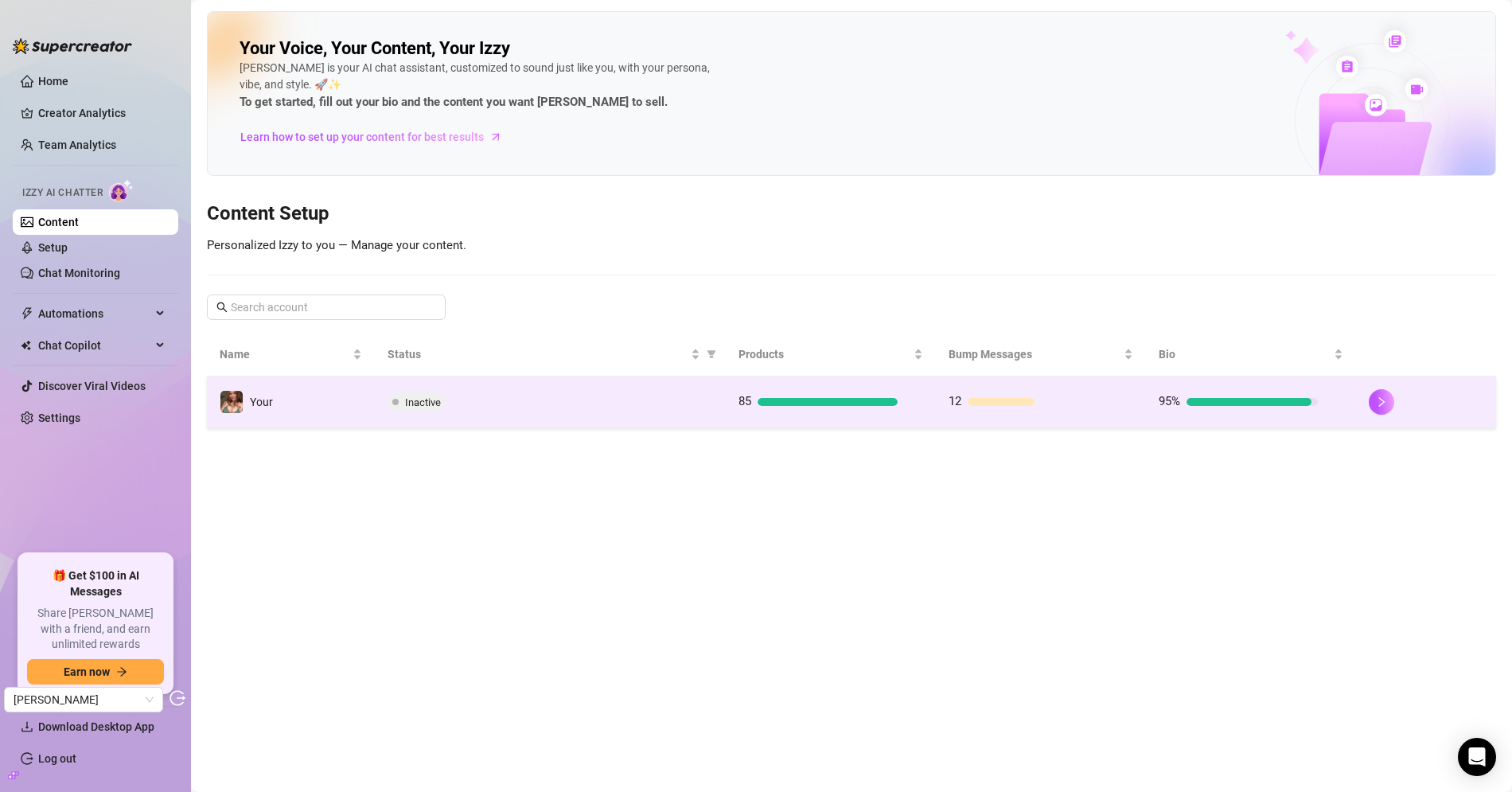
click at [476, 389] on td "Inactive" at bounding box center [549, 402] width 350 height 52
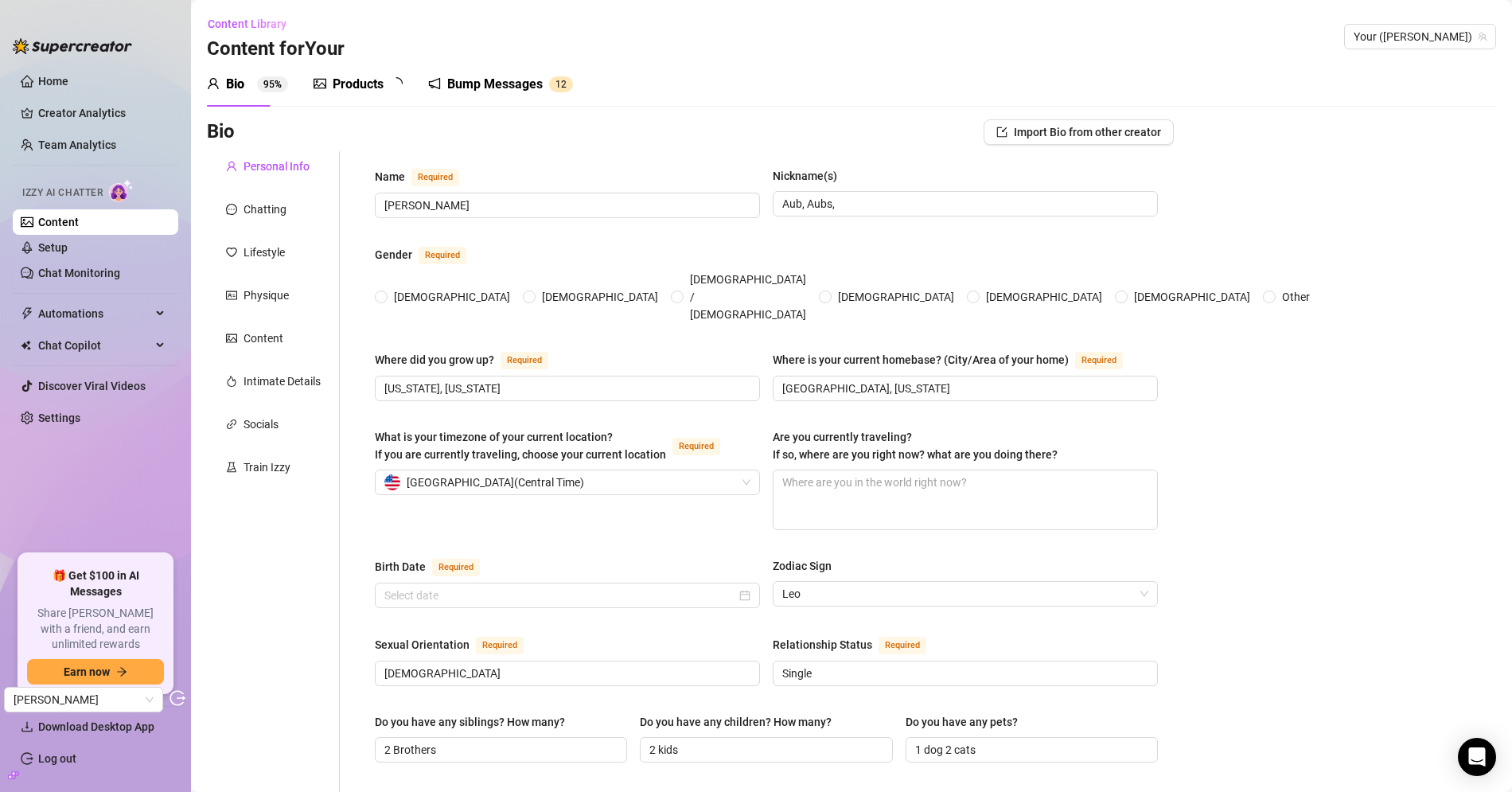
radio input "true"
type input "August 8th, 1996"
click at [259, 347] on div "Content" at bounding box center [274, 337] width 133 height 30
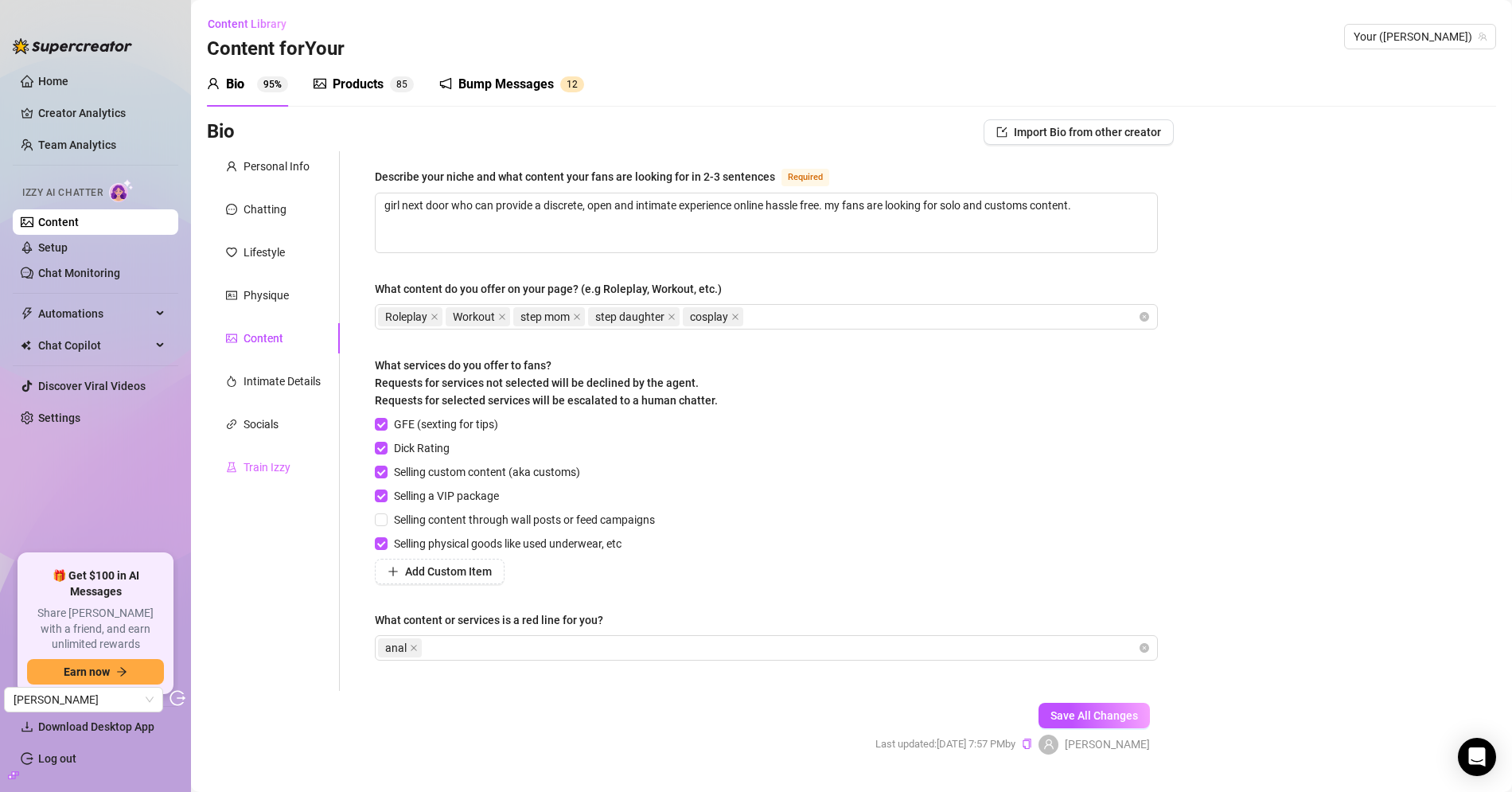
click at [217, 462] on div "Train Izzy" at bounding box center [274, 466] width 133 height 30
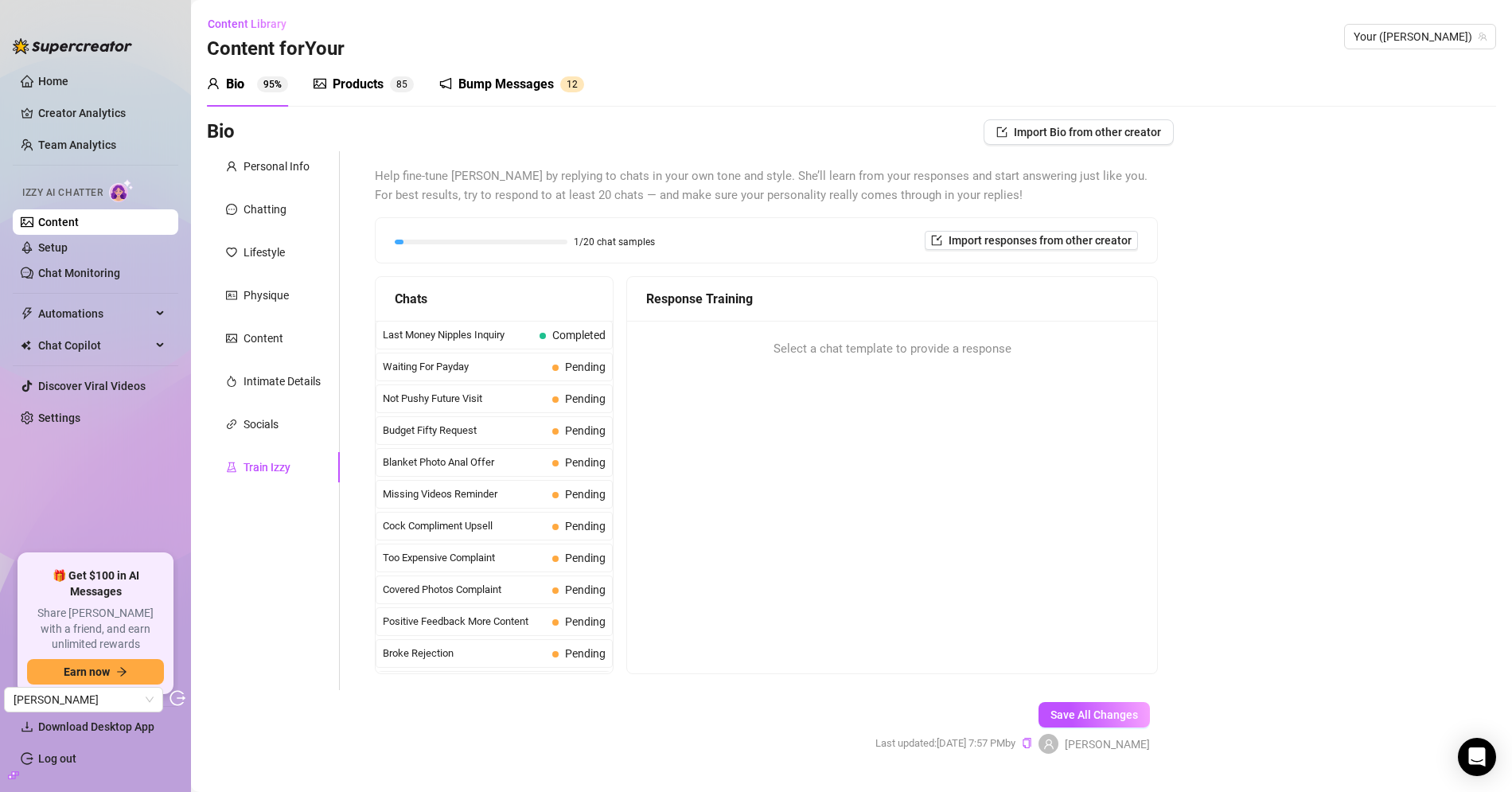
click at [259, 440] on div "Personal Info Chatting Lifestyle Physique Content Intimate Details Socials Trai…" at bounding box center [274, 420] width 133 height 539
click at [260, 426] on div "Socials" at bounding box center [261, 424] width 35 height 18
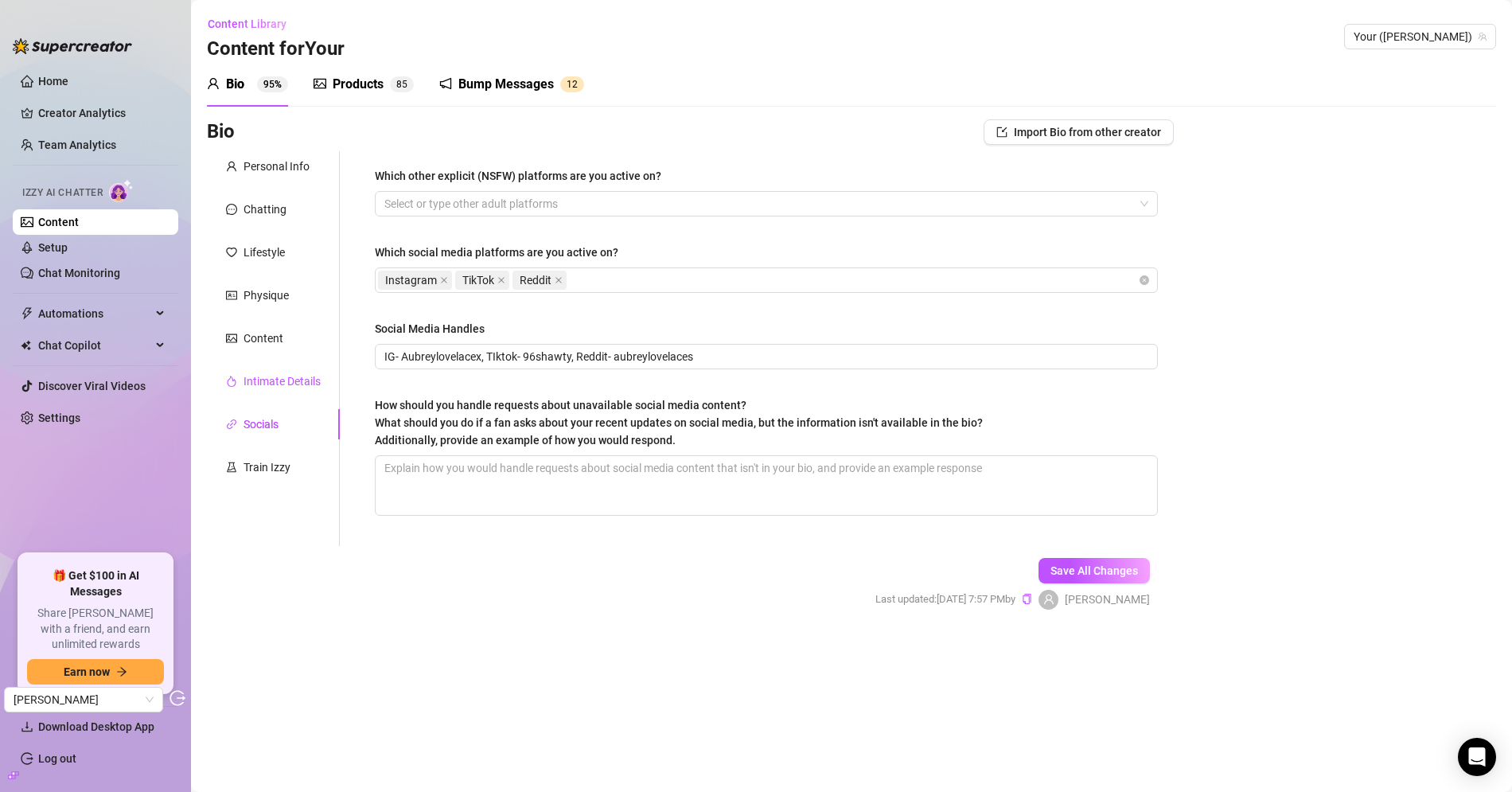
click at [275, 384] on div "Intimate Details" at bounding box center [281, 381] width 77 height 18
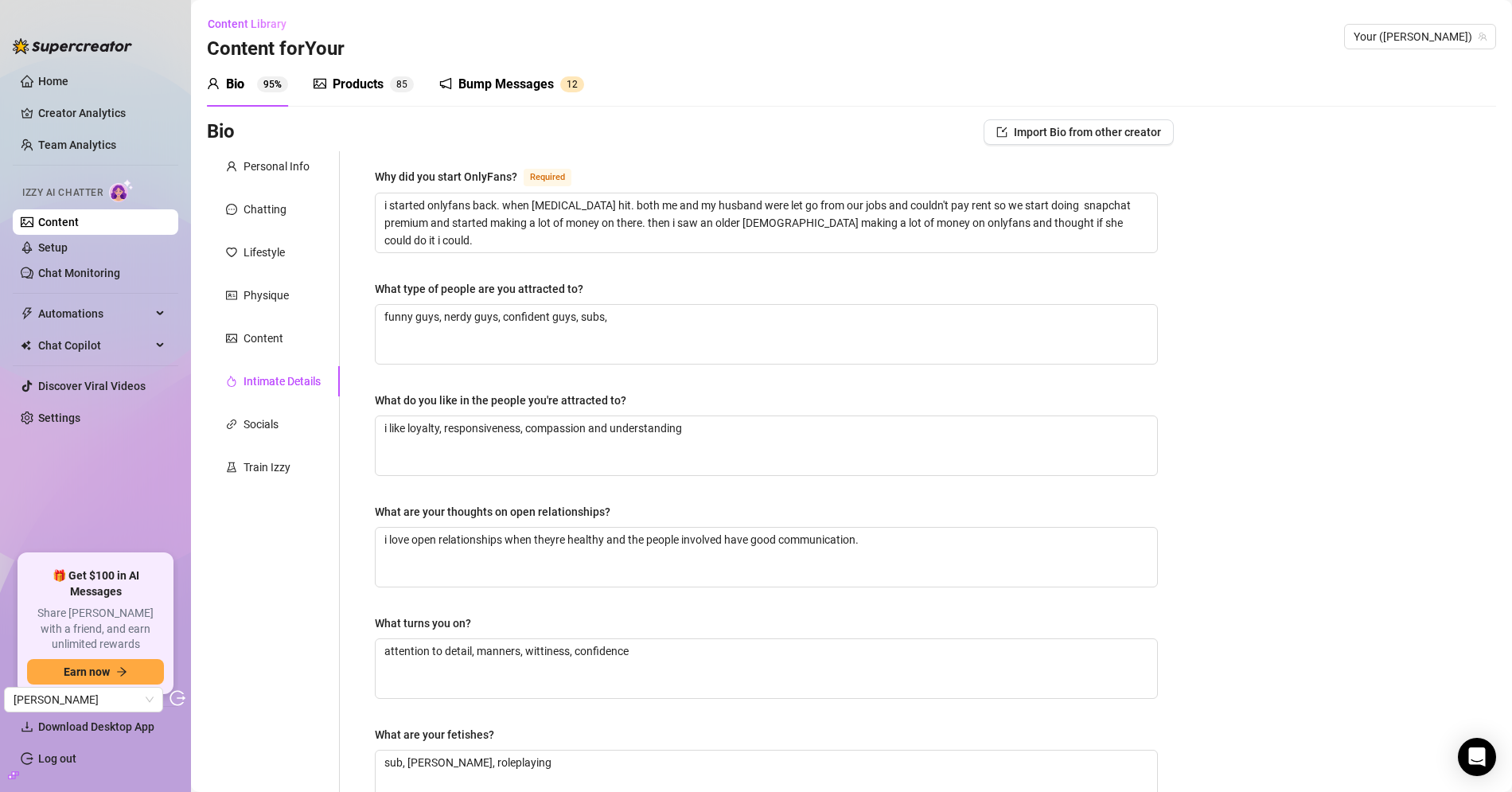
click at [337, 83] on div "Products" at bounding box center [358, 85] width 51 height 20
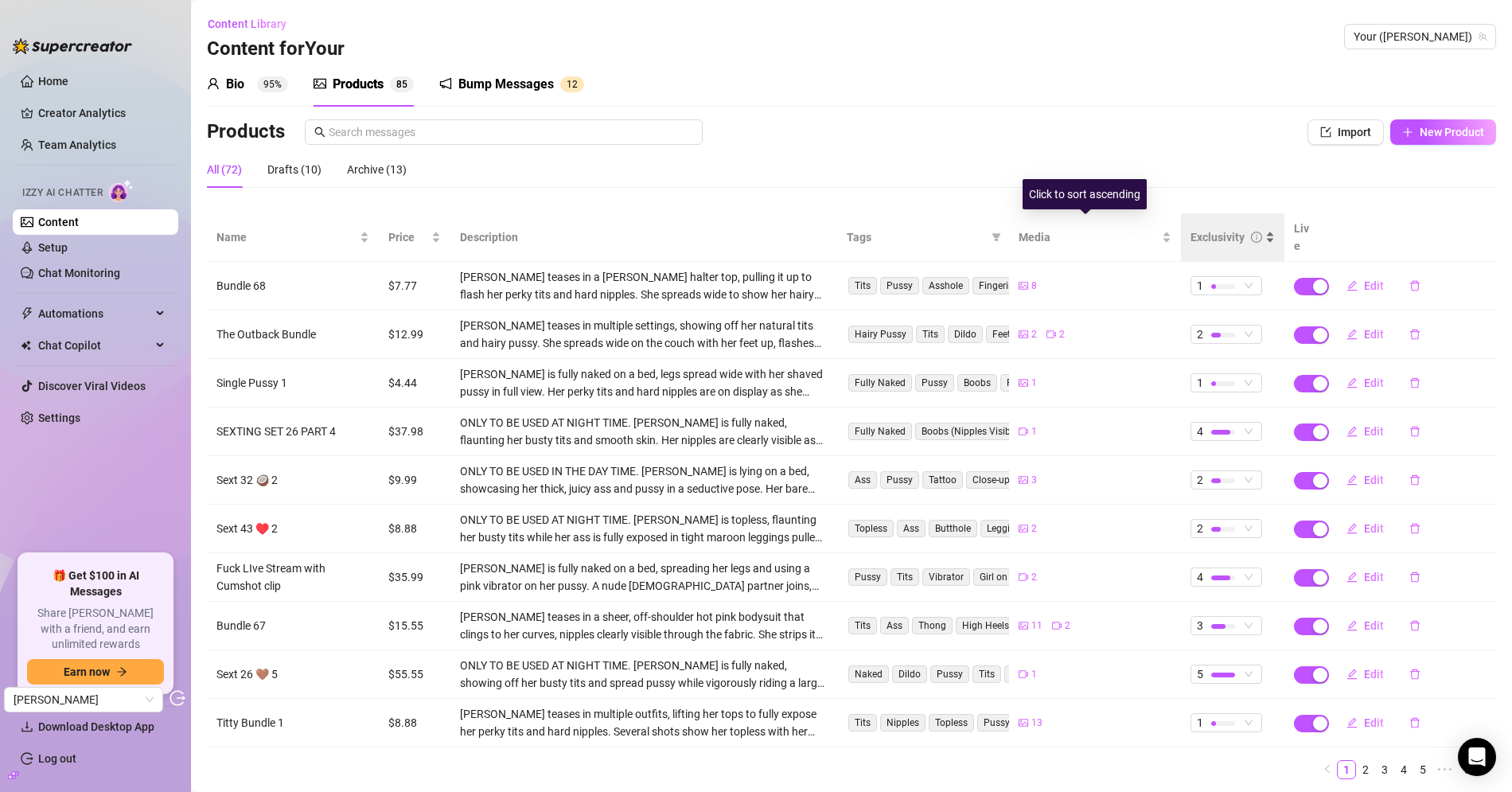
click at [1226, 229] on div "Exclusivity" at bounding box center [1217, 238] width 54 height 18
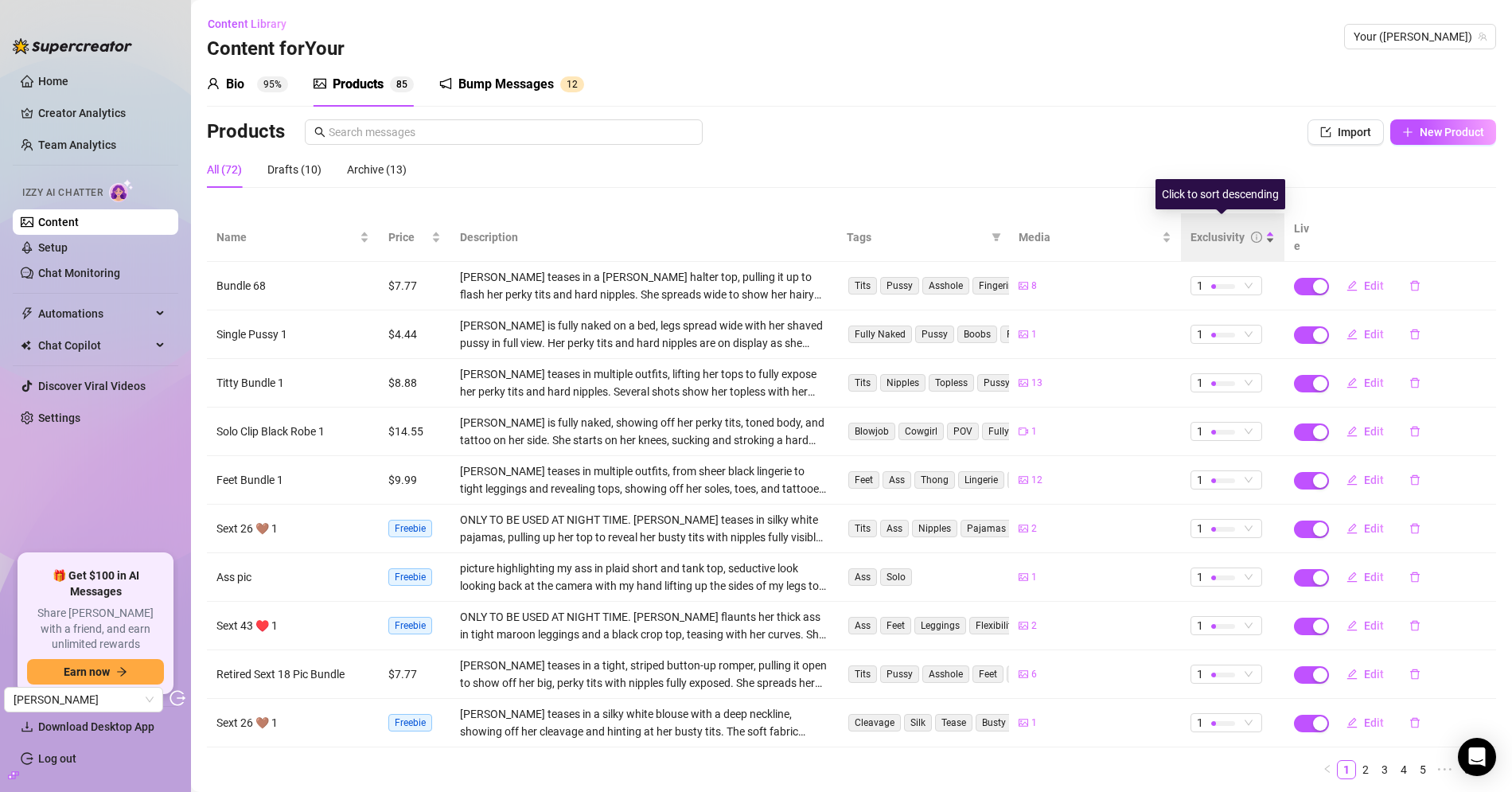
click at [1218, 229] on div "Exclusivity" at bounding box center [1217, 238] width 54 height 18
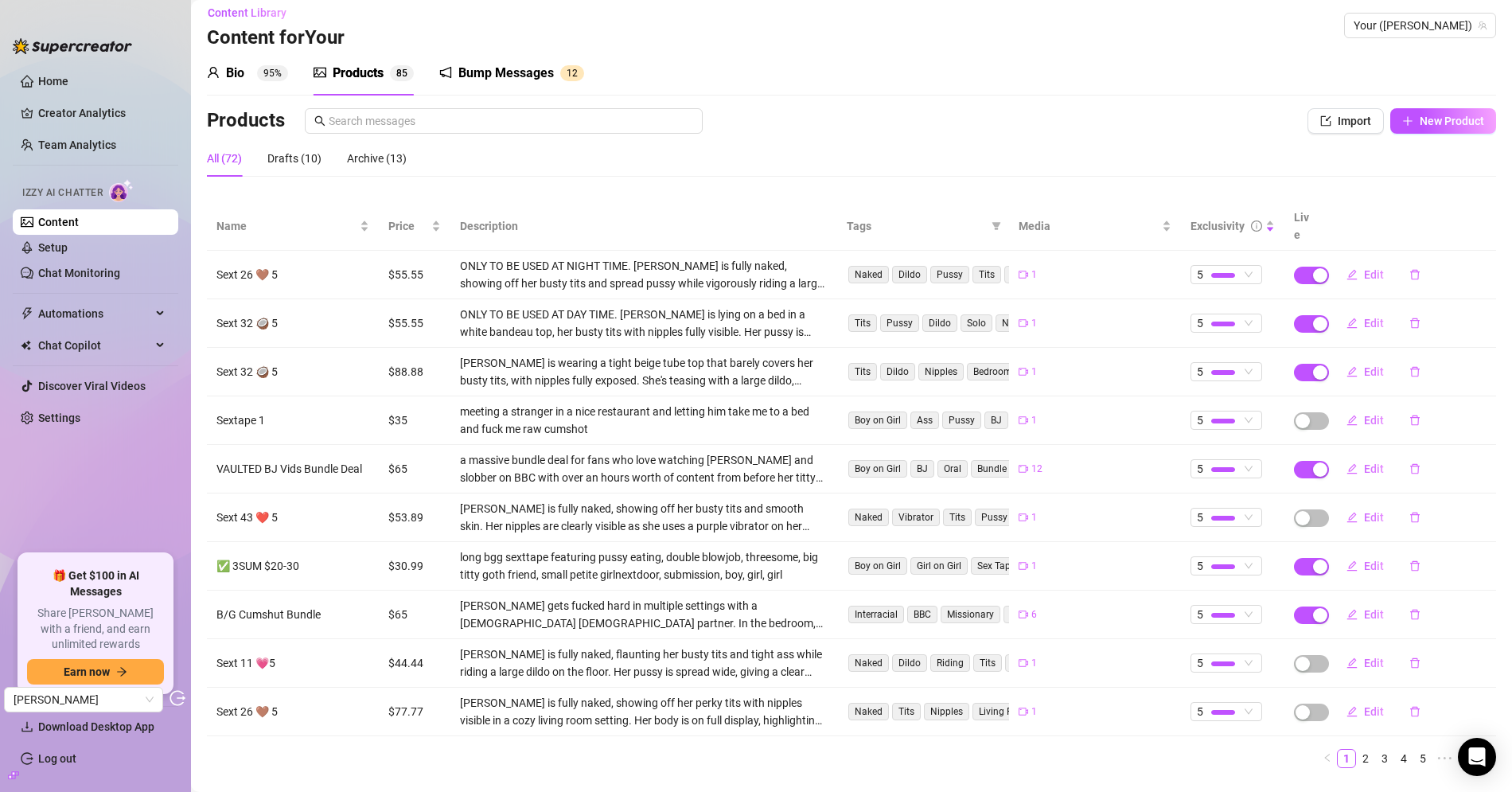
scroll to position [25, 0]
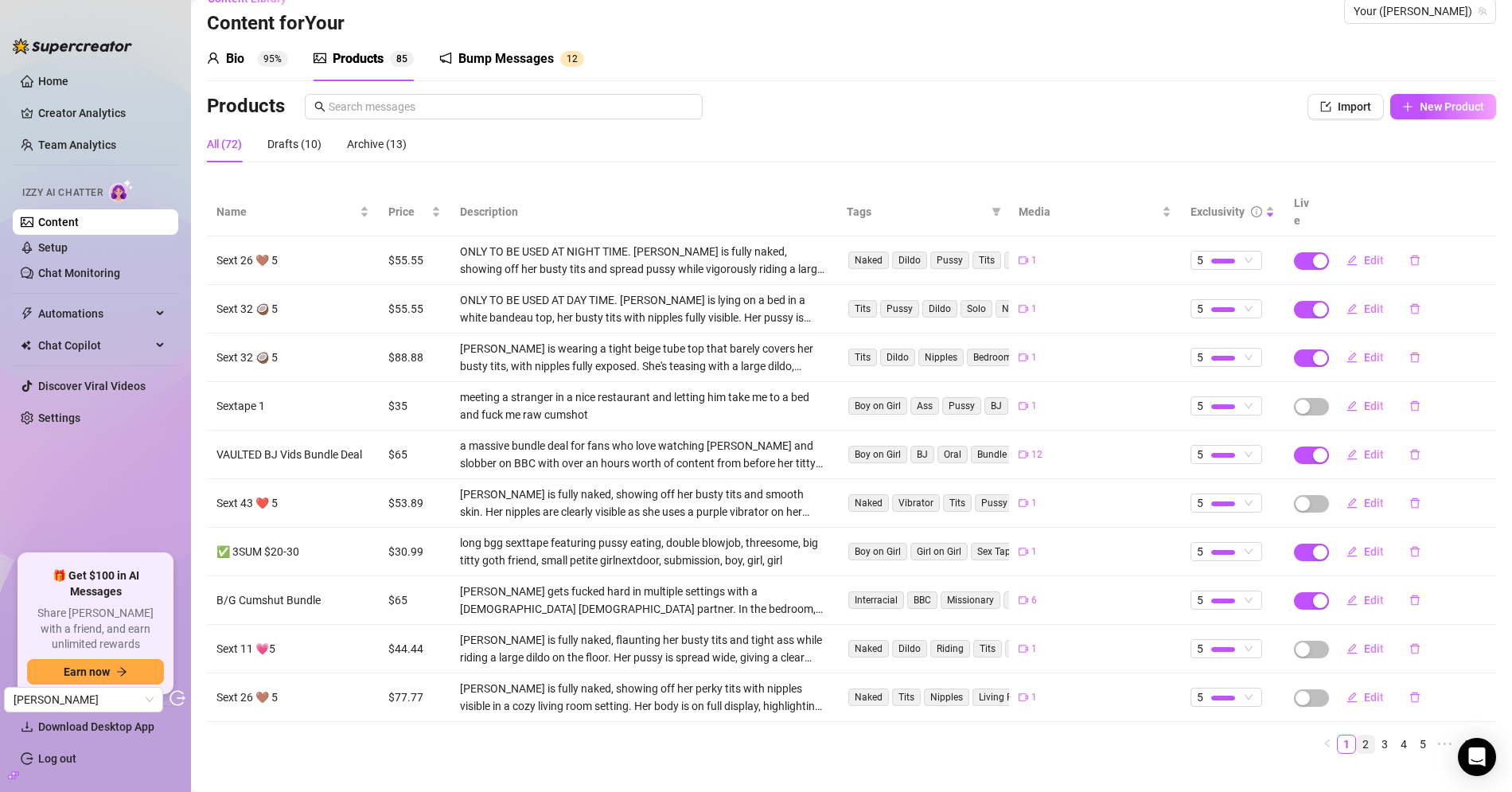
click at [1357, 735] on link "2" at bounding box center [1365, 744] width 18 height 18
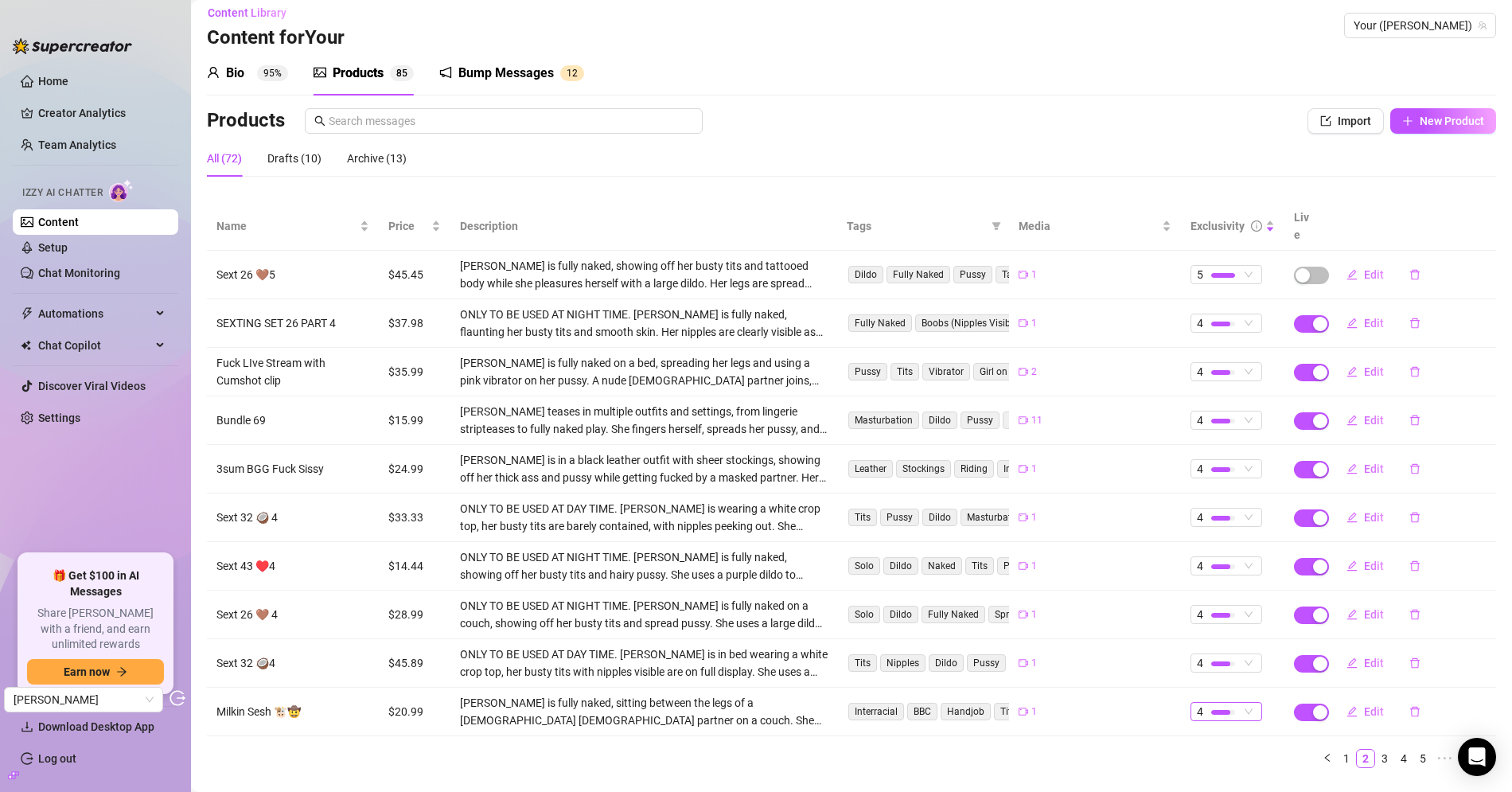
scroll to position [0, 0]
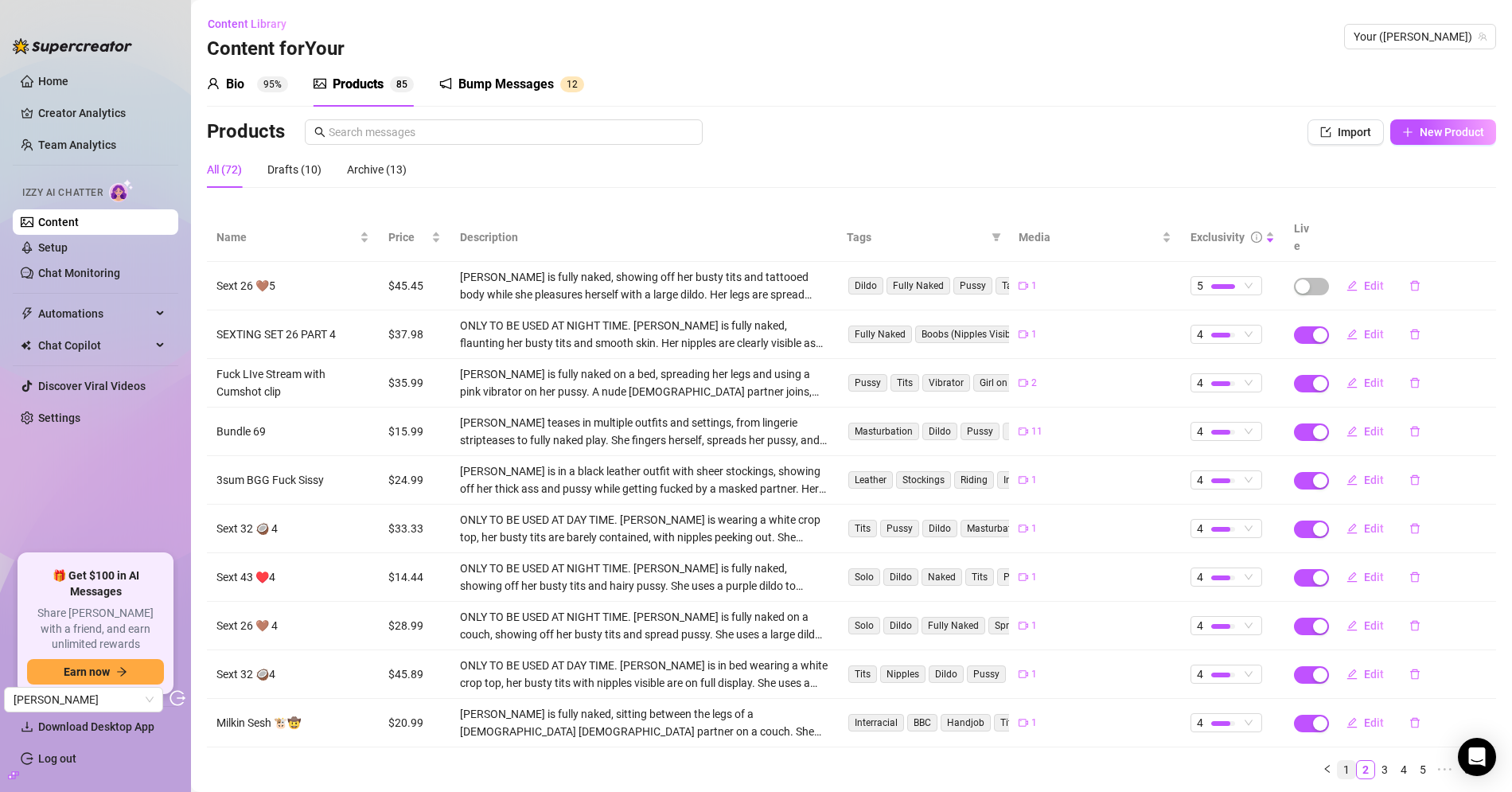
click at [1337, 761] on link "1" at bounding box center [1346, 770] width 18 height 18
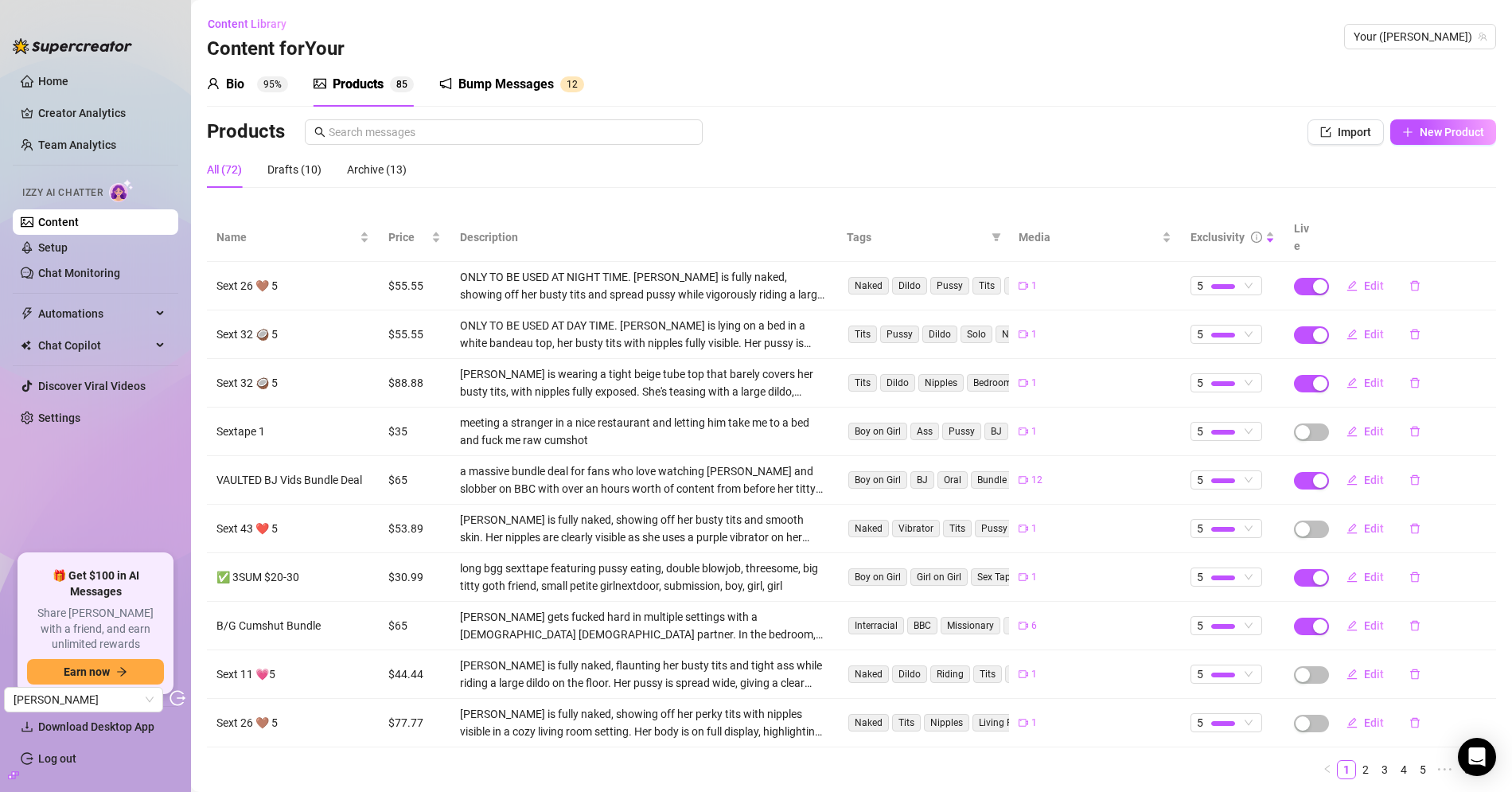
click at [252, 93] on div "Bio 95%" at bounding box center [247, 85] width 81 height 20
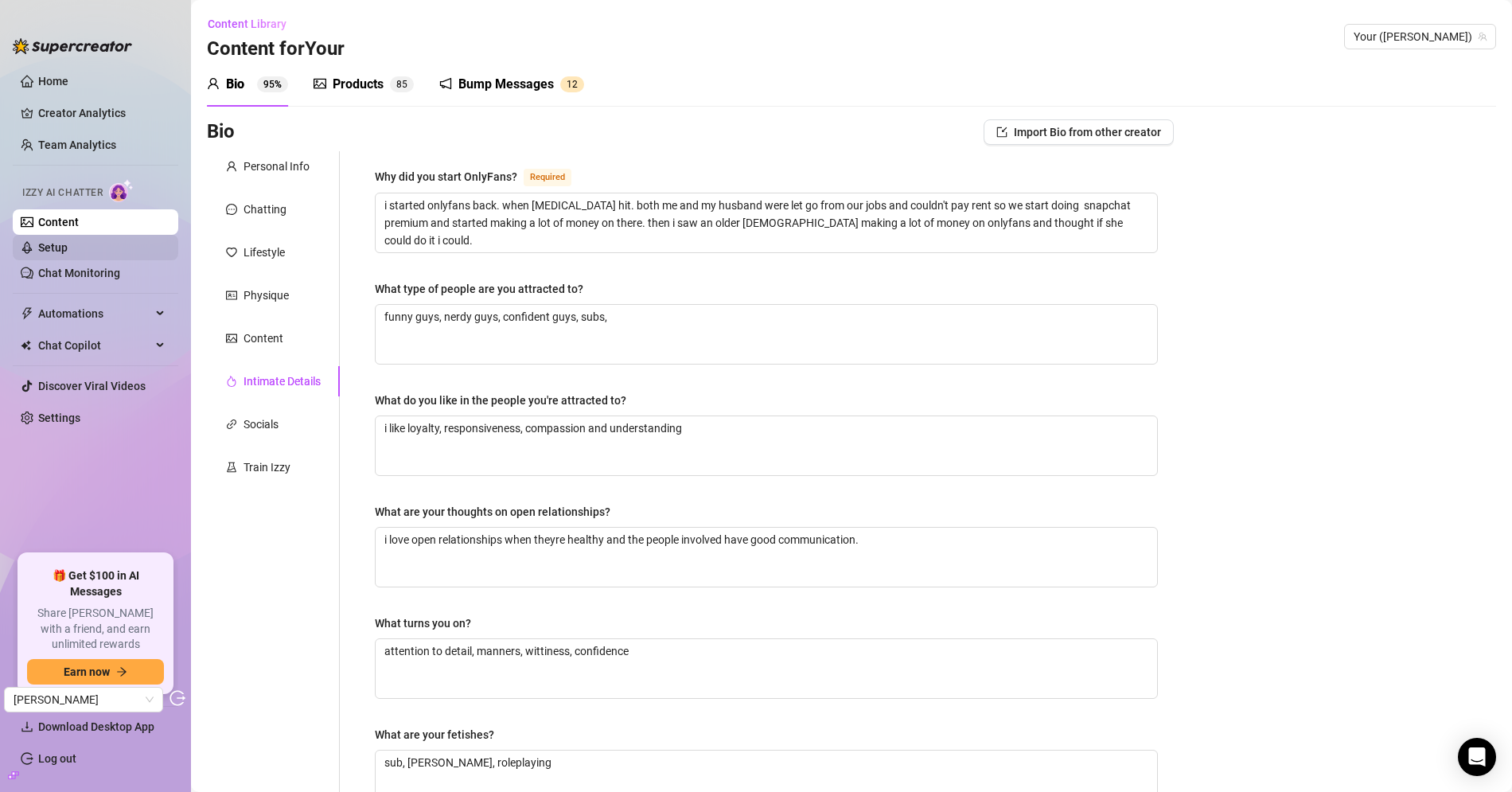
click at [67, 244] on link "Setup" at bounding box center [53, 247] width 29 height 13
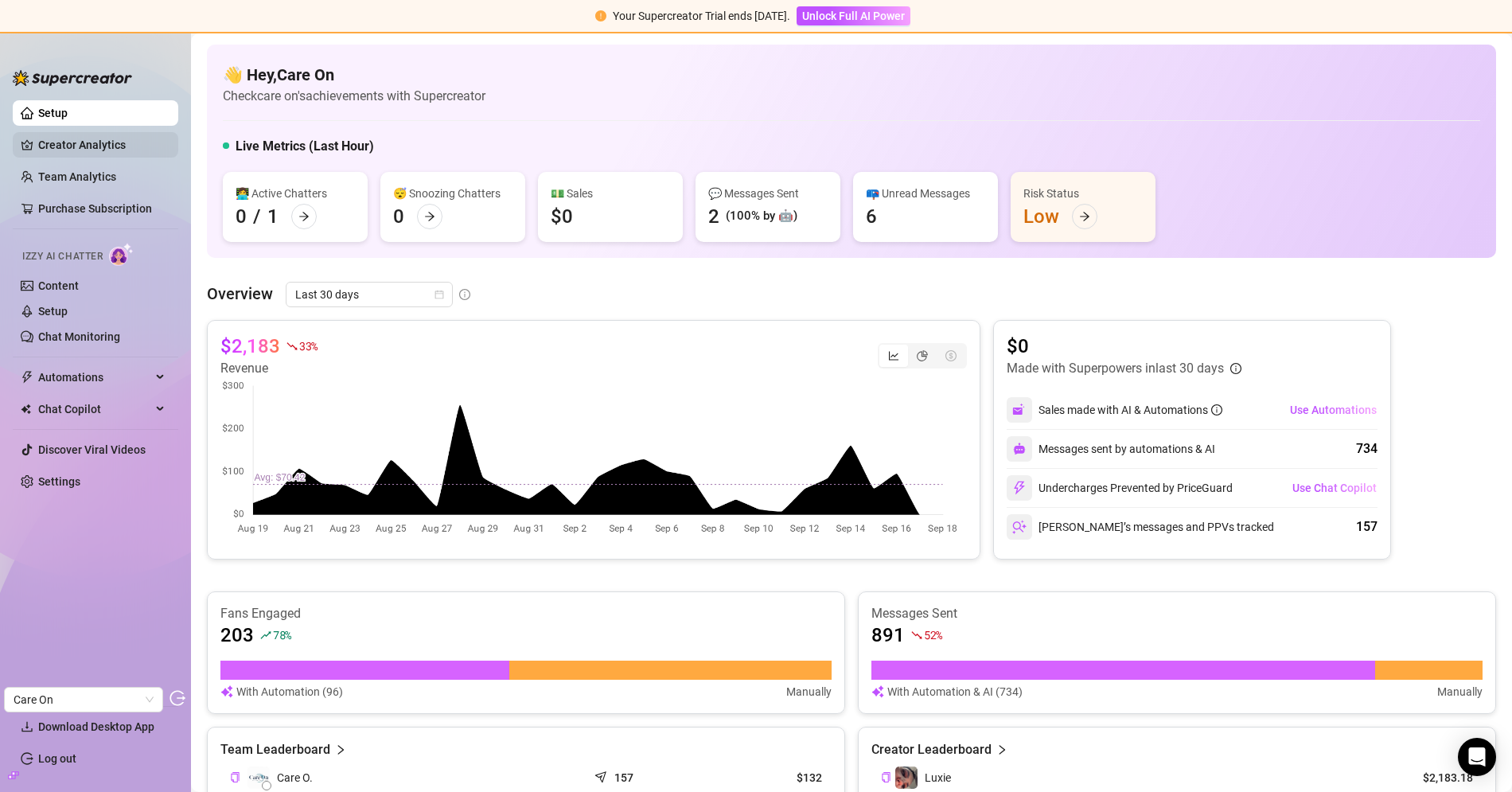
click at [101, 144] on link "Creator Analytics" at bounding box center [102, 145] width 127 height 25
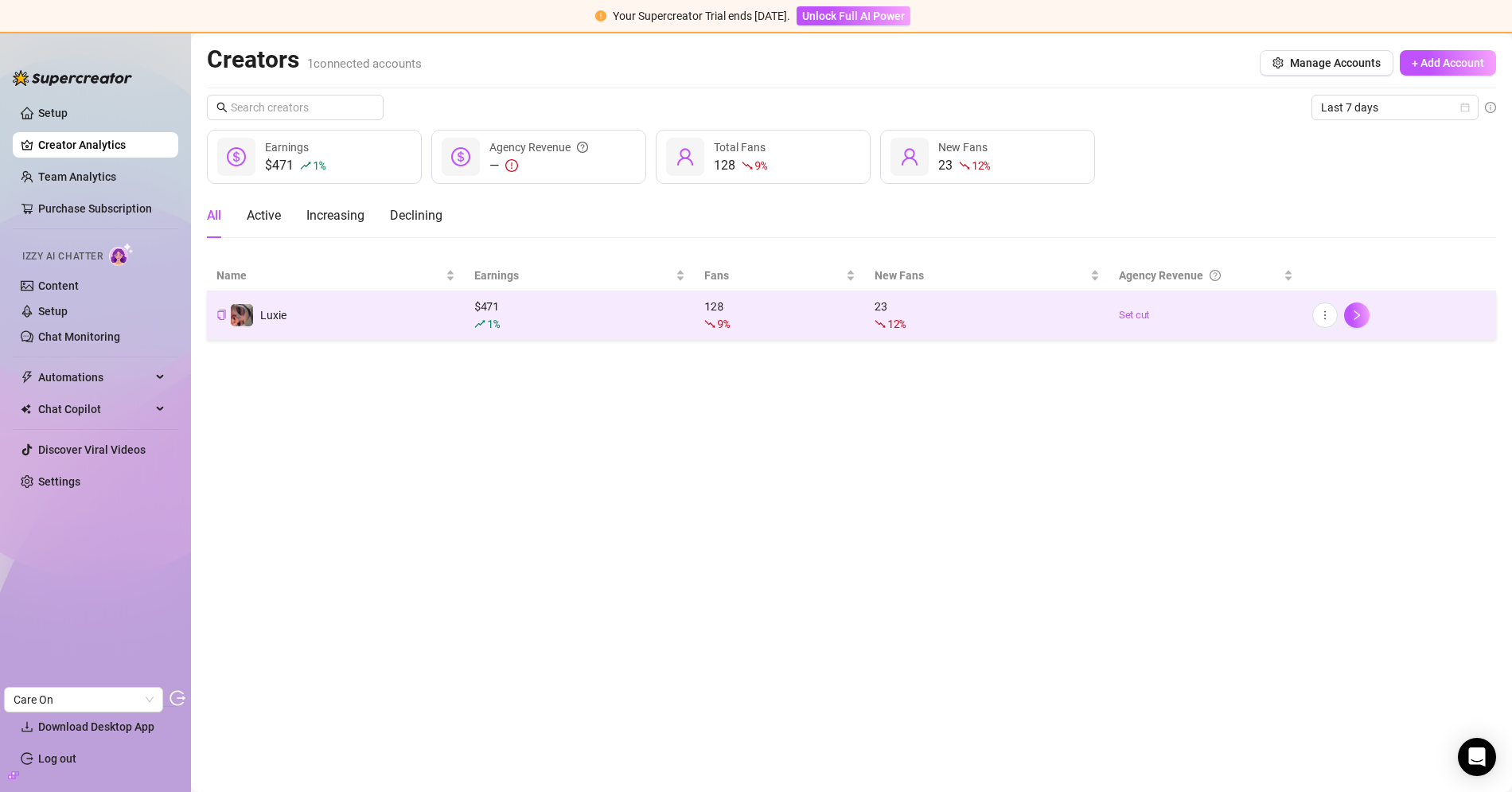
click at [317, 319] on td "Luxie" at bounding box center [336, 316] width 258 height 49
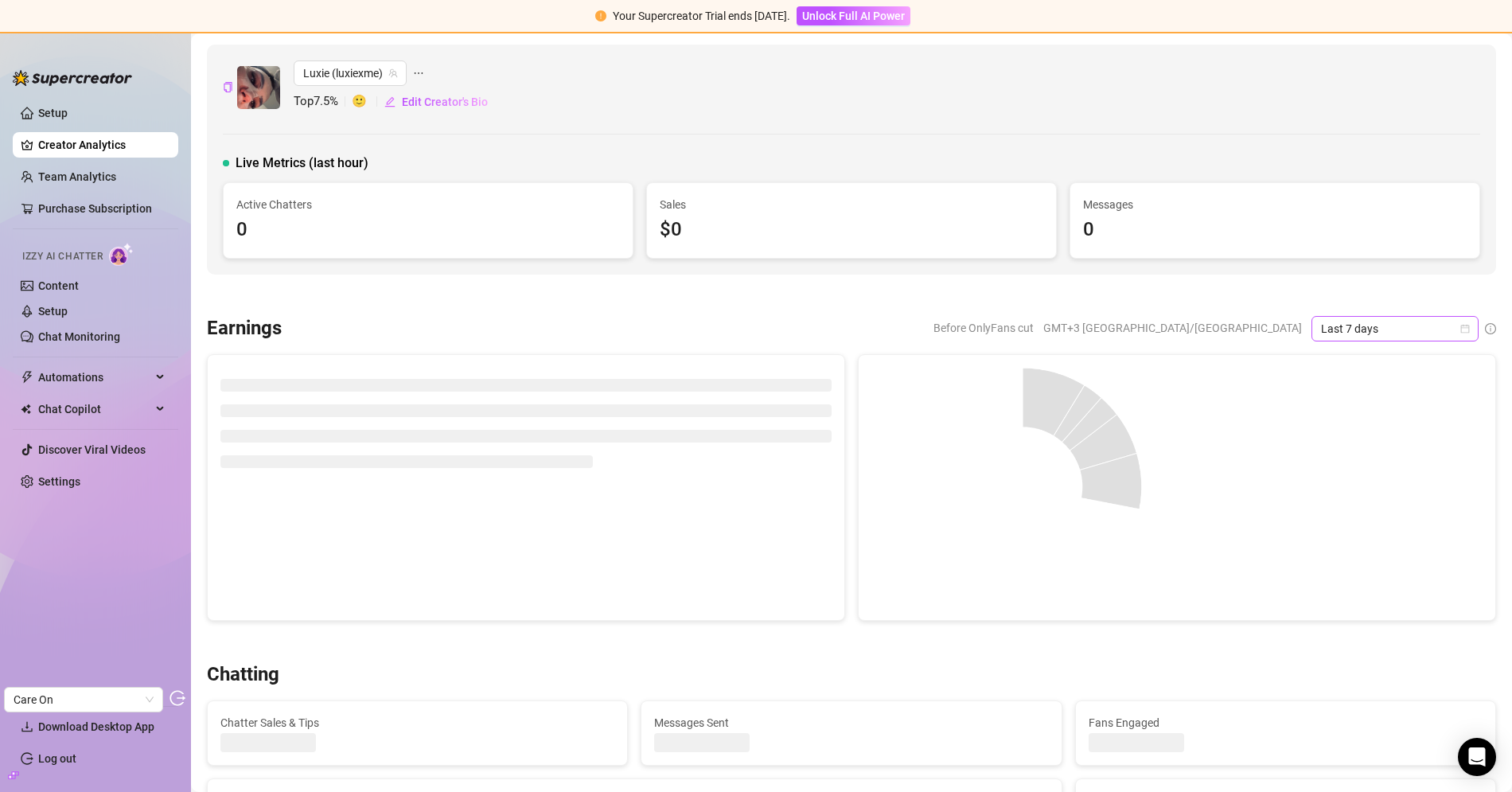
click at [1411, 323] on span "Last 7 days" at bounding box center [1394, 329] width 148 height 23
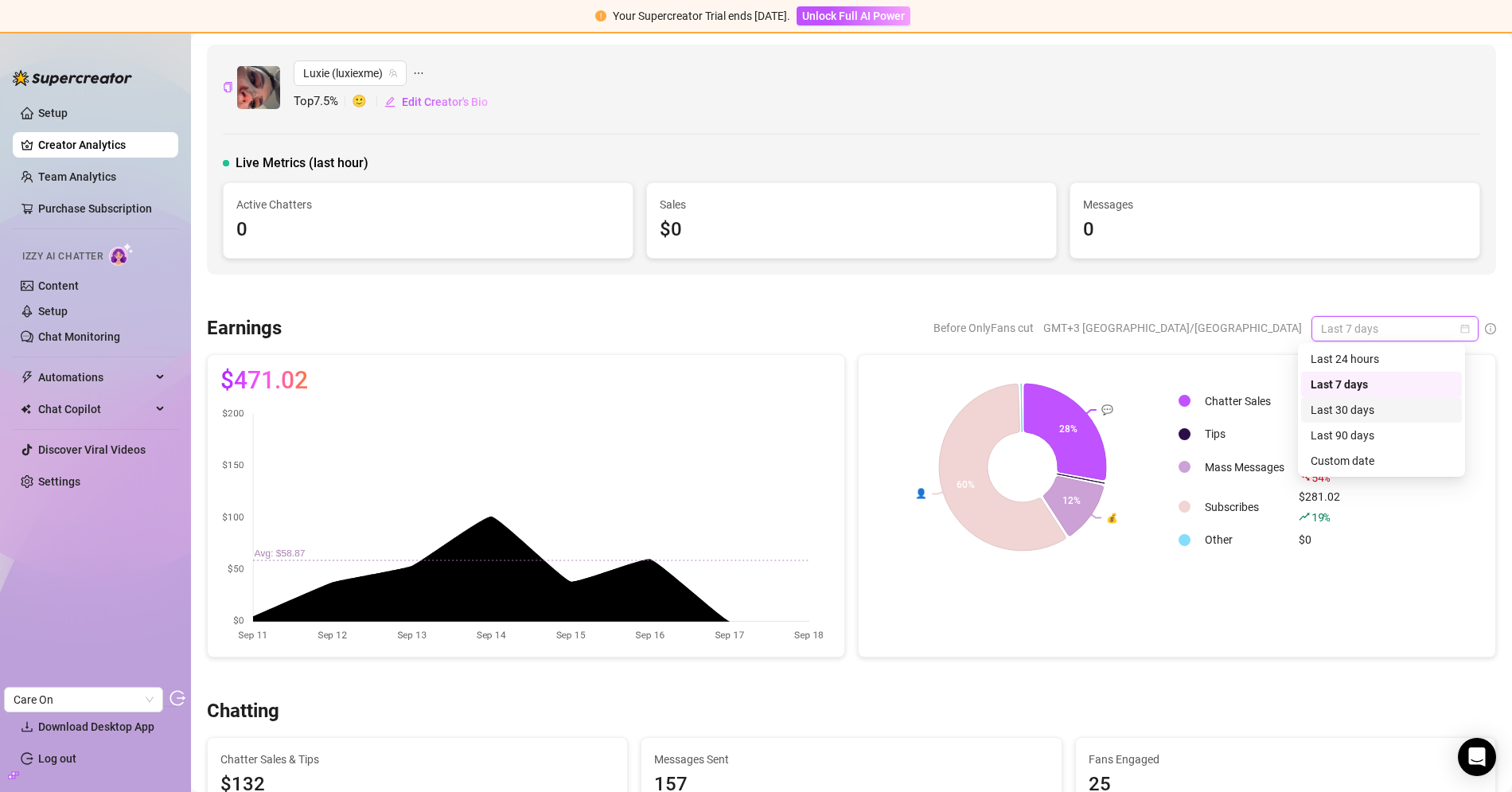
drag, startPoint x: 1377, startPoint y: 413, endPoint x: 1308, endPoint y: 383, distance: 75.2
click at [1376, 413] on div "Last 30 days" at bounding box center [1381, 410] width 142 height 18
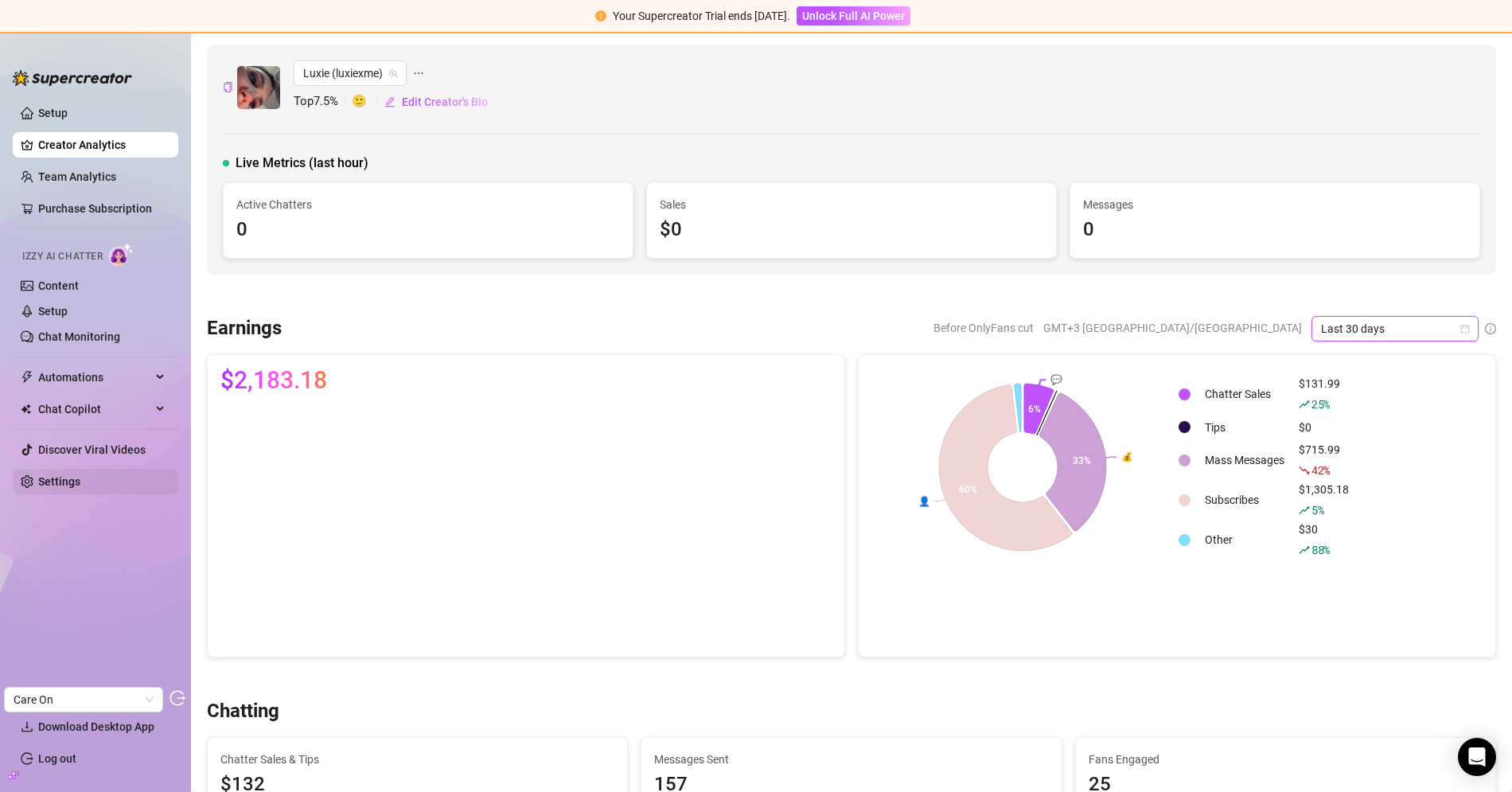
click at [47, 481] on link "Settings" at bounding box center [59, 481] width 42 height 13
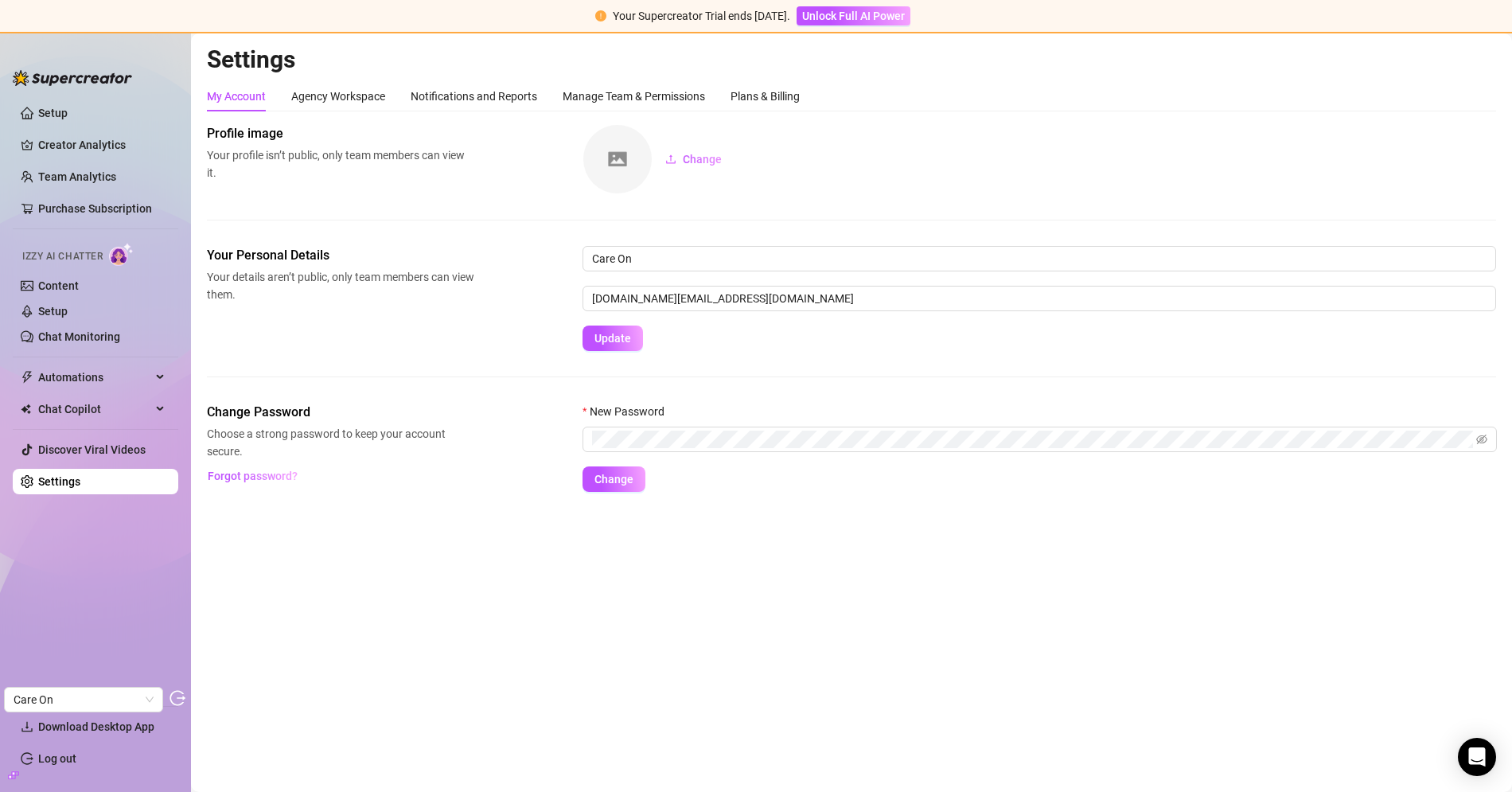
click at [731, 90] on div "My Account Agency Workspace Notifications and Reports Manage Team & Permissions…" at bounding box center [503, 96] width 592 height 30
click at [753, 93] on div "Plans & Billing" at bounding box center [764, 97] width 69 height 18
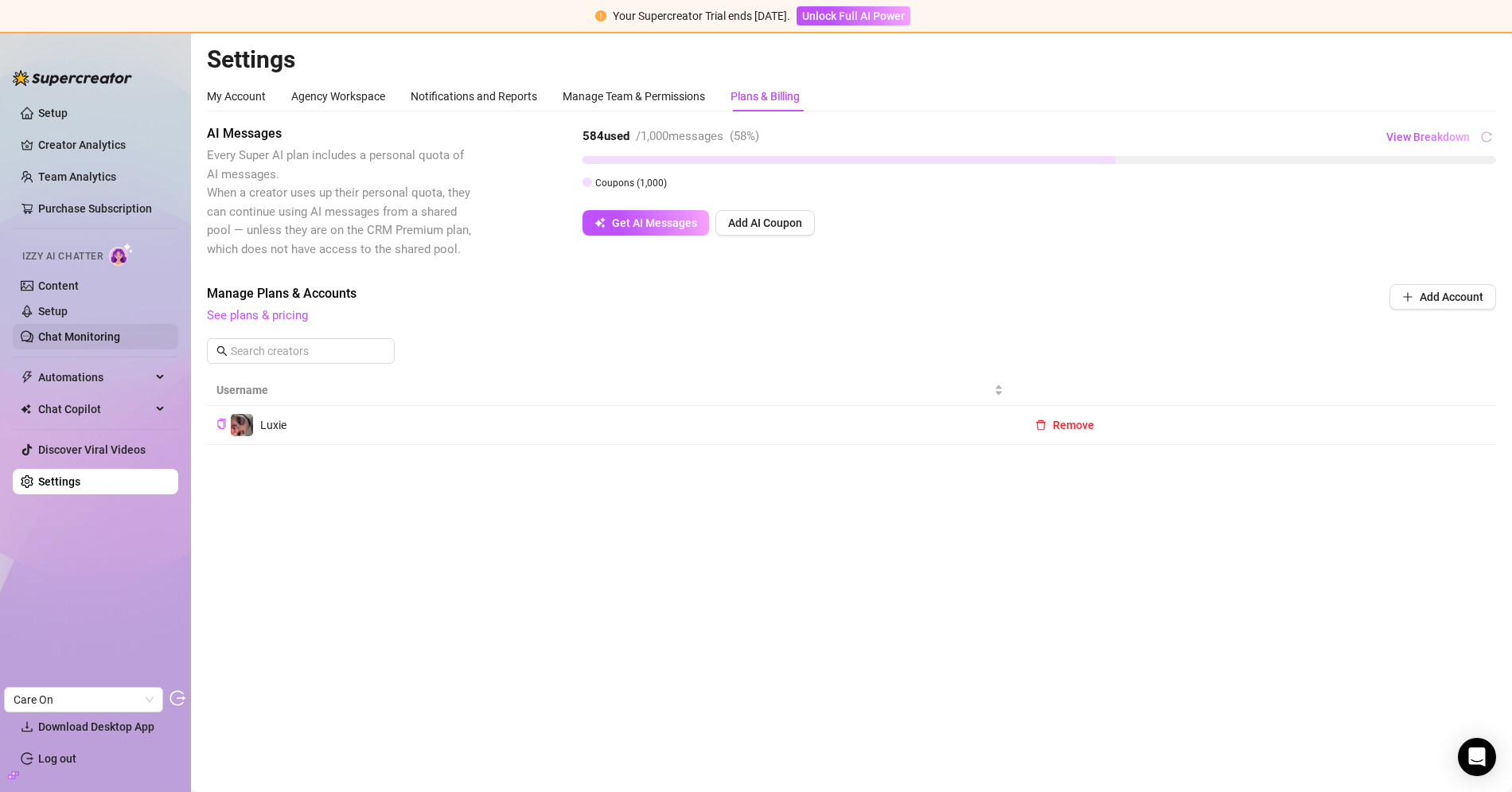
click at [70, 333] on link "Chat Monitoring" at bounding box center [79, 336] width 82 height 13
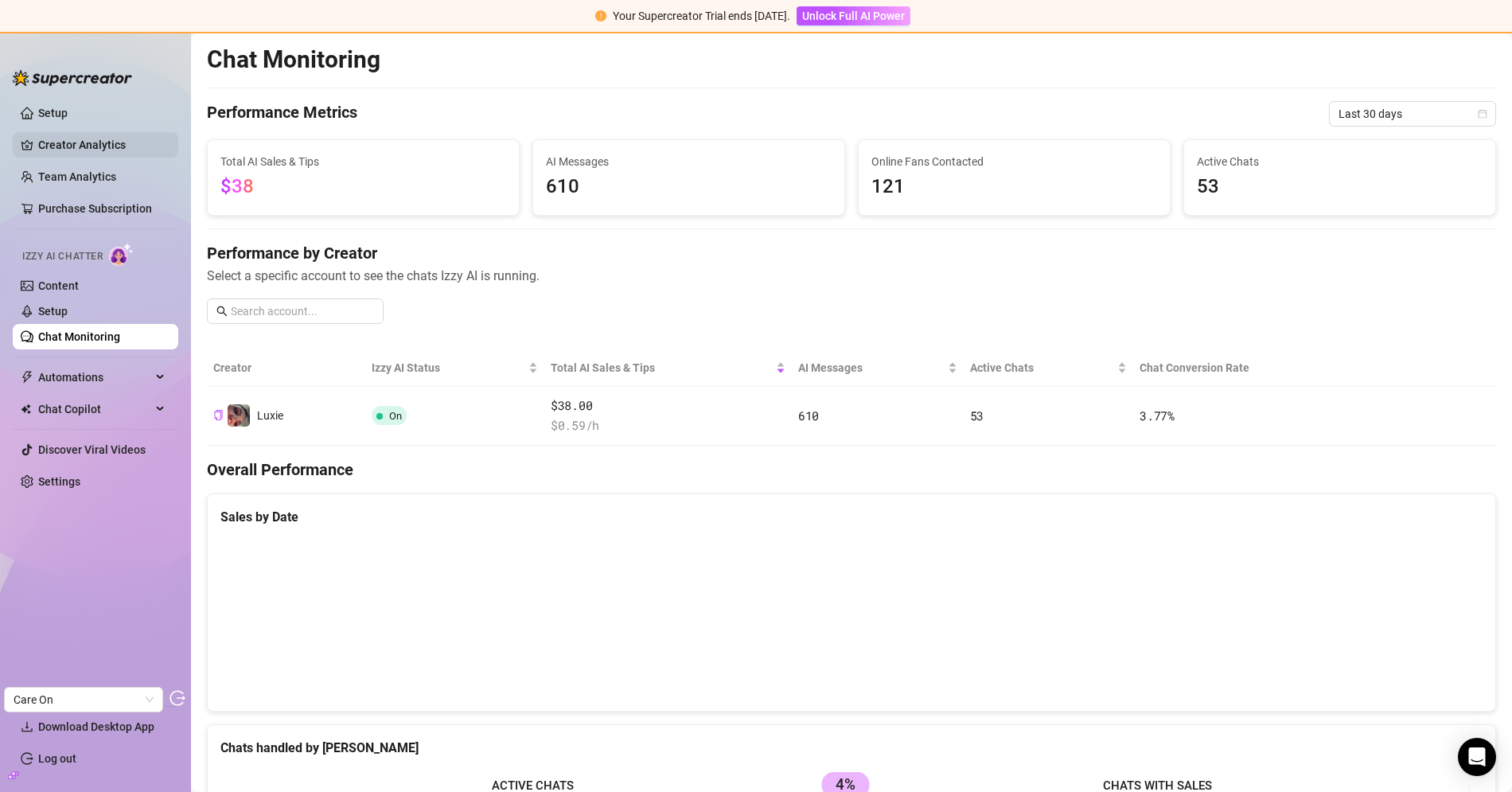
click at [97, 144] on link "Creator Analytics" at bounding box center [102, 145] width 127 height 25
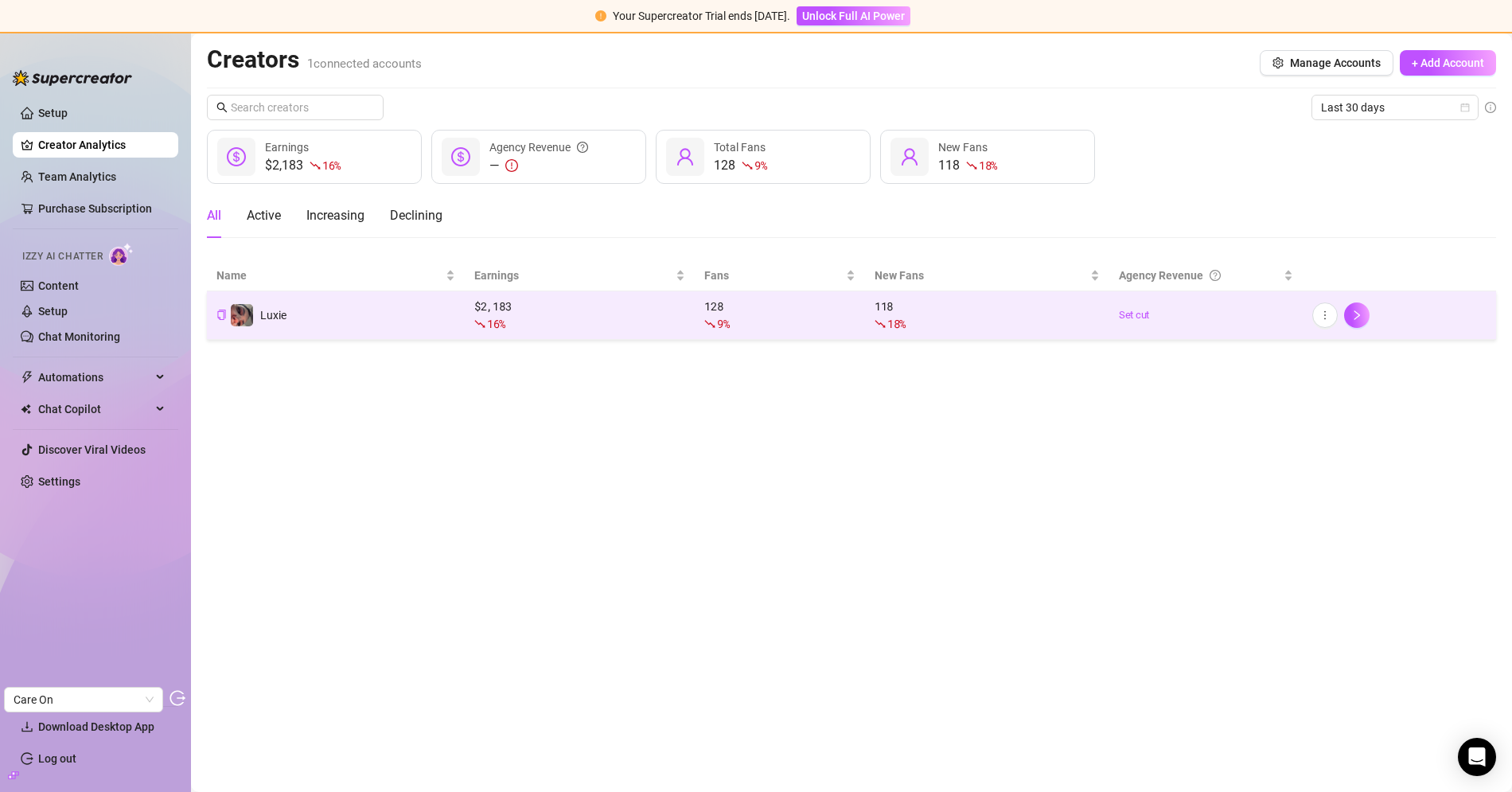
click at [324, 327] on td "Luxie" at bounding box center [336, 316] width 258 height 49
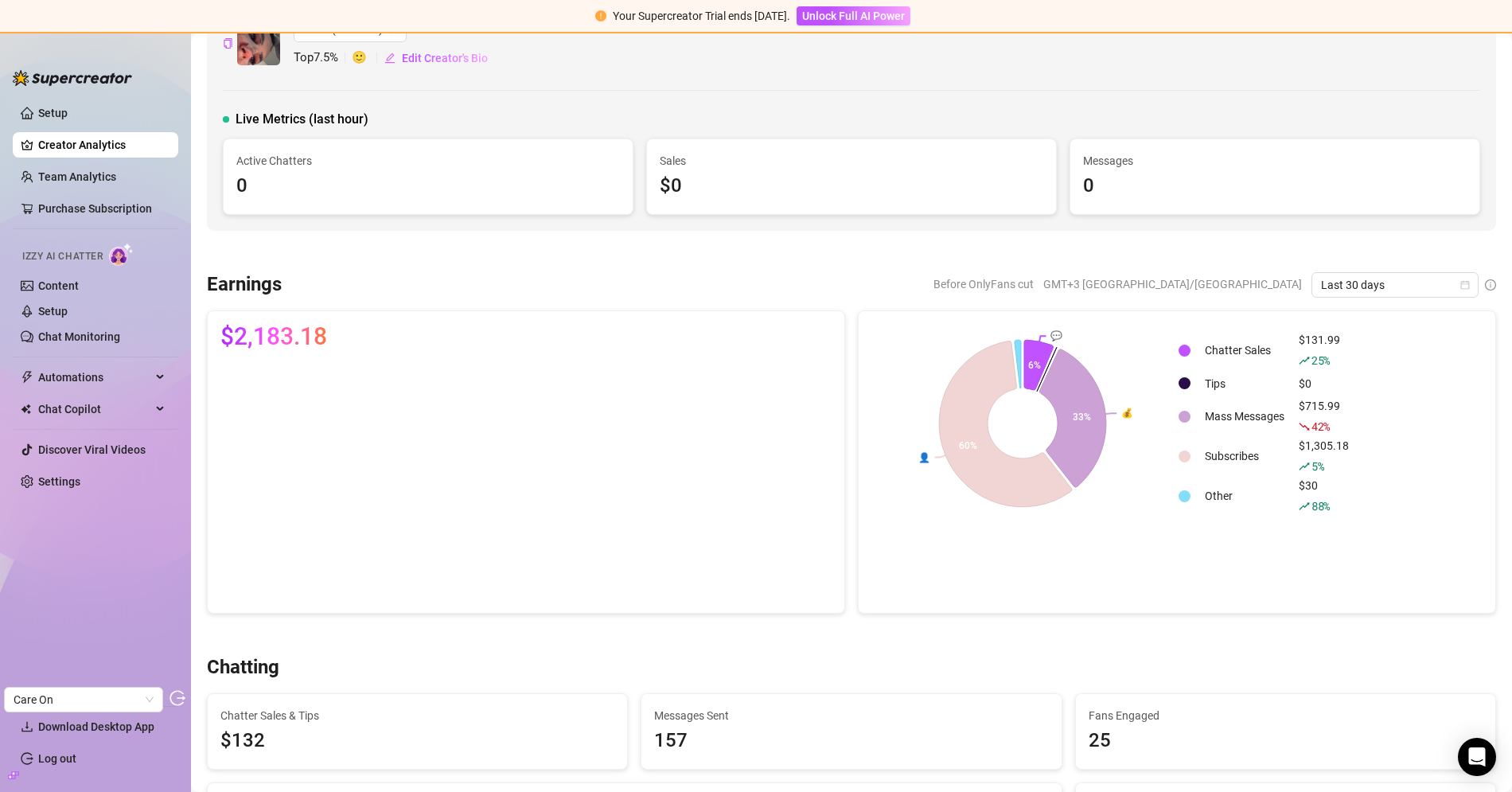
scroll to position [137, 0]
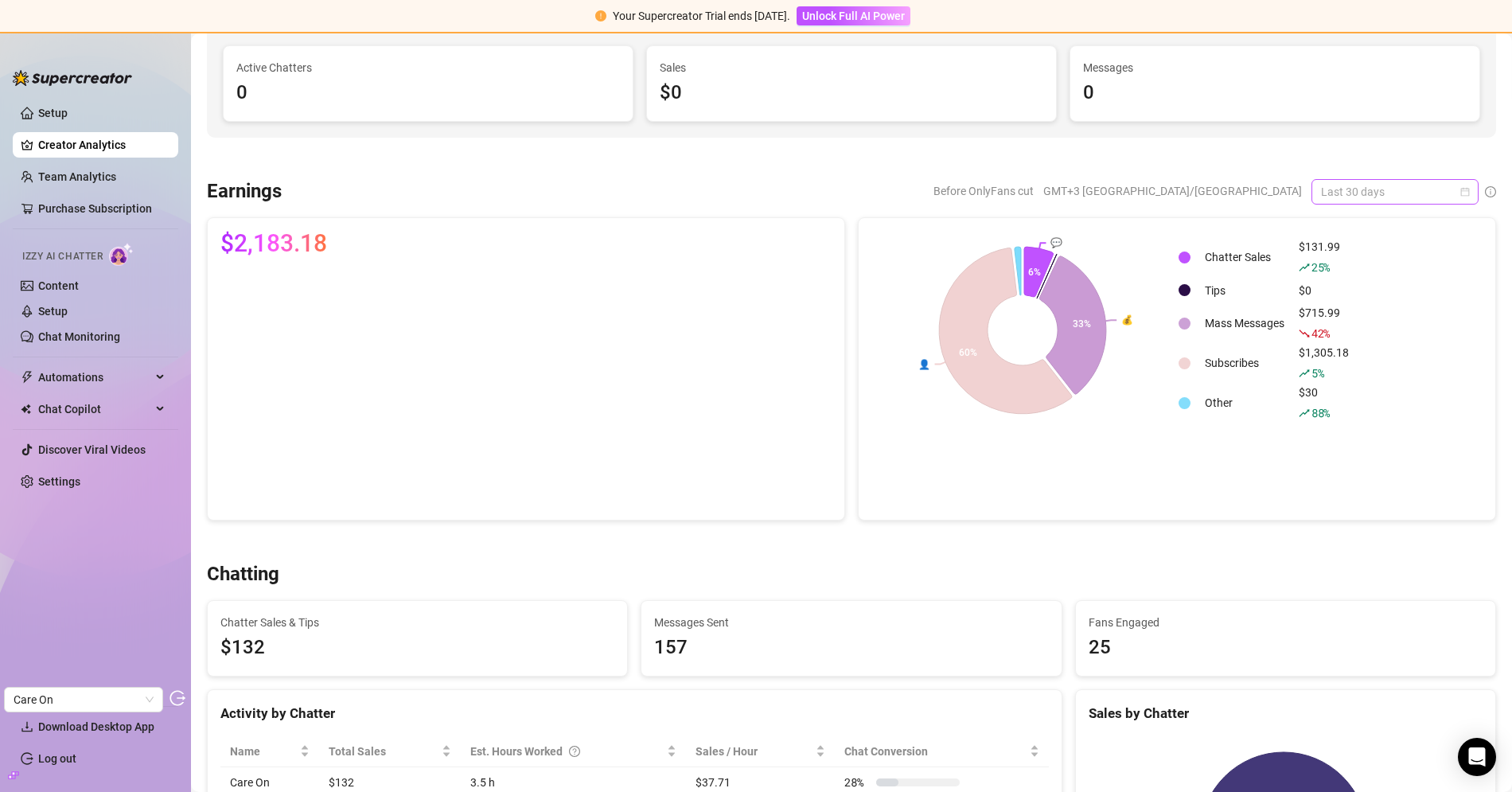
click at [1345, 198] on span "Last 30 days" at bounding box center [1394, 192] width 148 height 23
click at [1365, 252] on div "Last 7 days" at bounding box center [1381, 247] width 142 height 18
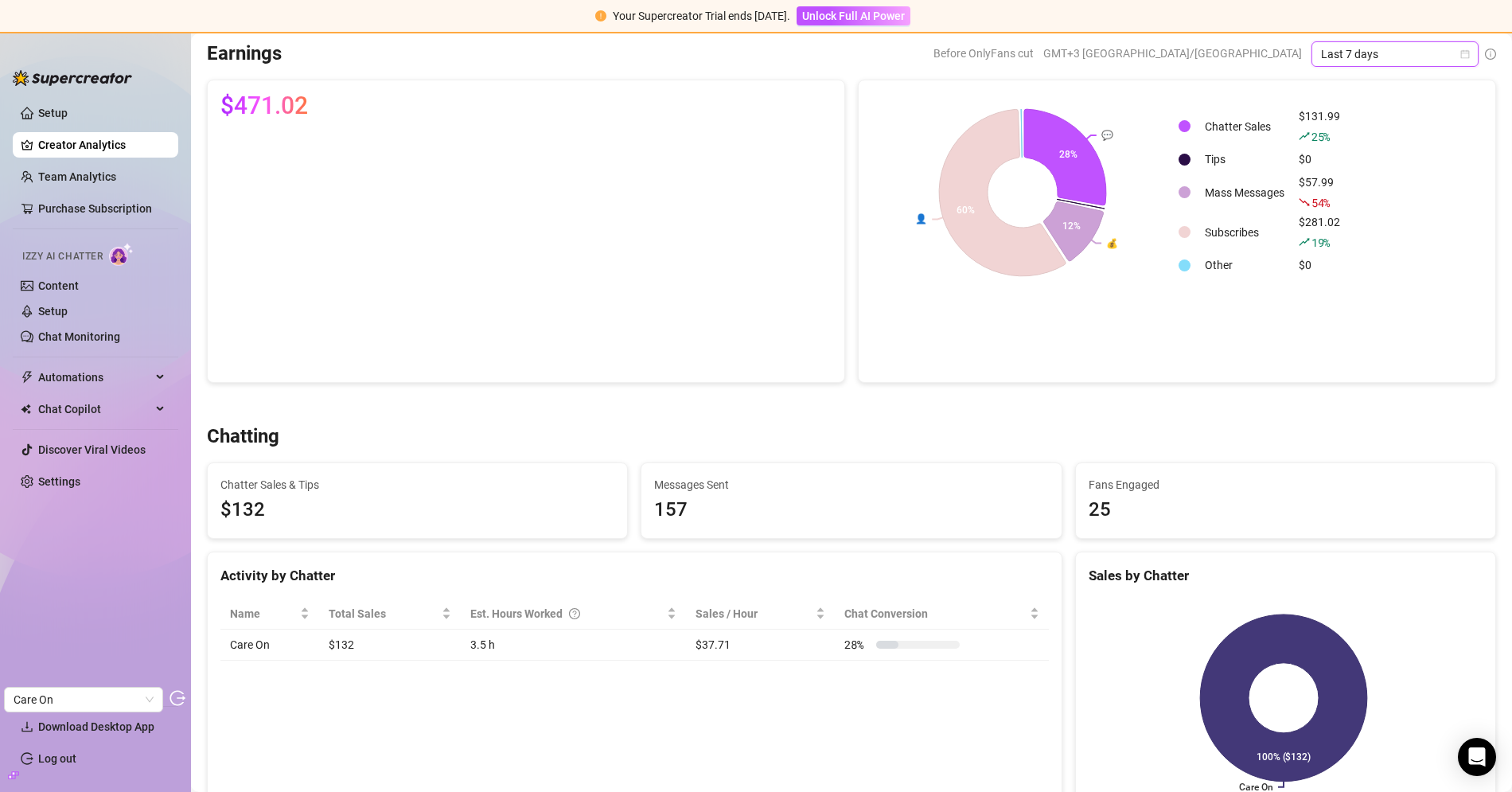
scroll to position [0, 0]
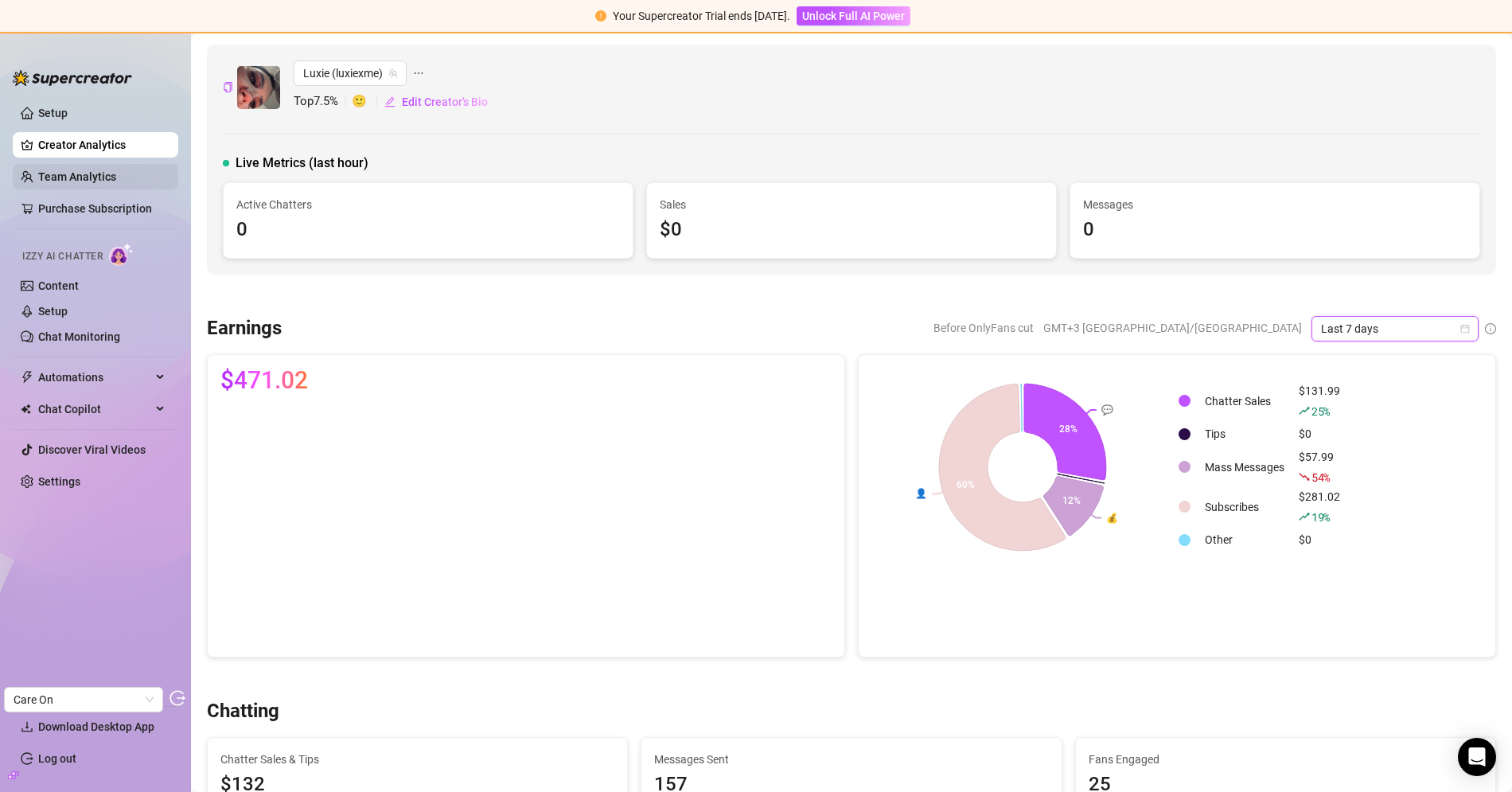
click at [104, 183] on link "Team Analytics" at bounding box center [77, 176] width 78 height 13
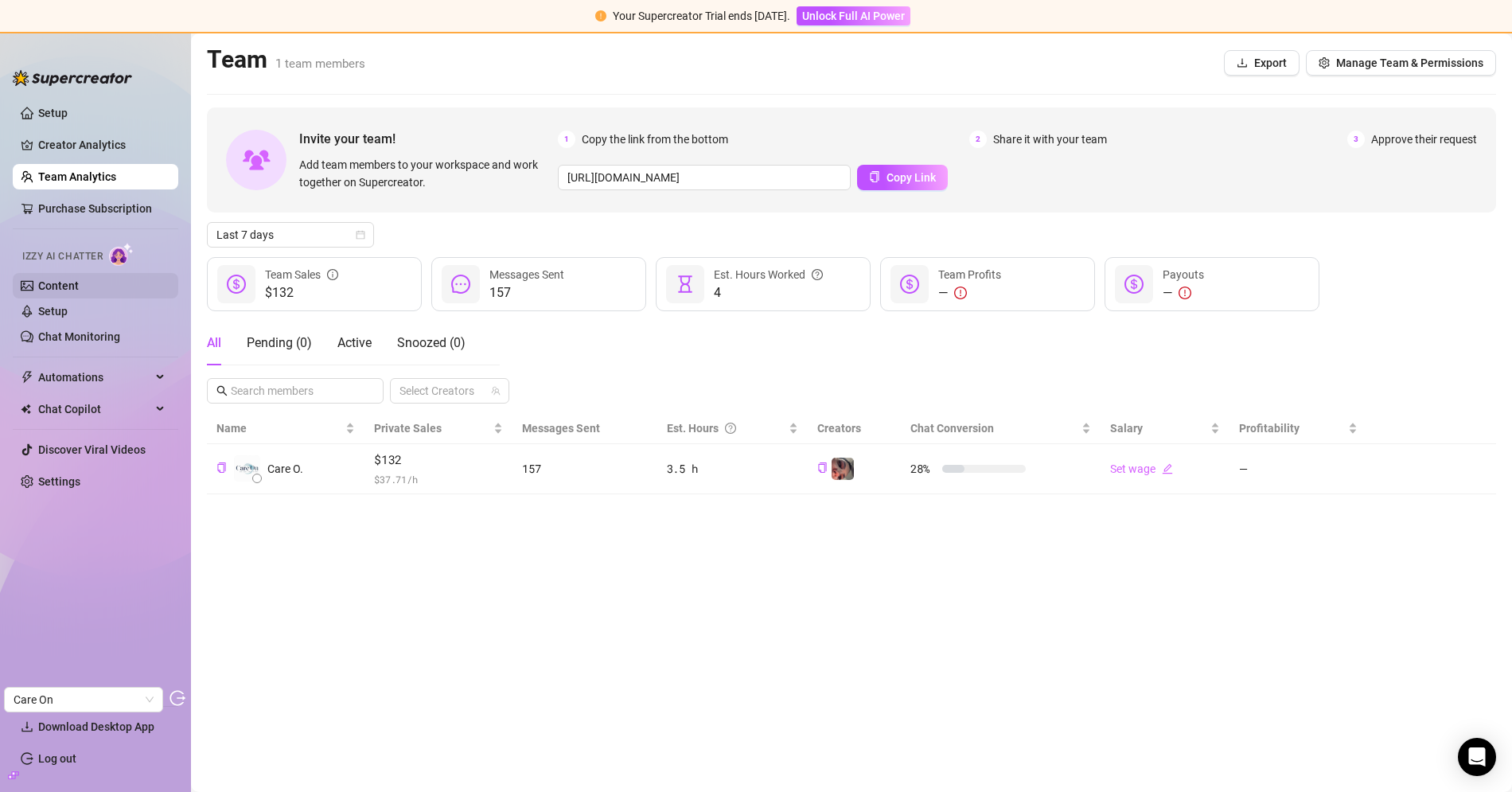
click at [79, 292] on link "Content" at bounding box center [59, 286] width 41 height 13
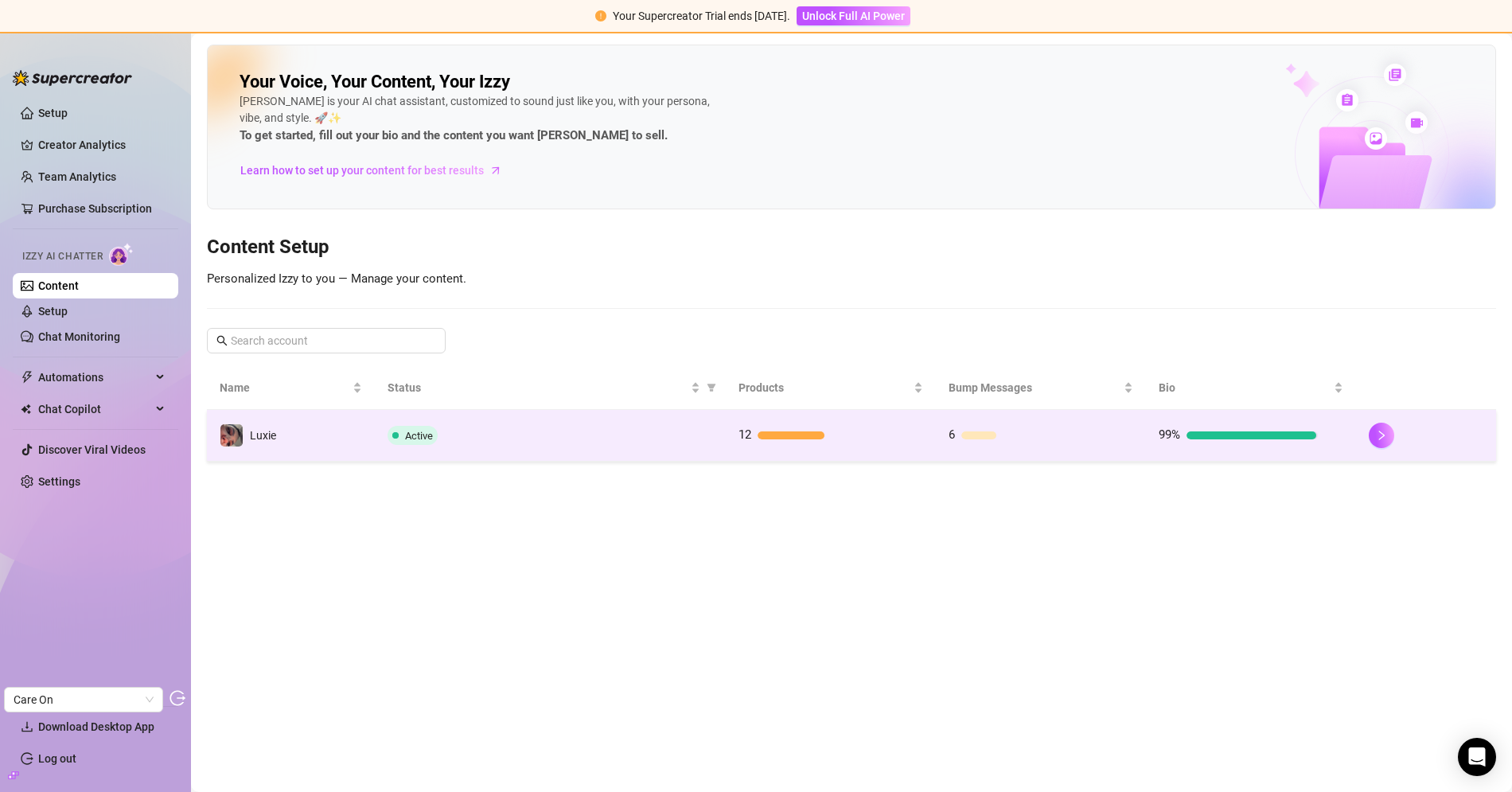
click at [596, 434] on div "Active" at bounding box center [549, 435] width 324 height 20
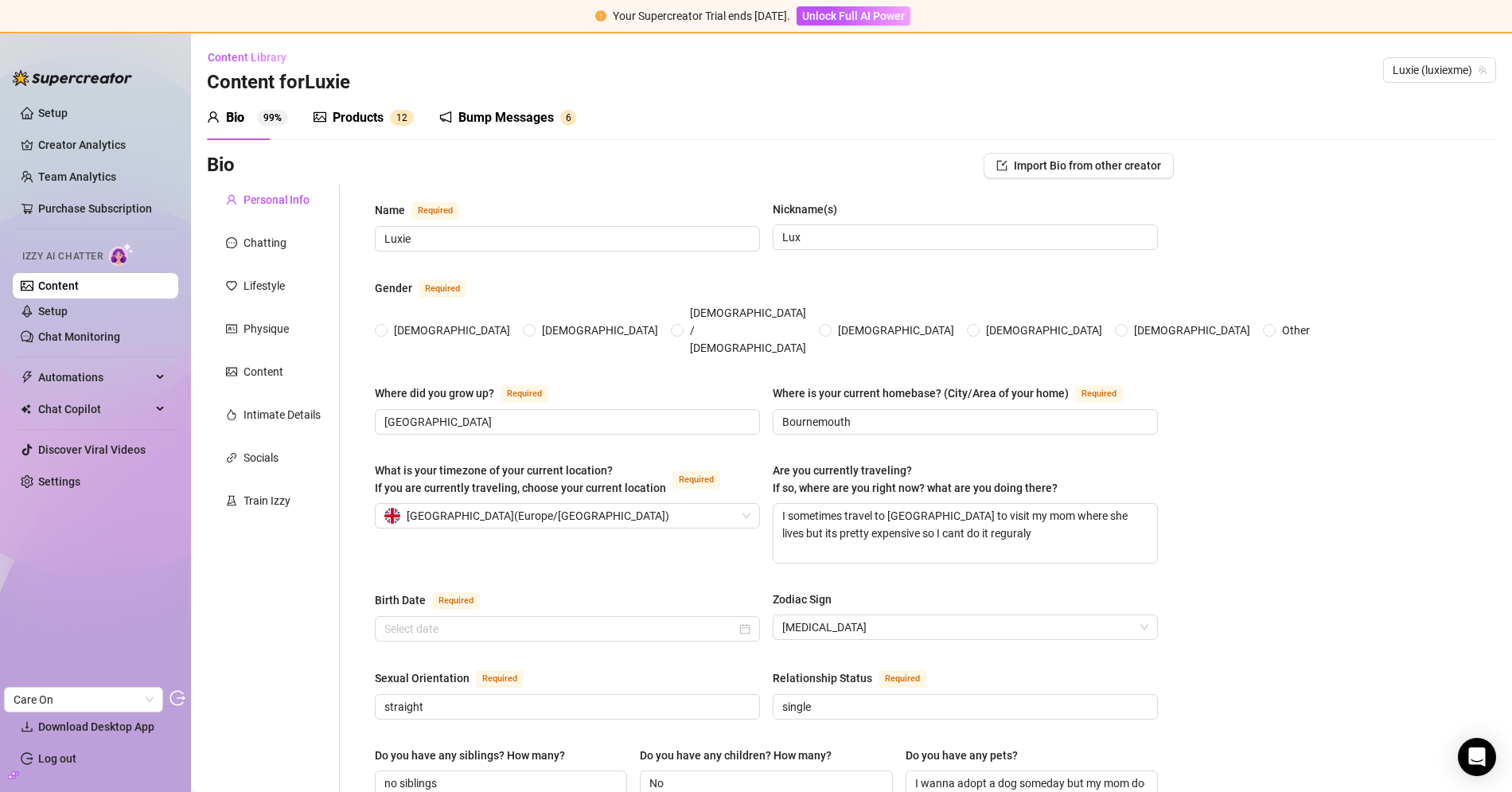
radio input "true"
checkbox input "true"
type input "[DATE]"
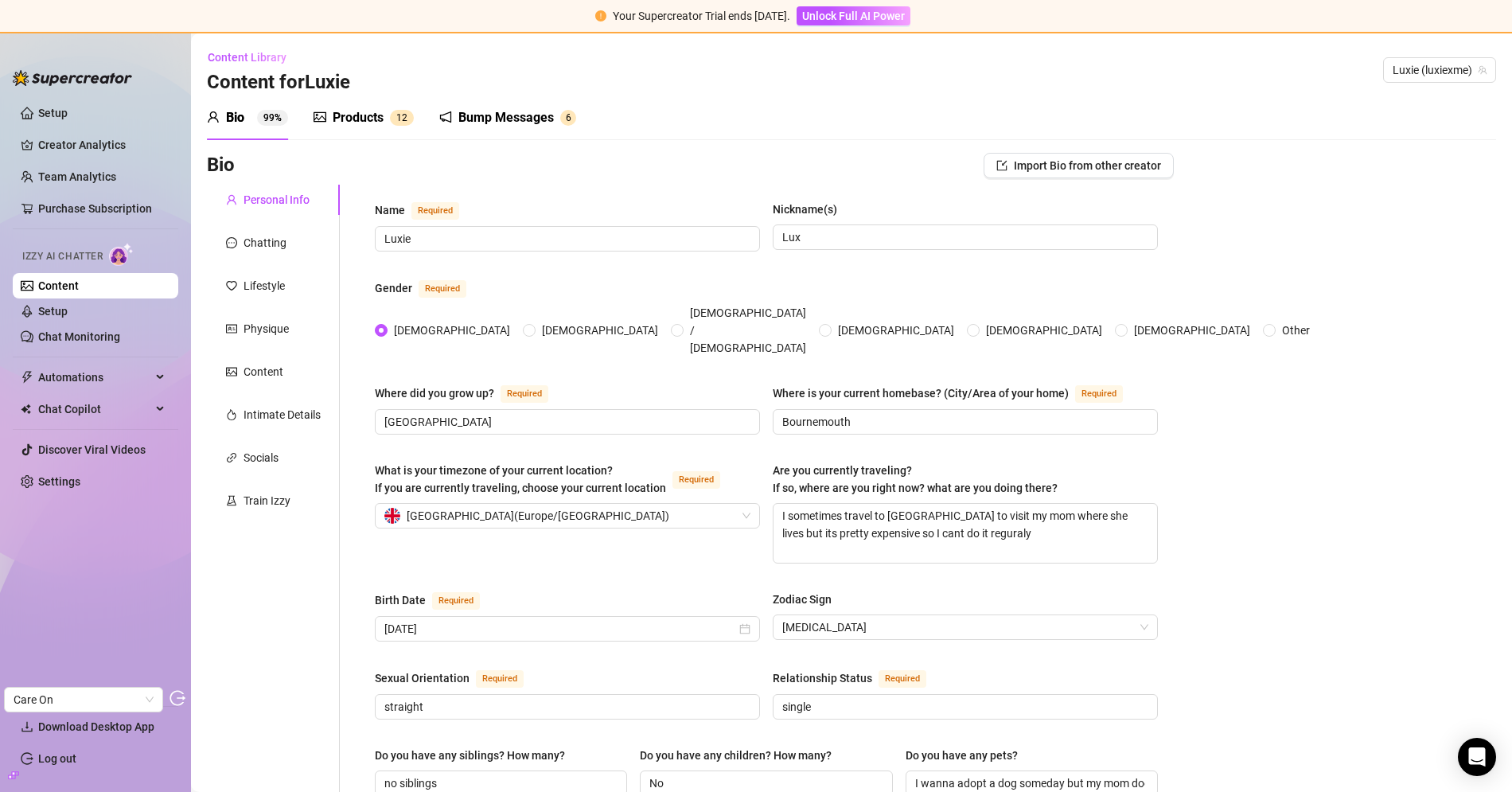
click at [257, 376] on div "Content" at bounding box center [263, 372] width 40 height 18
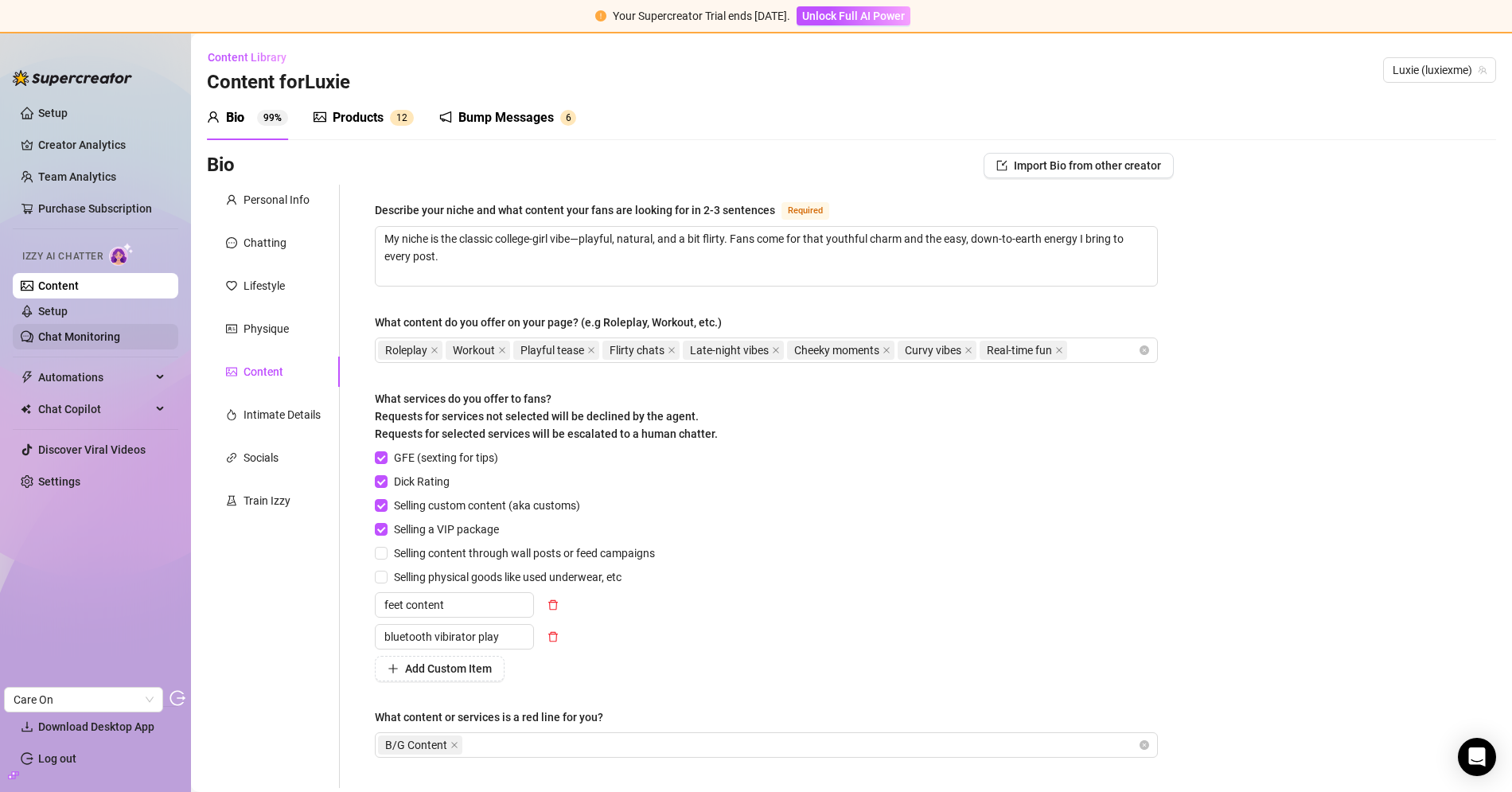
click at [80, 331] on link "Chat Monitoring" at bounding box center [79, 336] width 82 height 13
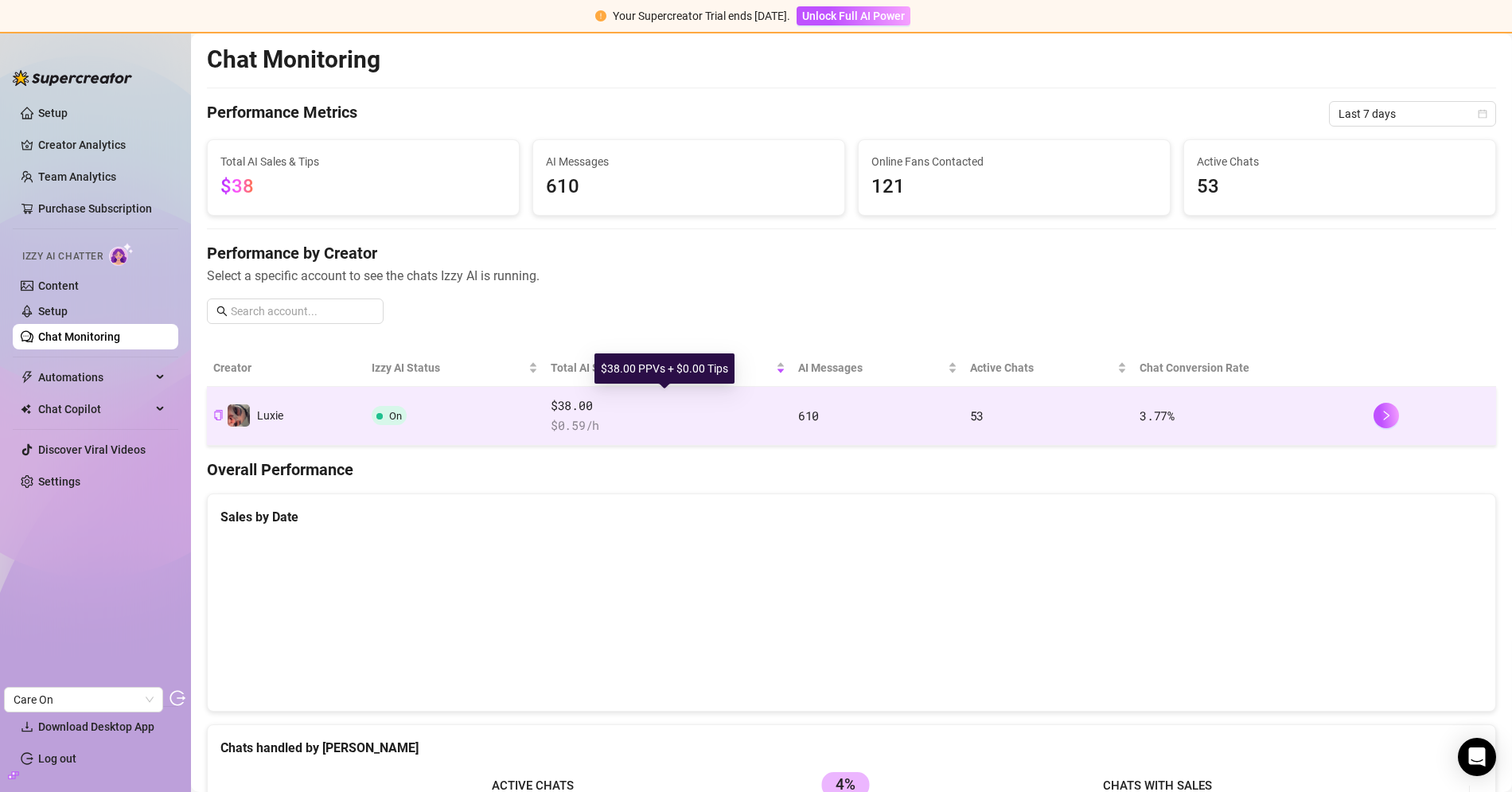
click at [609, 412] on span "$38.00" at bounding box center [668, 406] width 235 height 20
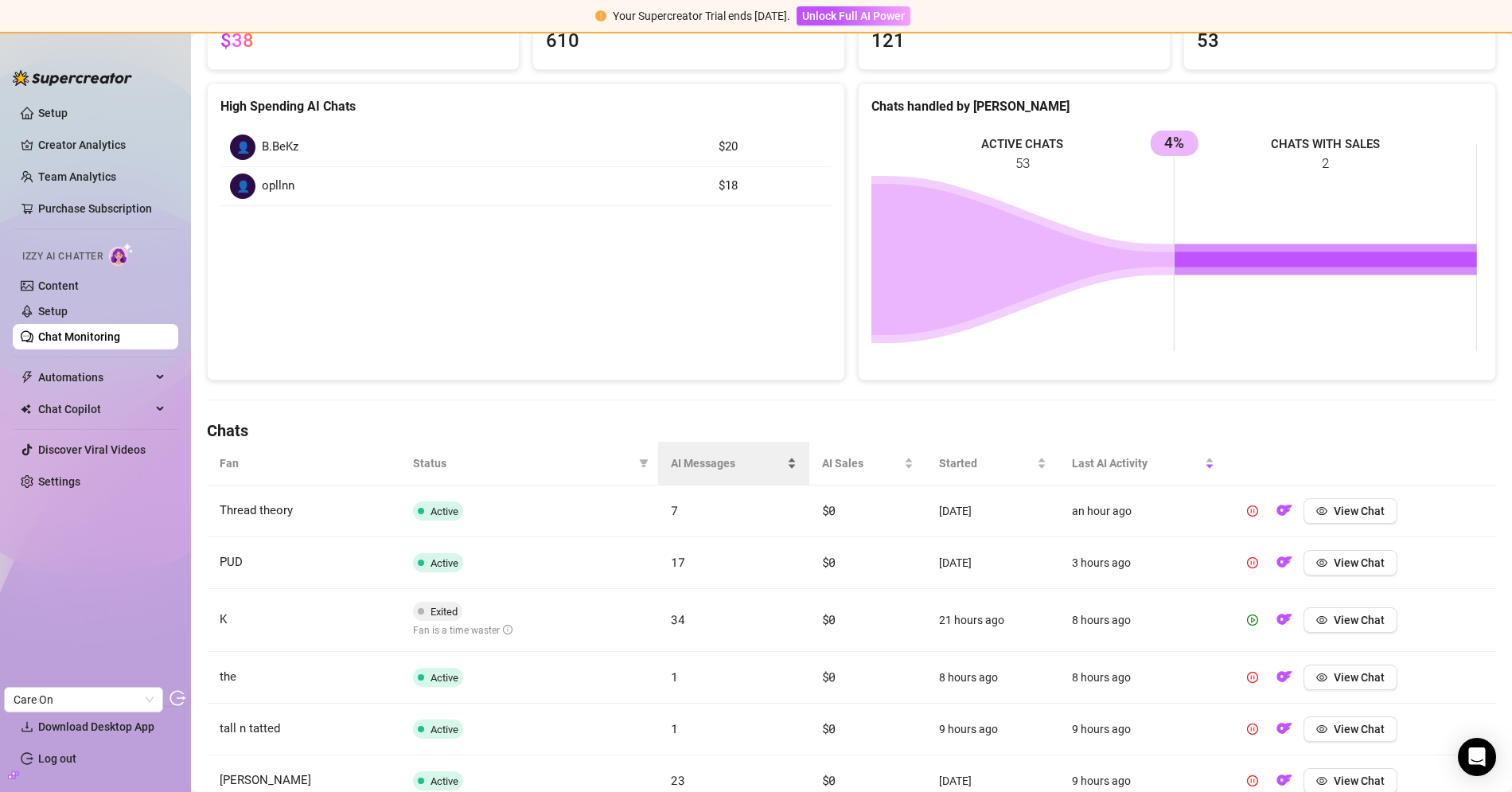
scroll to position [195, 0]
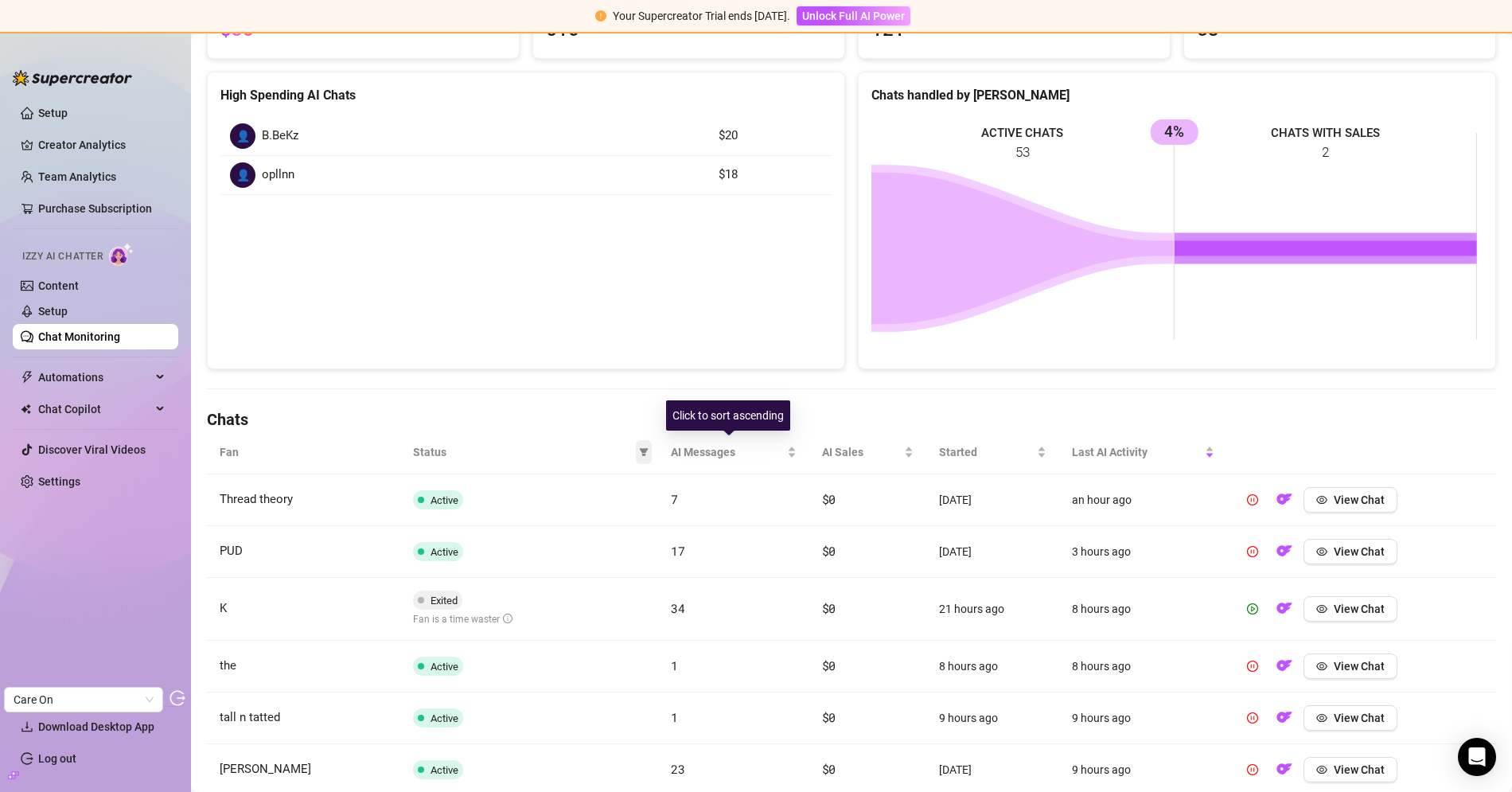
click at [639, 448] on icon "filter" at bounding box center [643, 452] width 9 height 8
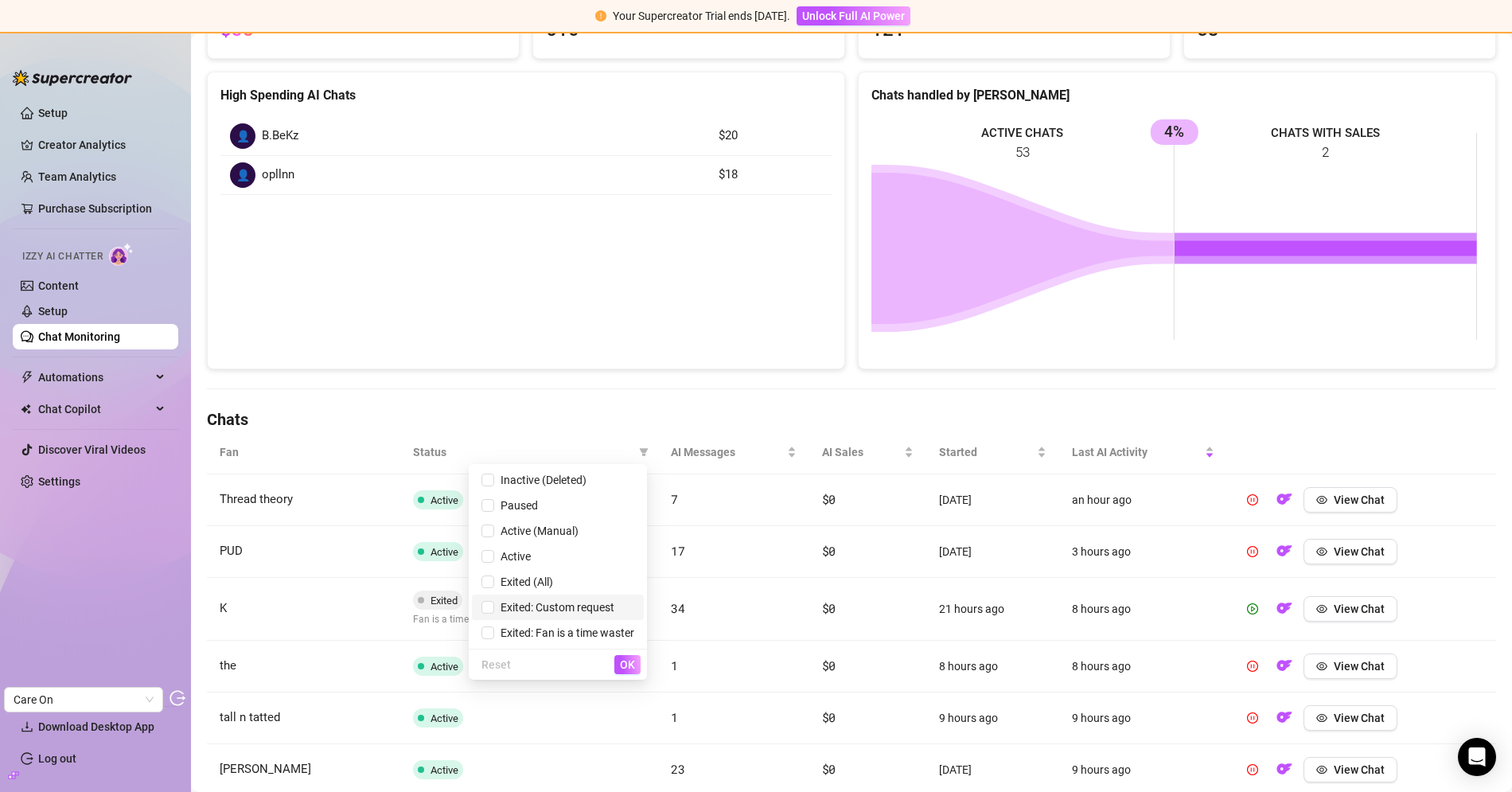
click at [542, 609] on span "Exited: Custom request" at bounding box center [553, 607] width 120 height 13
checkbox input "true"
click at [622, 661] on span "OK" at bounding box center [626, 664] width 15 height 13
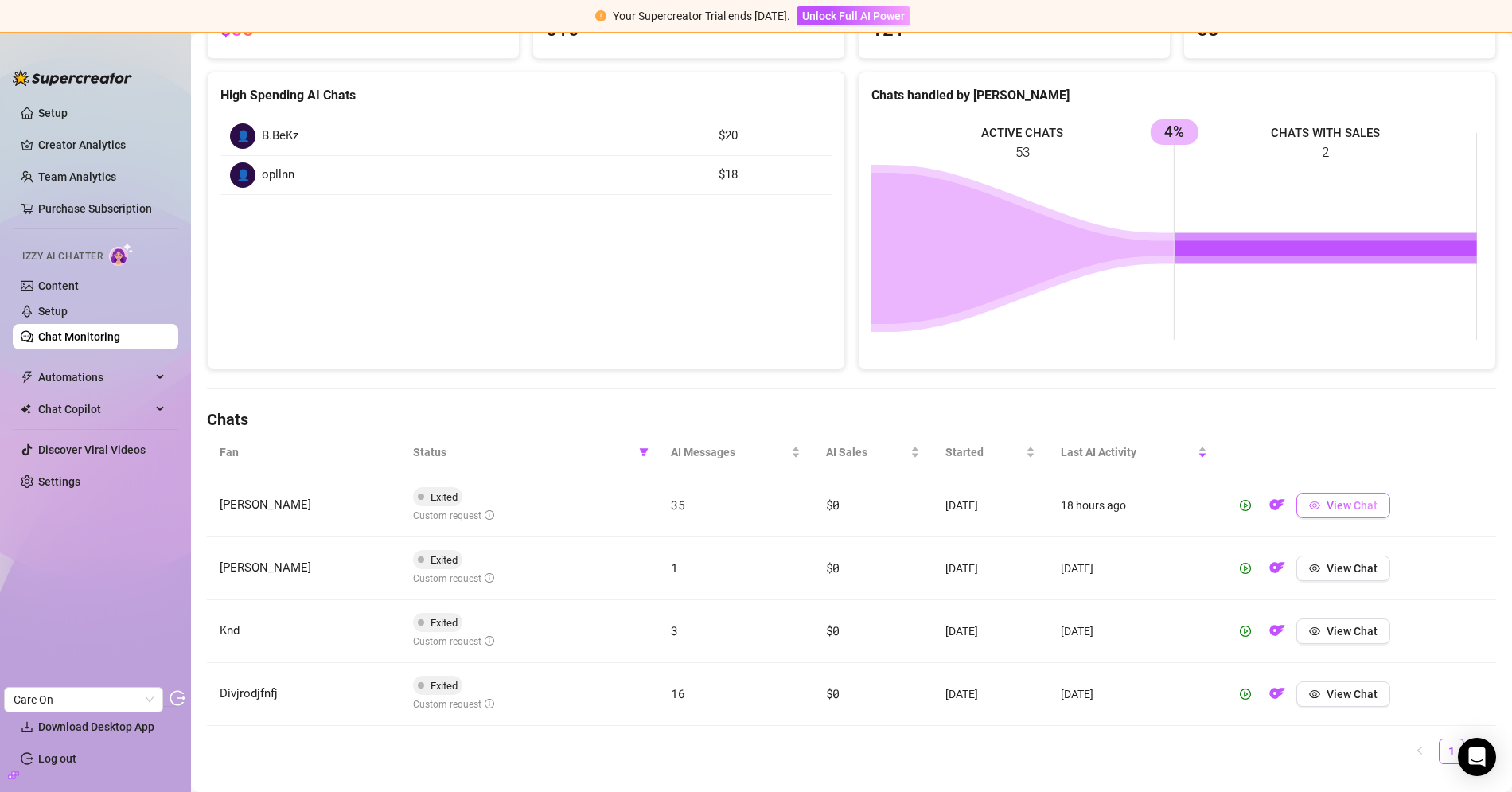
click at [1345, 503] on span "View Chat" at bounding box center [1352, 505] width 51 height 13
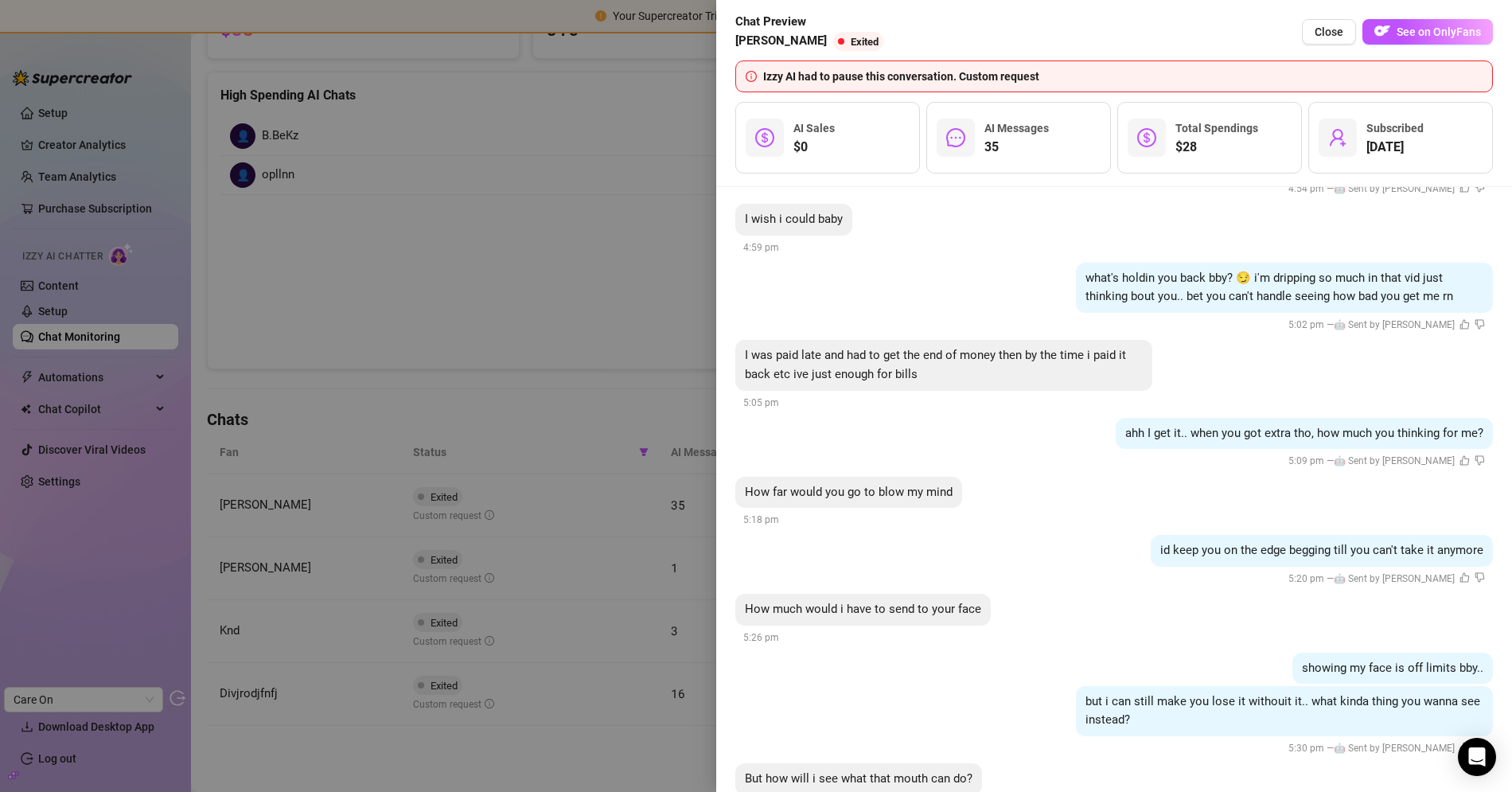
scroll to position [6458, 0]
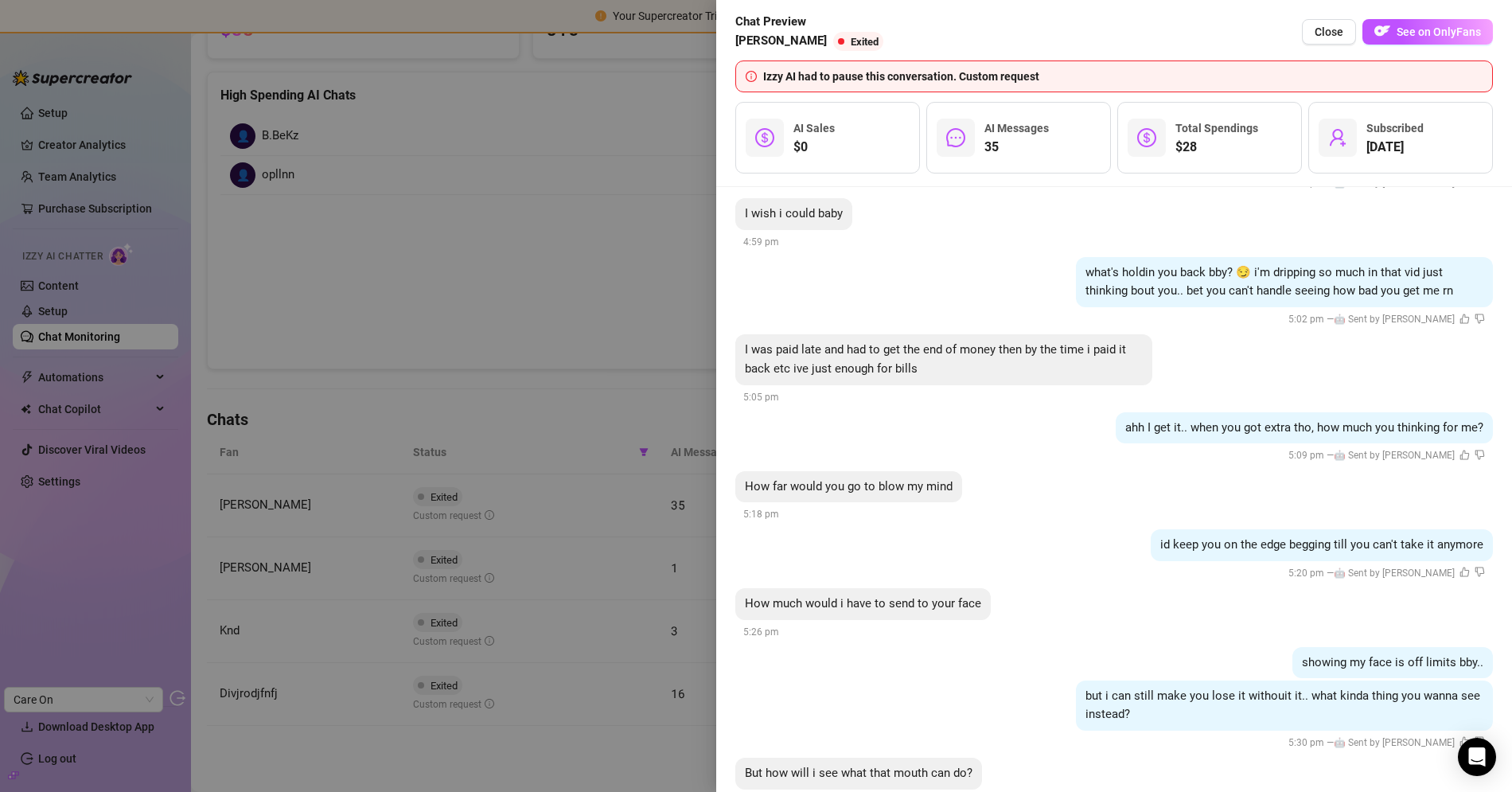
click at [529, 306] on div at bounding box center [756, 396] width 1512 height 792
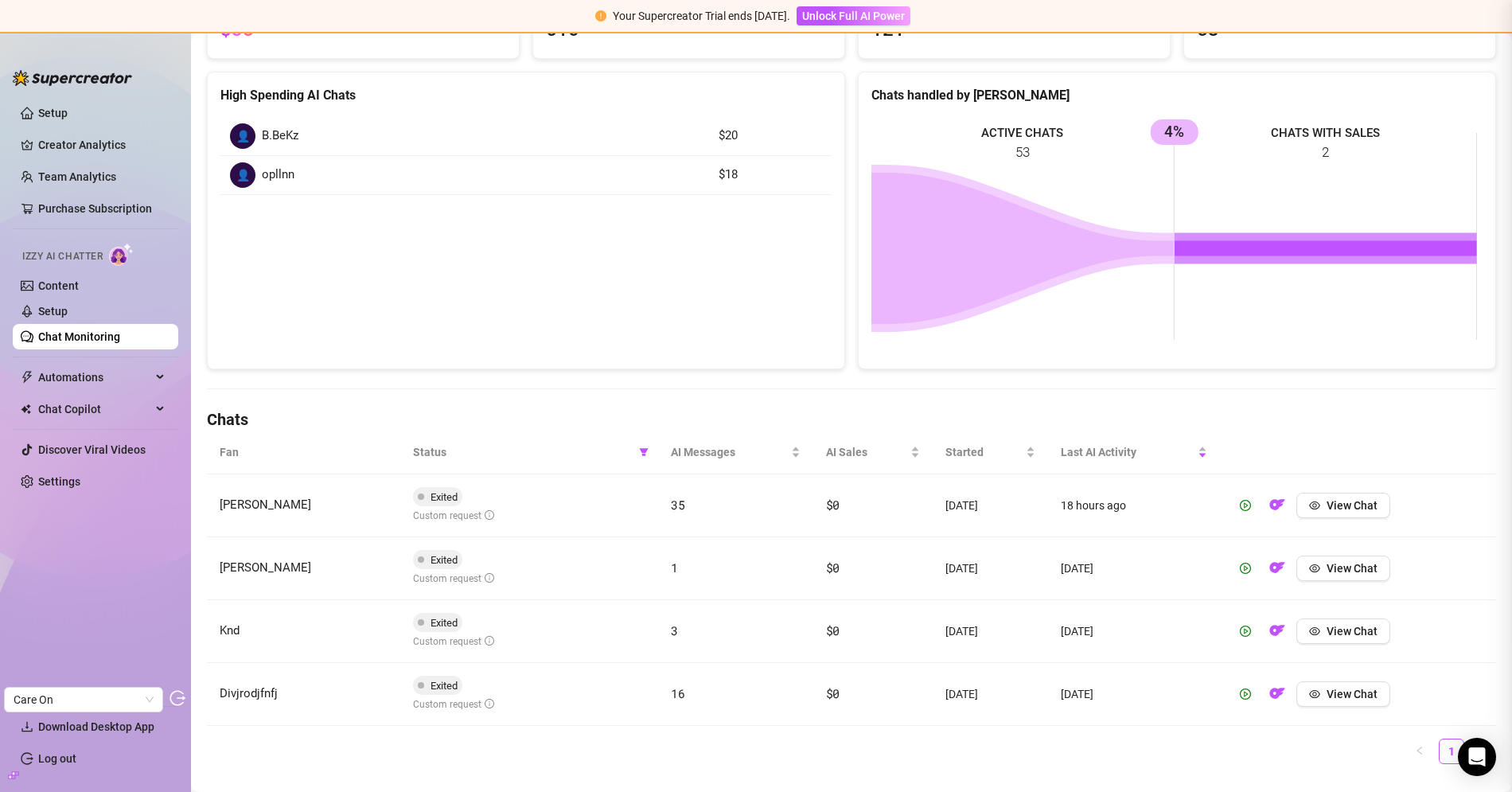
scroll to position [0, 0]
click at [1328, 691] on span "View Chat" at bounding box center [1352, 693] width 51 height 13
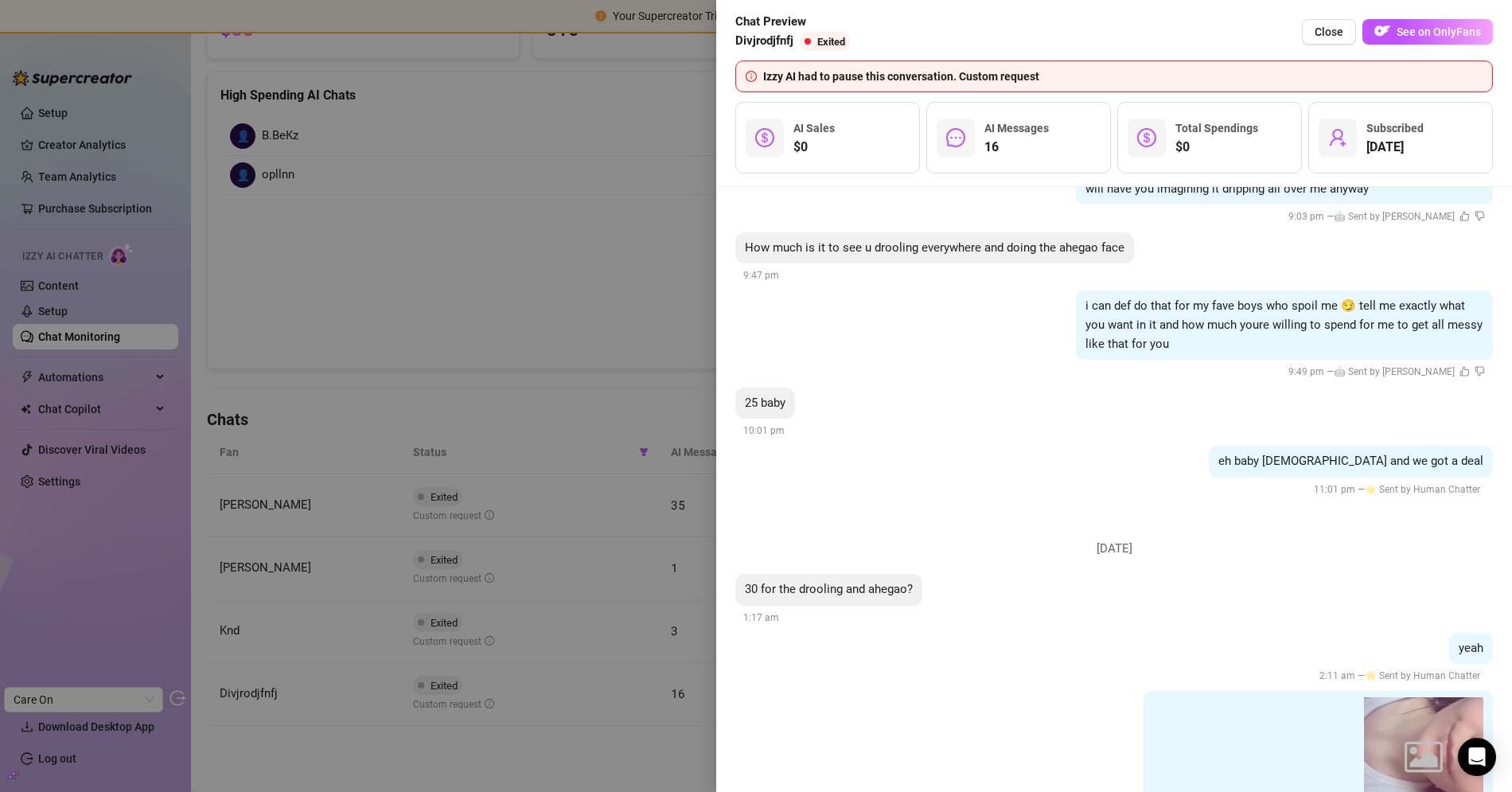
scroll to position [3999, 0]
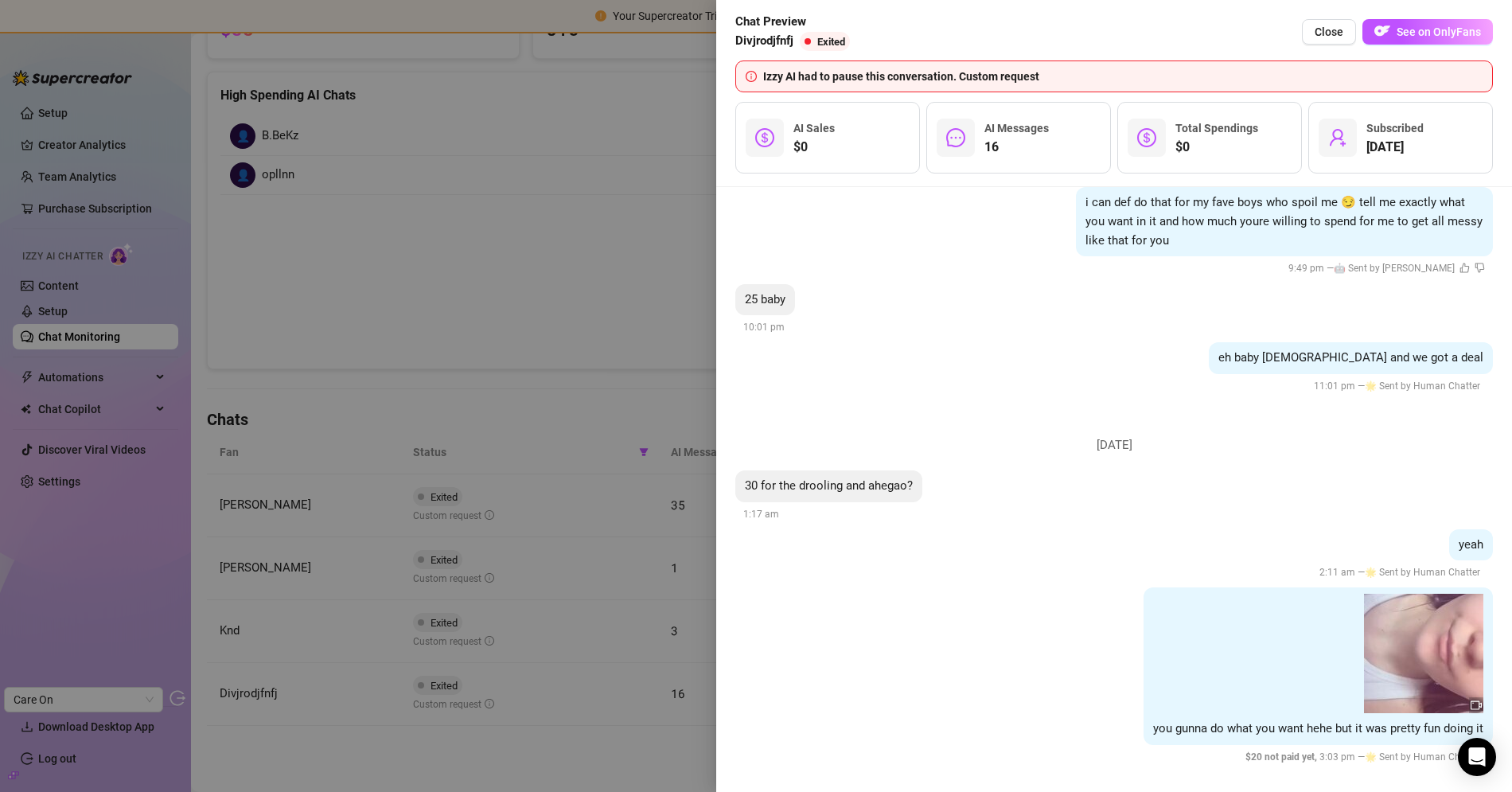
click at [501, 256] on div at bounding box center [756, 396] width 1512 height 792
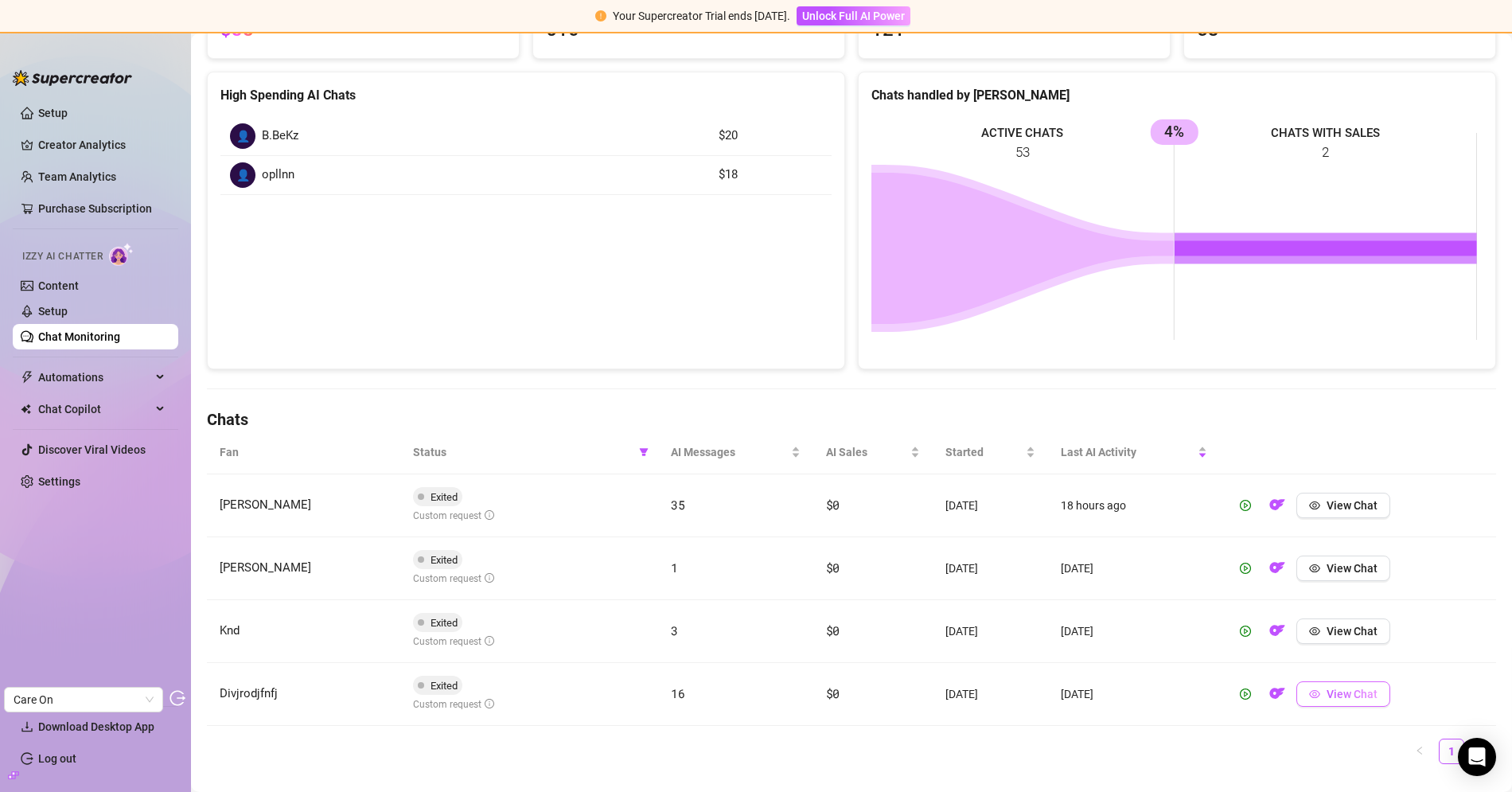
click at [1326, 687] on span "View Chat" at bounding box center [1352, 693] width 51 height 13
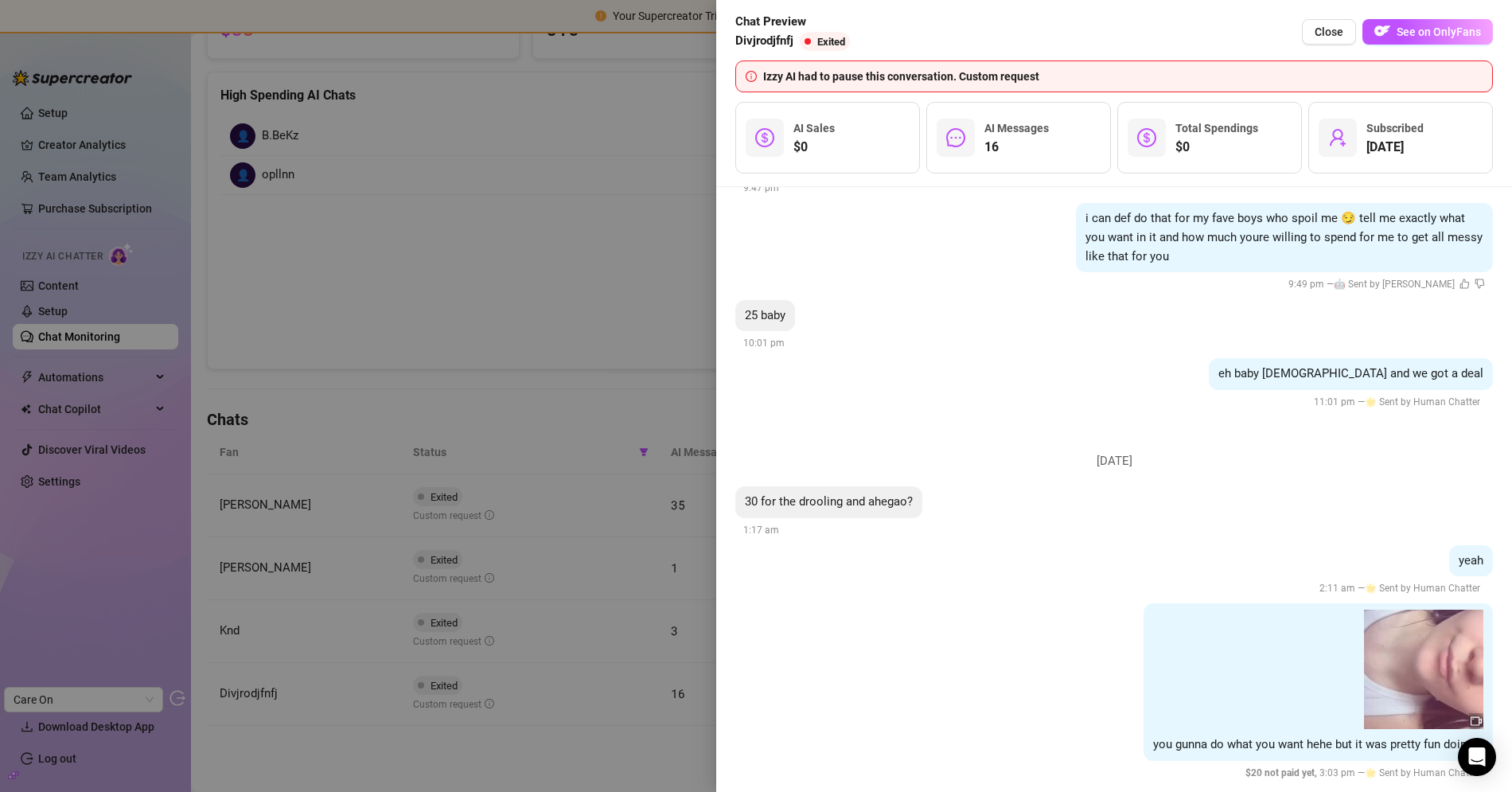
scroll to position [3999, 0]
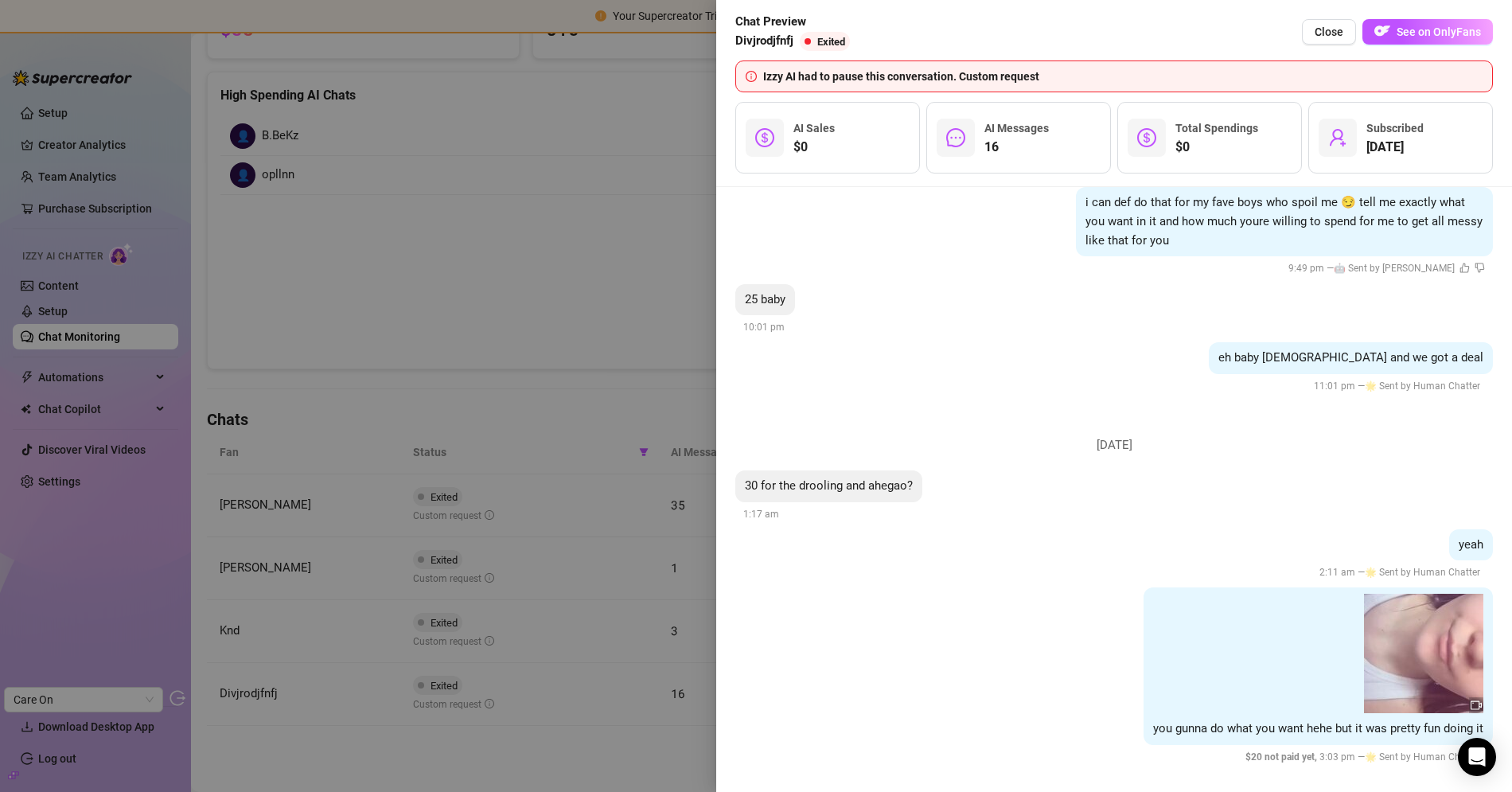
click at [469, 315] on div at bounding box center [756, 396] width 1512 height 792
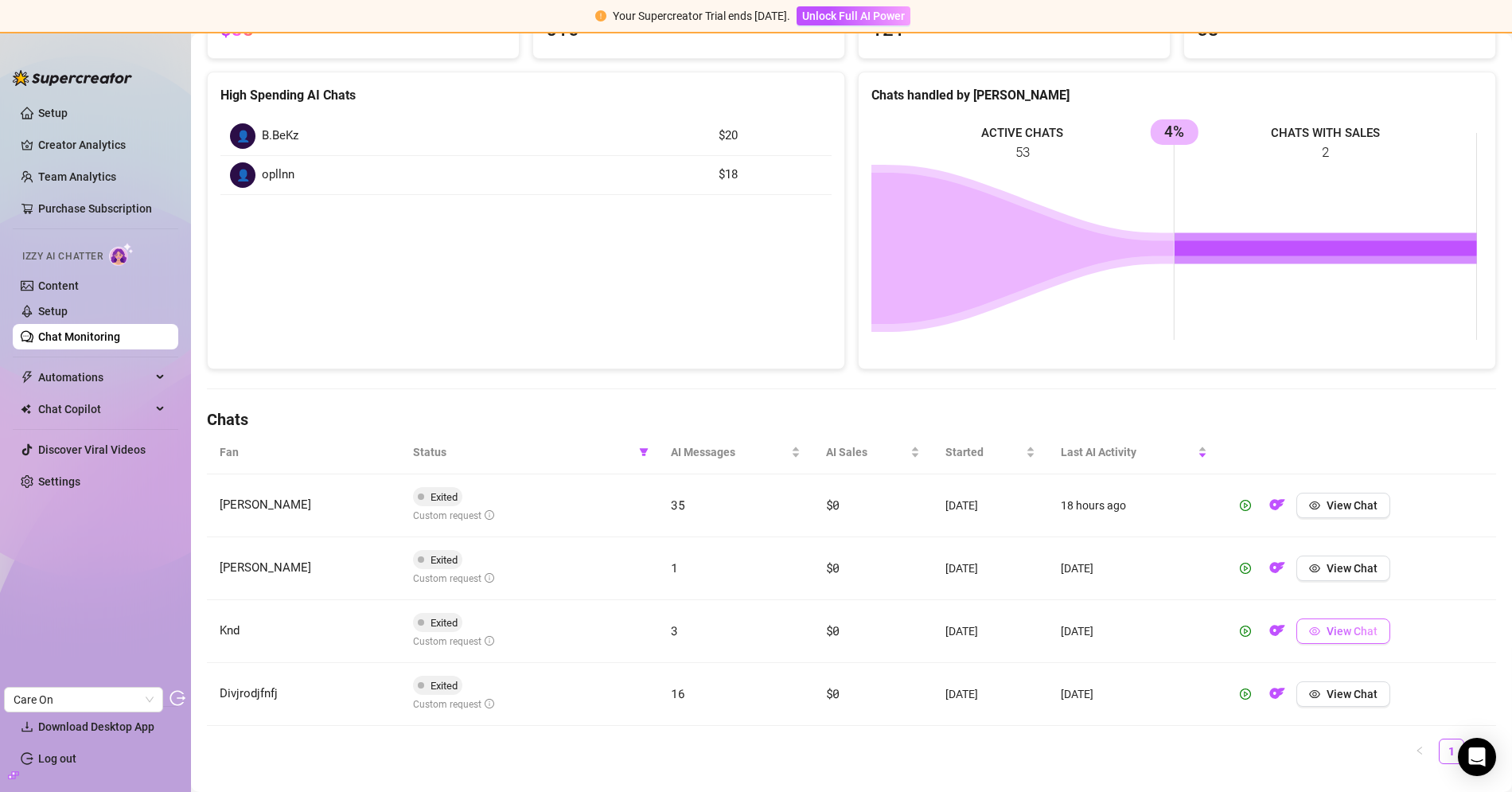
click at [1345, 629] on span "View Chat" at bounding box center [1352, 631] width 51 height 13
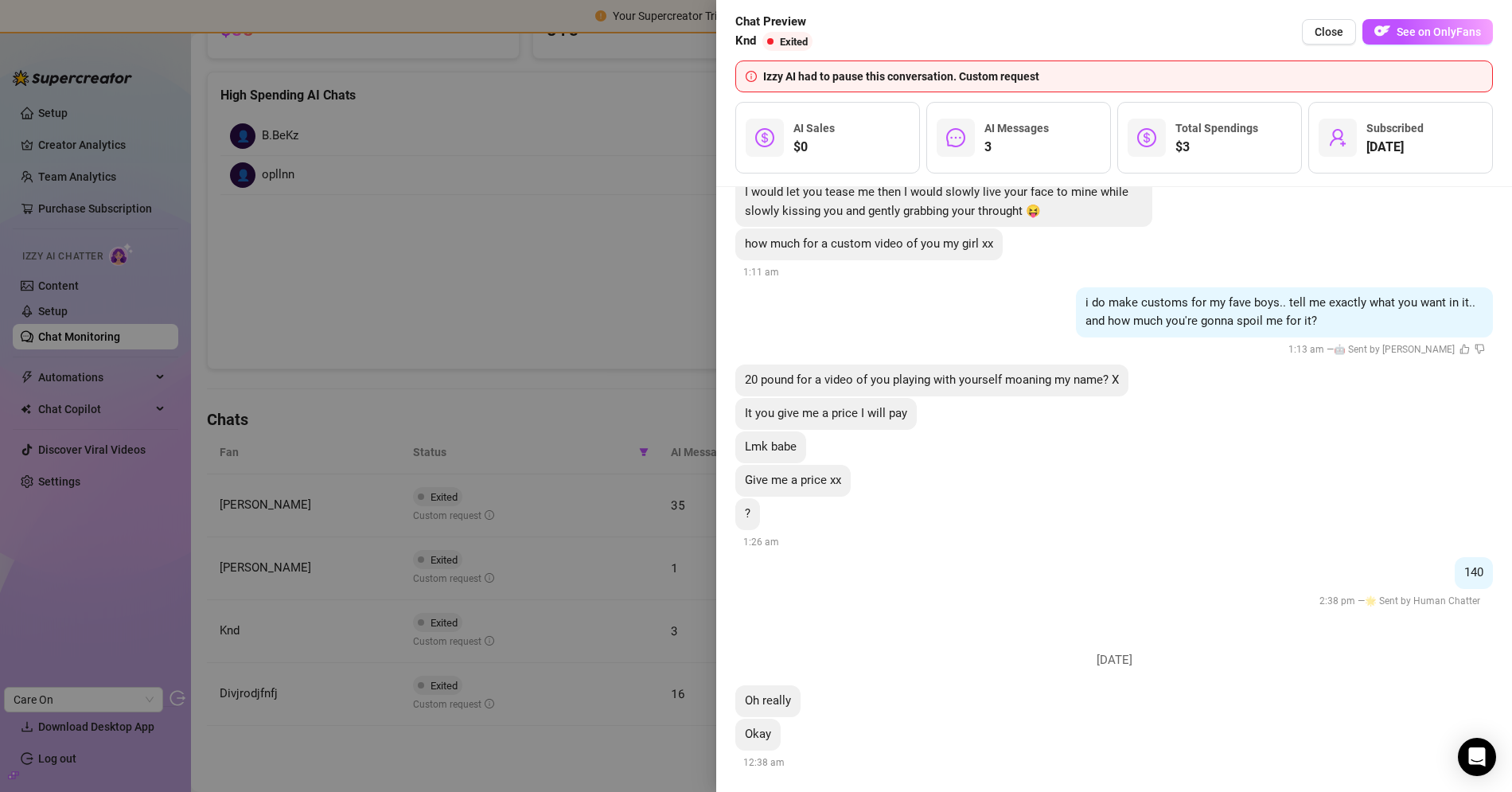
scroll to position [3598, 0]
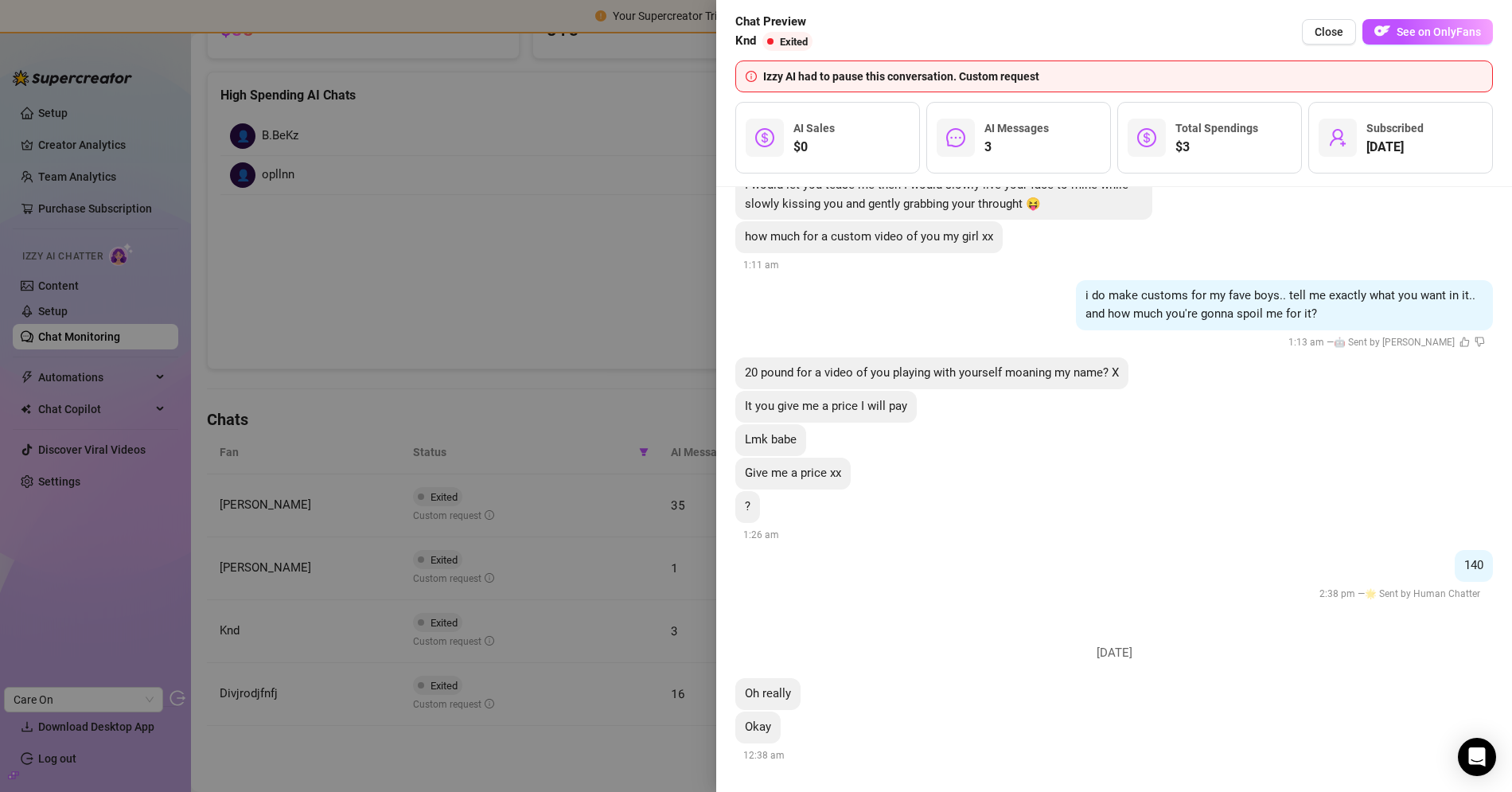
click at [579, 307] on div at bounding box center [756, 396] width 1512 height 792
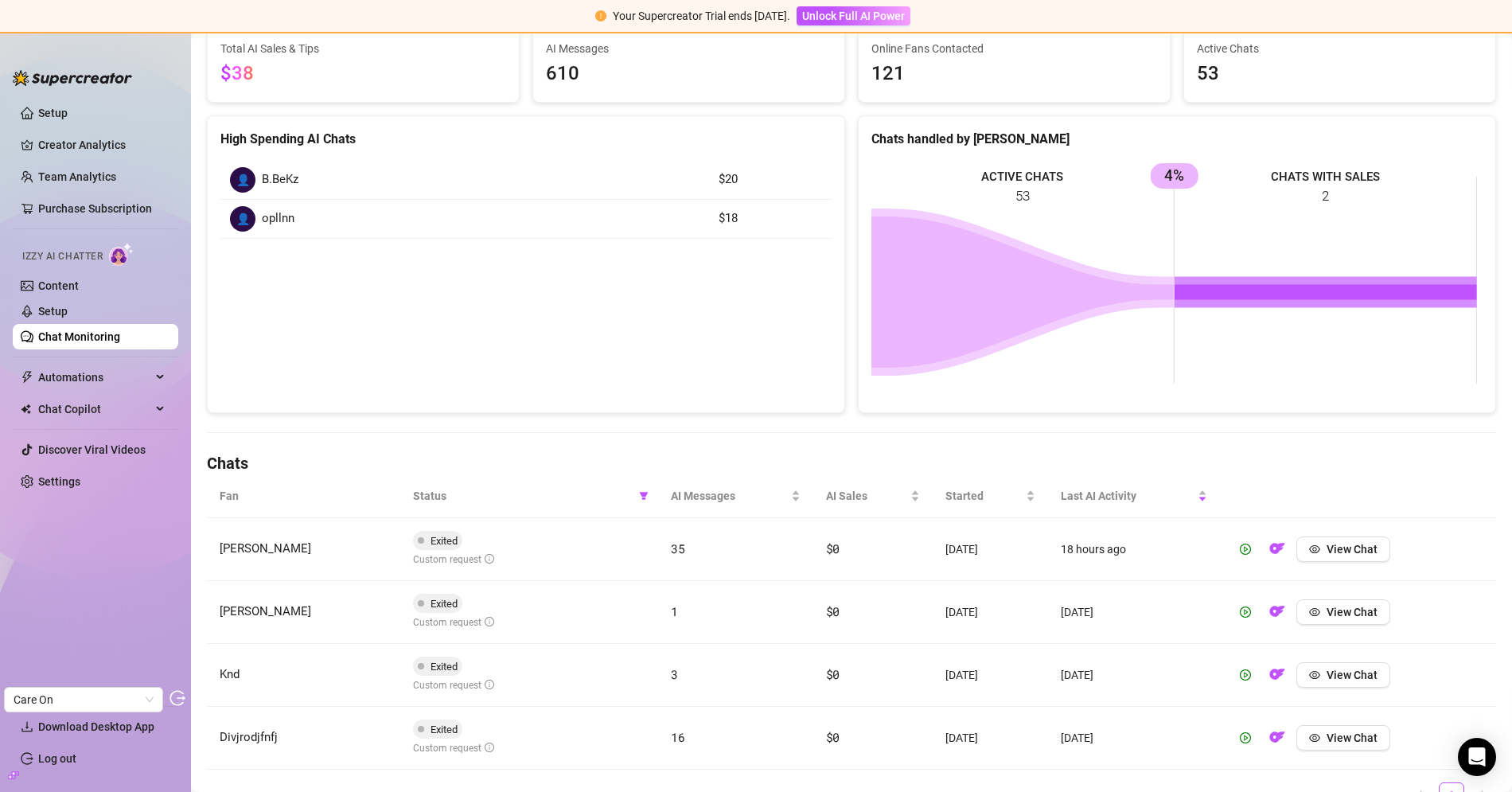
scroll to position [182, 0]
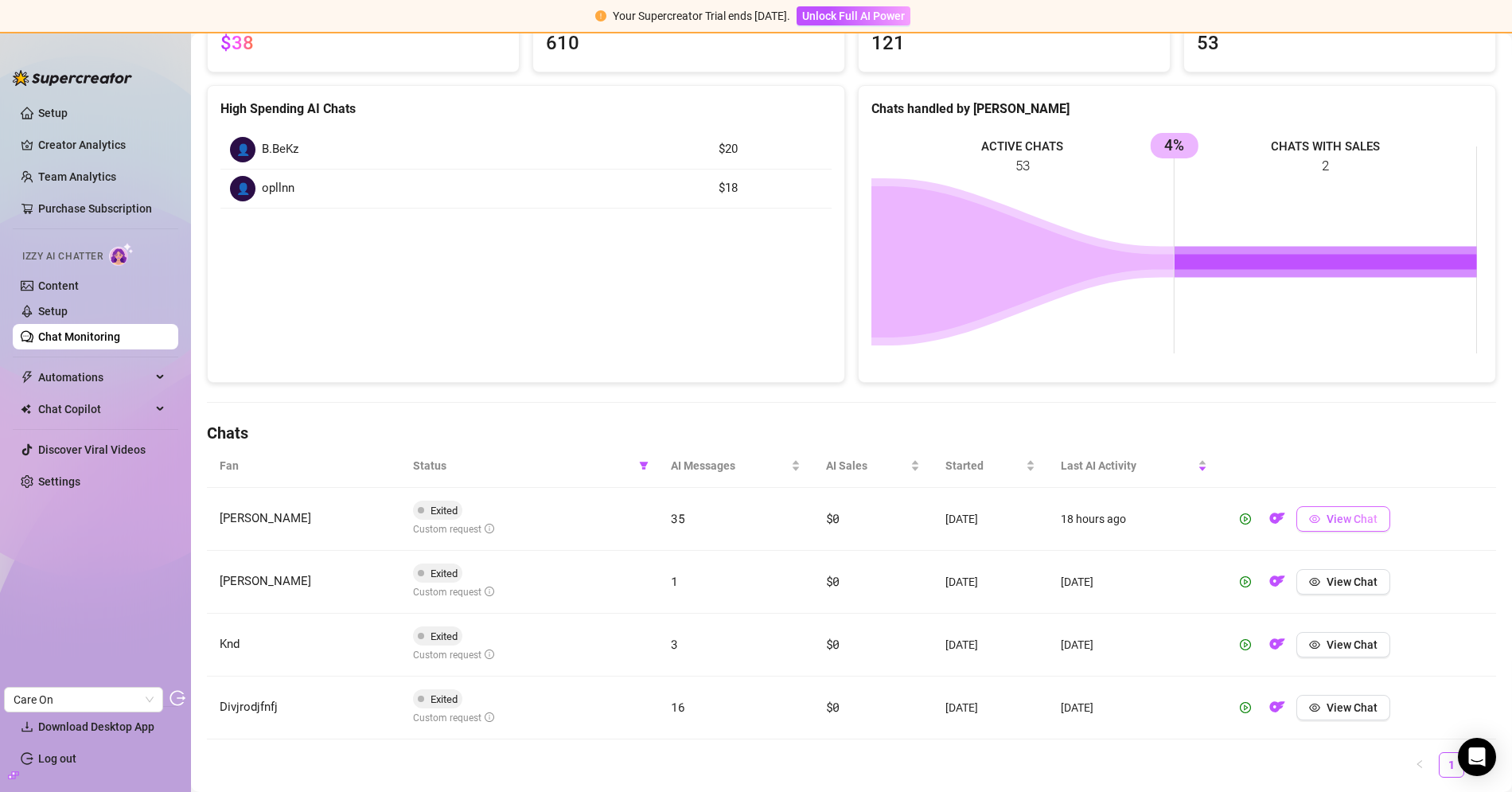
click at [1355, 514] on span "View Chat" at bounding box center [1352, 518] width 51 height 13
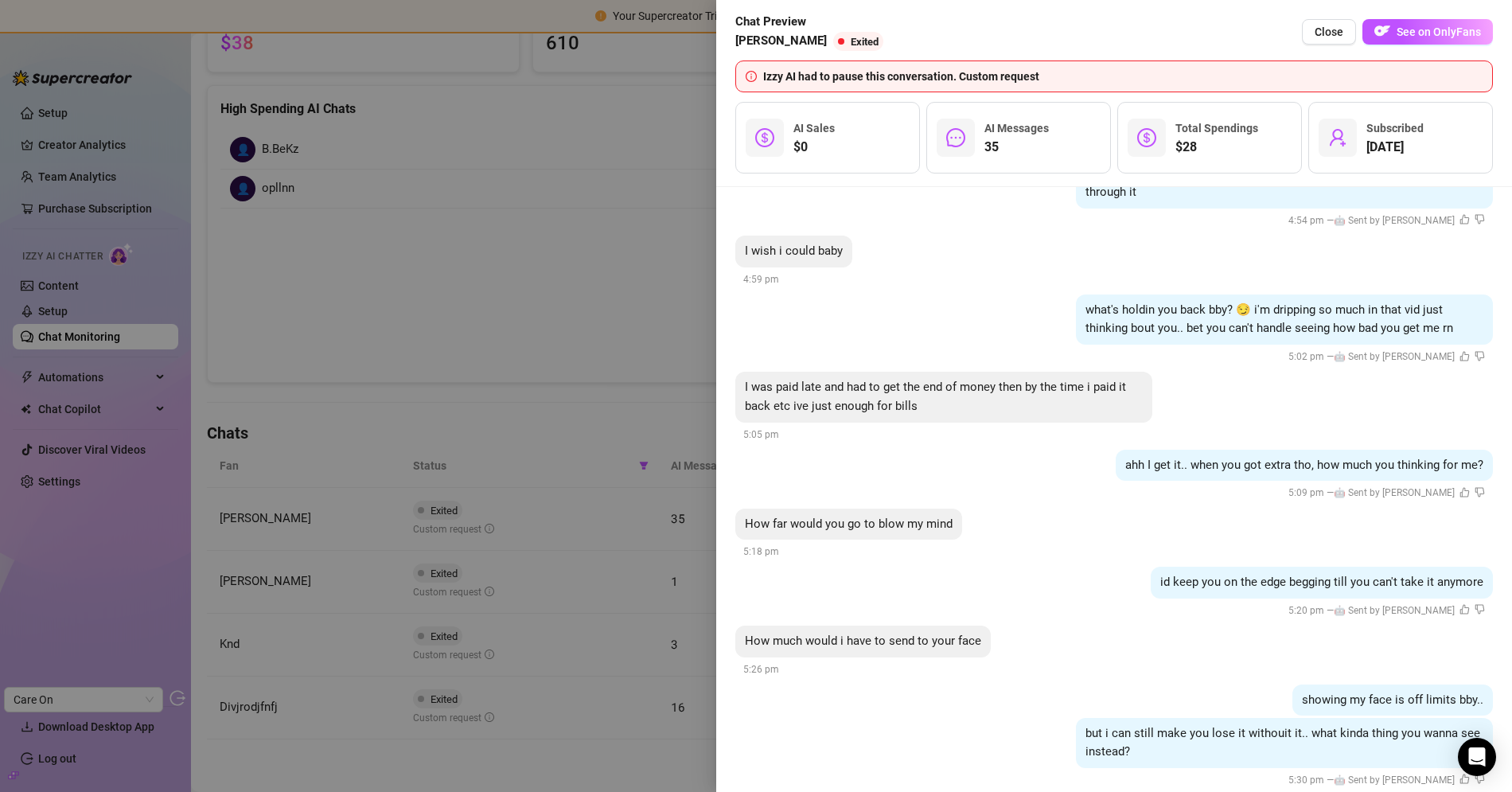
scroll to position [6458, 0]
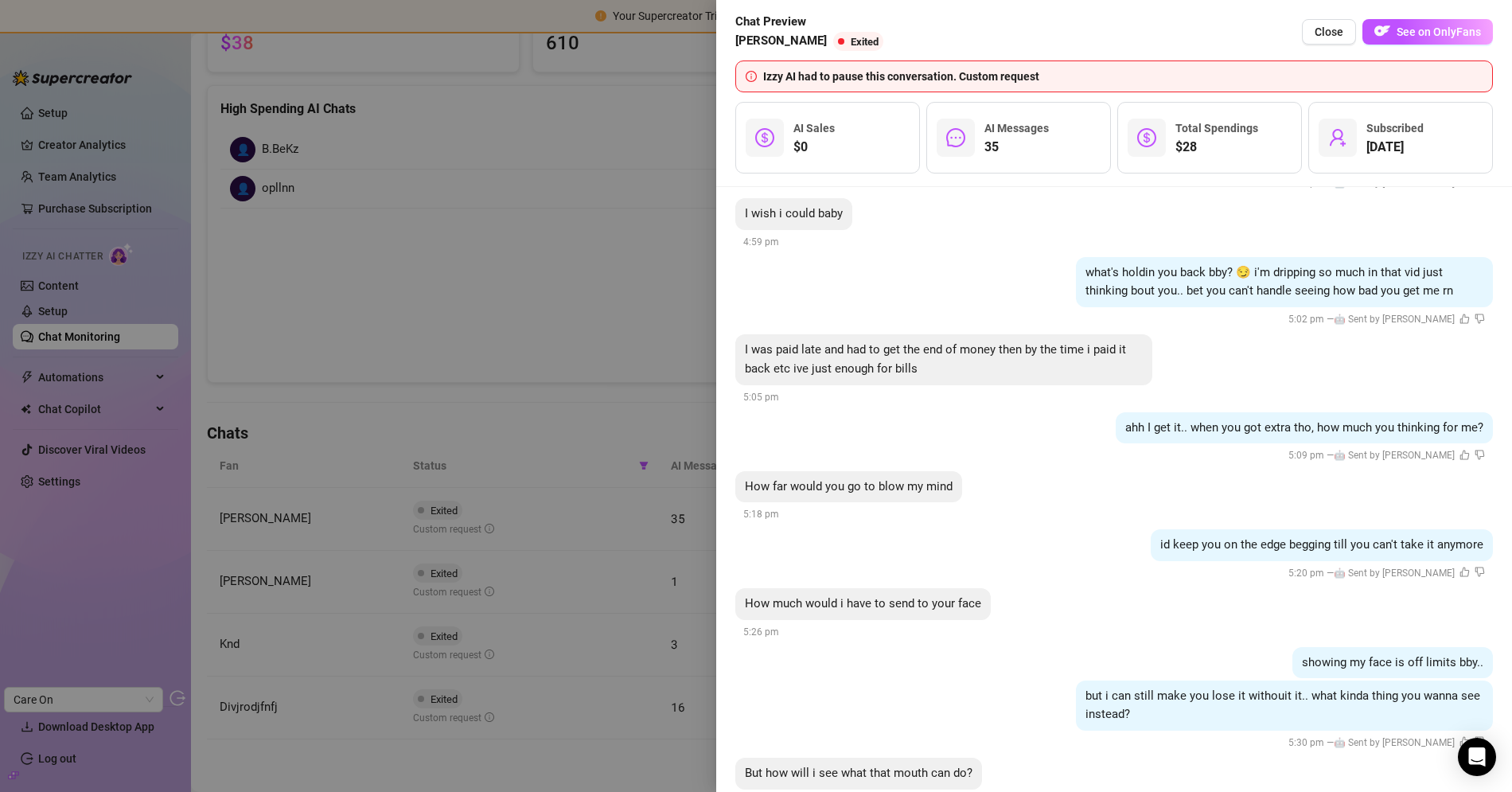
click at [528, 295] on div at bounding box center [756, 396] width 1512 height 792
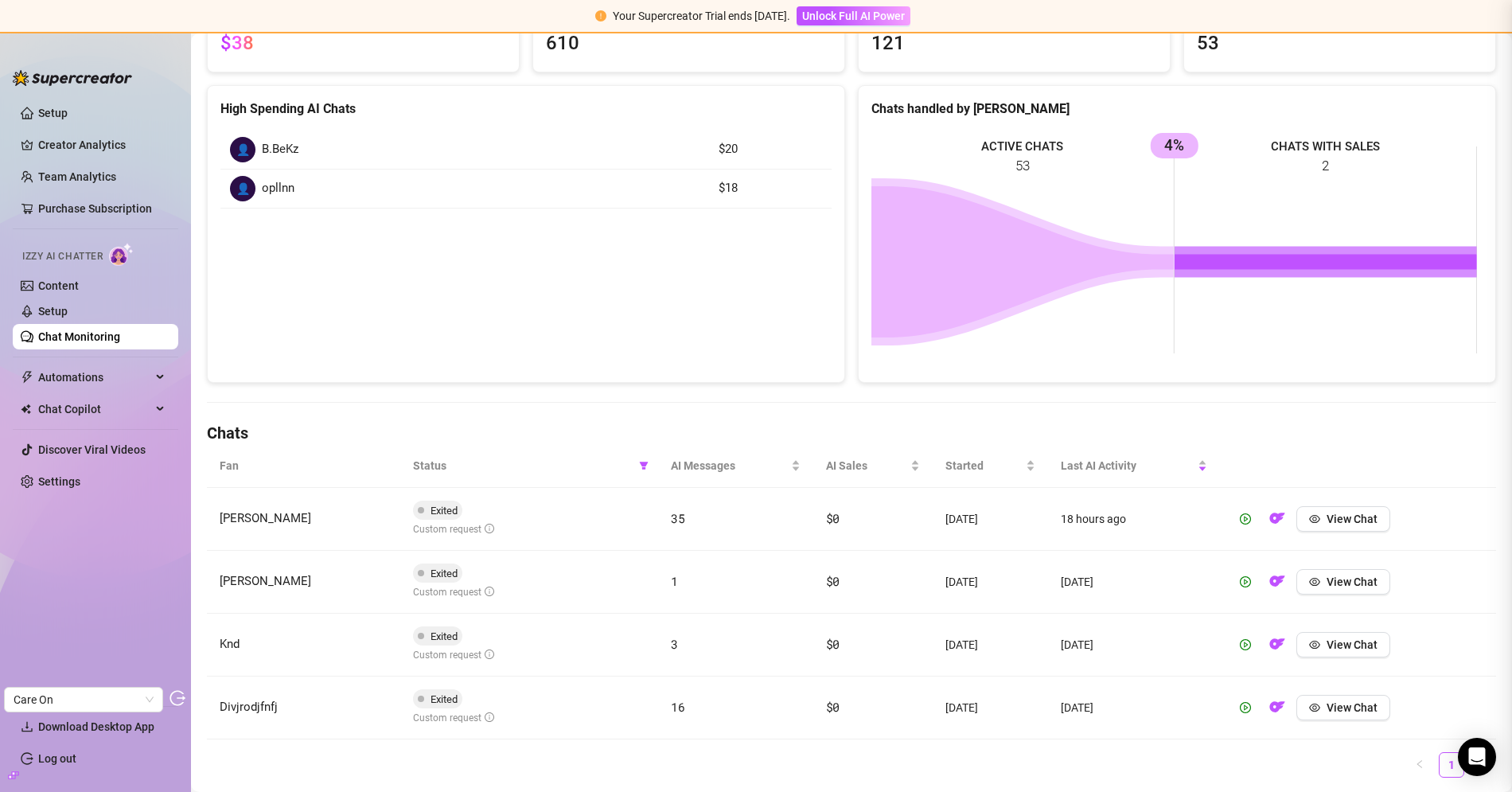
scroll to position [0, 0]
click at [1343, 584] on button "View Chat" at bounding box center [1343, 582] width 94 height 25
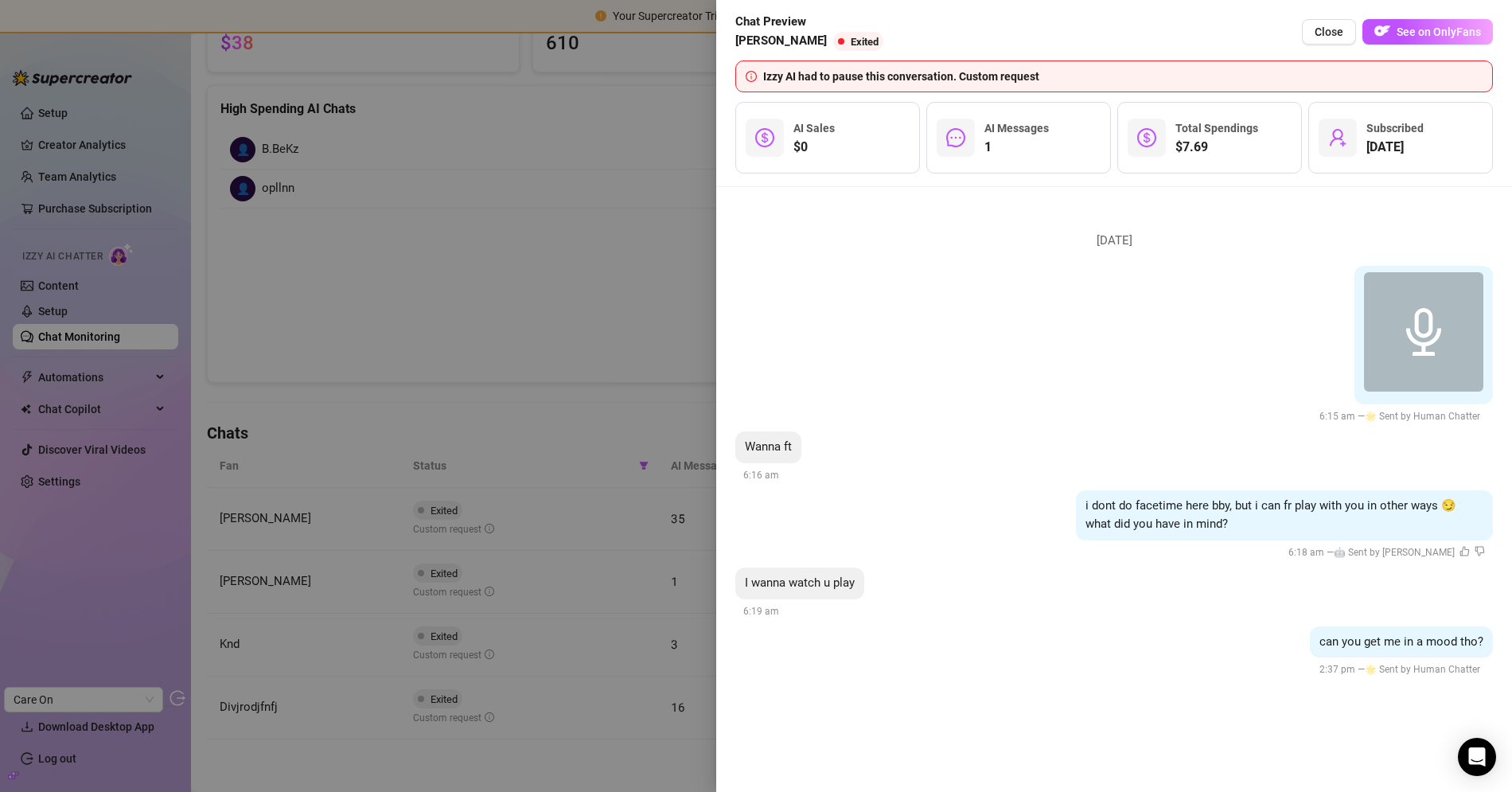
click at [483, 291] on div at bounding box center [756, 396] width 1512 height 792
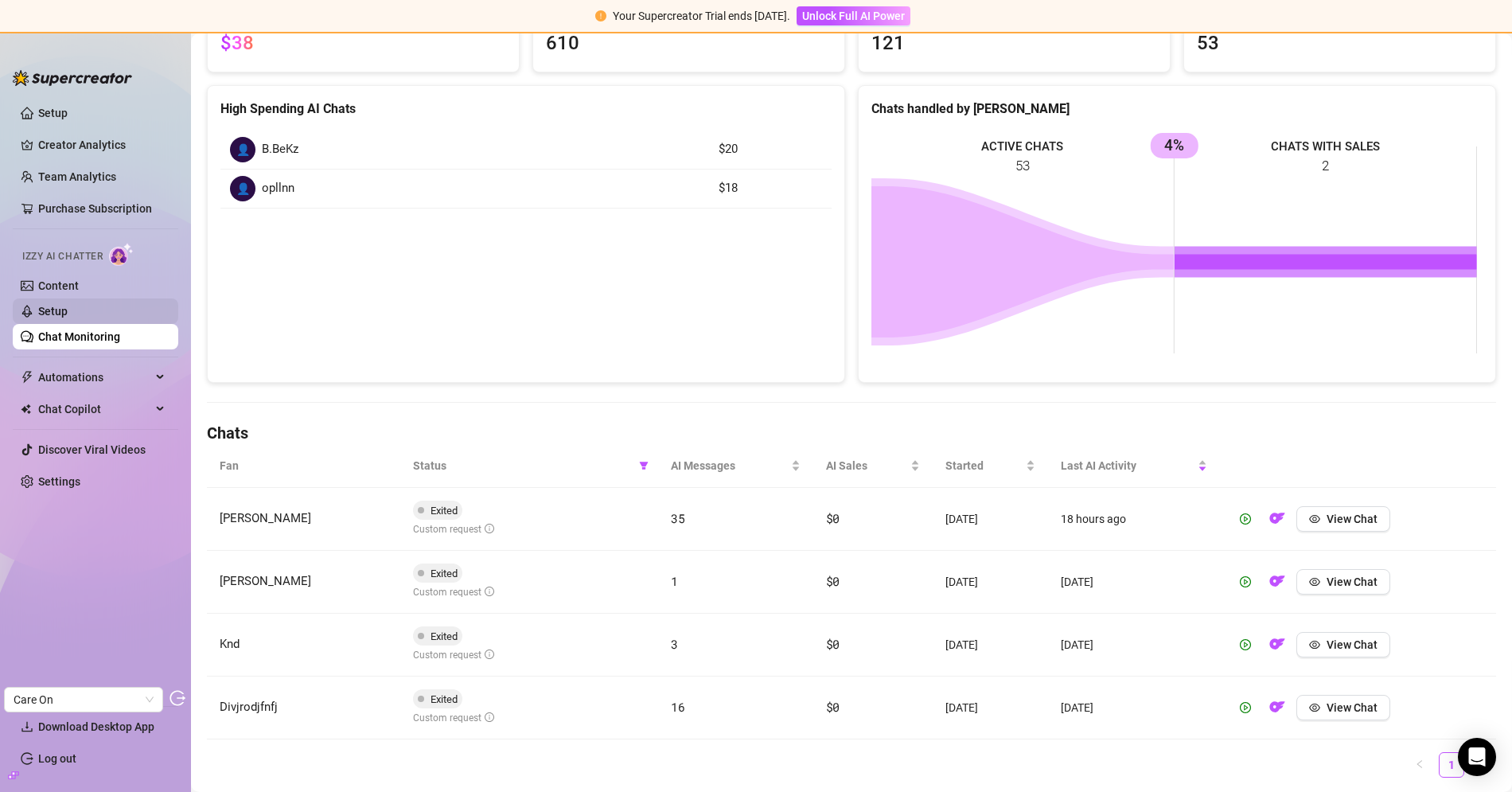
click at [54, 311] on link "Setup" at bounding box center [53, 311] width 29 height 13
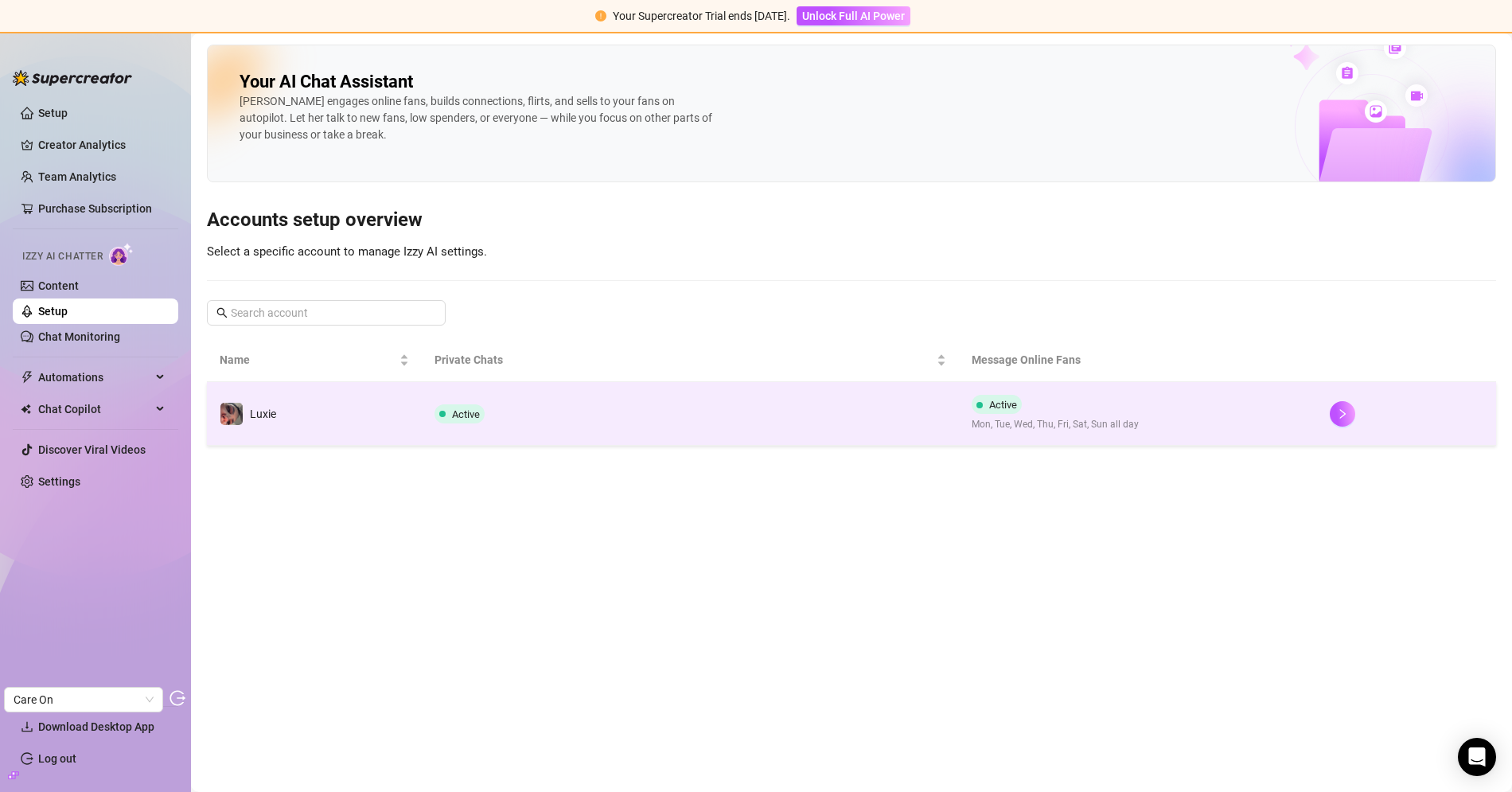
click at [497, 413] on td "Active" at bounding box center [689, 414] width 537 height 64
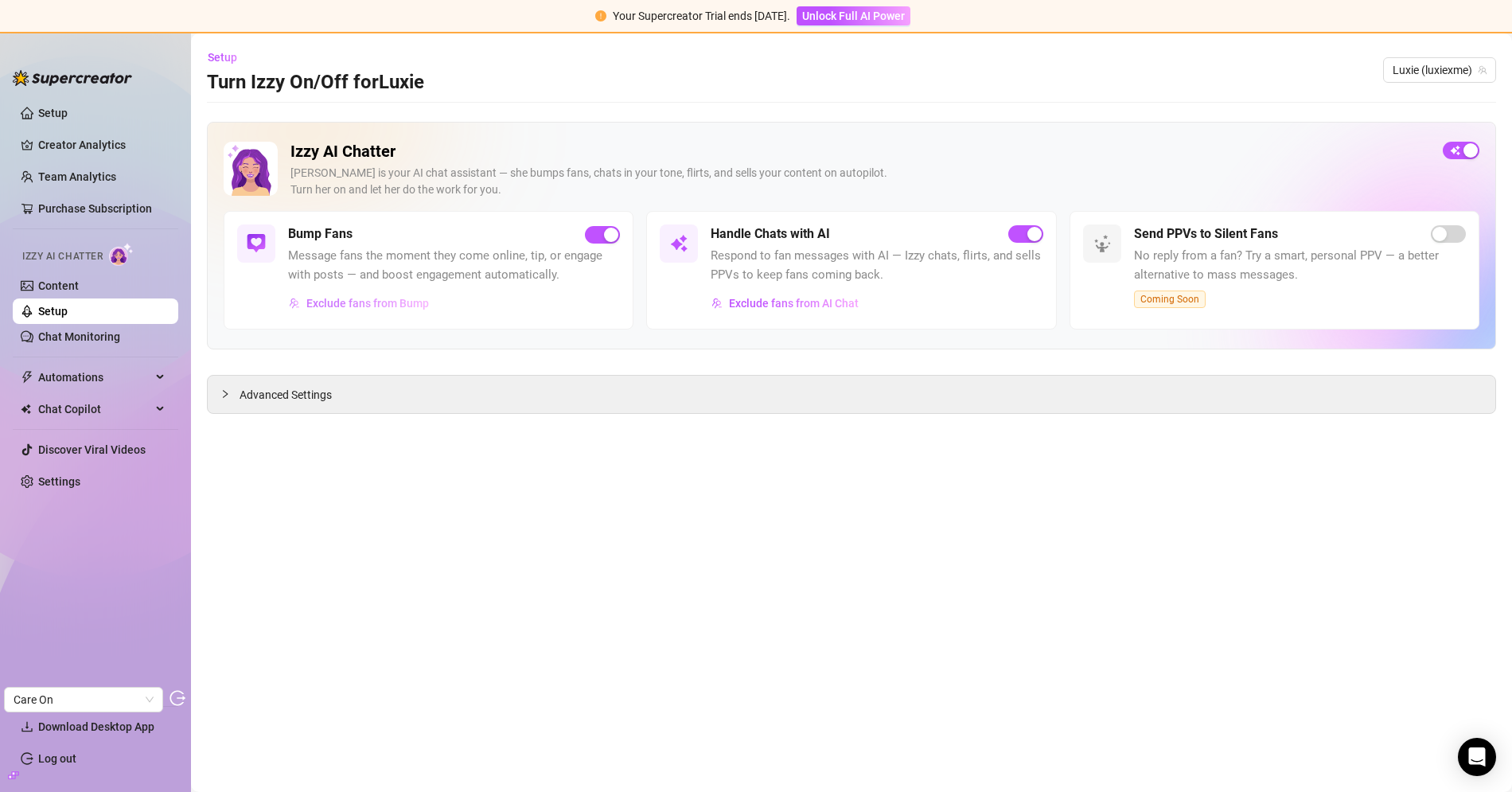
click at [366, 307] on span "Exclude fans from Bump" at bounding box center [367, 303] width 122 height 13
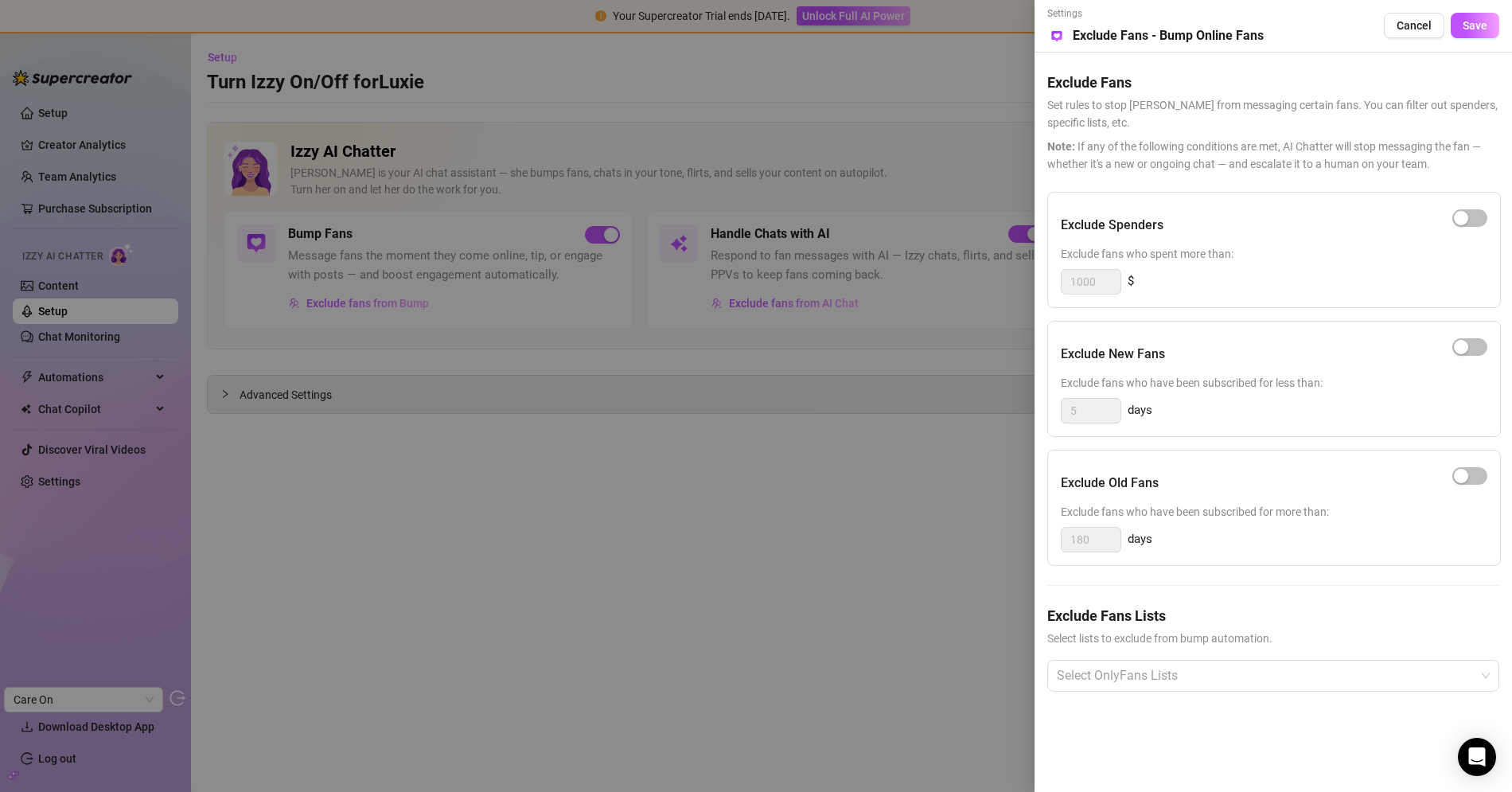
click at [701, 559] on div at bounding box center [756, 396] width 1512 height 792
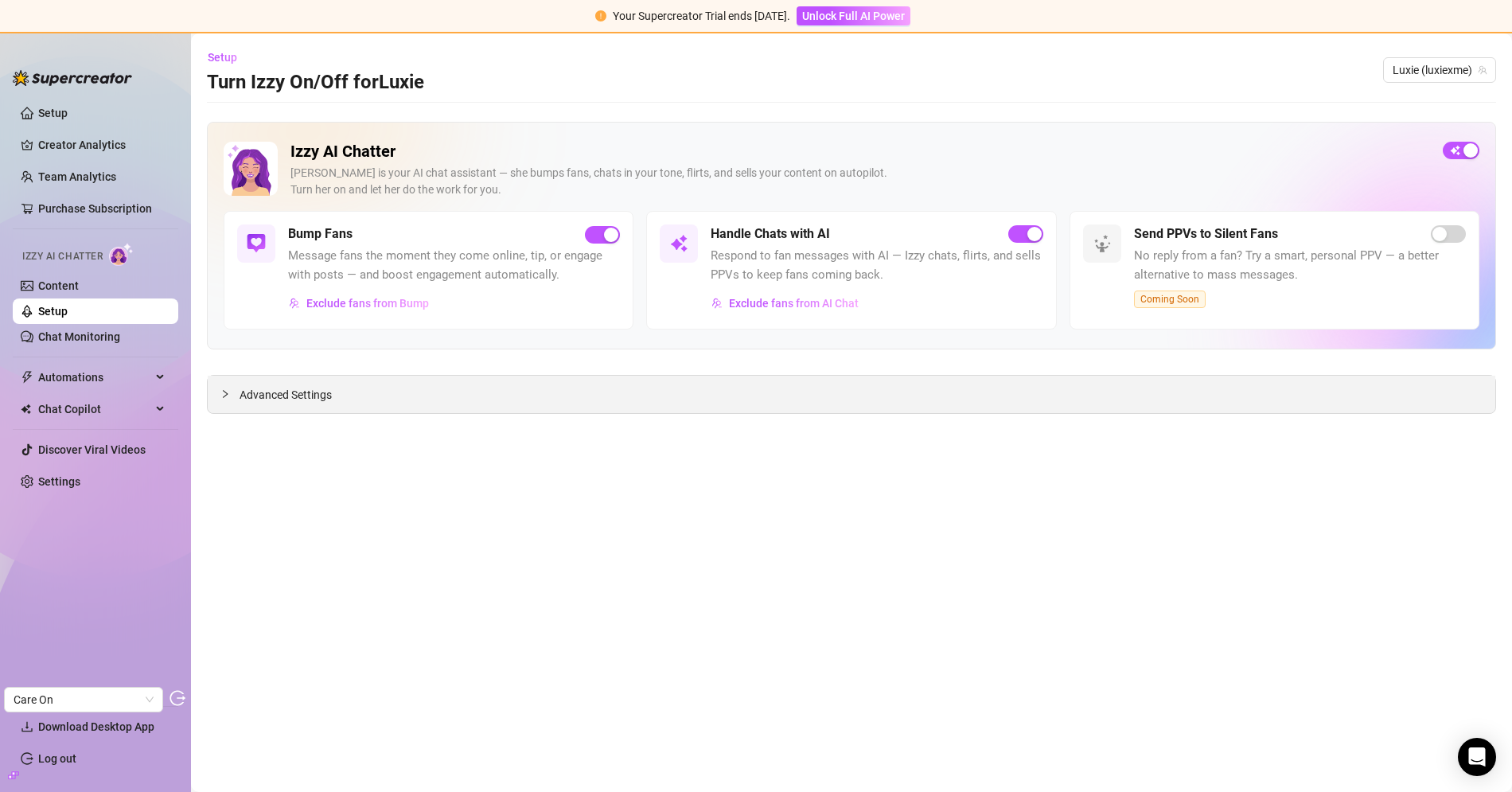
click at [317, 387] on span "Advanced Settings" at bounding box center [285, 395] width 92 height 18
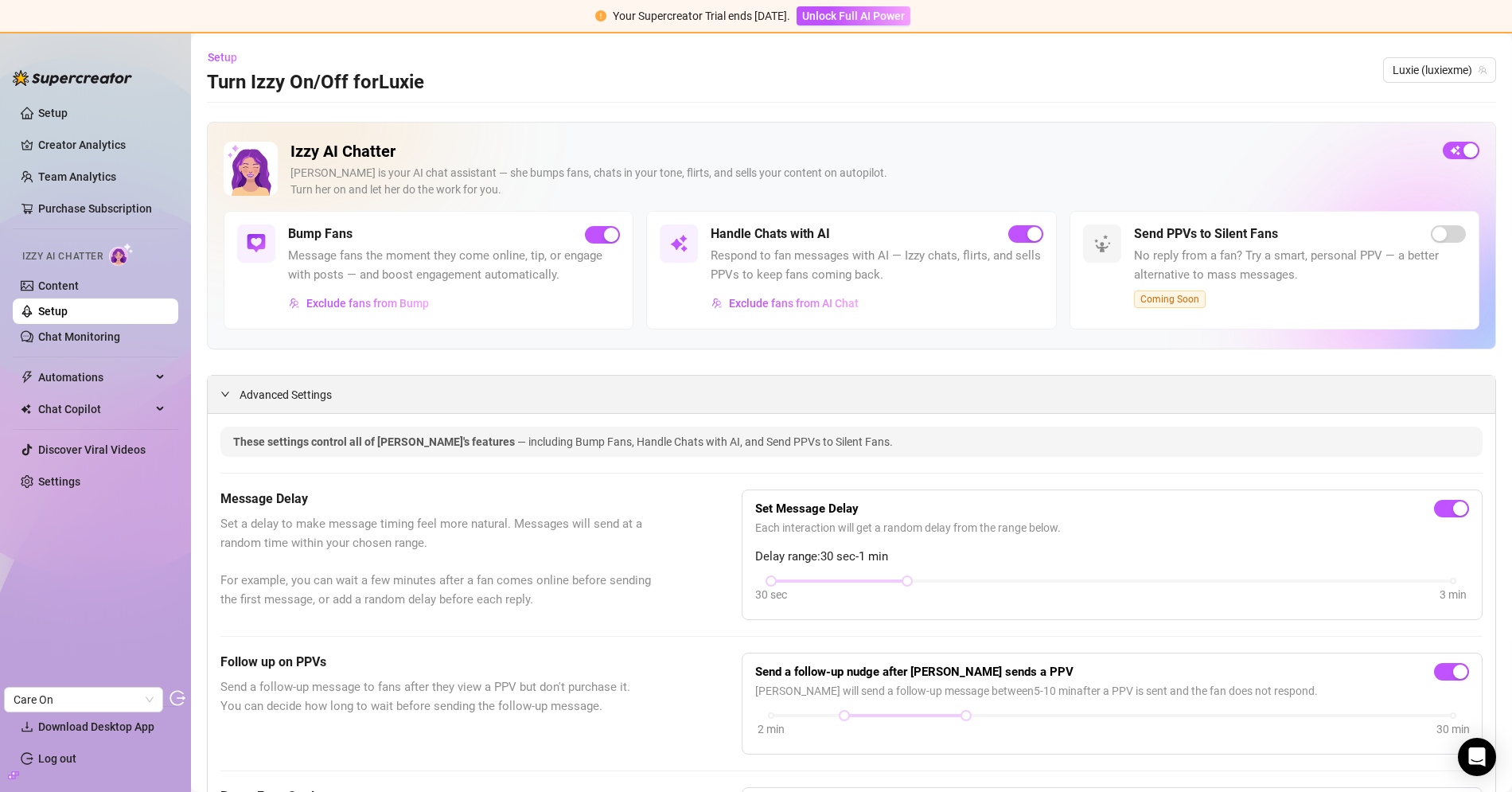
click at [310, 392] on span "Advanced Settings" at bounding box center [285, 395] width 92 height 18
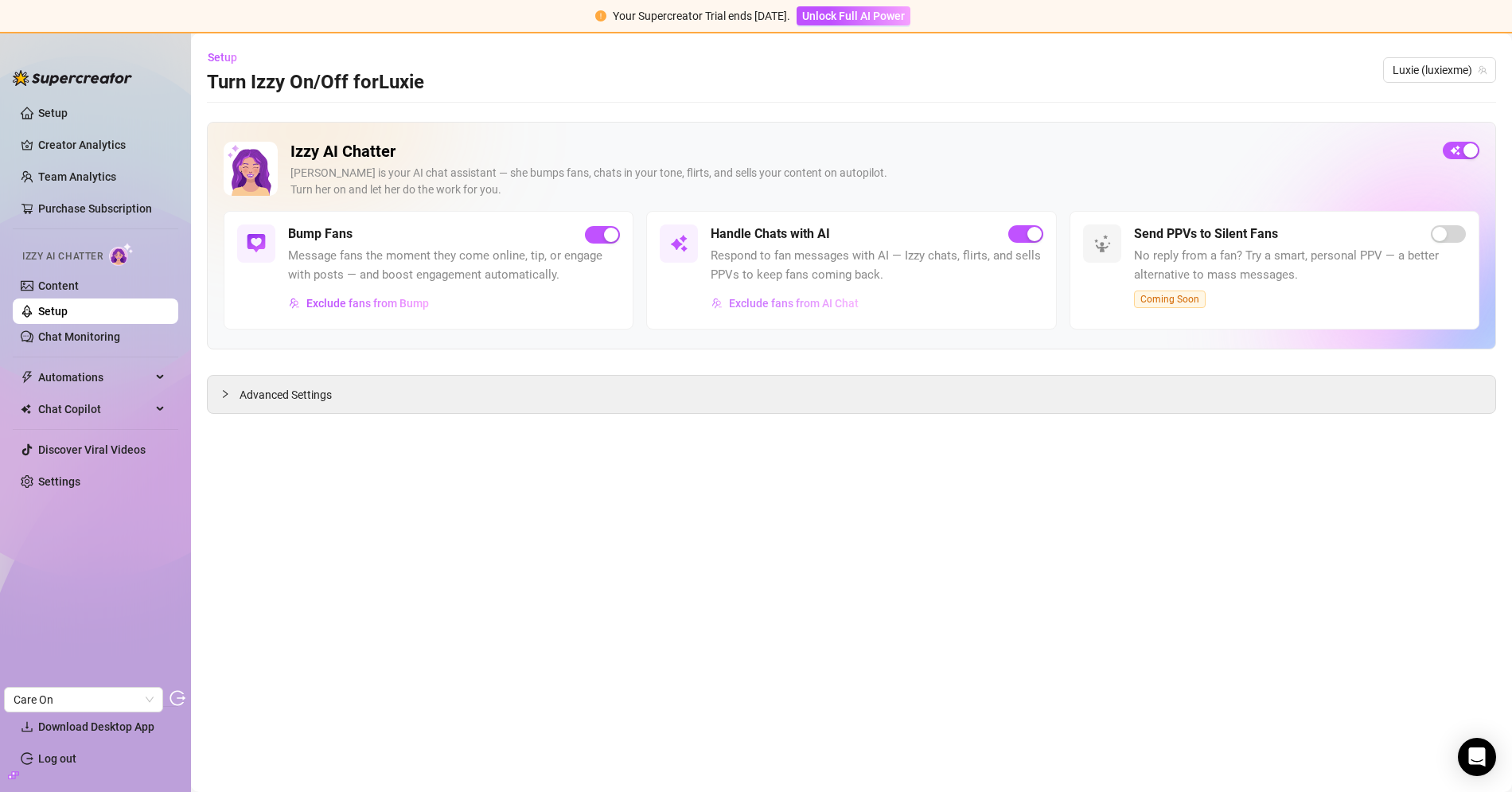
click at [785, 306] on span "Exclude fans from AI Chat" at bounding box center [794, 303] width 130 height 13
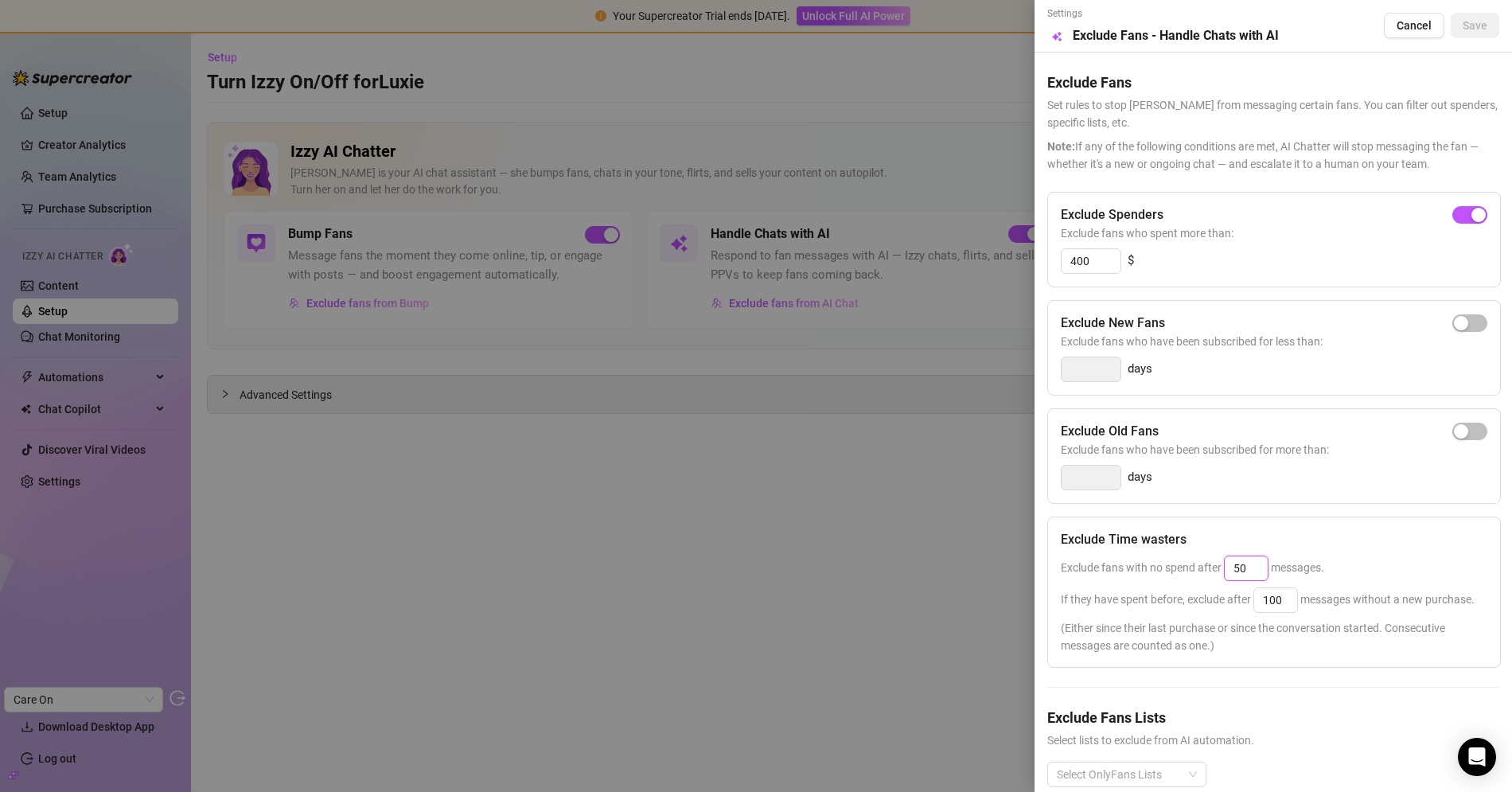
drag, startPoint x: 1251, startPoint y: 566, endPoint x: 1207, endPoint y: 566, distance: 44.0
click at [1208, 566] on span "Exclude fans with no spend after 50 messages." at bounding box center [1191, 567] width 263 height 13
click at [1253, 563] on input "50" at bounding box center [1246, 568] width 43 height 23
drag, startPoint x: 1251, startPoint y: 562, endPoint x: 1177, endPoint y: 560, distance: 74.0
click at [1177, 561] on span "Exclude fans with no spend after 50 messages." at bounding box center [1191, 567] width 263 height 13
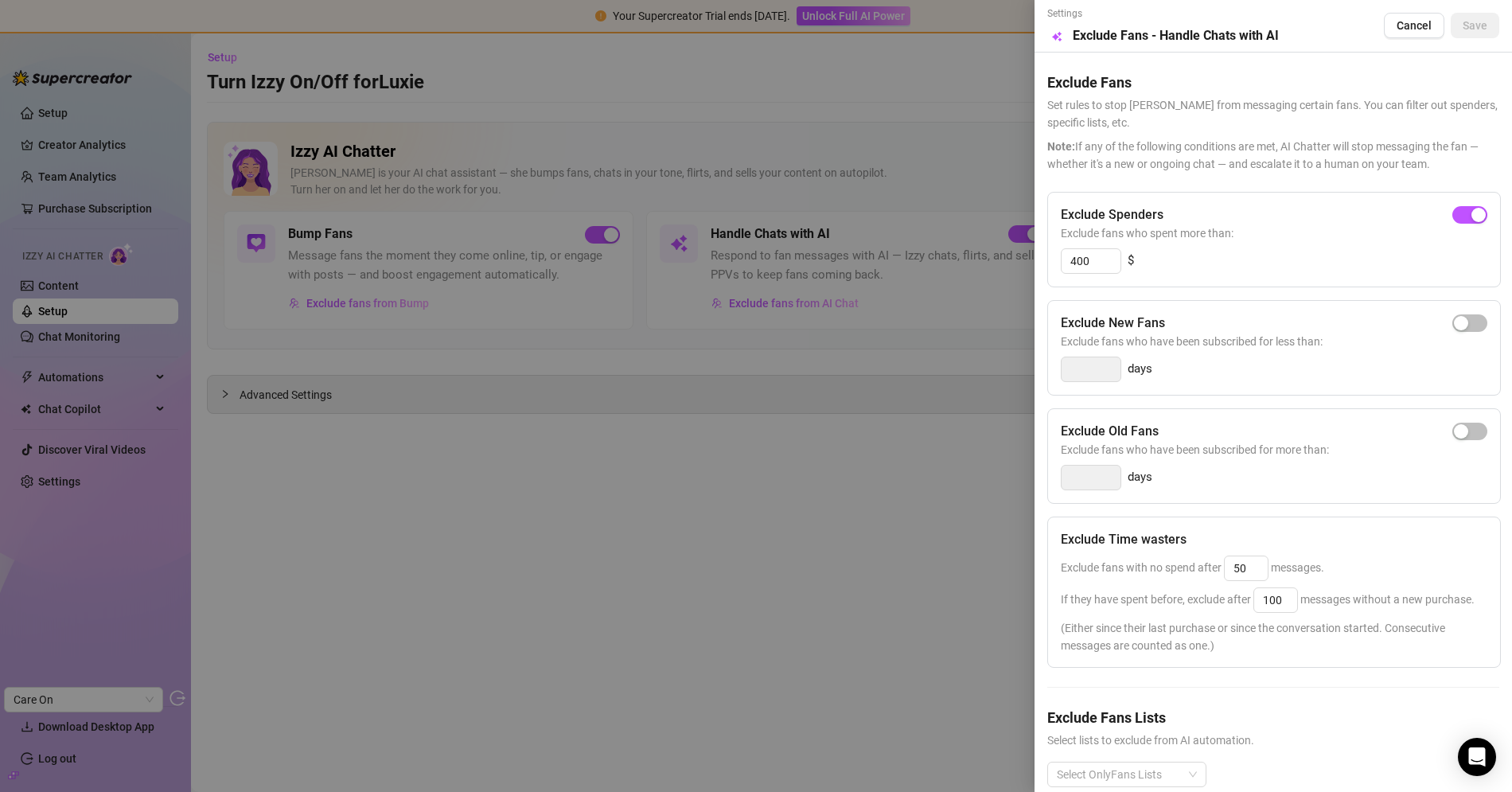
click at [1185, 561] on span "Exclude fans with no spend after 50 messages." at bounding box center [1191, 567] width 263 height 13
click at [881, 490] on div at bounding box center [756, 396] width 1512 height 792
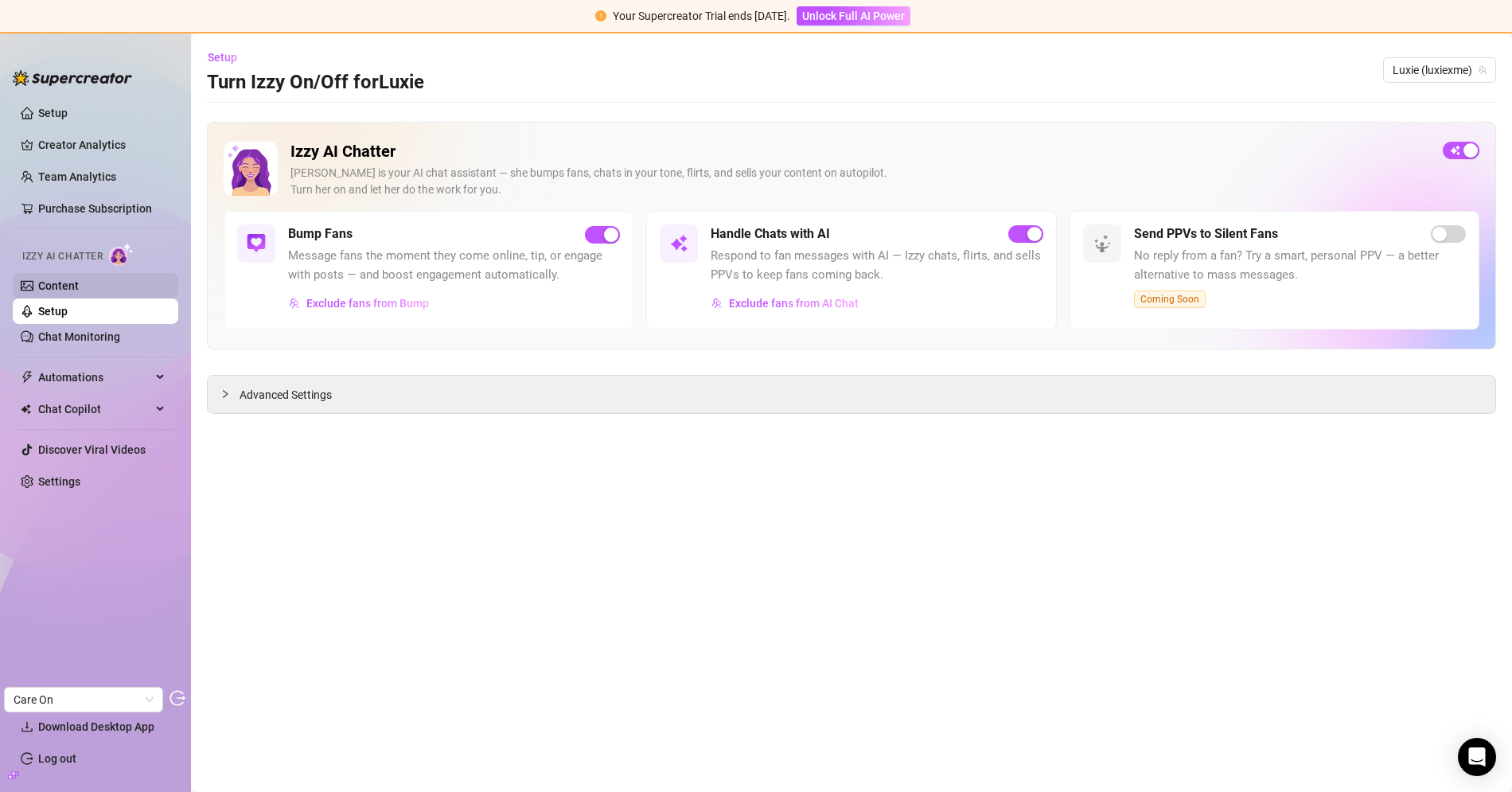
click at [78, 292] on link "Content" at bounding box center [59, 286] width 41 height 13
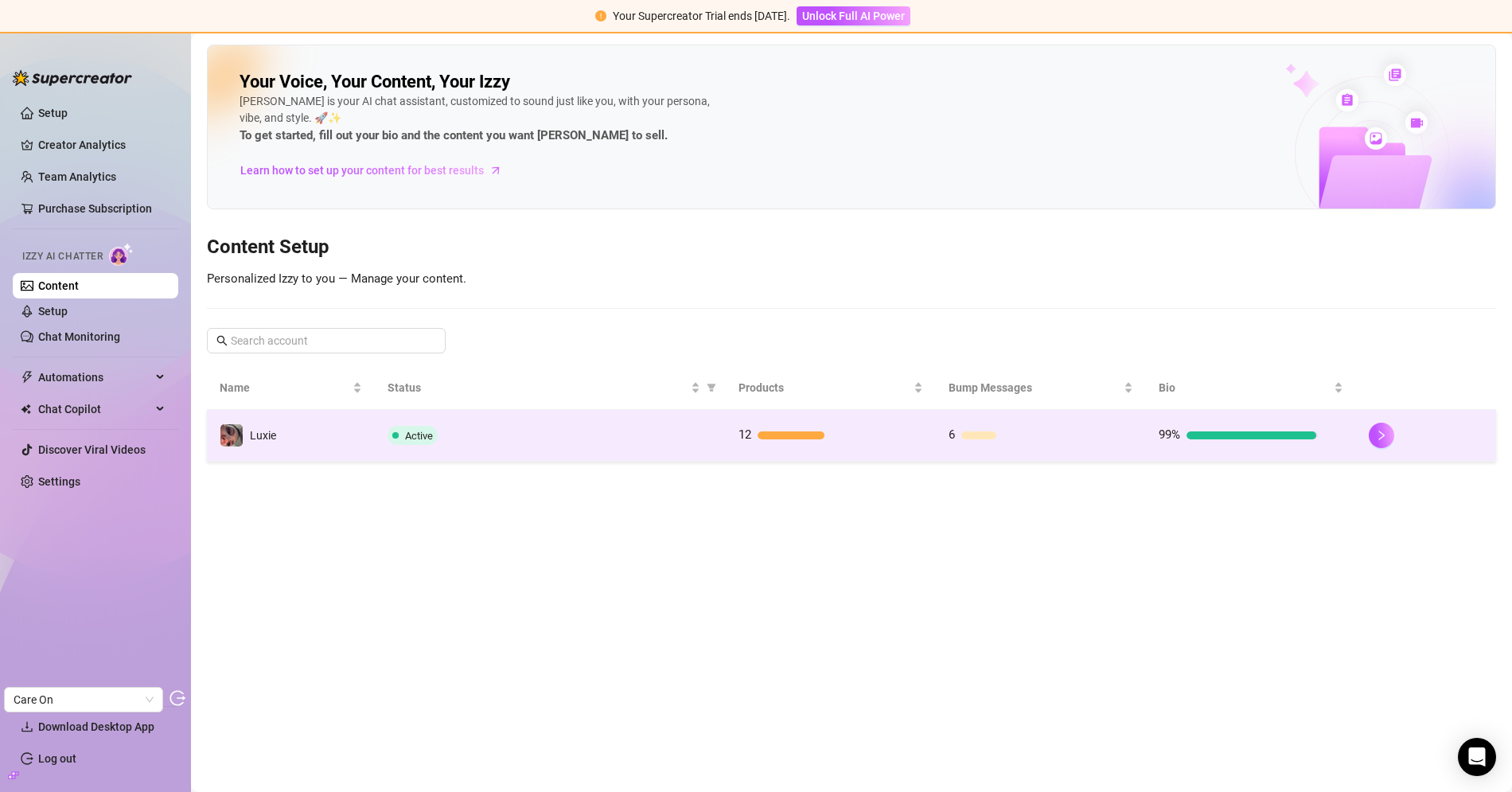
click at [474, 425] on div "Active" at bounding box center [549, 435] width 324 height 20
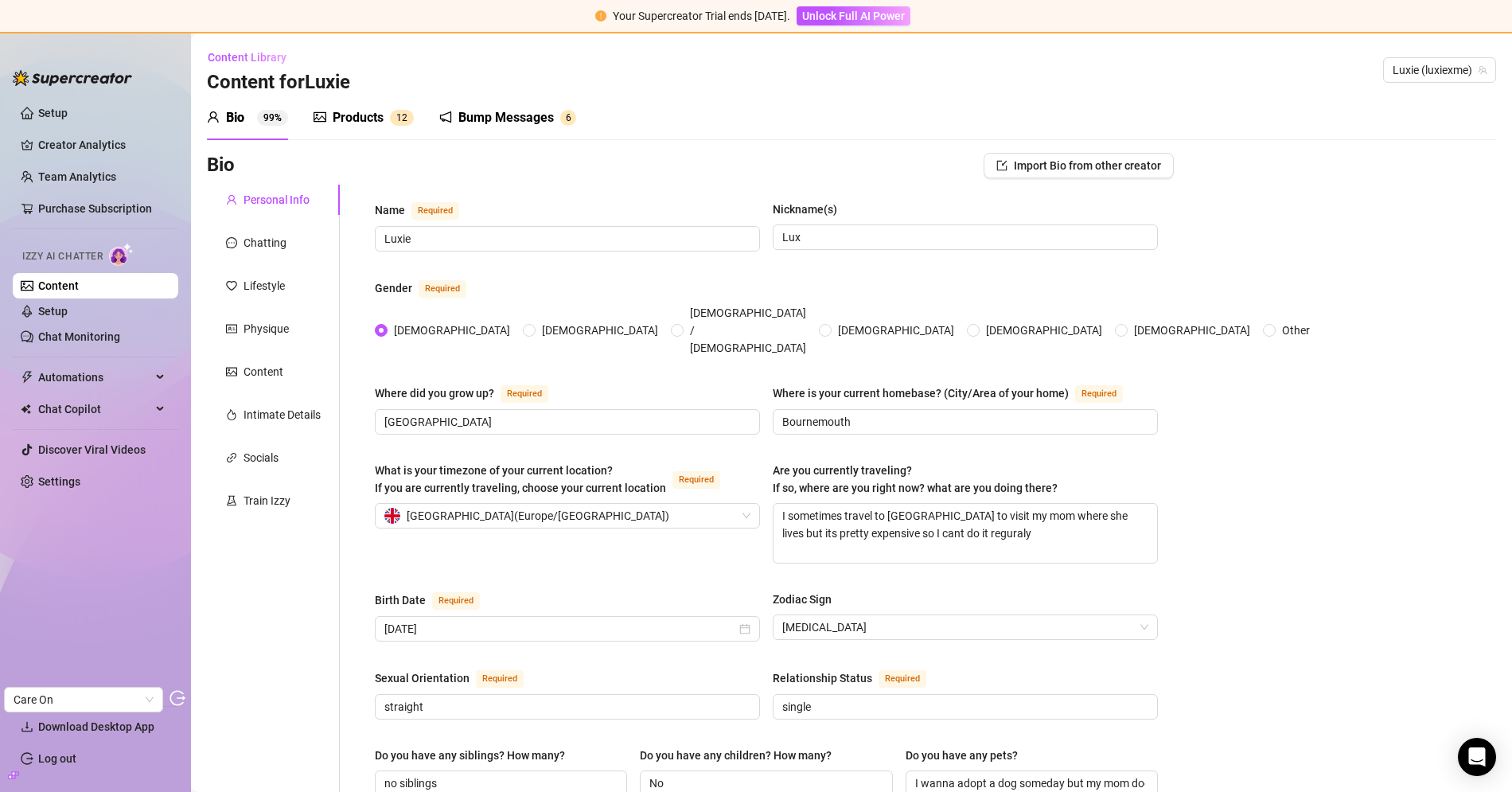
click at [358, 119] on div "Products" at bounding box center [358, 118] width 51 height 20
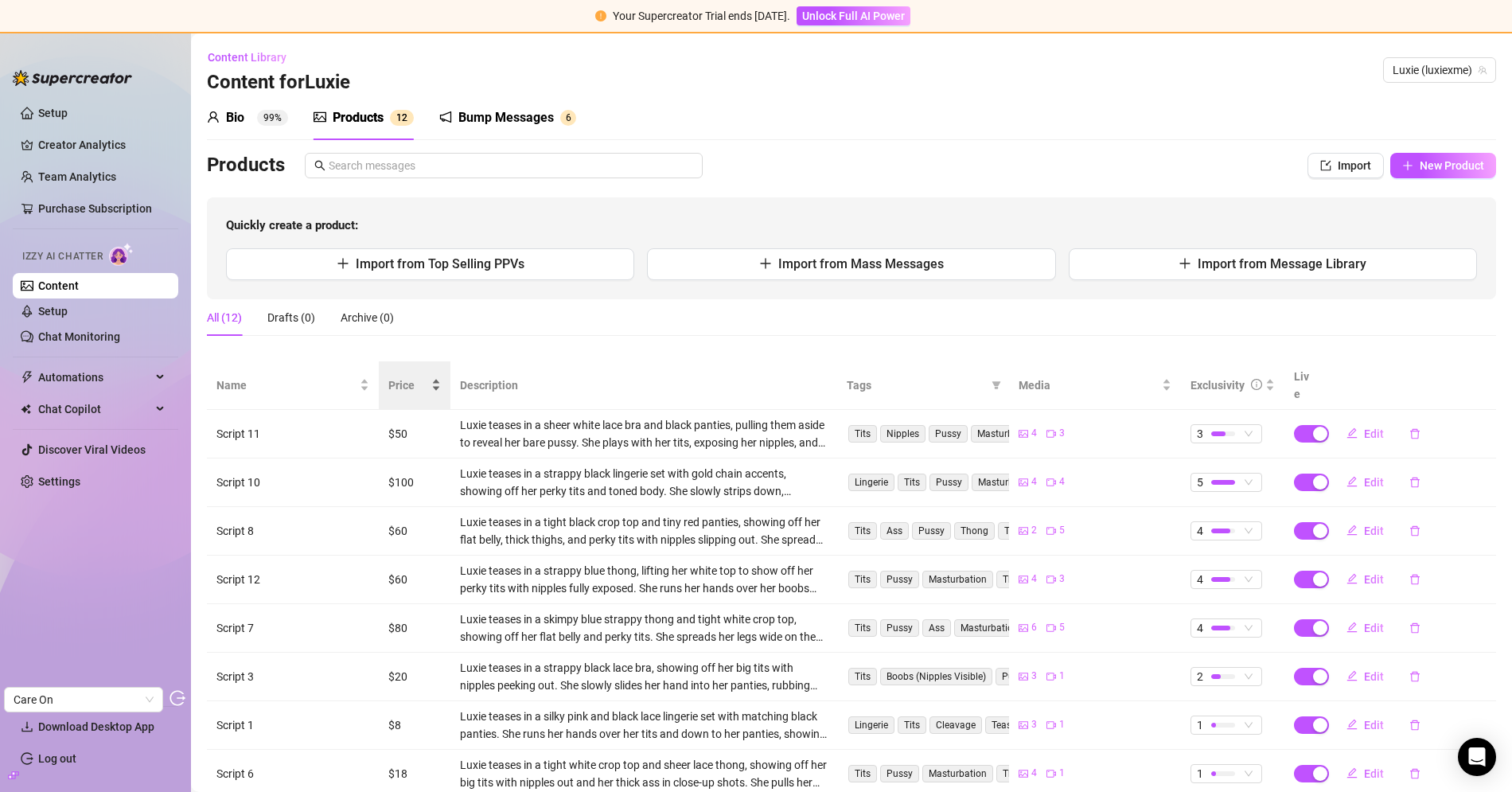
click at [416, 376] on span "Price" at bounding box center [408, 385] width 40 height 18
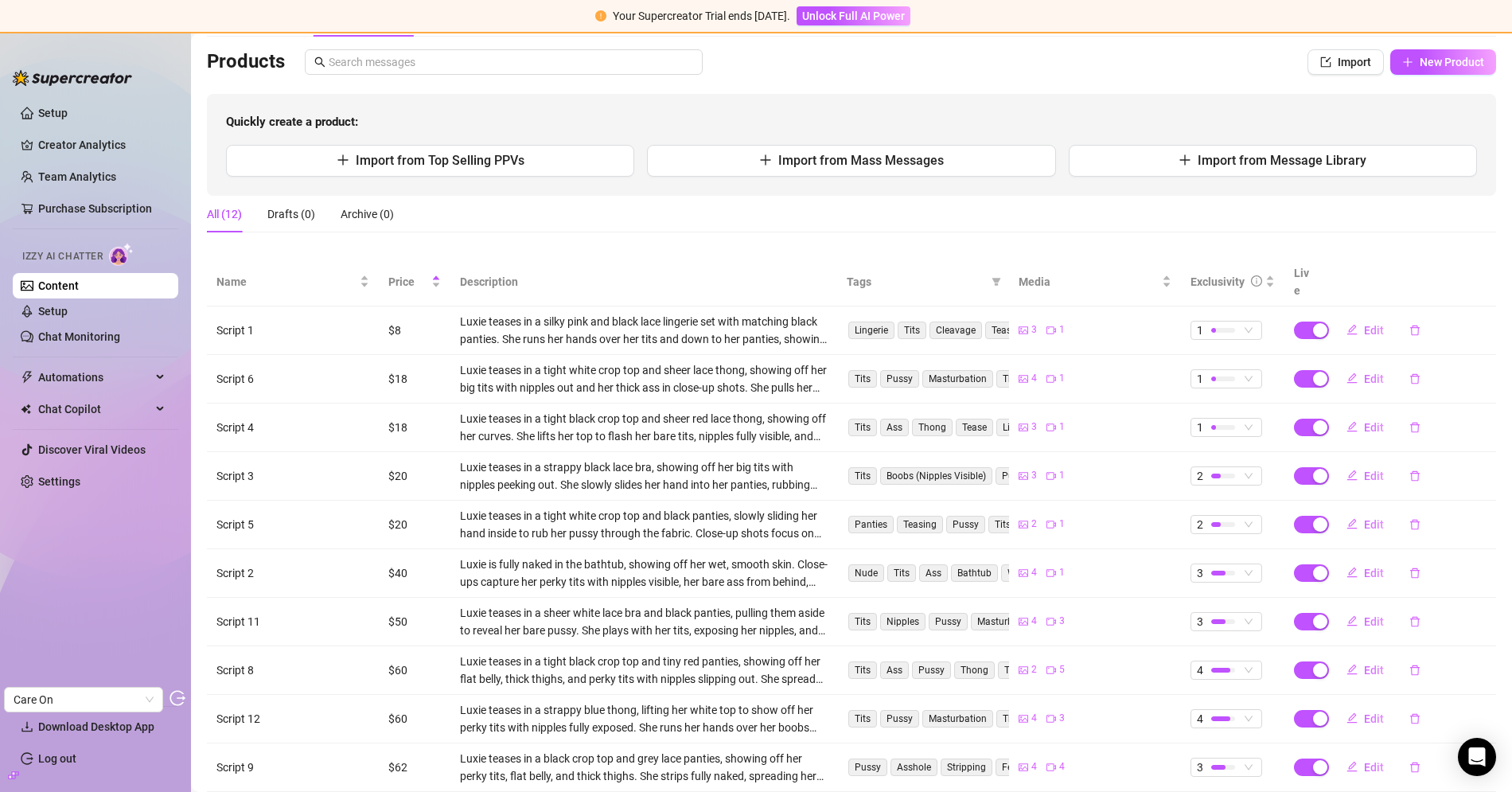
scroll to position [173, 0]
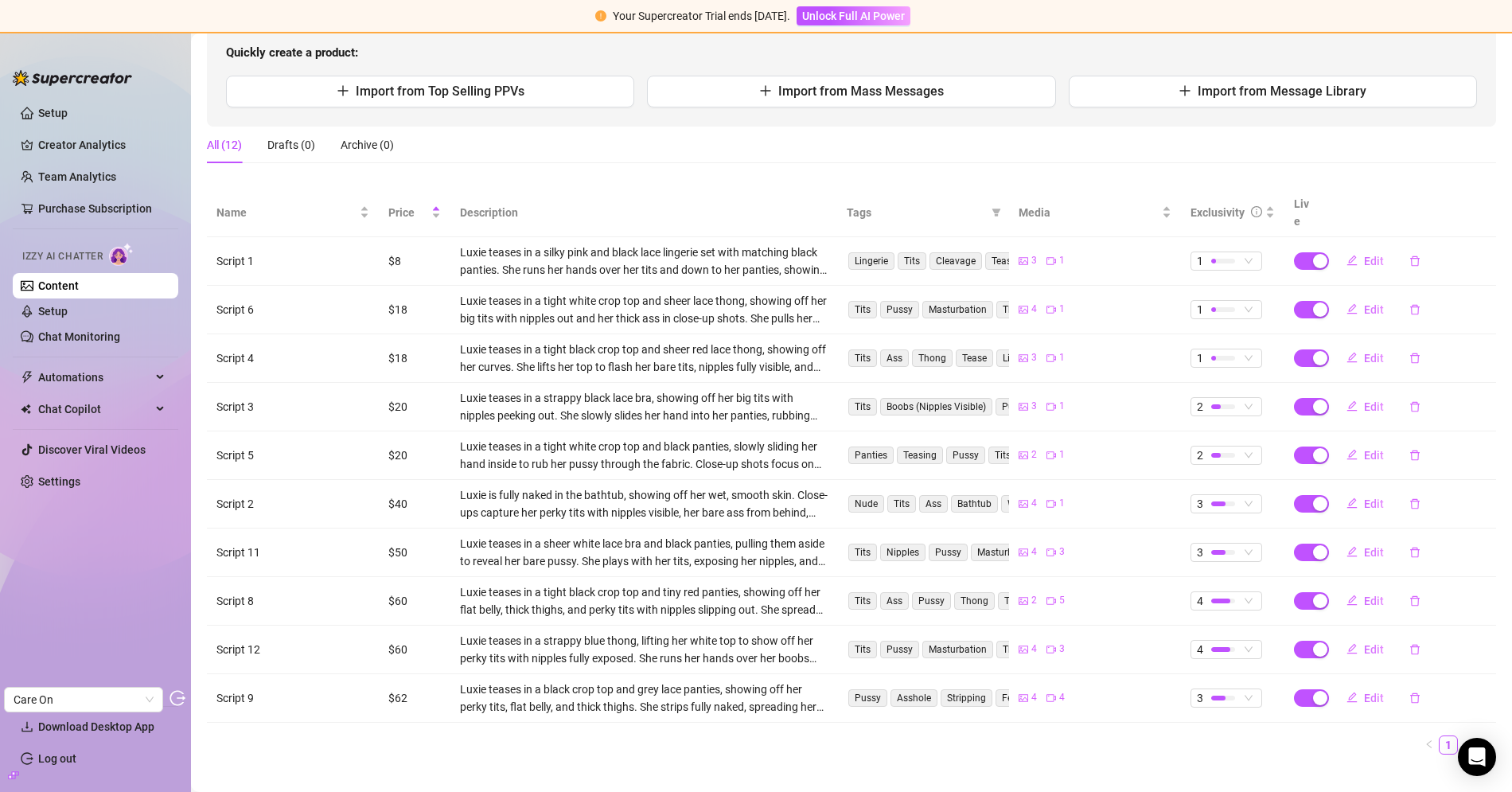
click at [79, 291] on link "Content" at bounding box center [59, 286] width 41 height 13
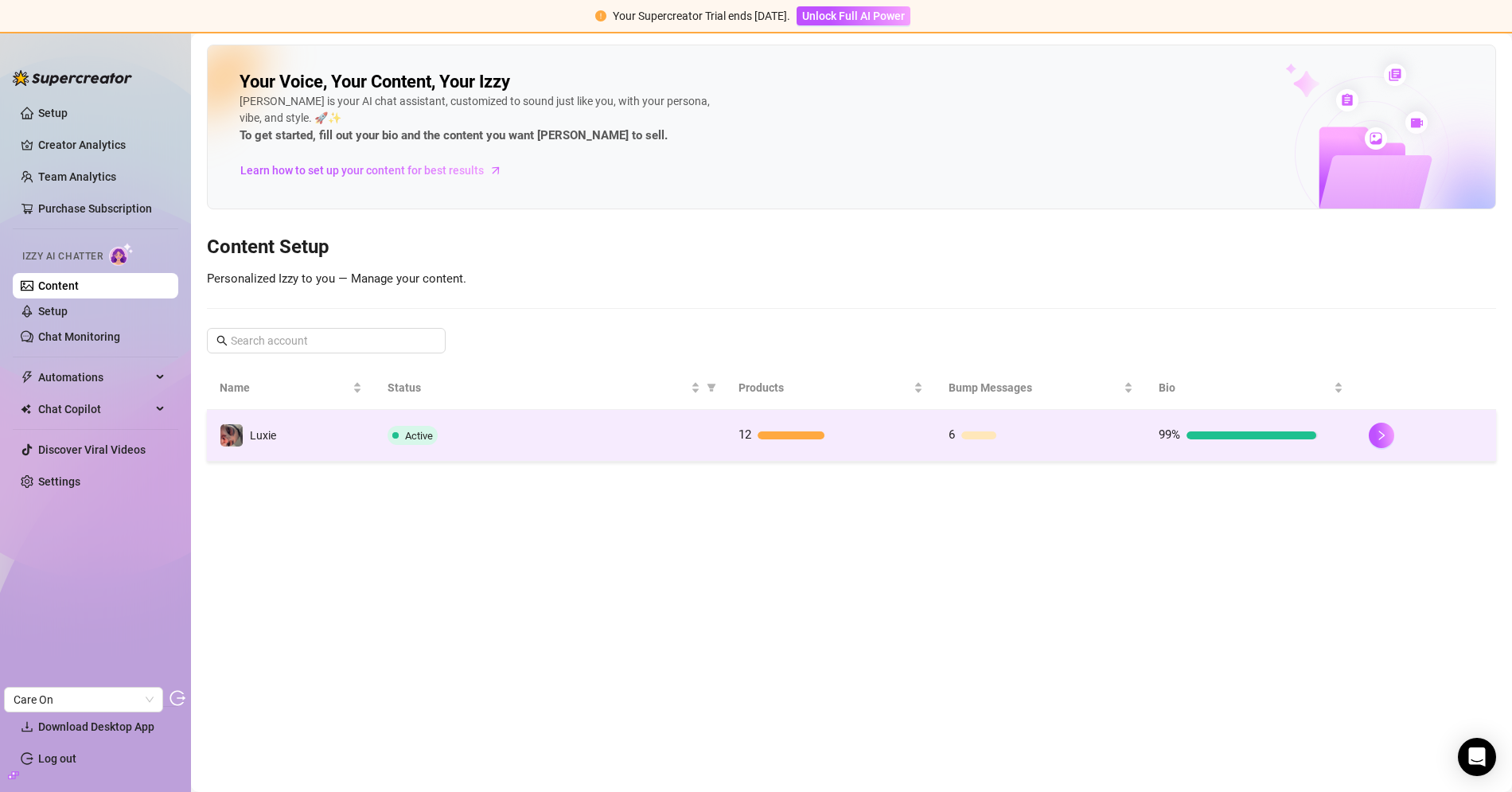
click at [352, 424] on td "Luxie" at bounding box center [291, 435] width 168 height 52
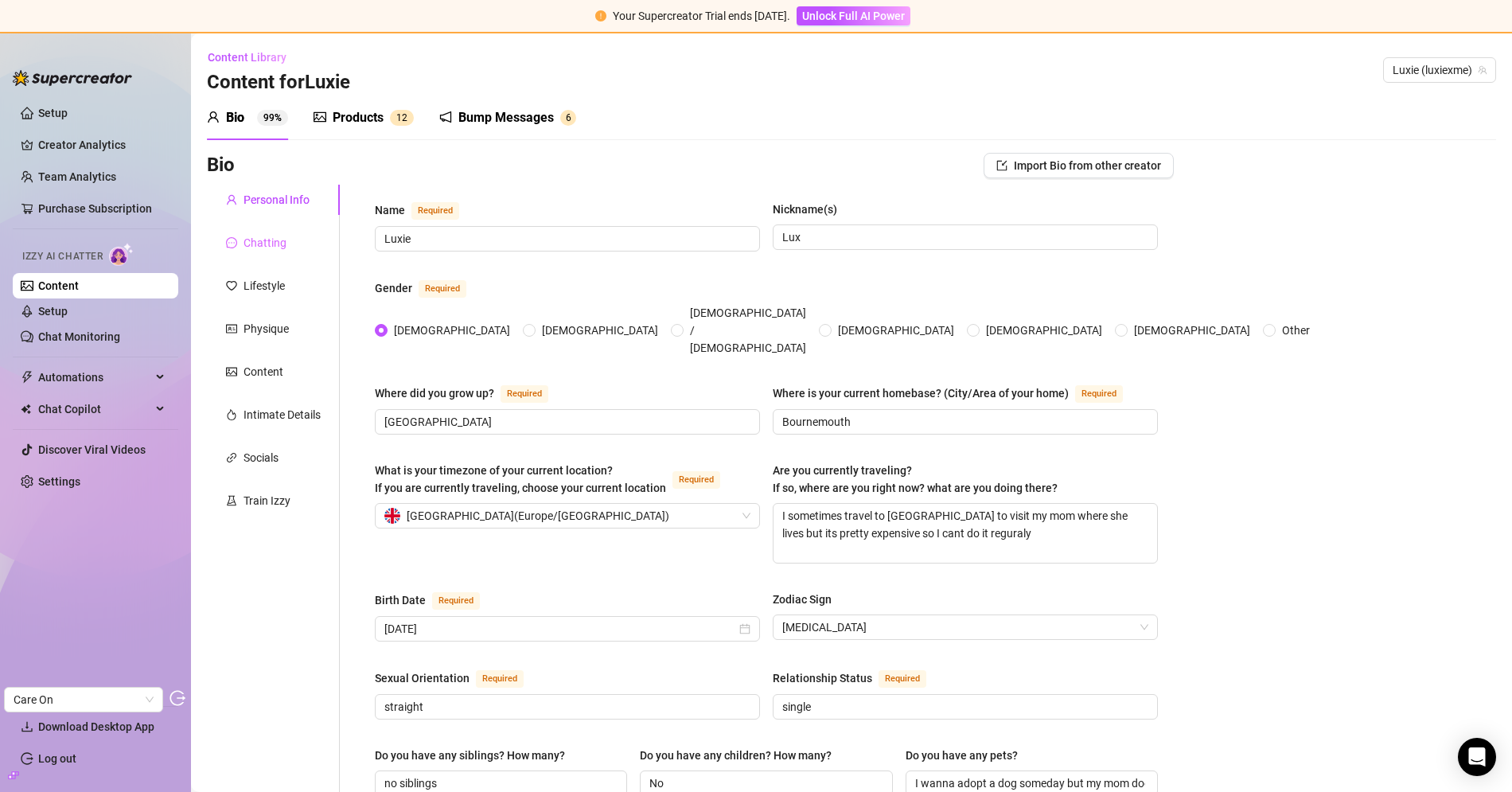
click at [288, 253] on div "Chatting" at bounding box center [274, 242] width 133 height 30
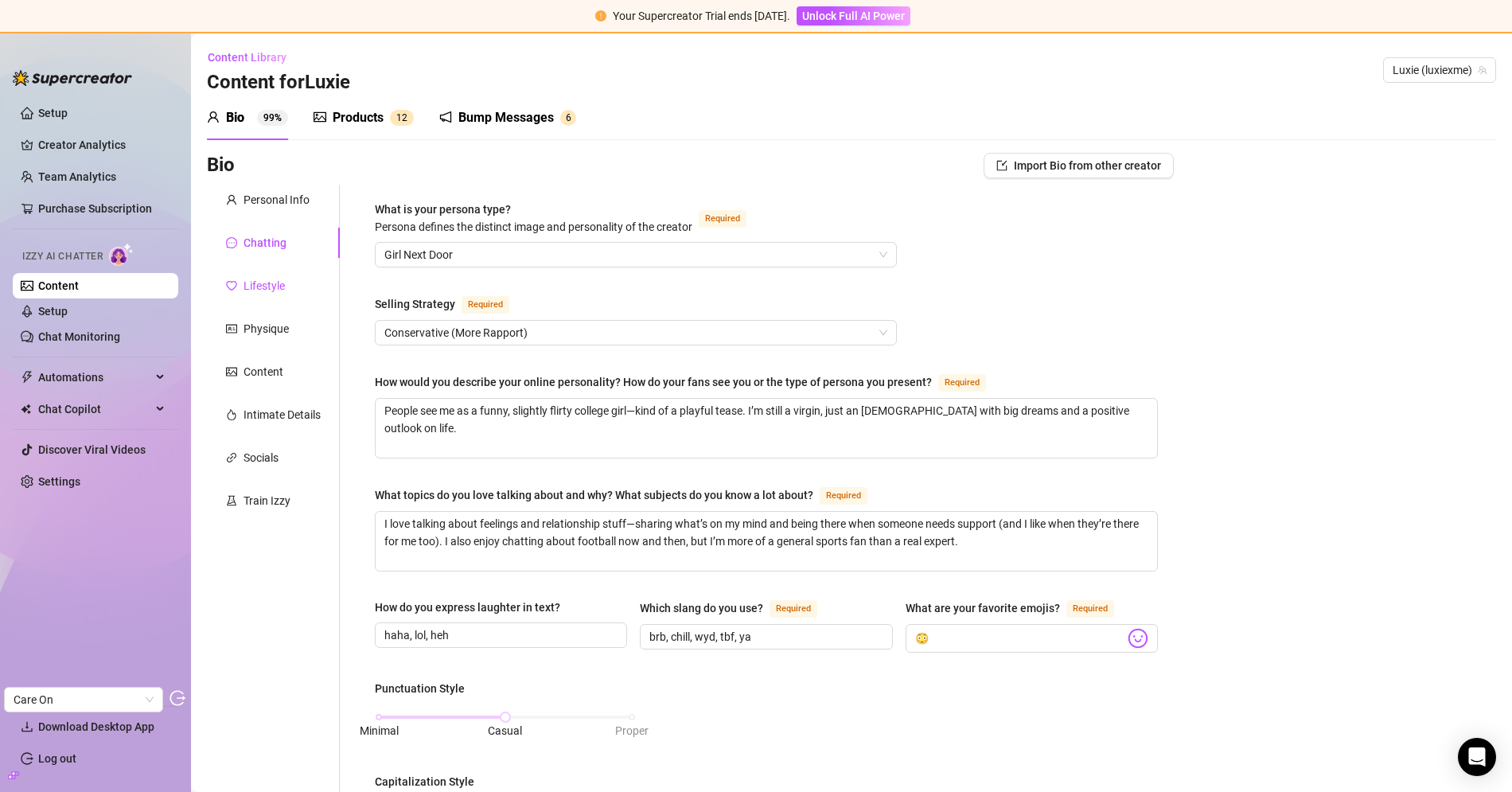
click at [278, 281] on div "Lifestyle" at bounding box center [264, 286] width 41 height 18
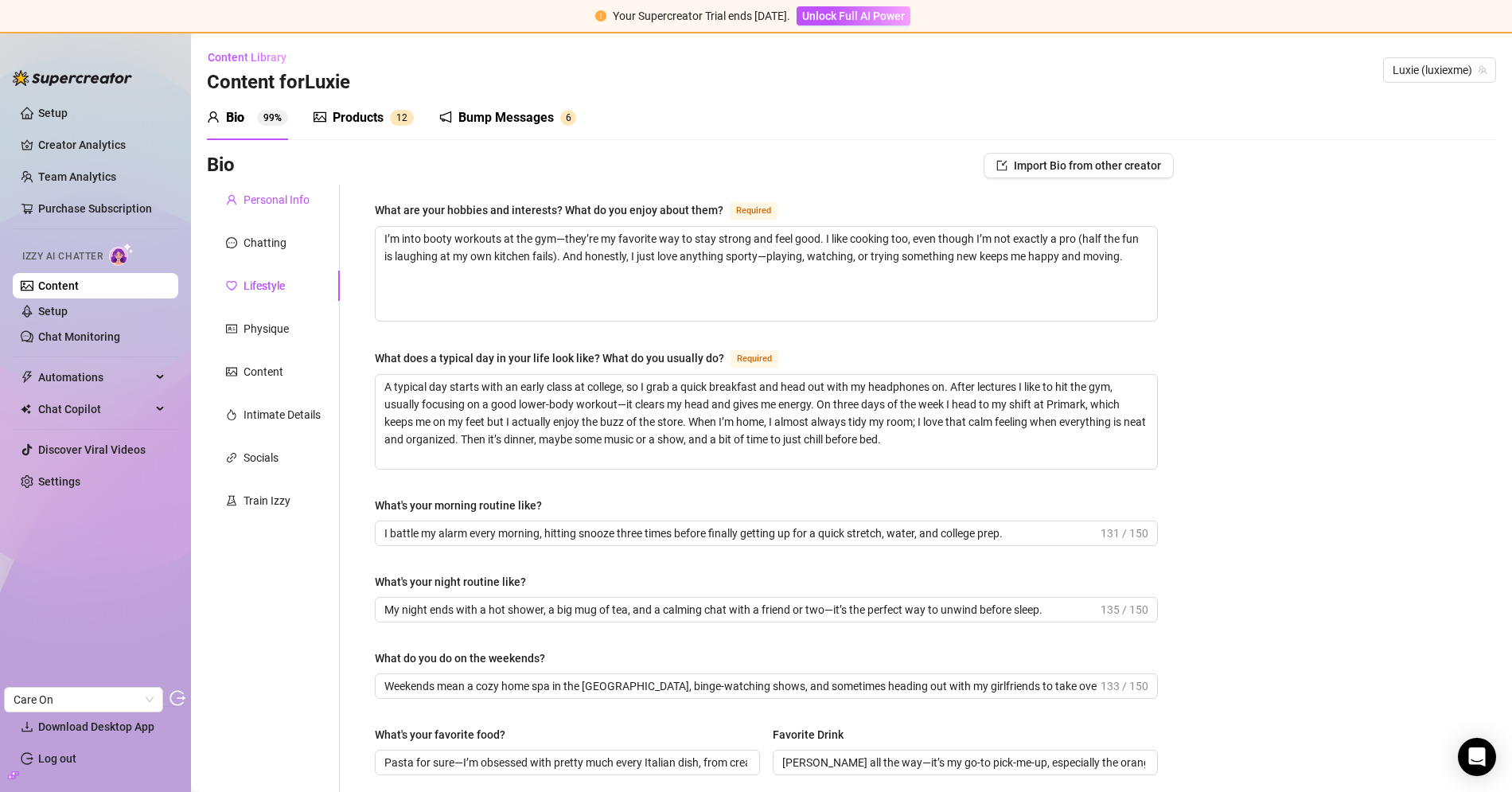
click at [285, 203] on div "Personal Info" at bounding box center [277, 199] width 66 height 18
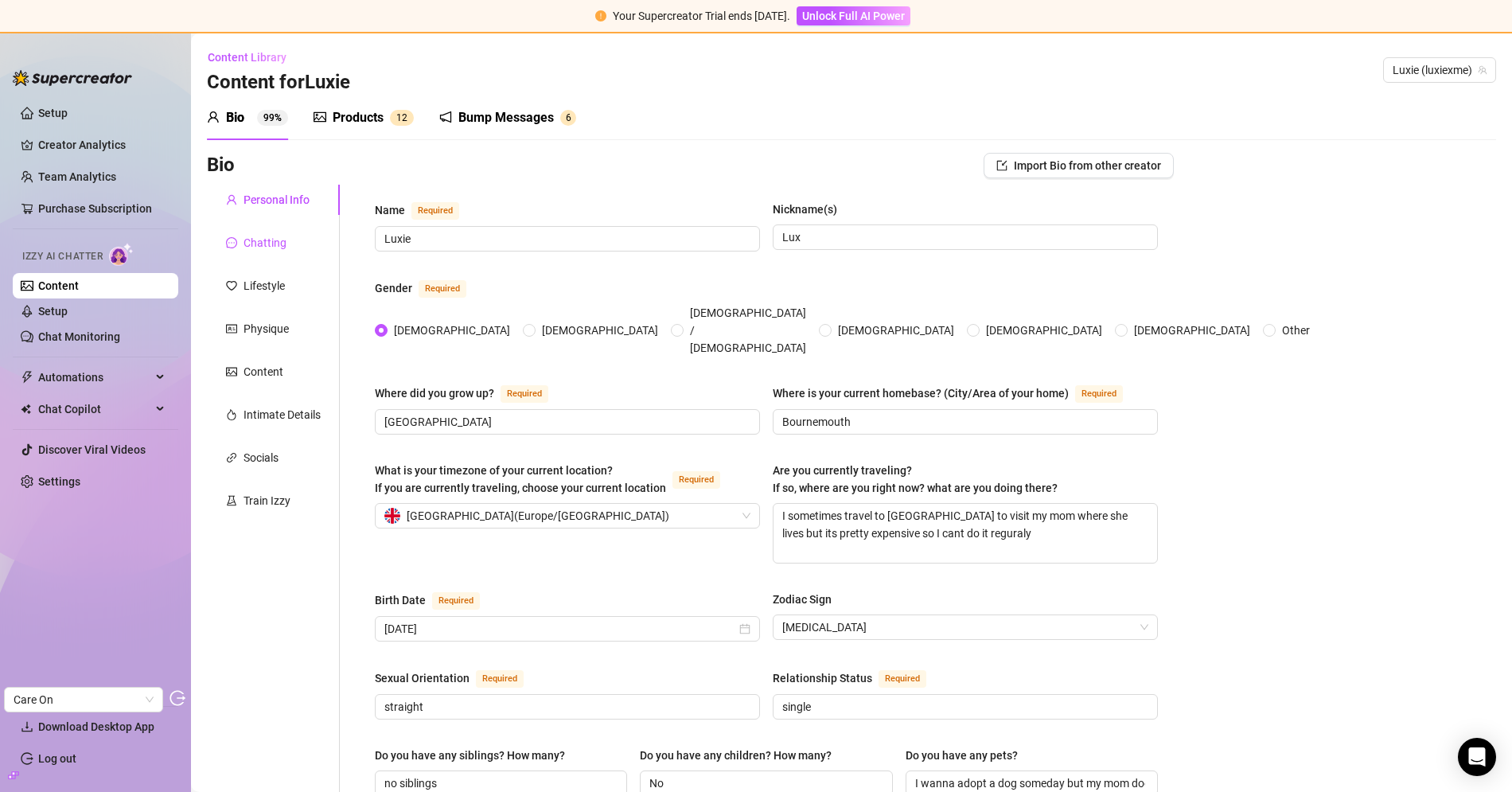
click at [276, 246] on div "Chatting" at bounding box center [265, 242] width 43 height 18
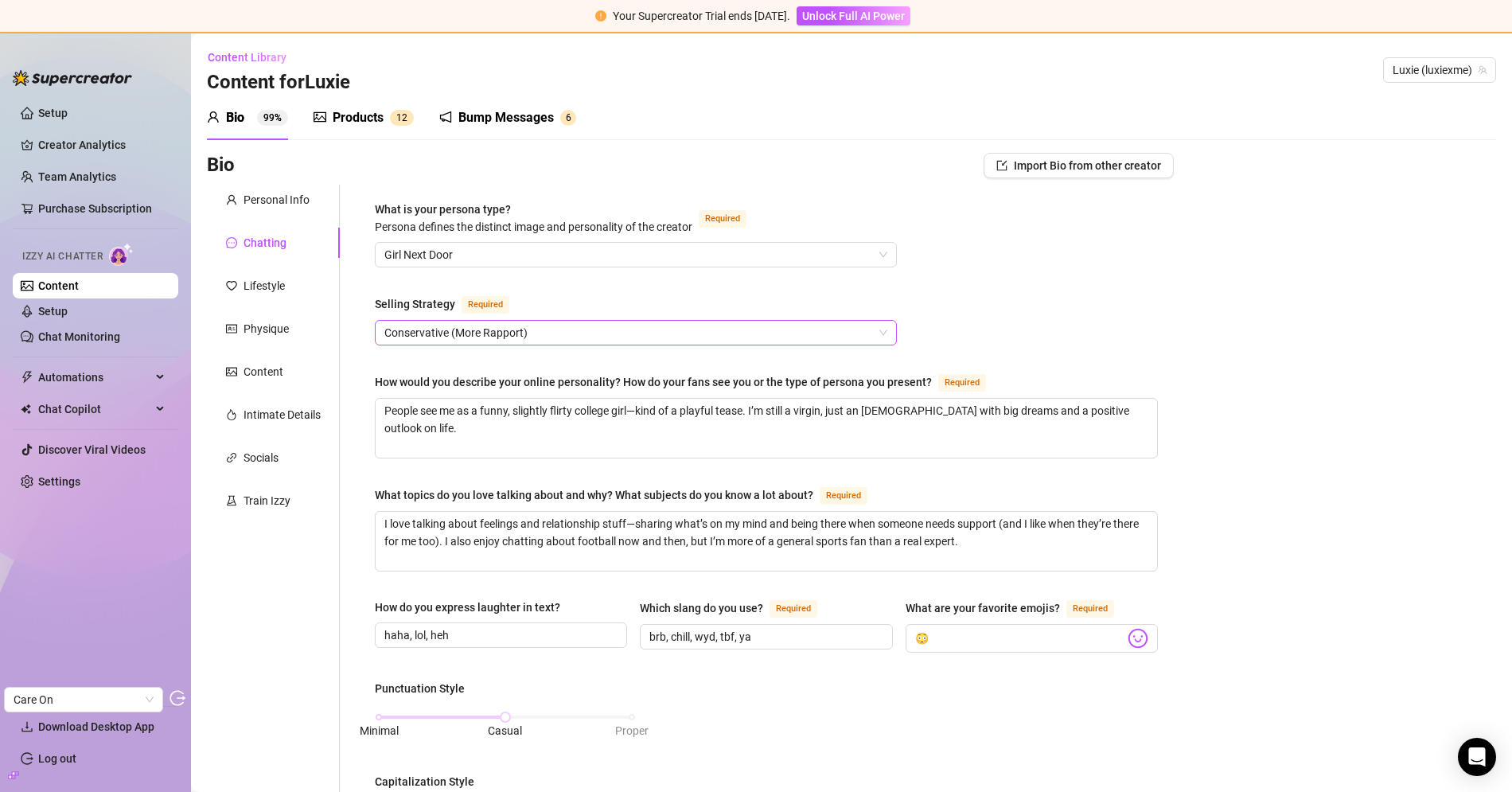
click at [430, 335] on span "Conservative (More Rapport)" at bounding box center [635, 332] width 502 height 23
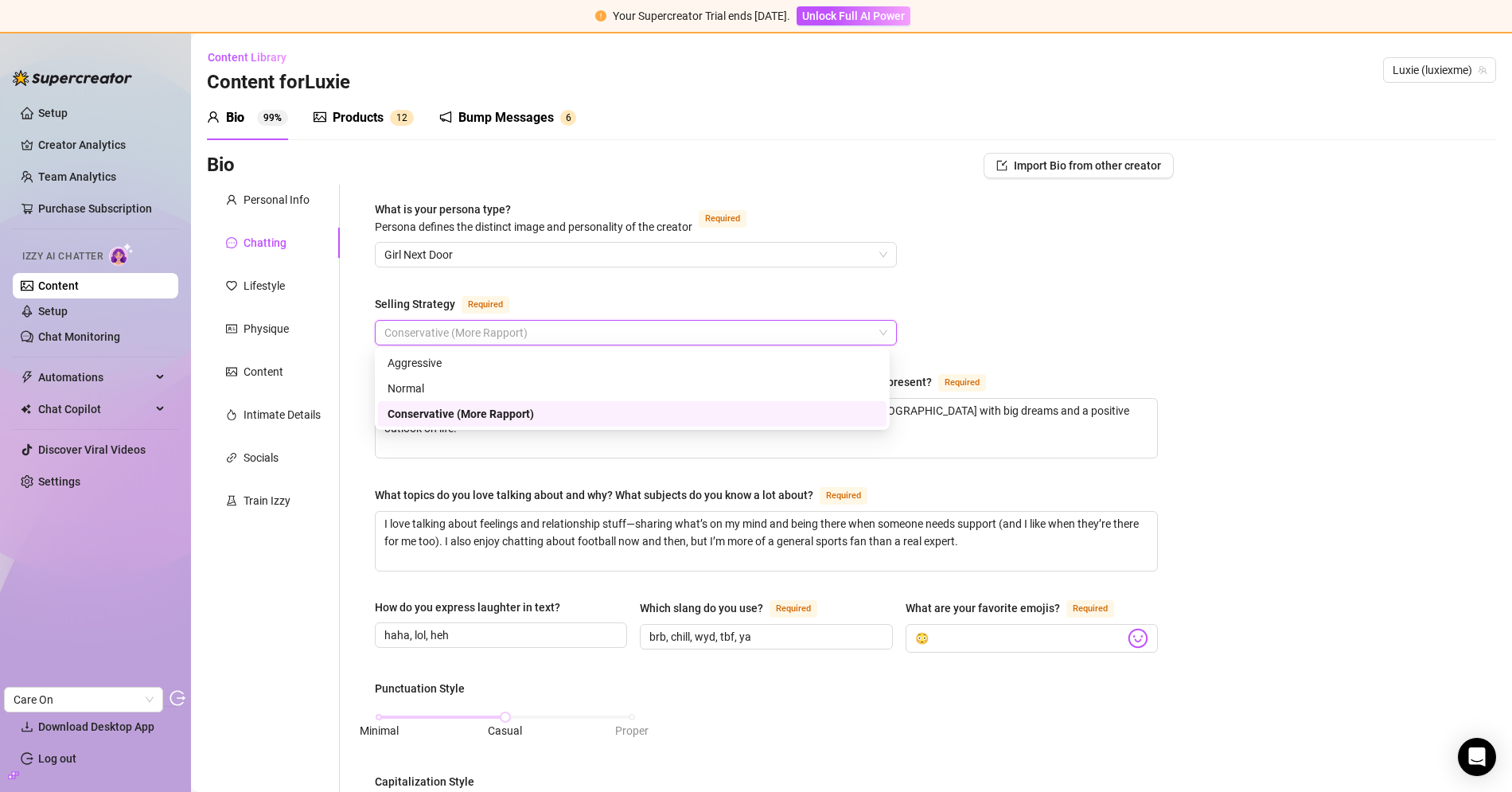
click at [486, 283] on div "What is your persona type? Persona defines the distinct image and personality o…" at bounding box center [765, 778] width 783 height 1157
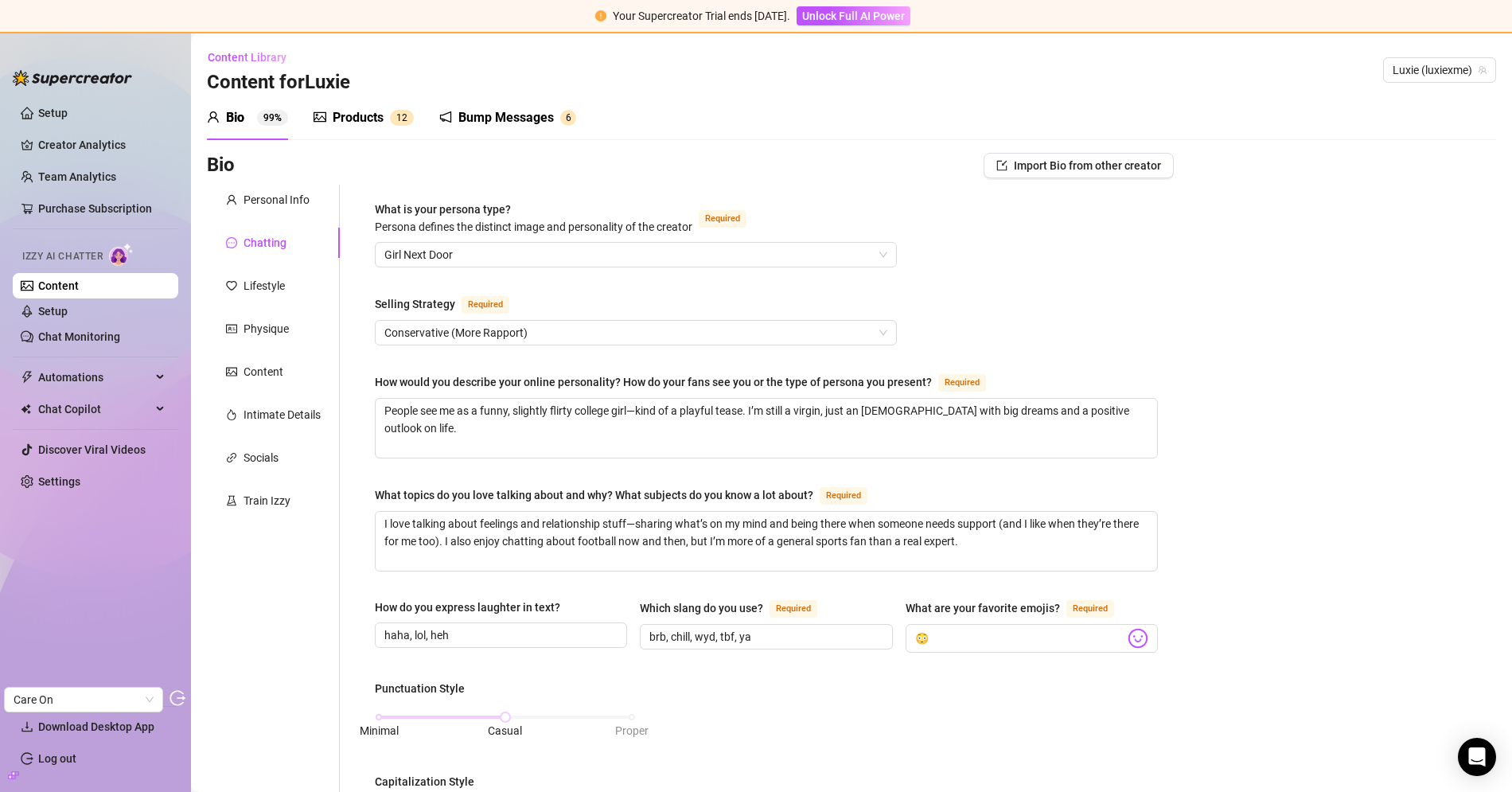
click at [346, 99] on div "Products 1 2" at bounding box center [364, 118] width 101 height 45
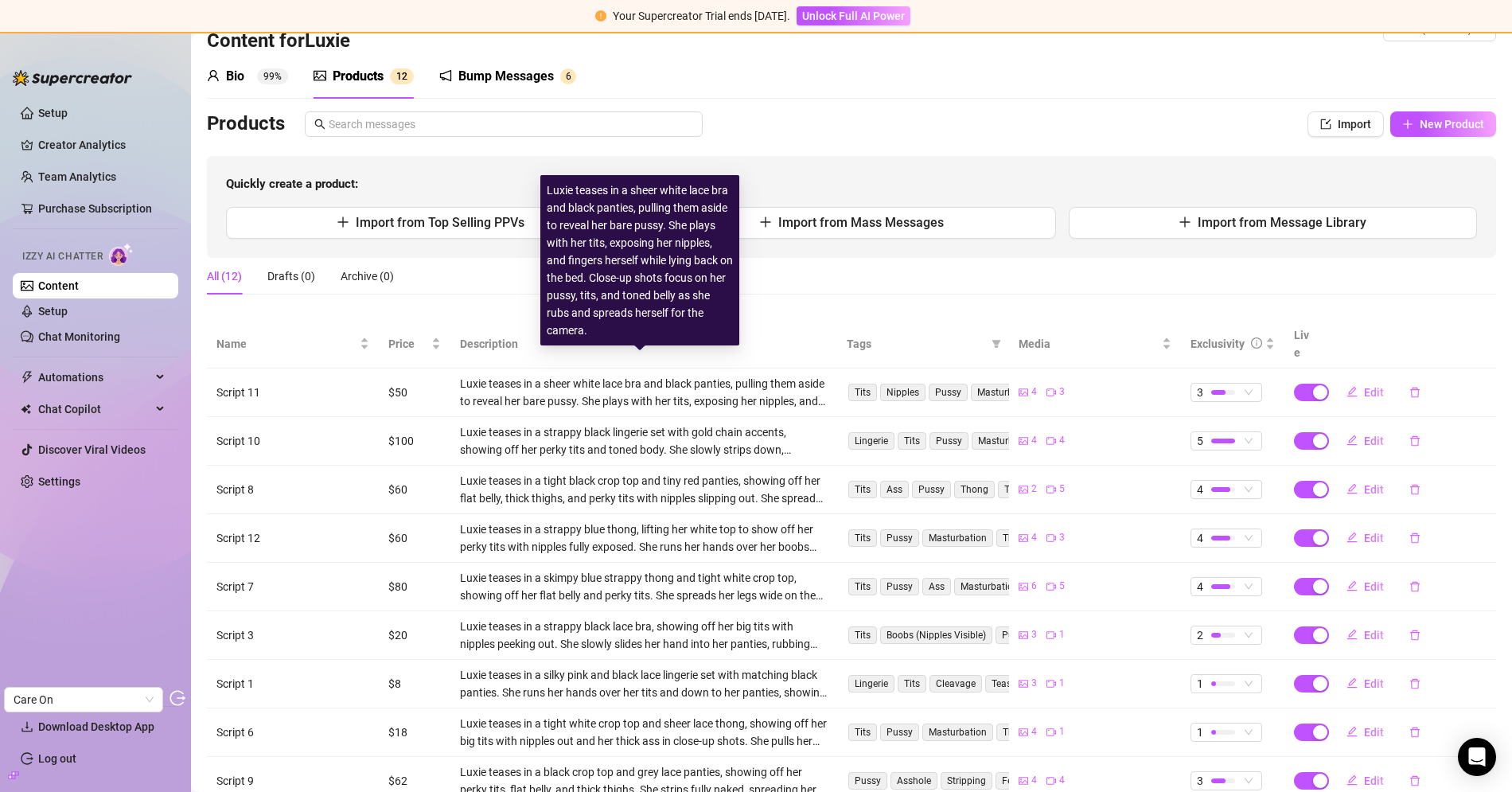
scroll to position [64, 0]
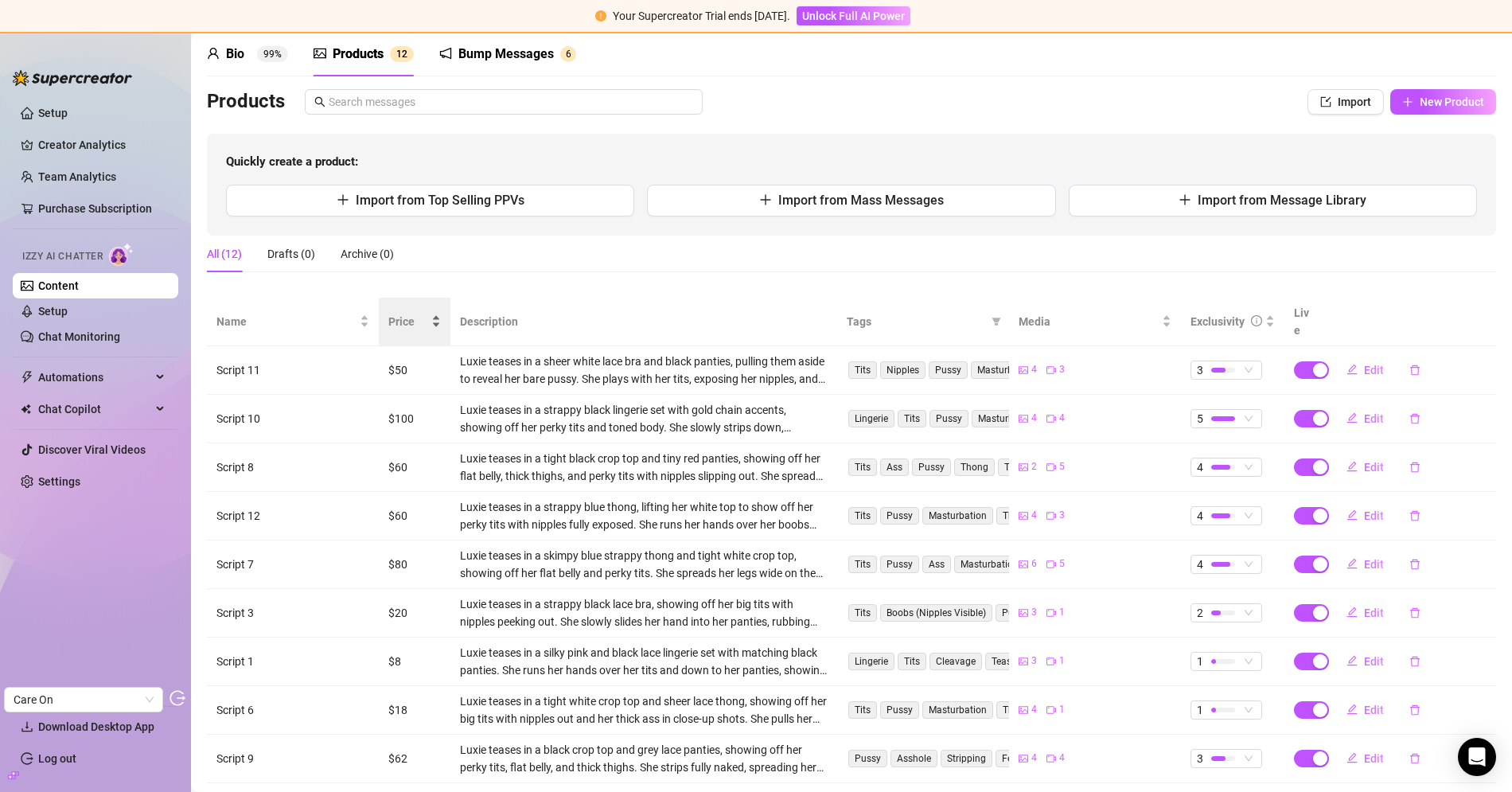
click at [399, 313] on span "Price" at bounding box center [408, 322] width 40 height 18
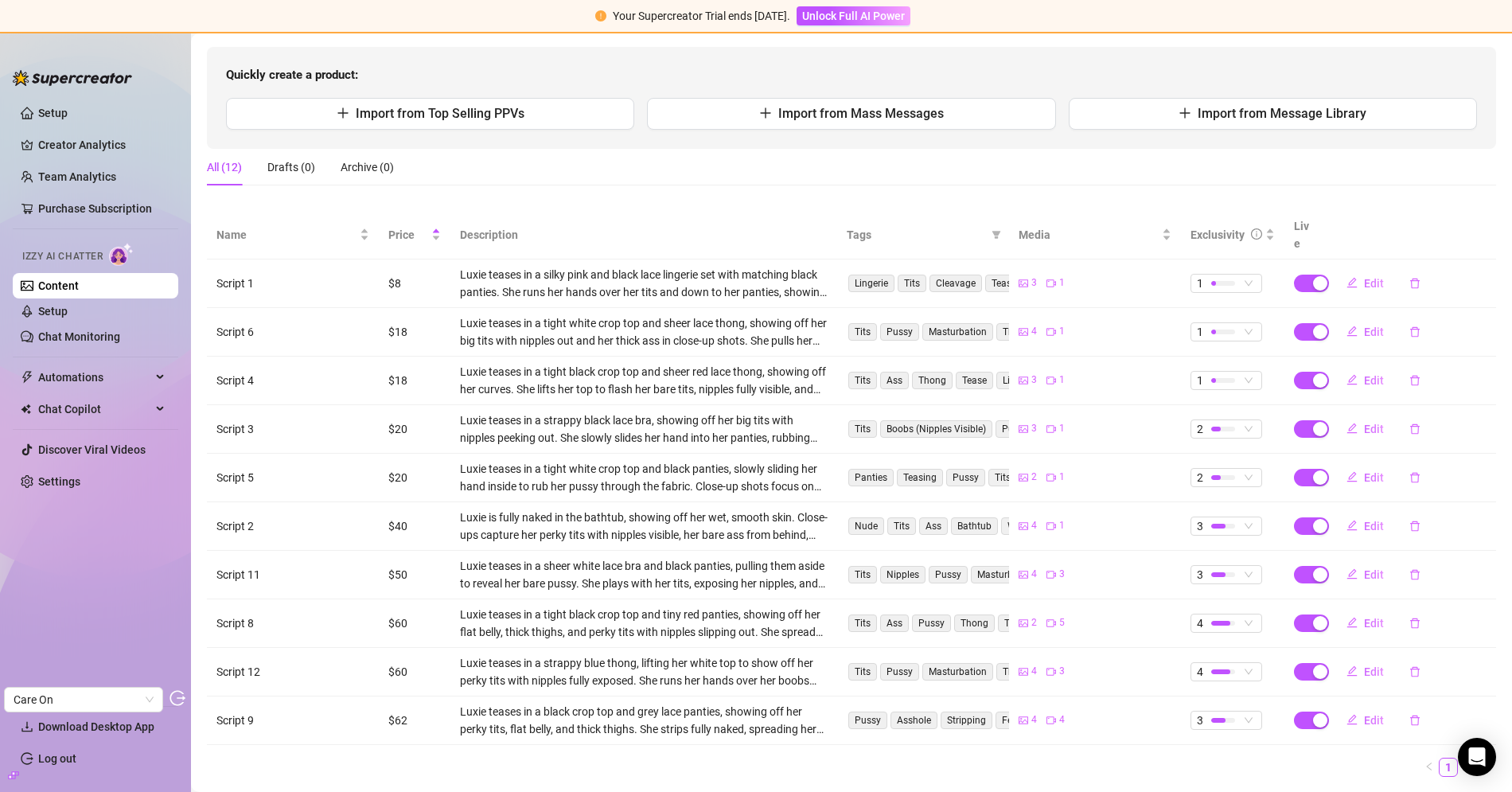
scroll to position [148, 0]
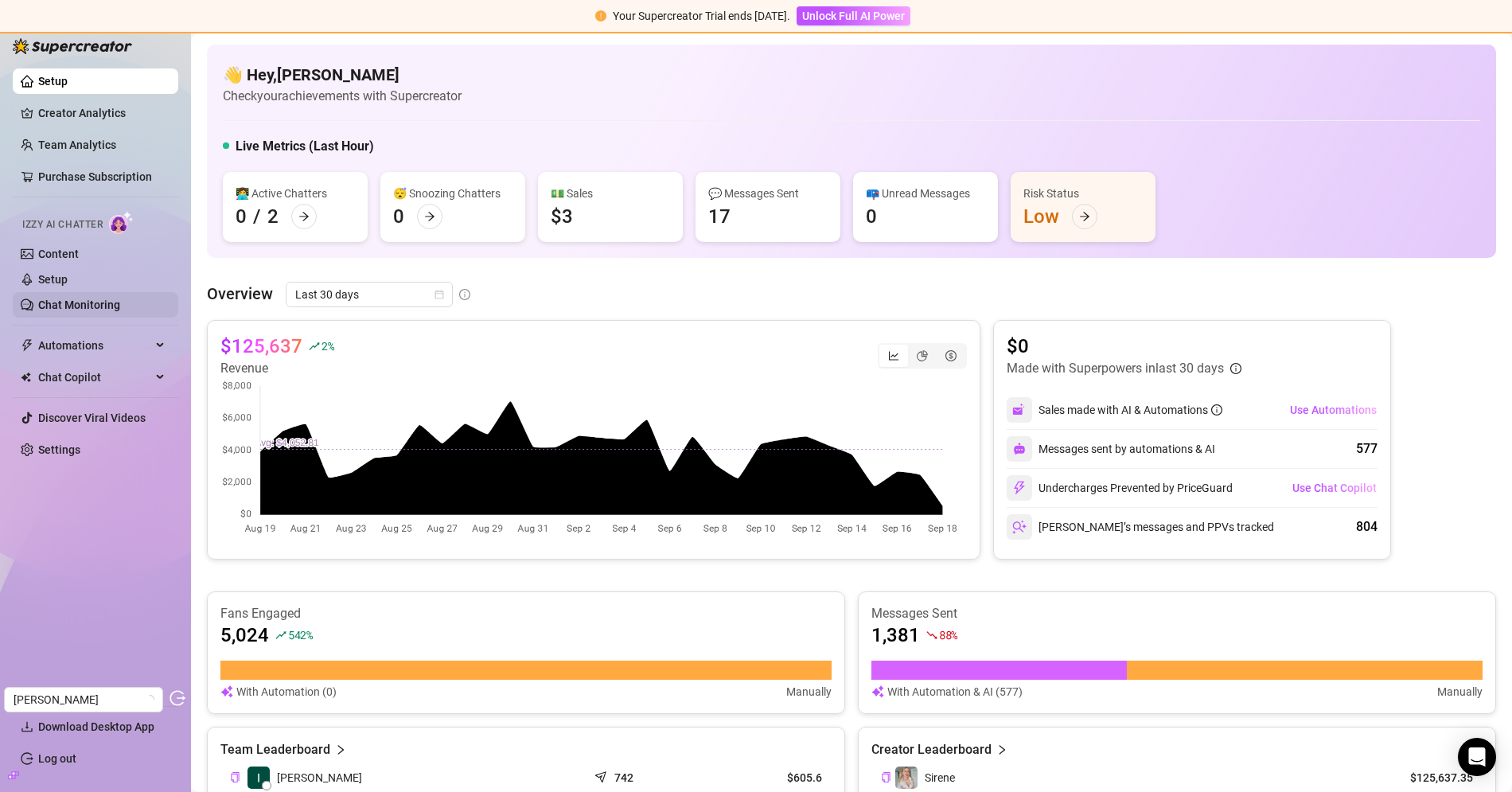
click at [91, 311] on link "Chat Monitoring" at bounding box center [79, 304] width 82 height 13
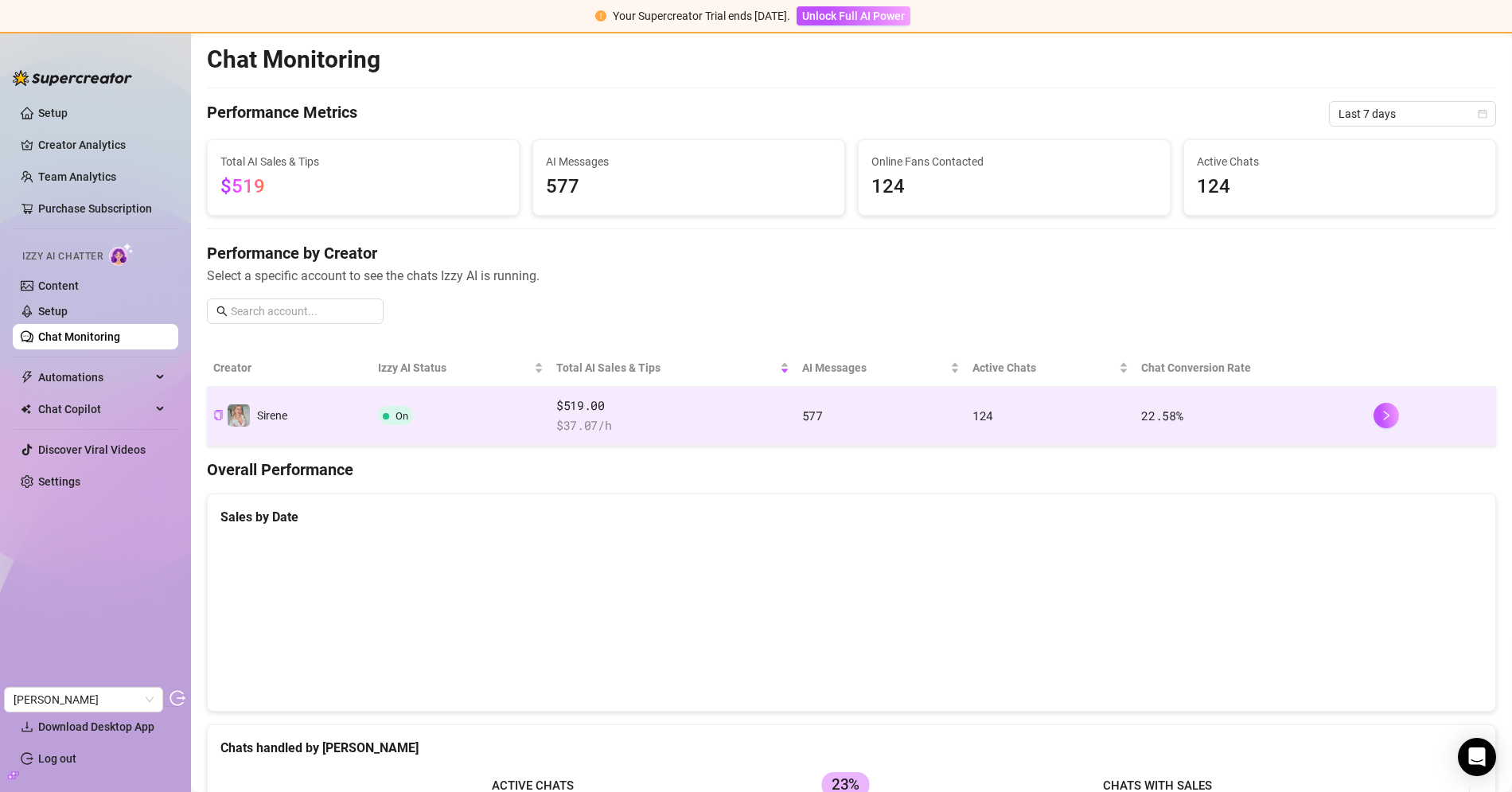
click at [630, 405] on span "$519.00" at bounding box center [672, 406] width 233 height 20
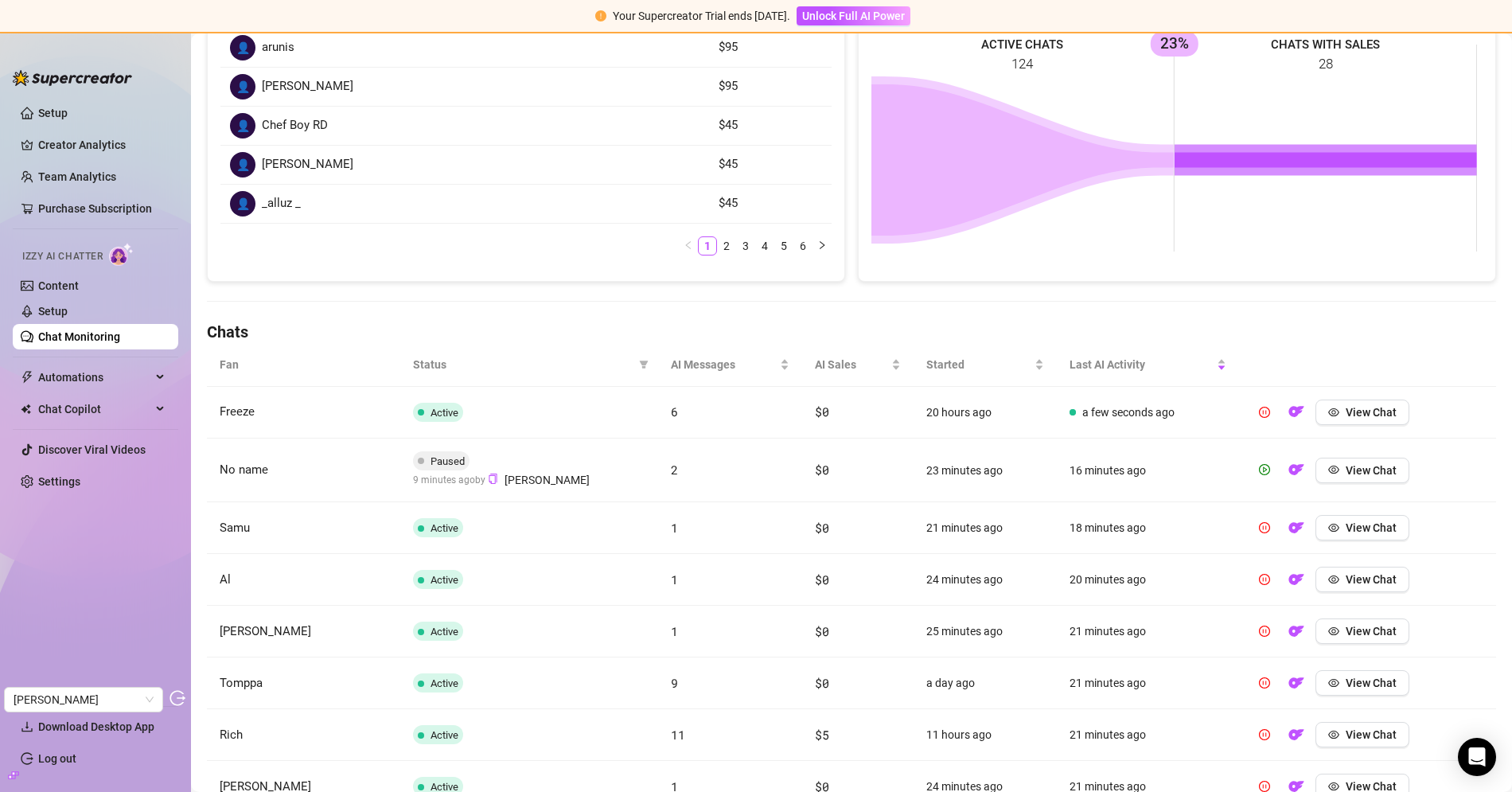
scroll to position [499, 0]
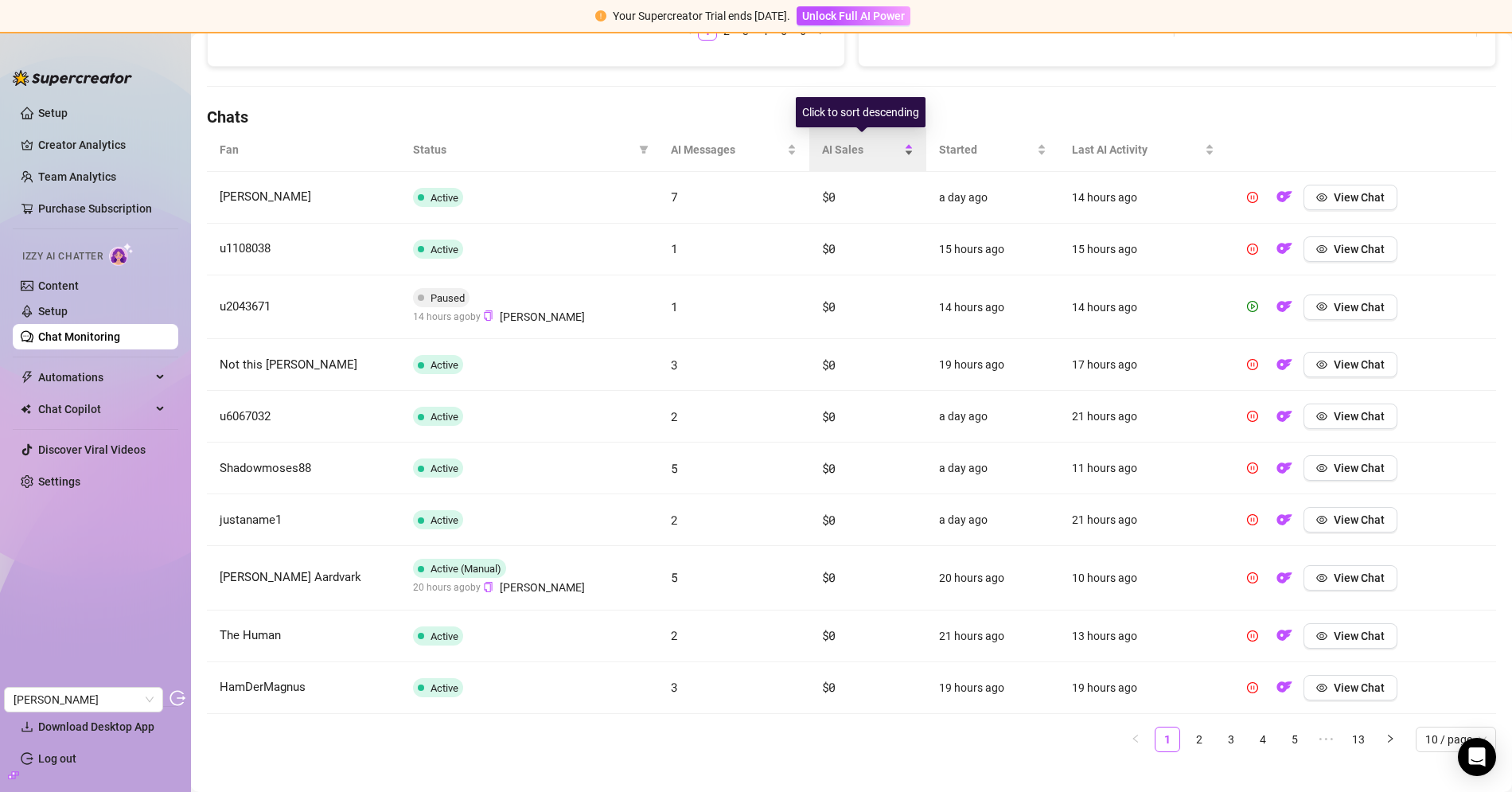
click at [824, 141] on span "AI Sales" at bounding box center [861, 150] width 79 height 18
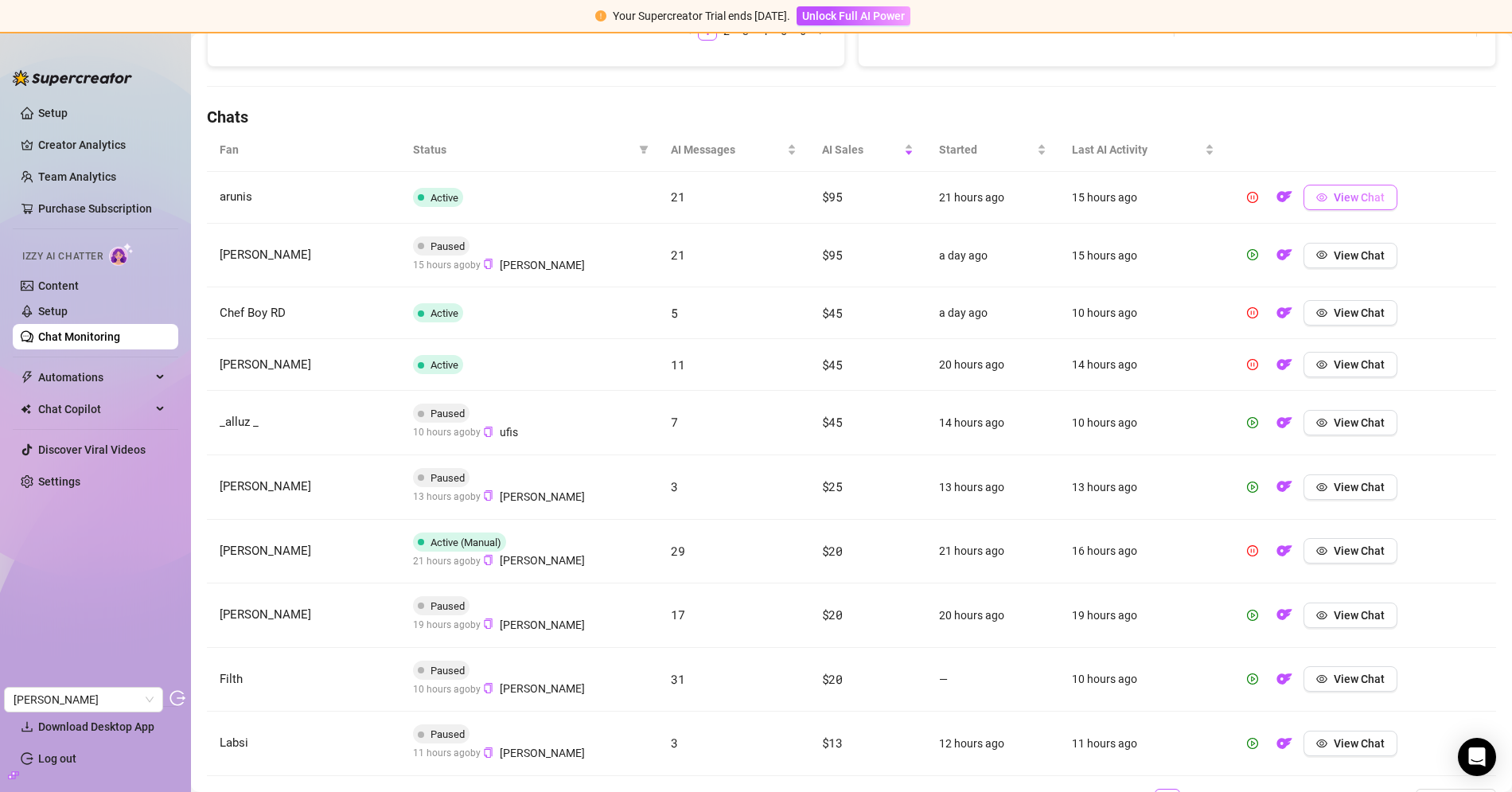
click at [1316, 192] on icon "eye" at bounding box center [1320, 197] width 11 height 11
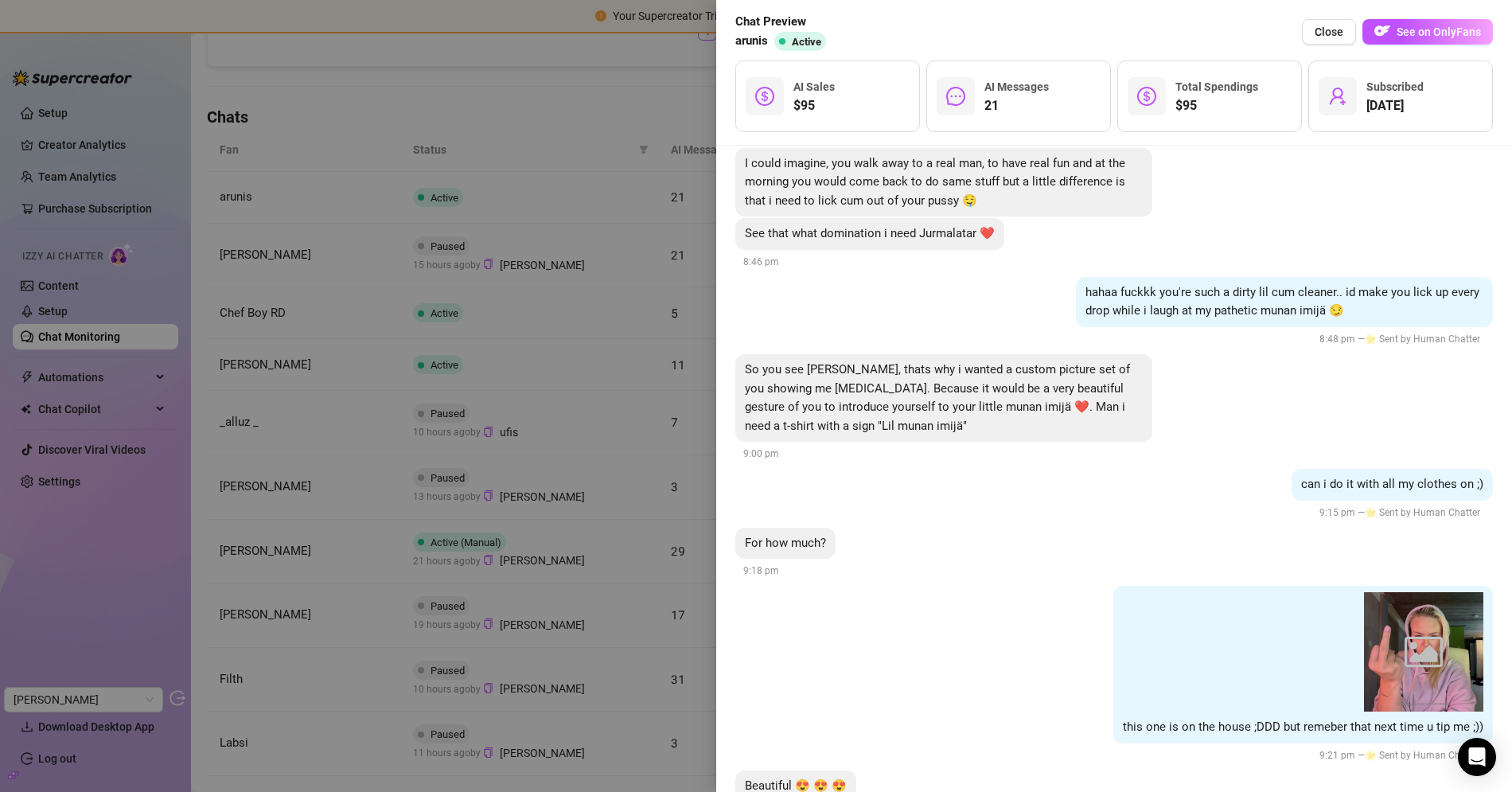
scroll to position [7528, 0]
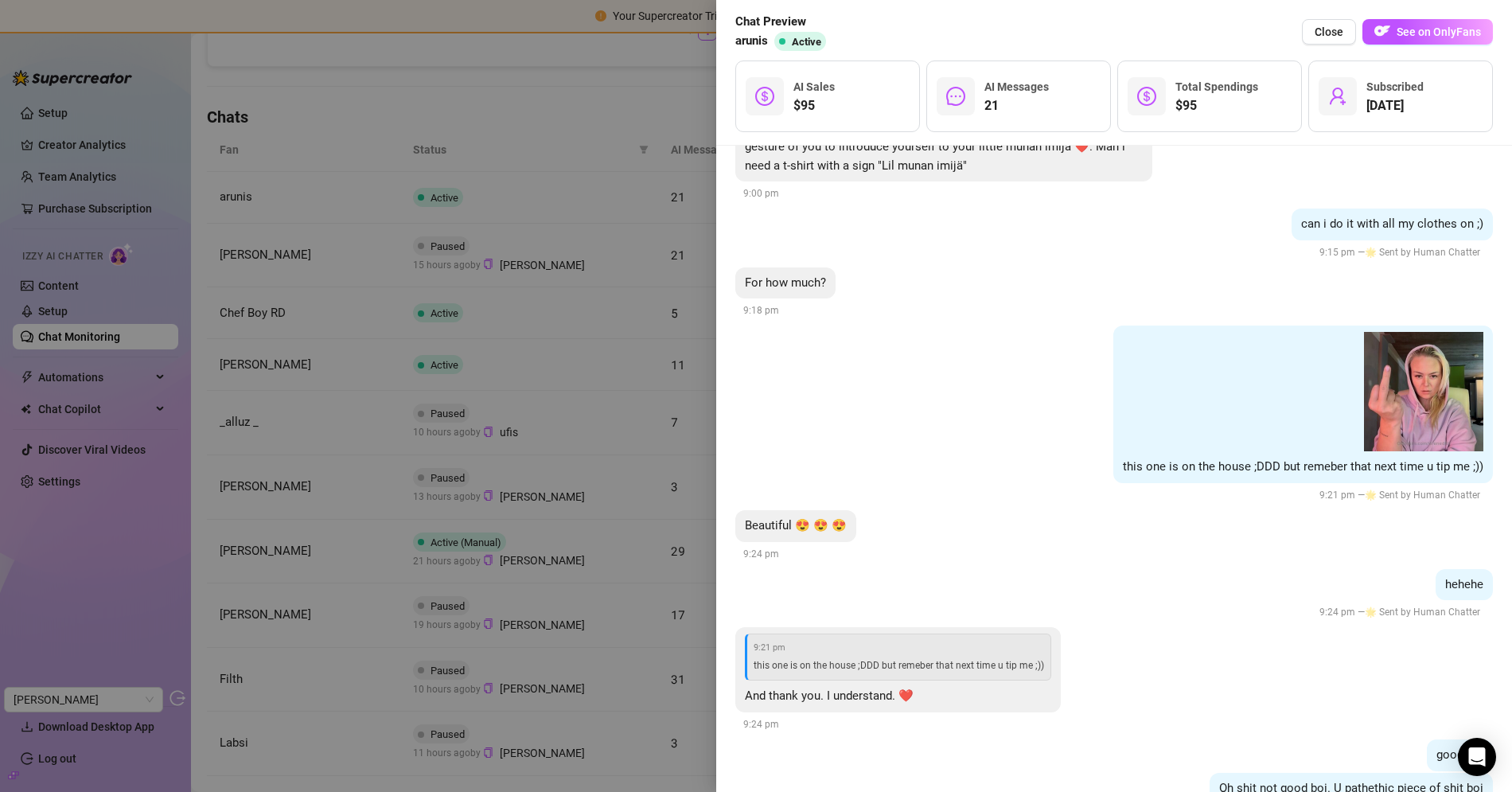
click at [502, 154] on div at bounding box center [756, 396] width 1512 height 792
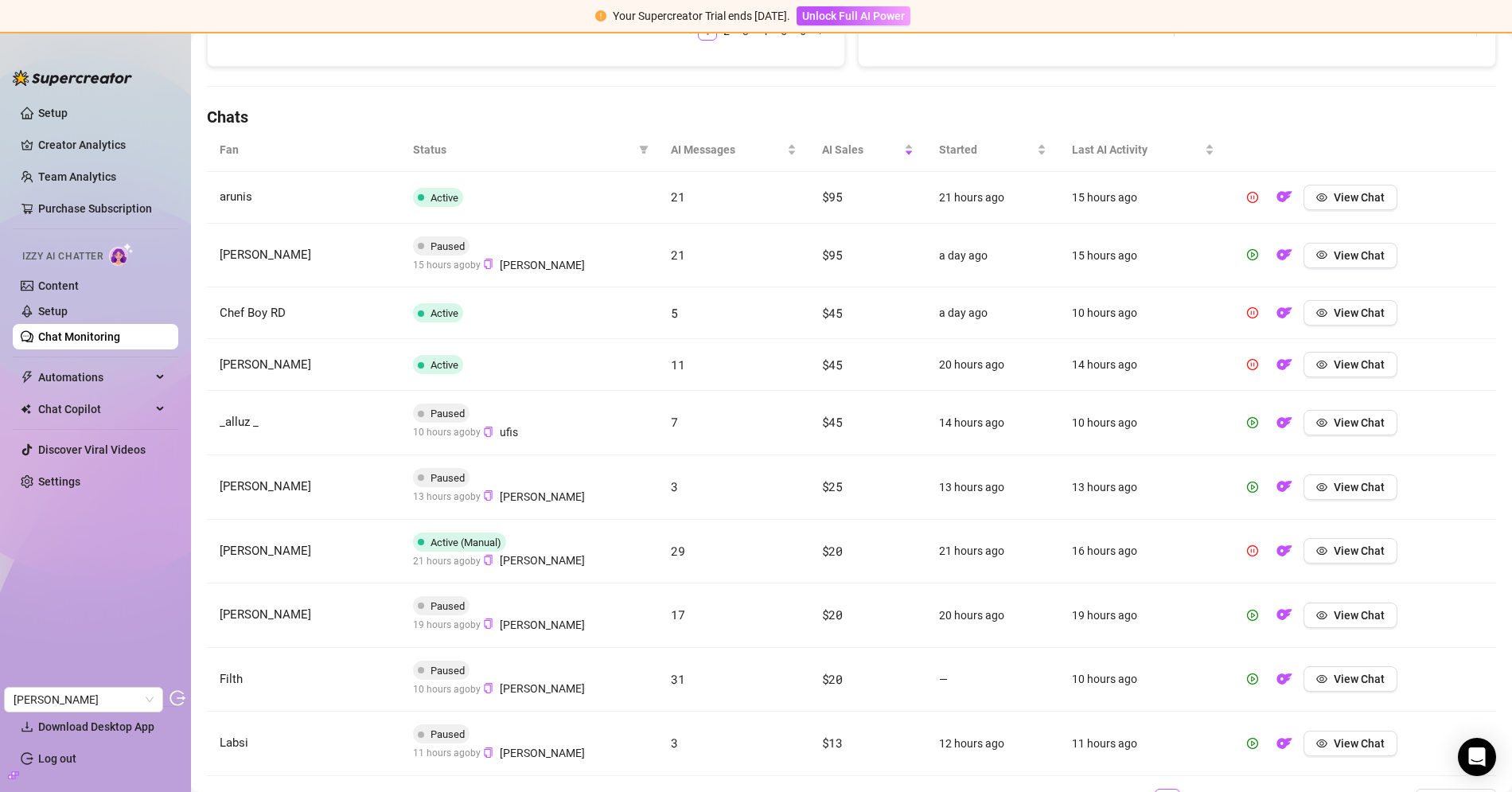
scroll to position [122, 0]
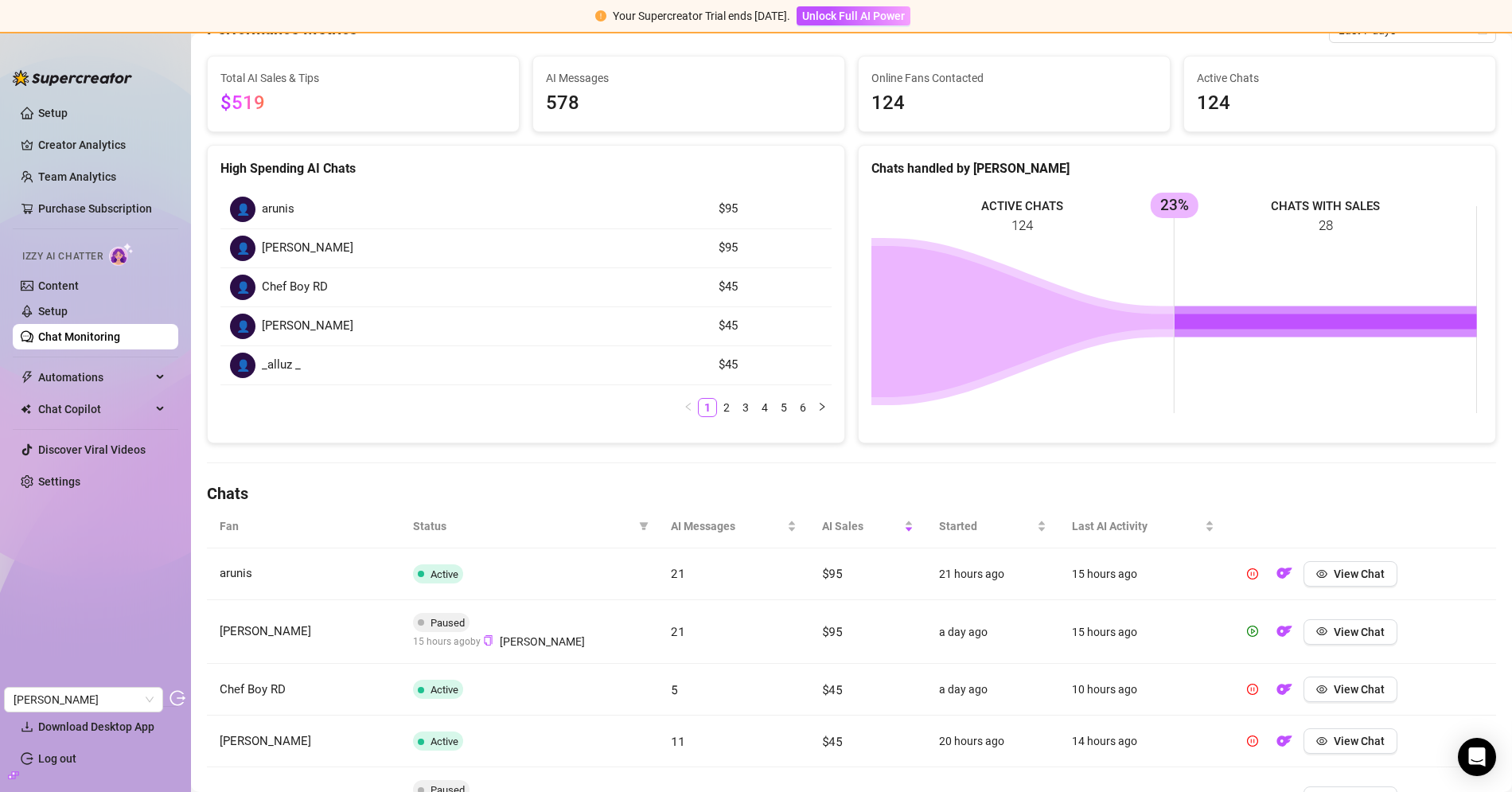
click at [648, 516] on th "Status" at bounding box center [529, 526] width 258 height 44
click at [646, 516] on span at bounding box center [643, 526] width 16 height 23
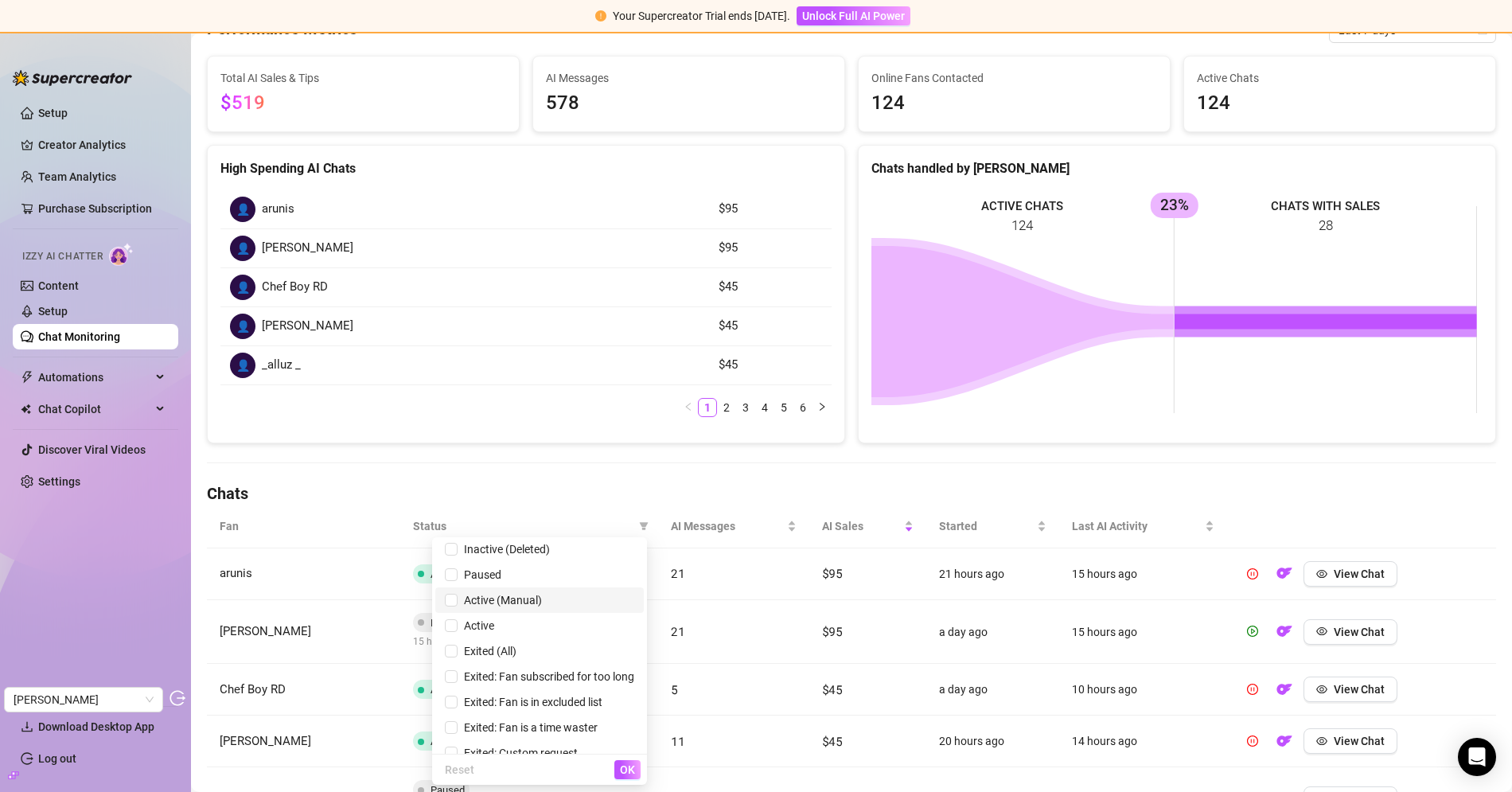
scroll to position [19, 0]
click at [567, 733] on span "Exited: Custom request" at bounding box center [540, 738] width 190 height 18
checkbox input "true"
click at [626, 769] on span "OK" at bounding box center [626, 770] width 15 height 13
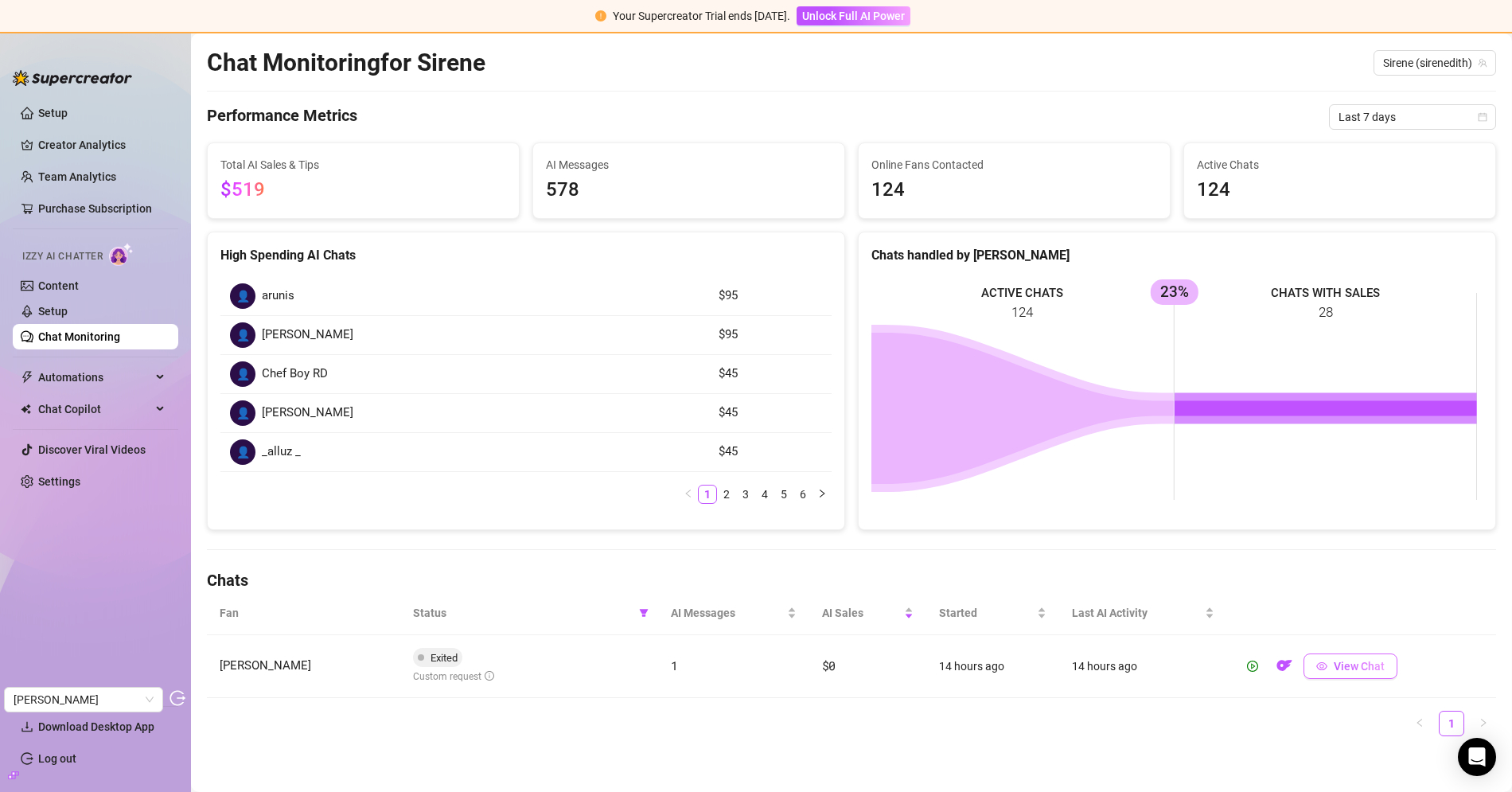
click at [1367, 653] on button "View Chat" at bounding box center [1350, 666] width 94 height 25
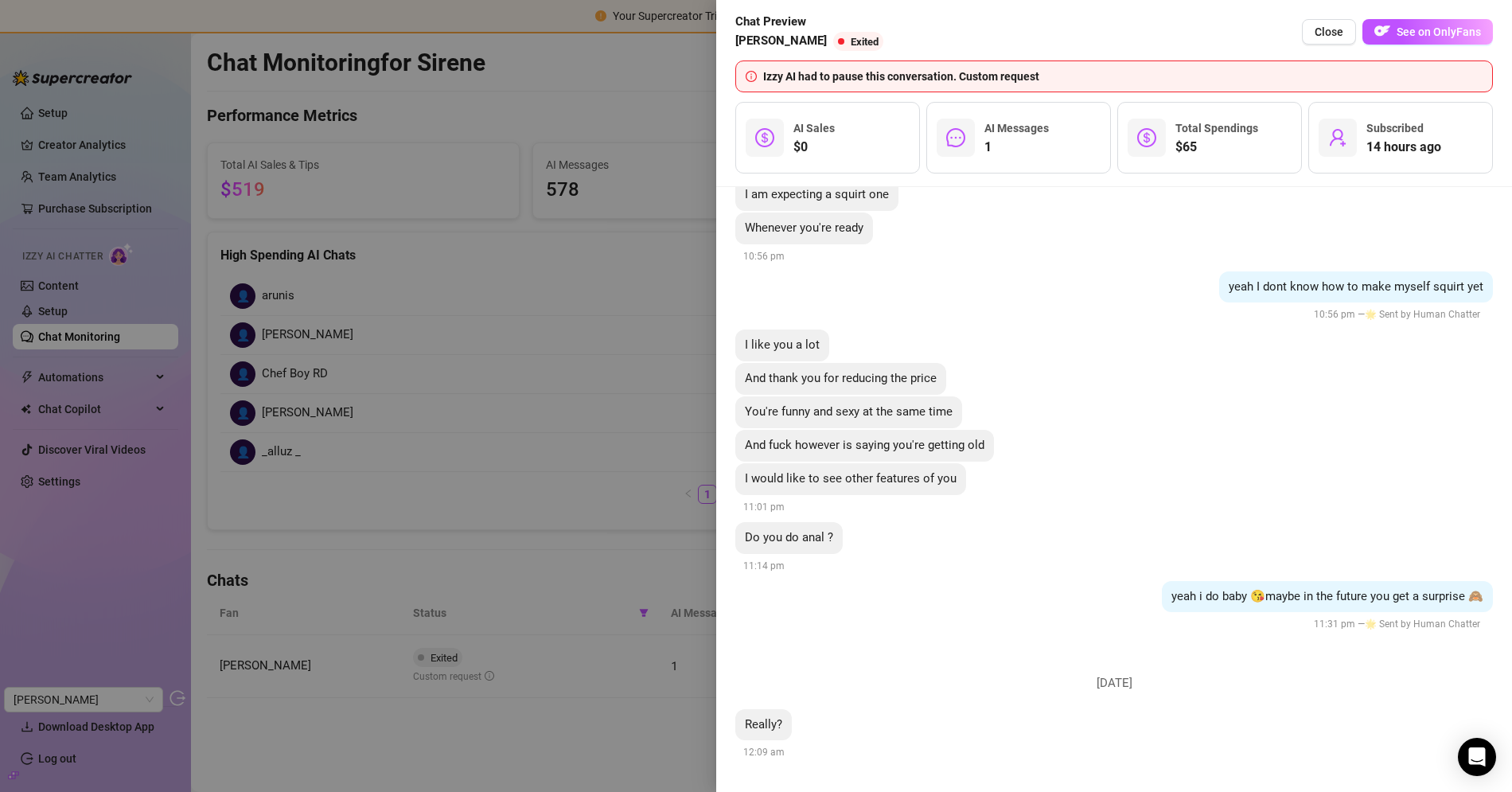
scroll to position [2453, 0]
click at [630, 336] on div at bounding box center [756, 396] width 1512 height 792
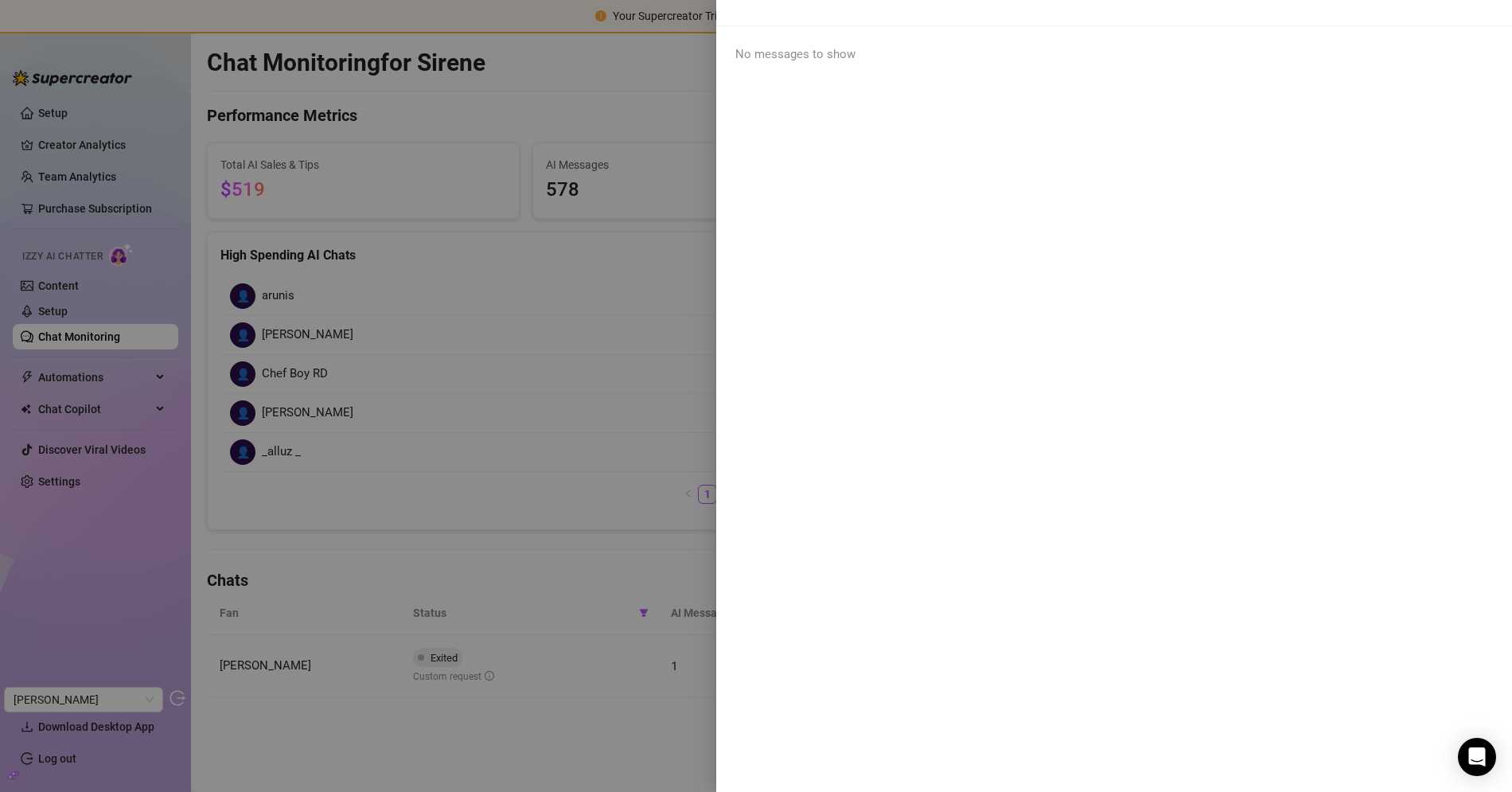
scroll to position [0, 0]
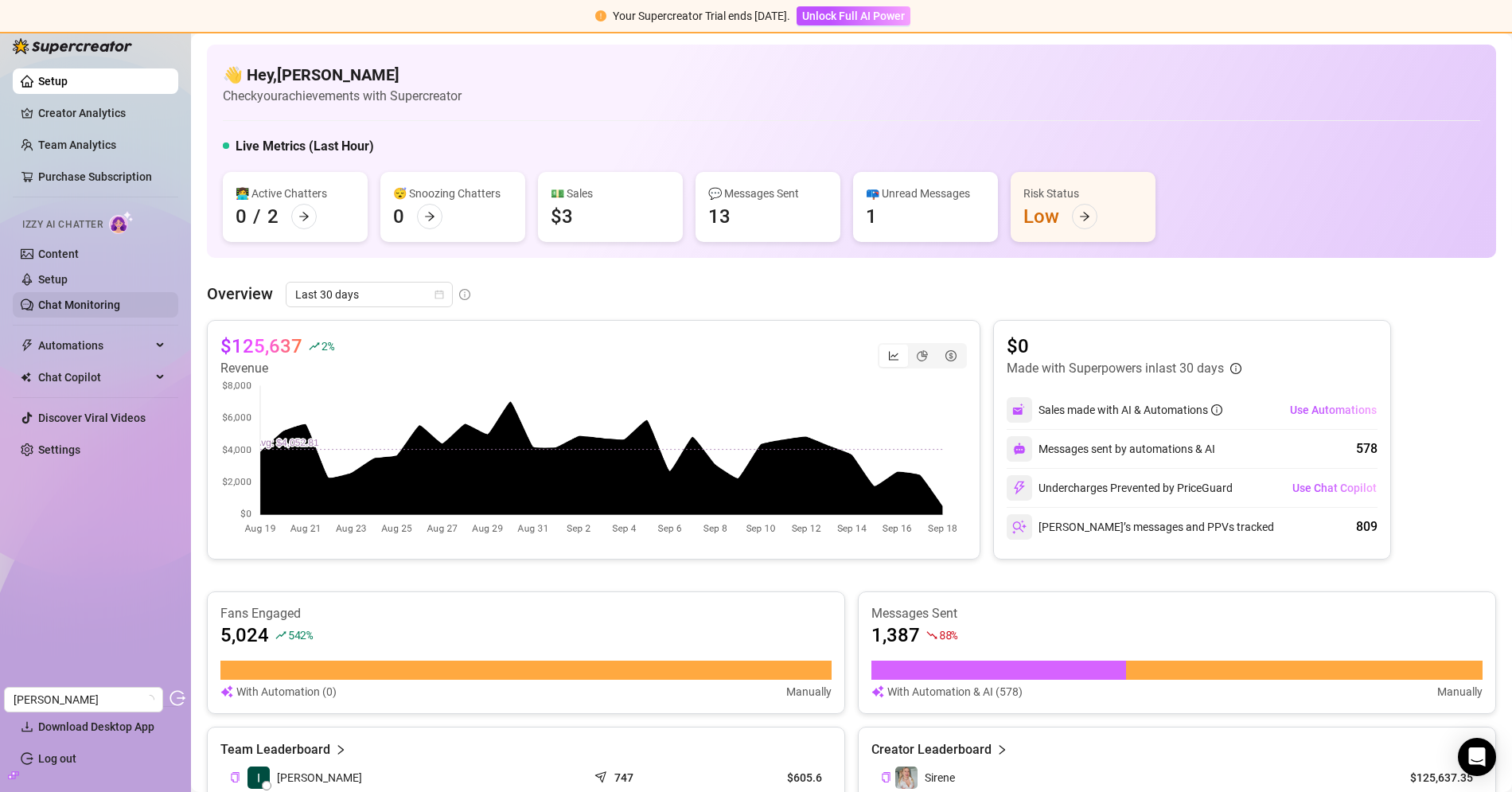
click at [89, 311] on link "Chat Monitoring" at bounding box center [79, 304] width 82 height 13
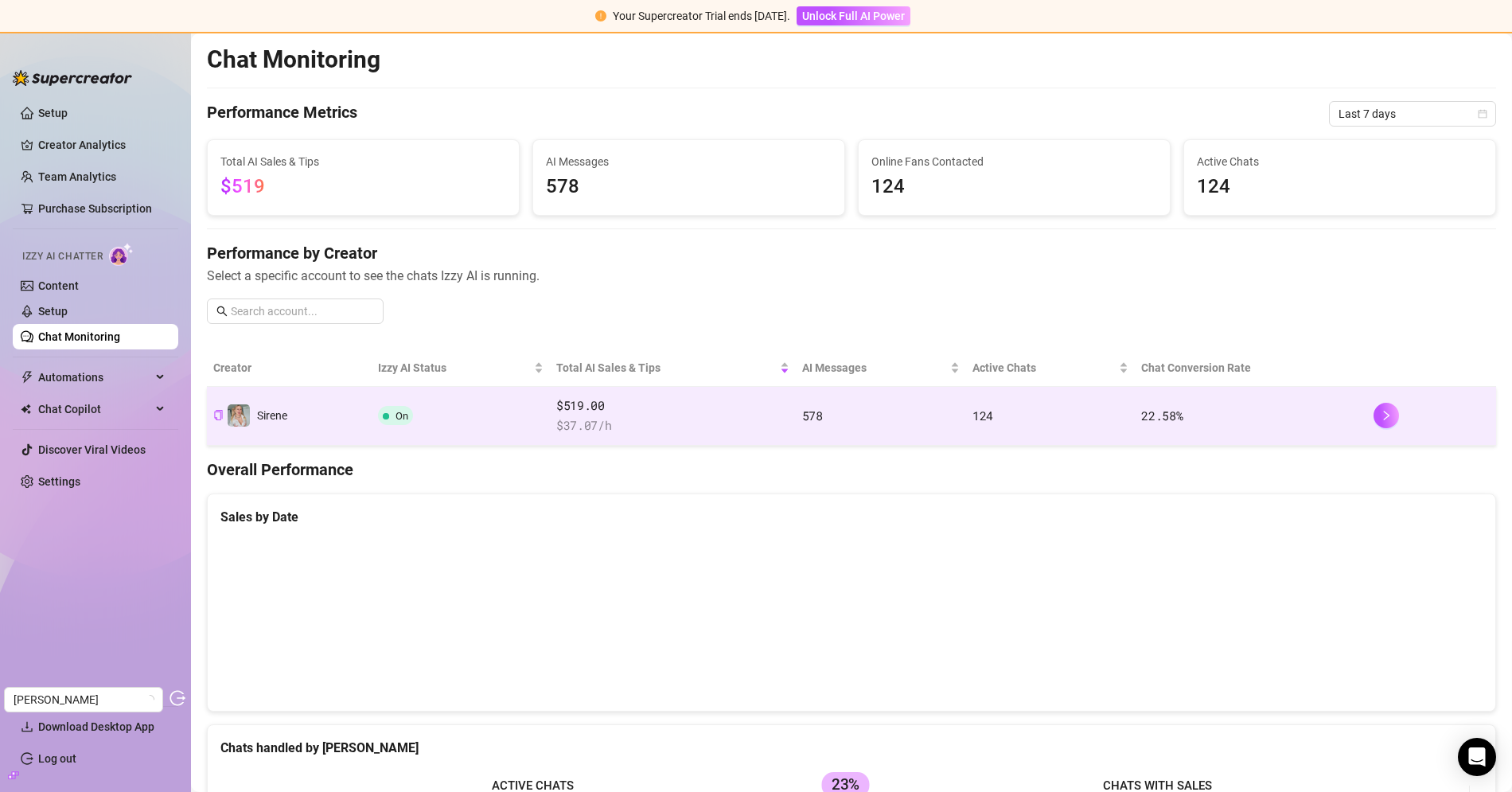
click at [601, 411] on span "$519.00" at bounding box center [672, 406] width 233 height 20
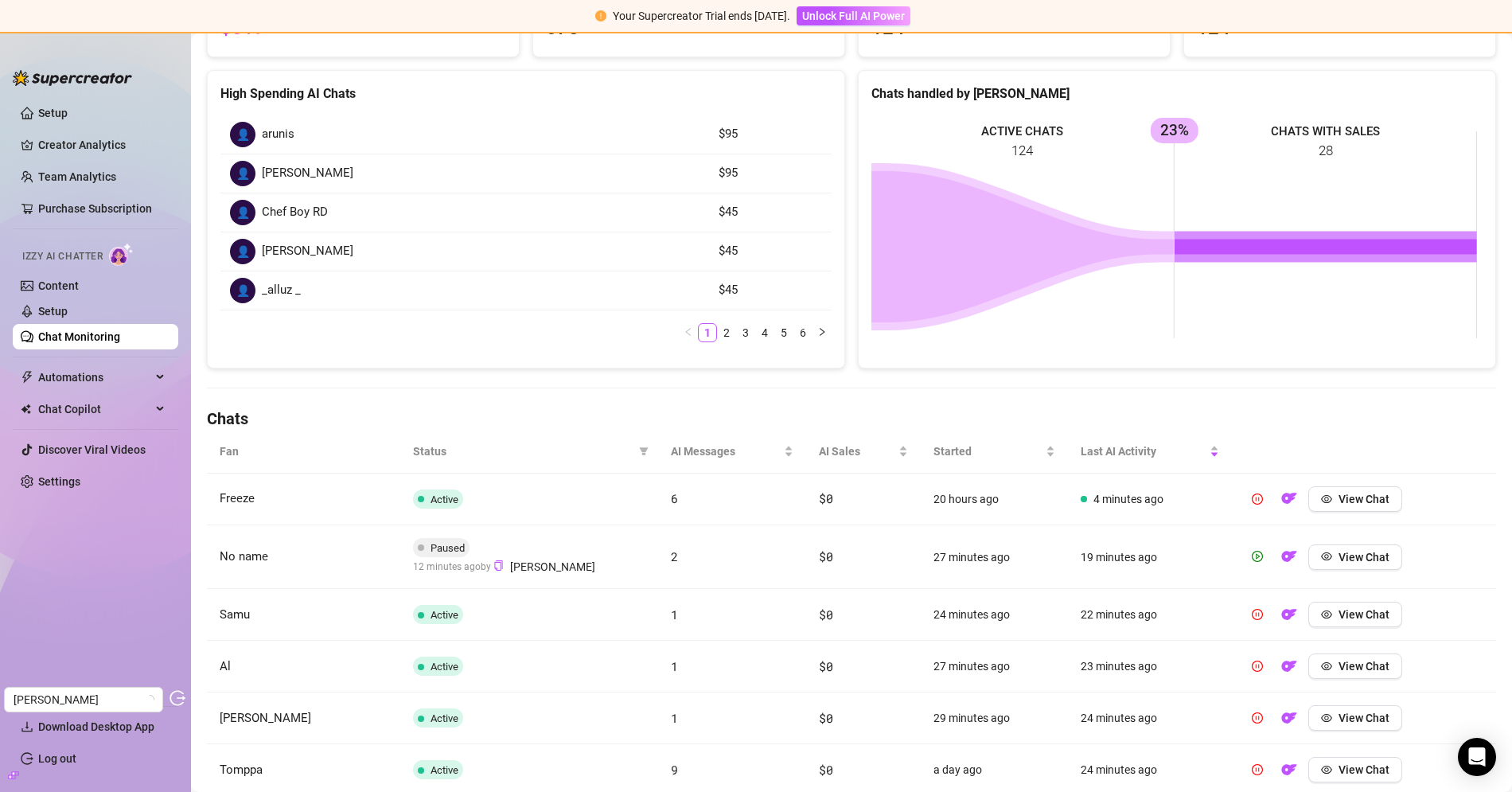
scroll to position [227, 0]
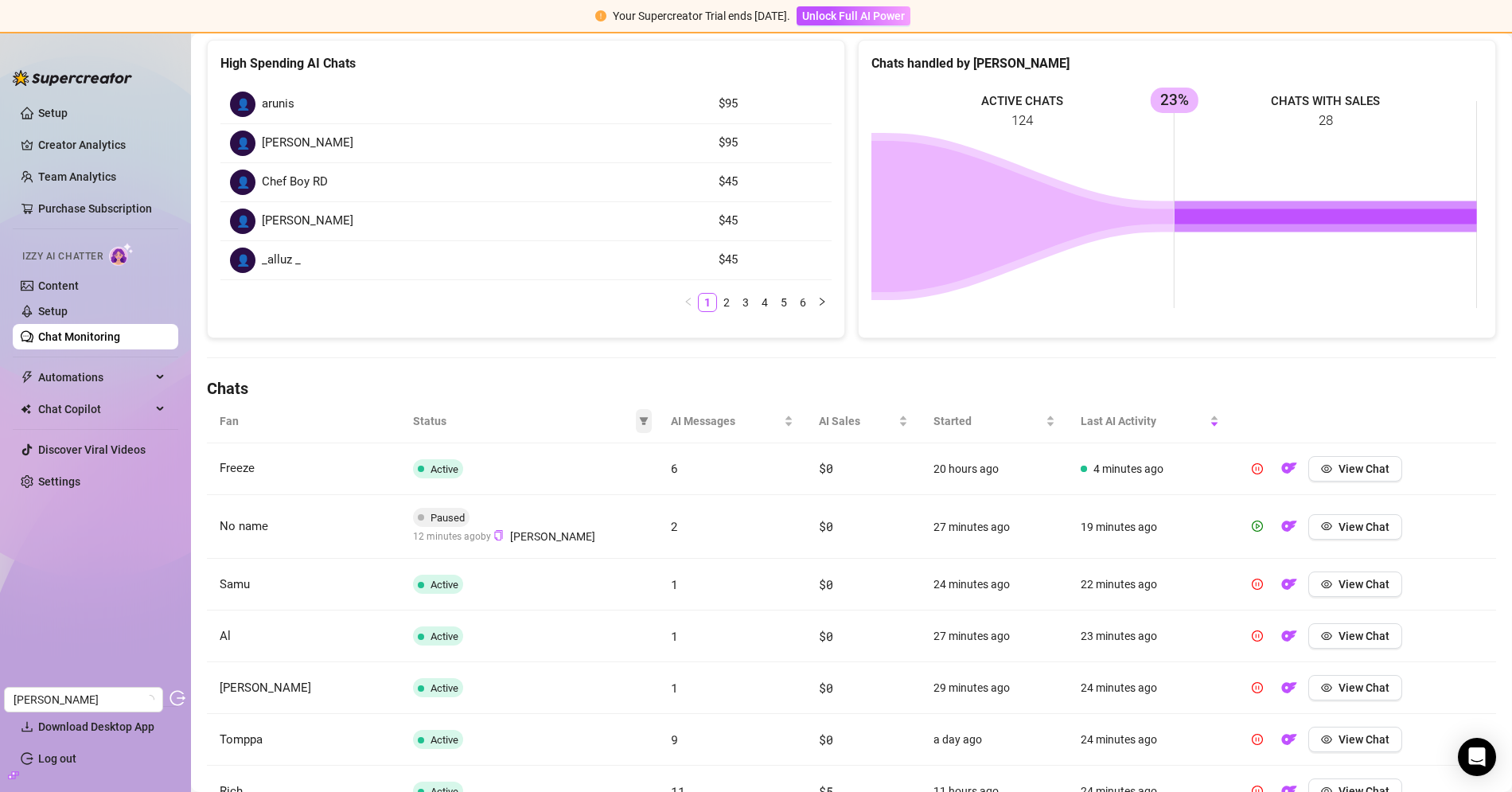
click at [635, 416] on span at bounding box center [643, 420] width 16 height 23
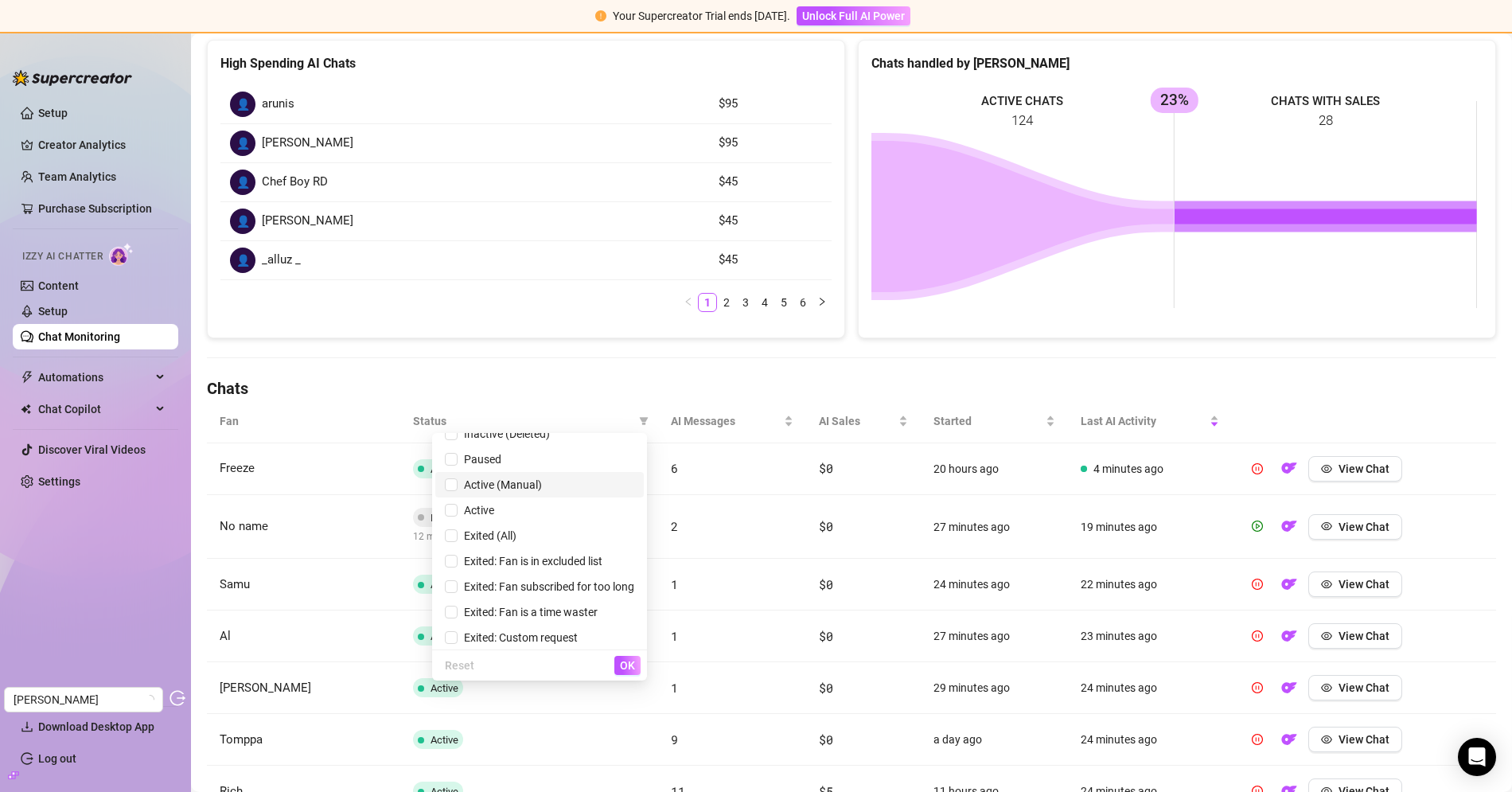
scroll to position [19, 0]
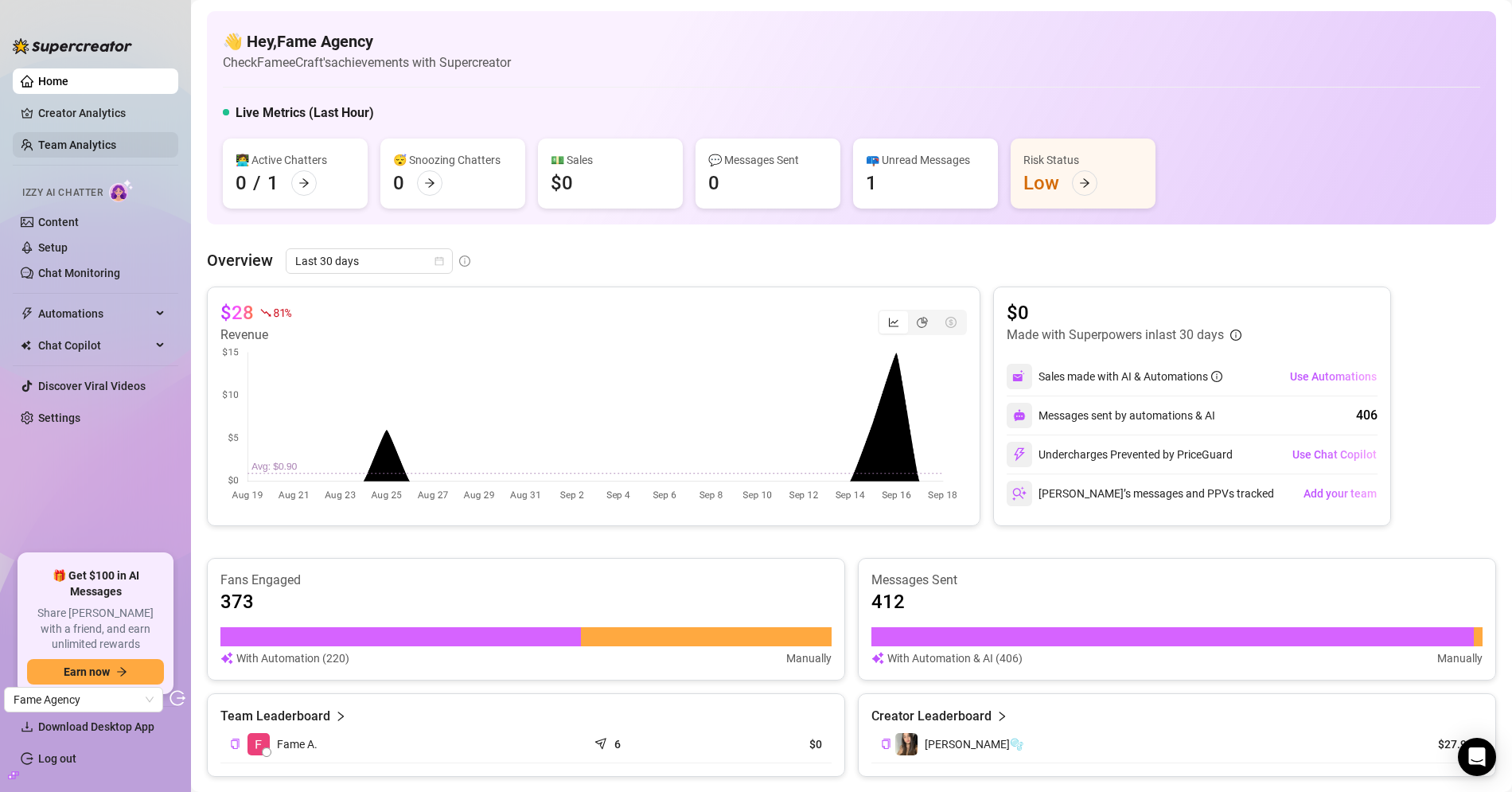
click at [104, 139] on link "Team Analytics" at bounding box center [77, 145] width 78 height 13
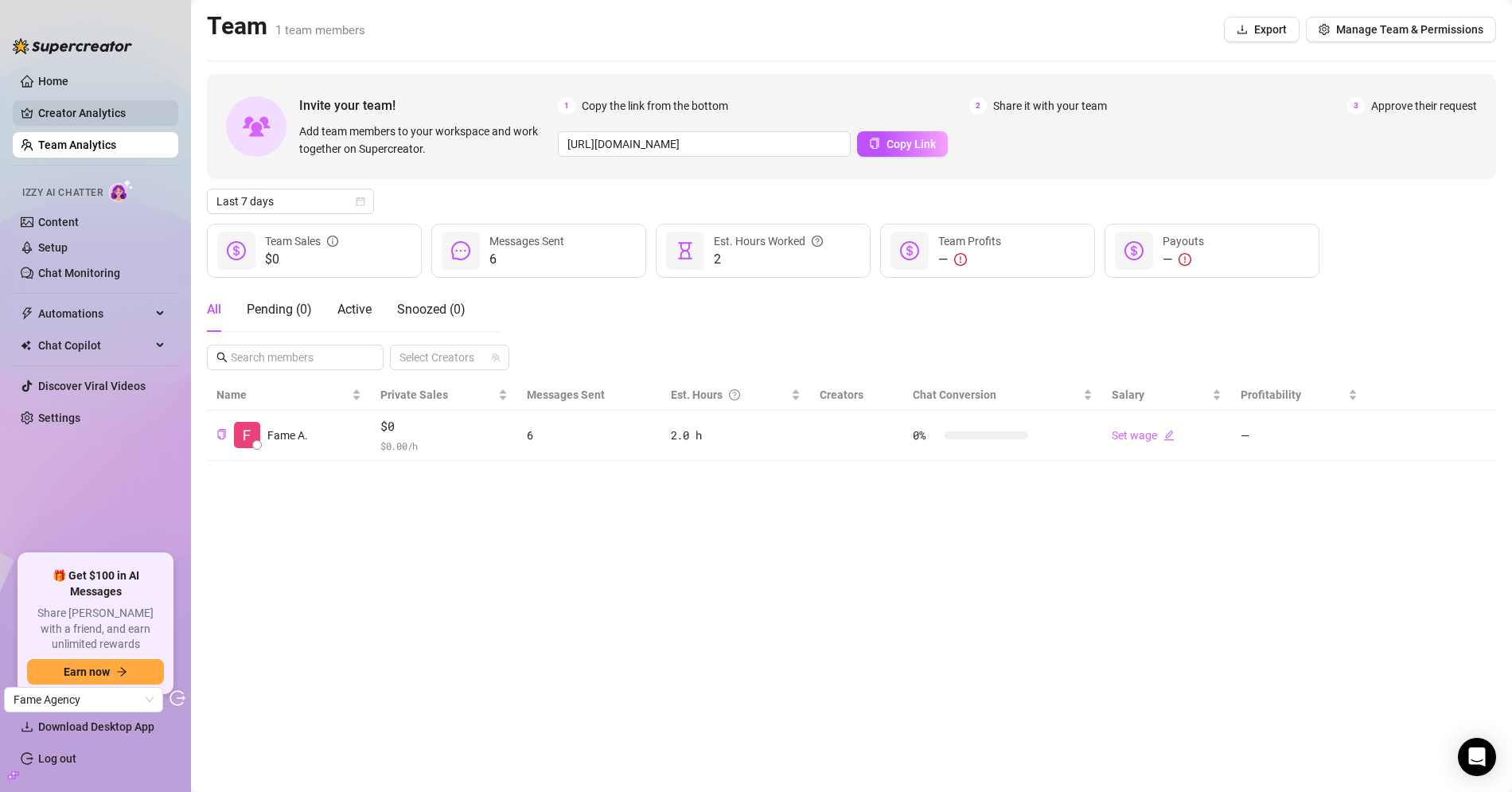
click at [91, 107] on link "Creator Analytics" at bounding box center [102, 113] width 127 height 25
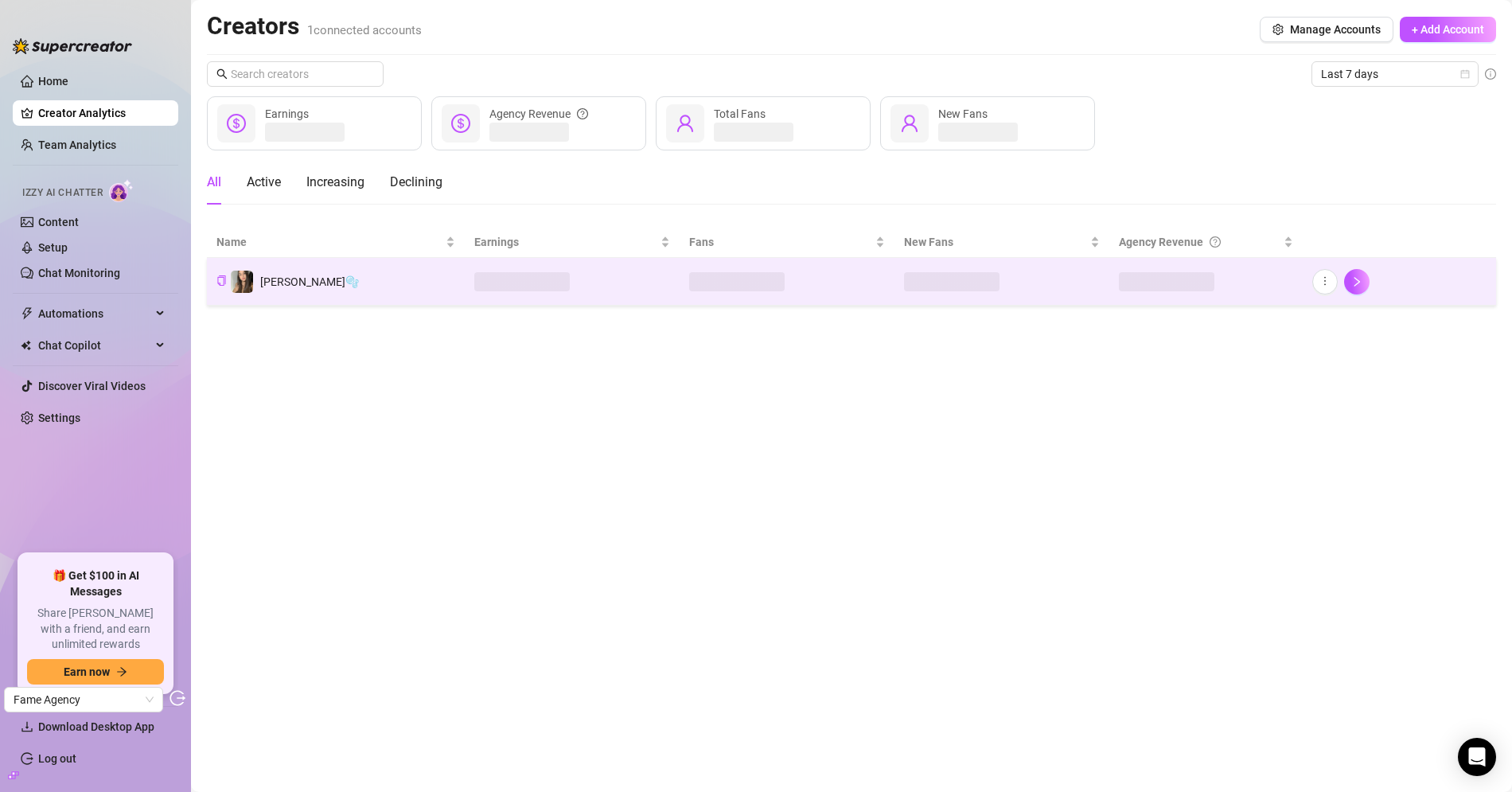
click at [350, 286] on td "[PERSON_NAME]🫧" at bounding box center [336, 282] width 258 height 48
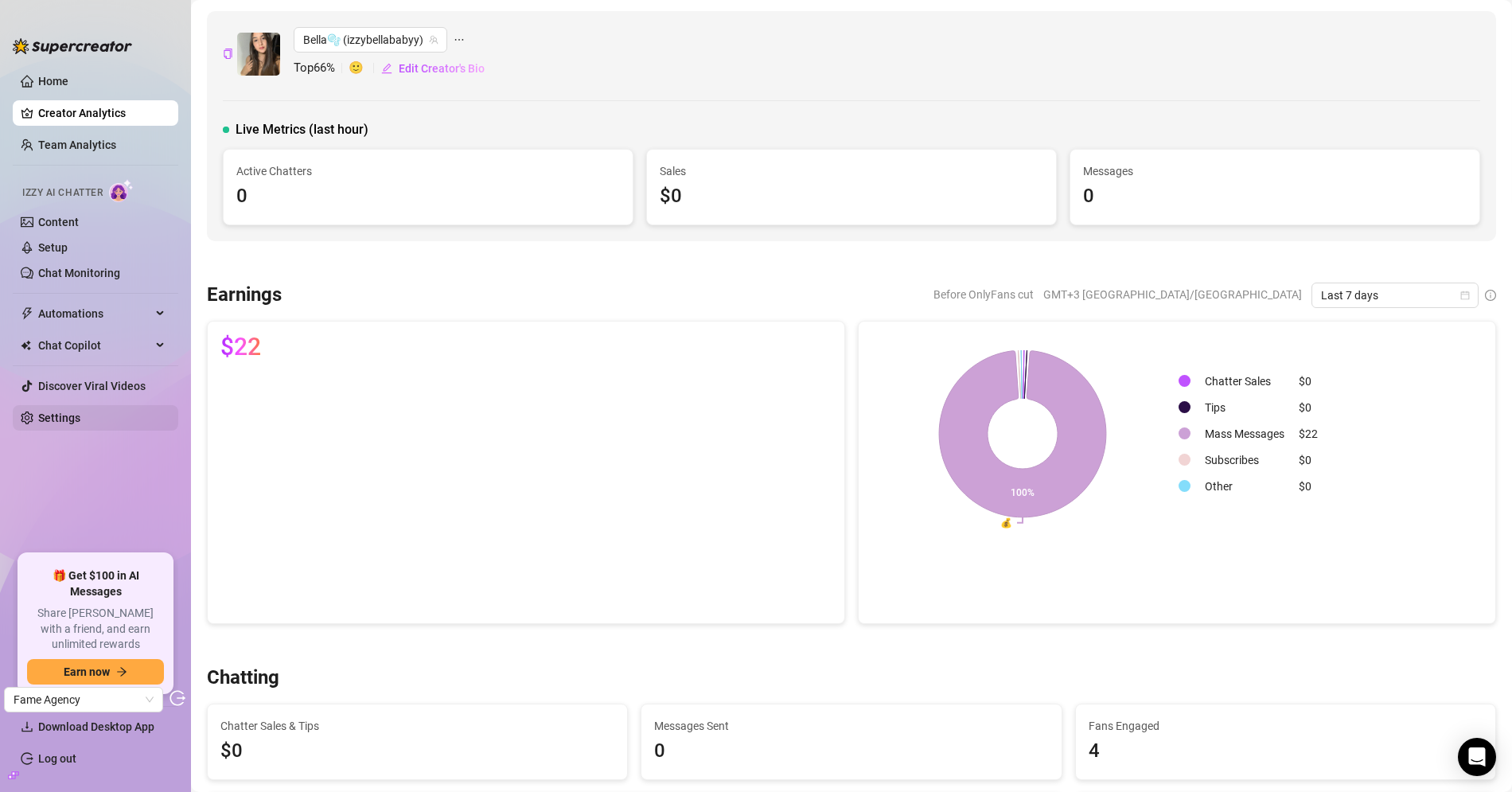
click at [53, 417] on link "Settings" at bounding box center [59, 418] width 42 height 13
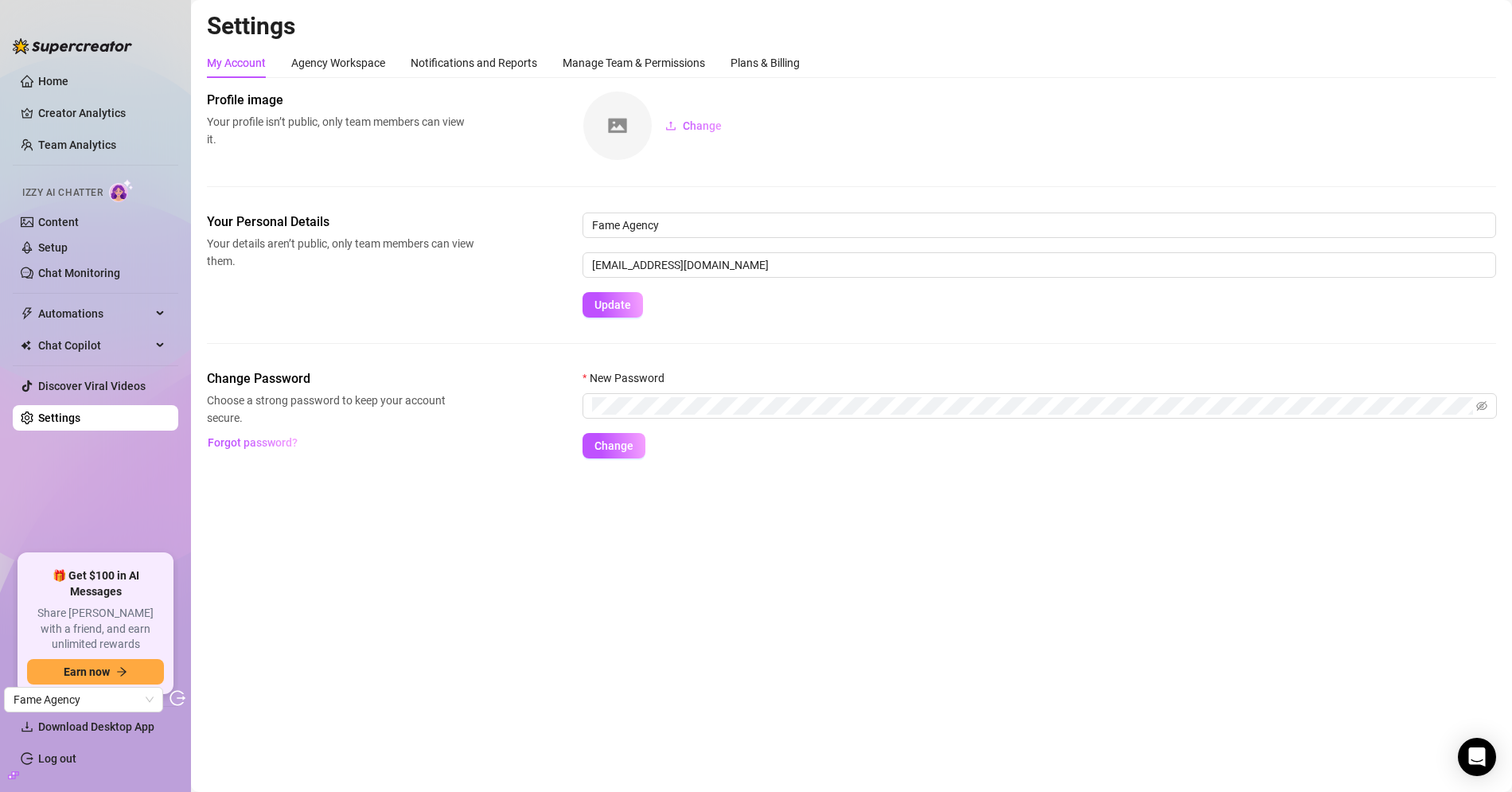
click at [765, 41] on h2 "Settings" at bounding box center [851, 25] width 1289 height 30
click at [767, 59] on div "Plans & Billing" at bounding box center [764, 63] width 69 height 18
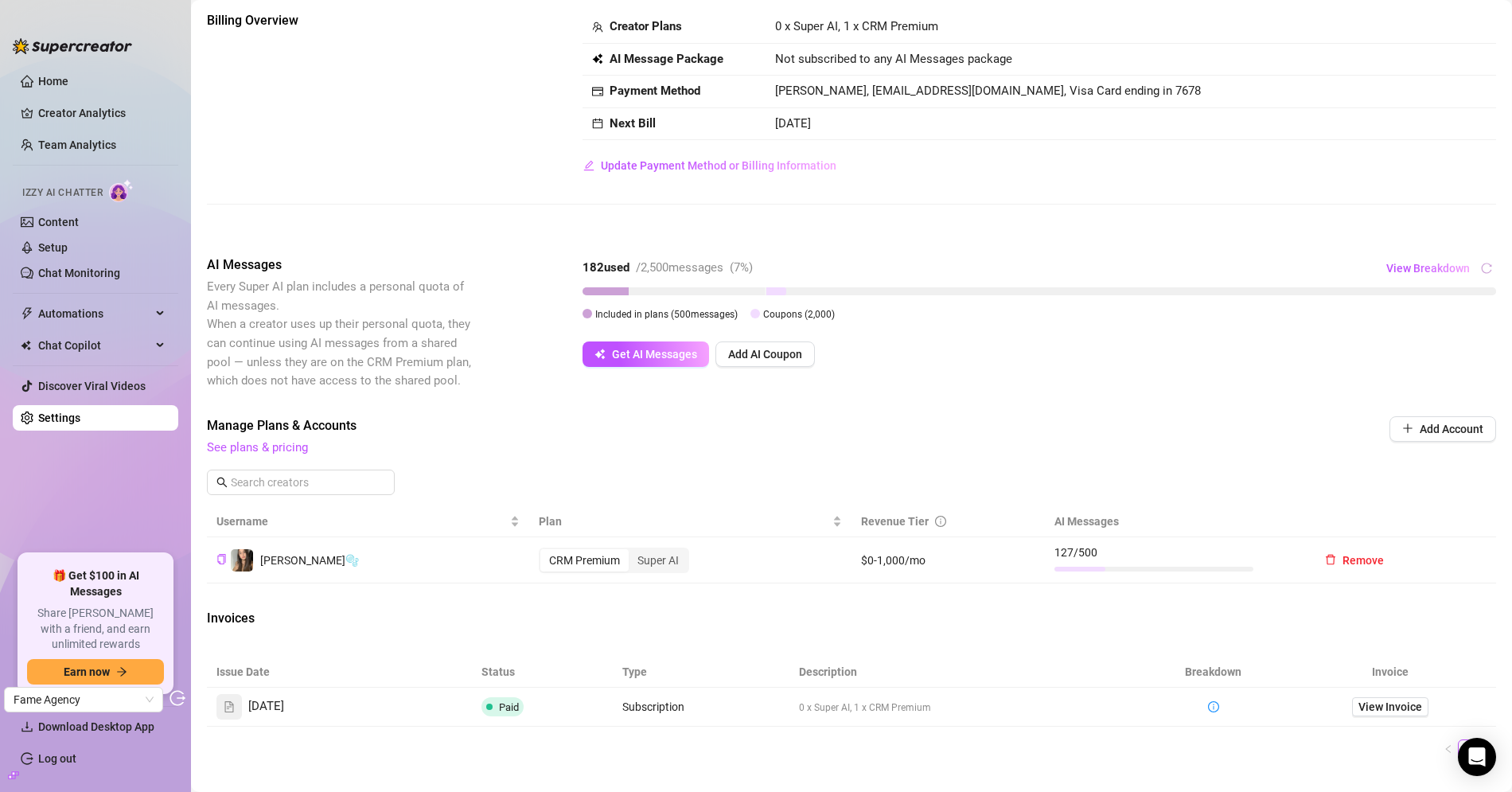
scroll to position [165, 0]
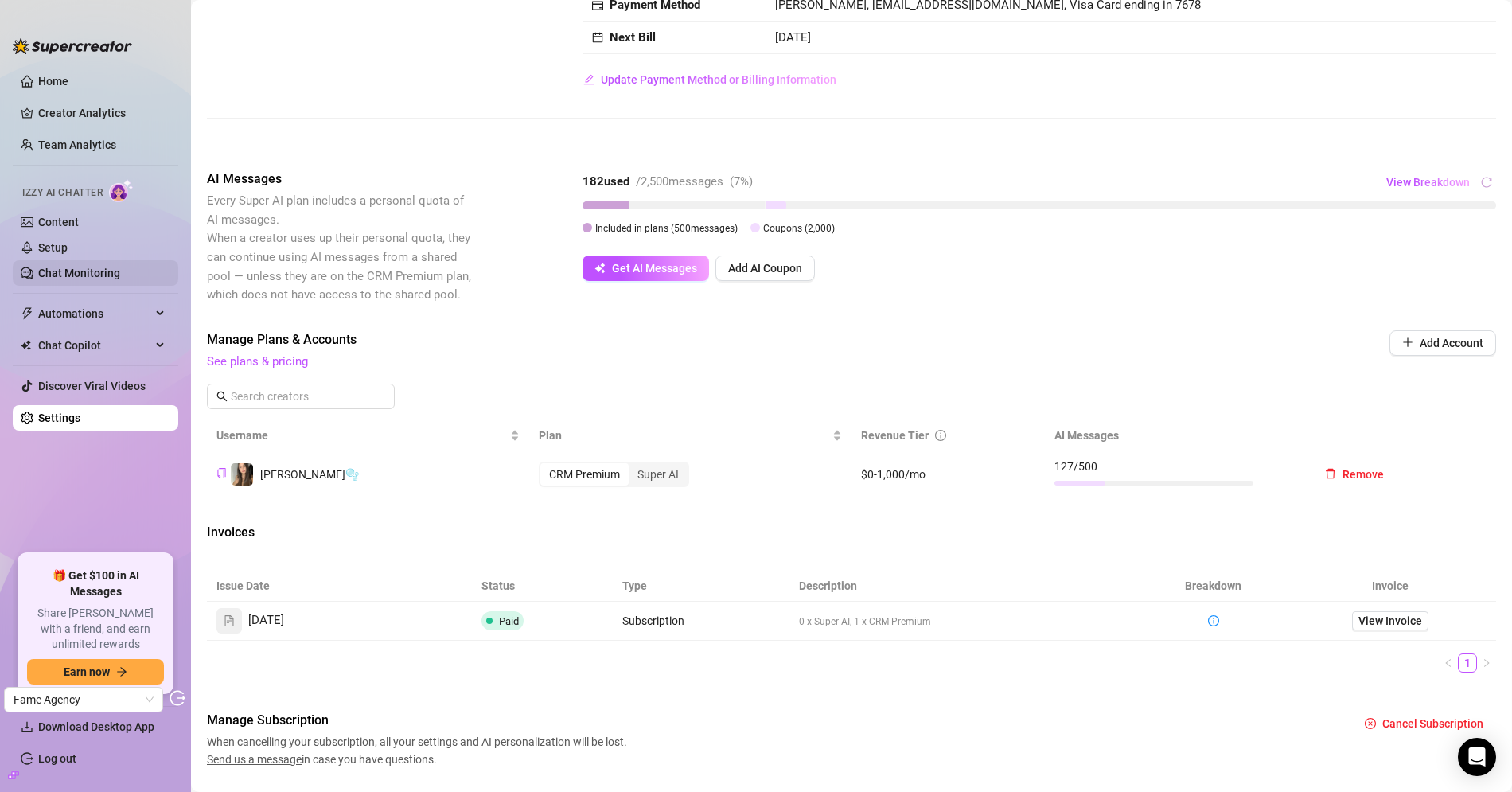
click at [73, 267] on link "Chat Monitoring" at bounding box center [79, 273] width 82 height 13
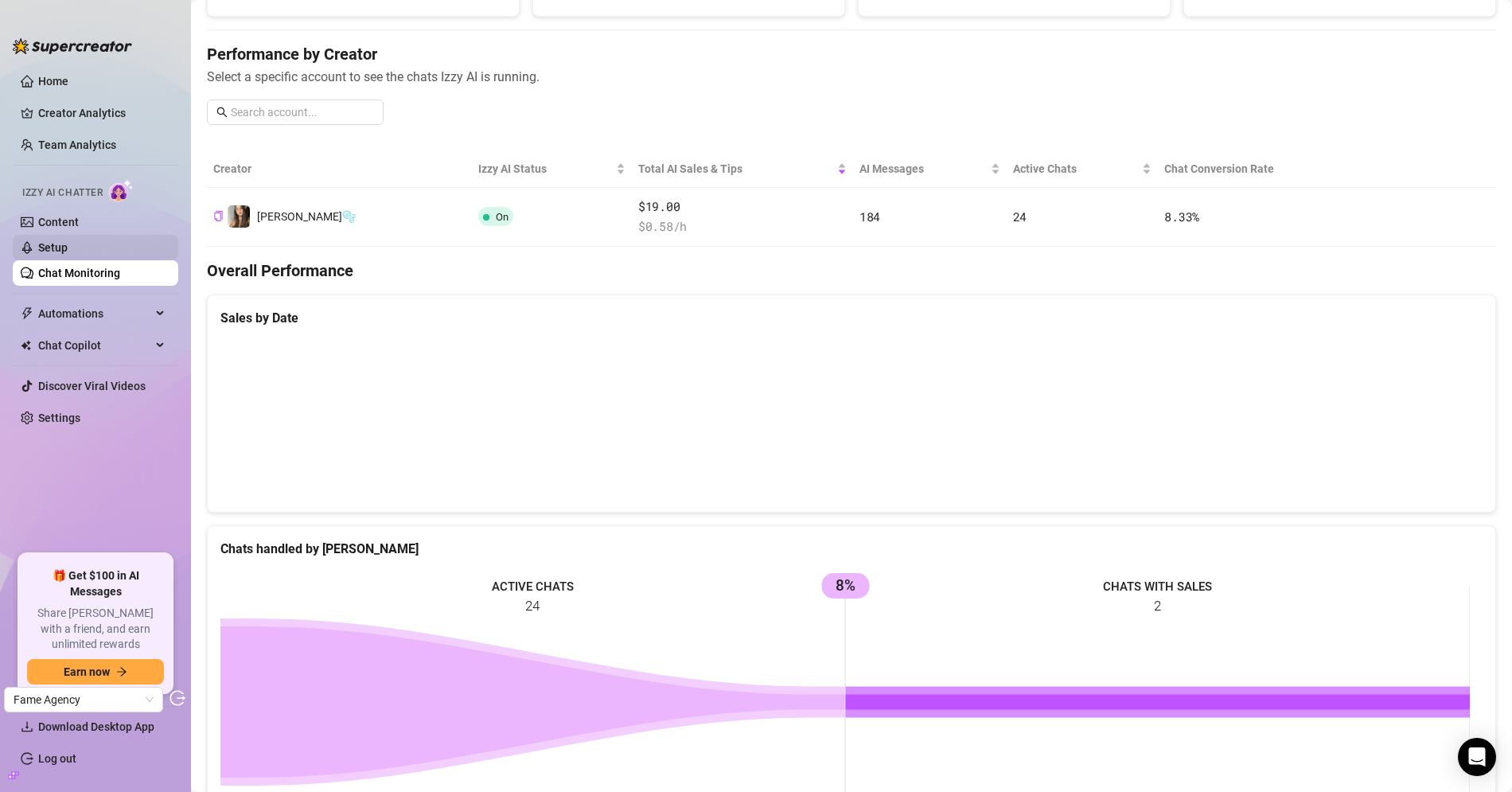
click at [66, 251] on link "Setup" at bounding box center [53, 247] width 29 height 13
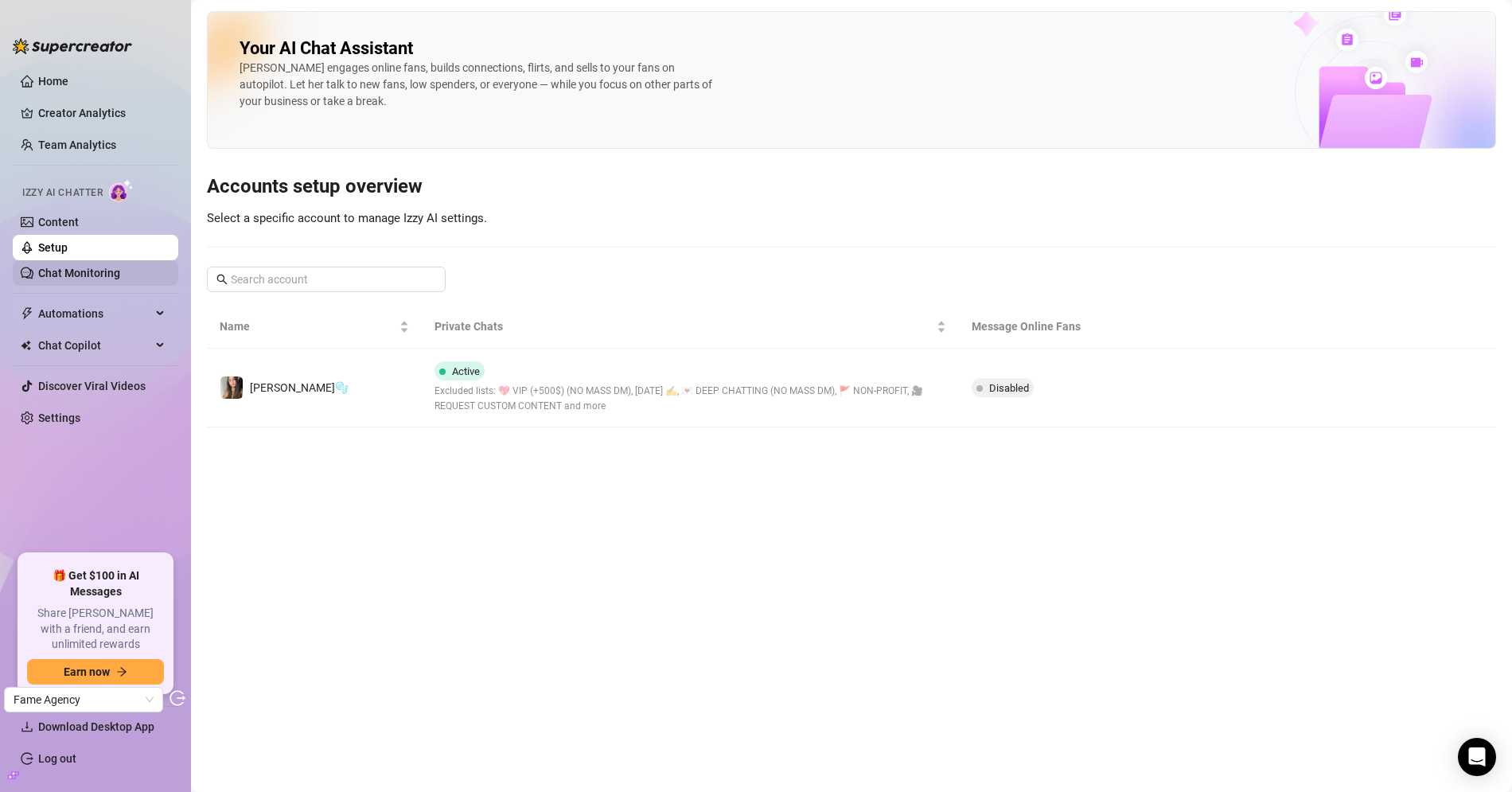
click at [102, 278] on link "Chat Monitoring" at bounding box center [79, 273] width 82 height 13
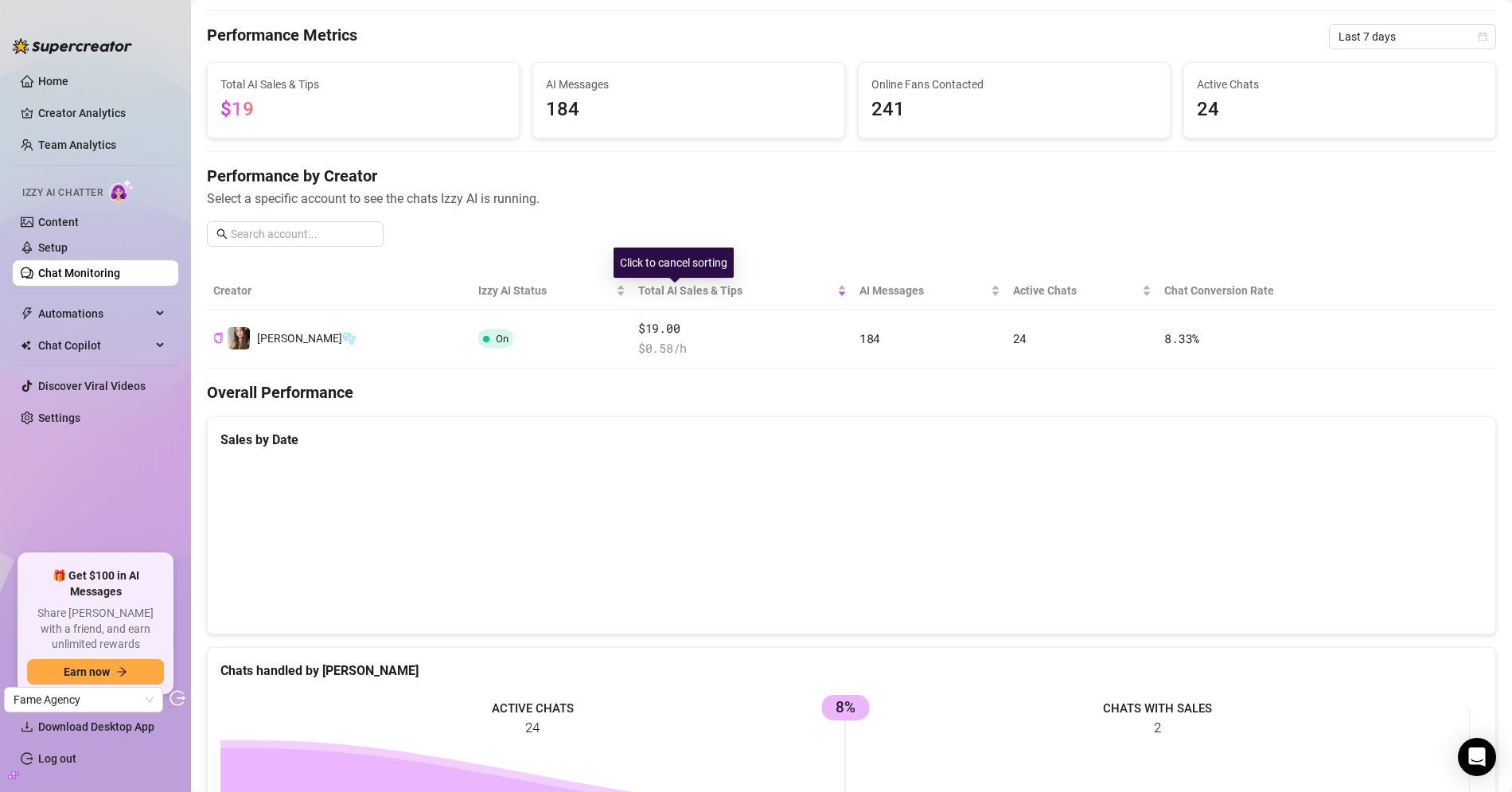
scroll to position [119, 0]
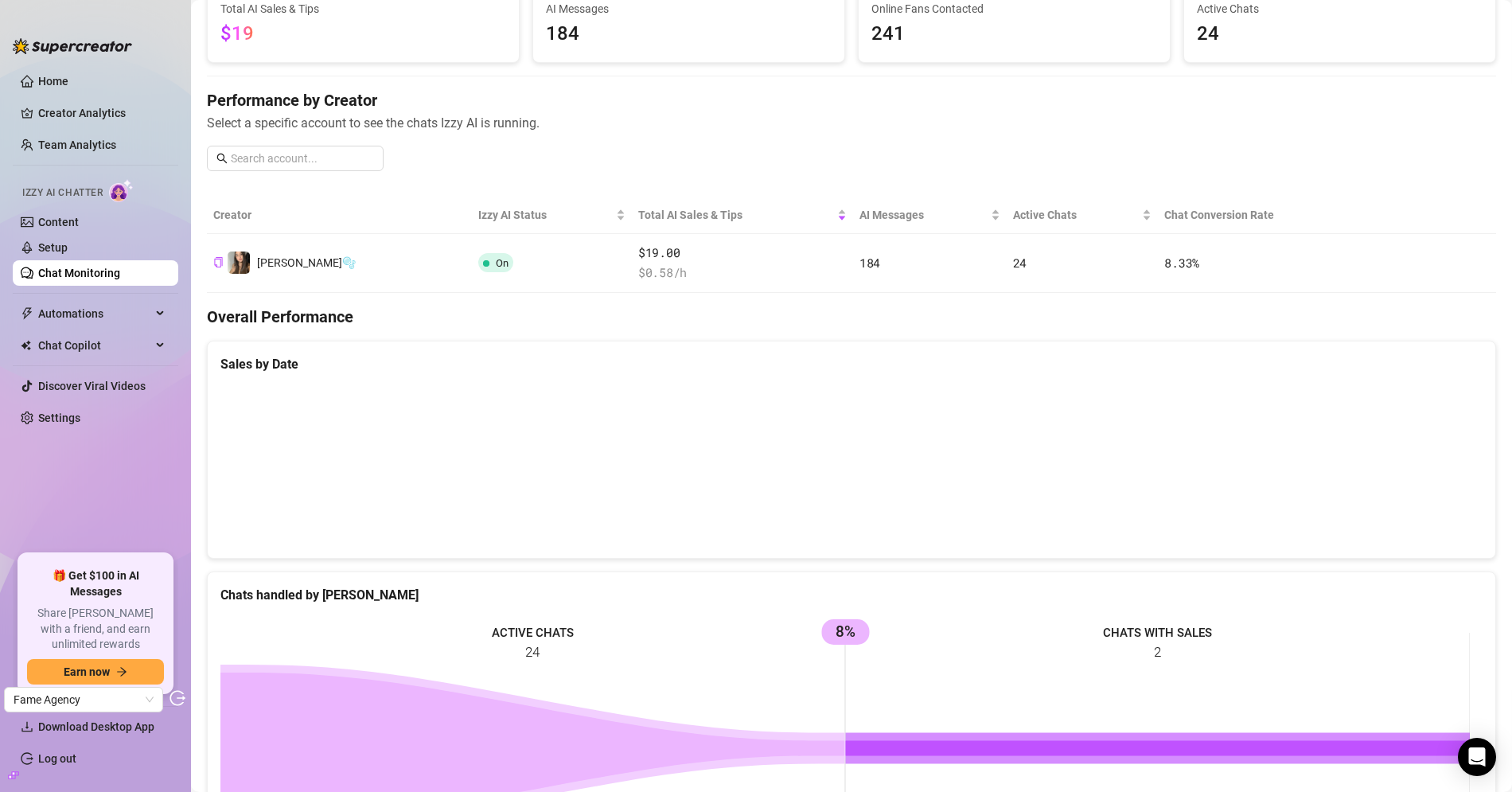
drag, startPoint x: 84, startPoint y: 243, endPoint x: 154, endPoint y: 259, distance: 71.8
click at [67, 243] on link "Setup" at bounding box center [53, 247] width 29 height 13
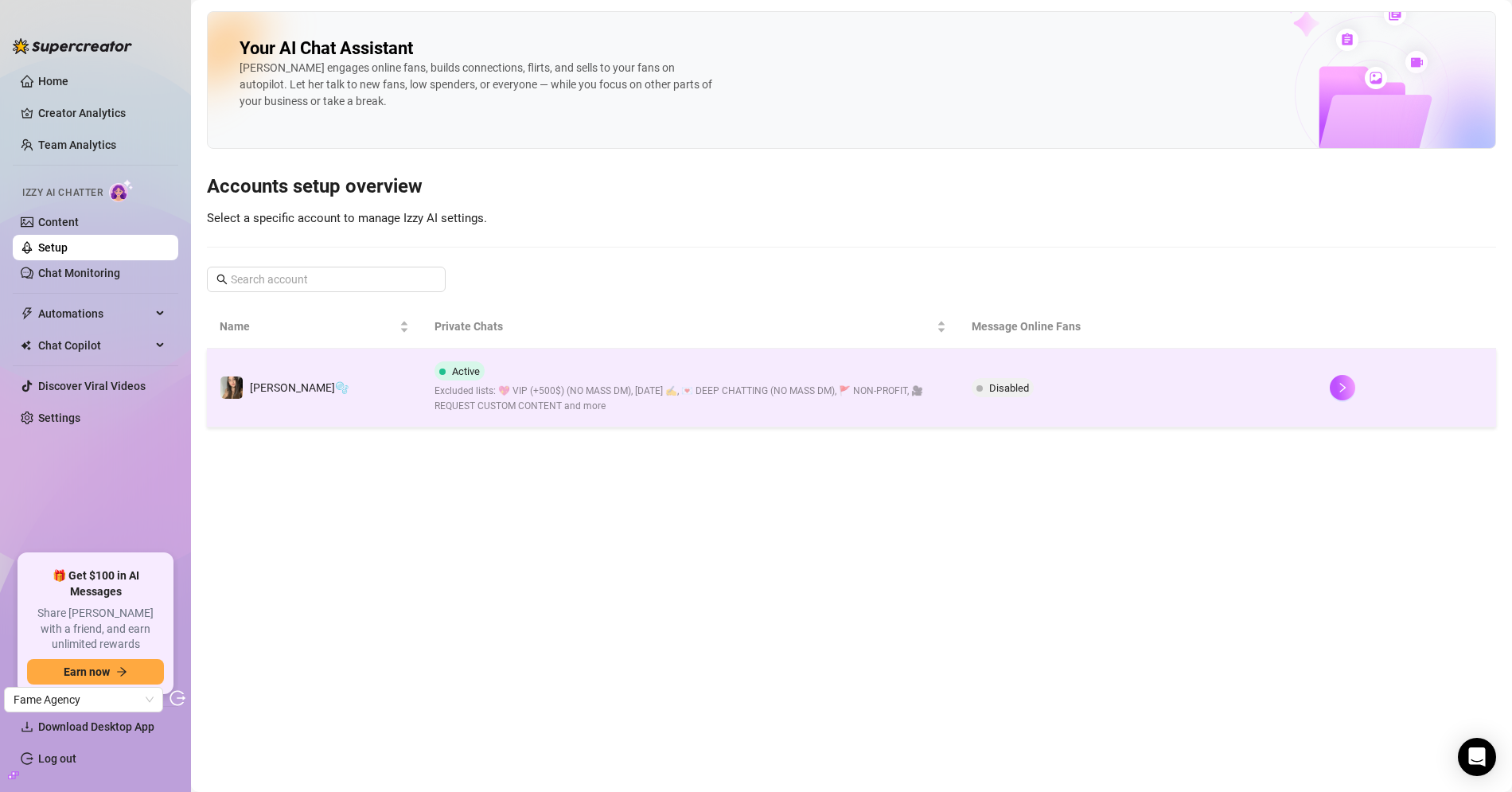
click at [365, 374] on td "[PERSON_NAME]🫧" at bounding box center [315, 388] width 215 height 79
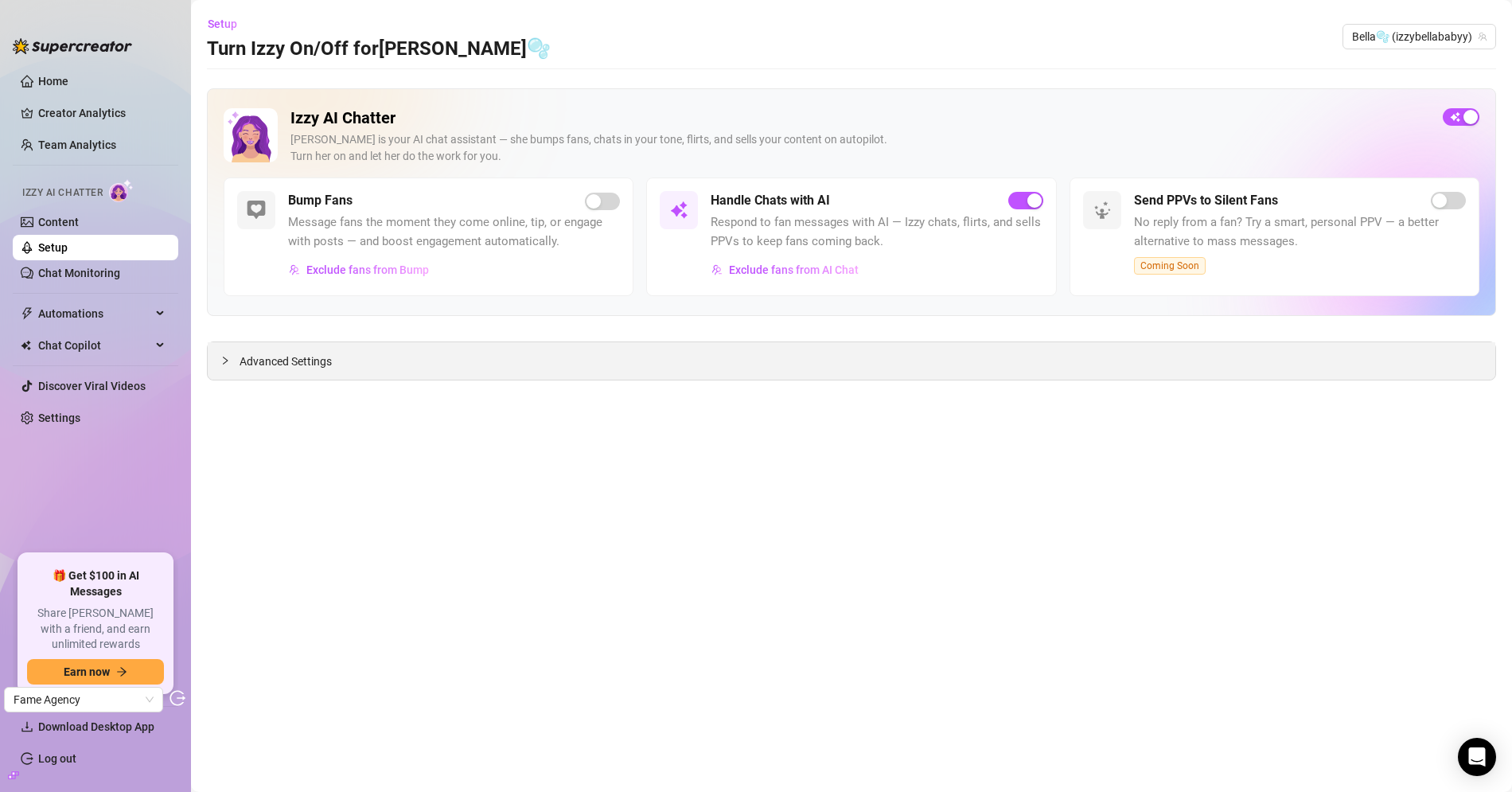
click at [321, 364] on span "Advanced Settings" at bounding box center [285, 362] width 92 height 18
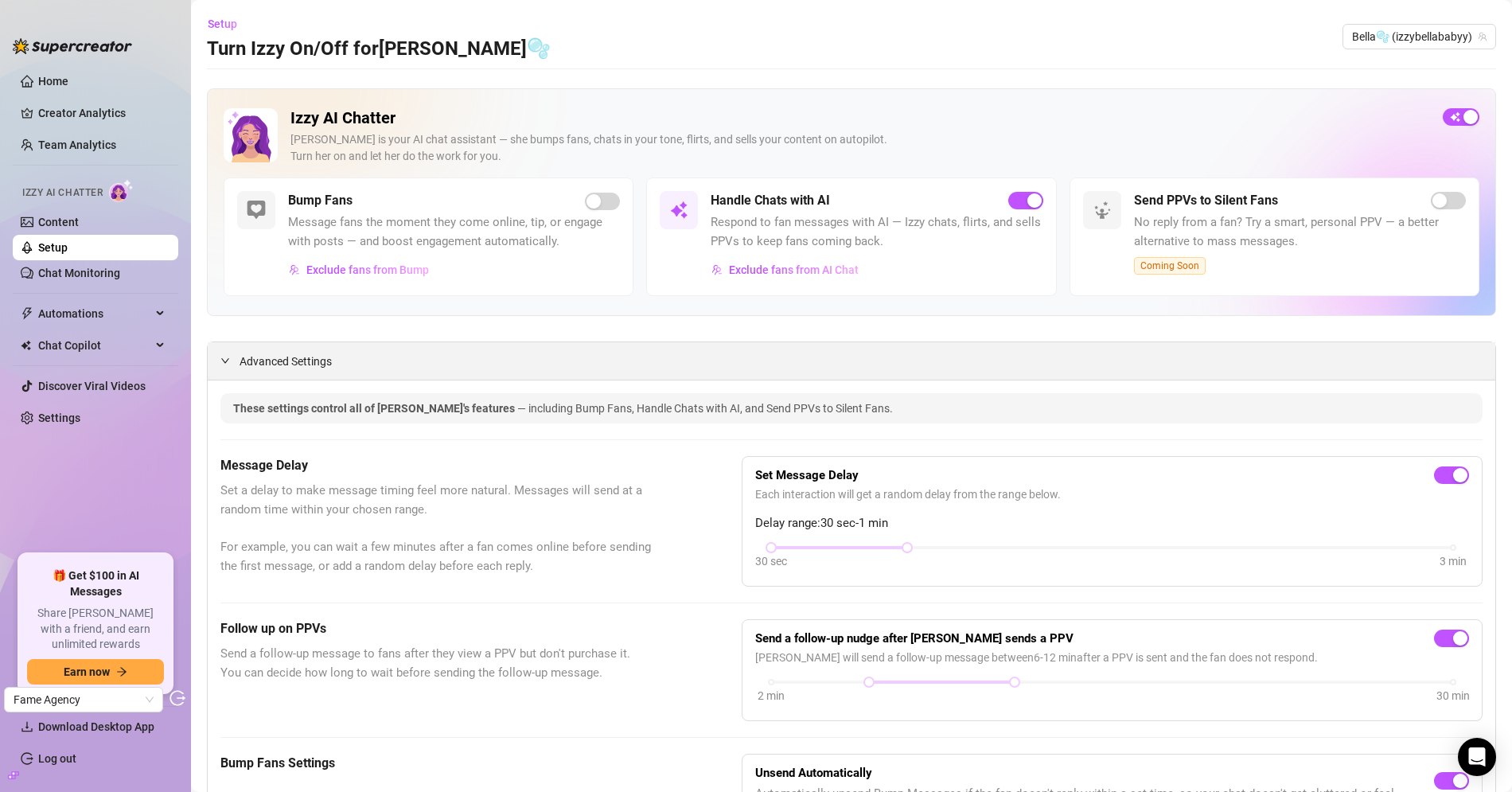
click at [281, 359] on span "Advanced Settings" at bounding box center [285, 362] width 92 height 18
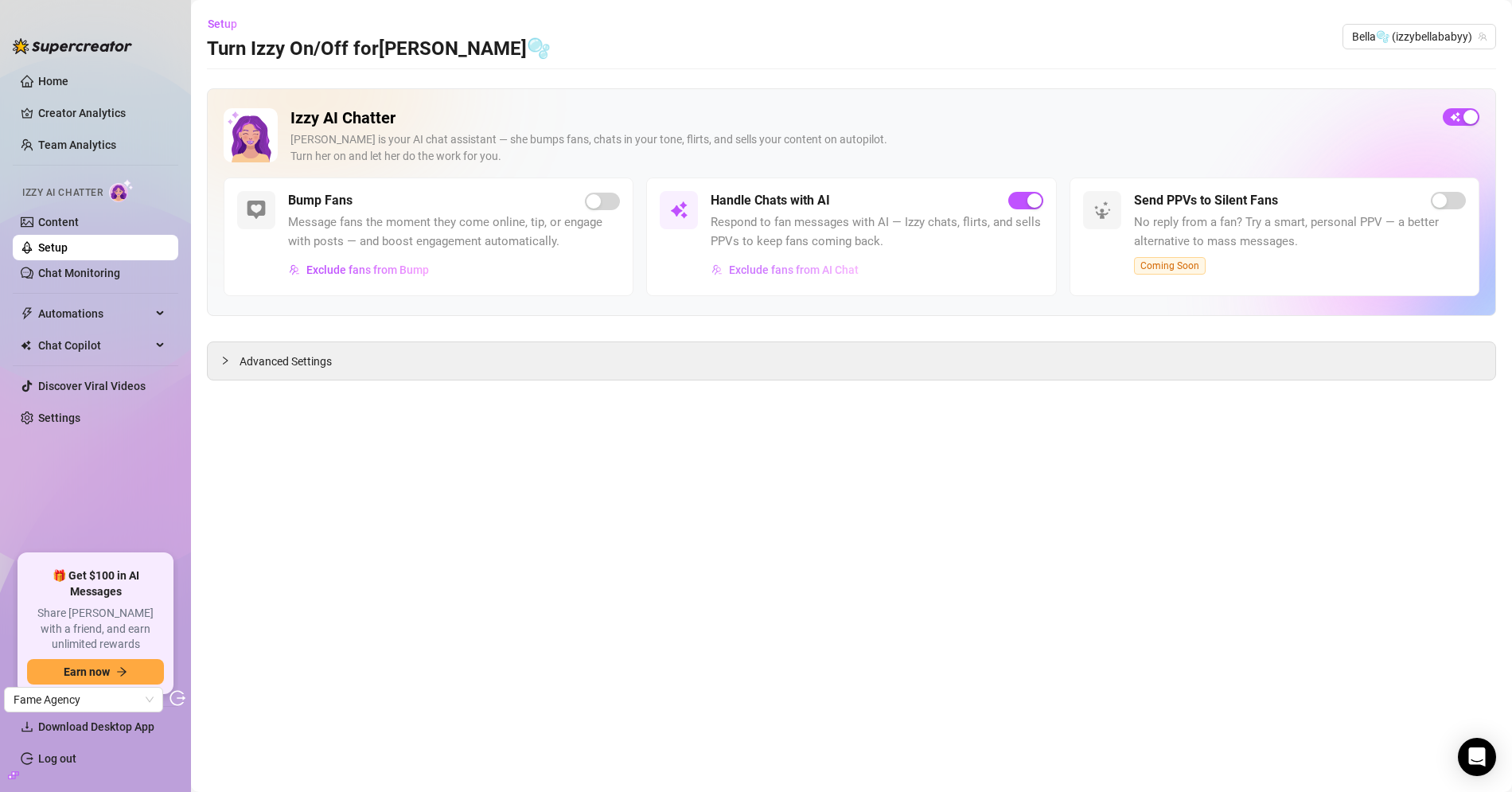
click at [755, 276] on button "Exclude fans from AI Chat" at bounding box center [785, 270] width 149 height 25
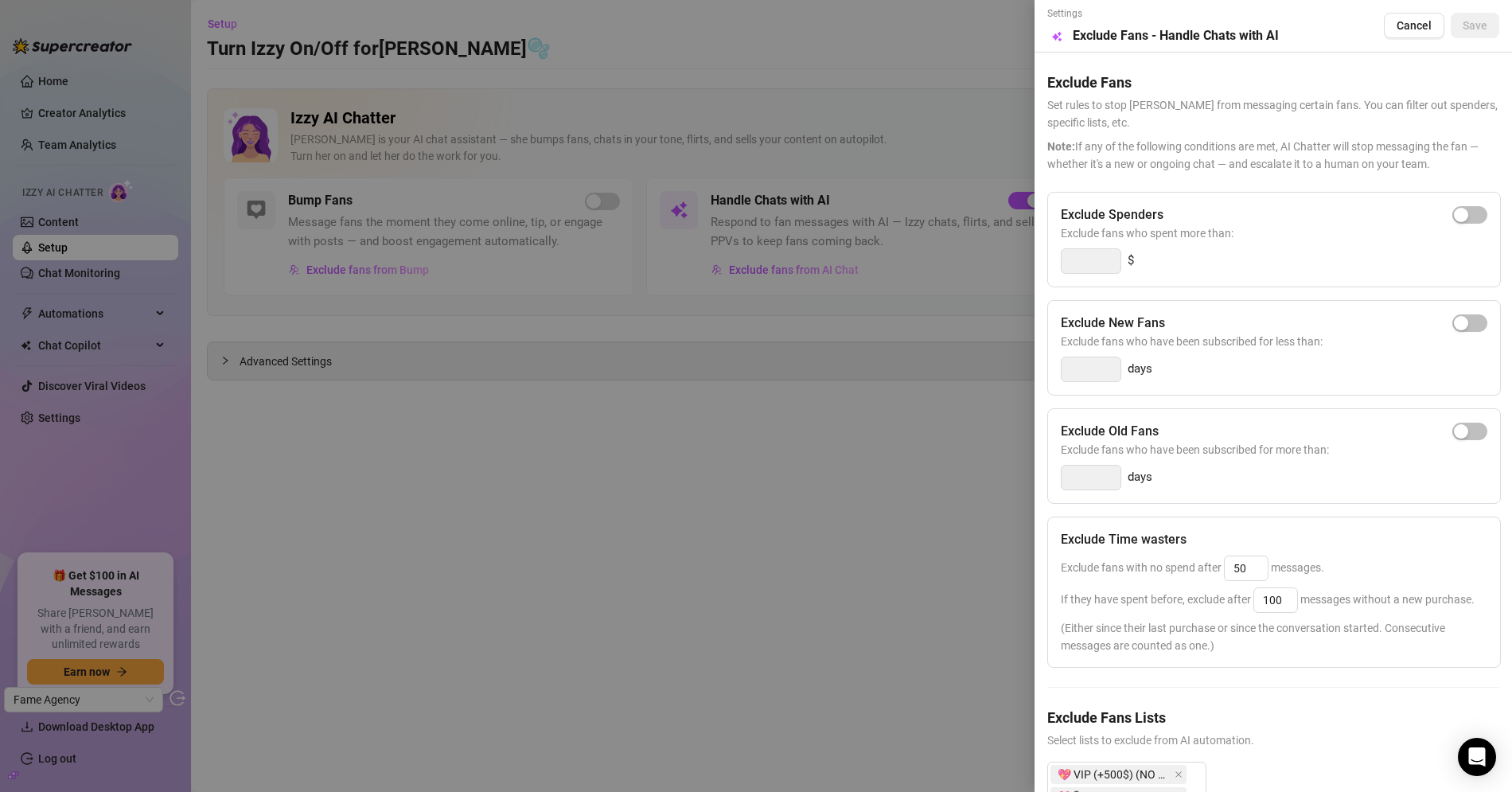
drag, startPoint x: 699, startPoint y: 340, endPoint x: 573, endPoint y: 313, distance: 128.9
click at [699, 340] on div at bounding box center [756, 396] width 1512 height 792
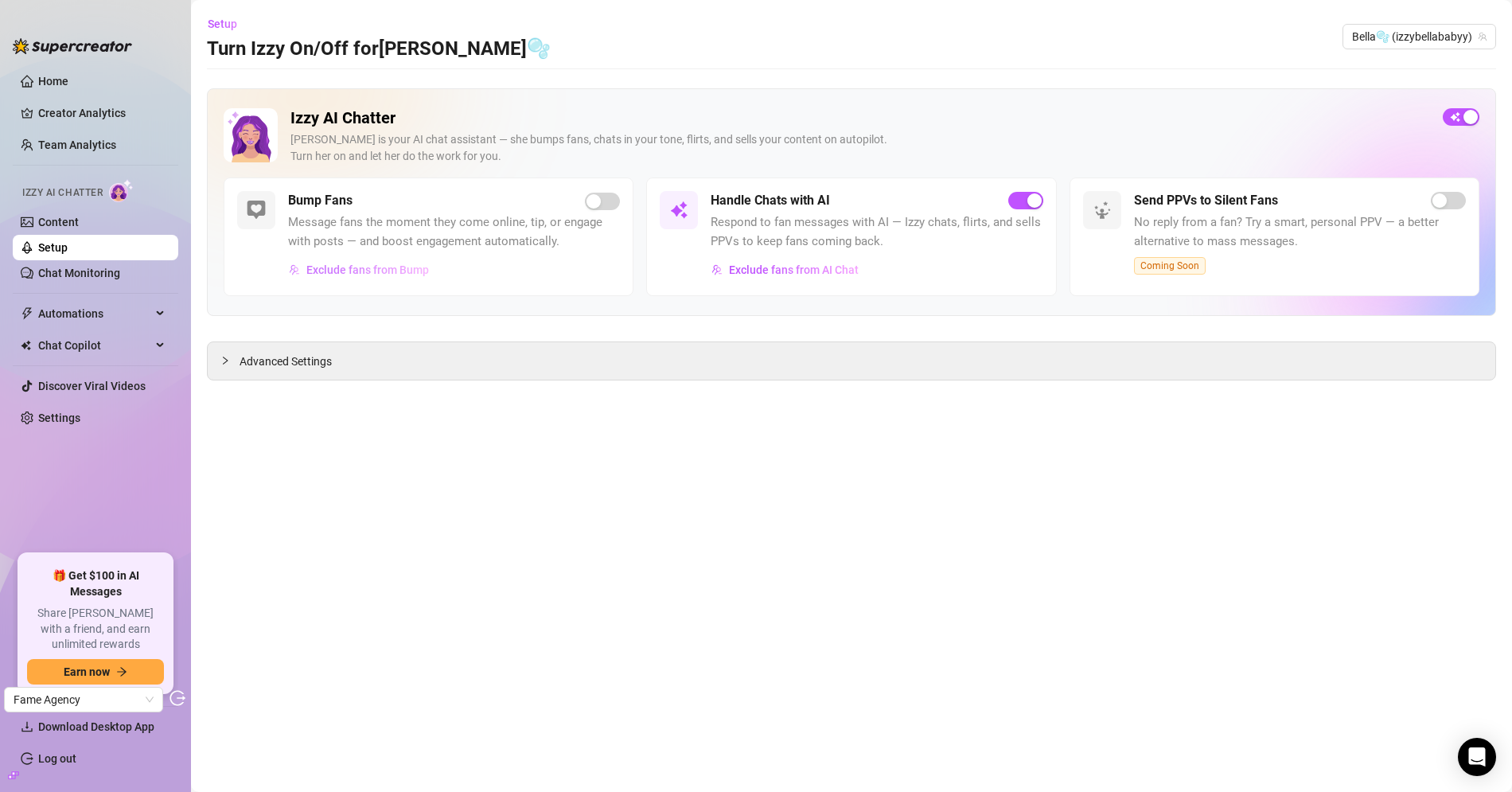
click at [350, 265] on span "Exclude fans from Bump" at bounding box center [367, 269] width 122 height 13
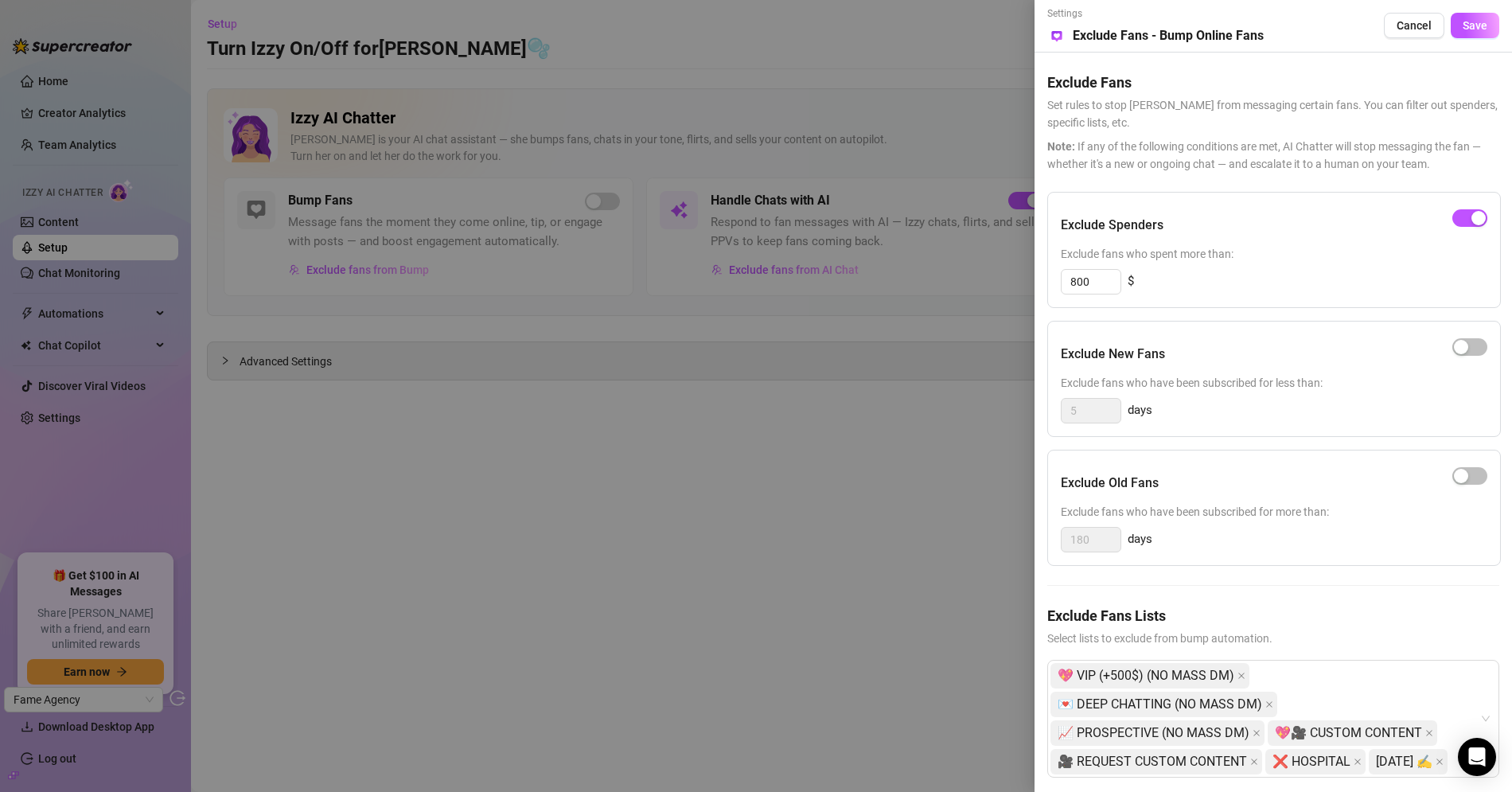
click at [569, 390] on div at bounding box center [756, 396] width 1512 height 792
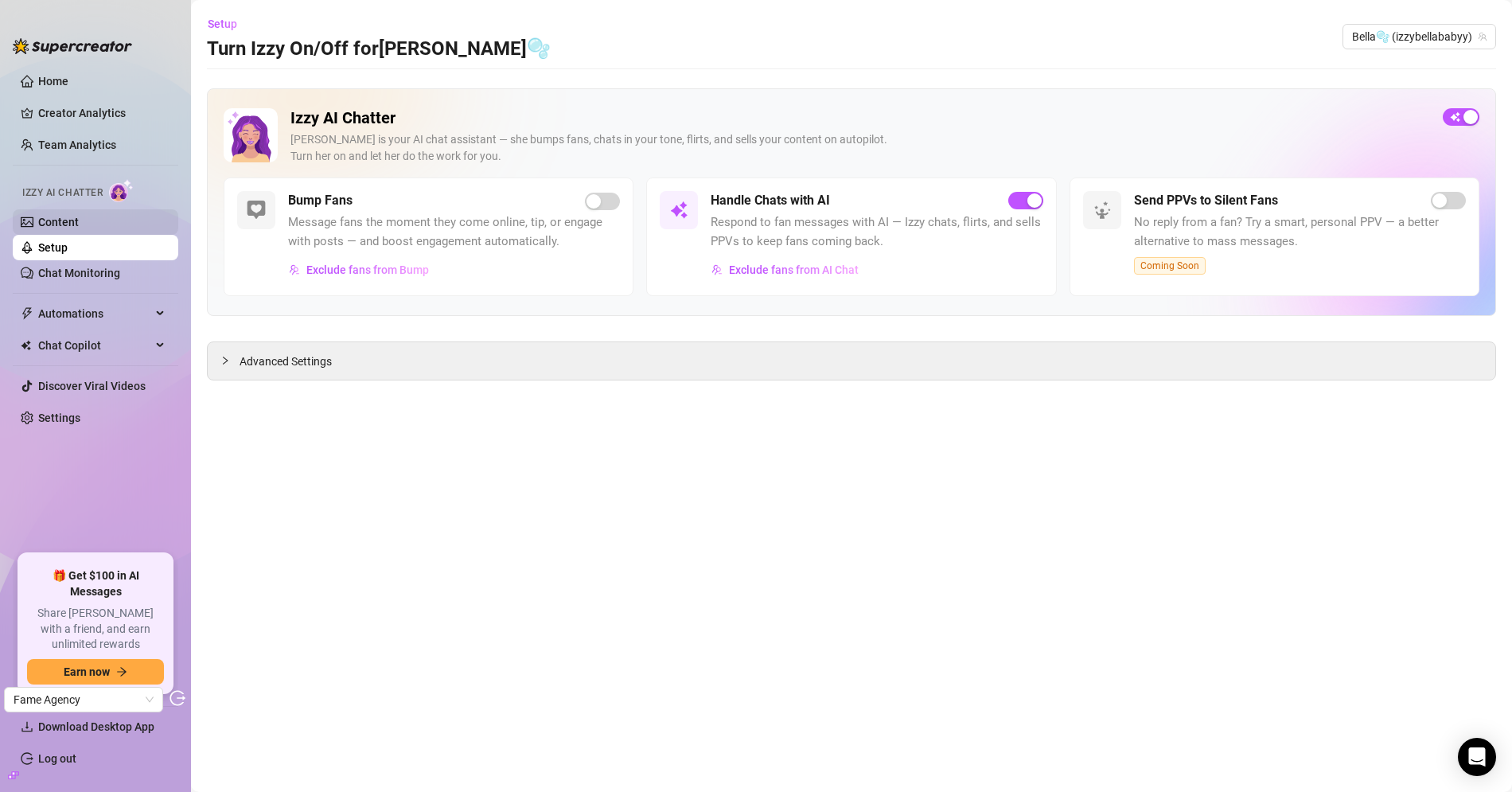
click at [79, 219] on link "Content" at bounding box center [59, 222] width 41 height 13
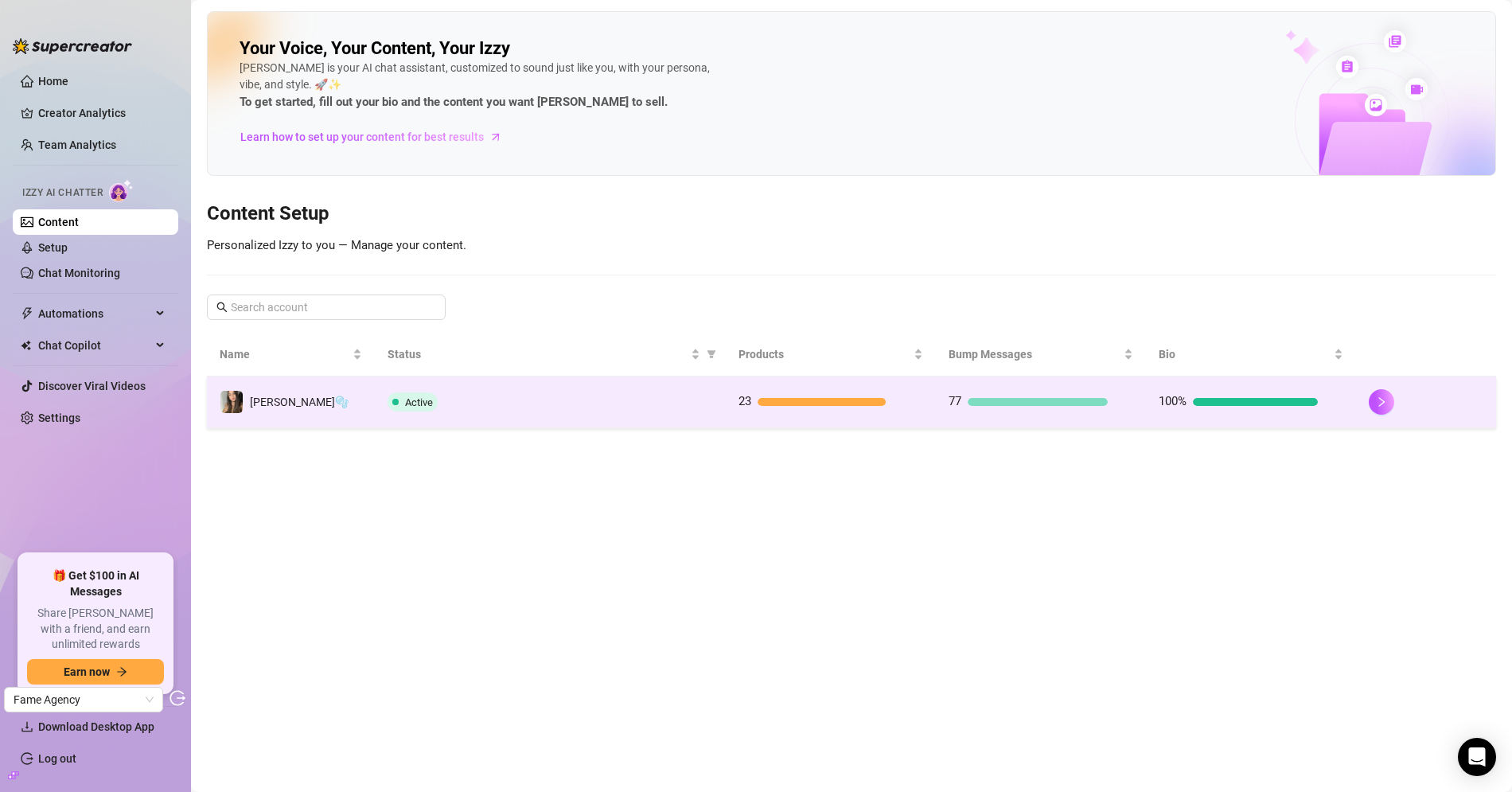
click at [571, 423] on td "Active" at bounding box center [549, 402] width 350 height 52
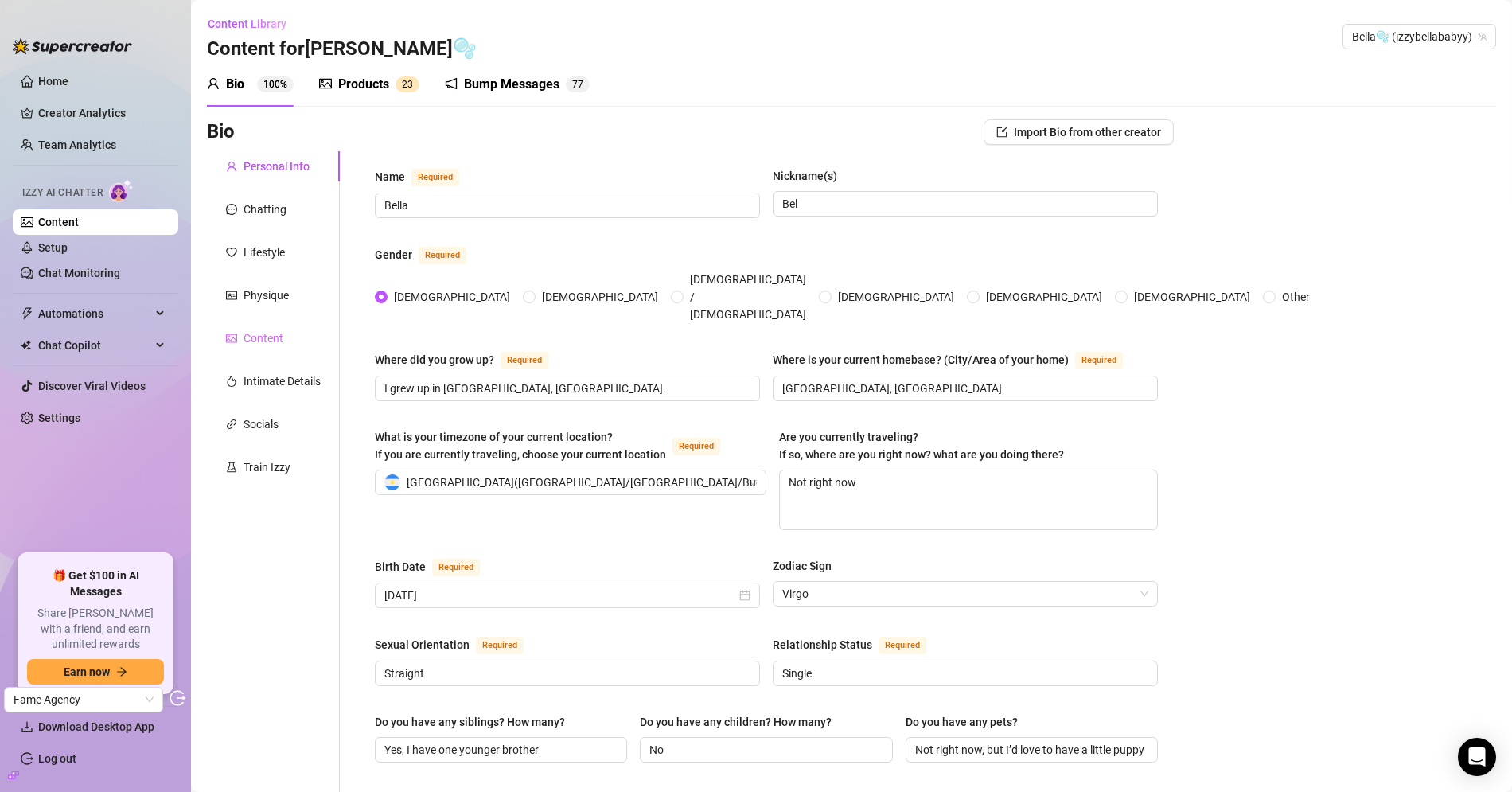
click at [287, 335] on div "Content" at bounding box center [274, 337] width 133 height 30
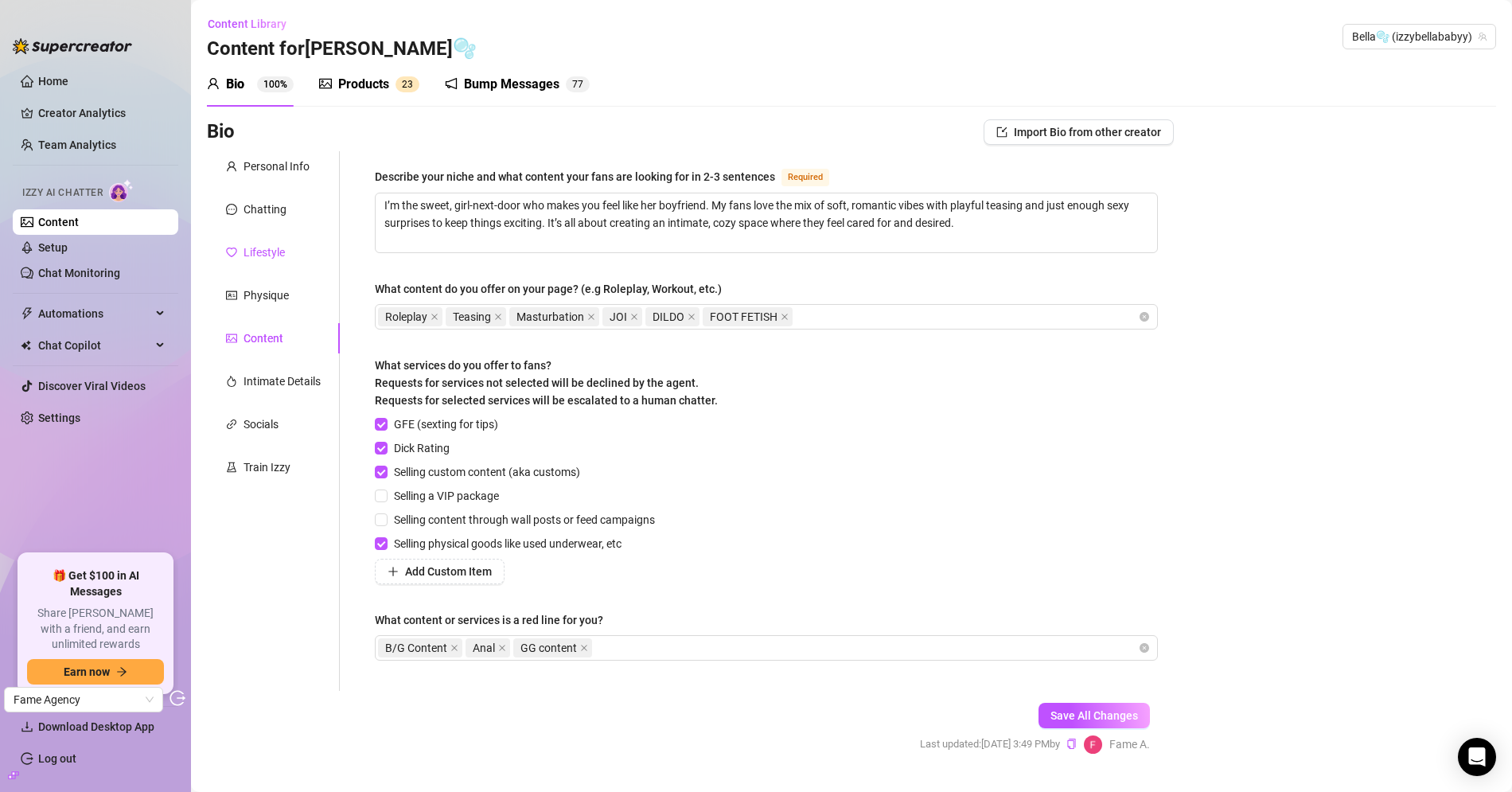
click at [268, 252] on div "Lifestyle" at bounding box center [264, 252] width 41 height 18
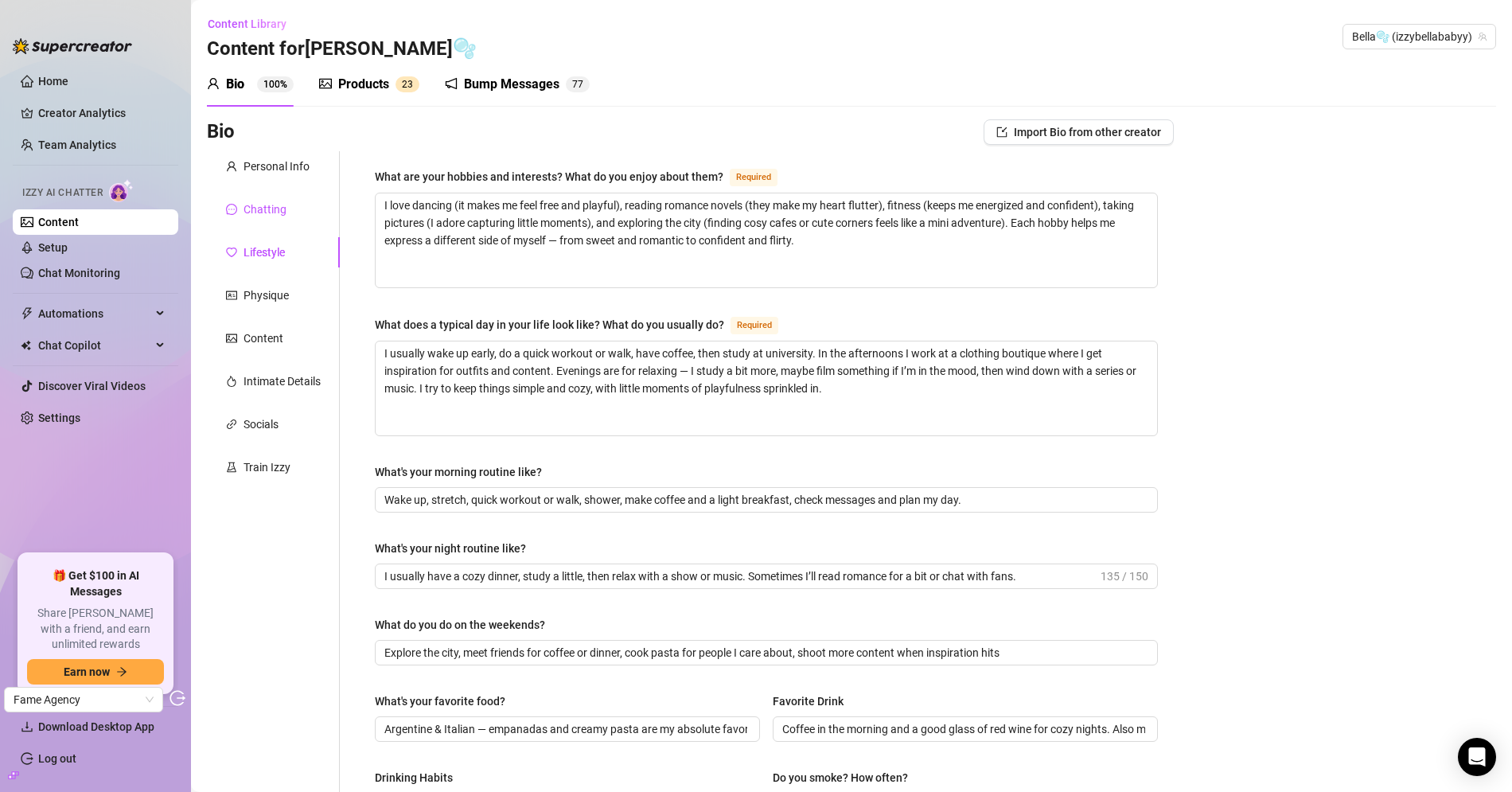
click at [270, 209] on div "Chatting" at bounding box center [265, 209] width 43 height 18
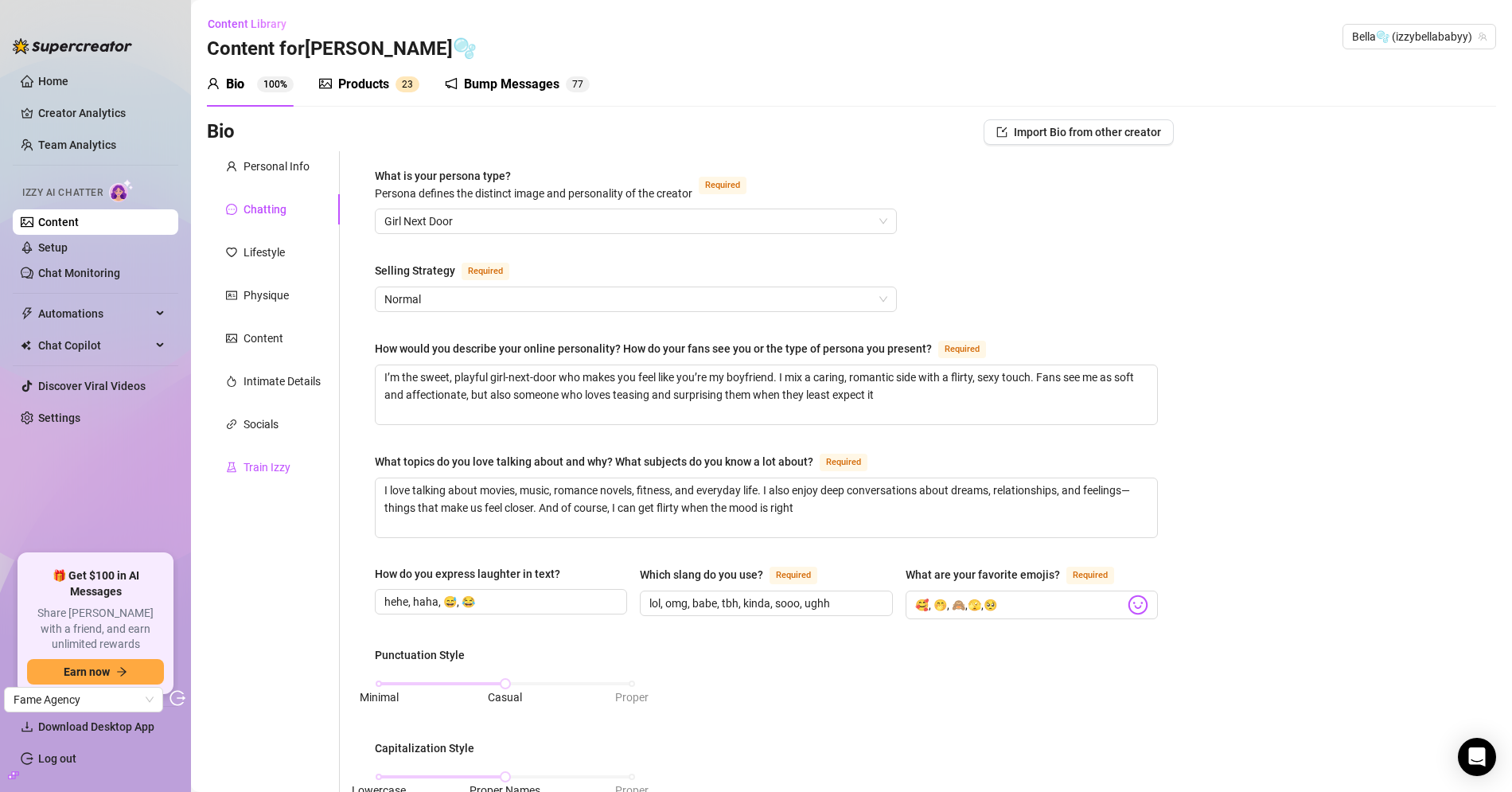
click at [260, 469] on div "Train Izzy" at bounding box center [267, 467] width 47 height 18
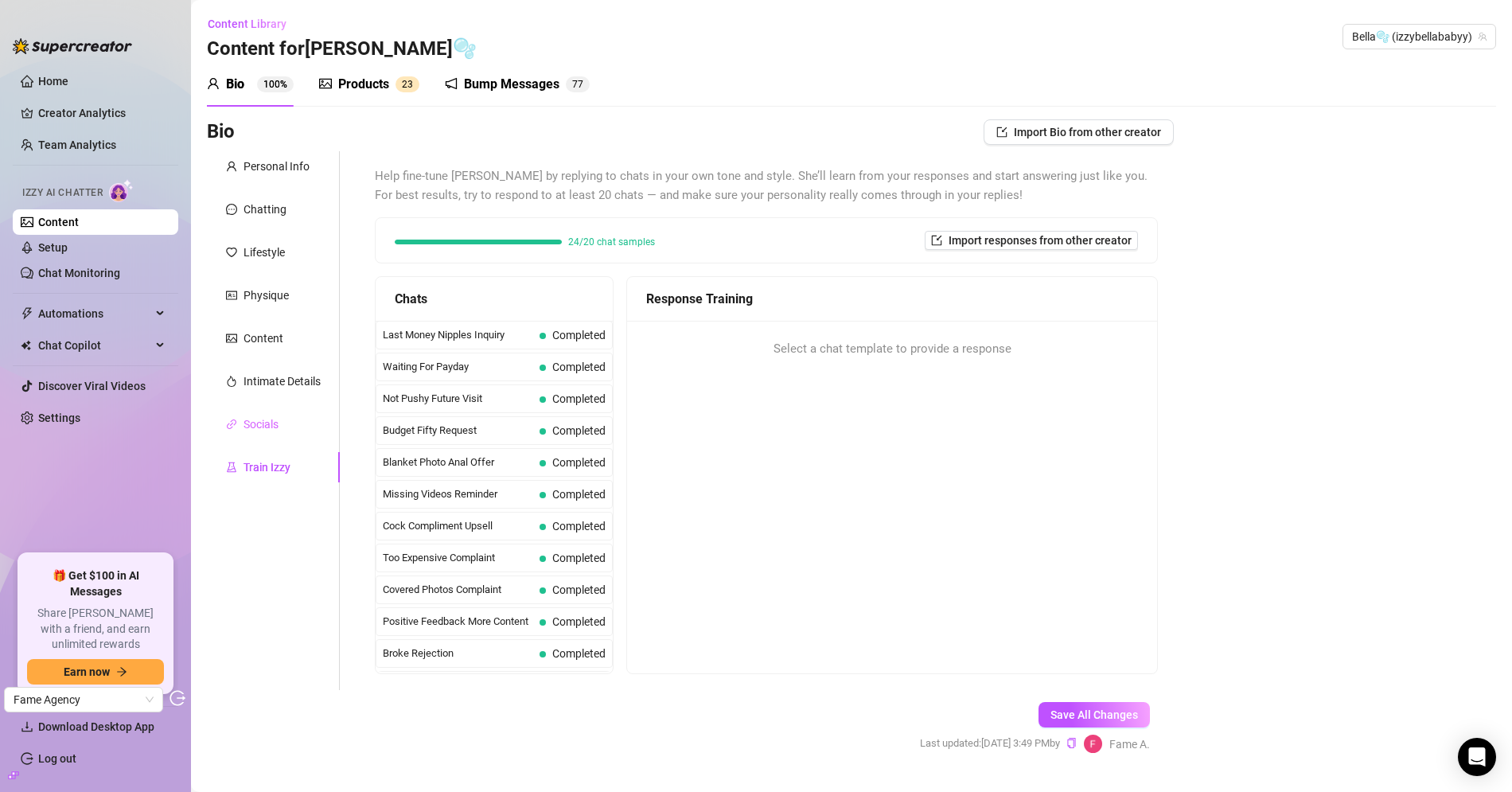
click at [299, 430] on div "Socials" at bounding box center [274, 423] width 133 height 30
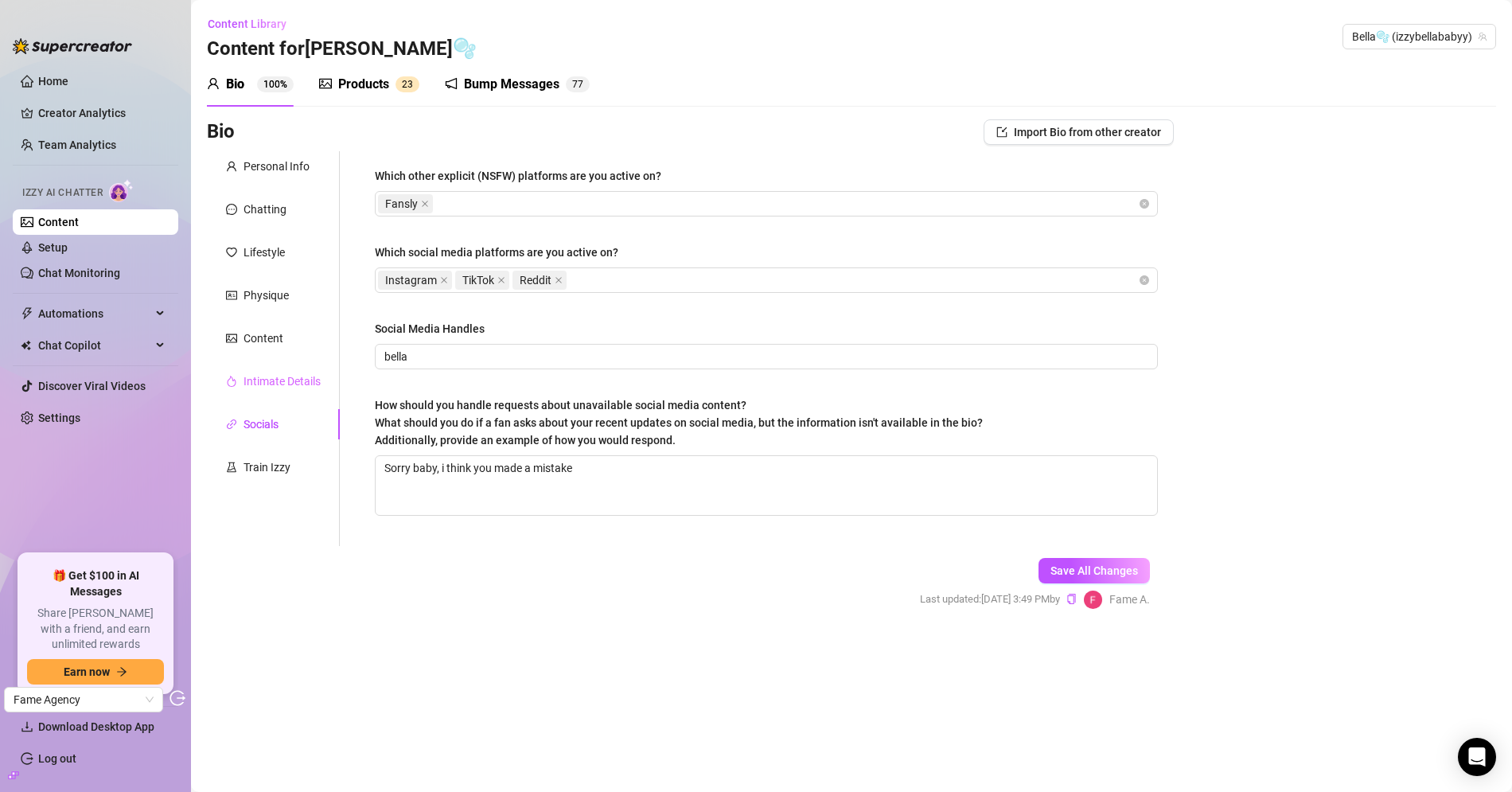
click at [277, 392] on div "Intimate Details" at bounding box center [274, 380] width 133 height 30
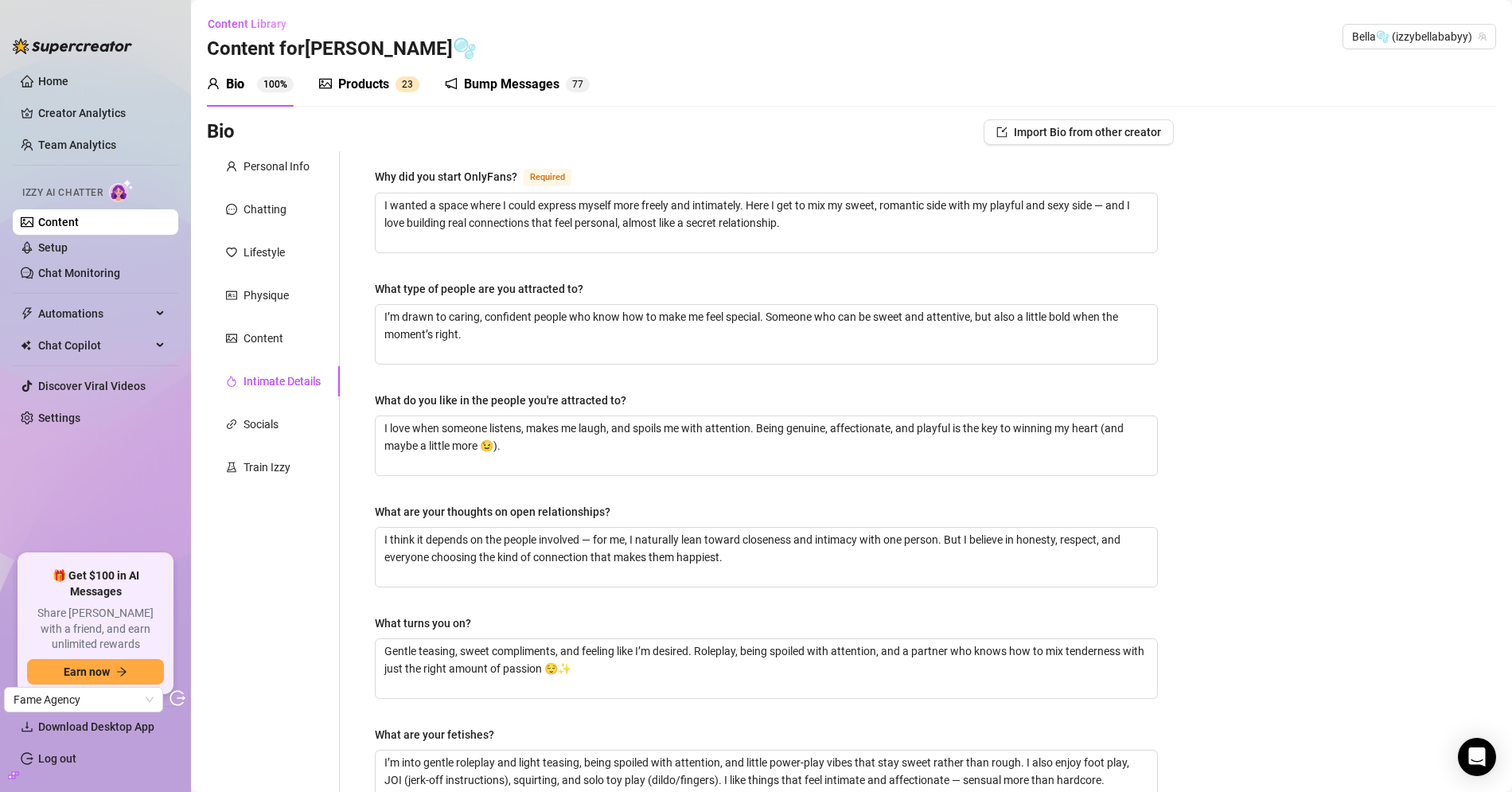
click at [282, 320] on div "Personal Info Chatting Lifestyle Physique Content Intimate Details Socials Trai…" at bounding box center [274, 551] width 133 height 801
click at [284, 330] on div "Content" at bounding box center [274, 337] width 133 height 30
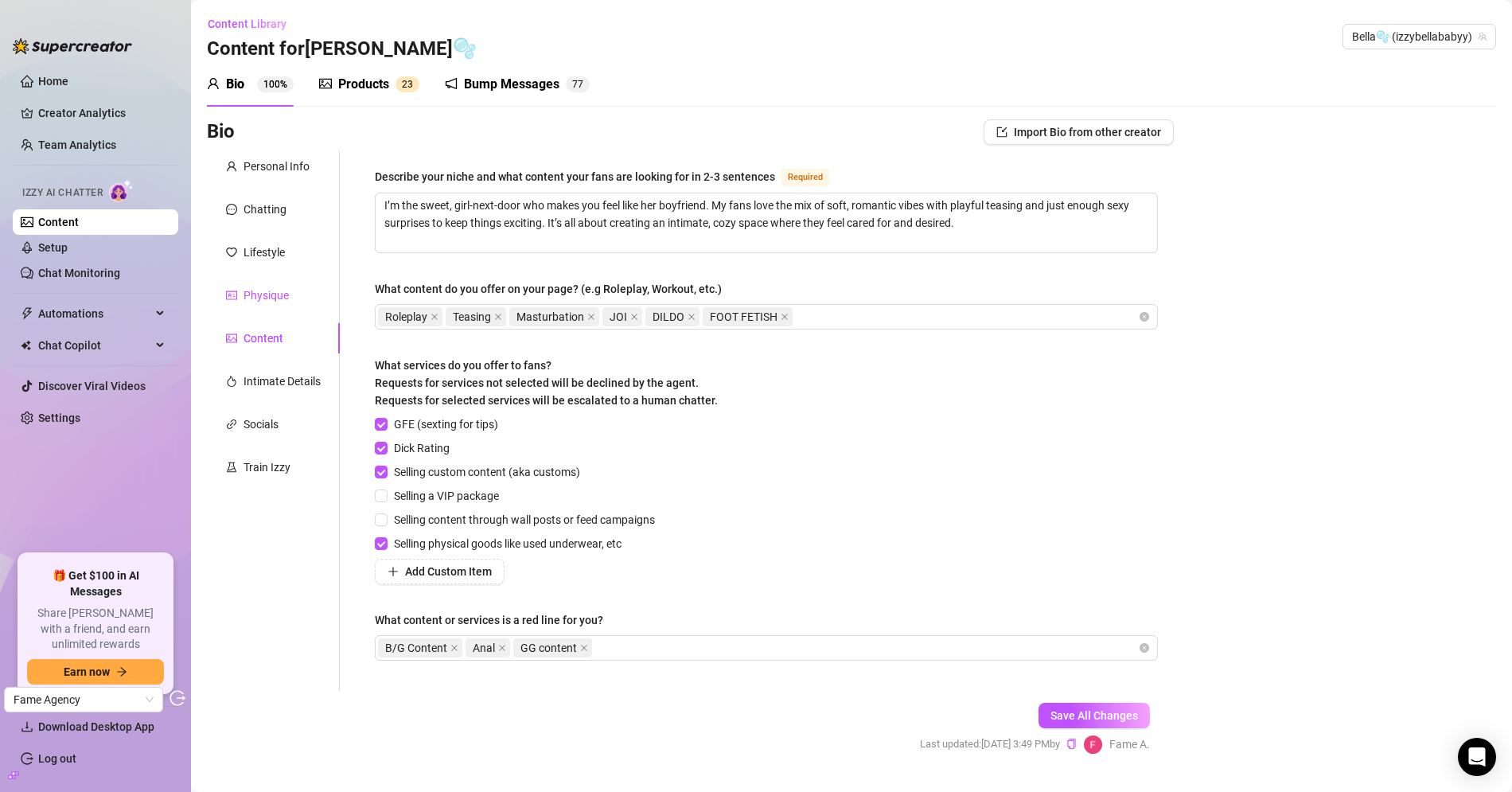
click at [283, 297] on div "Physique" at bounding box center [266, 295] width 45 height 18
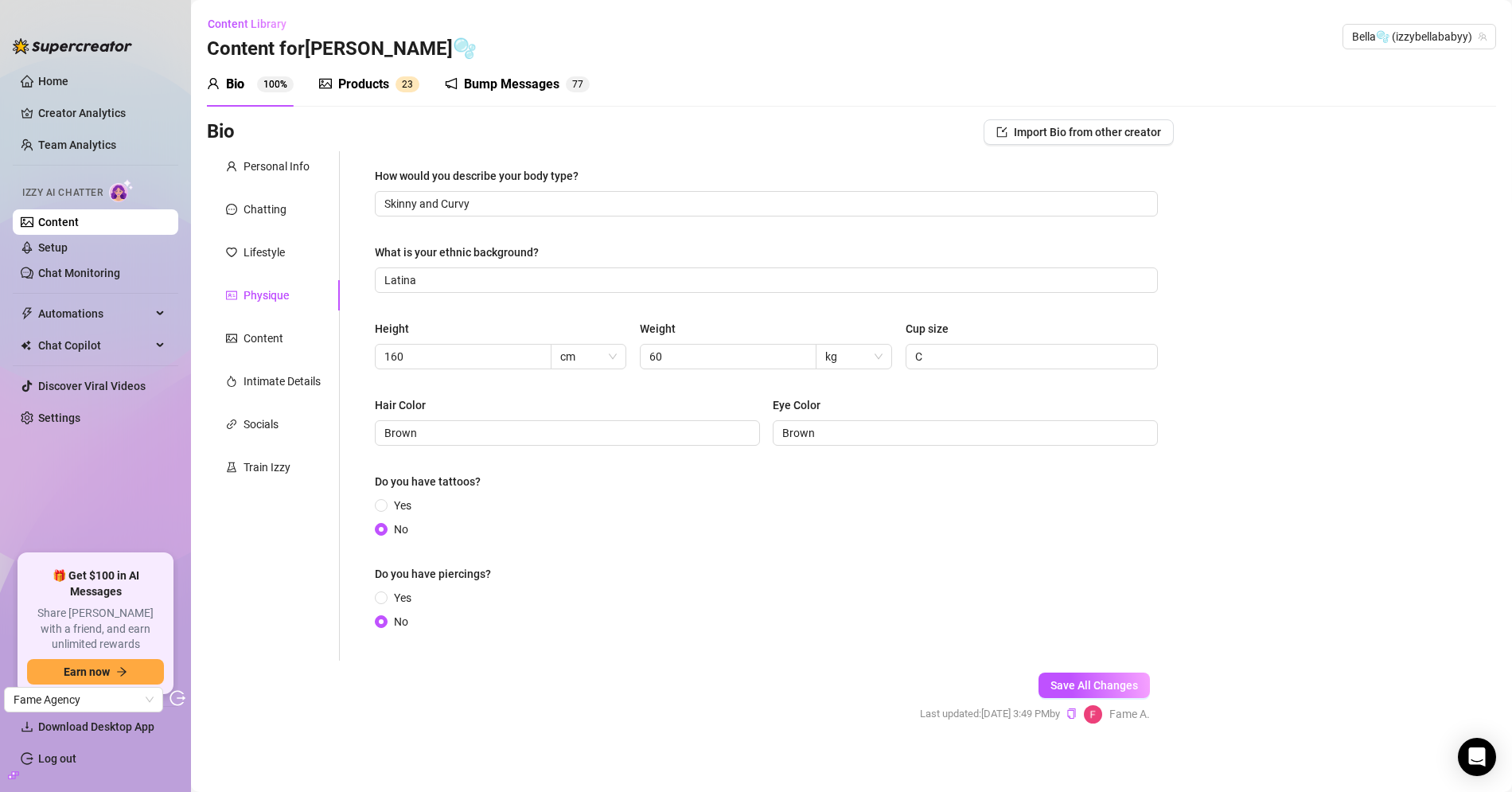
click at [323, 112] on div "Bio 100% Products 2 3 Bump Messages 7 7 Bio Import Bio from other creator Perso…" at bounding box center [851, 407] width 1289 height 690
drag, startPoint x: 351, startPoint y: 95, endPoint x: 559, endPoint y: 115, distance: 209.0
click at [351, 94] on div "Products 2 3" at bounding box center [368, 84] width 101 height 45
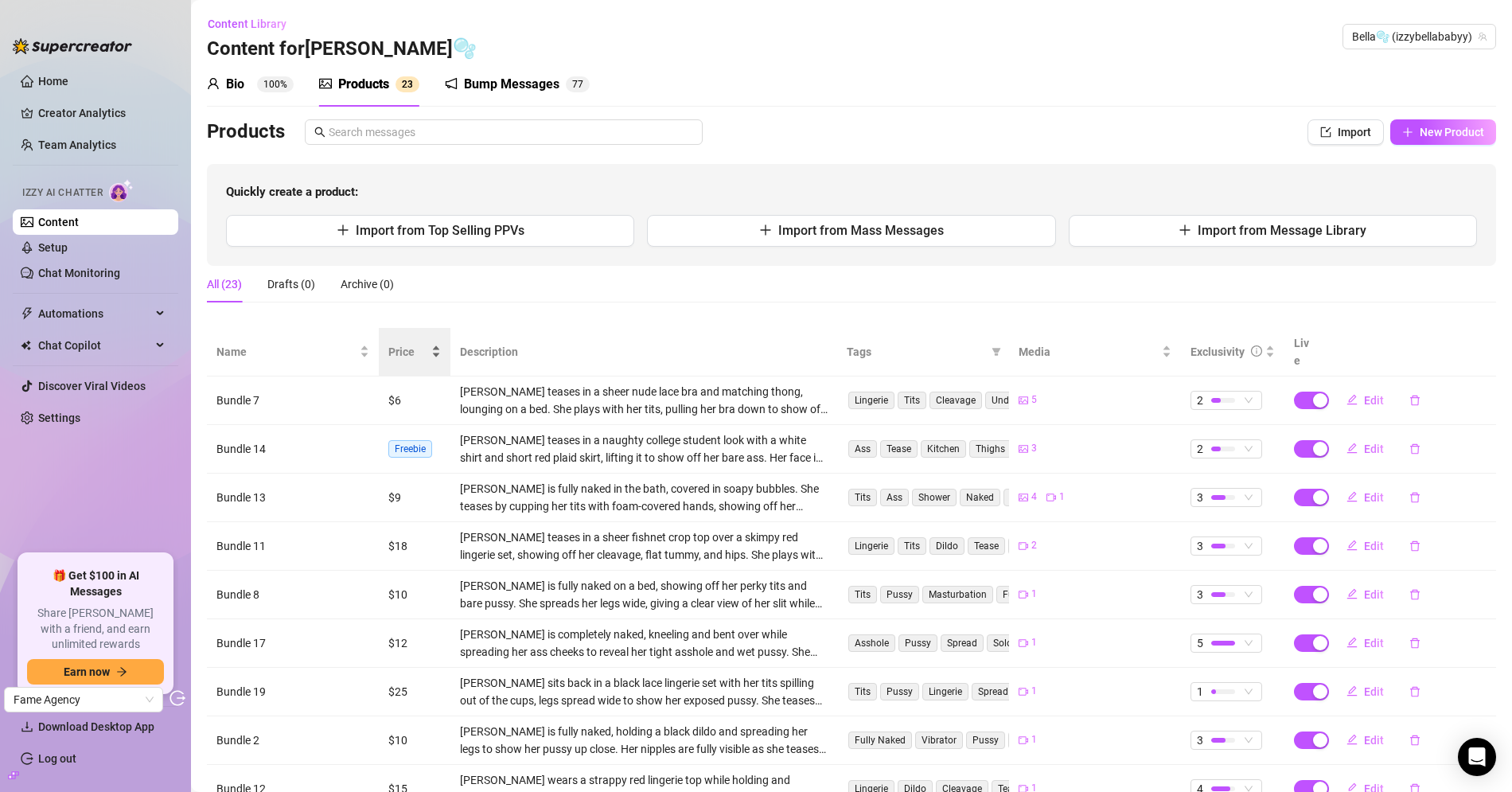
click at [388, 343] on div "Price" at bounding box center [414, 352] width 53 height 18
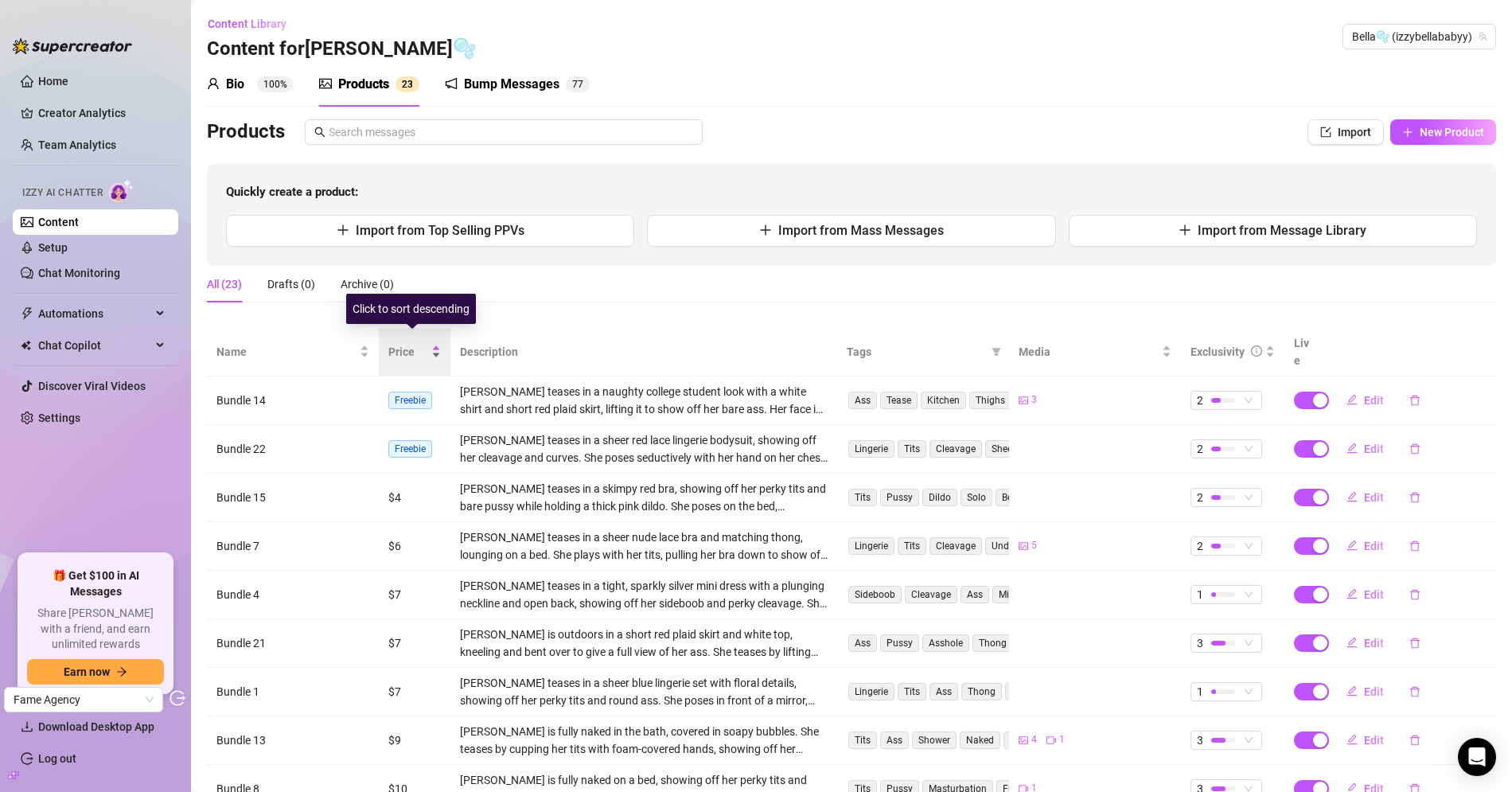
click at [421, 348] on span "Price" at bounding box center [408, 352] width 40 height 18
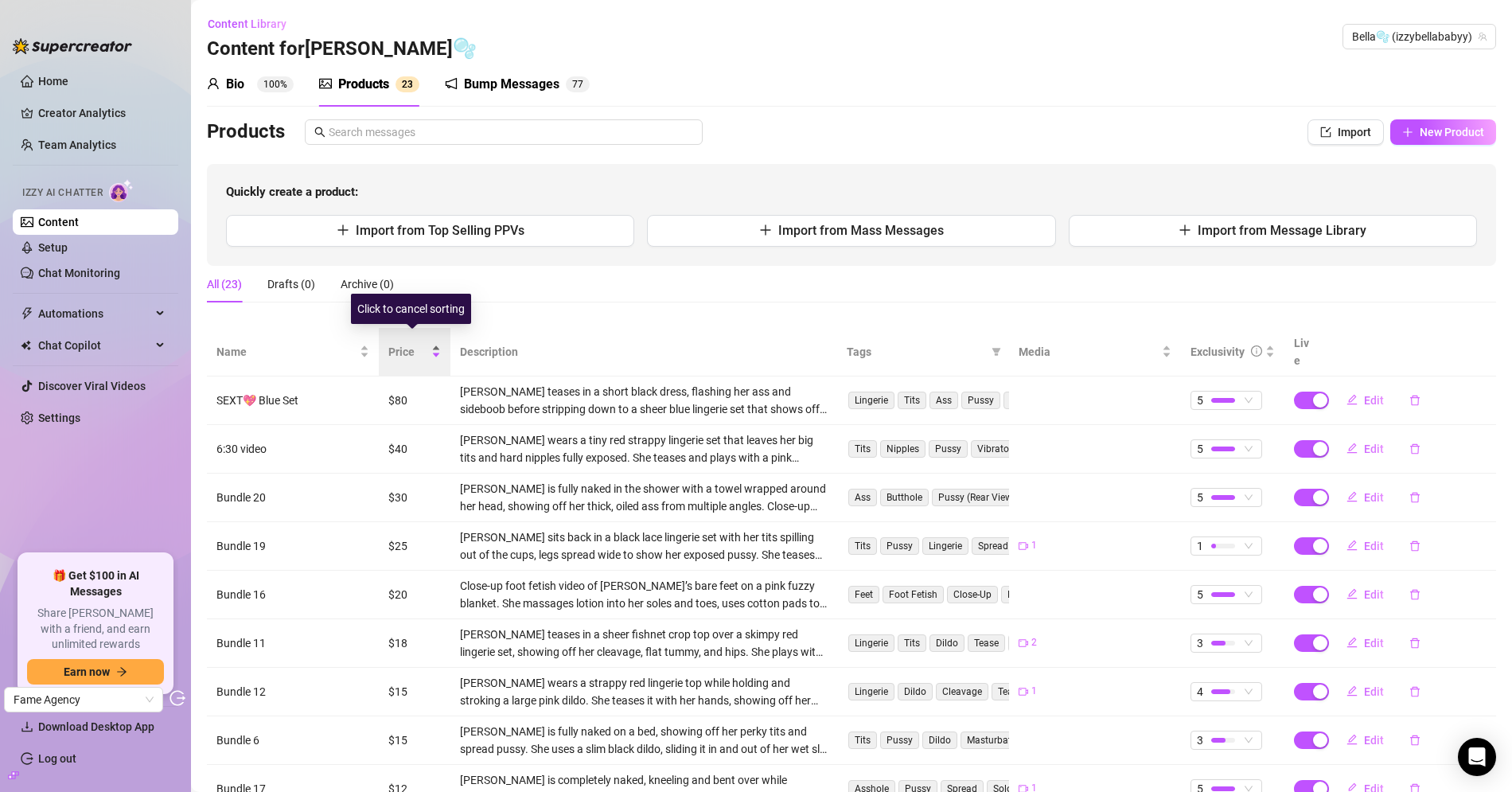
click at [411, 346] on span "Price" at bounding box center [408, 352] width 40 height 18
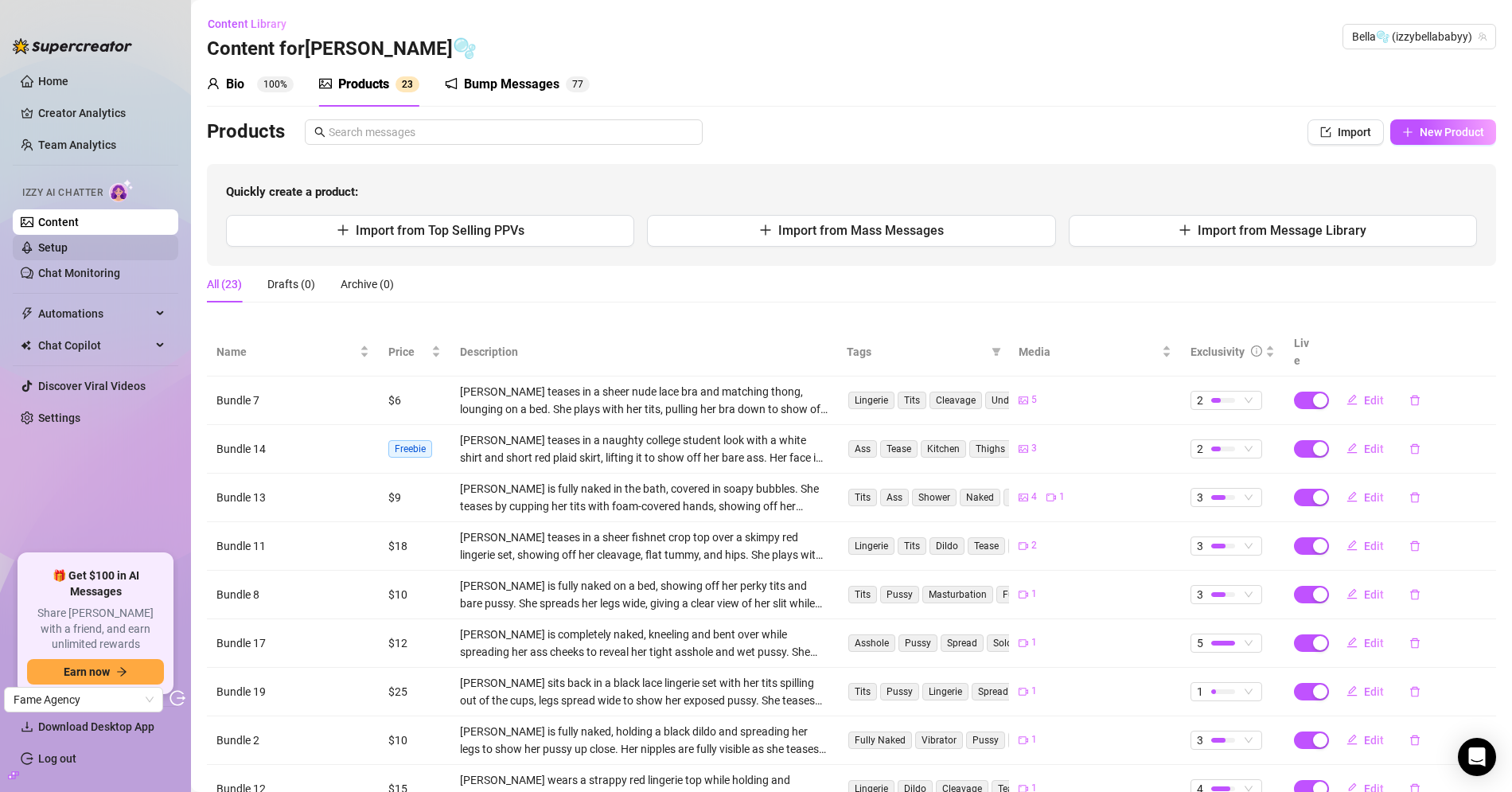
click at [40, 242] on link "Setup" at bounding box center [53, 247] width 29 height 13
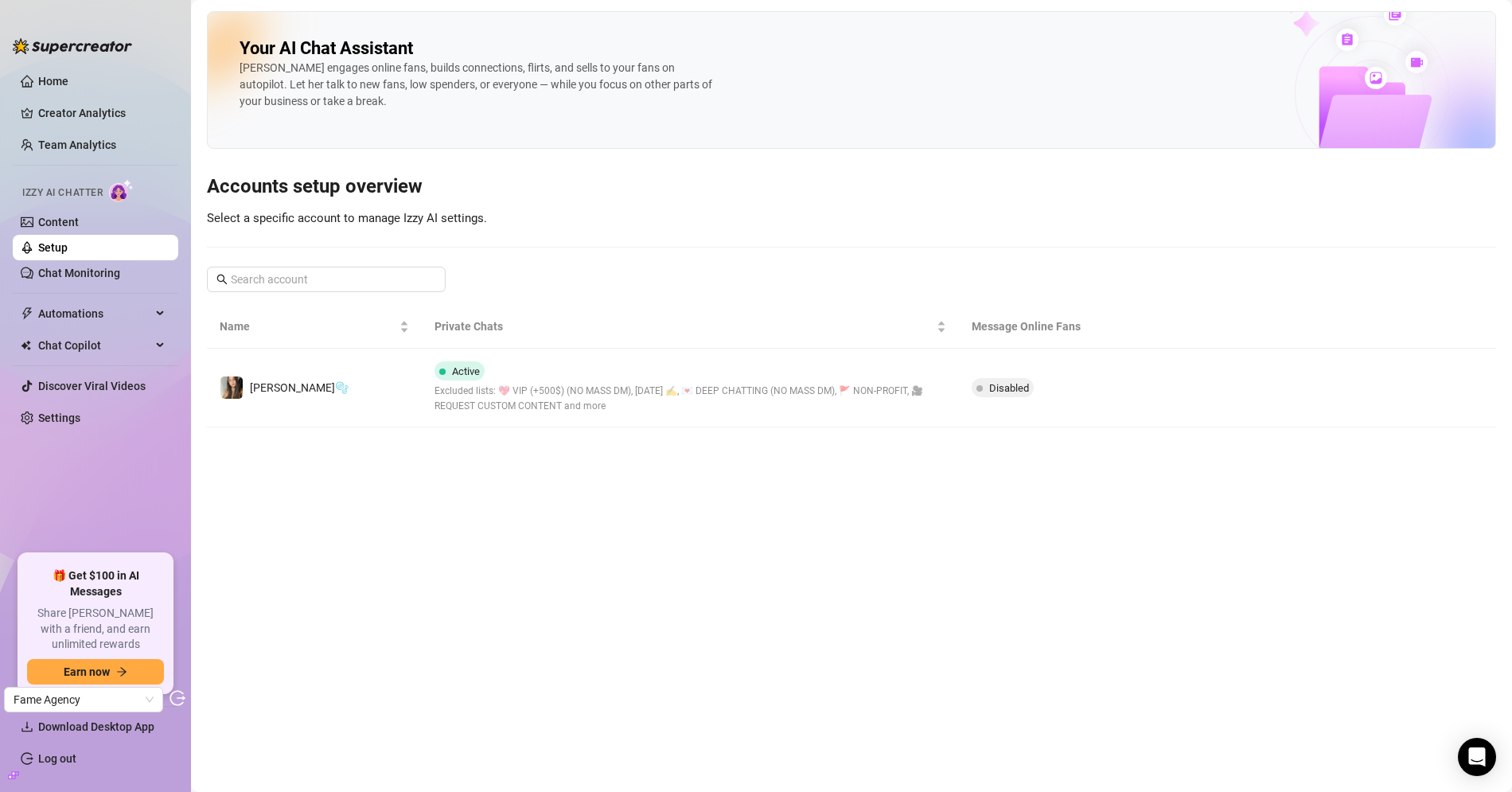
click at [67, 254] on link "Setup" at bounding box center [53, 247] width 29 height 13
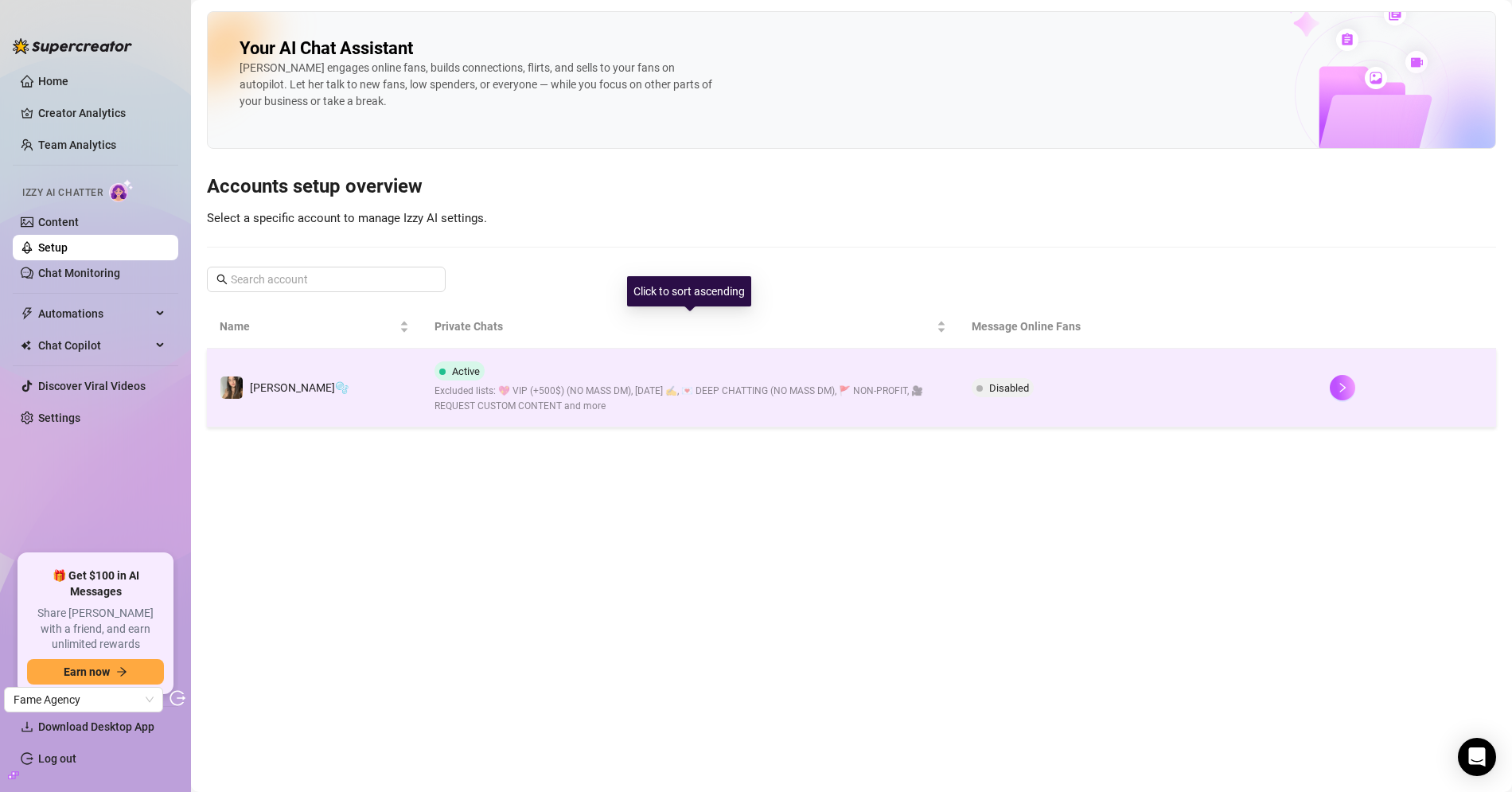
click at [465, 383] on span "Excluded lists: 💖 VIP (+500$) (NO MASS DM), [DATE] ✍️, 💌 DEEP CHATTING (NO MASS…" at bounding box center [689, 398] width 511 height 30
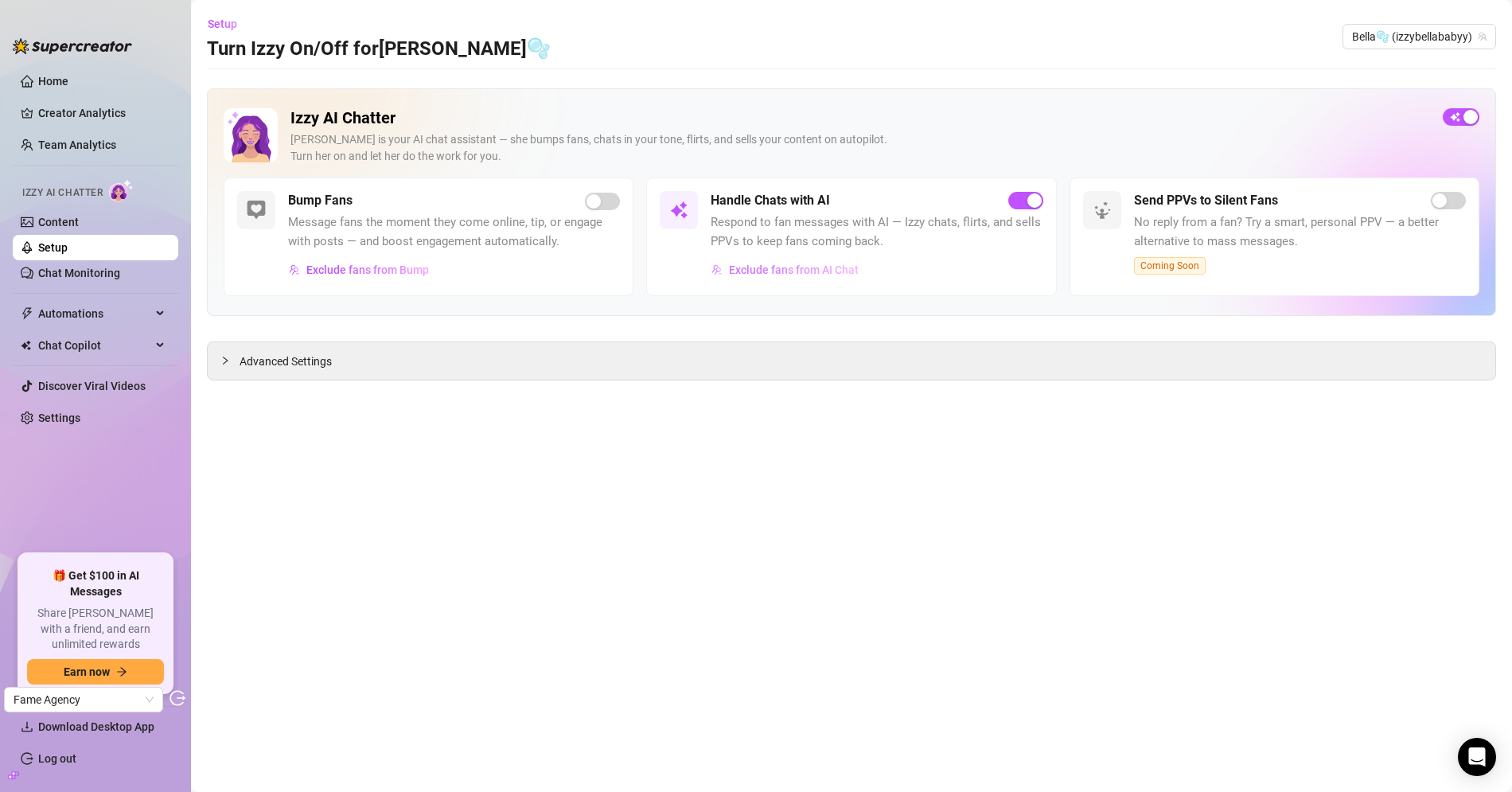
click at [809, 272] on span "Exclude fans from AI Chat" at bounding box center [794, 269] width 130 height 13
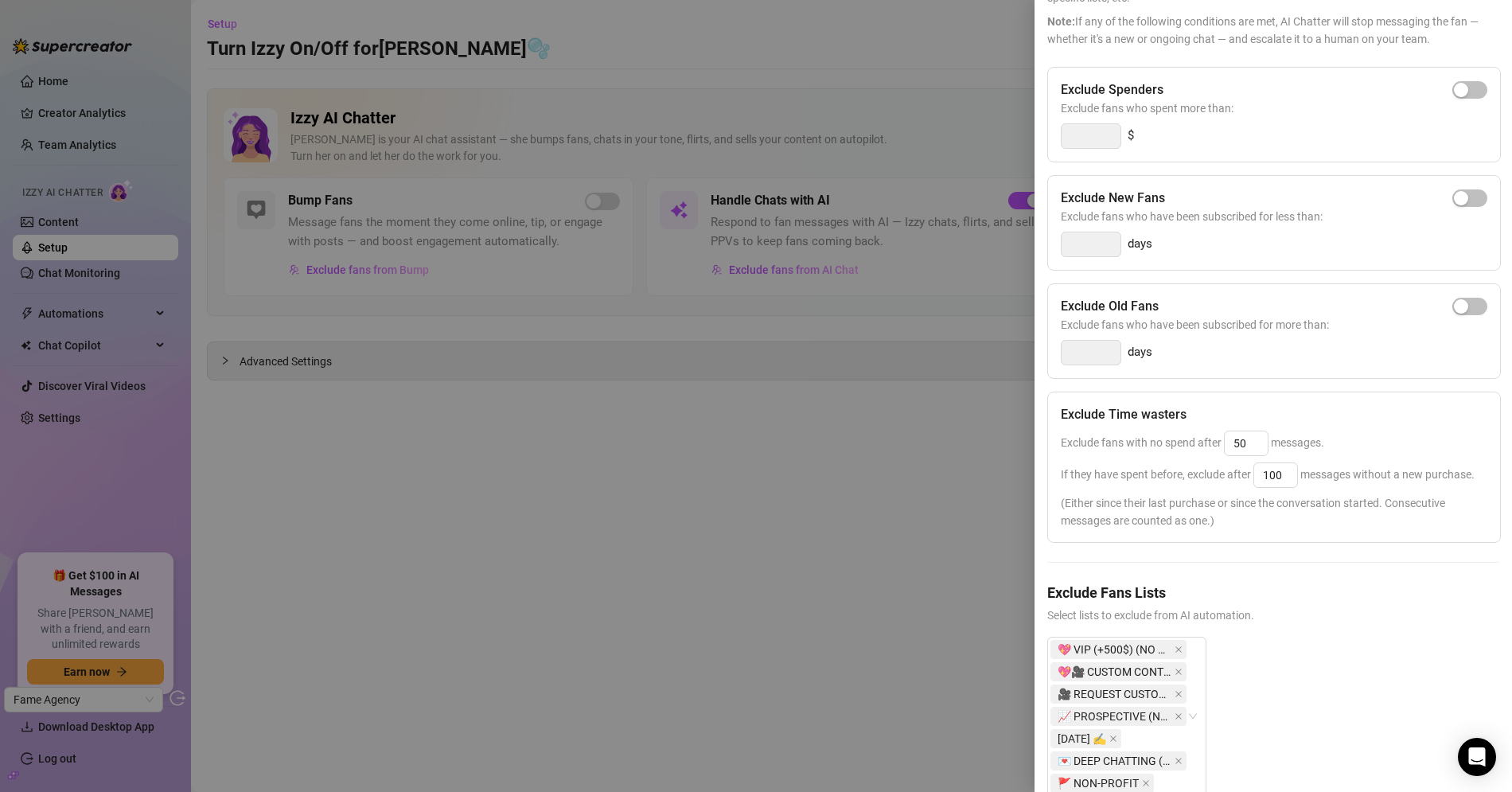
scroll to position [186, 0]
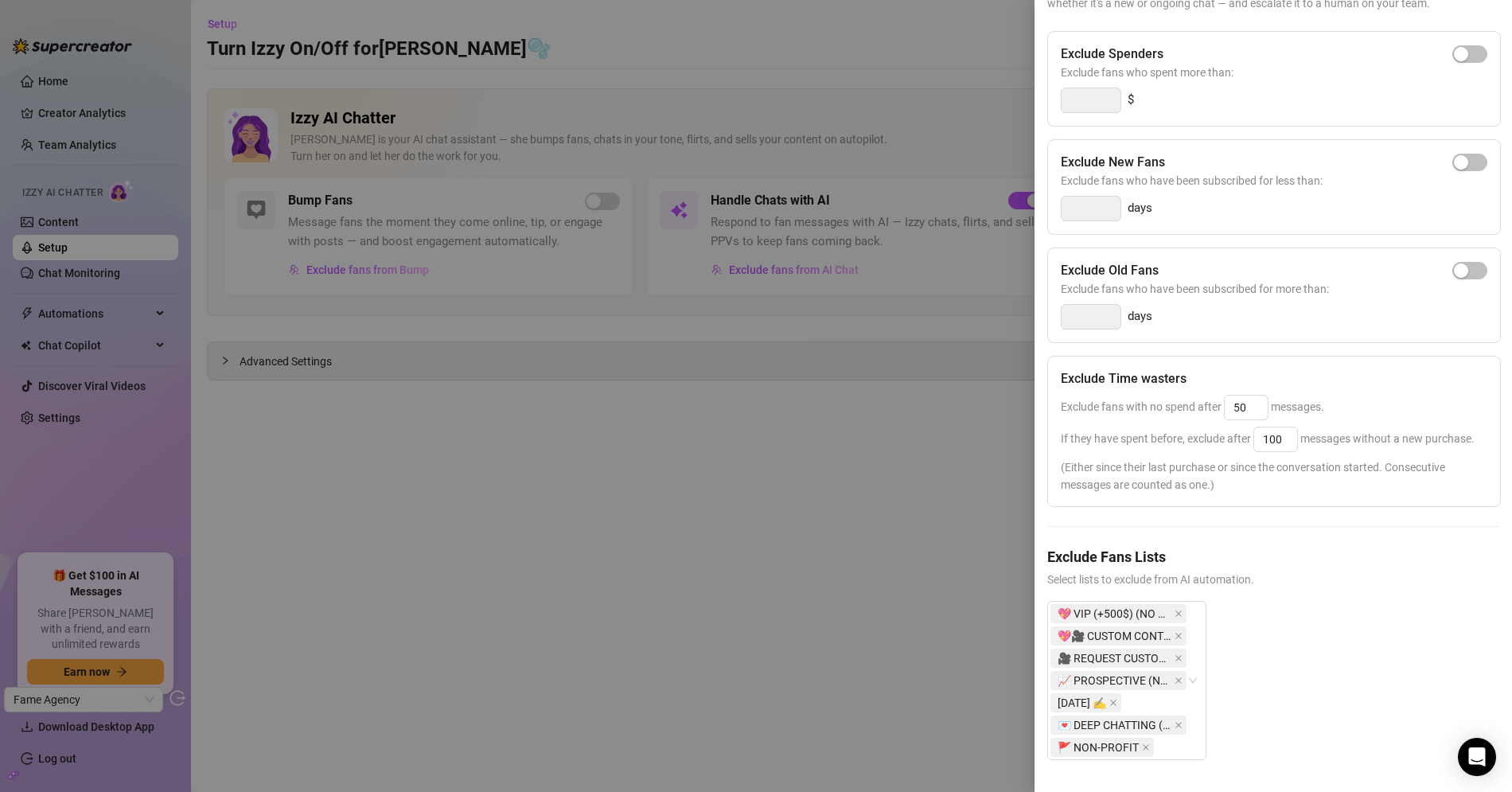
click at [771, 444] on div at bounding box center [756, 396] width 1512 height 792
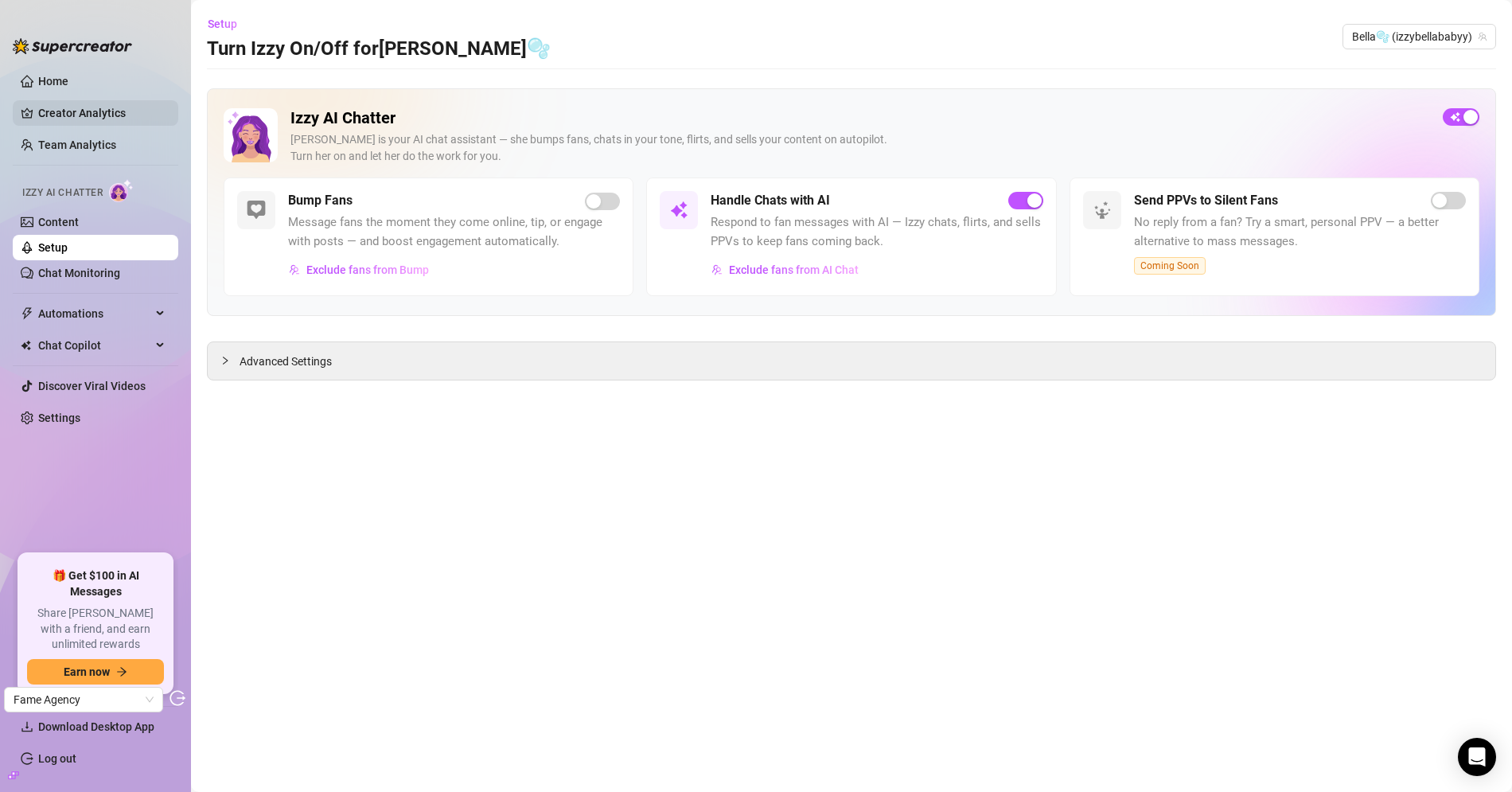
click at [73, 116] on link "Creator Analytics" at bounding box center [102, 113] width 127 height 25
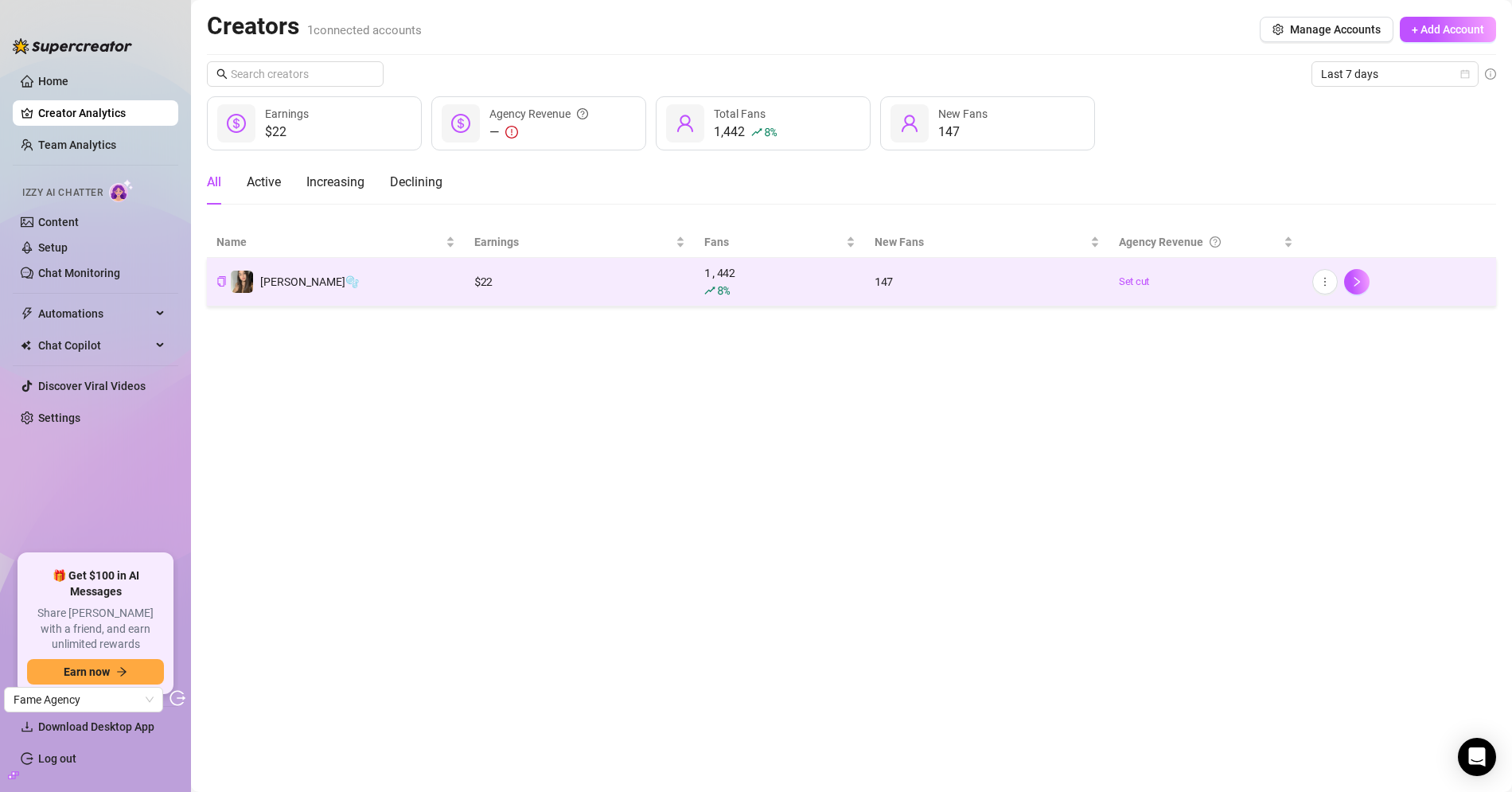
click at [352, 300] on td "[PERSON_NAME]🫧" at bounding box center [336, 283] width 258 height 49
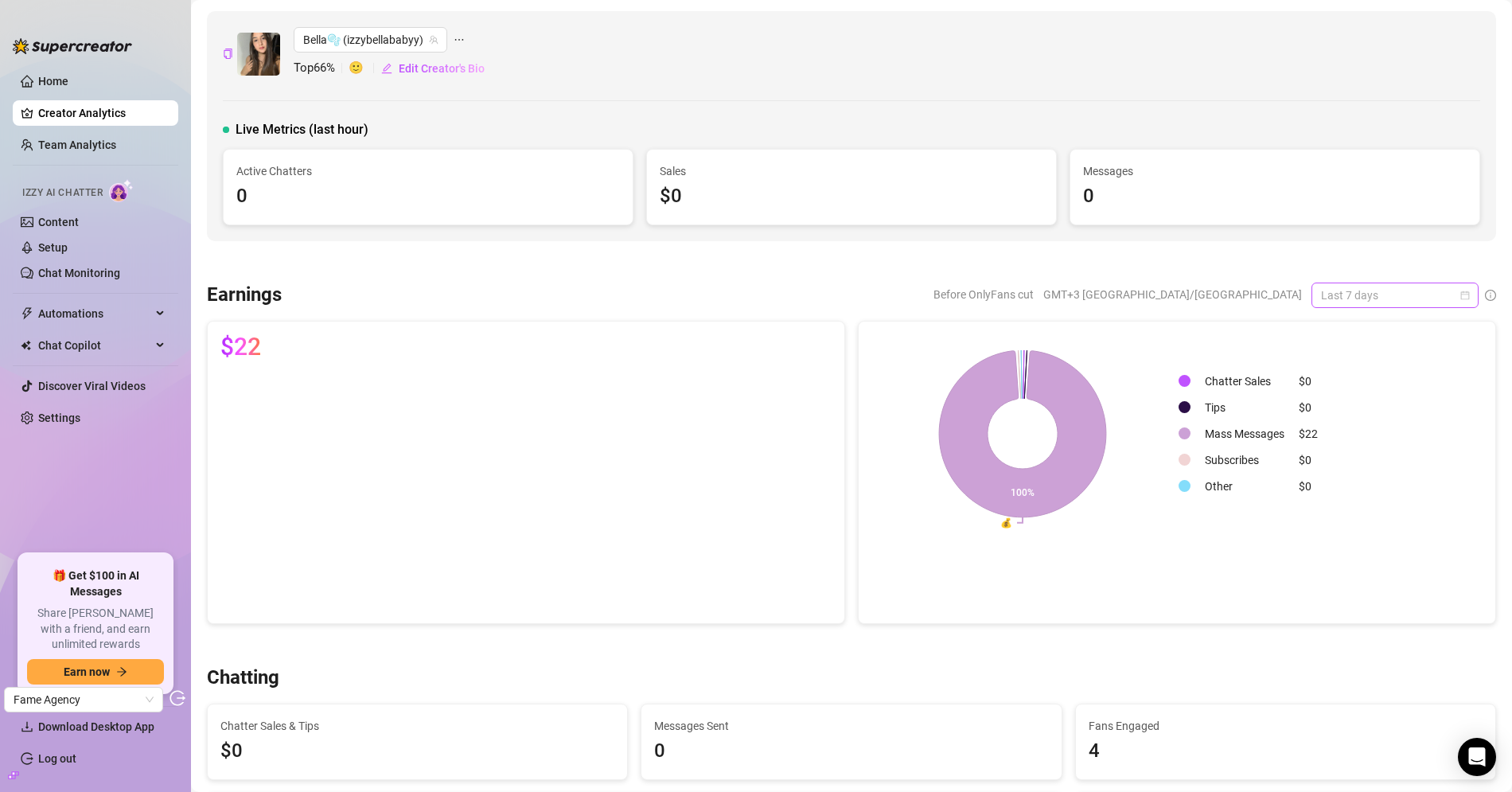
click at [1360, 295] on span "Last 7 days" at bounding box center [1394, 295] width 148 height 23
click at [1360, 380] on div "Last 30 days" at bounding box center [1381, 376] width 142 height 18
click at [101, 277] on link "Chat Monitoring" at bounding box center [79, 273] width 82 height 13
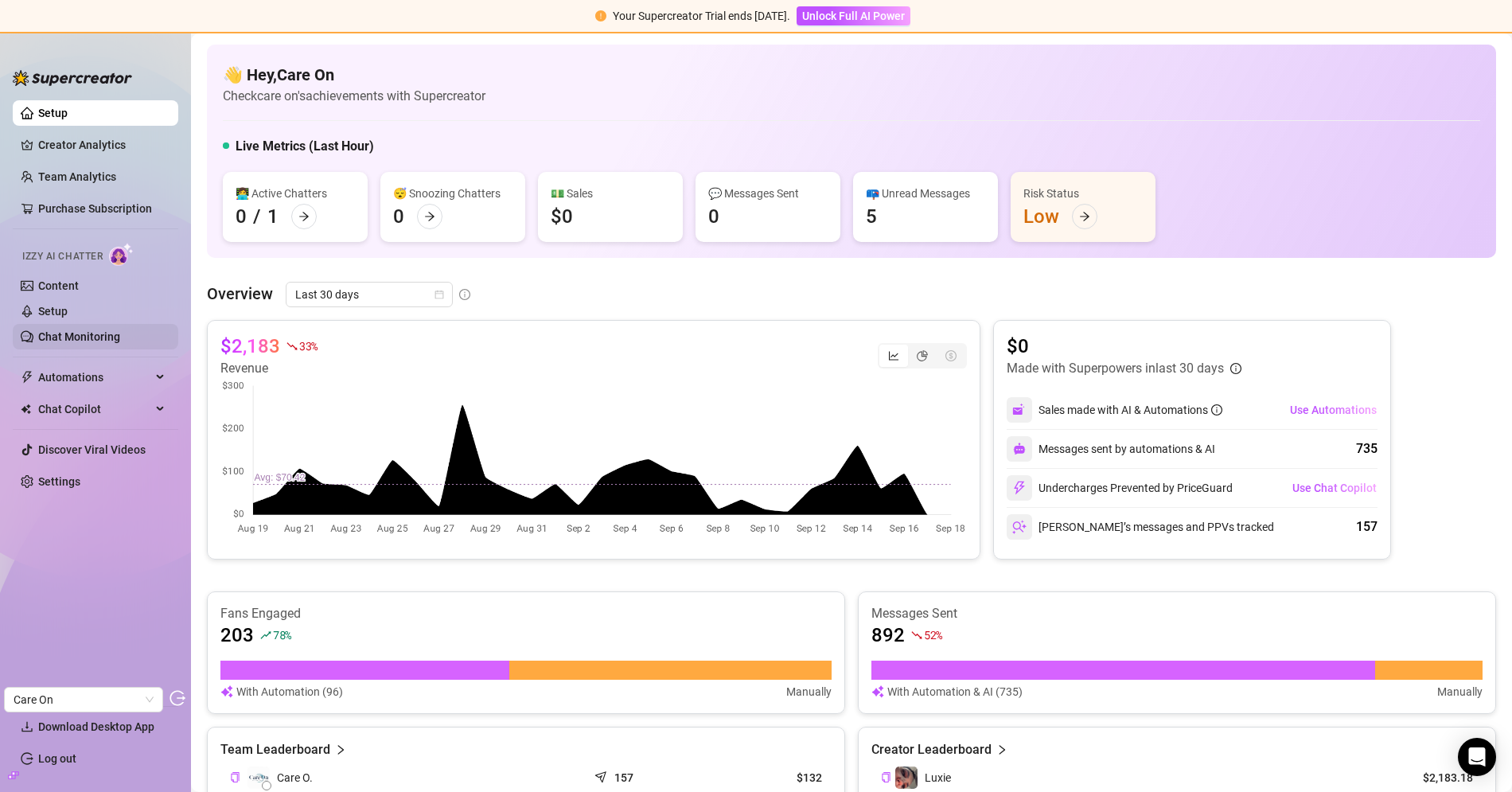
click at [109, 339] on link "Chat Monitoring" at bounding box center [79, 336] width 82 height 13
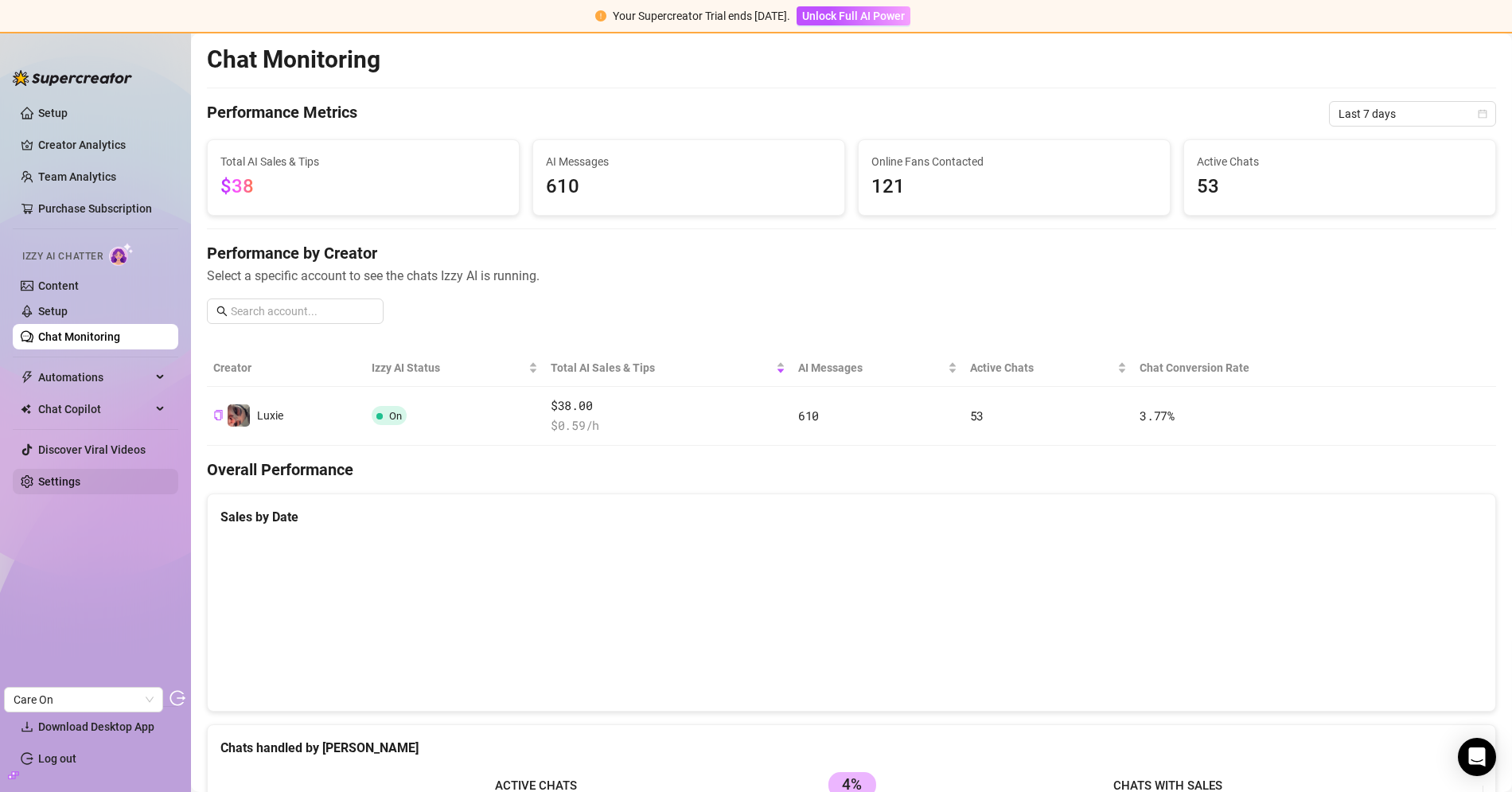
click at [80, 481] on link "Settings" at bounding box center [59, 481] width 42 height 13
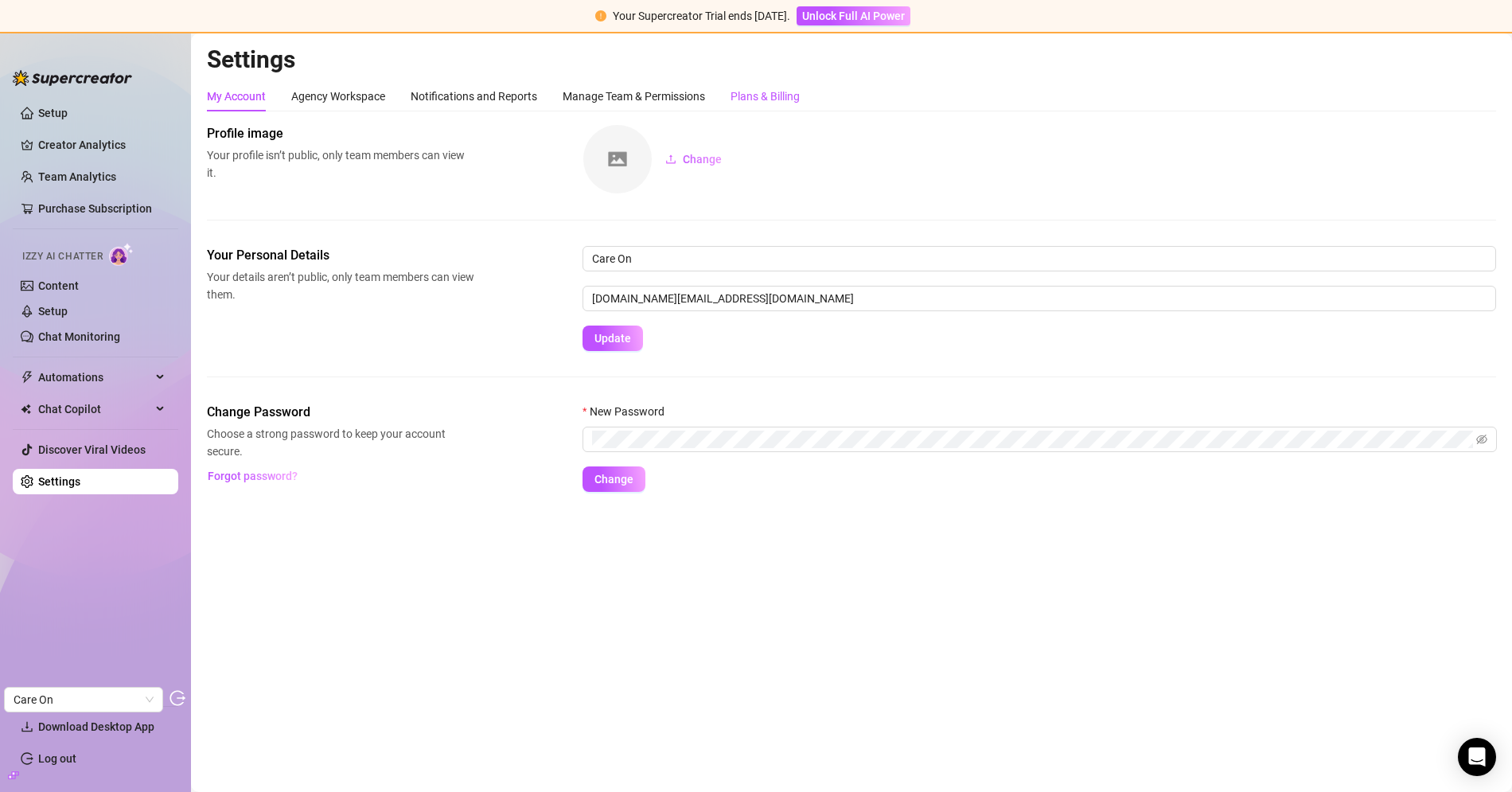
click at [746, 92] on div "Plans & Billing" at bounding box center [764, 97] width 69 height 18
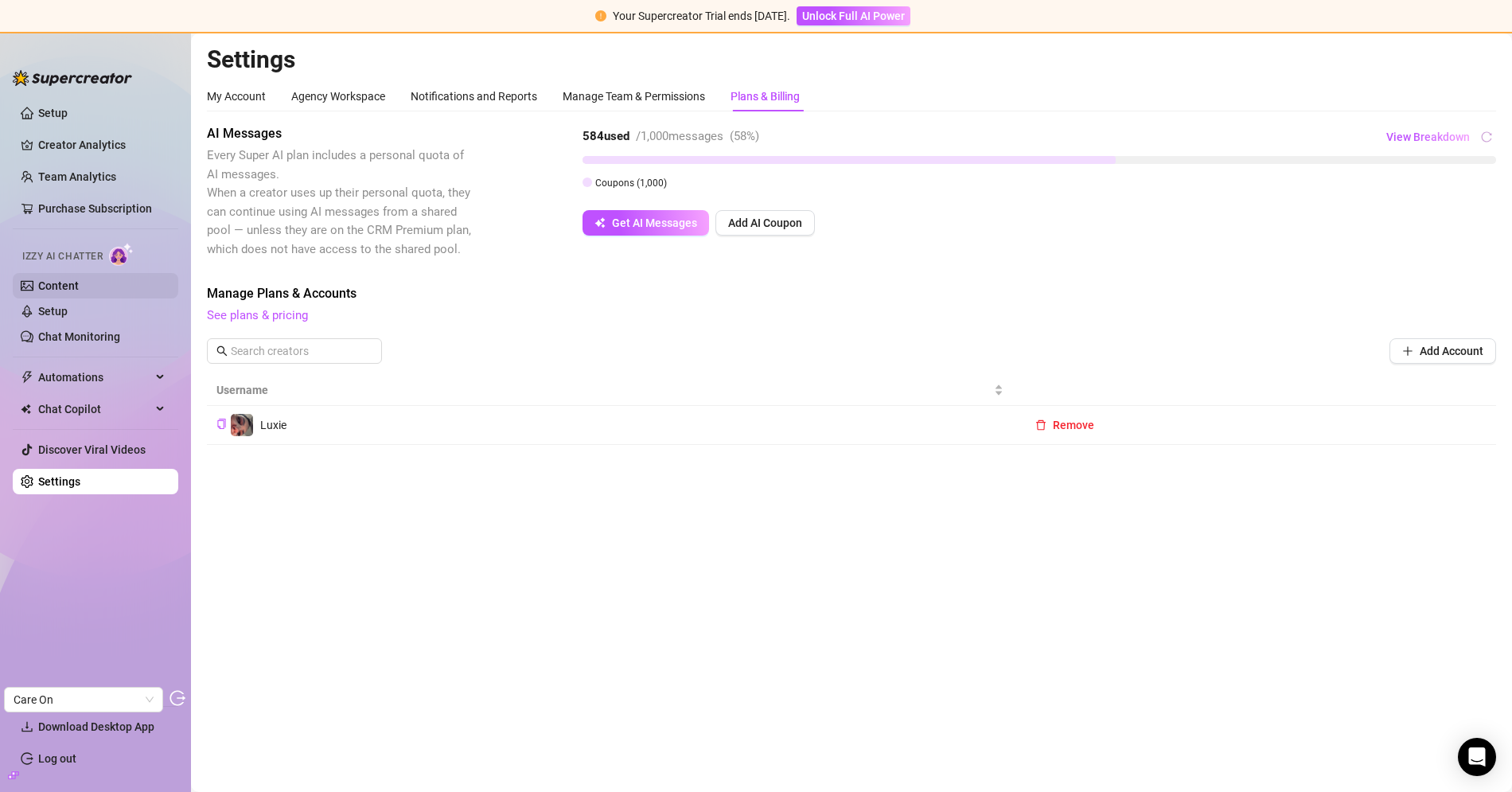
click at [79, 292] on link "Content" at bounding box center [59, 286] width 41 height 13
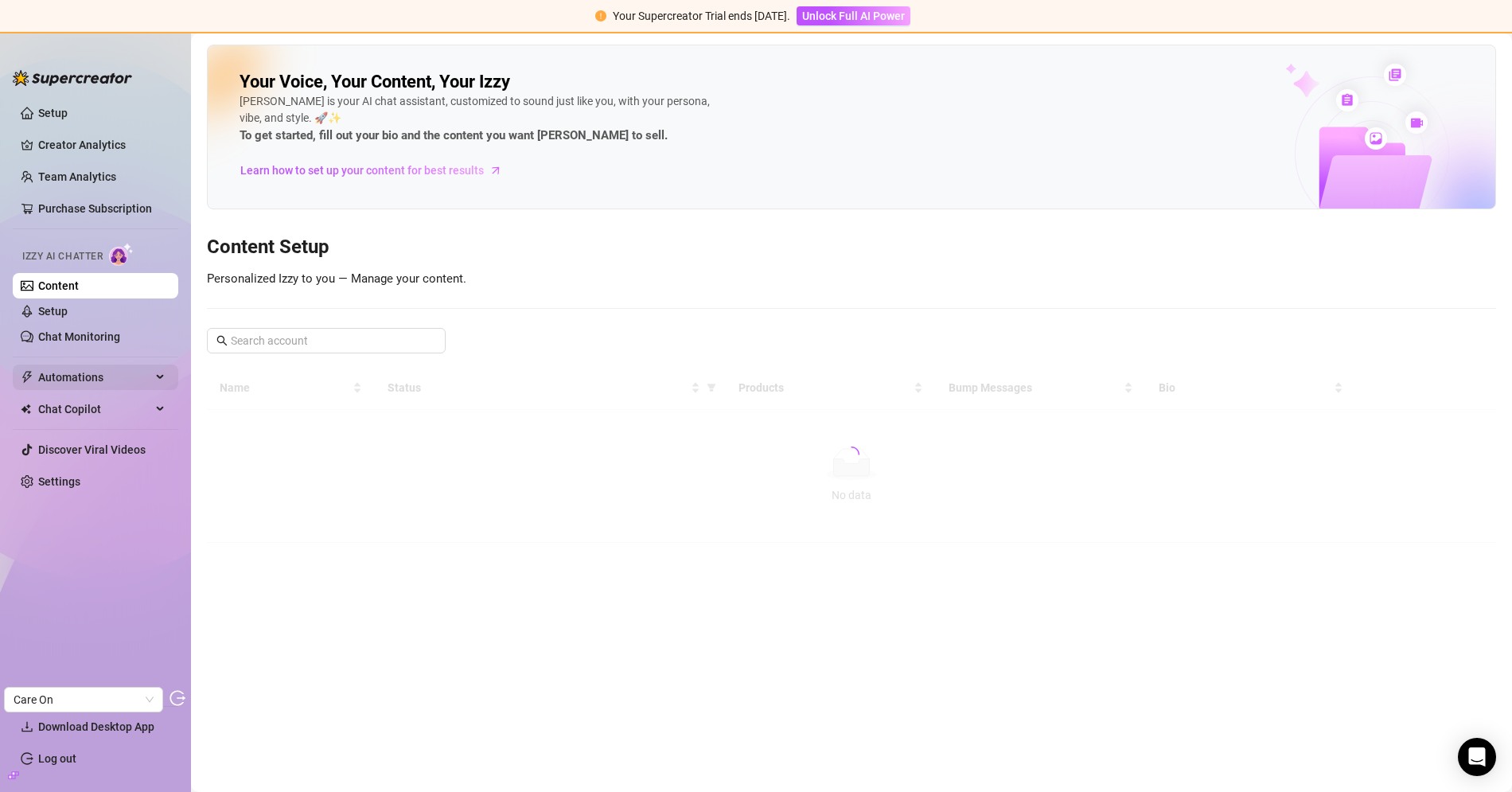
click at [91, 370] on span "Automations" at bounding box center [95, 377] width 113 height 25
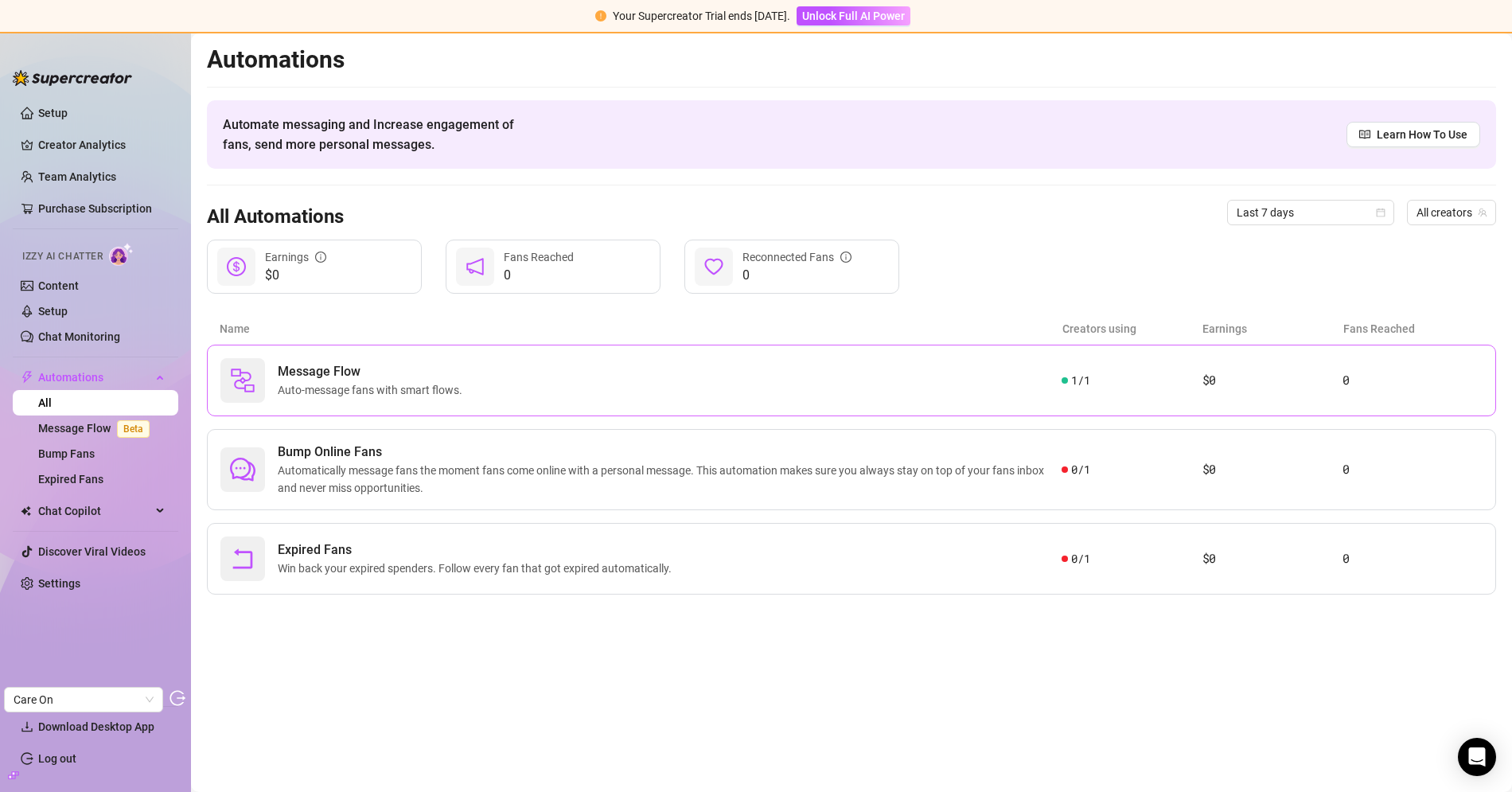
click at [360, 369] on span "Message Flow" at bounding box center [372, 372] width 191 height 20
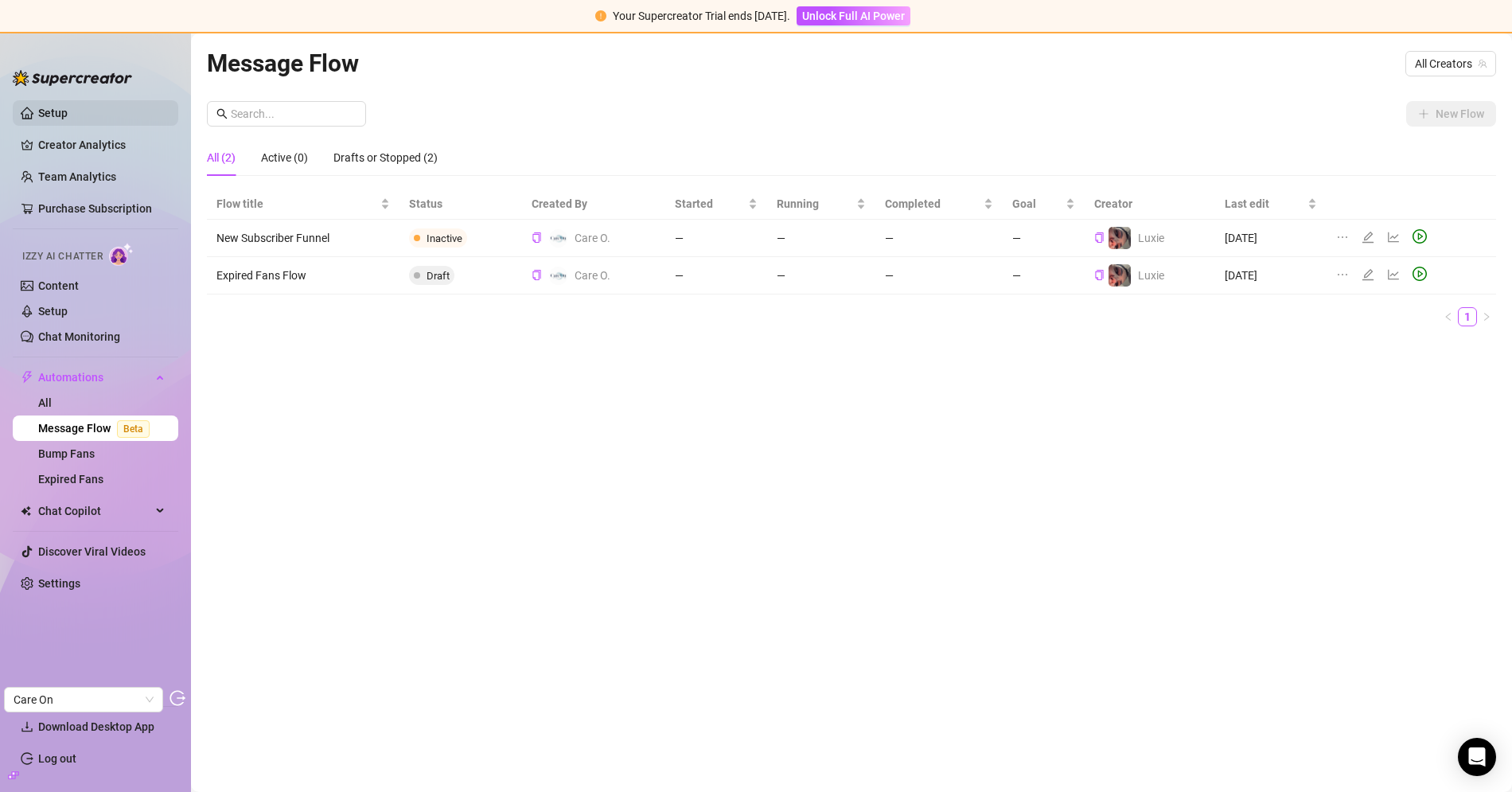
click at [67, 110] on link "Setup" at bounding box center [53, 112] width 29 height 13
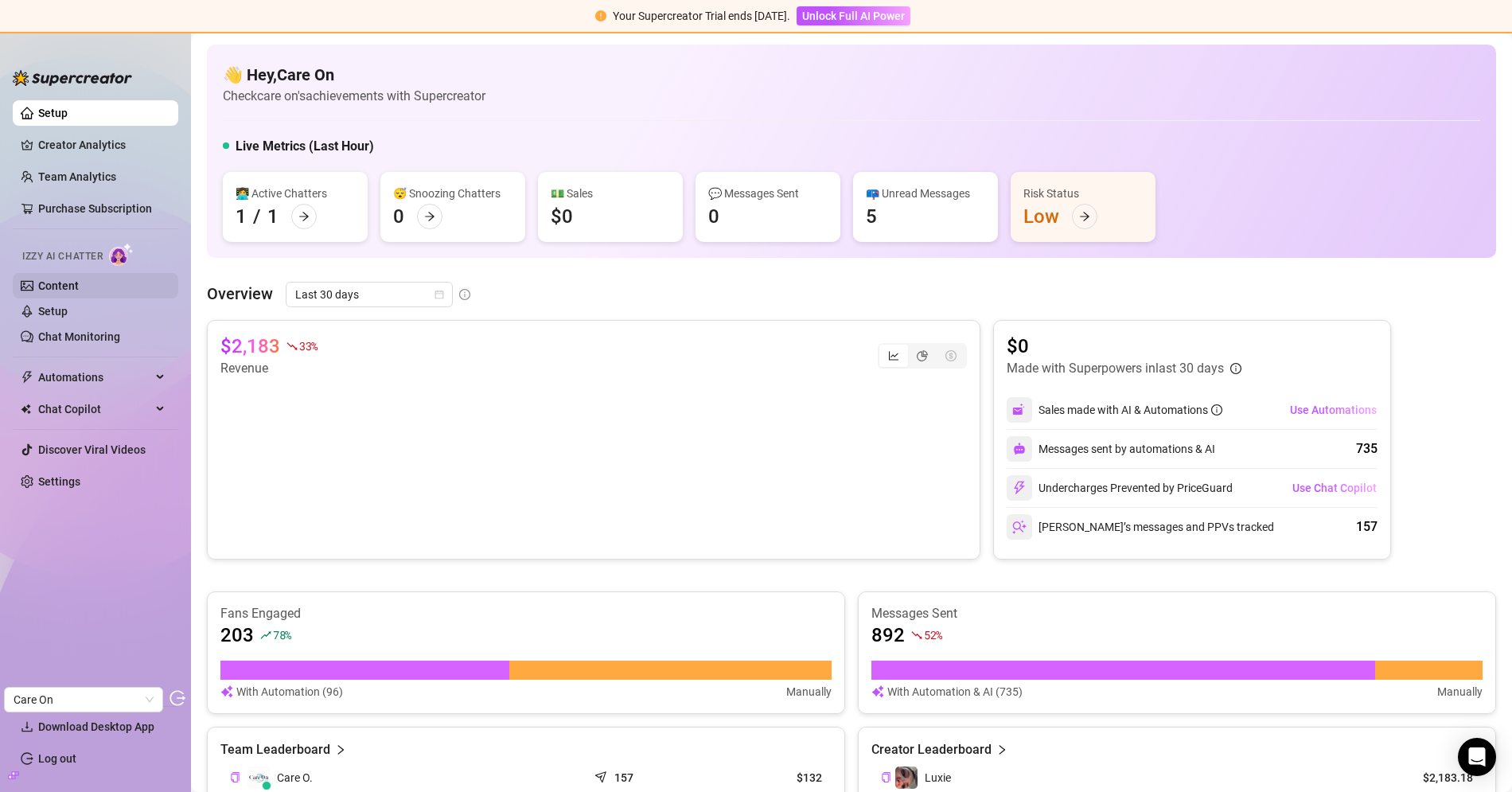
click at [79, 283] on link "Content" at bounding box center [59, 286] width 41 height 13
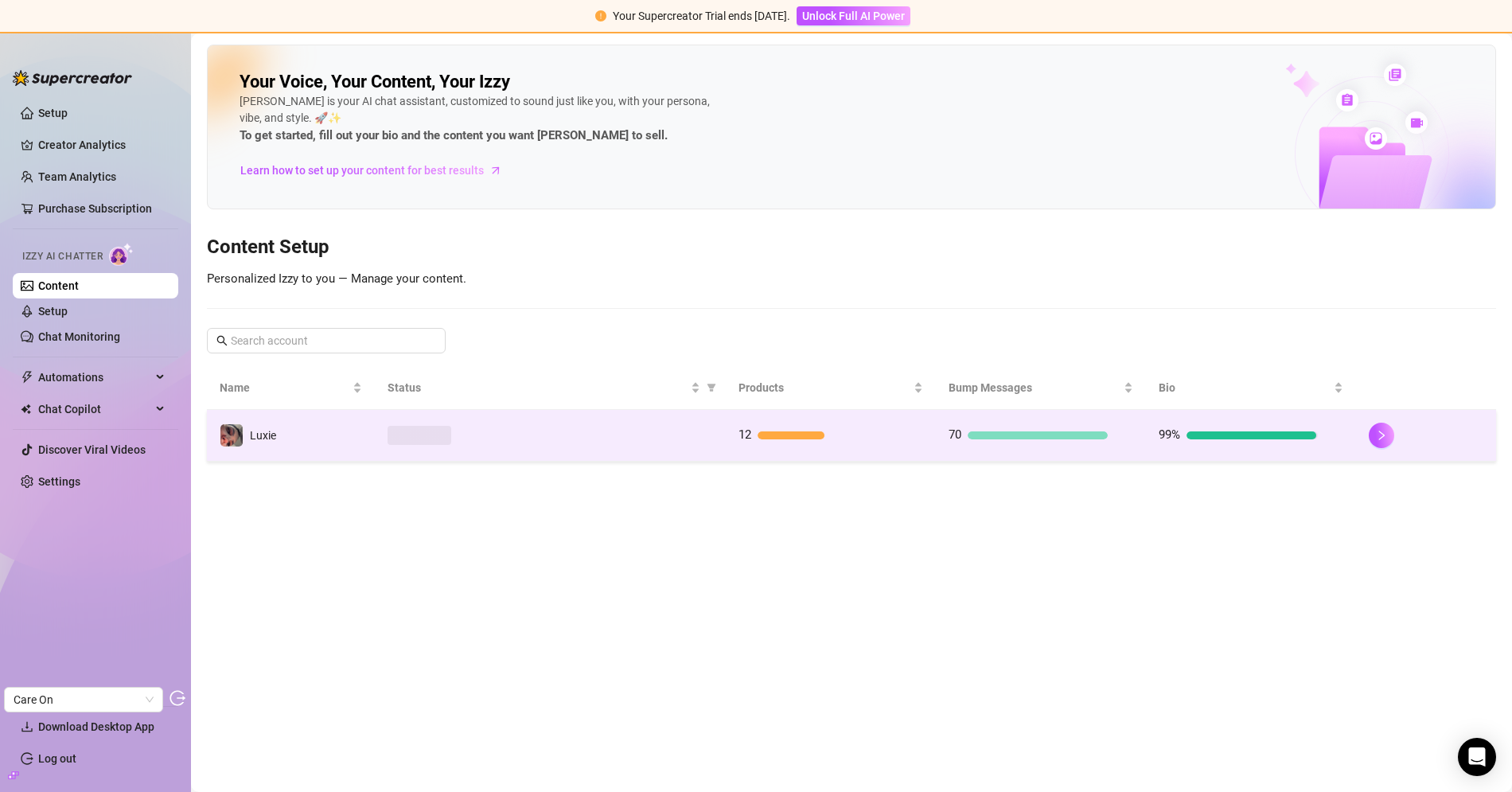
click at [512, 418] on td at bounding box center [549, 435] width 350 height 52
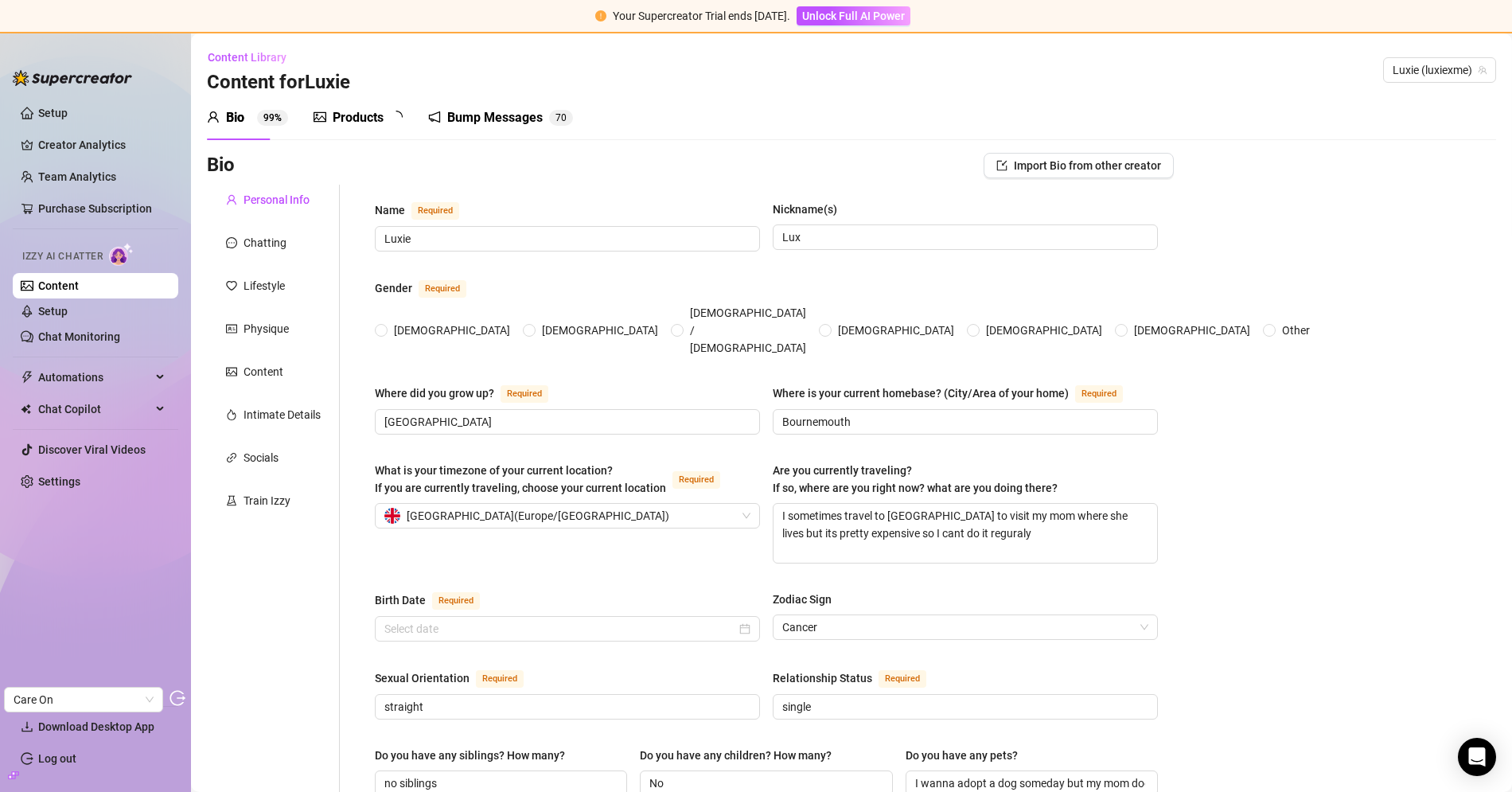
radio input "true"
type input "February 4th, 2007"
click at [357, 117] on div "Products" at bounding box center [358, 118] width 51 height 20
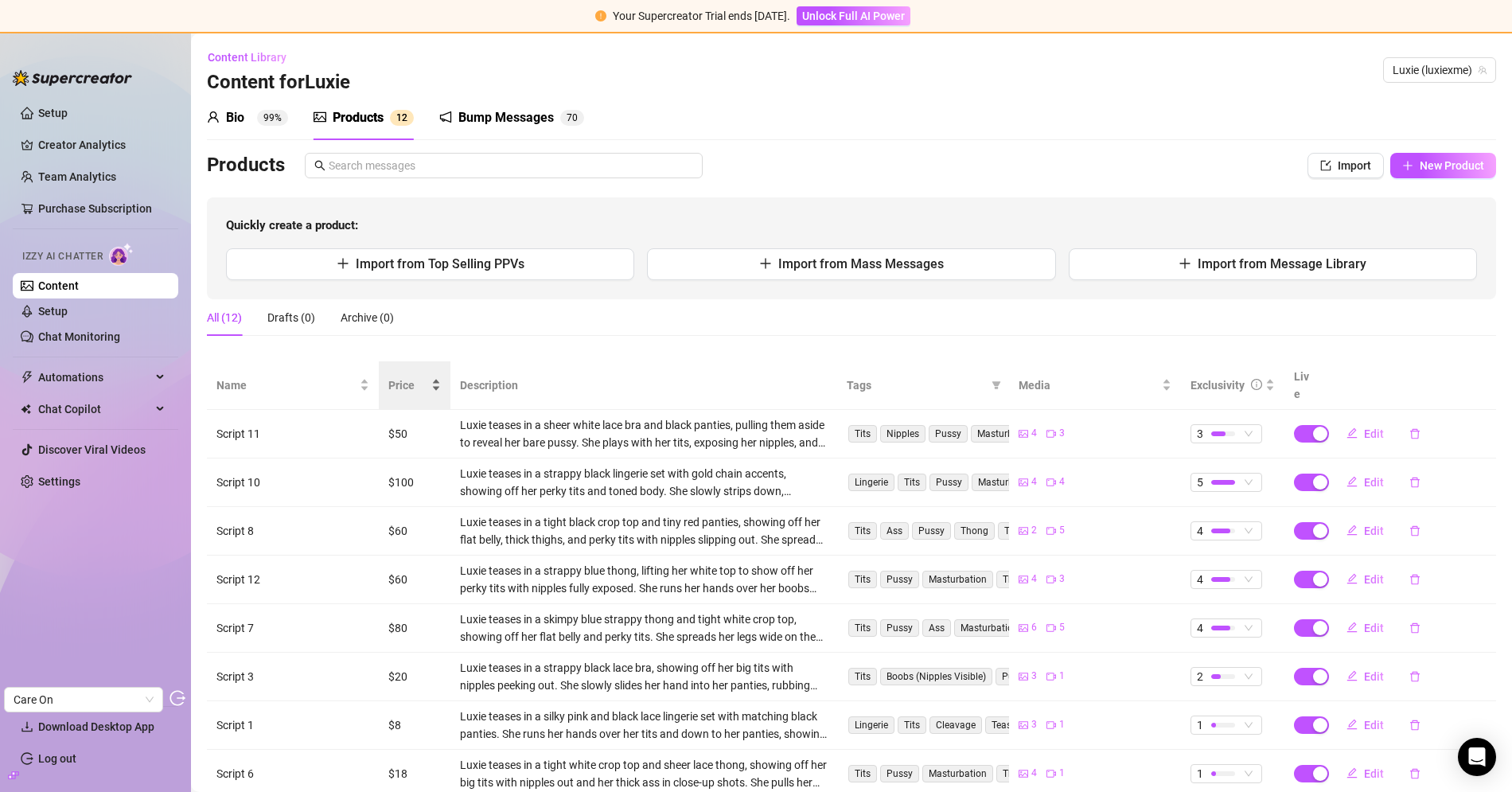
click at [399, 376] on div "Price" at bounding box center [414, 385] width 53 height 18
click at [108, 129] on ul "Setup Creator Analytics Team Analytics Purchase Subscription Izzy AI Chatter Co…" at bounding box center [95, 396] width 165 height 605
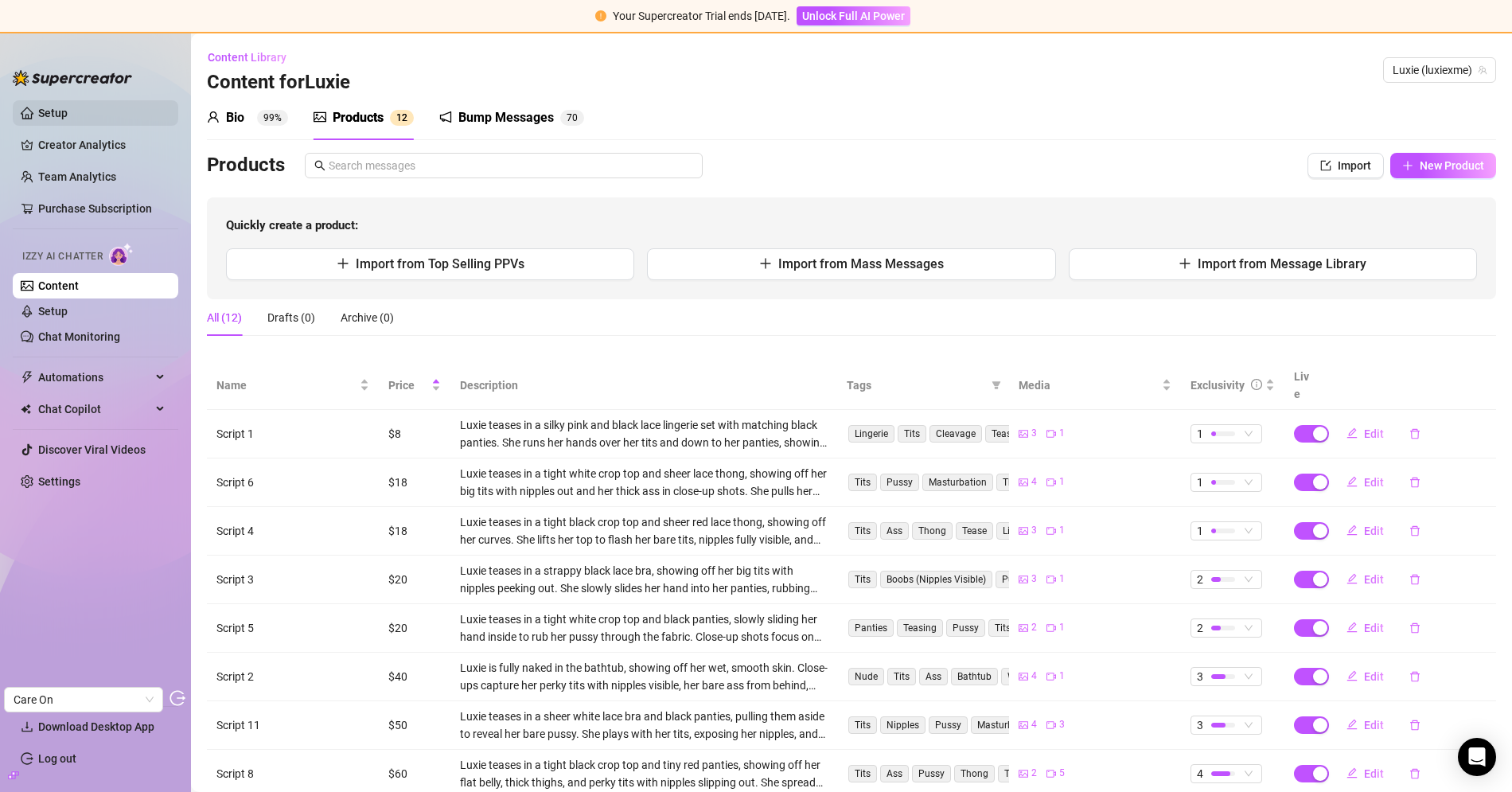
click at [67, 119] on link "Setup" at bounding box center [53, 112] width 29 height 13
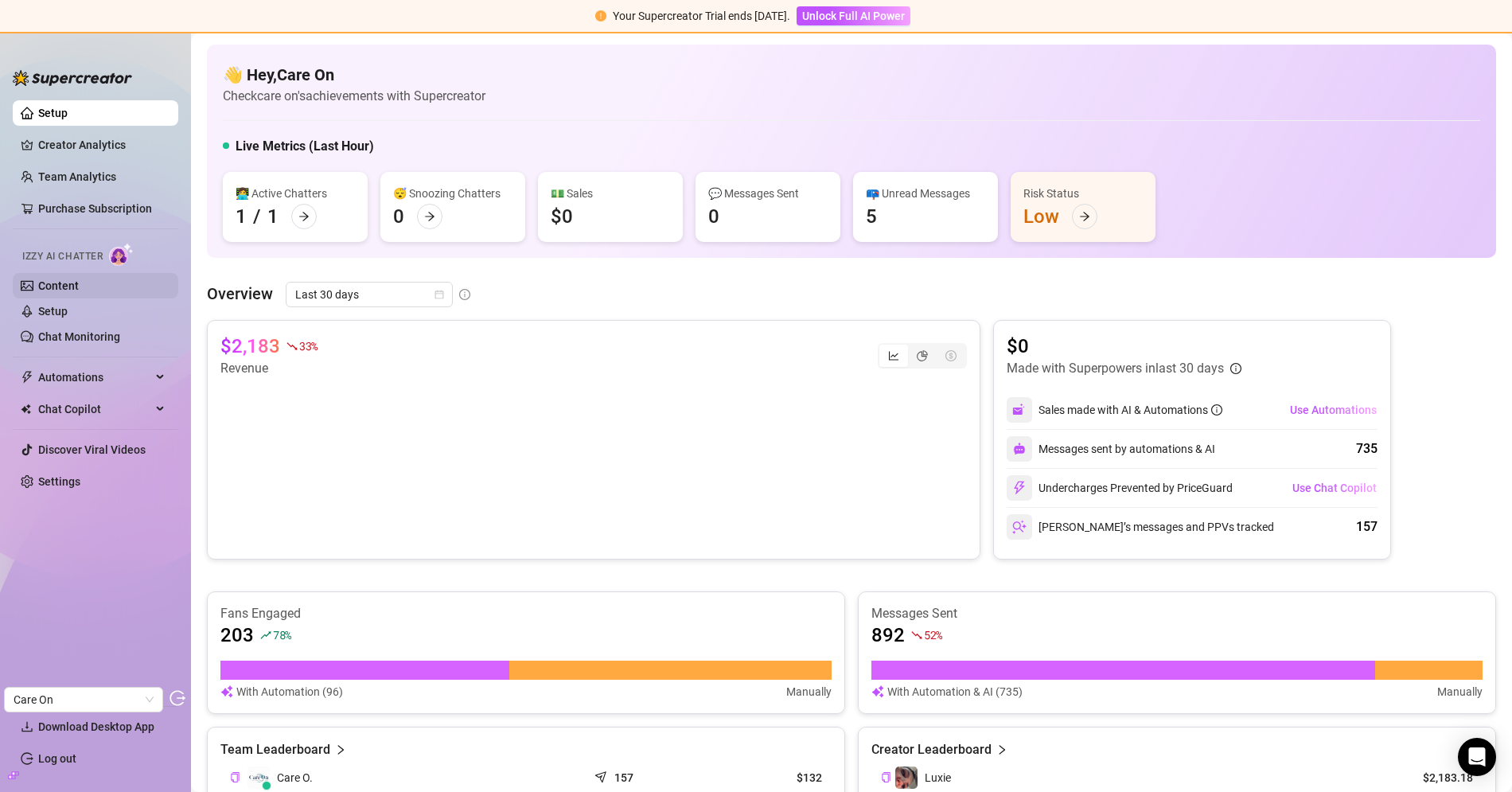
click at [59, 283] on link "Content" at bounding box center [59, 286] width 41 height 13
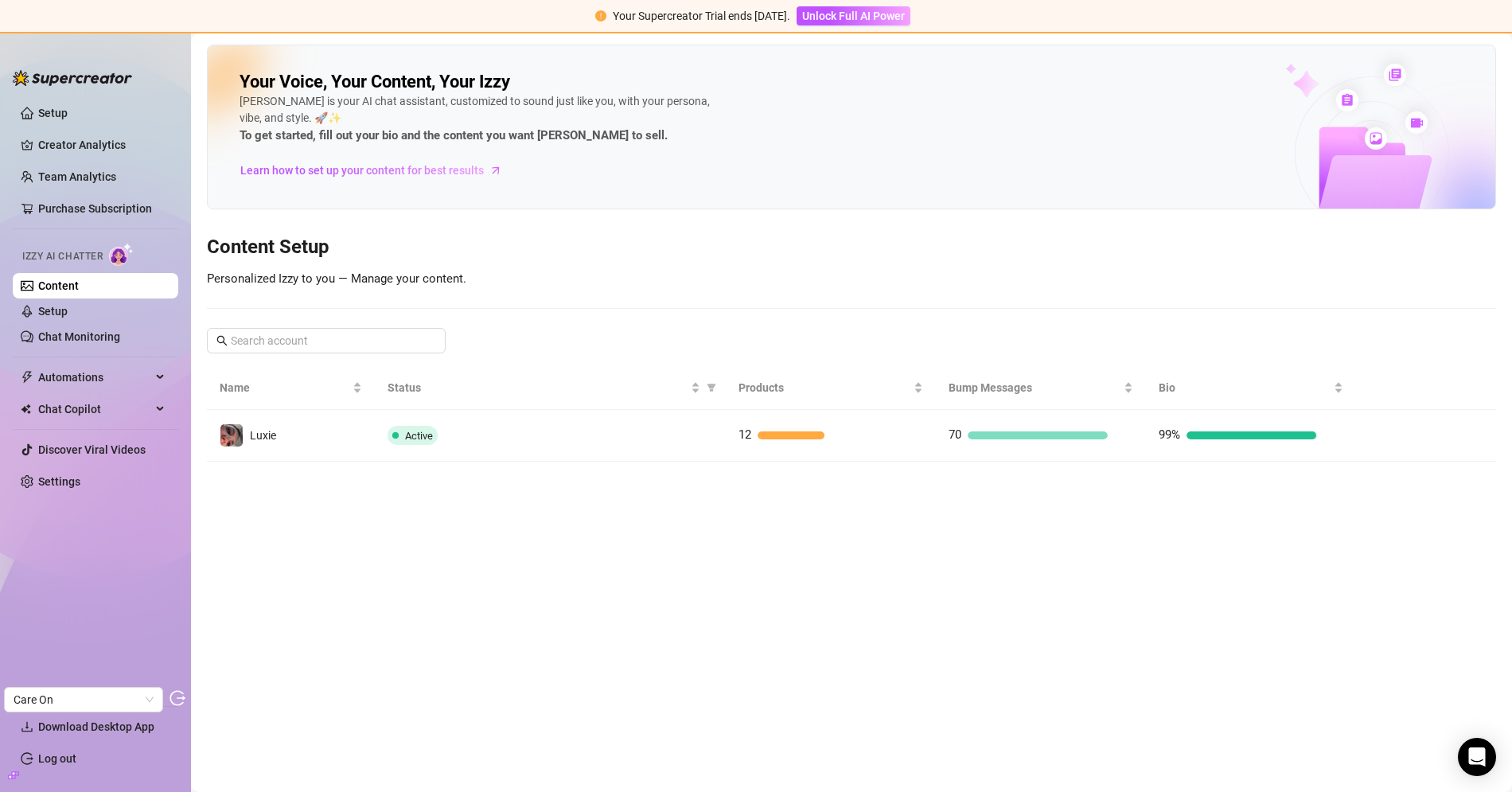
click at [467, 460] on main "Your Voice, Your Content, Your Izzy Izzy is your AI chat assistant, customized …" at bounding box center [850, 413] width 1320 height 759
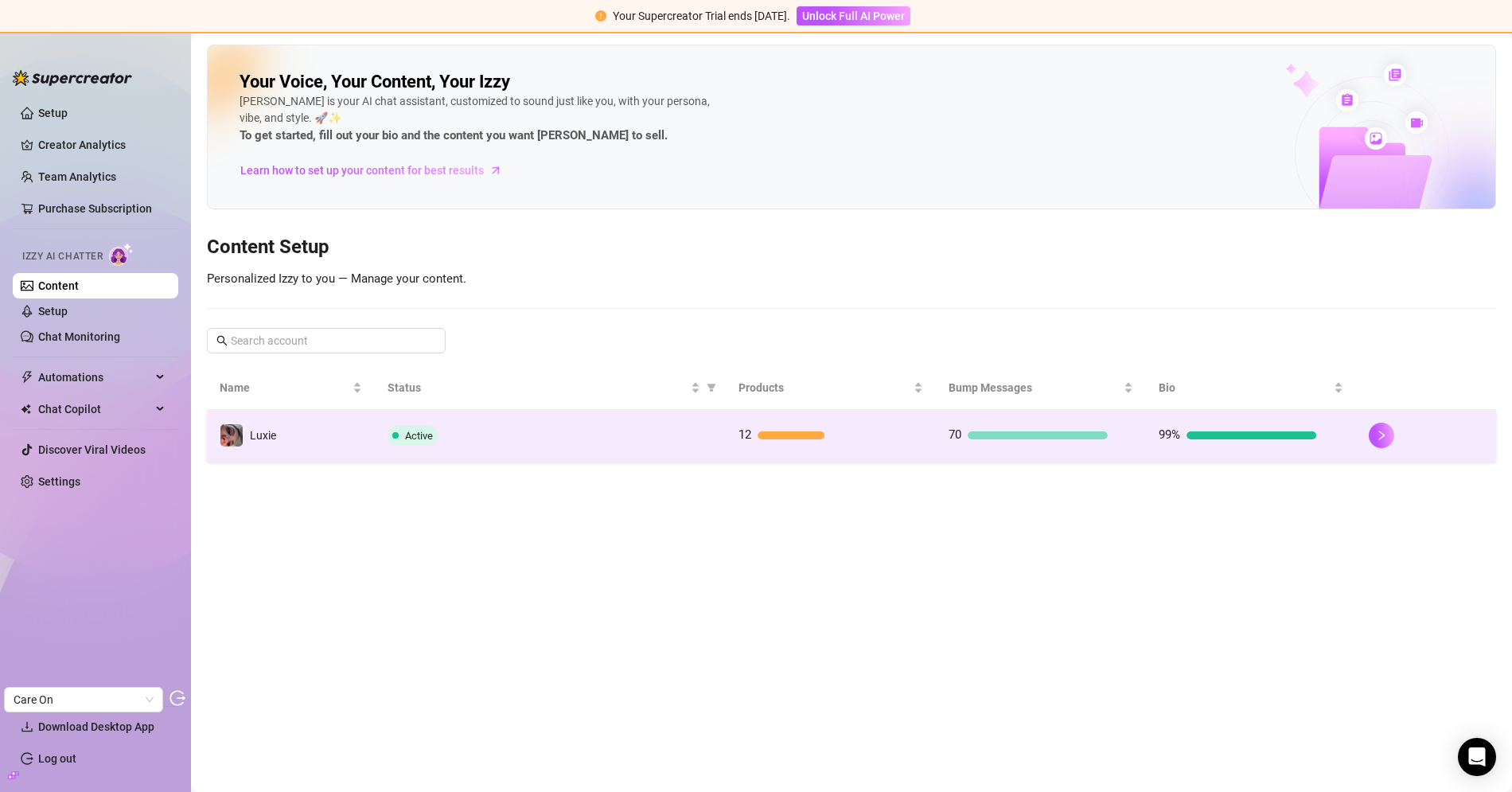
click at [470, 447] on td "Active" at bounding box center [549, 435] width 350 height 52
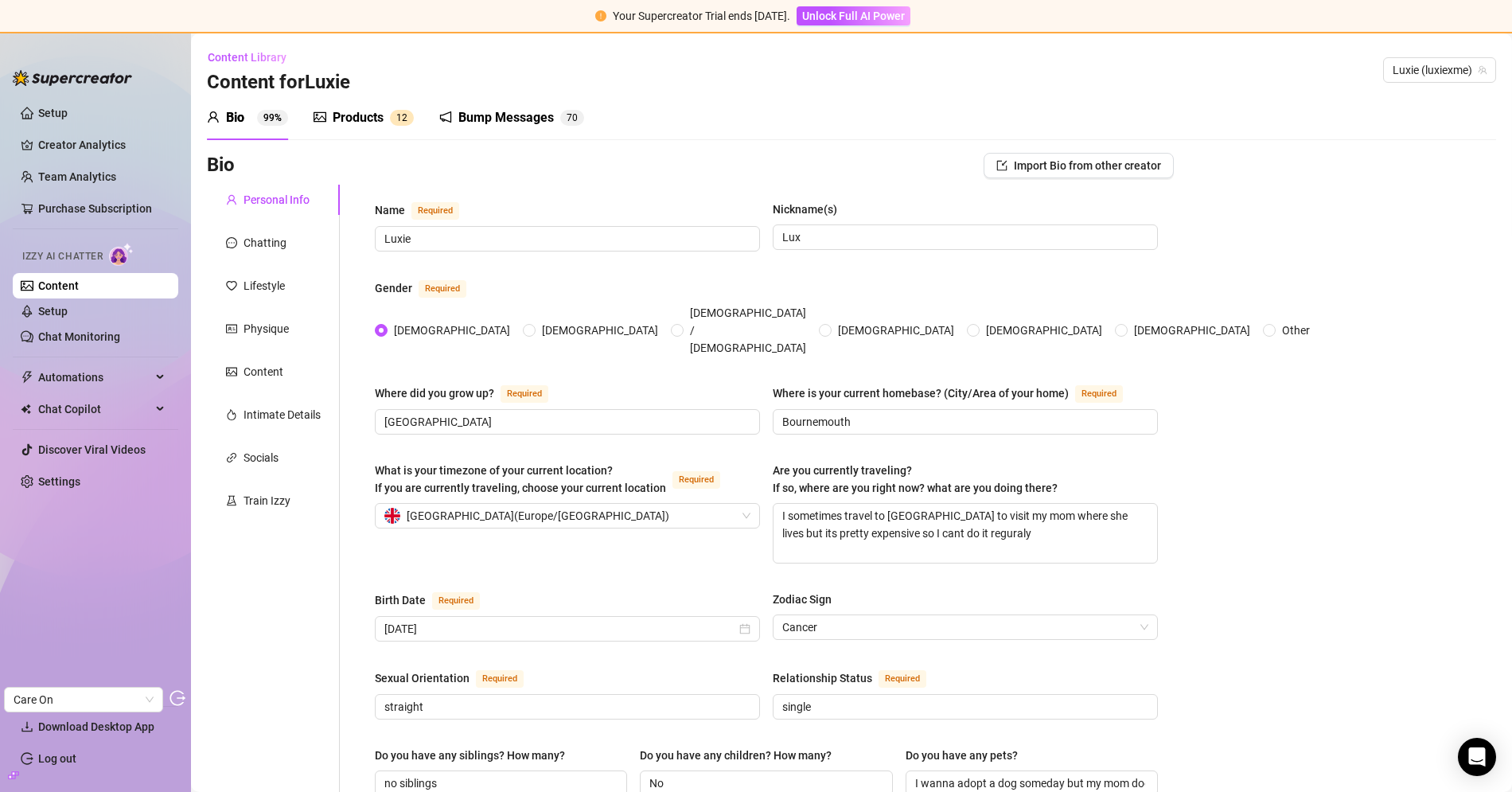
click at [347, 127] on div "Products 1 2" at bounding box center [364, 118] width 101 height 45
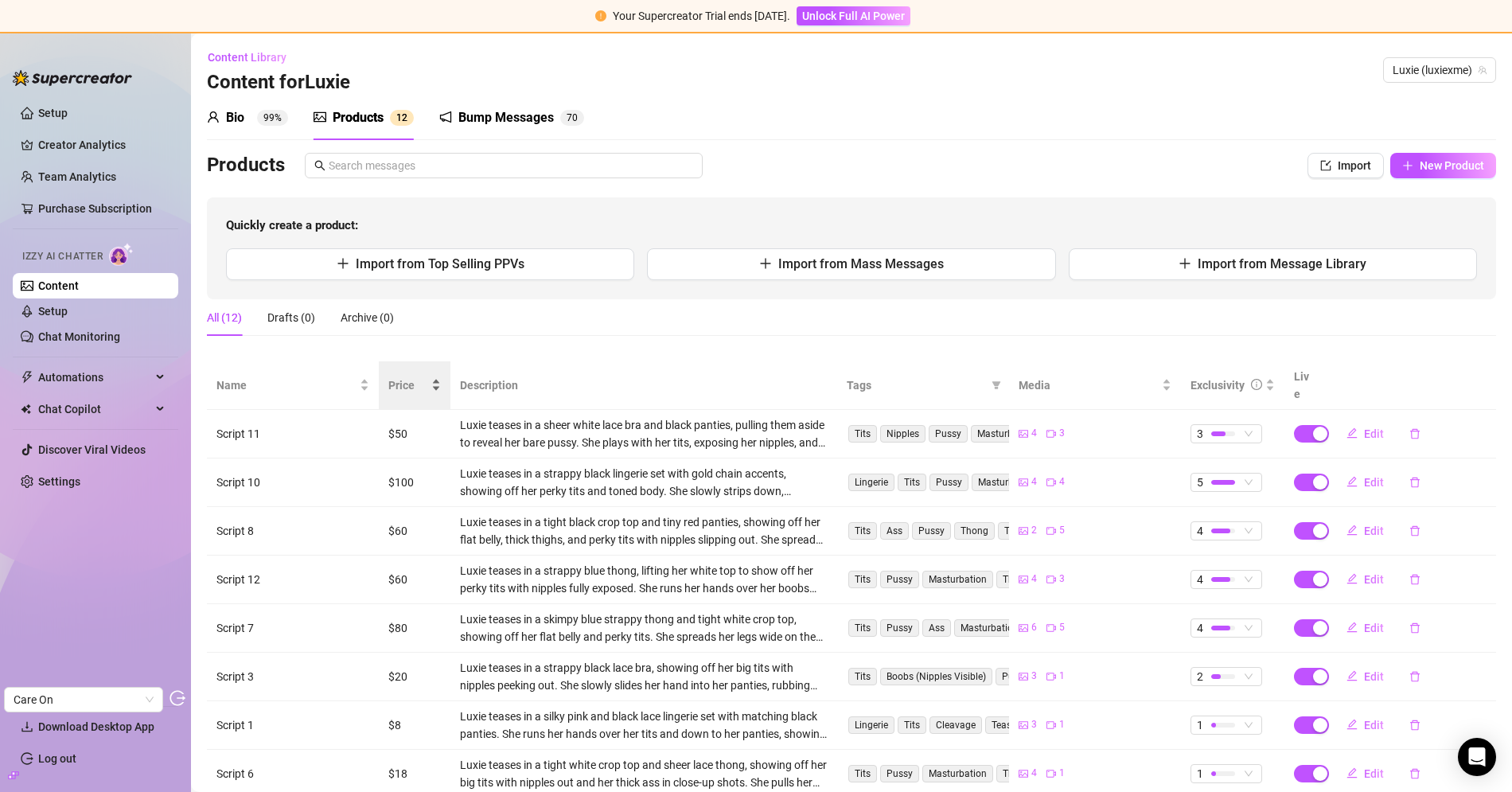
click at [390, 383] on span "Price" at bounding box center [408, 385] width 40 height 18
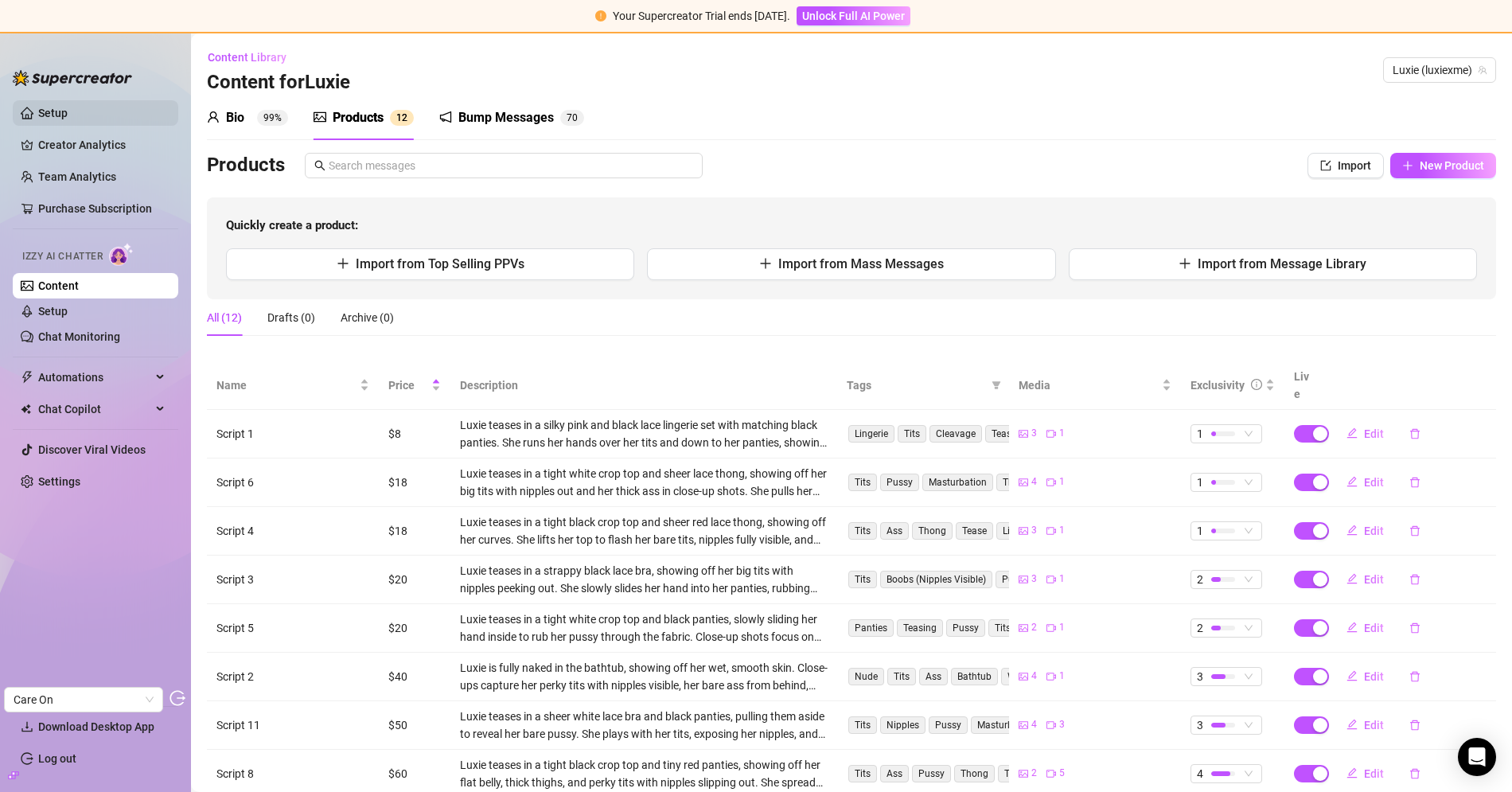
click at [67, 114] on link "Setup" at bounding box center [53, 112] width 29 height 13
click at [104, 144] on link "Creator Analytics" at bounding box center [102, 145] width 127 height 25
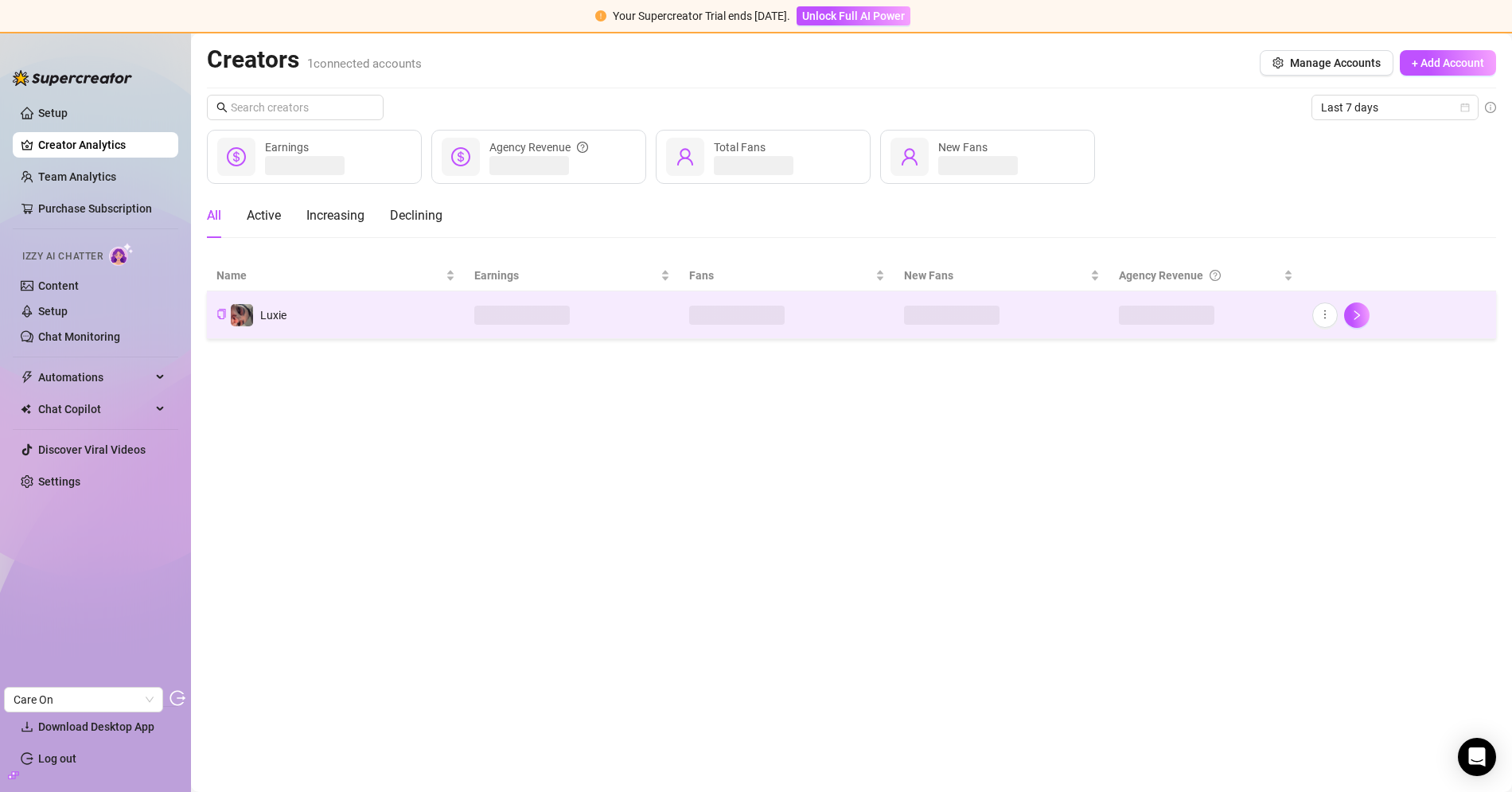
click at [440, 332] on td "Luxie" at bounding box center [336, 315] width 258 height 48
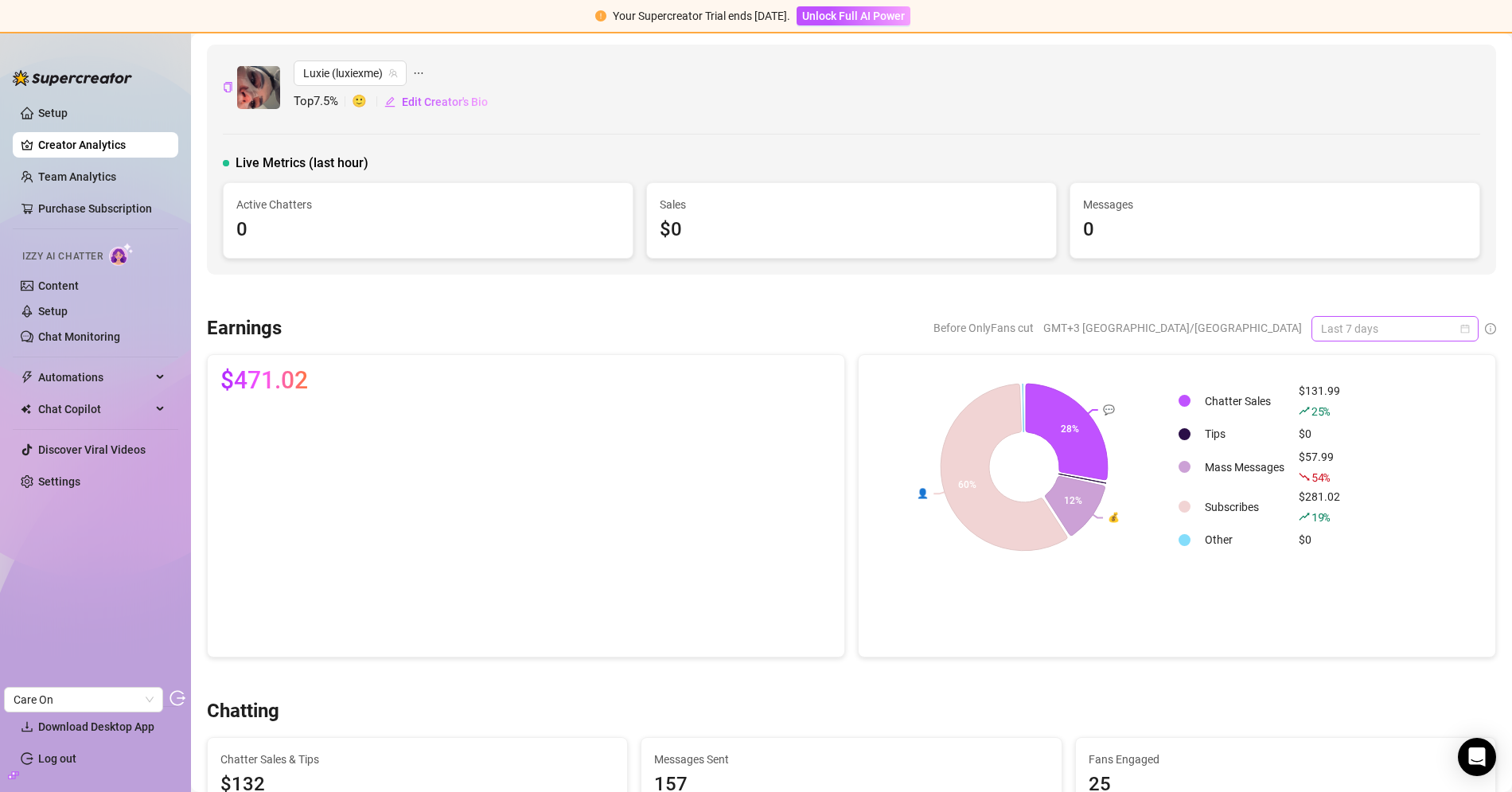
click at [1378, 326] on span "Last 7 days" at bounding box center [1394, 329] width 148 height 23
click at [1355, 409] on div "Last 30 days" at bounding box center [1394, 410] width 142 height 18
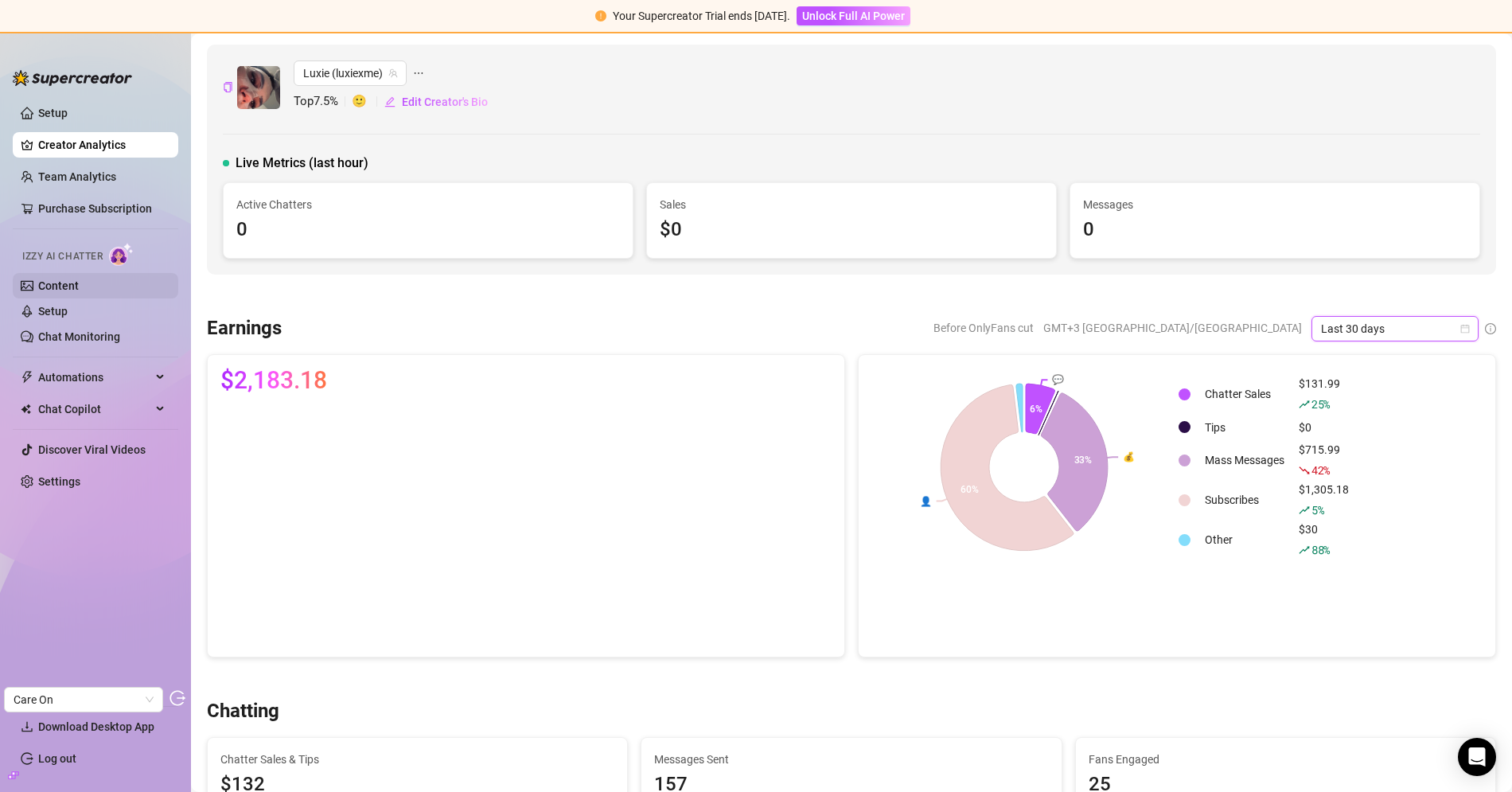
click at [58, 282] on link "Content" at bounding box center [59, 286] width 41 height 13
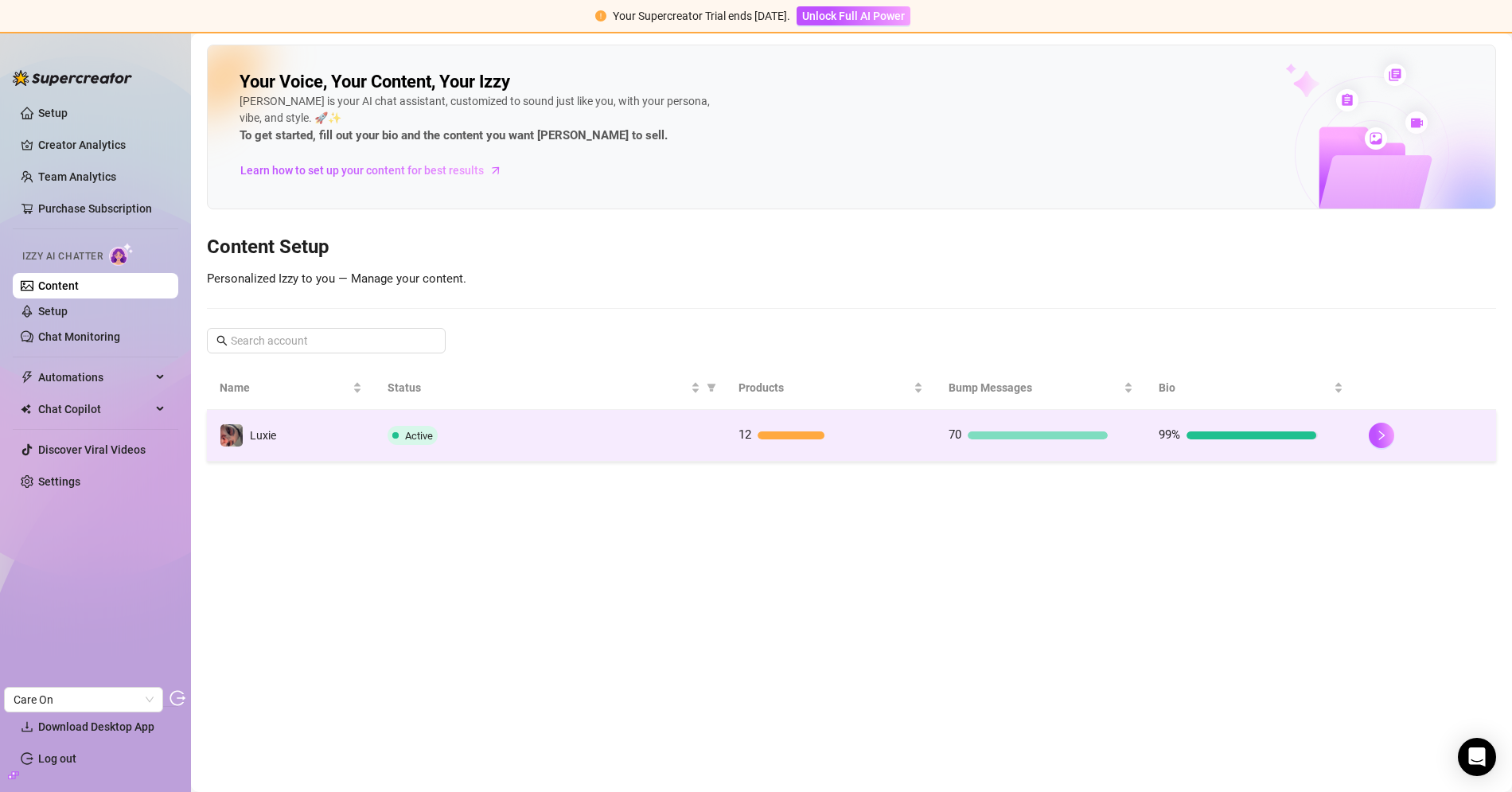
click at [486, 439] on div "Active" at bounding box center [549, 435] width 324 height 20
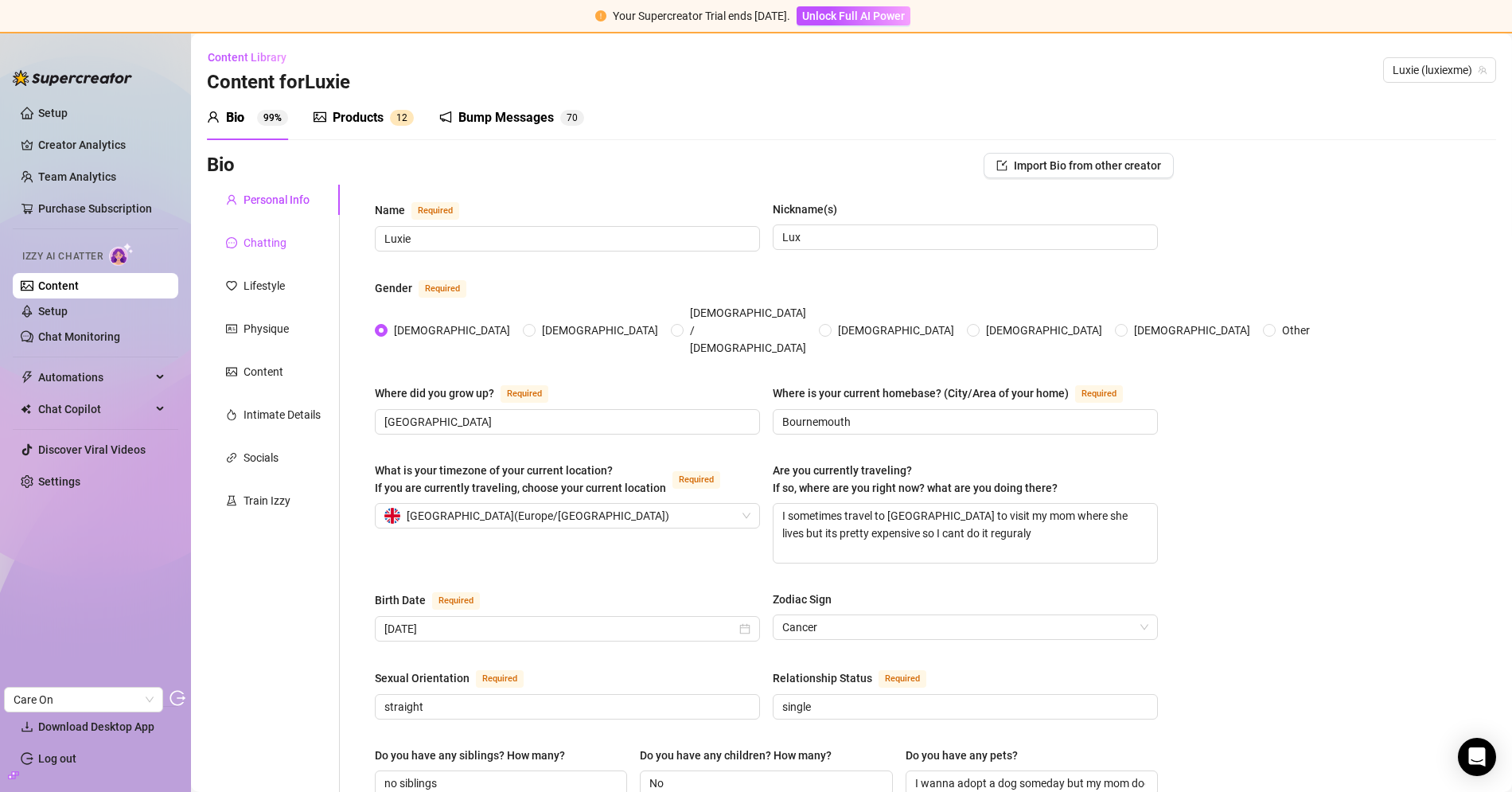
click at [272, 250] on div "Chatting" at bounding box center [265, 242] width 43 height 18
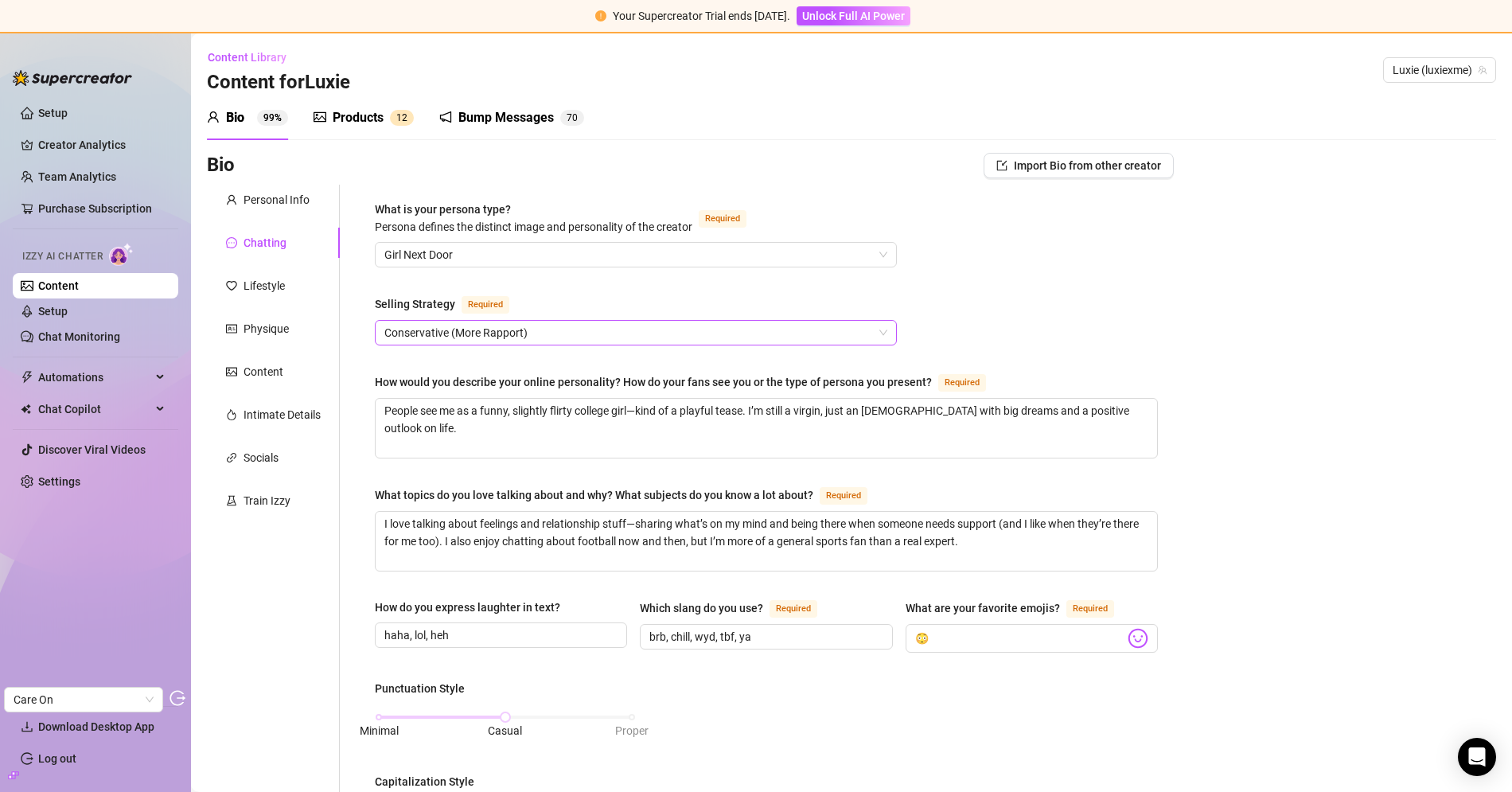
click at [601, 331] on span "Conservative (More Rapport)" at bounding box center [635, 332] width 502 height 23
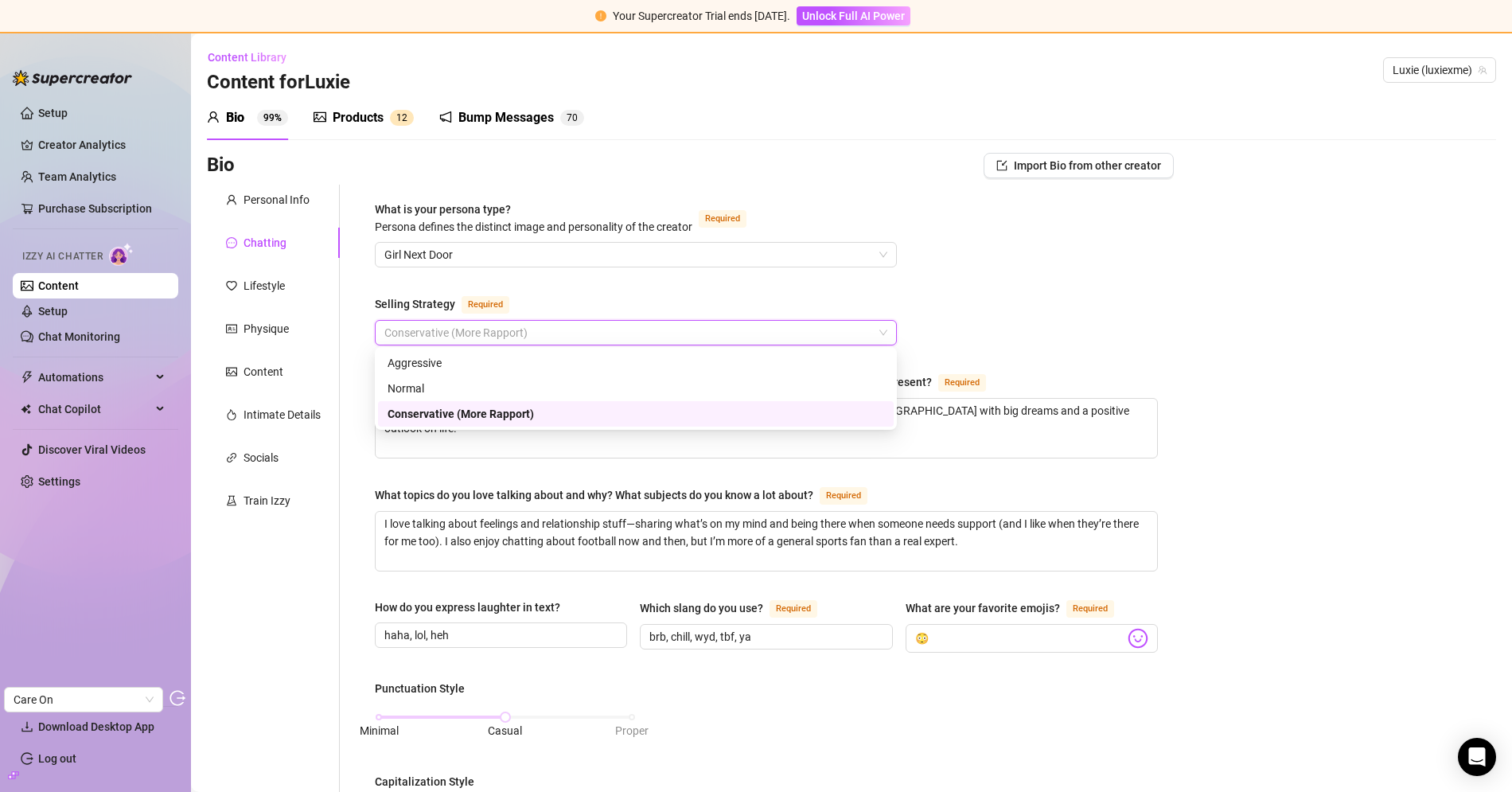
click at [540, 302] on div "Selling Strategy Required" at bounding box center [635, 307] width 522 height 25
click at [527, 330] on span "Conservative (More Rapport)" at bounding box center [635, 332] width 502 height 23
click at [689, 277] on div "What is your persona type? Persona defines the distinct image and personality o…" at bounding box center [765, 778] width 783 height 1157
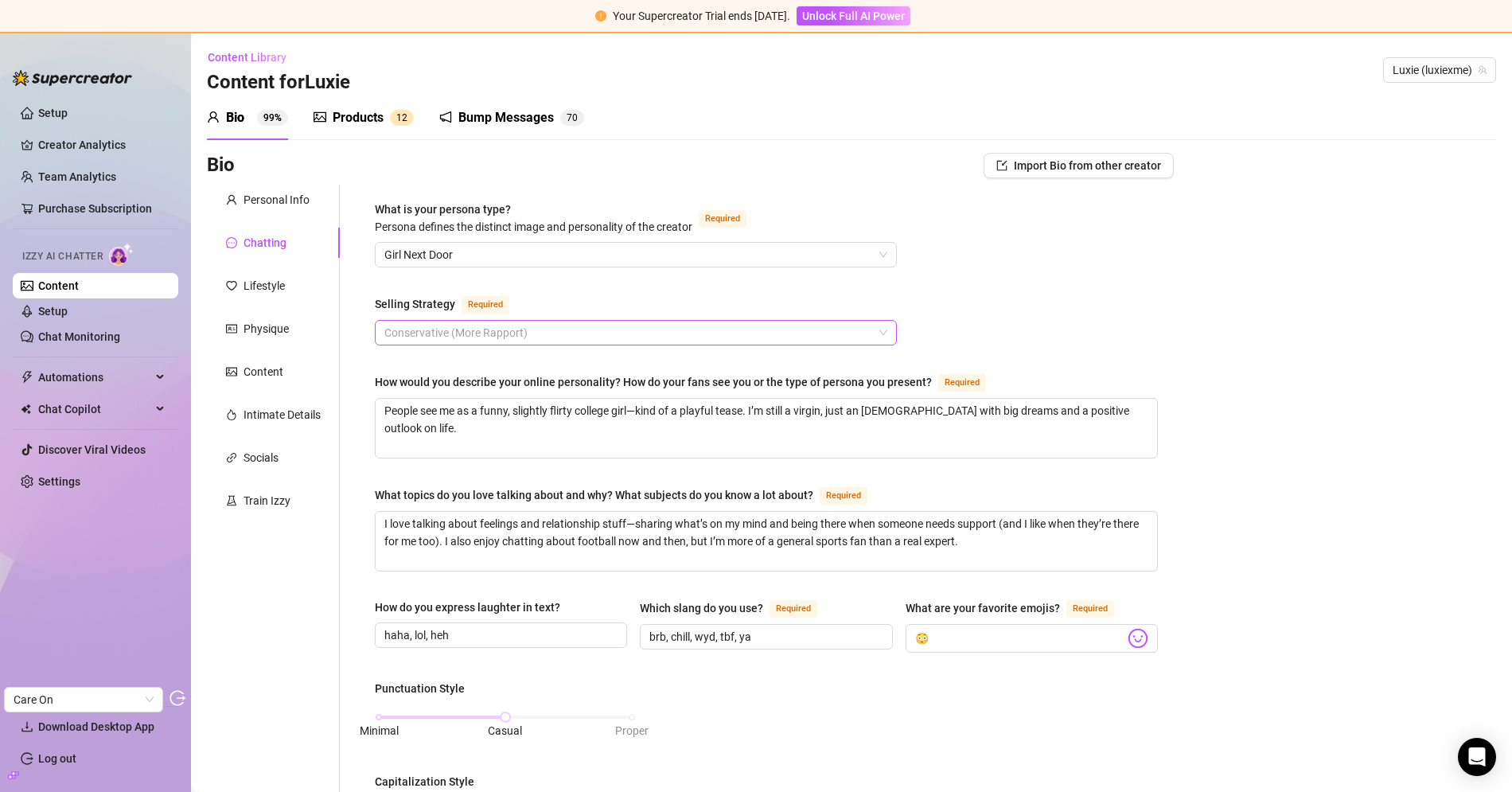
click at [626, 320] on div "Conservative (More Rapport)" at bounding box center [635, 332] width 522 height 25
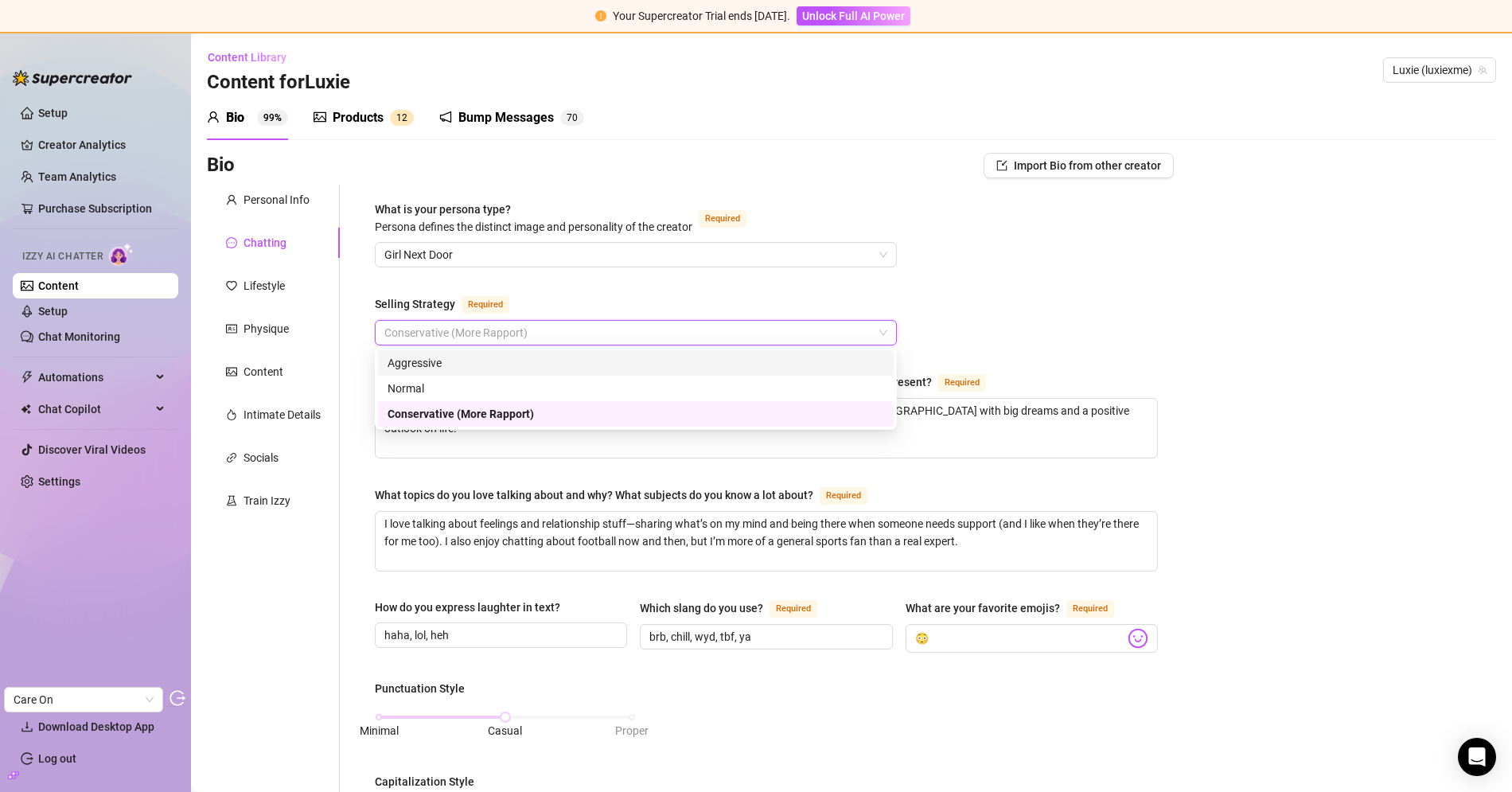
click at [635, 288] on div "What is your persona type? Persona defines the distinct image and personality o…" at bounding box center [765, 778] width 783 height 1157
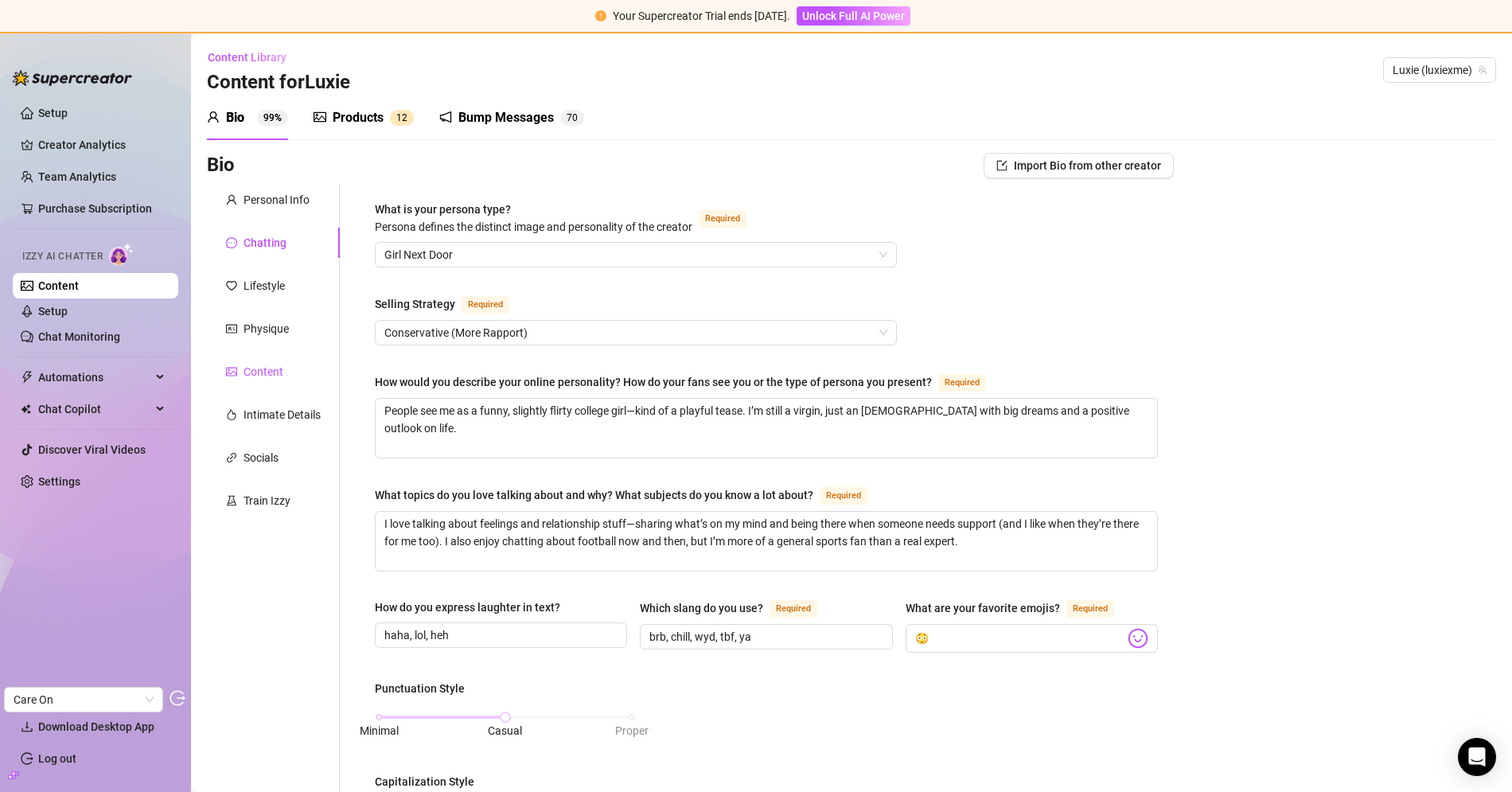
click at [264, 363] on div "Content" at bounding box center [263, 372] width 40 height 18
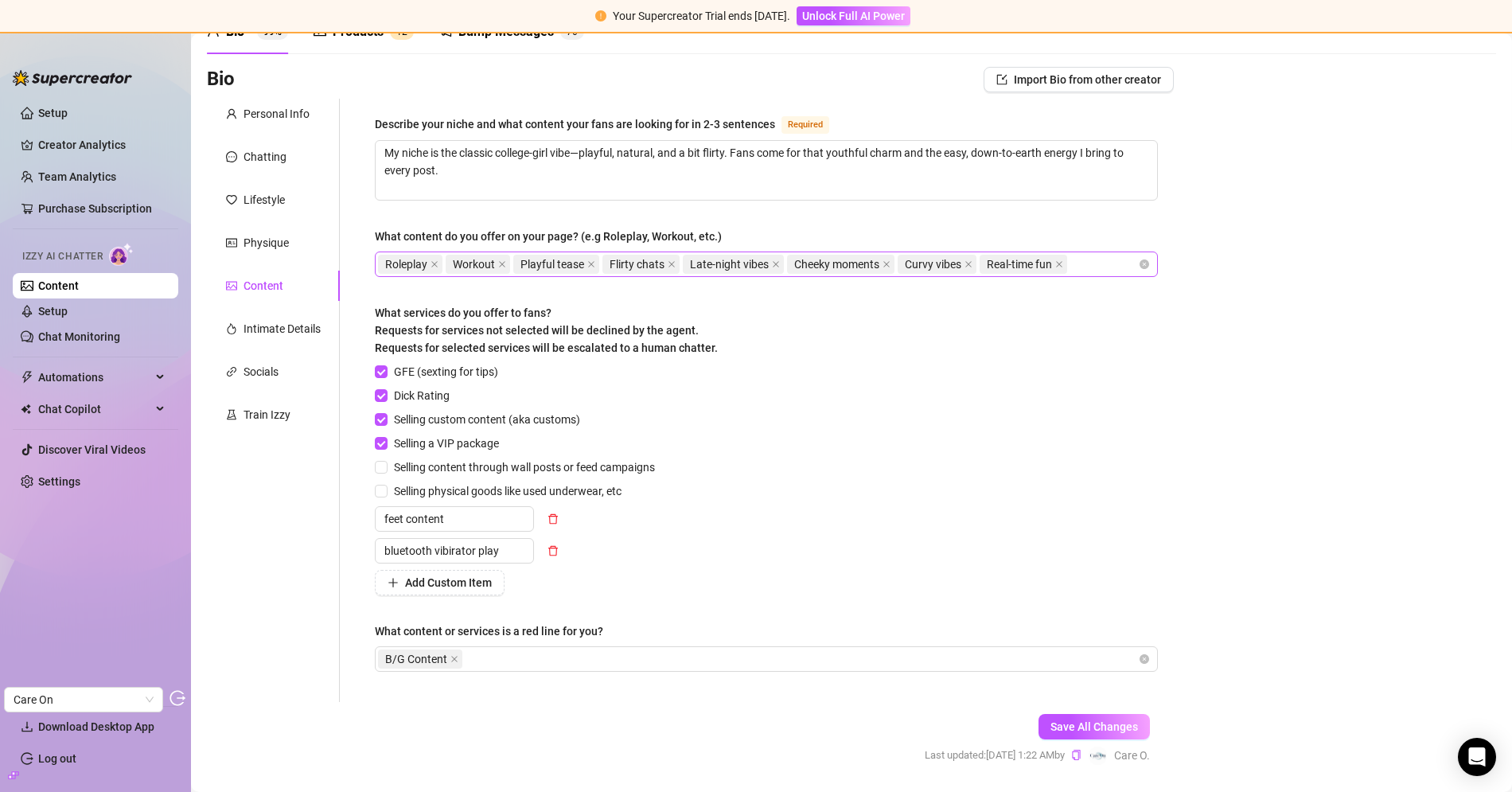
scroll to position [123, 0]
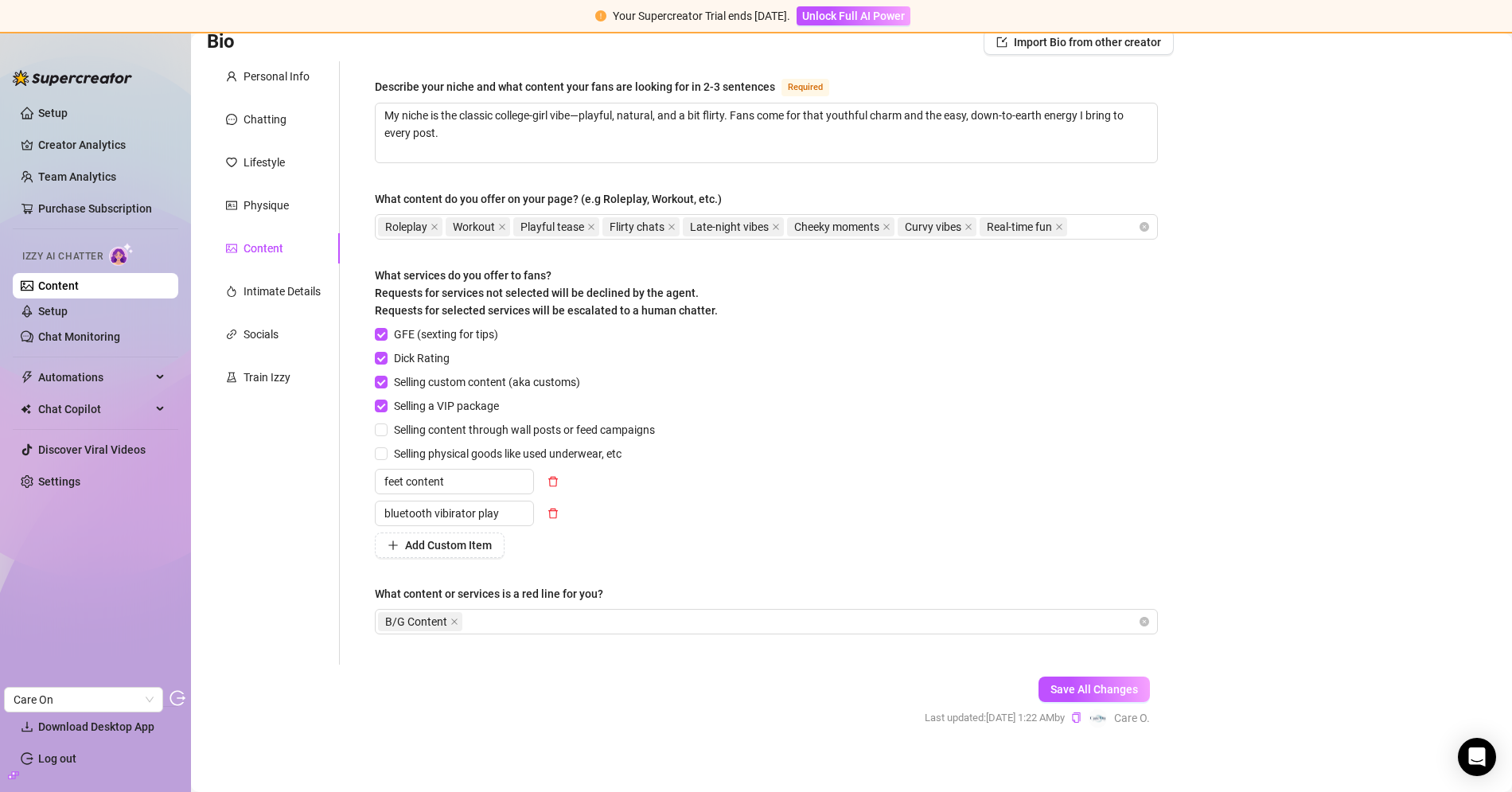
drag, startPoint x: 382, startPoint y: 264, endPoint x: 554, endPoint y: 264, distance: 172.0
click at [554, 267] on div "What services do you offer to fans? Requests for services not selected will be …" at bounding box center [545, 293] width 343 height 53
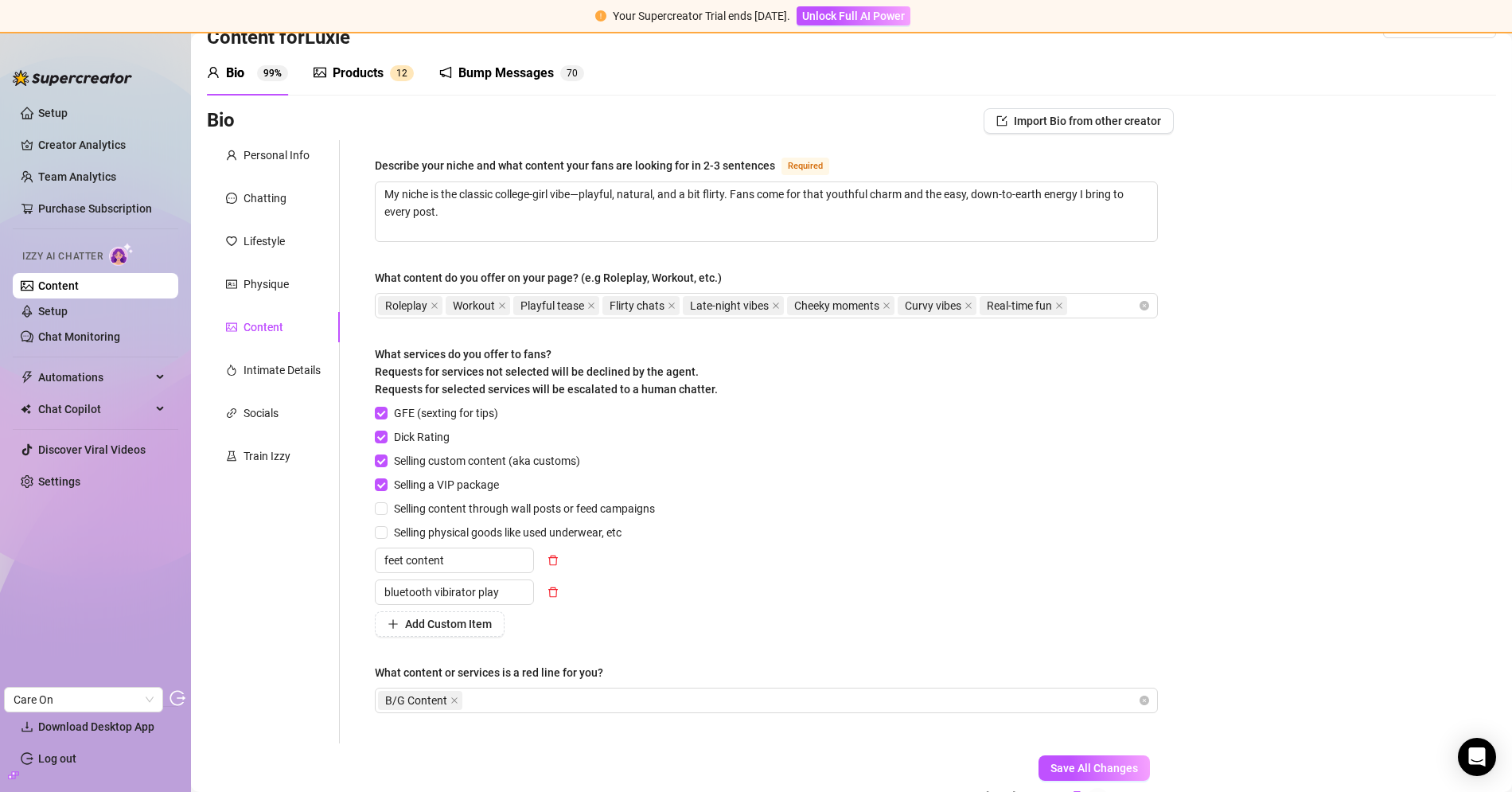
scroll to position [0, 0]
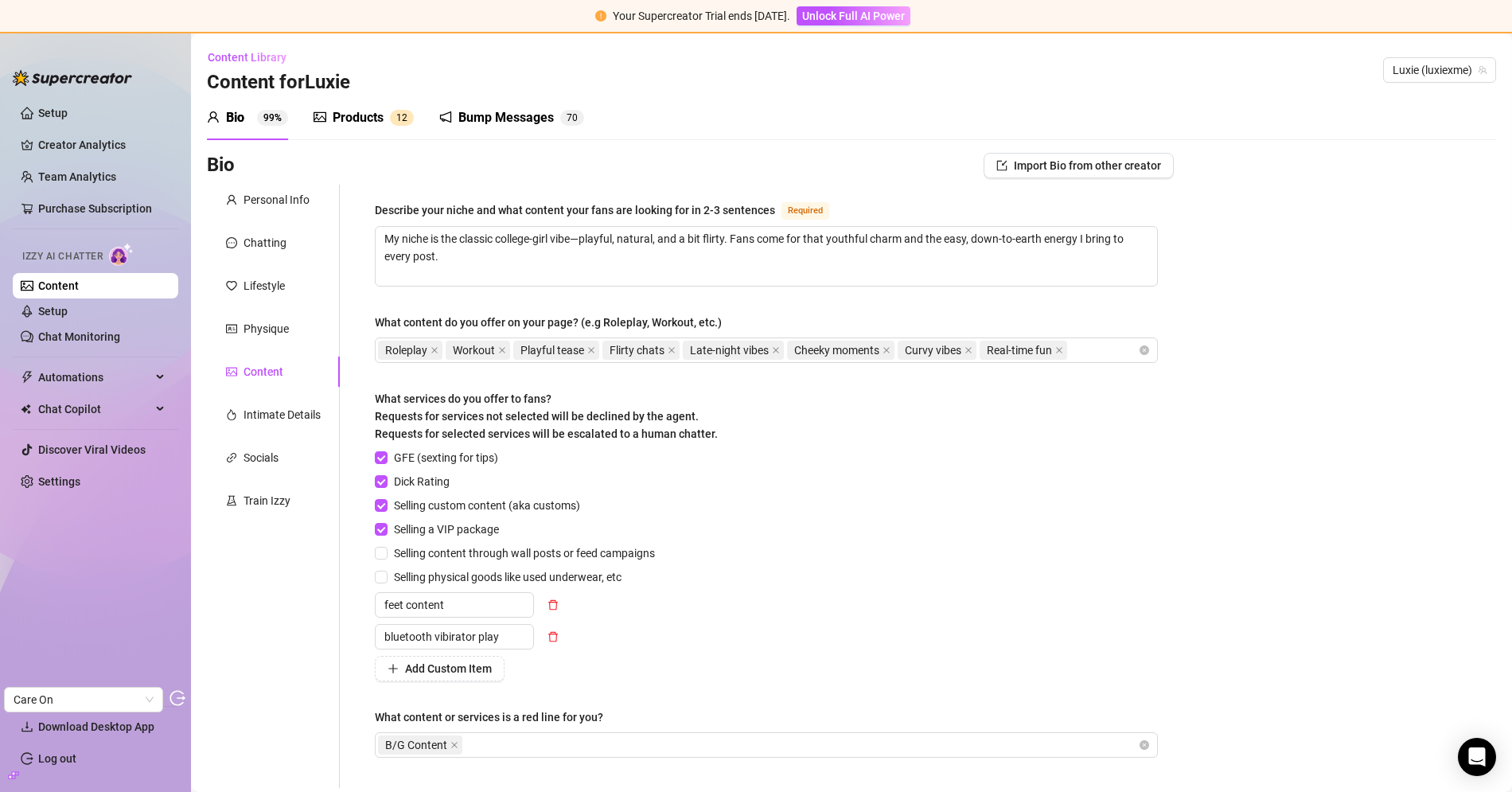
click at [510, 132] on div "Bump Messages 7 0" at bounding box center [511, 118] width 145 height 45
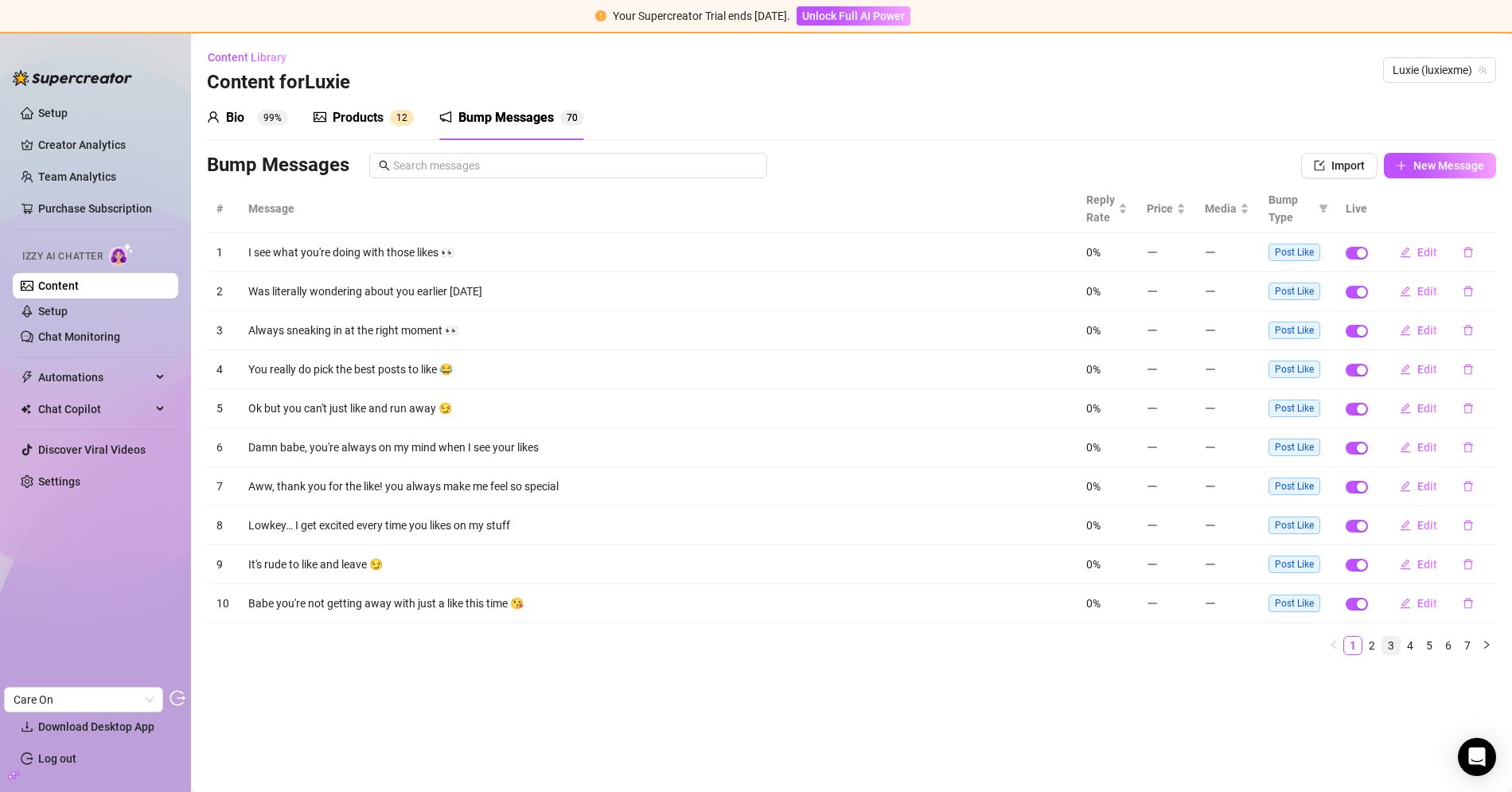
click at [1393, 639] on link "3" at bounding box center [1391, 645] width 18 height 18
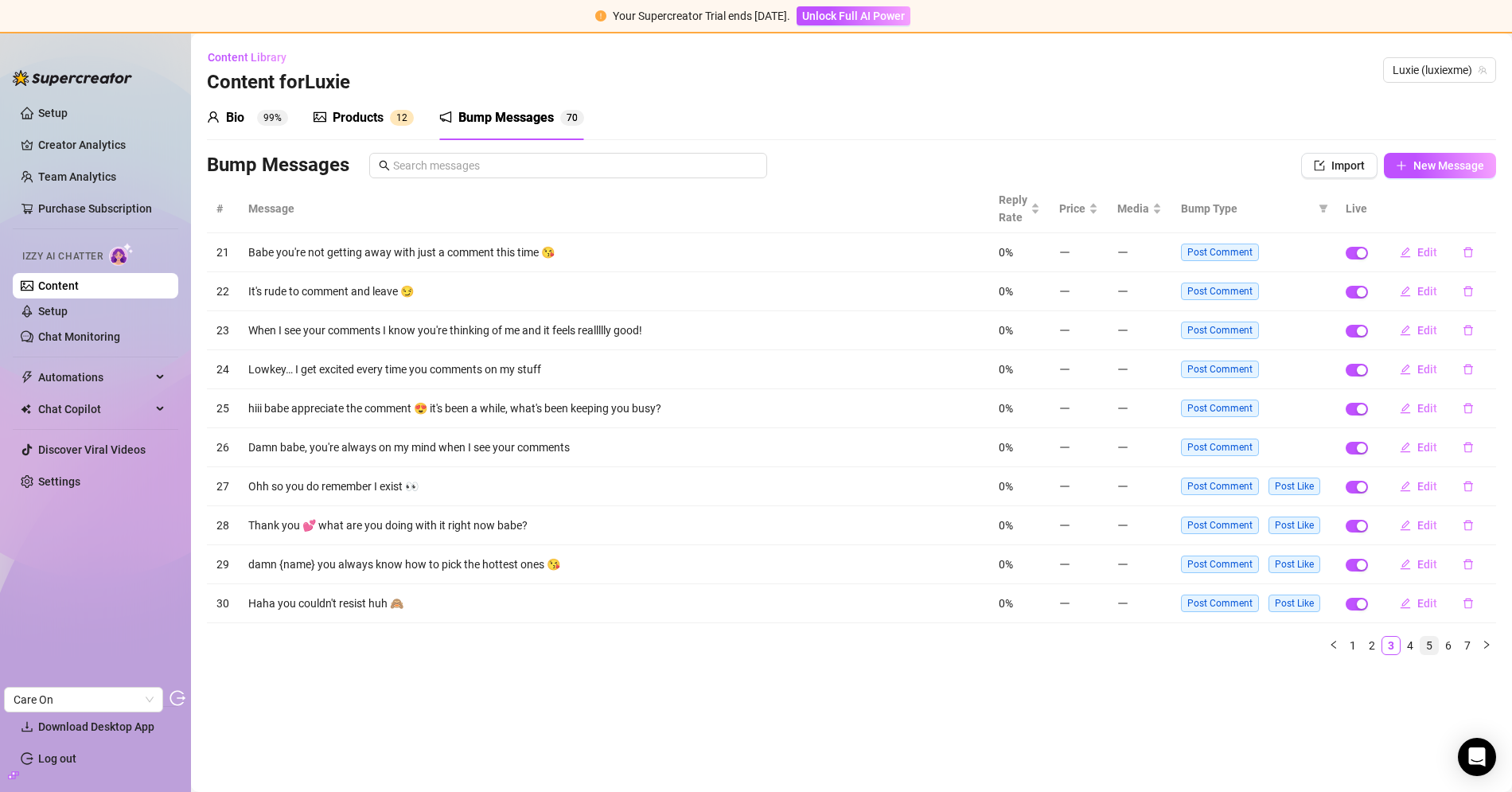
click at [1435, 640] on link "5" at bounding box center [1429, 645] width 18 height 18
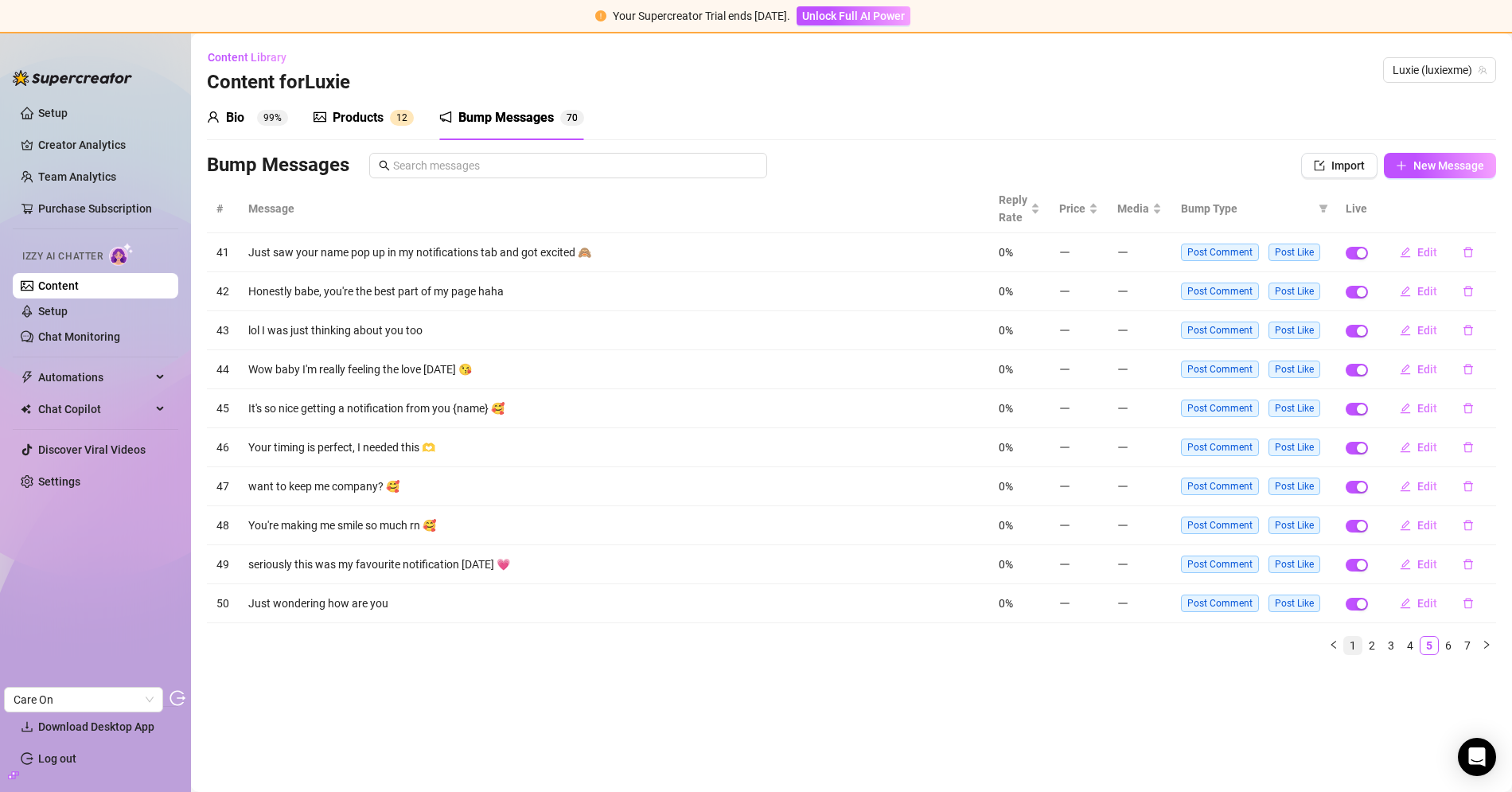
click at [1351, 644] on link "1" at bounding box center [1353, 645] width 18 height 18
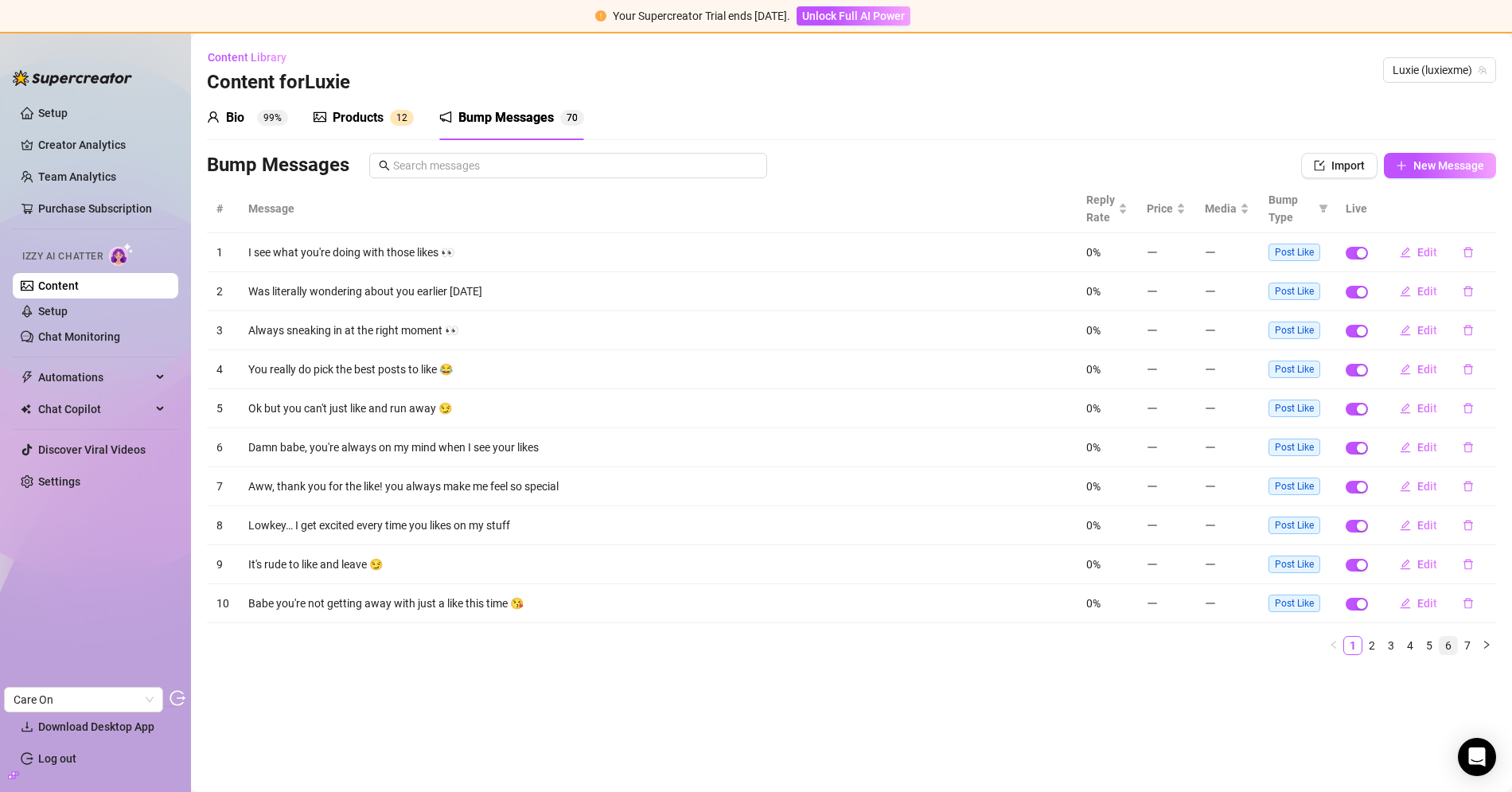
click at [1444, 640] on link "6" at bounding box center [1447, 645] width 18 height 18
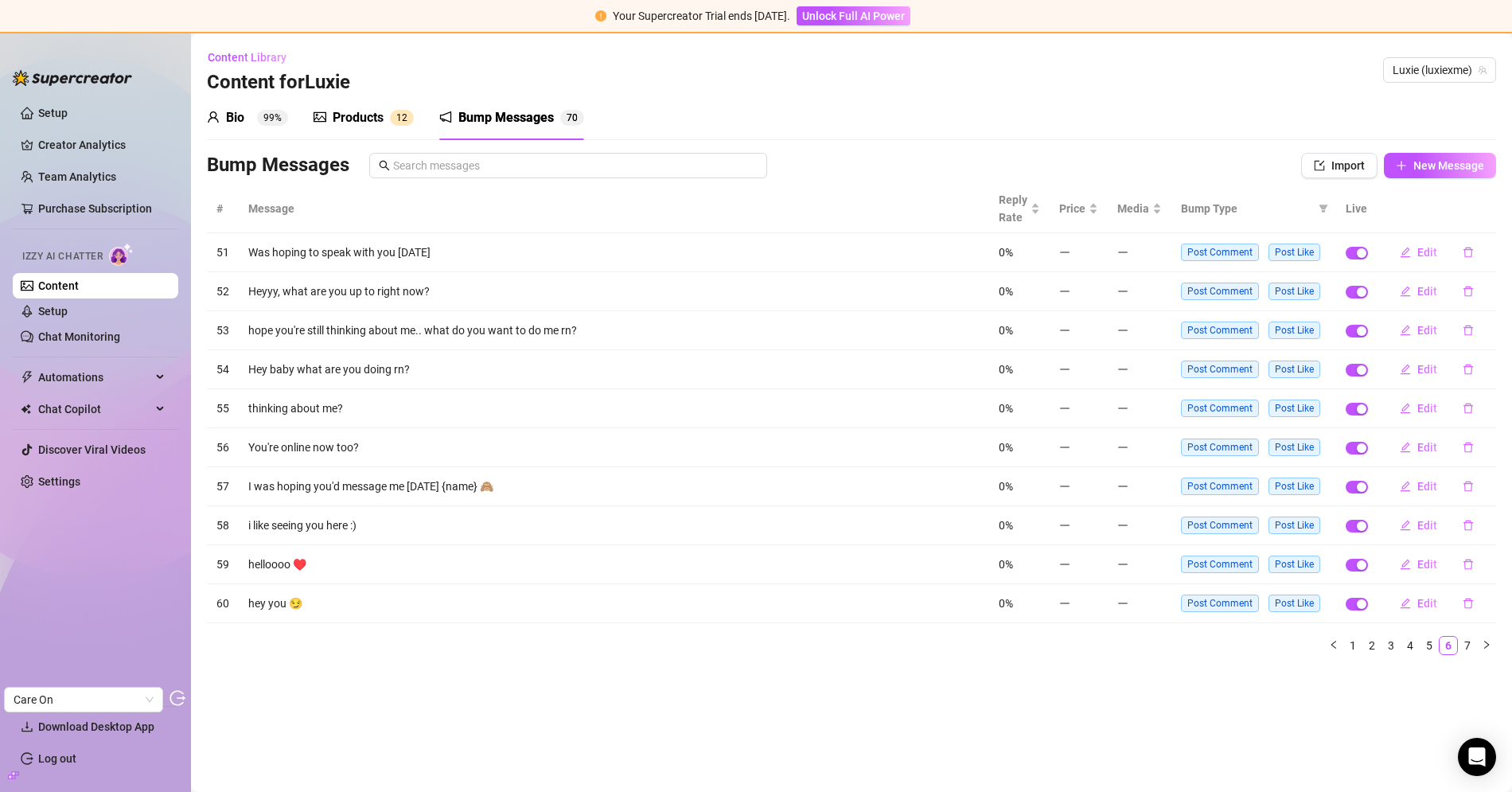
click at [803, 113] on div "Bio 99% Products 1 2 Bump Messages 7 0" at bounding box center [851, 118] width 1289 height 45
click at [67, 305] on link "Setup" at bounding box center [53, 311] width 29 height 13
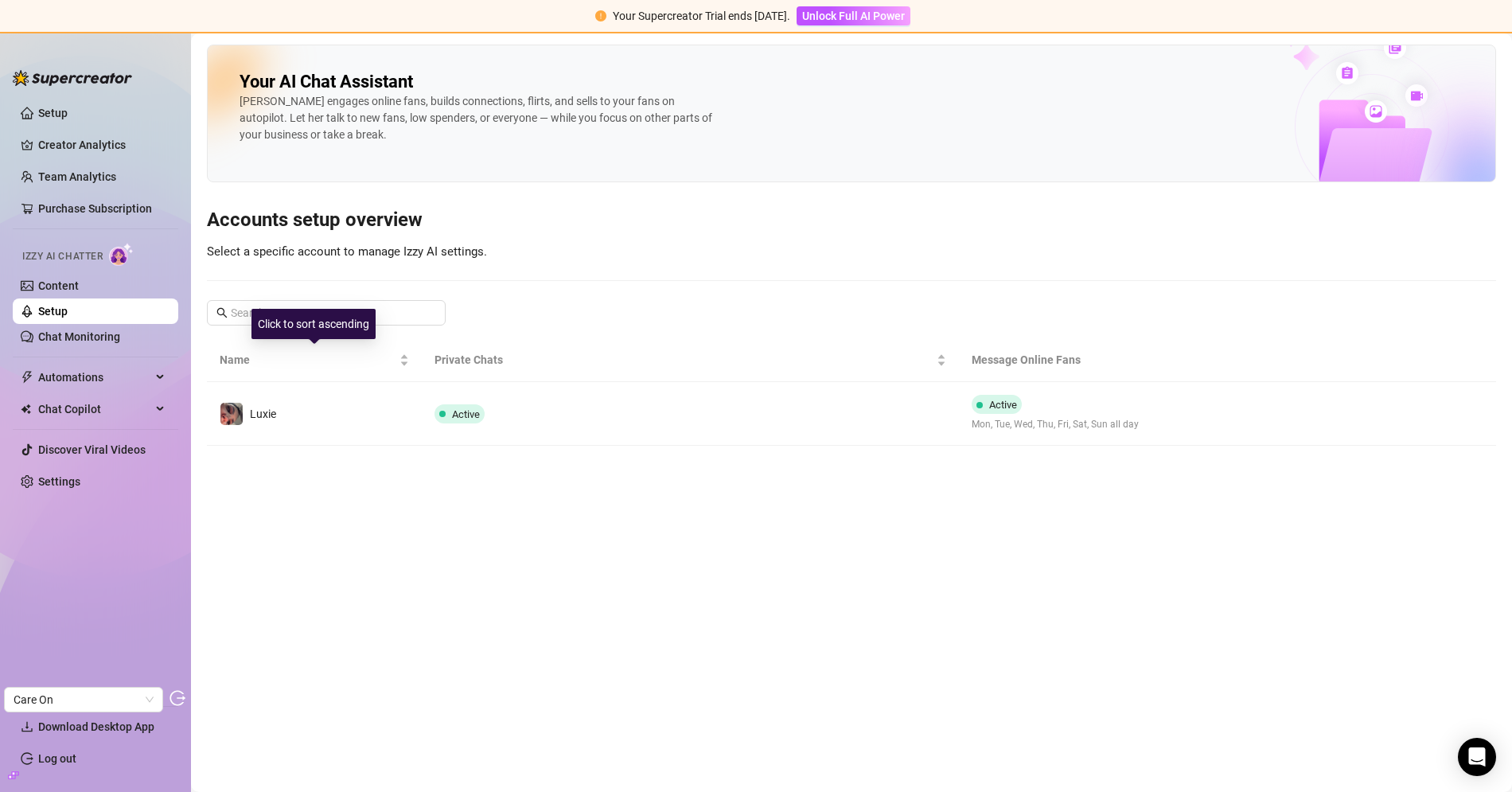
click at [409, 428] on td "Luxie" at bounding box center [315, 414] width 215 height 64
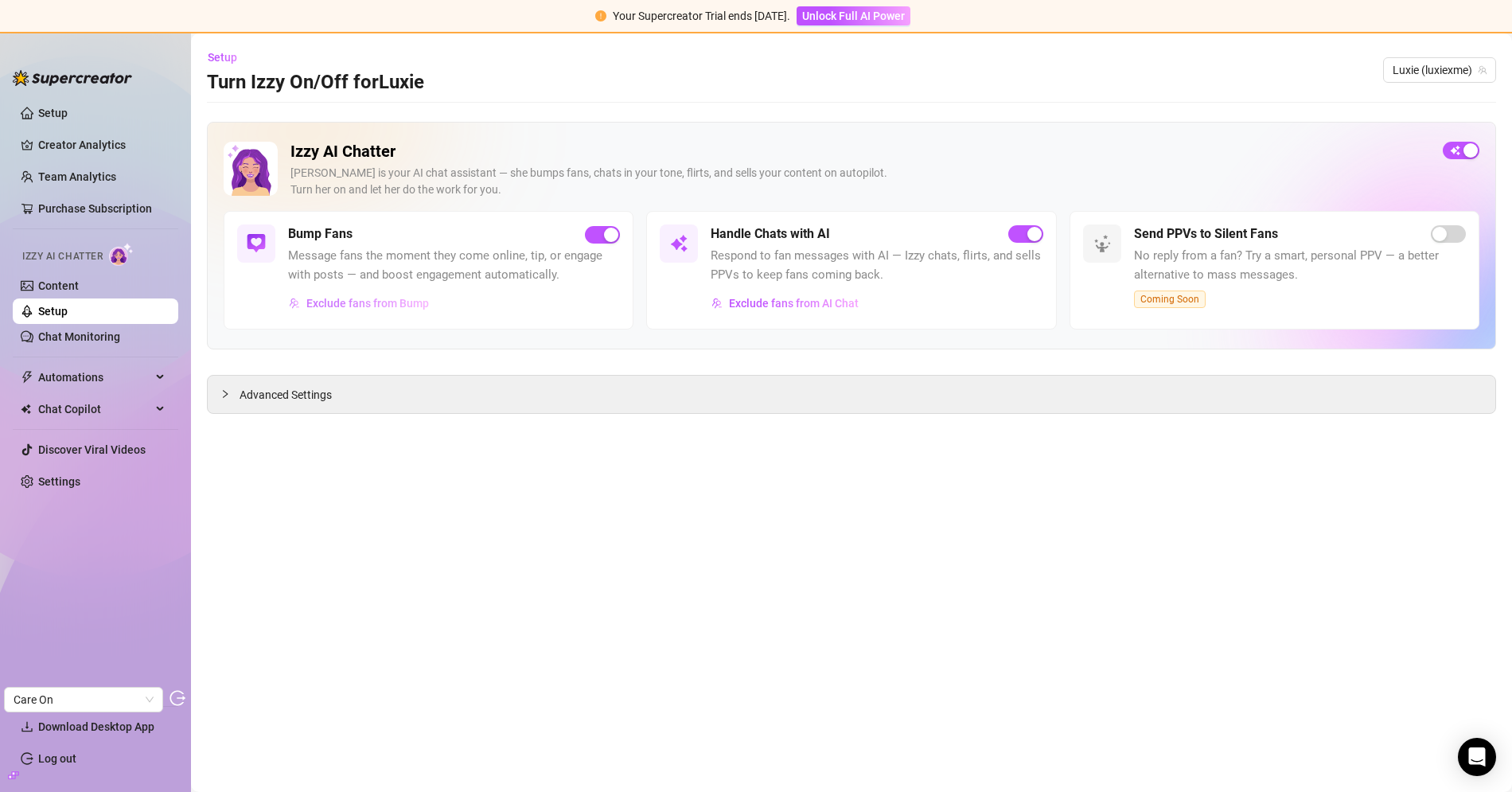
click at [397, 301] on span "Exclude fans from Bump" at bounding box center [367, 303] width 122 height 13
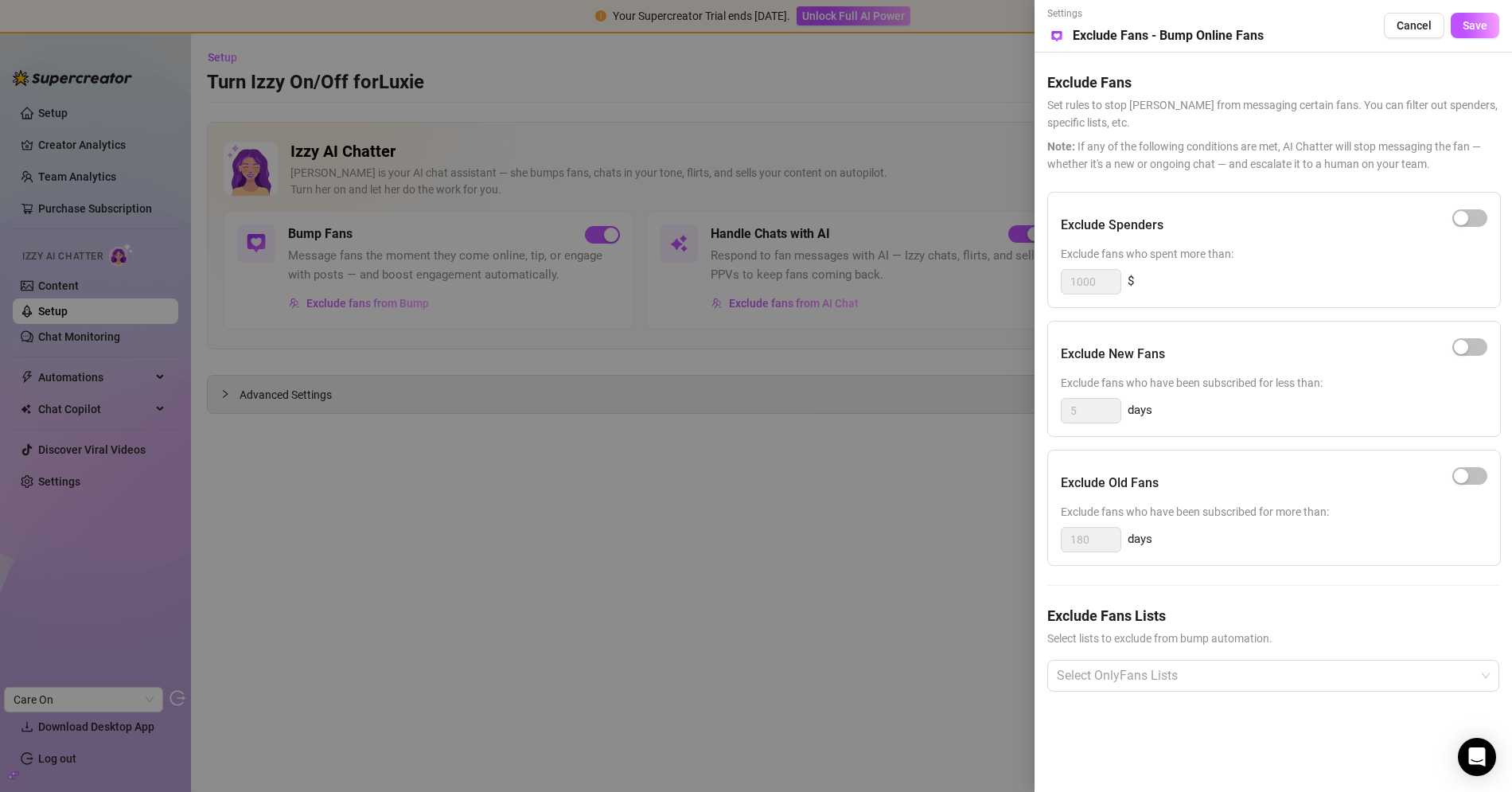
click at [644, 443] on div at bounding box center [756, 396] width 1512 height 792
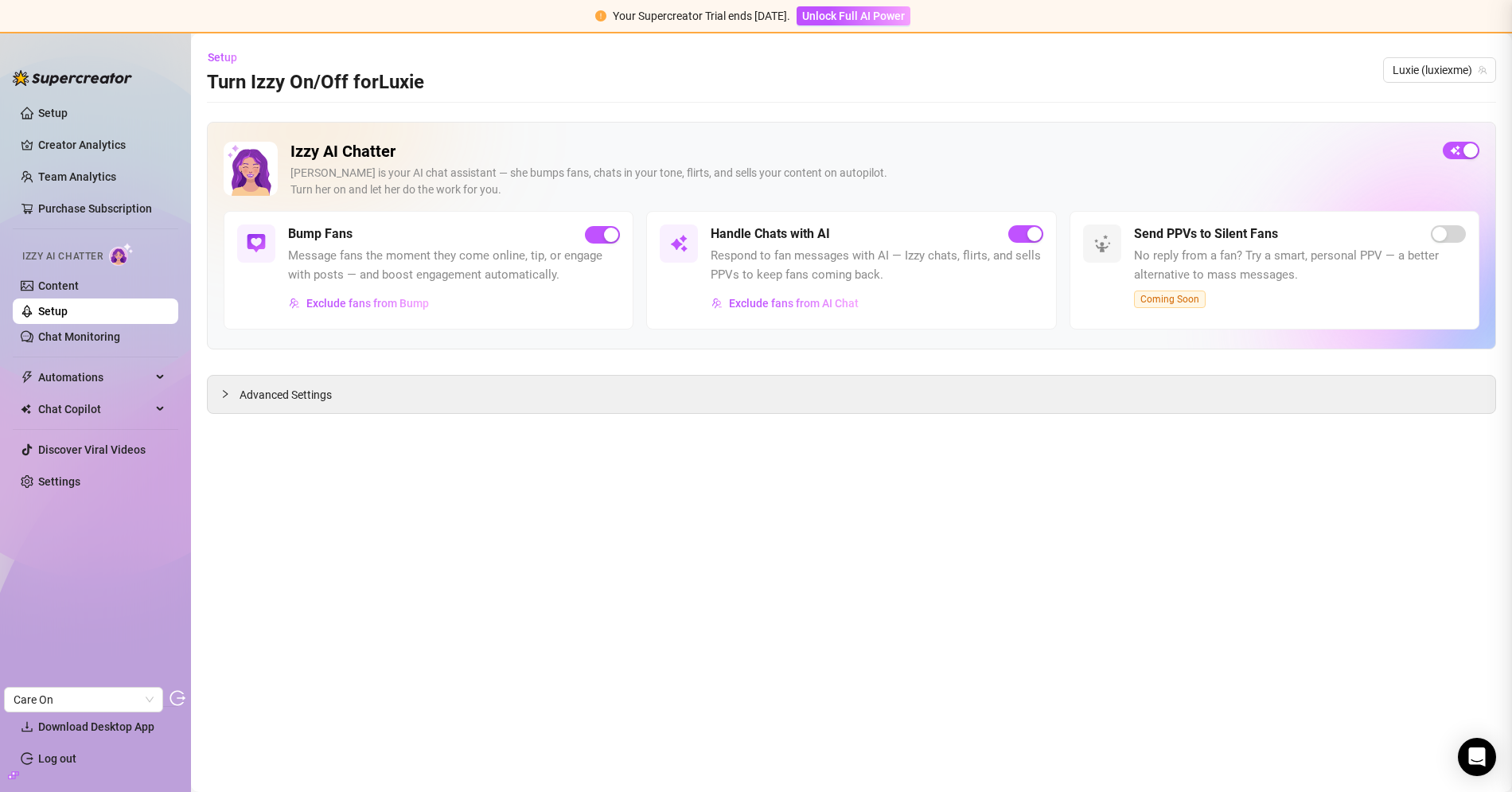
click at [590, 380] on div "Advanced Settings" at bounding box center [850, 394] width 1287 height 37
drag, startPoint x: 303, startPoint y: 389, endPoint x: 482, endPoint y: 418, distance: 181.3
click at [303, 389] on span "Advanced Settings" at bounding box center [285, 395] width 92 height 18
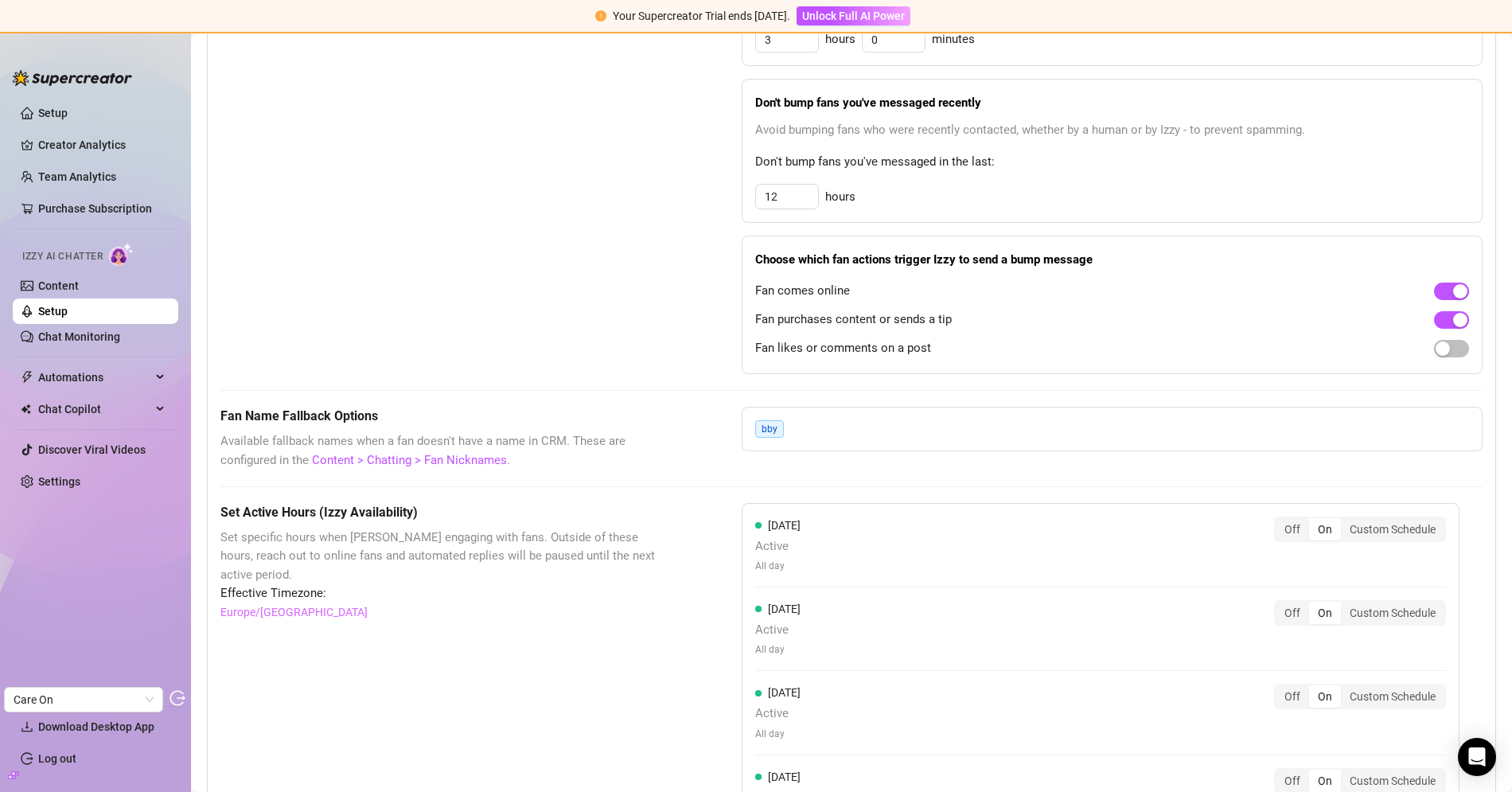
scroll to position [858, 0]
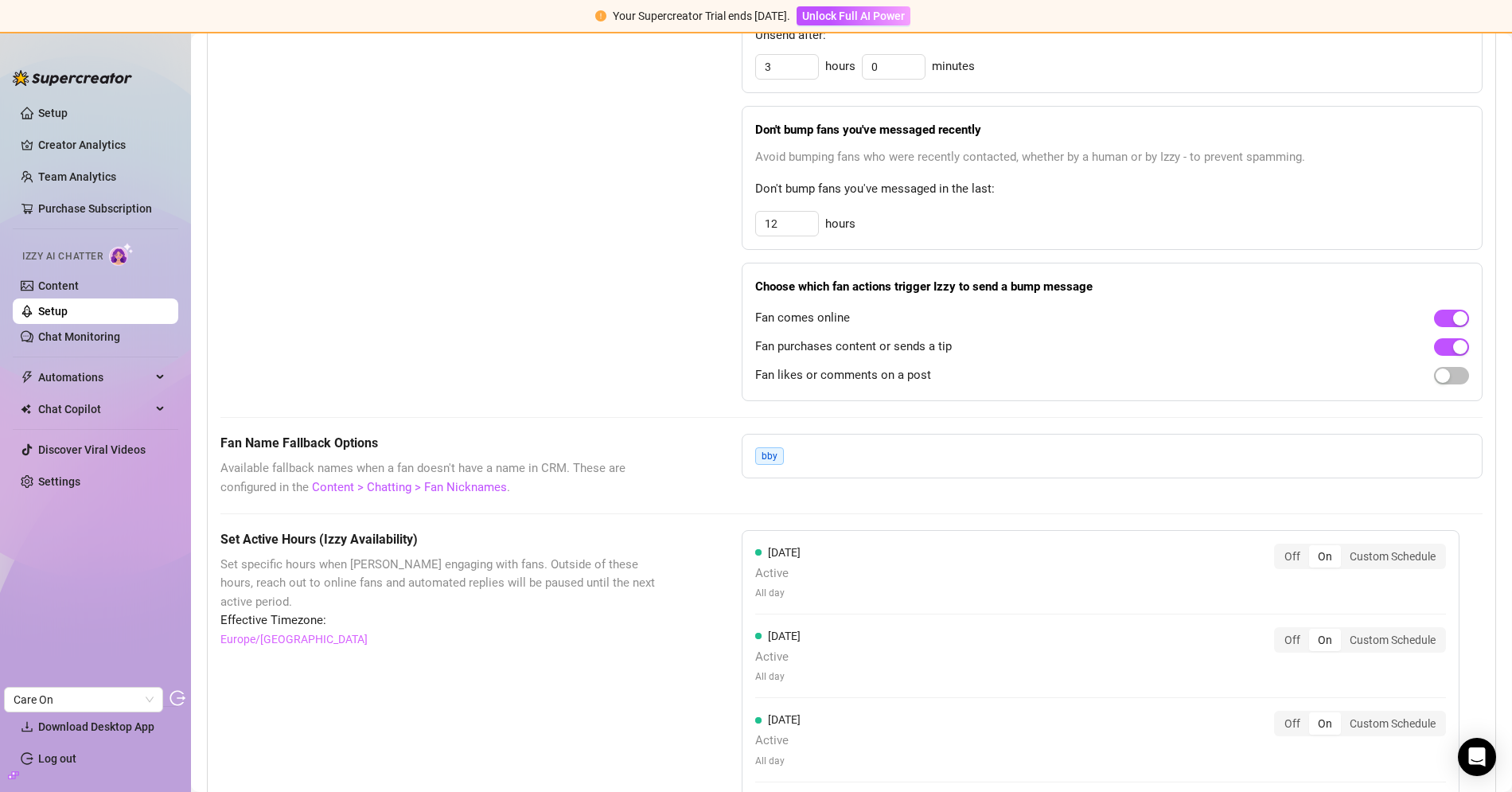
click at [67, 312] on link "Setup" at bounding box center [53, 311] width 29 height 13
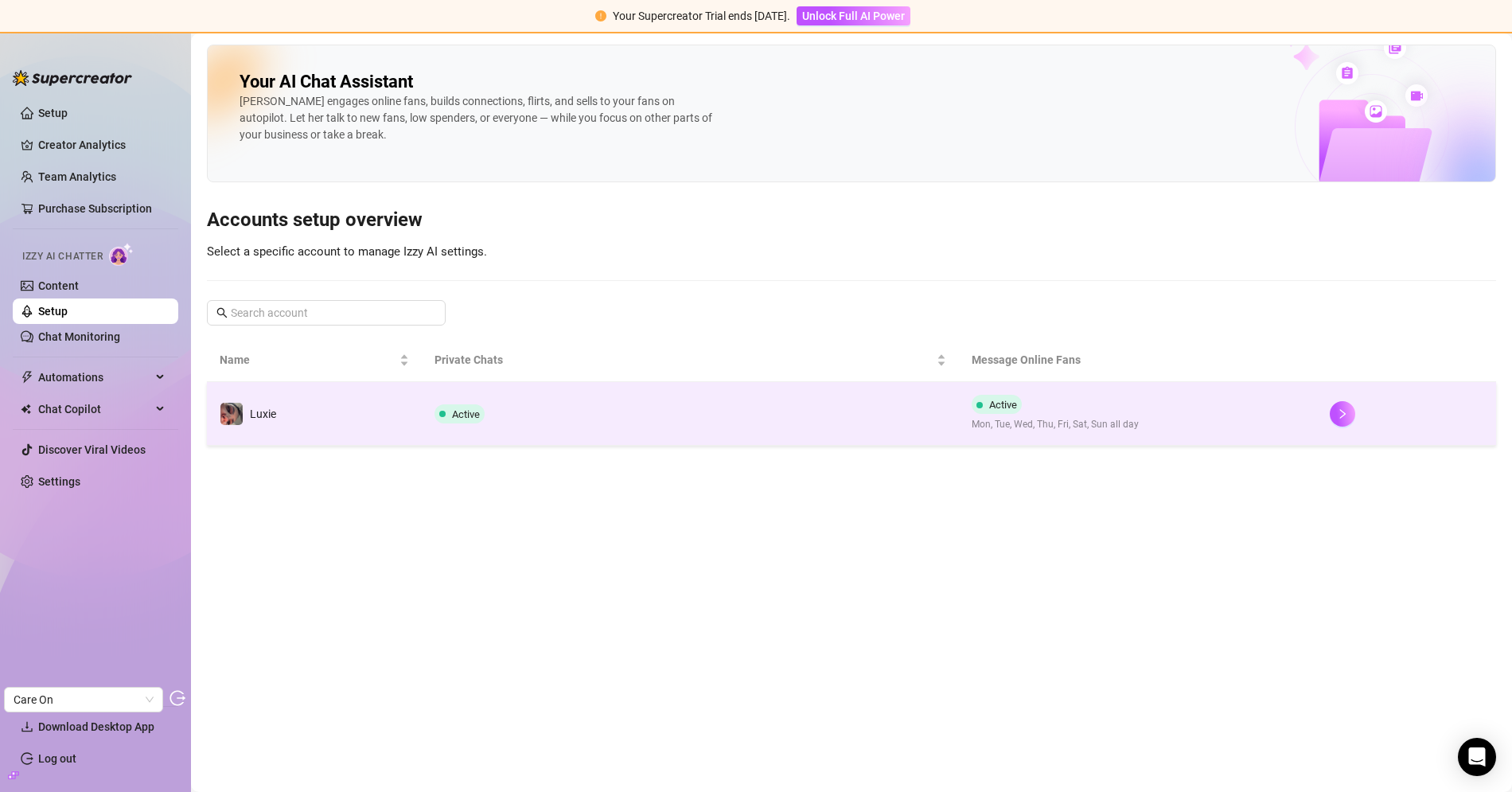
click at [373, 410] on td "Luxie" at bounding box center [315, 414] width 215 height 64
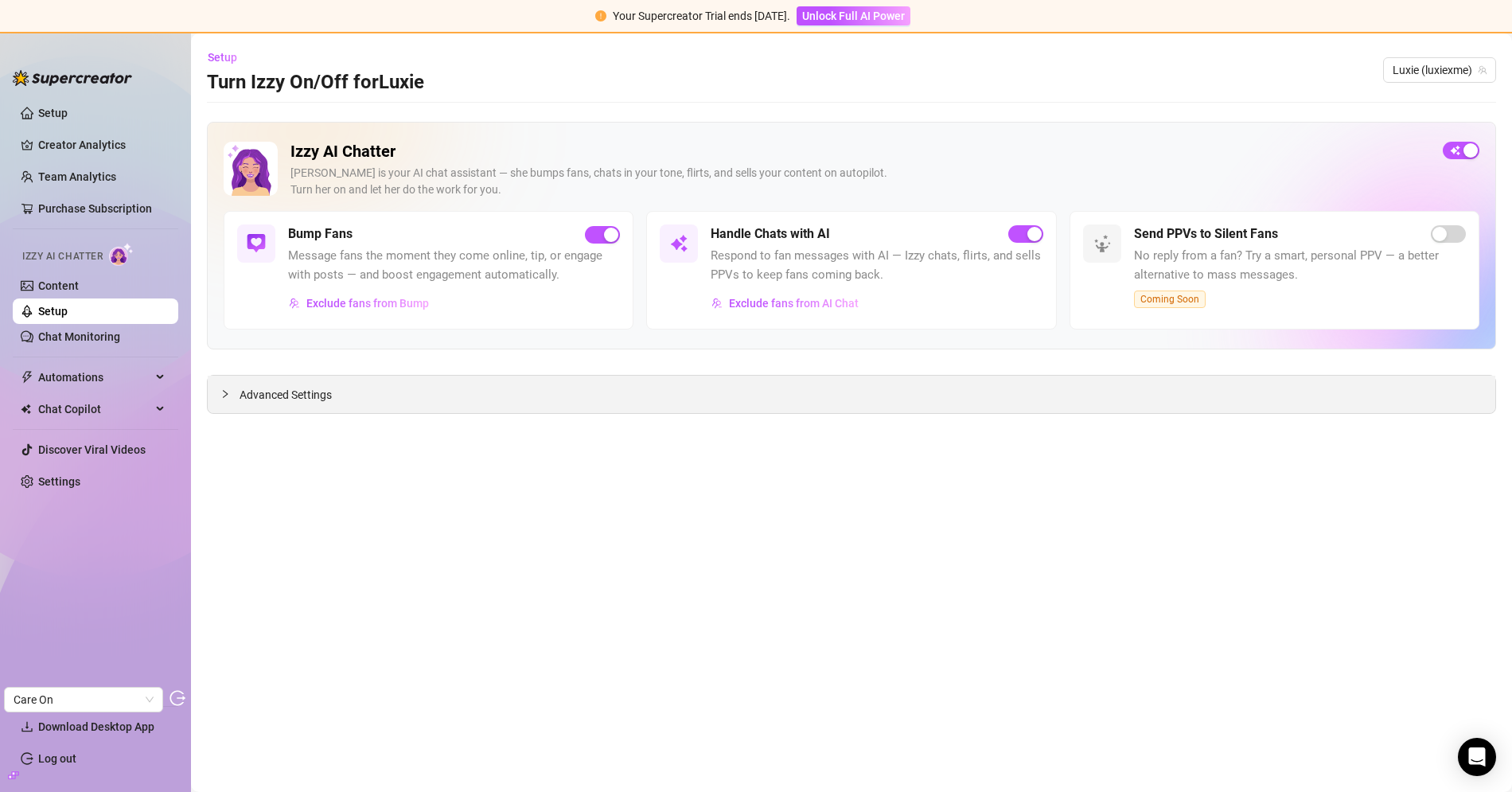
click at [267, 400] on span "Advanced Settings" at bounding box center [285, 395] width 92 height 18
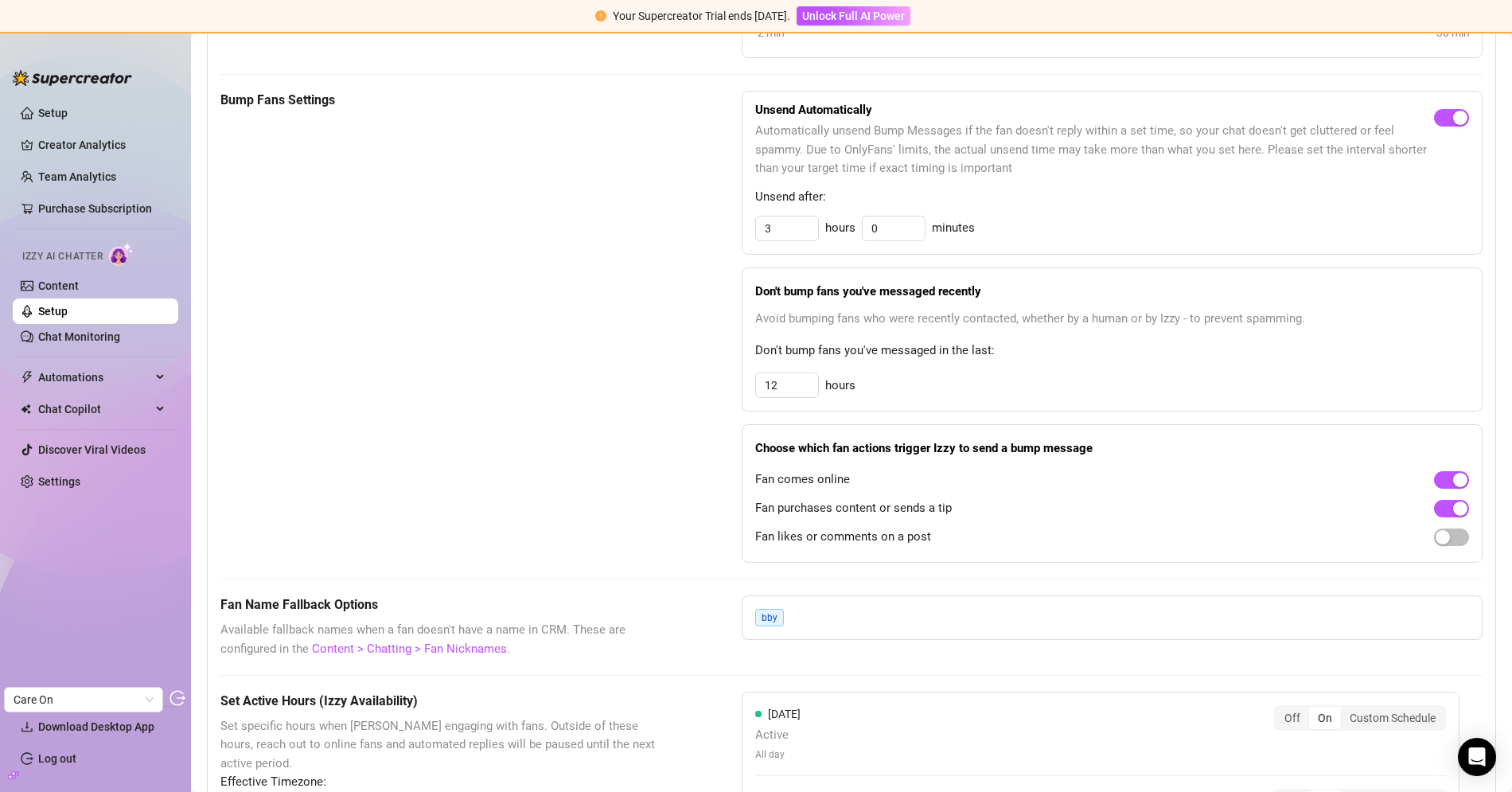
scroll to position [698, 0]
drag, startPoint x: 772, startPoint y: 528, endPoint x: 960, endPoint y: 528, distance: 188.0
click at [960, 528] on div "Fan likes or comments on a post" at bounding box center [1111, 535] width 713 height 25
click at [1185, 508] on div "Fan purchases content or sends a tip" at bounding box center [1111, 506] width 713 height 25
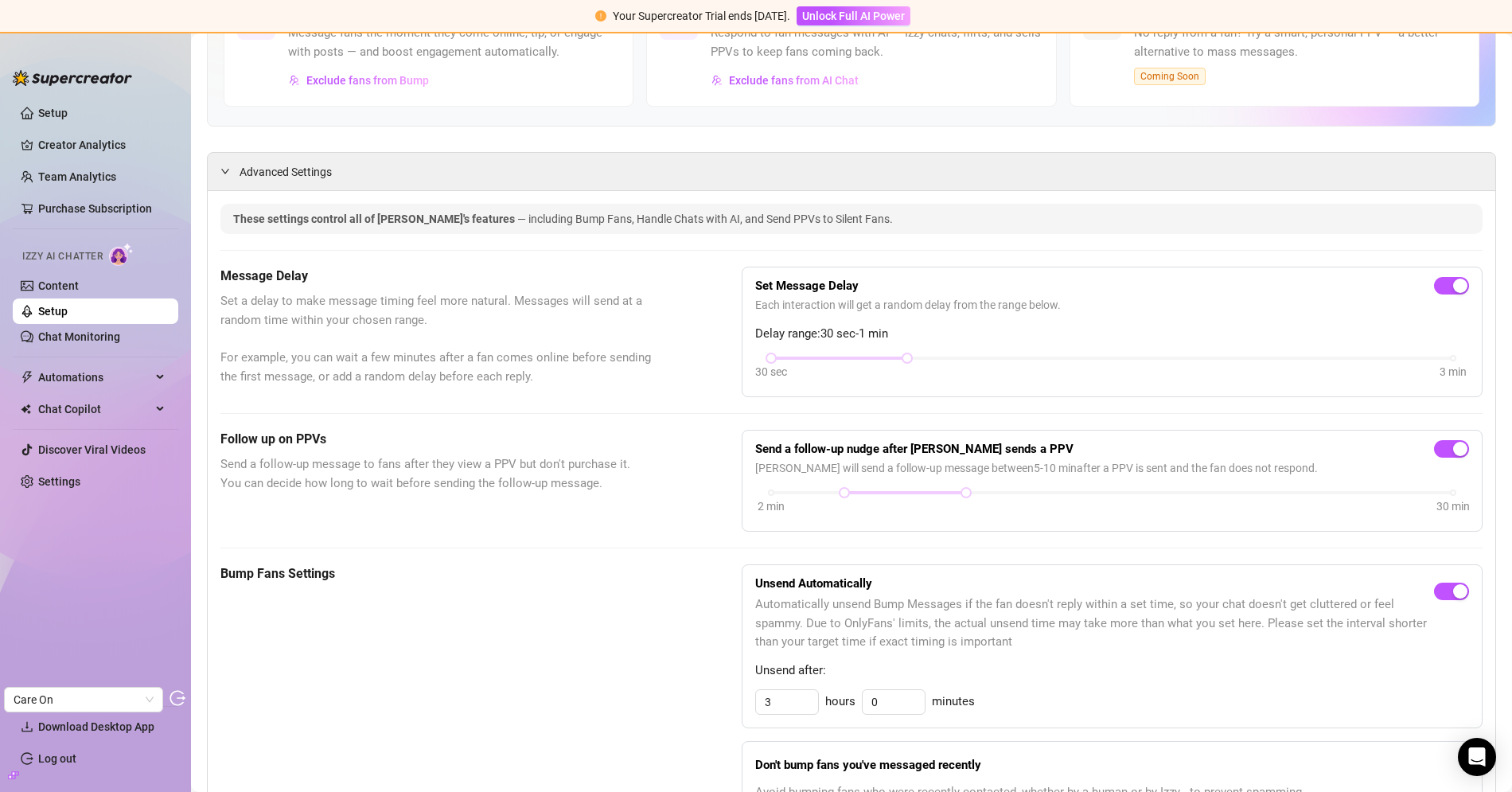
scroll to position [0, 0]
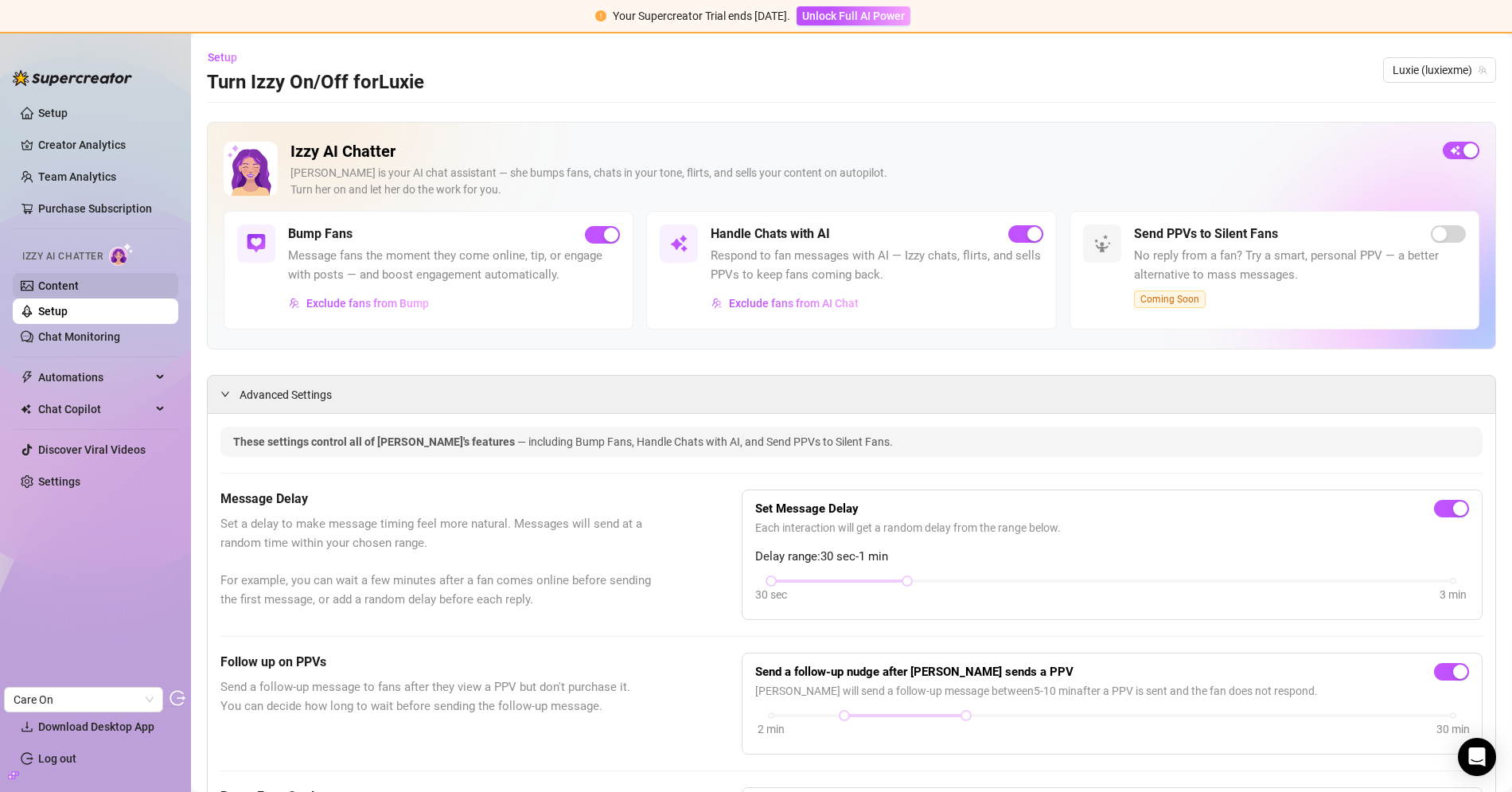
click at [79, 289] on link "Content" at bounding box center [59, 286] width 41 height 13
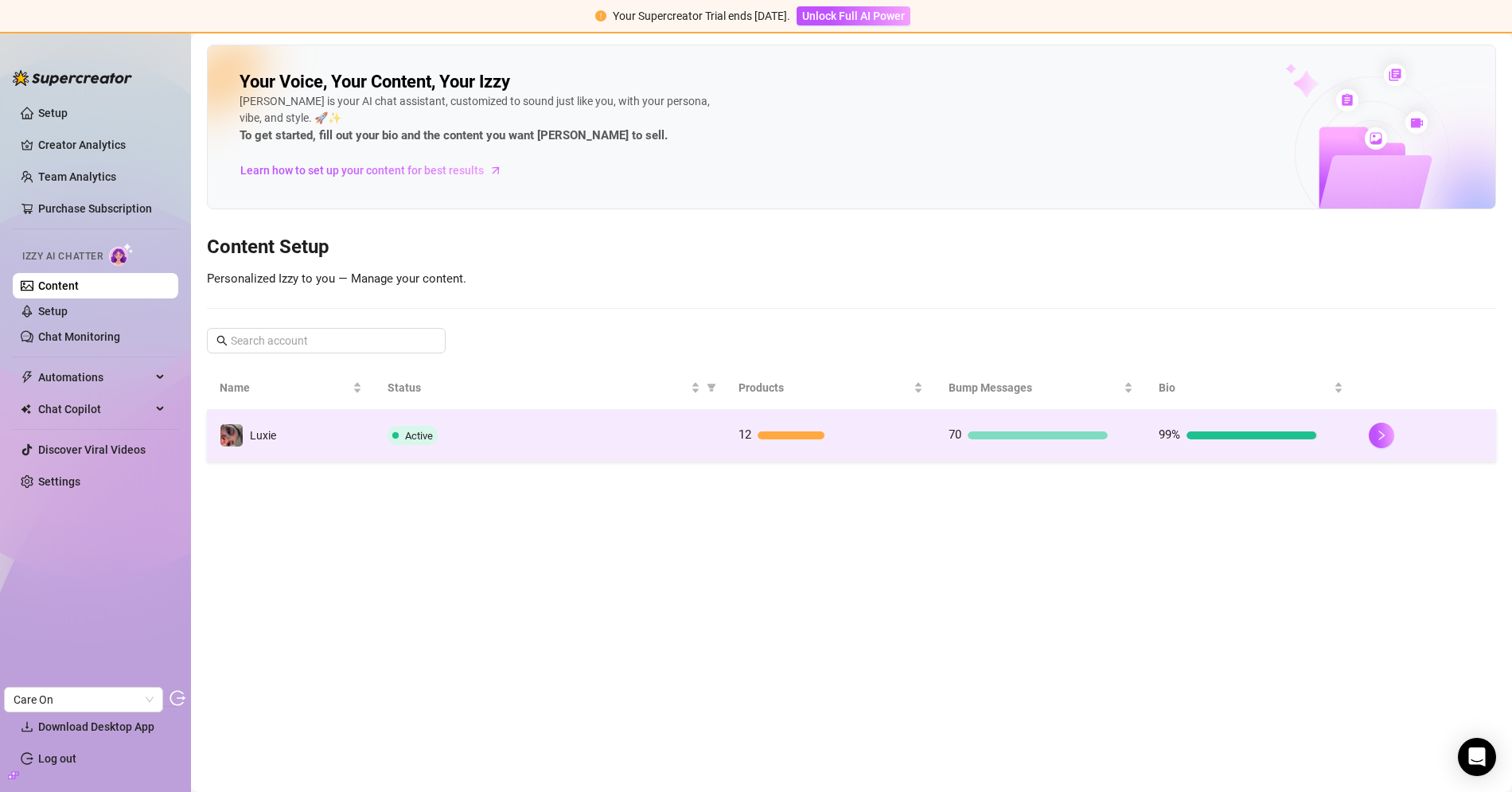
click at [391, 450] on td "Active" at bounding box center [549, 435] width 350 height 52
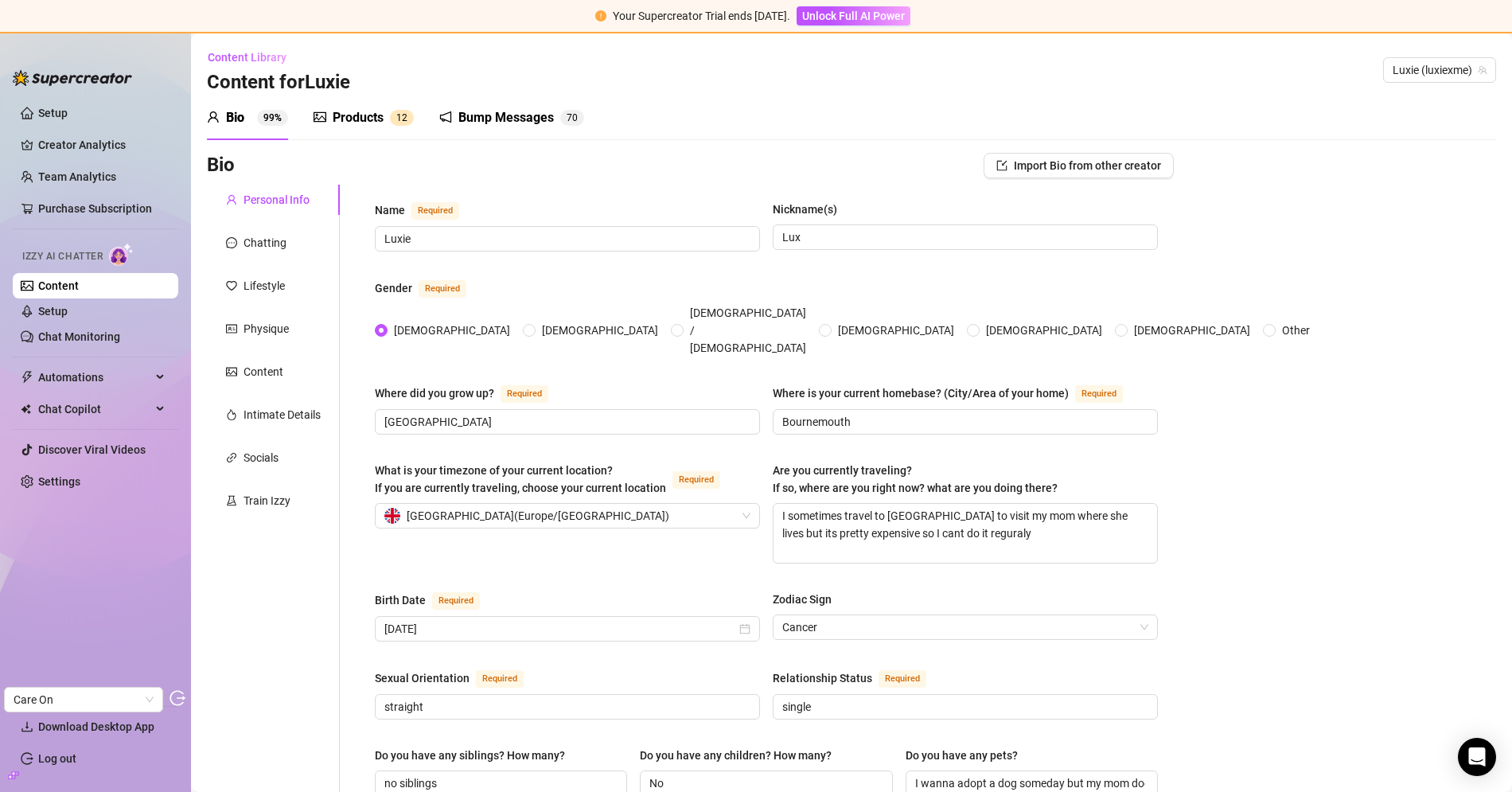
click at [510, 124] on div "Bump Messages" at bounding box center [506, 118] width 96 height 20
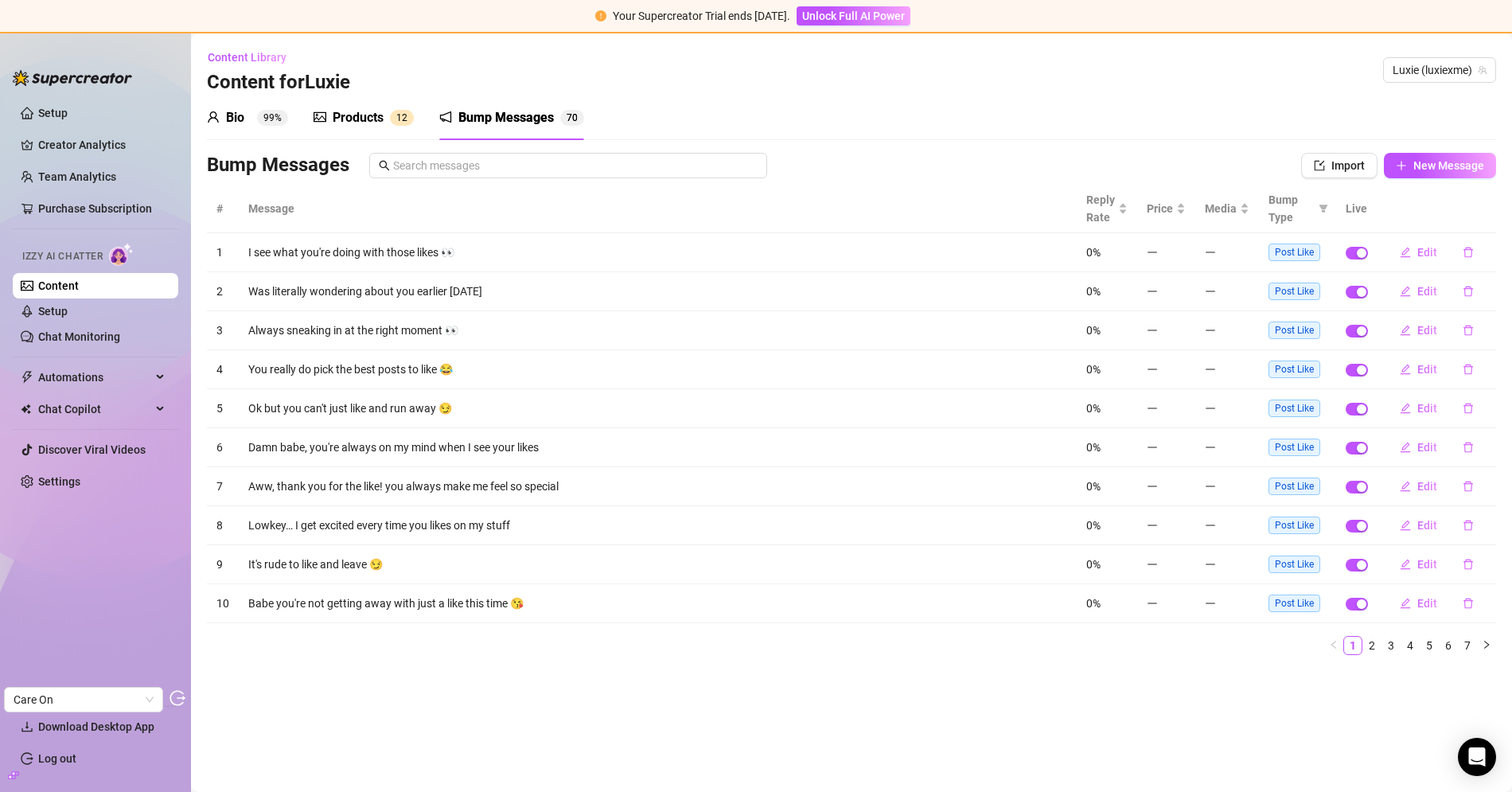
click at [344, 114] on div "Products" at bounding box center [358, 118] width 51 height 20
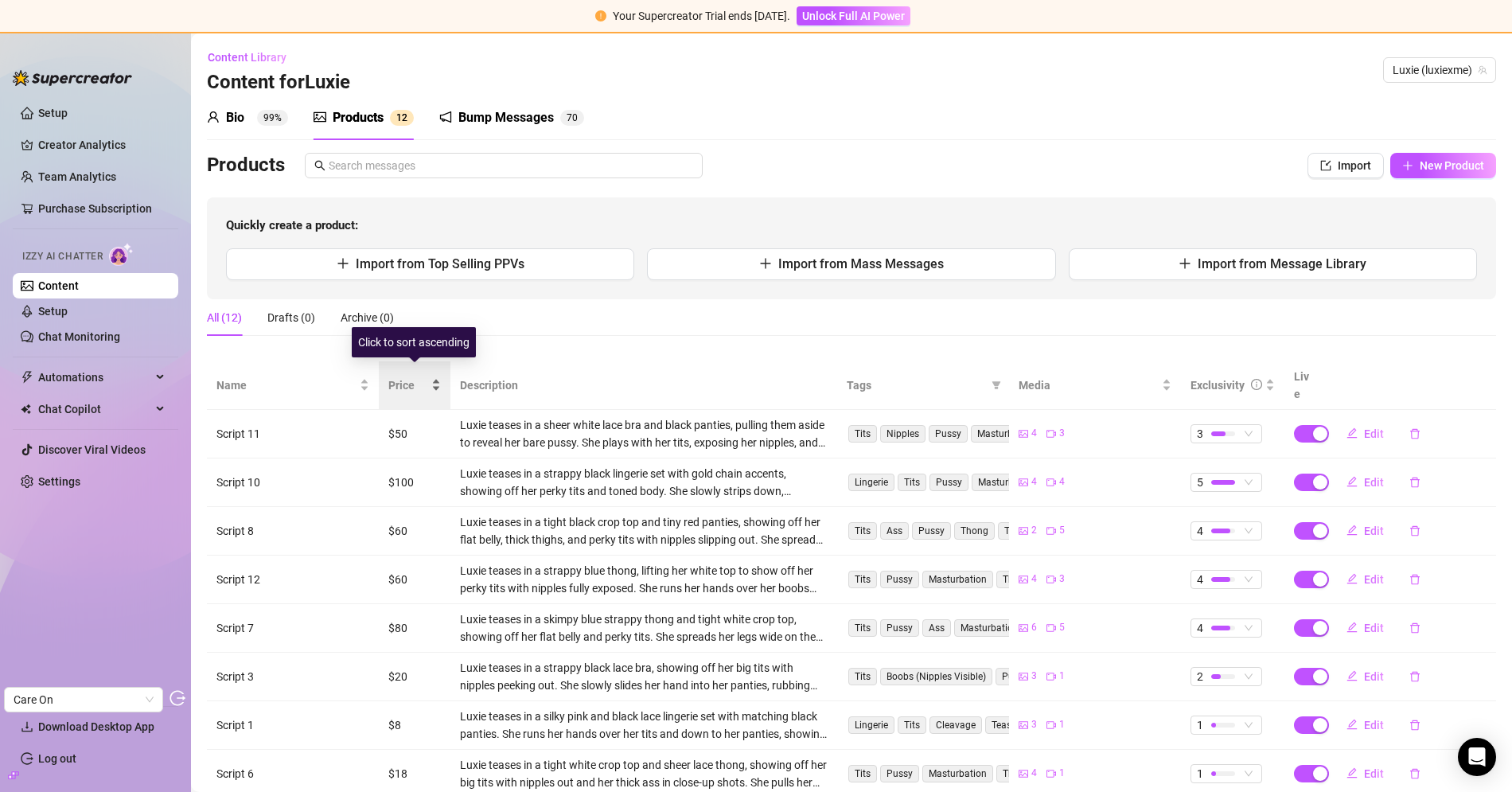
click at [409, 376] on span "Price" at bounding box center [408, 385] width 40 height 18
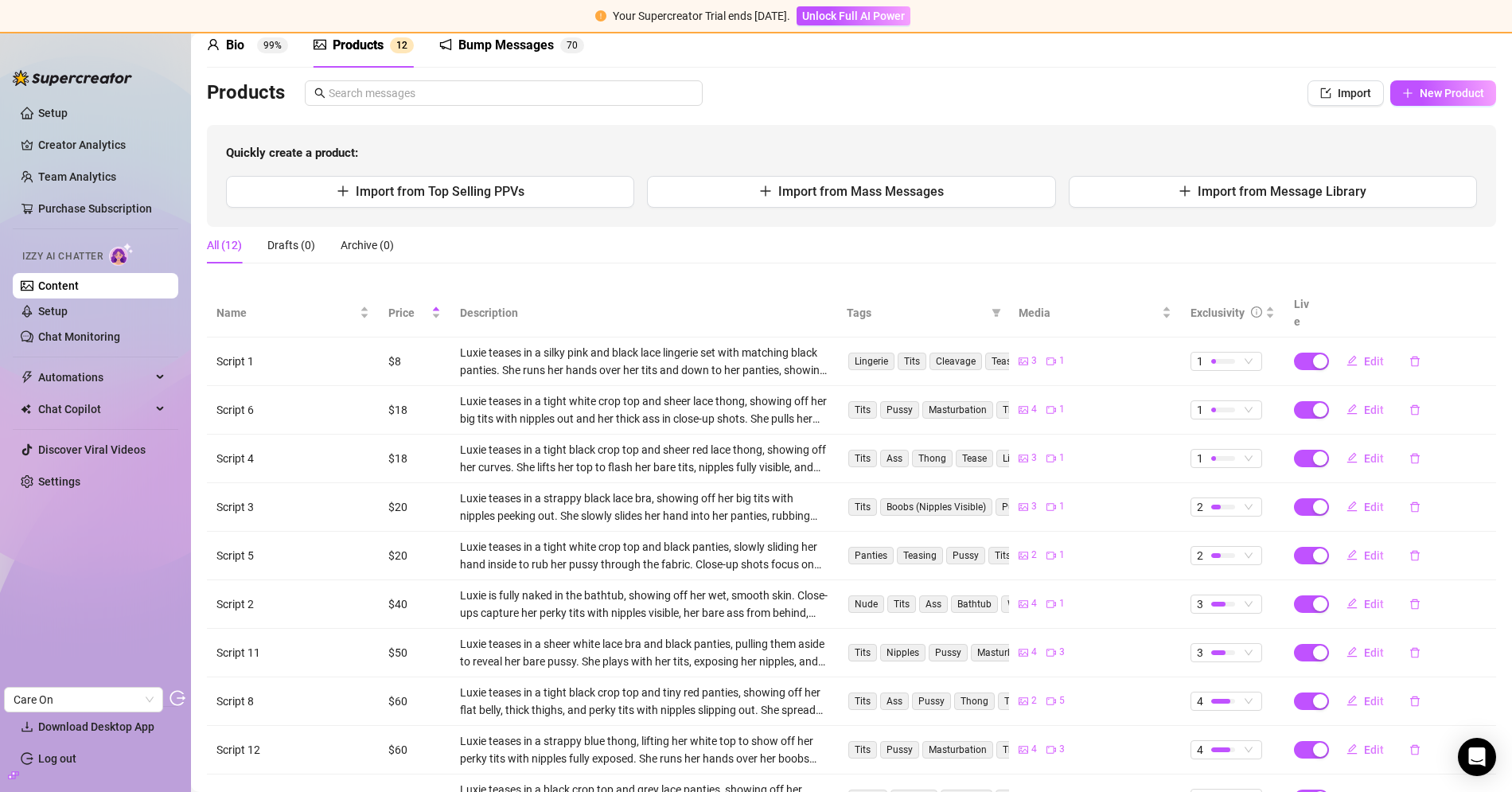
scroll to position [75, 0]
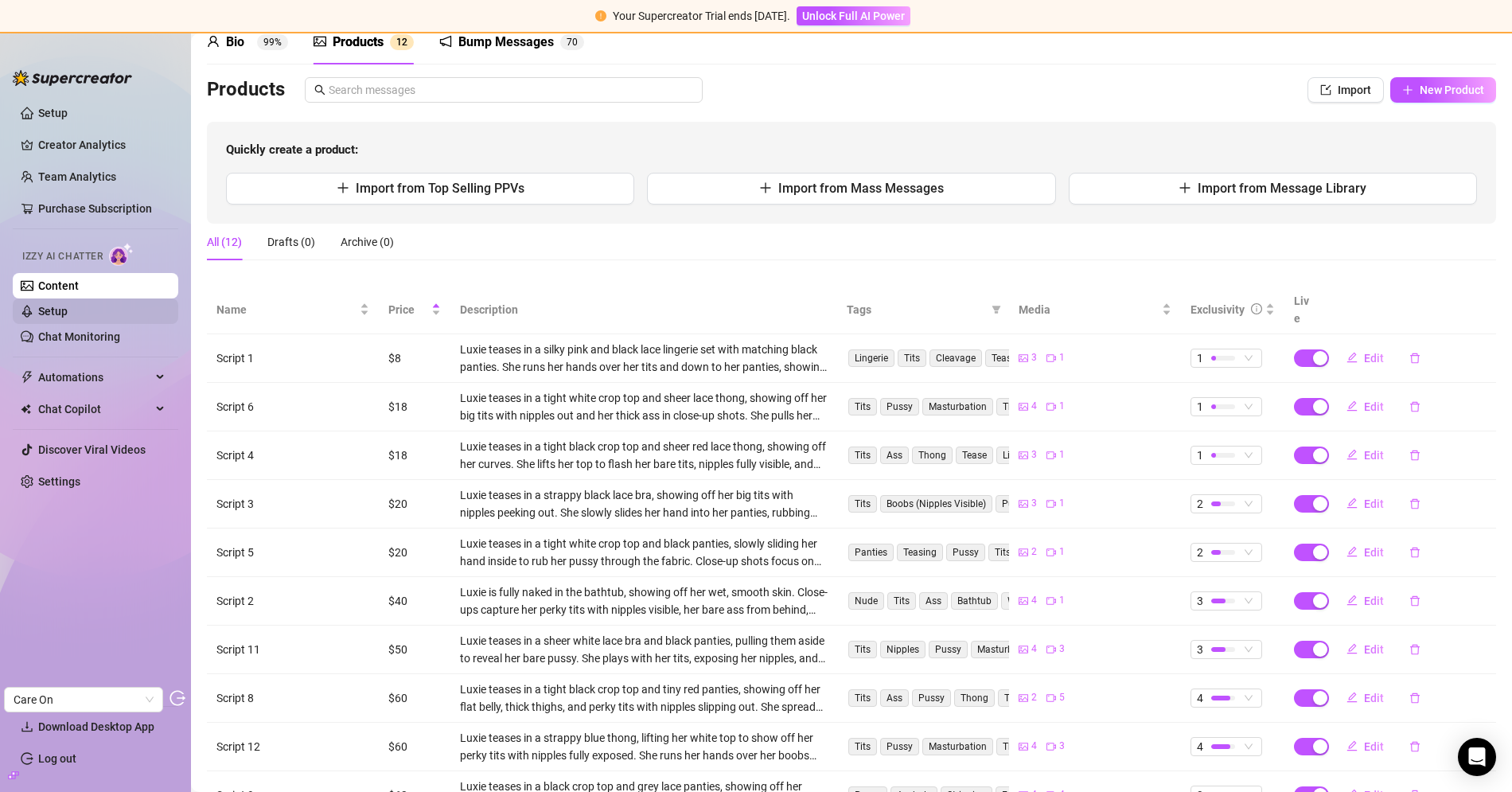
click at [67, 311] on link "Setup" at bounding box center [53, 311] width 29 height 13
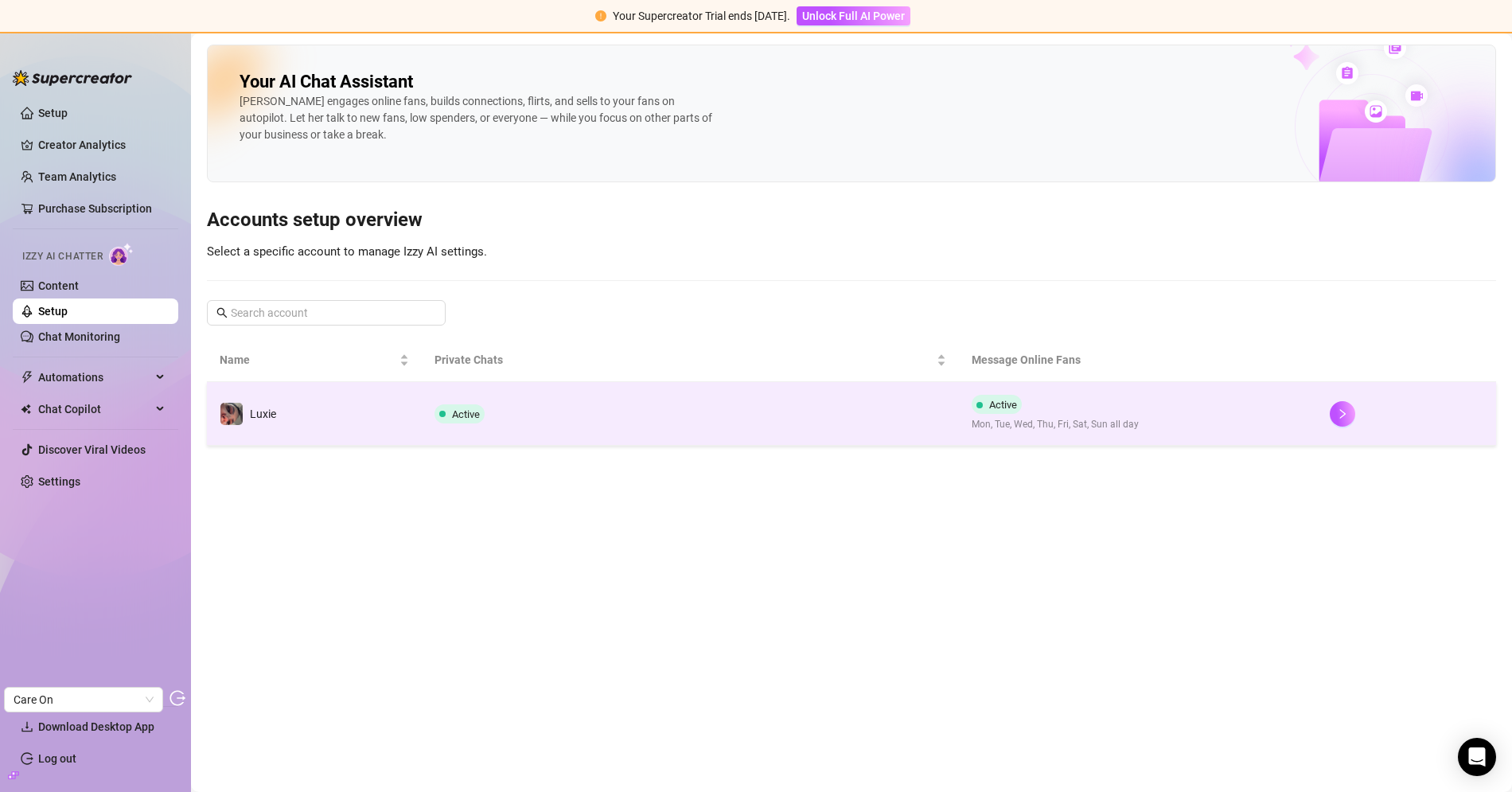
click at [416, 418] on td "Luxie" at bounding box center [315, 414] width 215 height 64
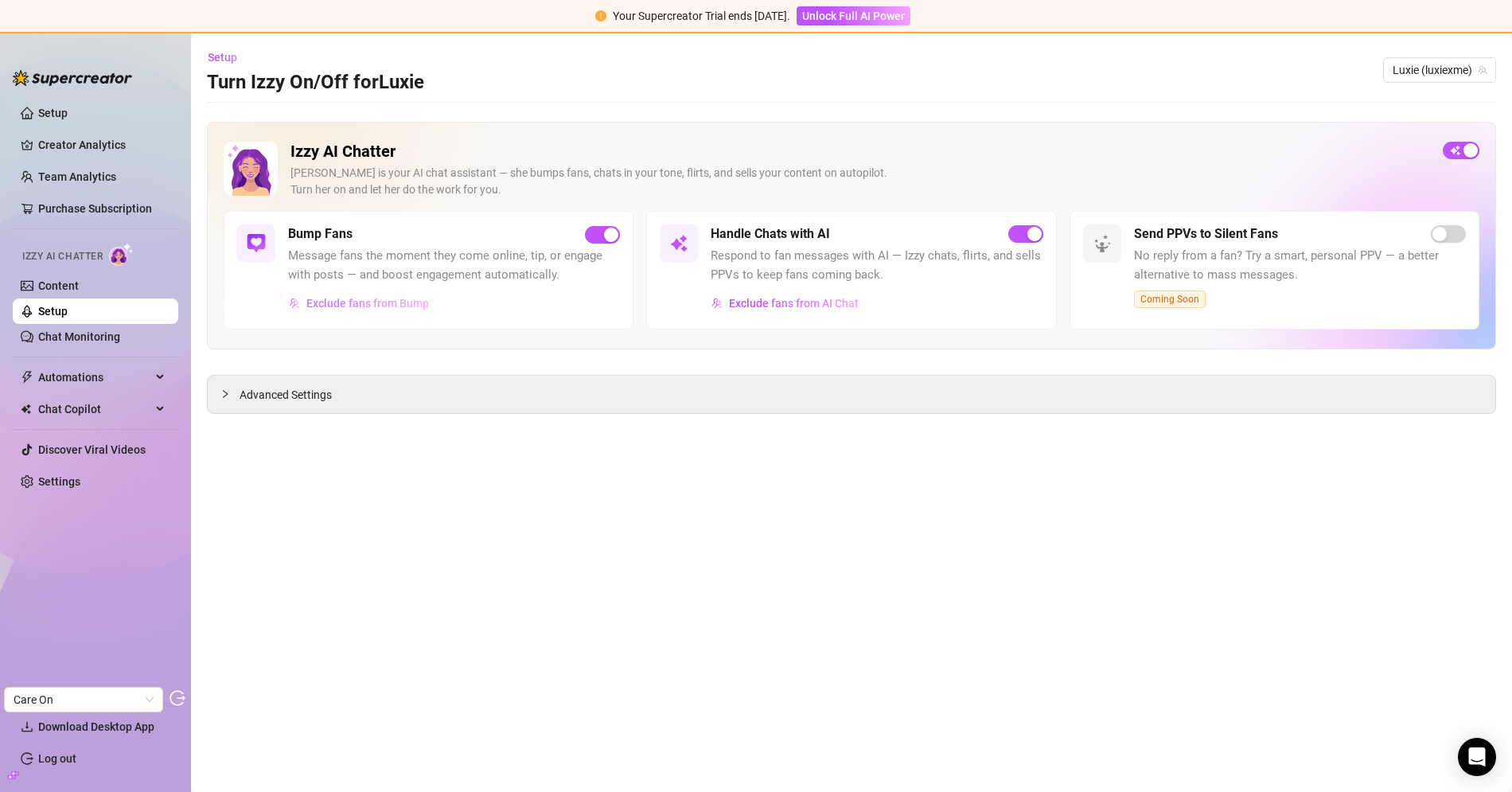
click at [363, 297] on span "Exclude fans from Bump" at bounding box center [367, 303] width 122 height 13
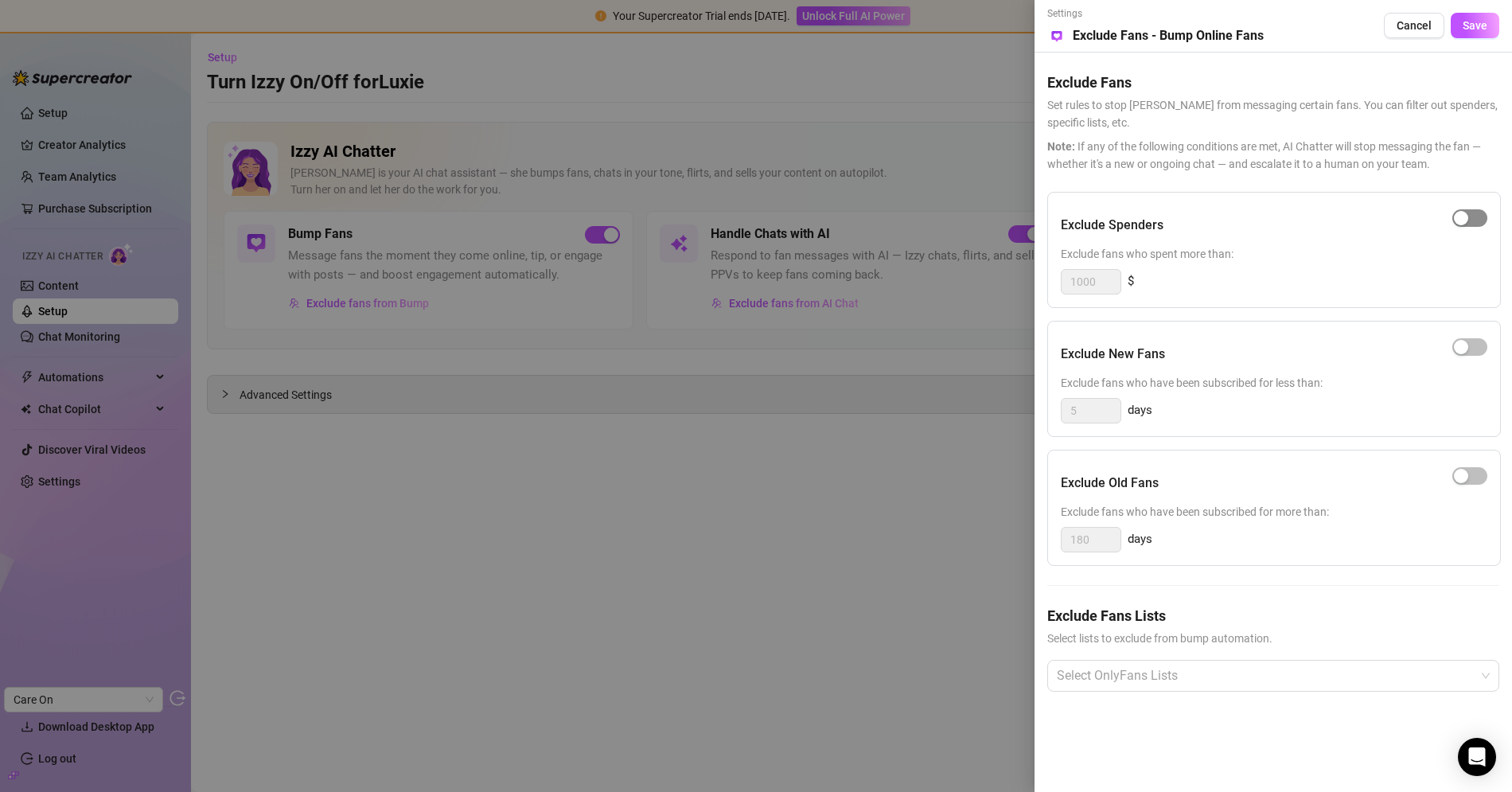
click at [1466, 213] on div "button" at bounding box center [1460, 218] width 15 height 15
click at [1471, 214] on div "button" at bounding box center [1478, 218] width 15 height 15
drag, startPoint x: 1066, startPoint y: 353, endPoint x: 1124, endPoint y: 353, distance: 58.0
click at [1124, 353] on h5 "Exclude New Fans" at bounding box center [1112, 354] width 105 height 20
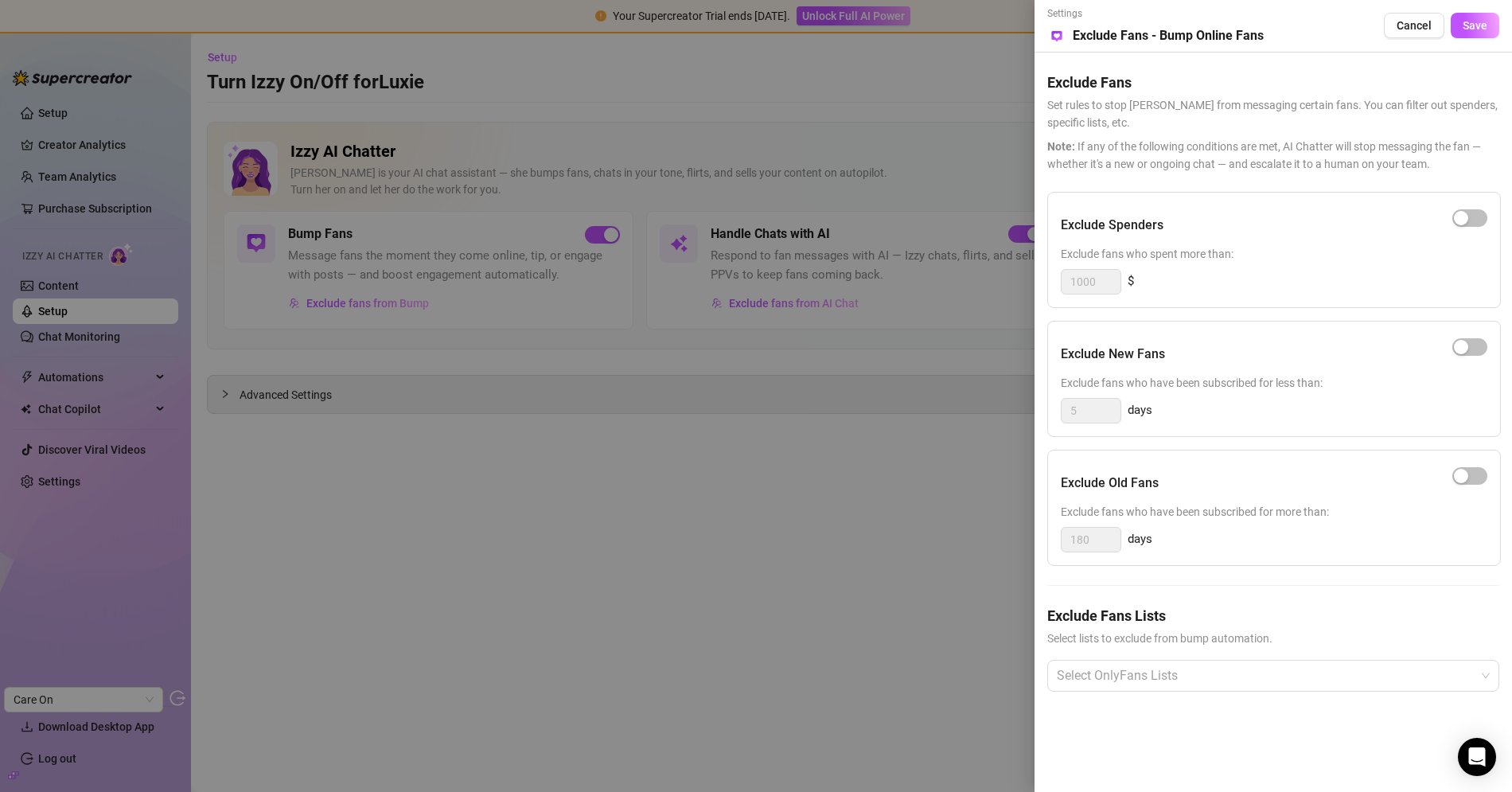
click at [868, 139] on div at bounding box center [756, 396] width 1512 height 792
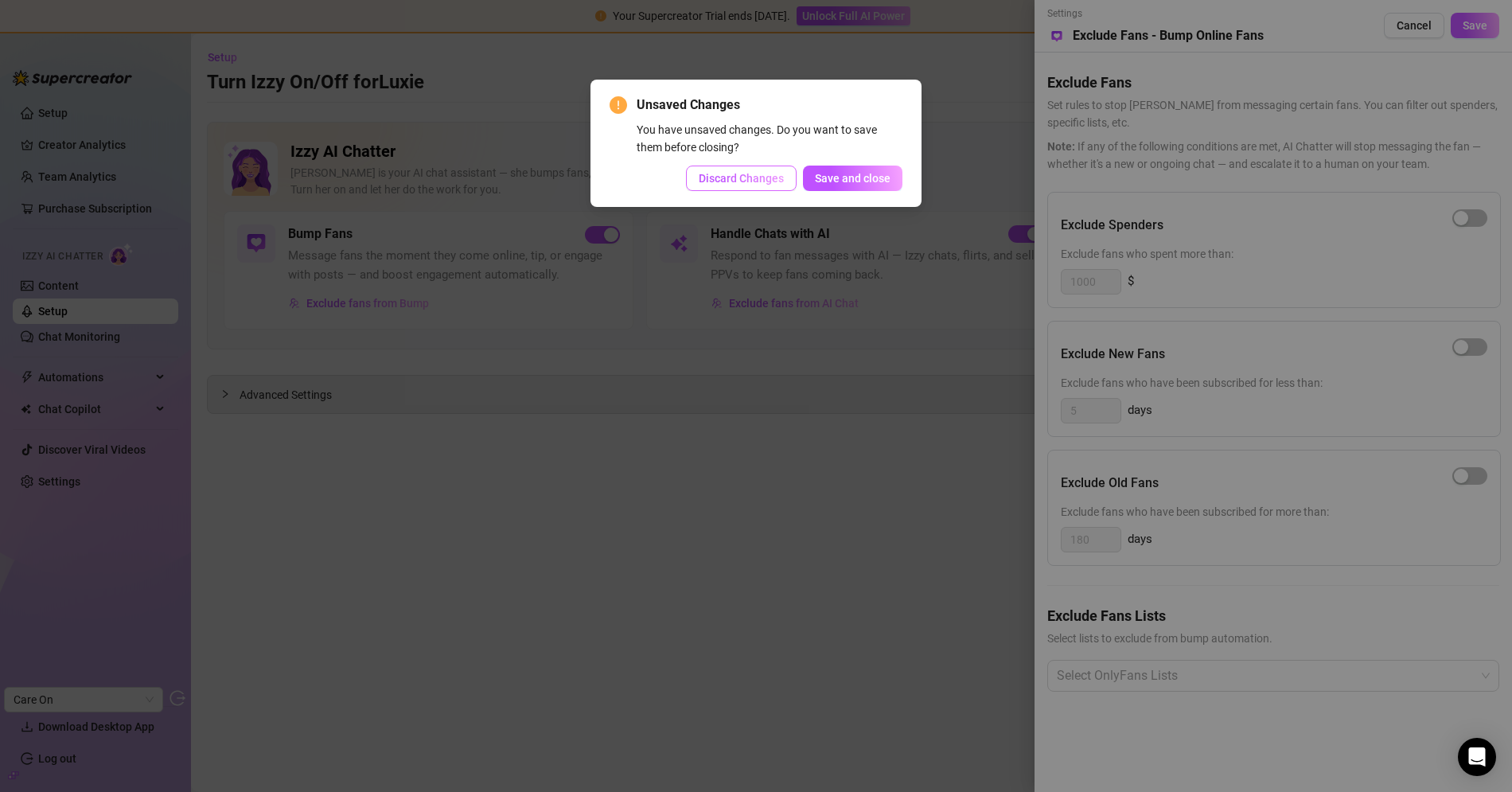
click at [752, 181] on span "Discard Changes" at bounding box center [741, 178] width 85 height 13
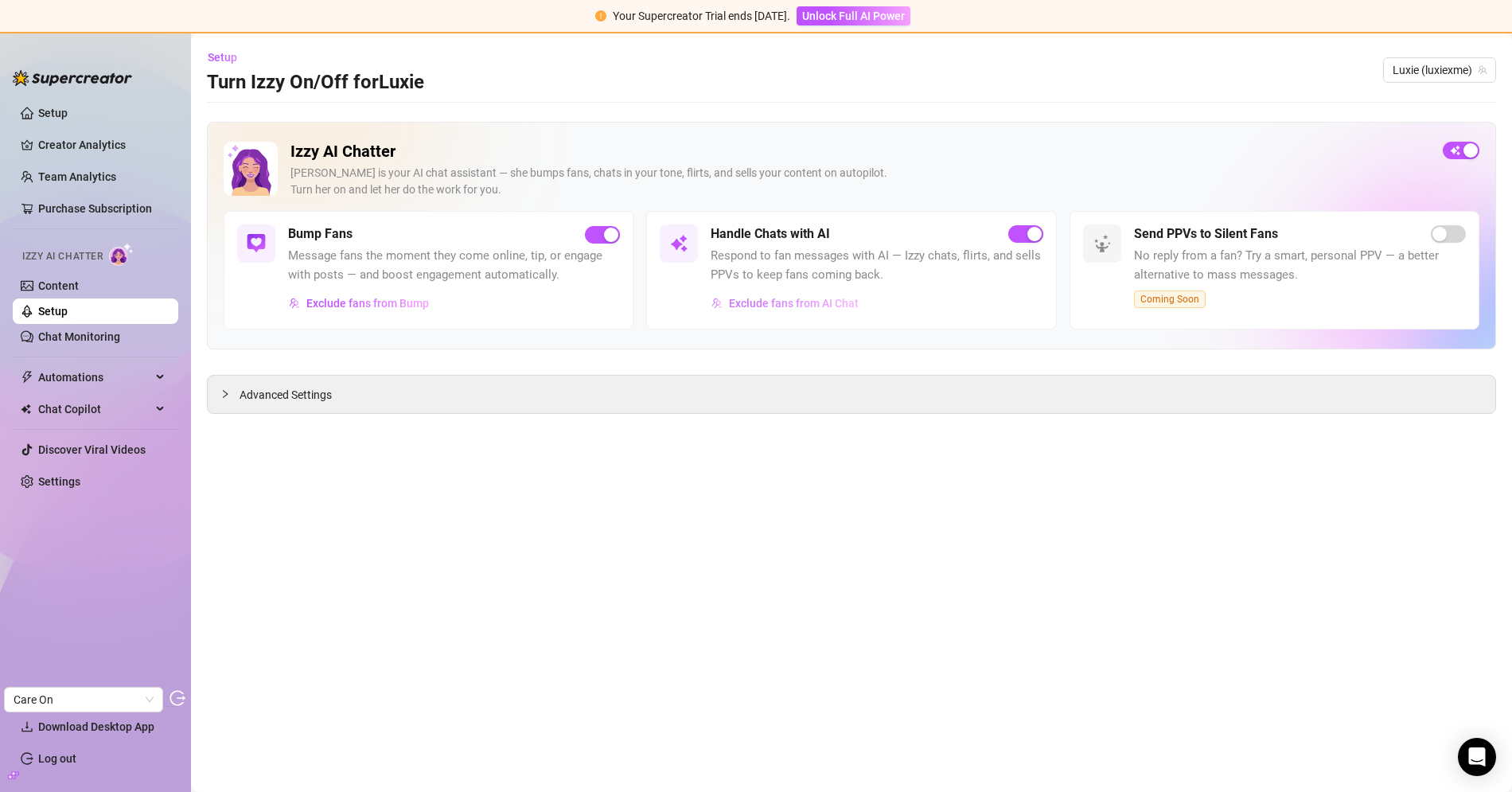
click at [795, 294] on button "Exclude fans from AI Chat" at bounding box center [785, 303] width 149 height 25
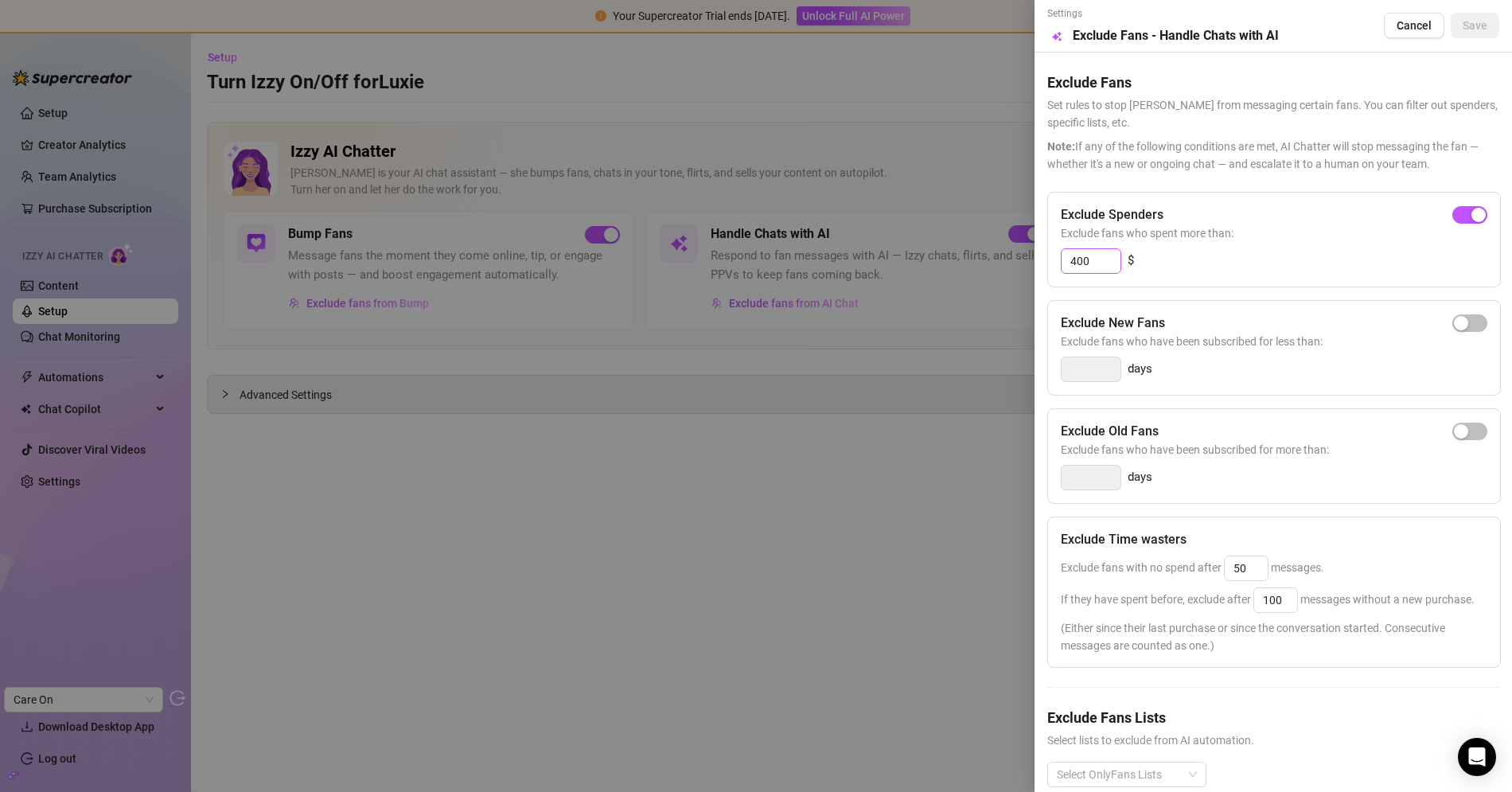
scroll to position [22, 0]
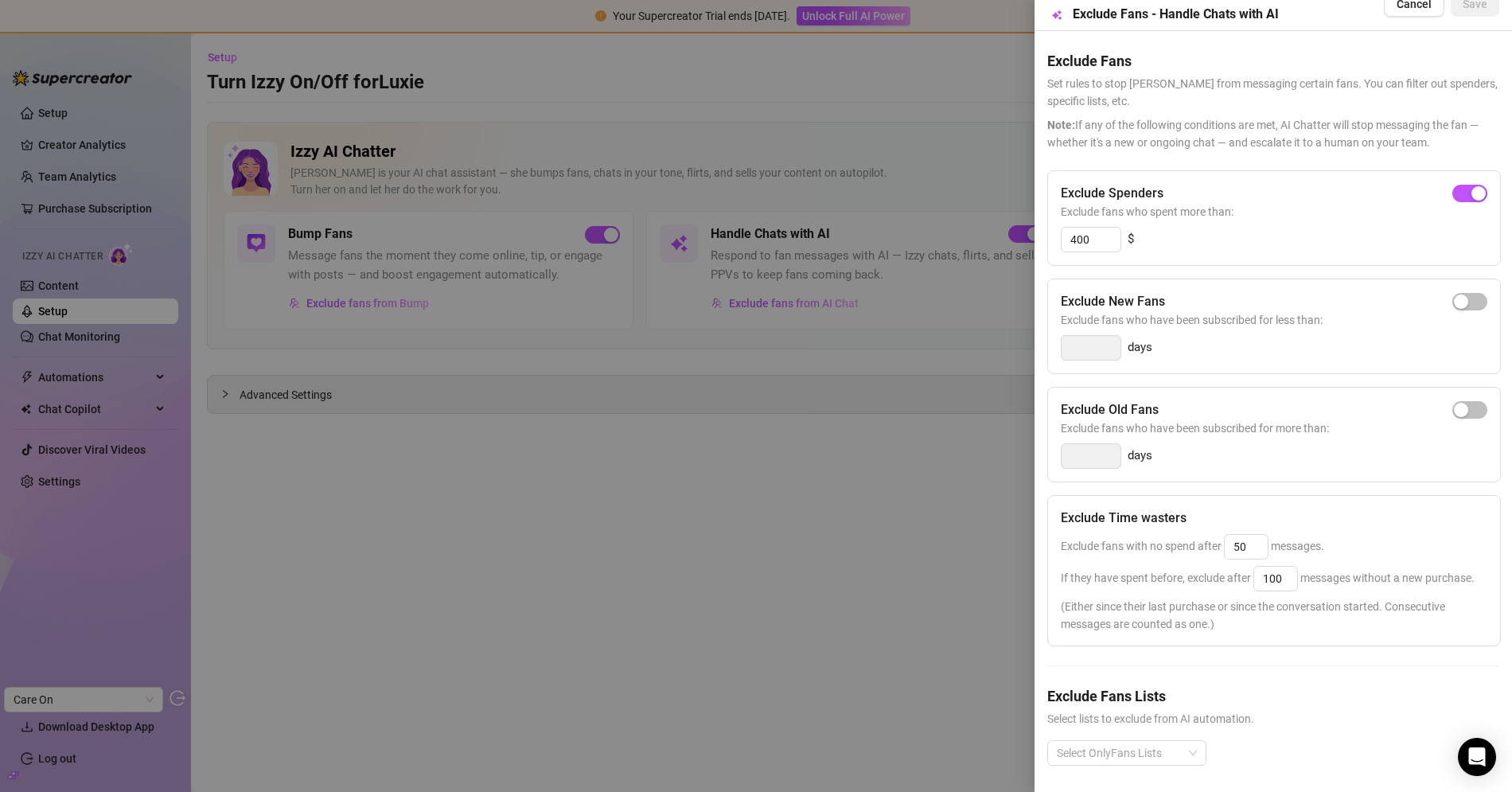
click at [1114, 517] on h5 "Exclude Time wasters" at bounding box center [1123, 518] width 126 height 20
click at [853, 490] on div at bounding box center [756, 396] width 1512 height 792
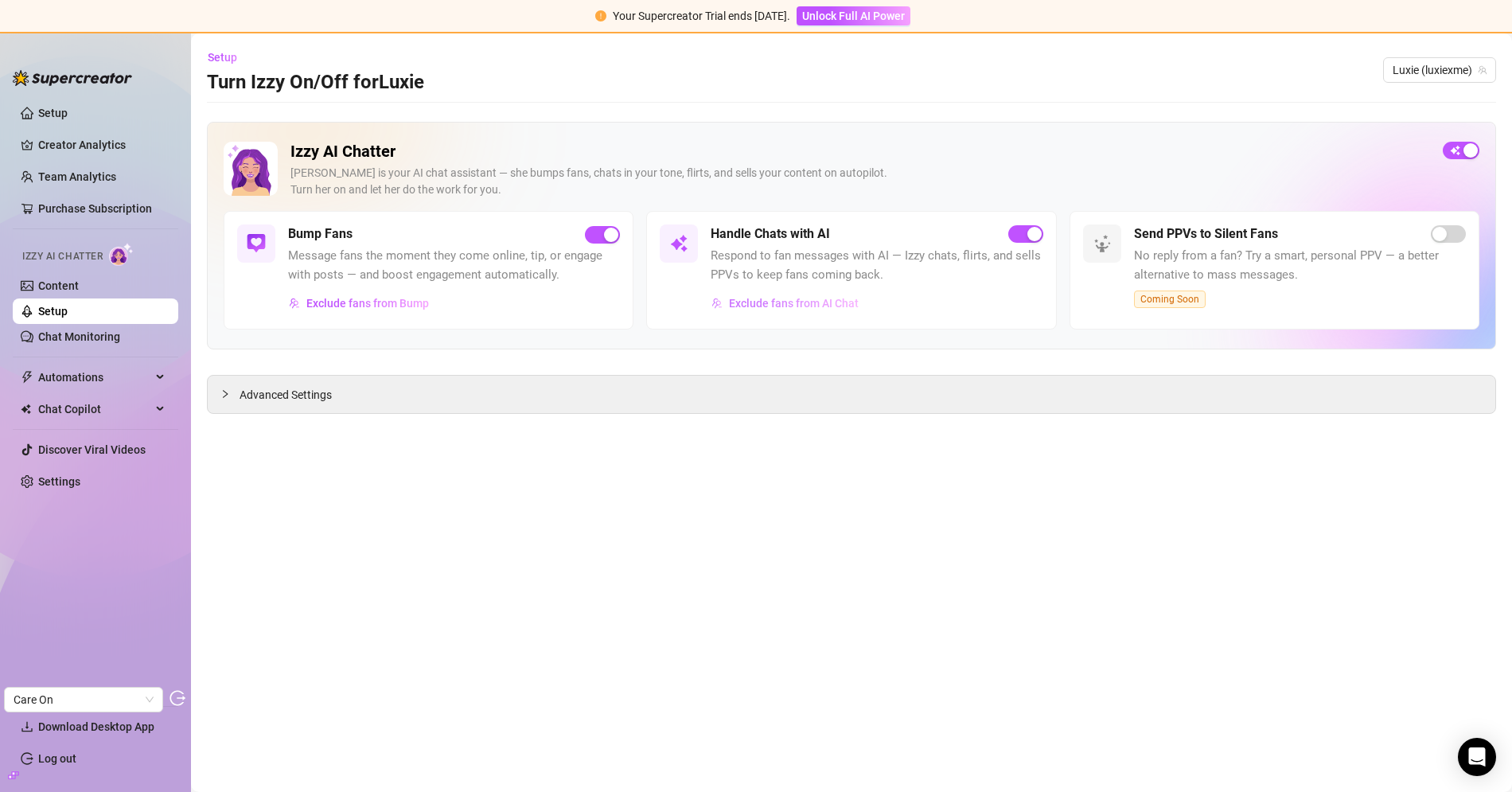
click at [763, 297] on span "Exclude fans from AI Chat" at bounding box center [794, 303] width 130 height 13
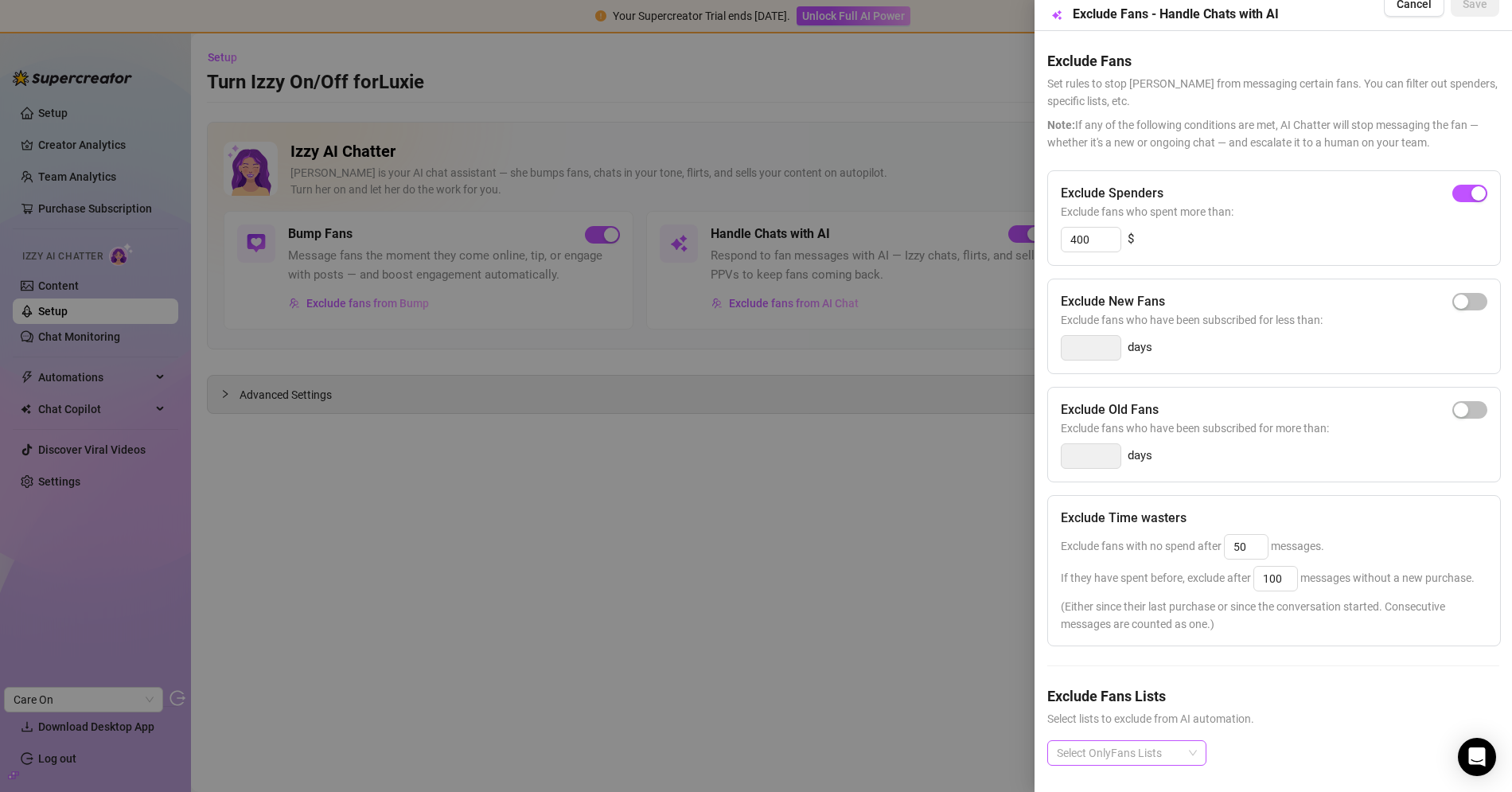
click at [1155, 742] on div at bounding box center [1117, 753] width 136 height 22
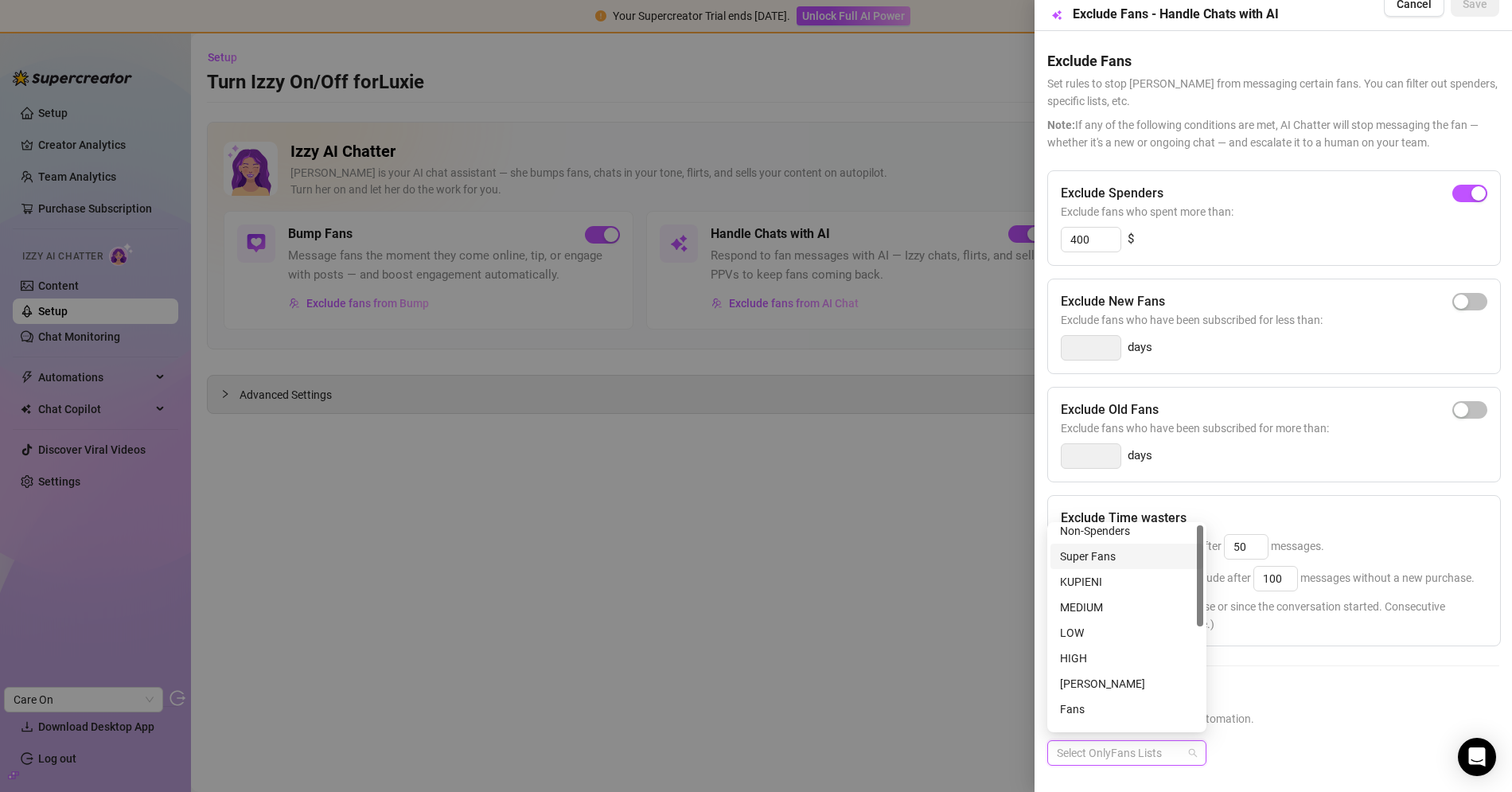
scroll to position [0, 0]
click at [1233, 419] on span "Exclude fans who have been subscribed for more than:" at bounding box center [1274, 428] width 426 height 18
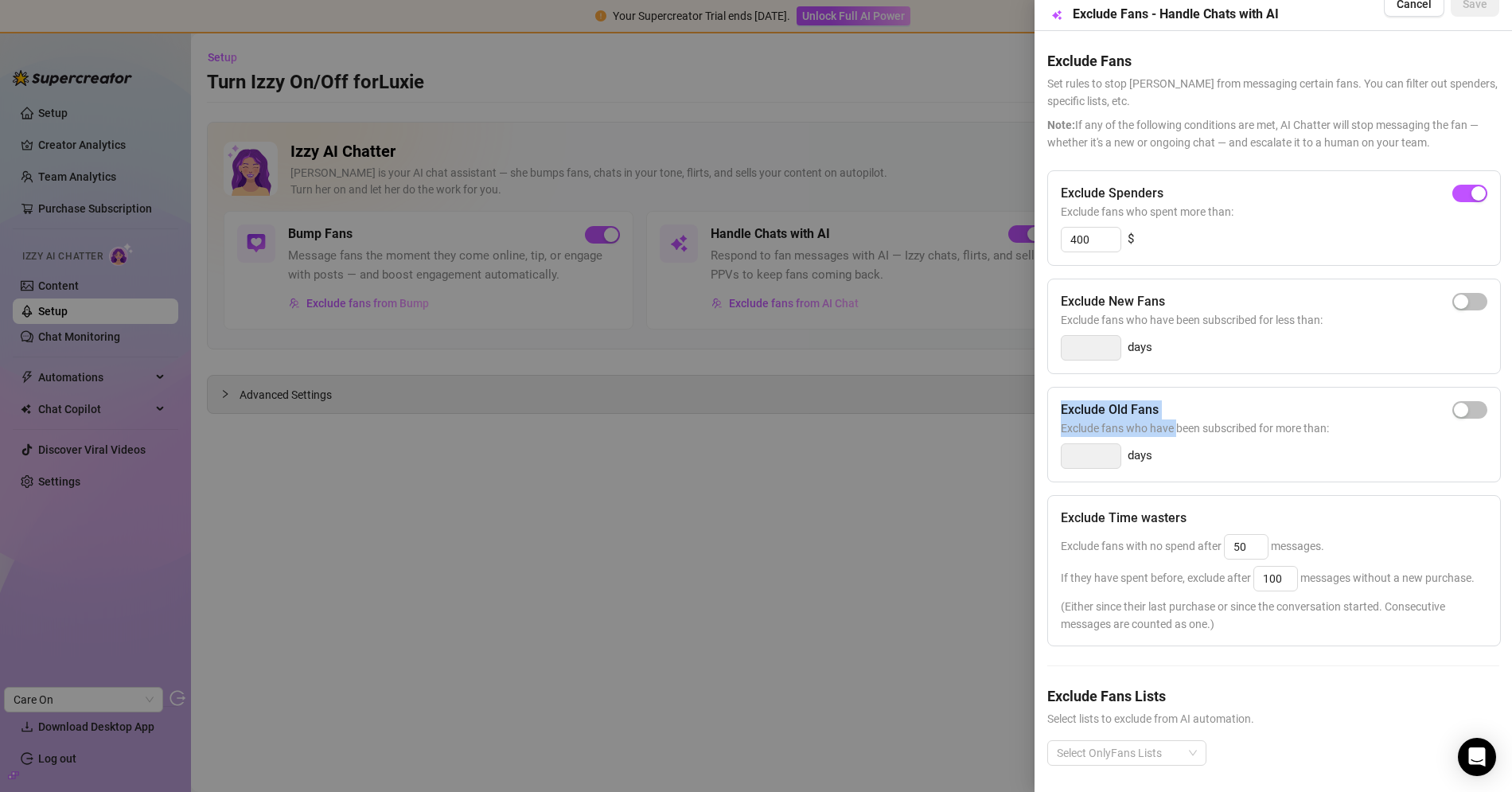
drag, startPoint x: 1062, startPoint y: 413, endPoint x: 1178, endPoint y: 417, distance: 116.1
click at [1178, 417] on div "Exclude Old Fans Exclude fans who have been subscribed for more than: days" at bounding box center [1274, 435] width 454 height 96
click at [1131, 429] on span "Exclude fans who have been subscribed for more than:" at bounding box center [1274, 428] width 426 height 18
drag, startPoint x: 1062, startPoint y: 404, endPoint x: 1153, endPoint y: 404, distance: 91.0
click at [1153, 404] on h5 "Exclude Old Fans" at bounding box center [1109, 410] width 98 height 20
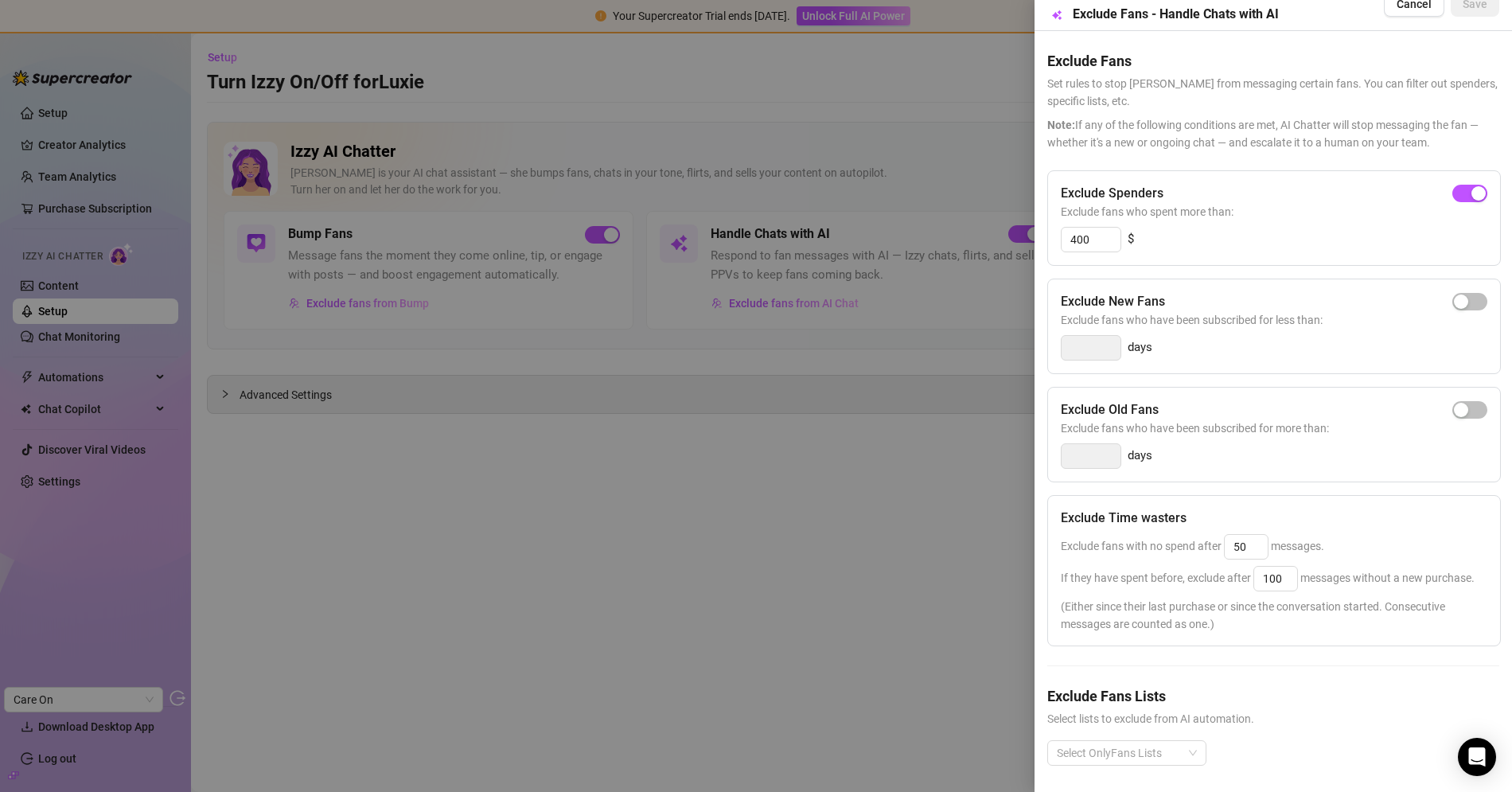
click at [1155, 404] on h5 "Exclude Old Fans" at bounding box center [1109, 410] width 98 height 20
drag, startPoint x: 1072, startPoint y: 409, endPoint x: 1160, endPoint y: 409, distance: 88.0
click at [1160, 409] on div "Exclude Old Fans" at bounding box center [1274, 410] width 426 height 20
click at [767, 550] on div at bounding box center [756, 396] width 1512 height 792
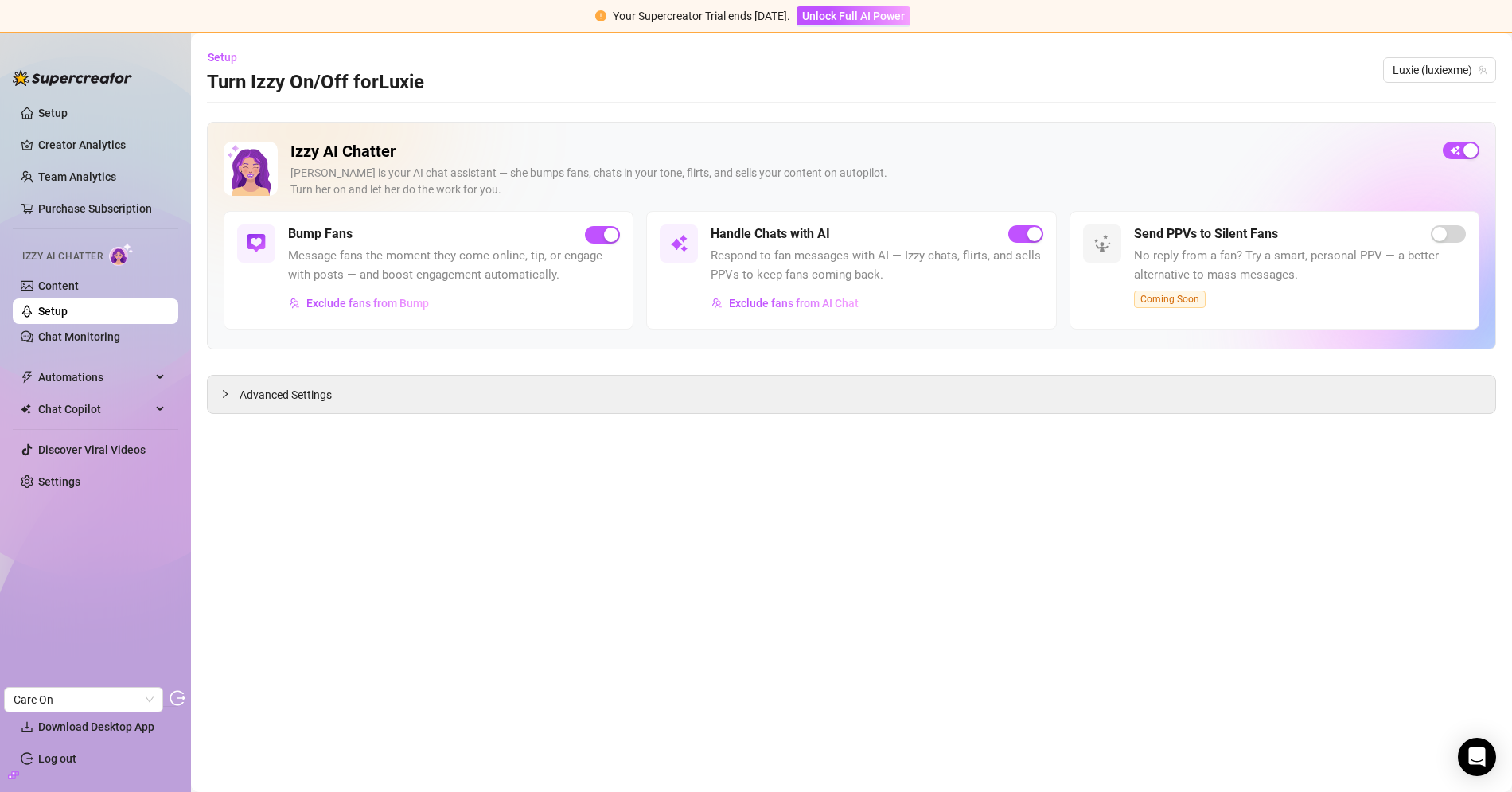
click at [618, 540] on main "Setup Turn Izzy On/Off for Luxie Luxie (luxiexme) Izzy AI Chatter Izzy is your …" at bounding box center [850, 413] width 1320 height 759
click at [72, 335] on link "Chat Monitoring" at bounding box center [79, 336] width 82 height 13
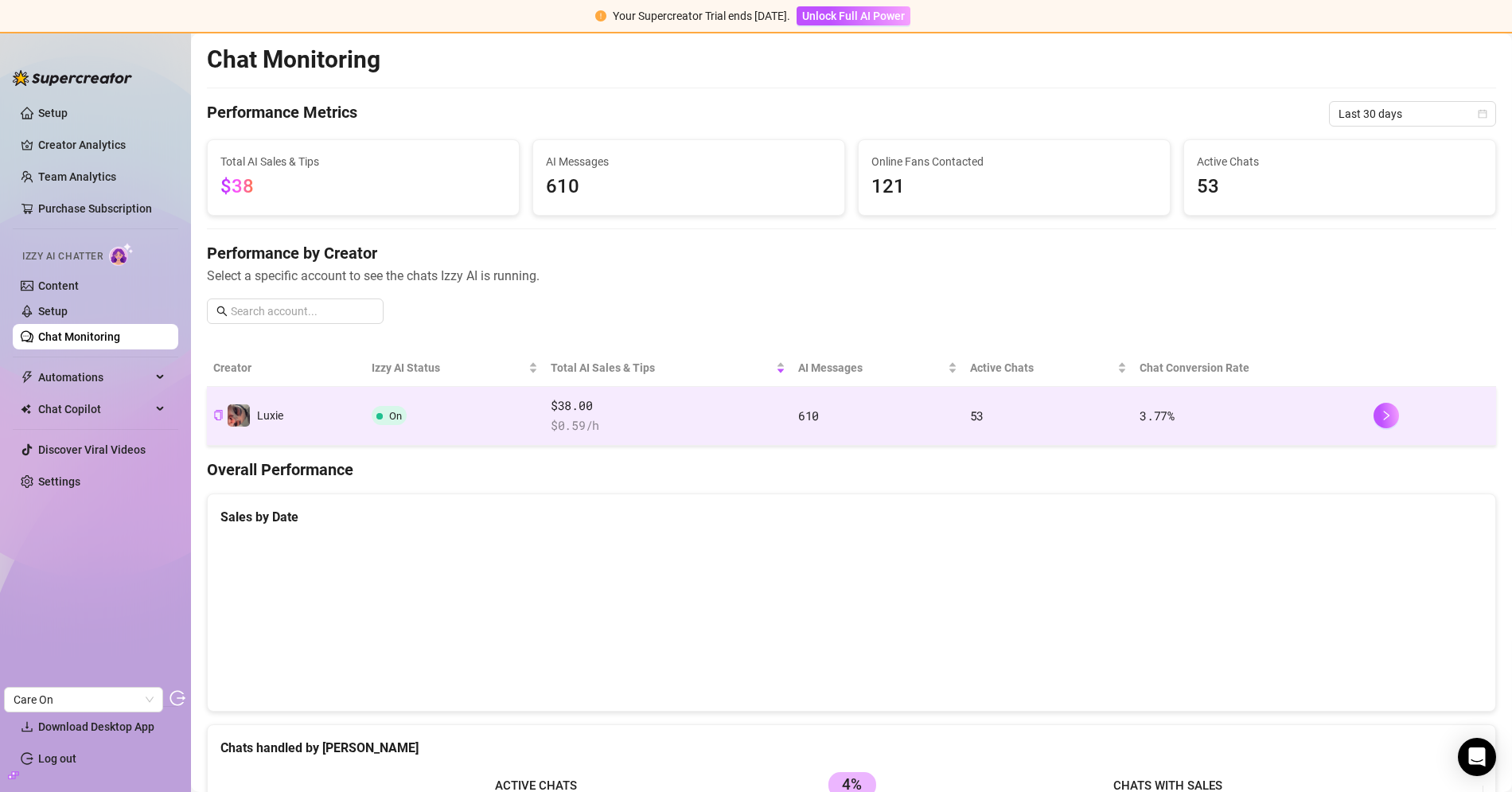
click at [584, 400] on span "$38.00" at bounding box center [668, 406] width 235 height 20
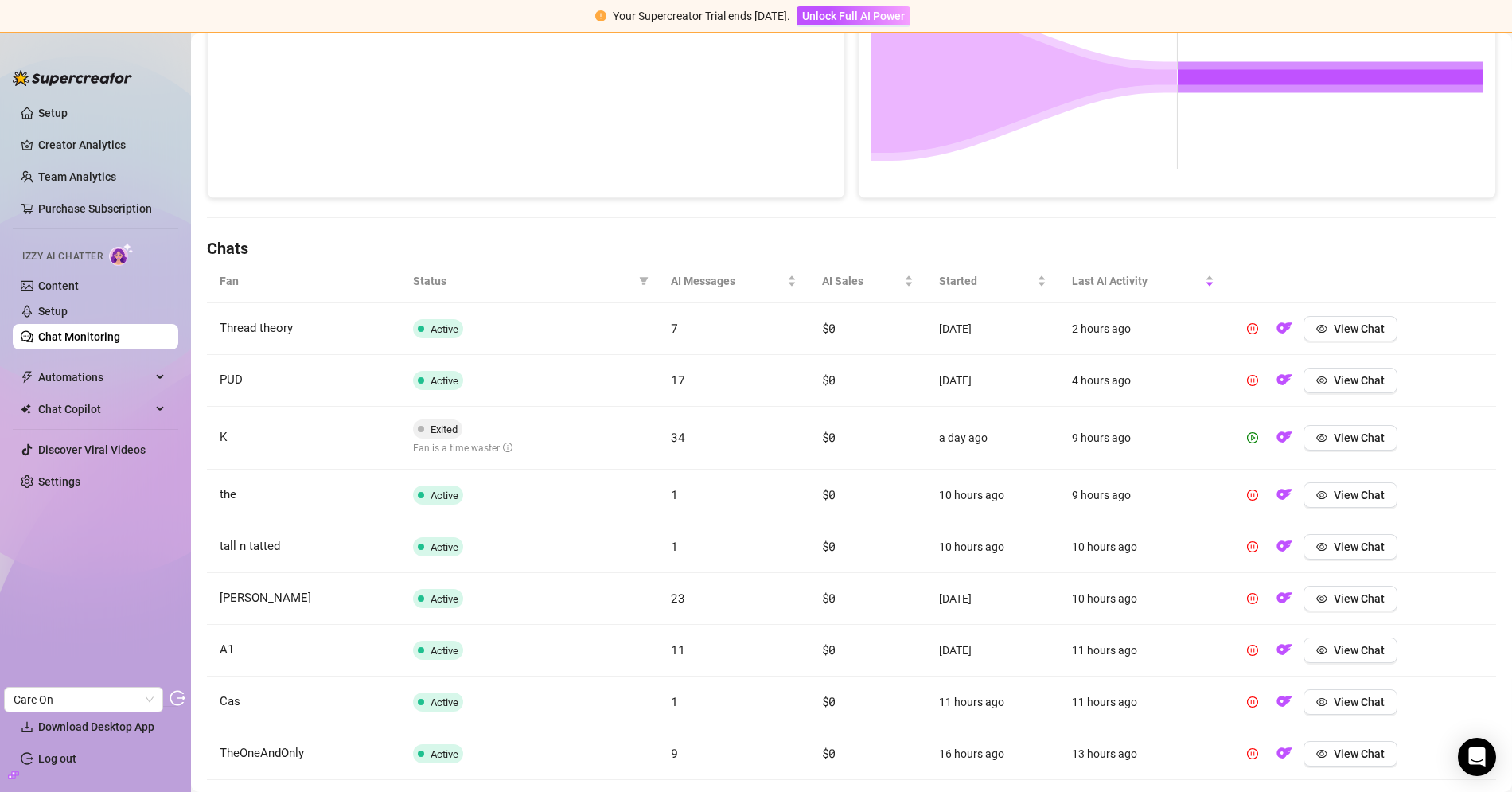
scroll to position [349, 0]
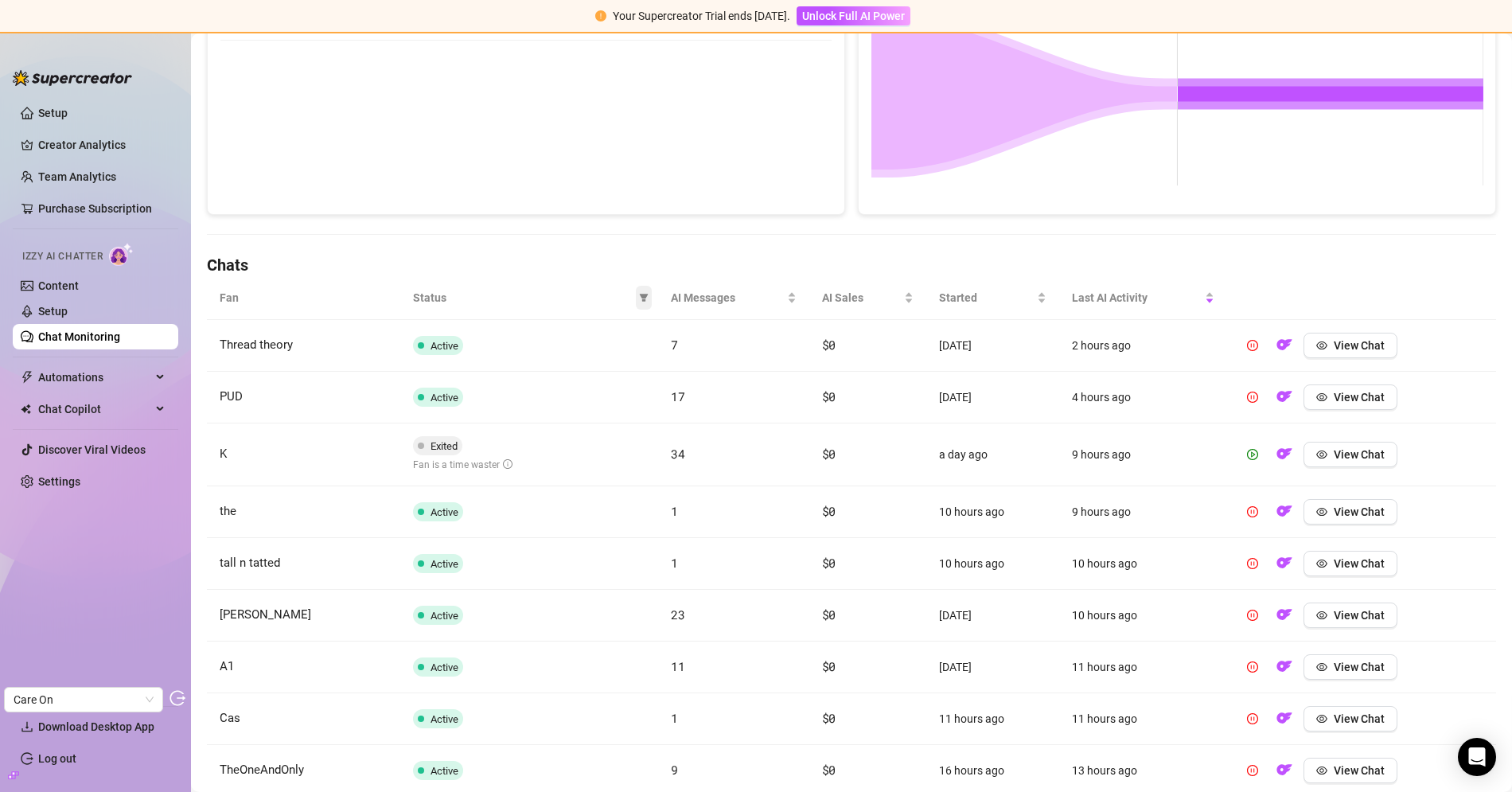
click at [644, 295] on icon "filter" at bounding box center [644, 298] width 10 height 10
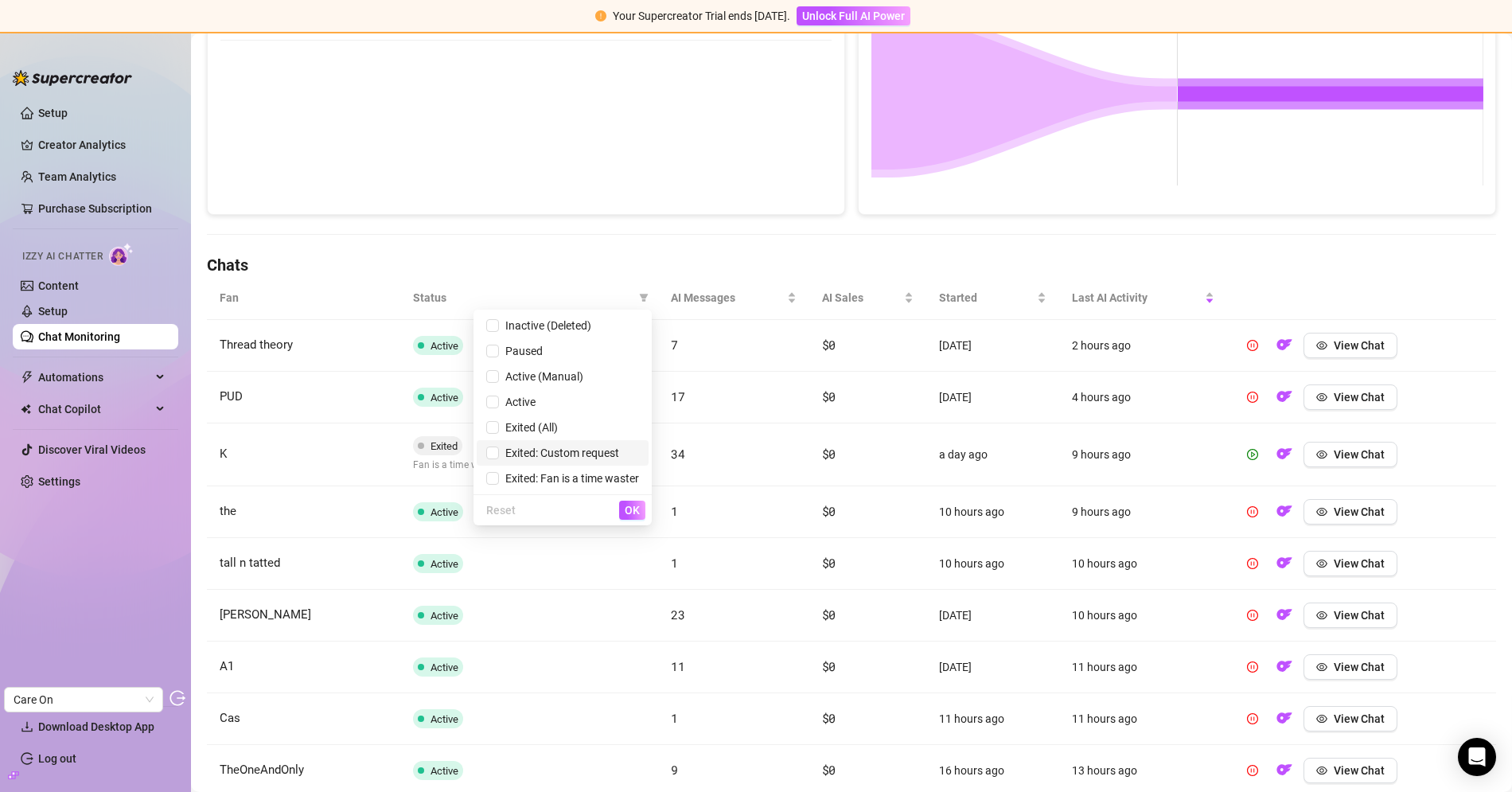
click at [573, 455] on span "Exited: Custom request" at bounding box center [558, 453] width 120 height 13
checkbox input "true"
click at [633, 506] on span "OK" at bounding box center [631, 509] width 15 height 13
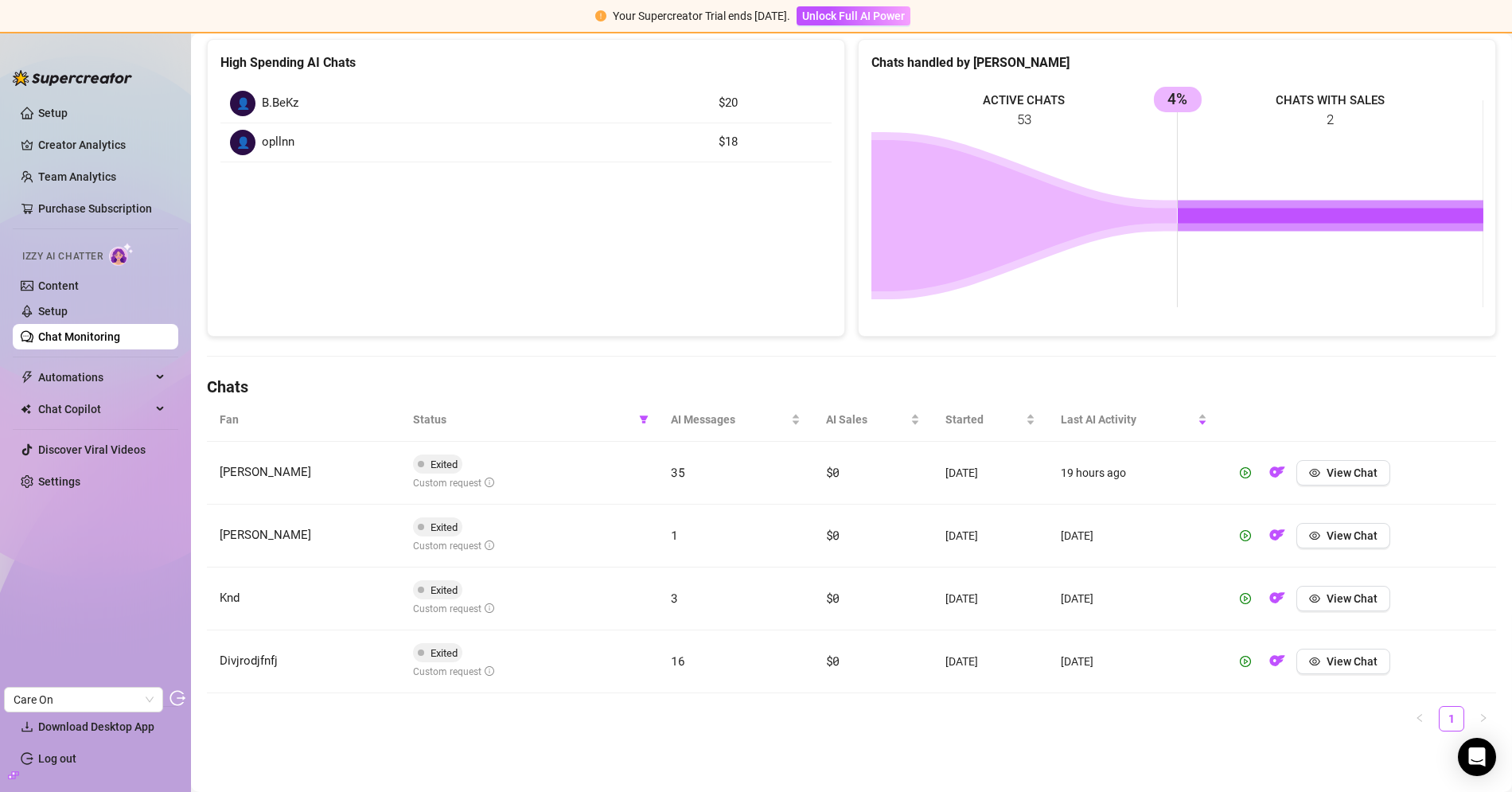
scroll to position [223, 0]
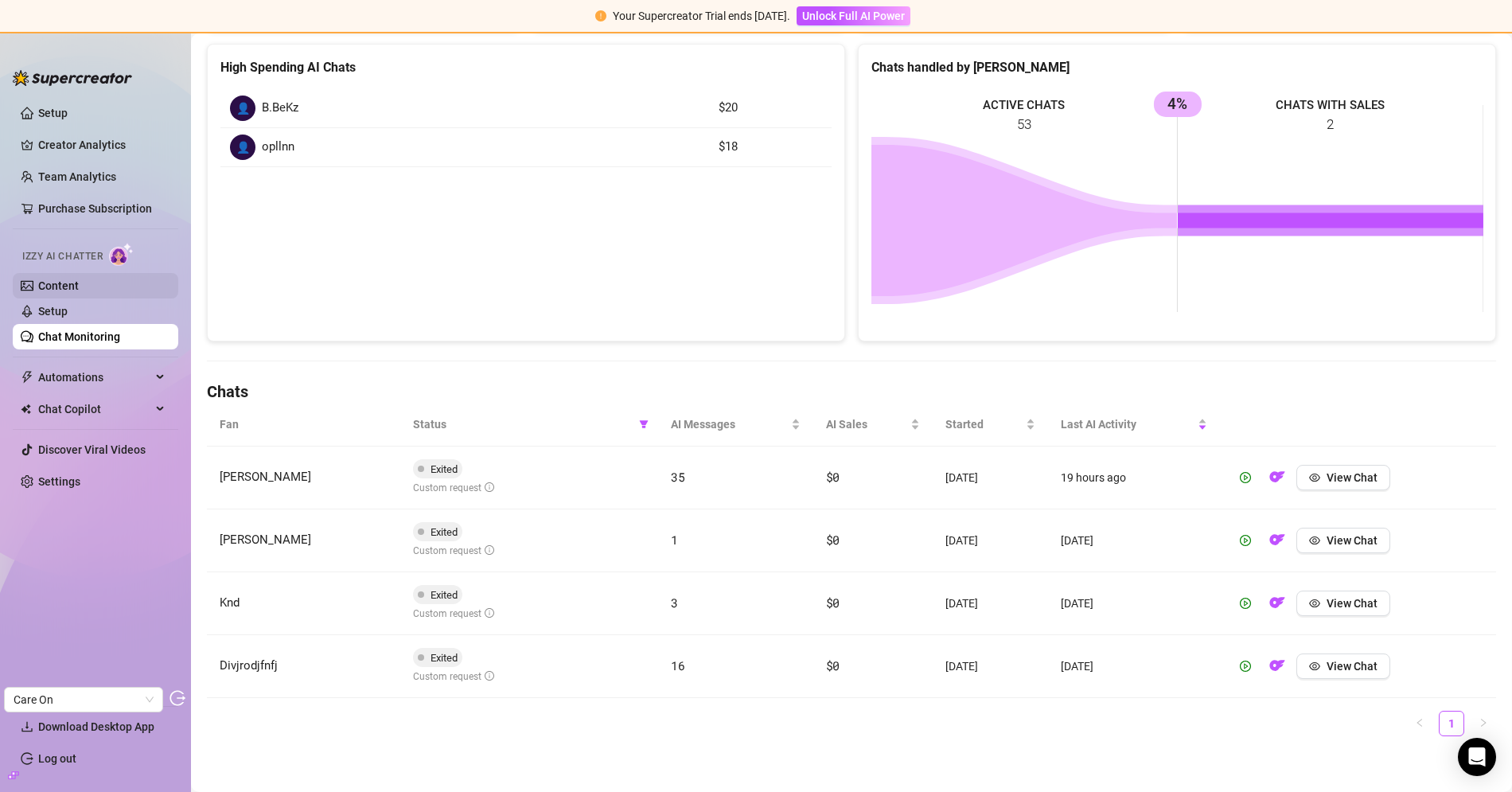
click at [75, 292] on link "Content" at bounding box center [59, 286] width 41 height 13
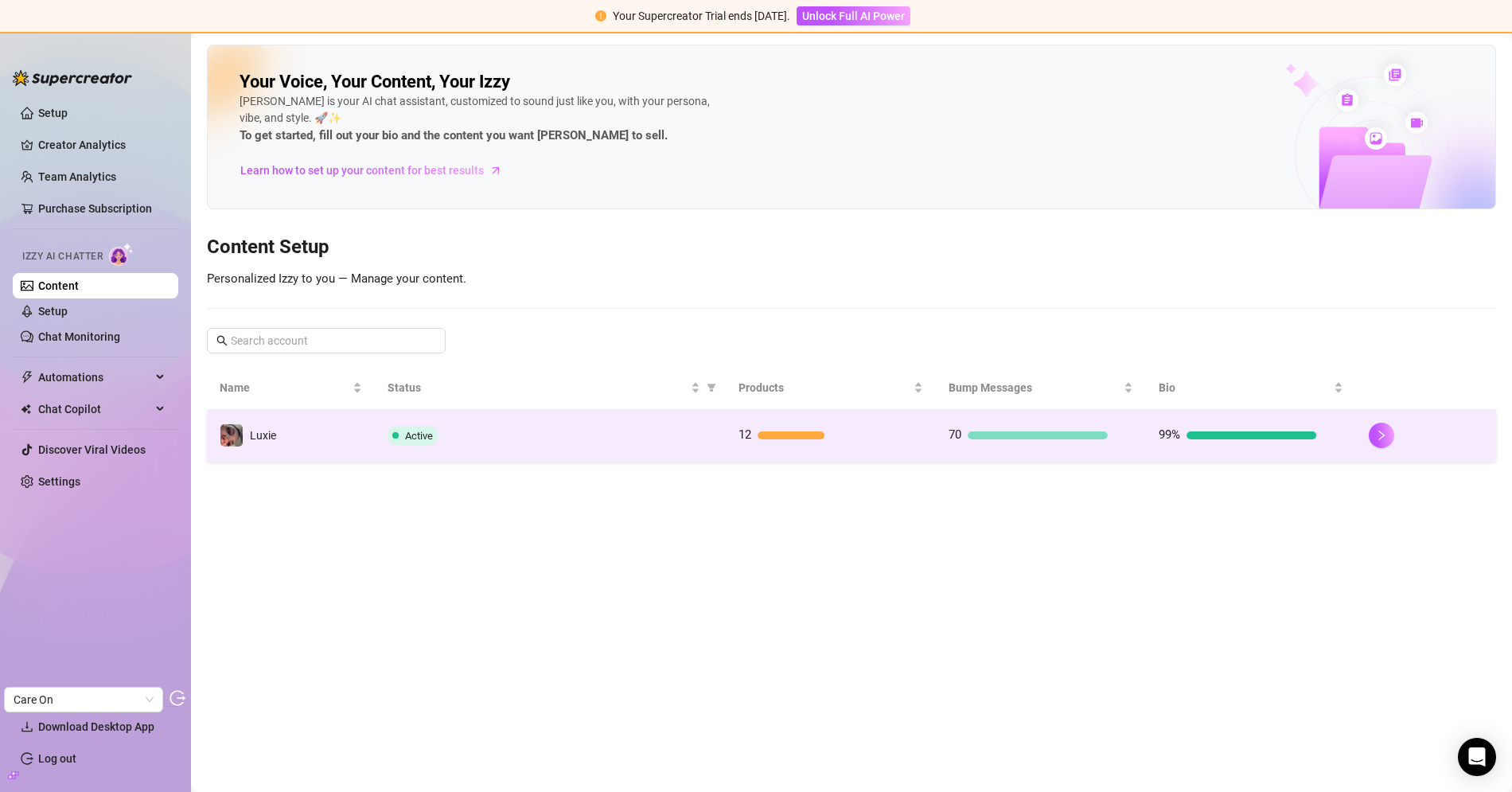
click at [511, 454] on td "Active" at bounding box center [549, 435] width 350 height 52
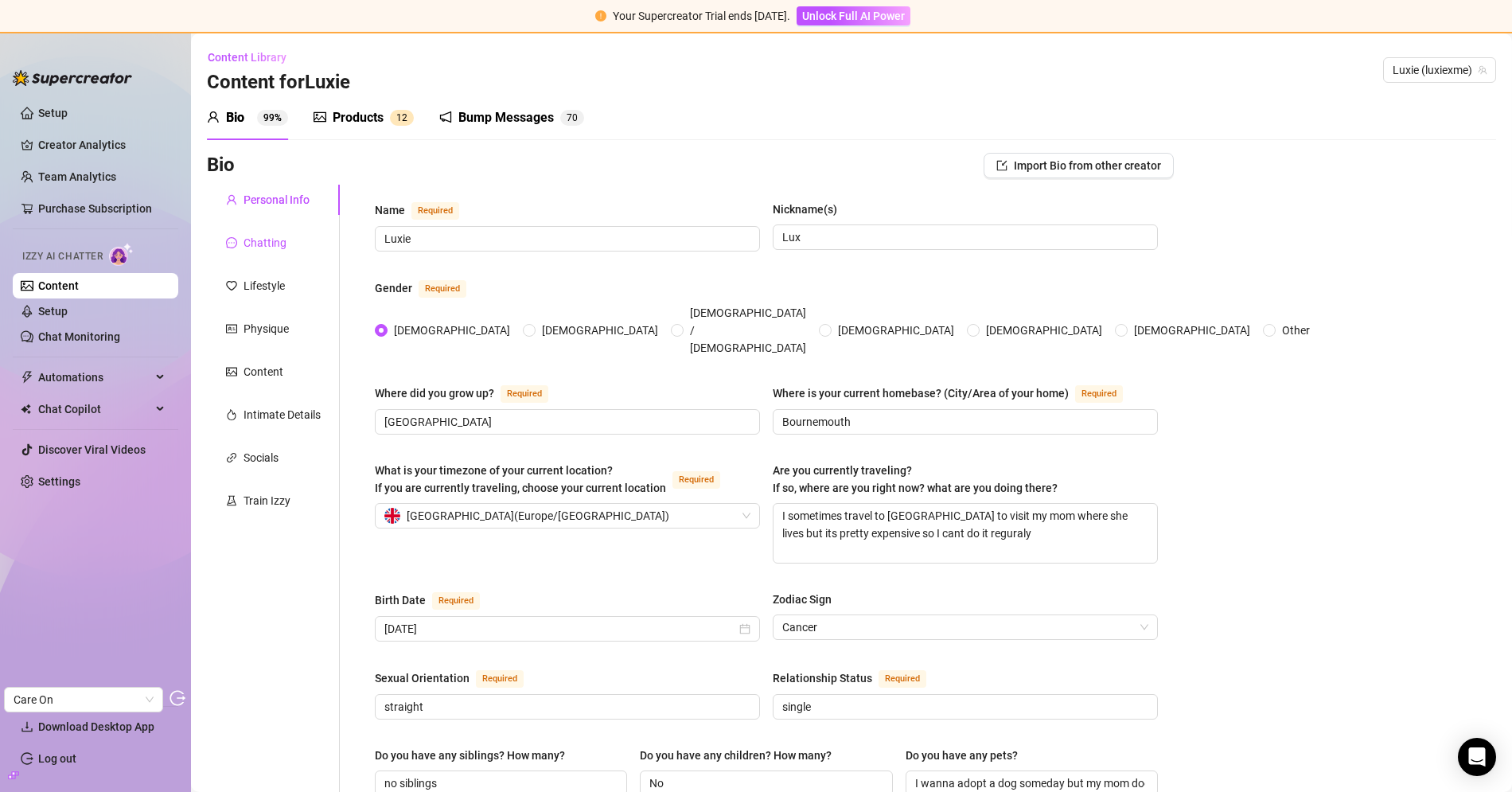
click at [282, 242] on div "Chatting" at bounding box center [265, 242] width 43 height 18
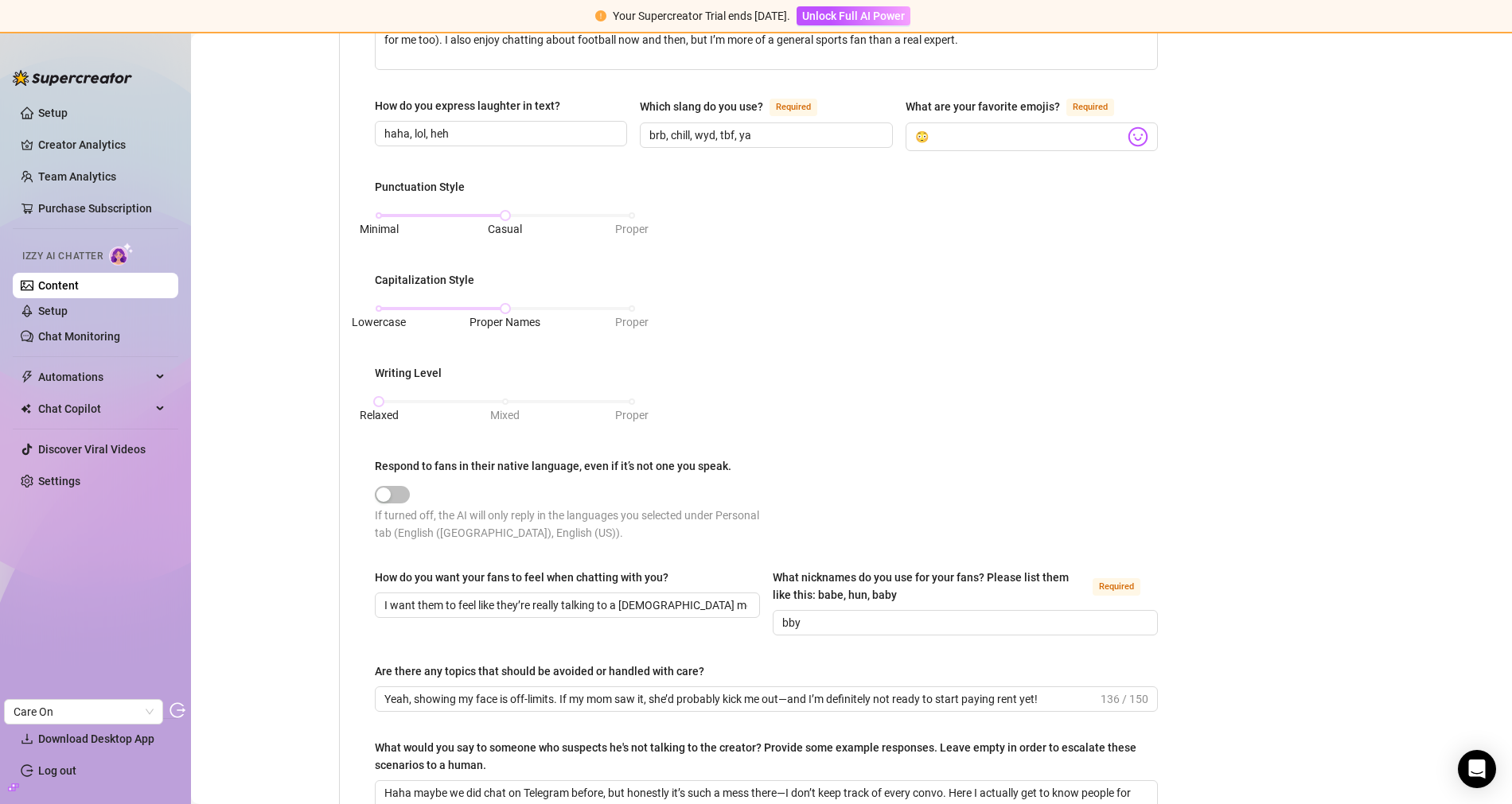
scroll to position [498, 0]
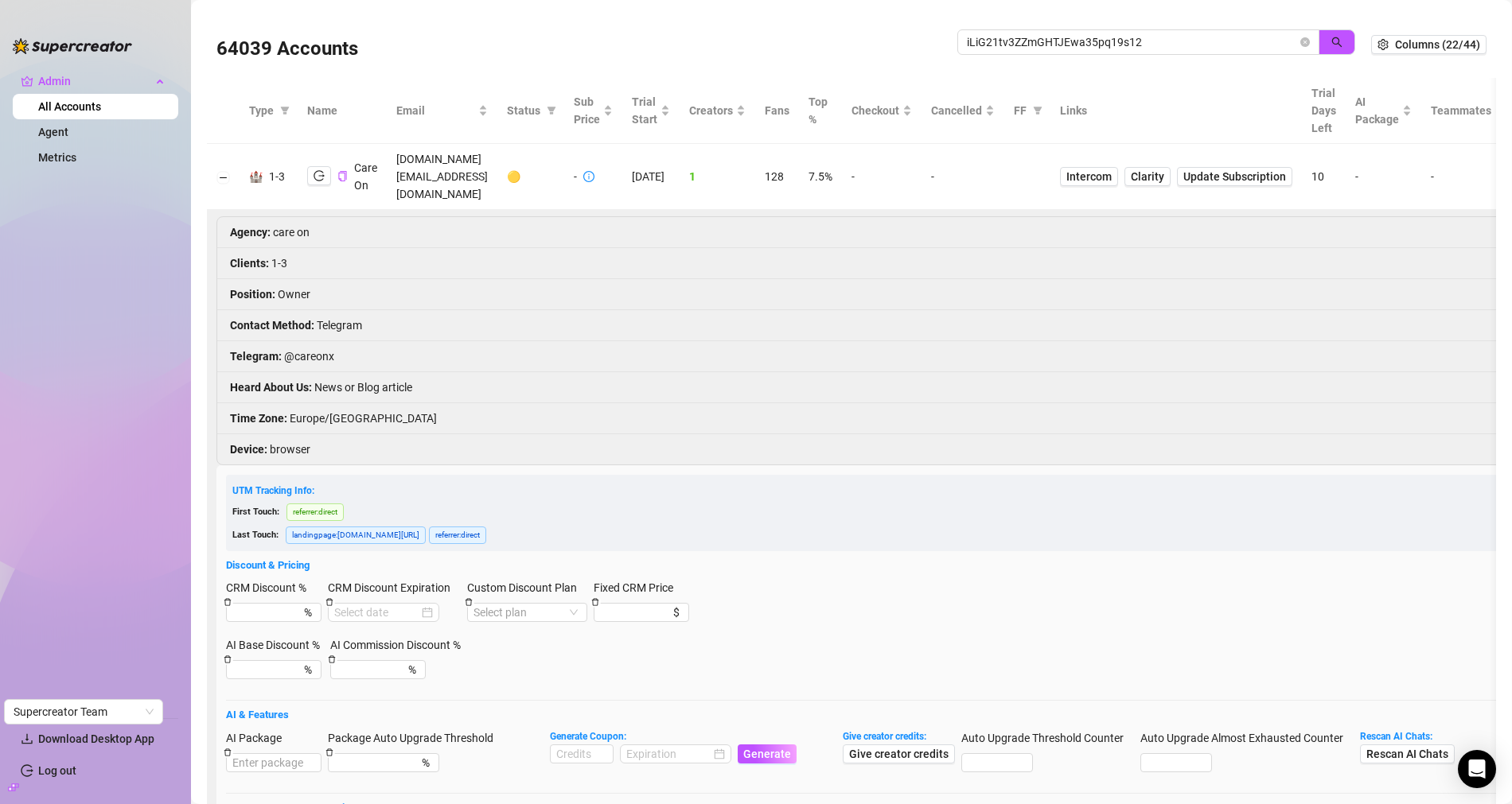
click at [1094, 35] on input "iLiG21tv3ZZmGHTJEwa35pq19s12" at bounding box center [1132, 42] width 330 height 18
type input "[EMAIL_ADDRESS][DOMAIN_NAME]"
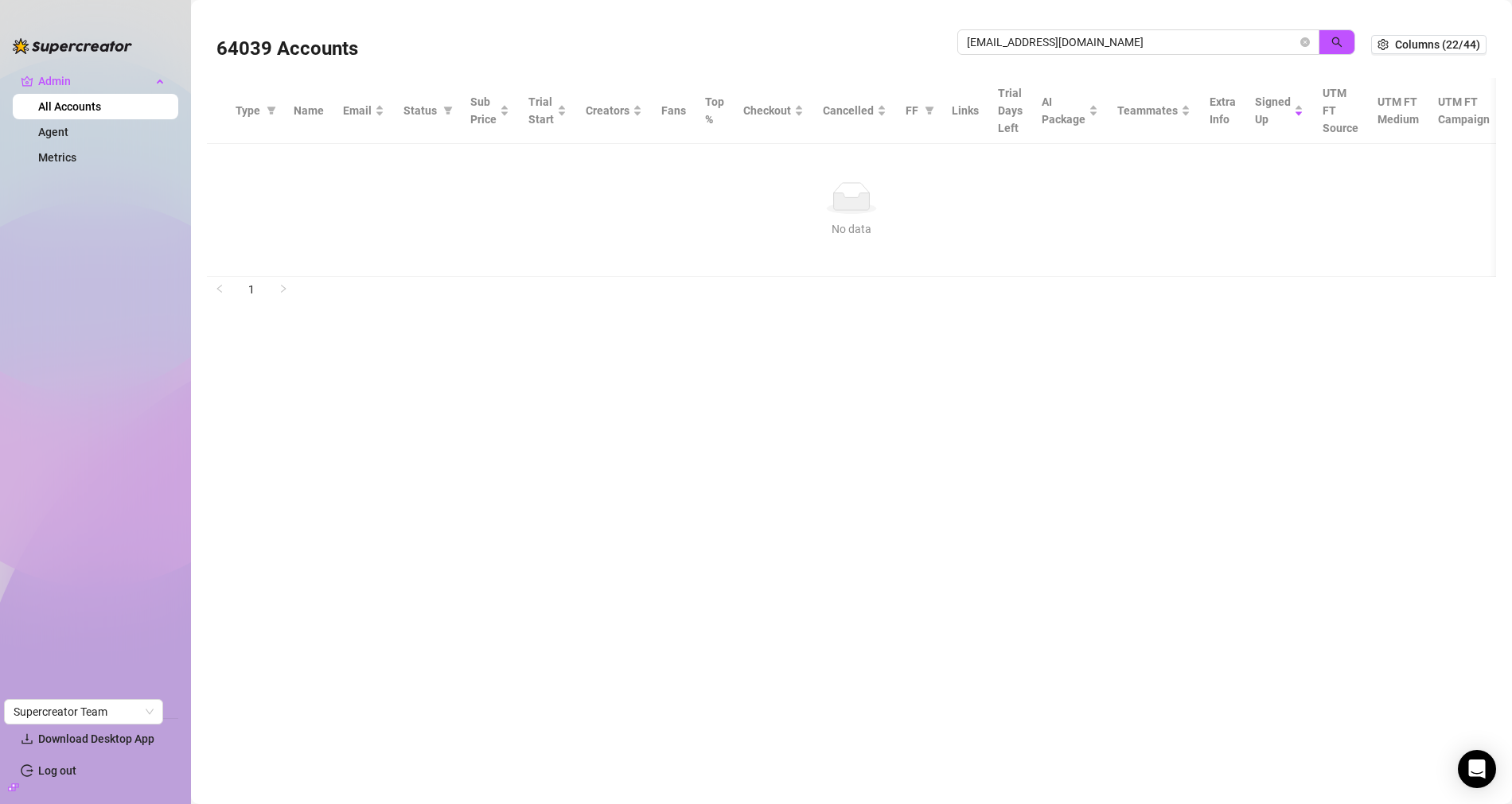
drag, startPoint x: 1112, startPoint y: 49, endPoint x: 953, endPoint y: 55, distance: 159.1
click at [954, 54] on div "64039 Accounts [EMAIL_ADDRESS][DOMAIN_NAME]" at bounding box center [793, 44] width 1154 height 54
click at [727, 52] on div "64039 Accounts" at bounding box center [586, 44] width 741 height 54
click at [1085, 27] on div "64039 Accounts" at bounding box center [793, 44] width 1154 height 54
click at [1061, 56] on div at bounding box center [1155, 50] width 398 height 42
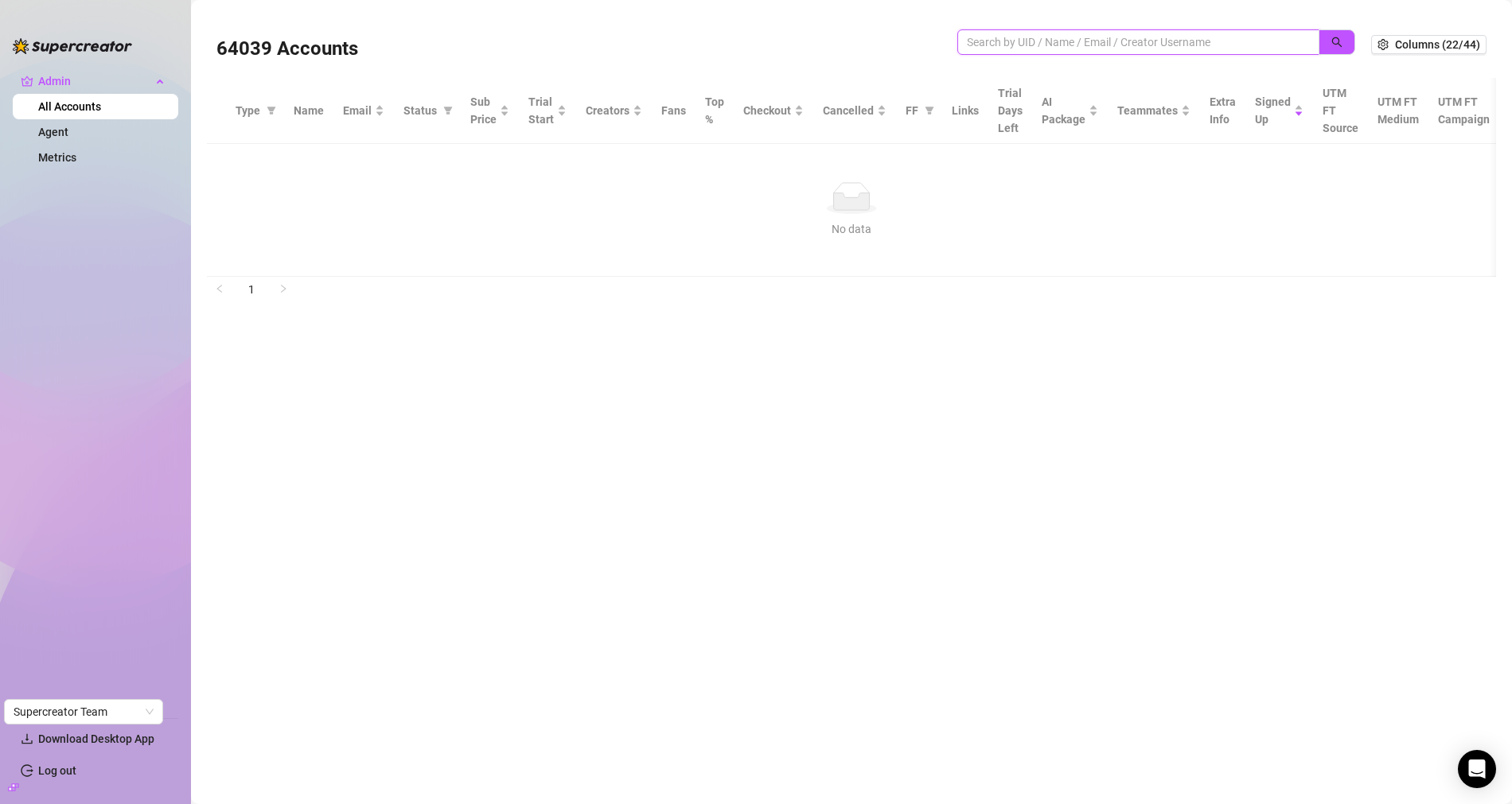
click at [1065, 48] on input "search" at bounding box center [1132, 42] width 330 height 18
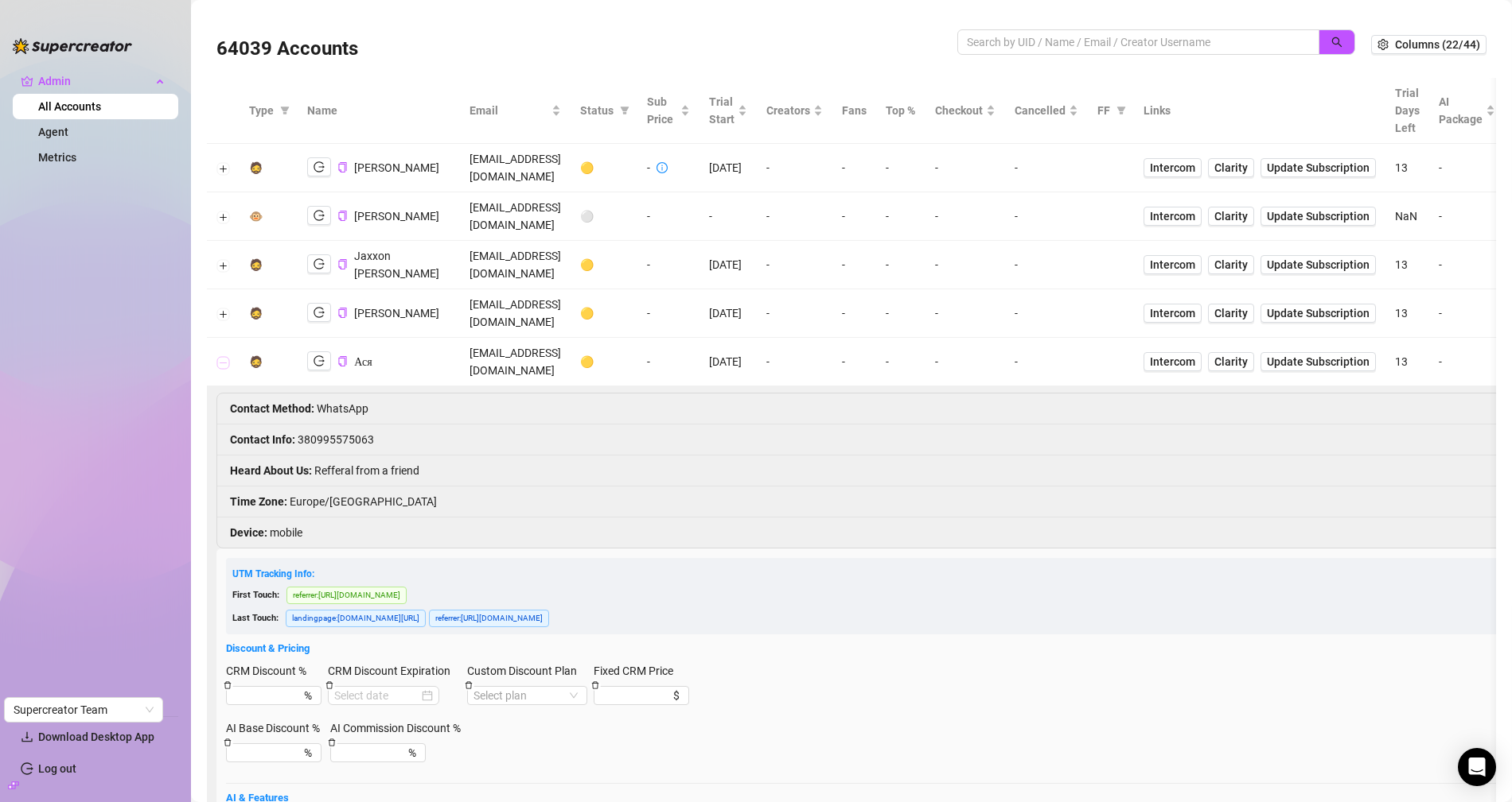
click at [223, 357] on button "Collapse row" at bounding box center [223, 362] width 13 height 13
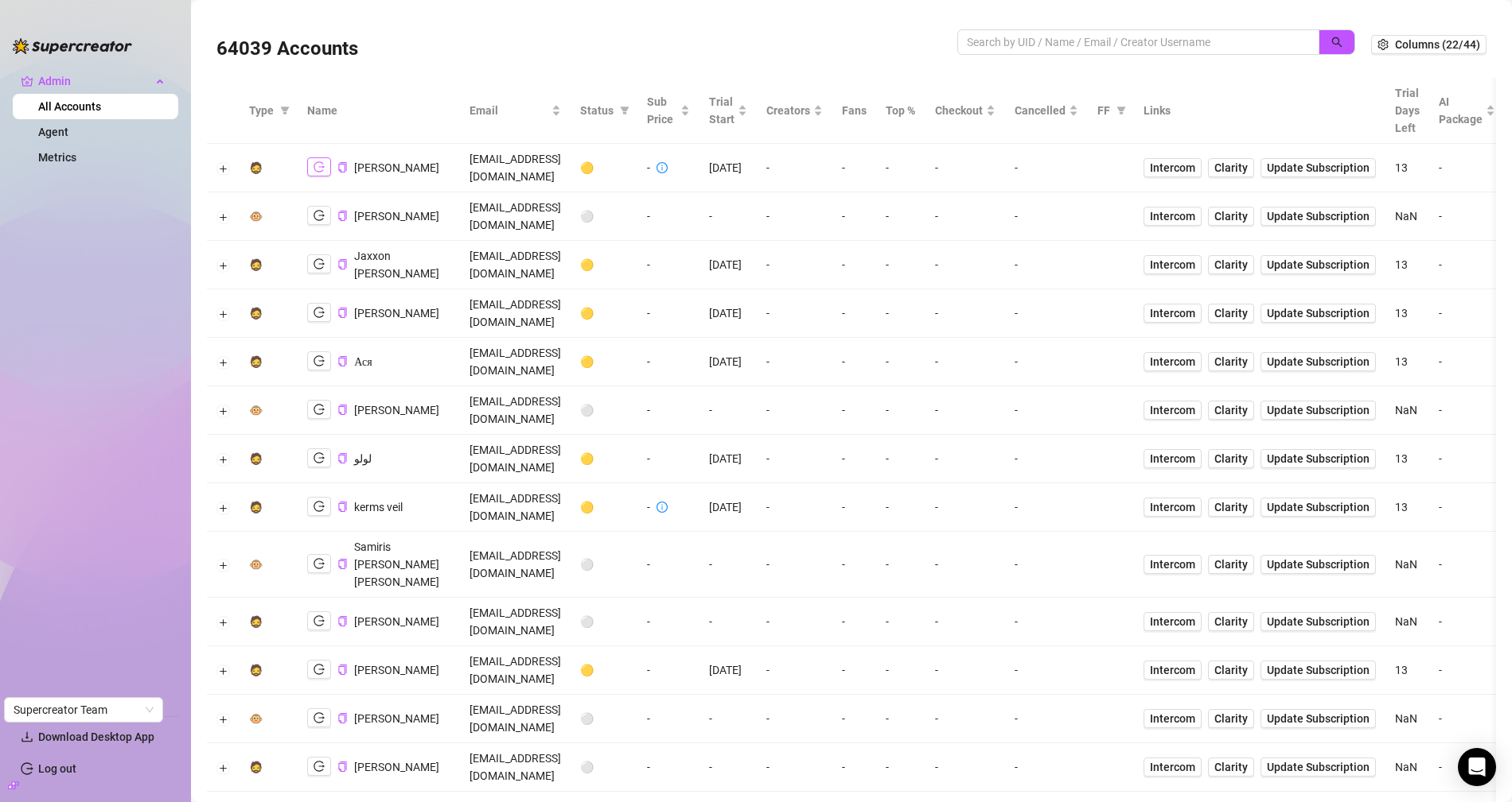
click at [315, 161] on icon "logout" at bounding box center [319, 166] width 11 height 11
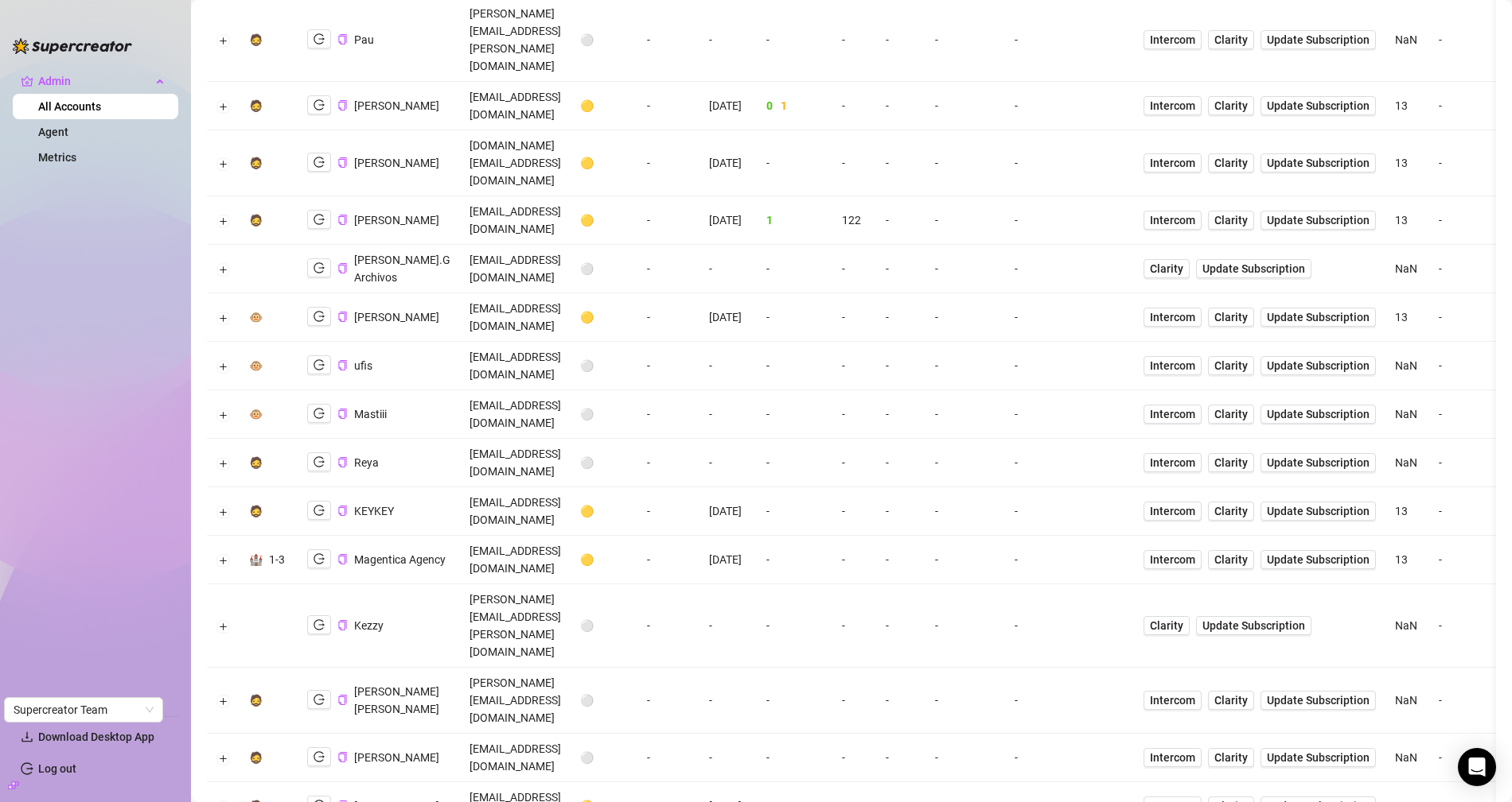
scroll to position [1644, 0]
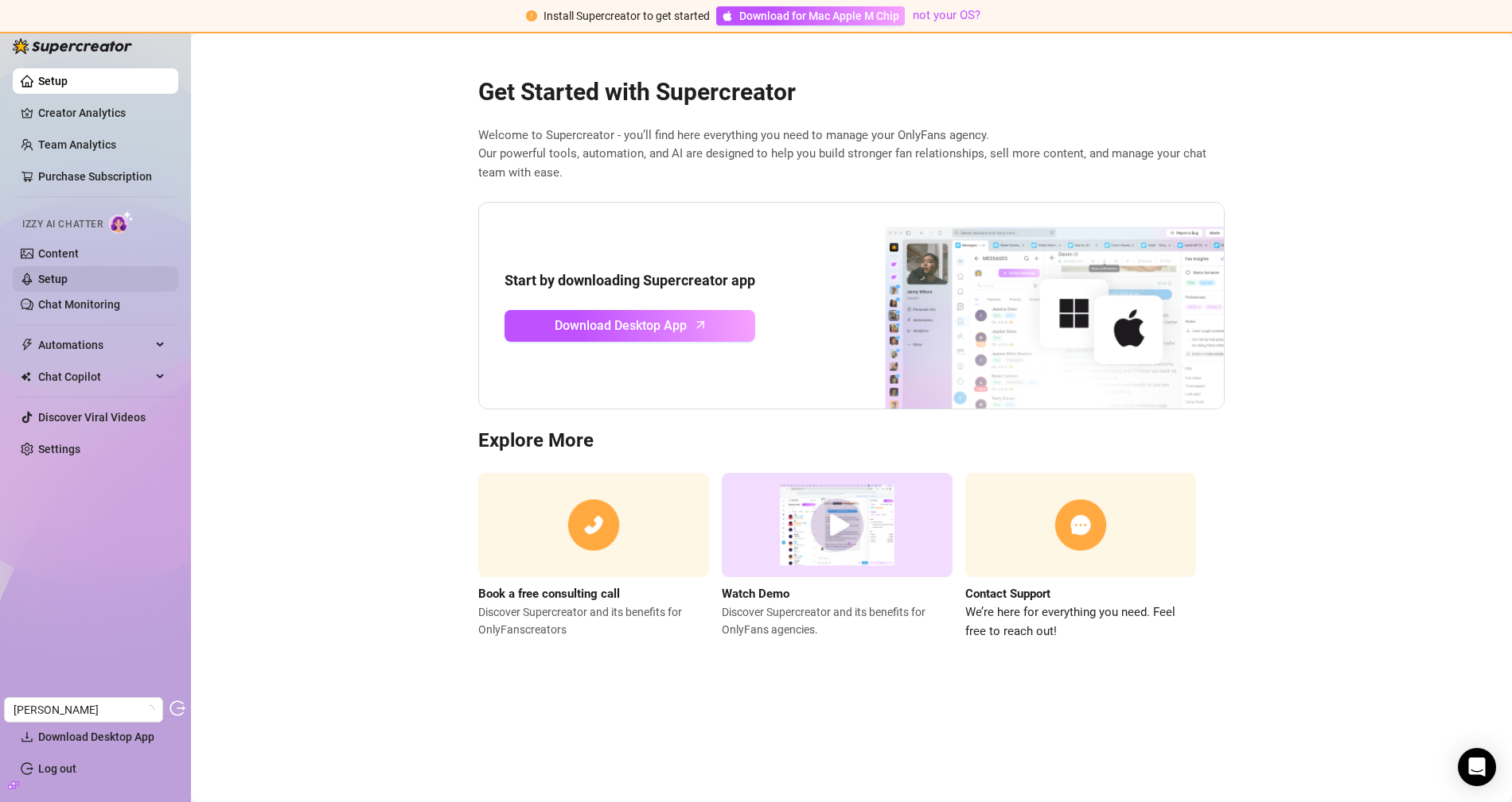
click at [54, 285] on link "Setup" at bounding box center [53, 278] width 29 height 13
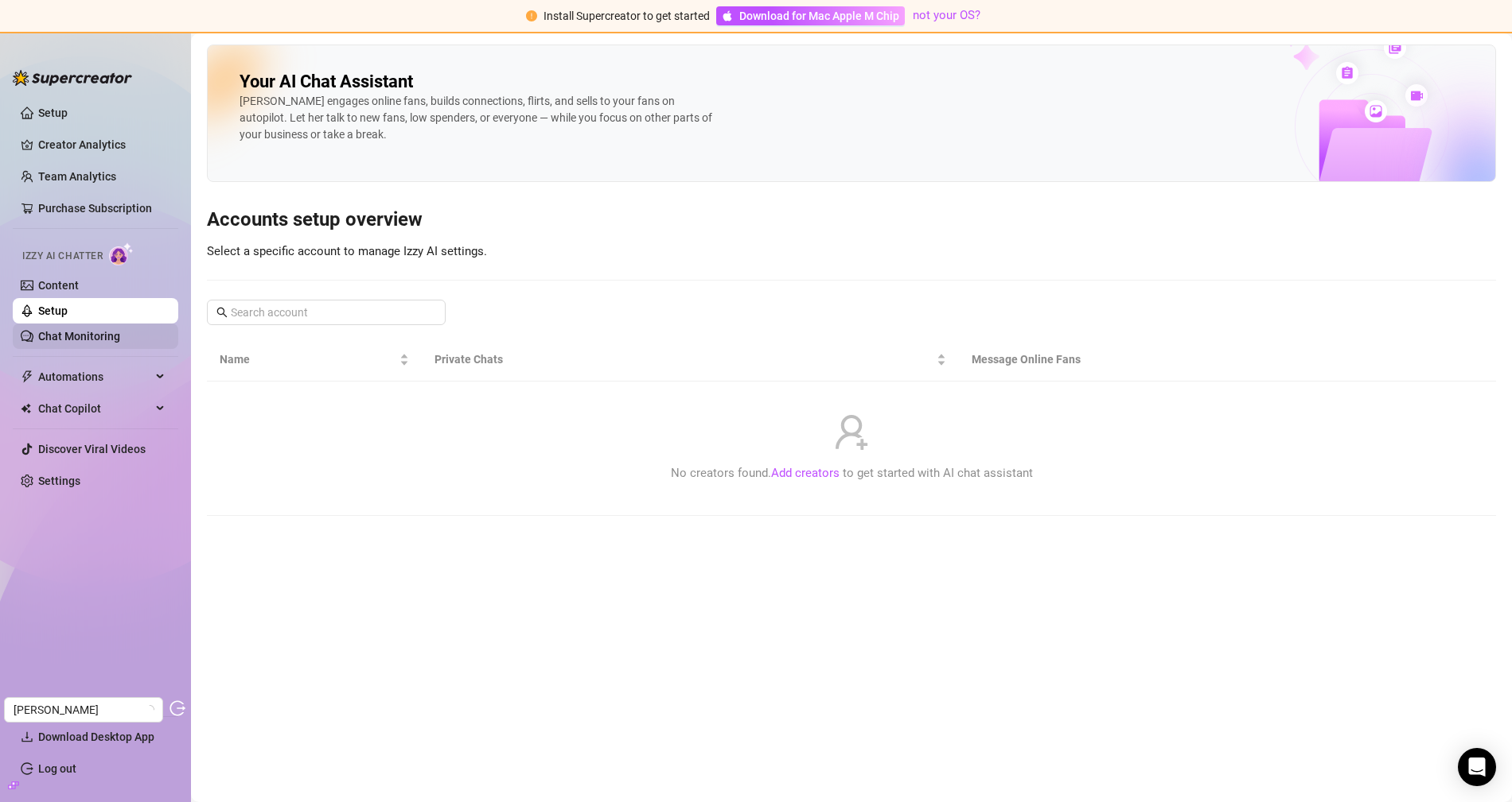
click at [96, 330] on link "Chat Monitoring" at bounding box center [79, 336] width 82 height 13
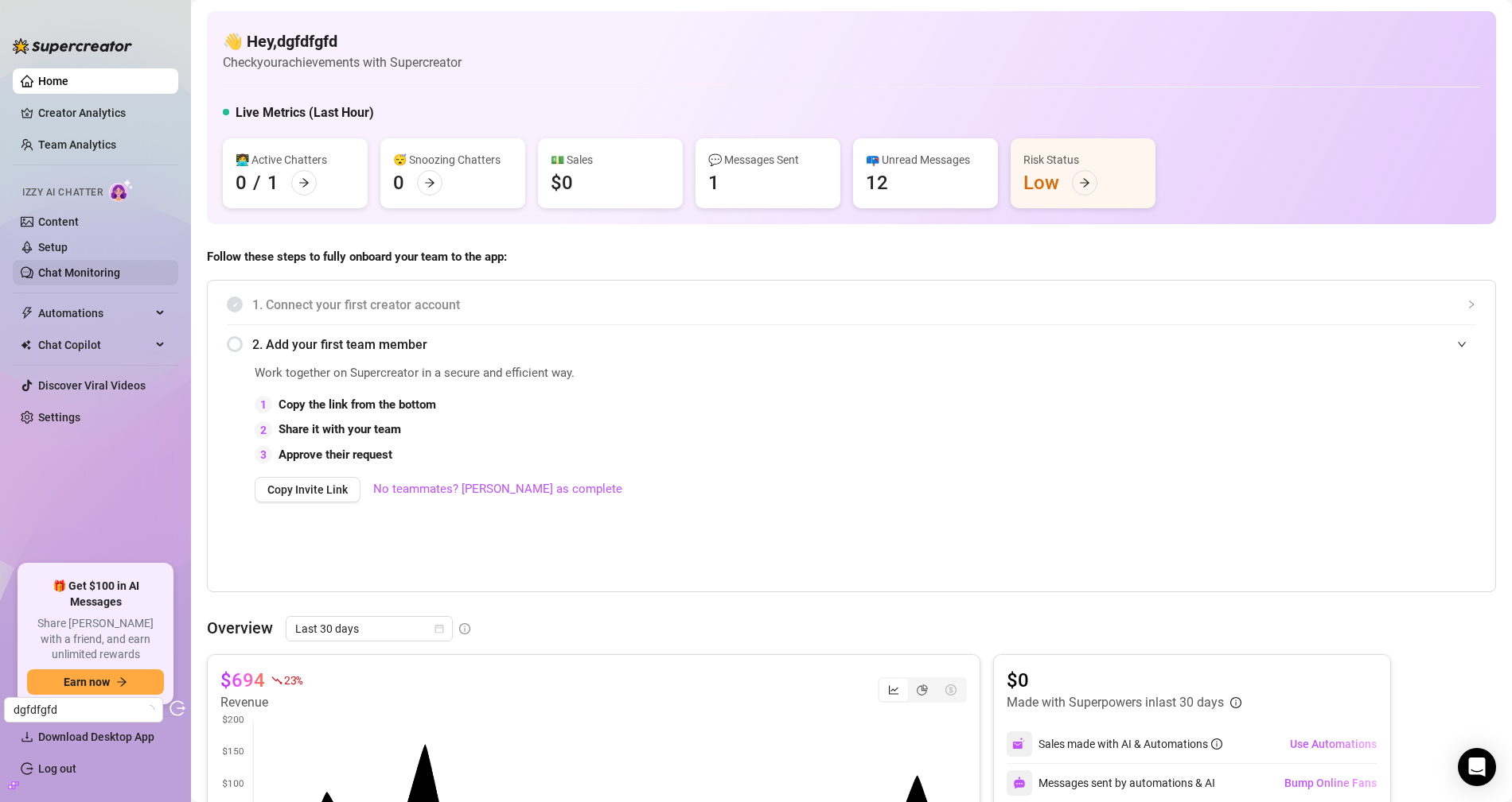
click at [106, 279] on link "Chat Monitoring" at bounding box center [79, 273] width 82 height 13
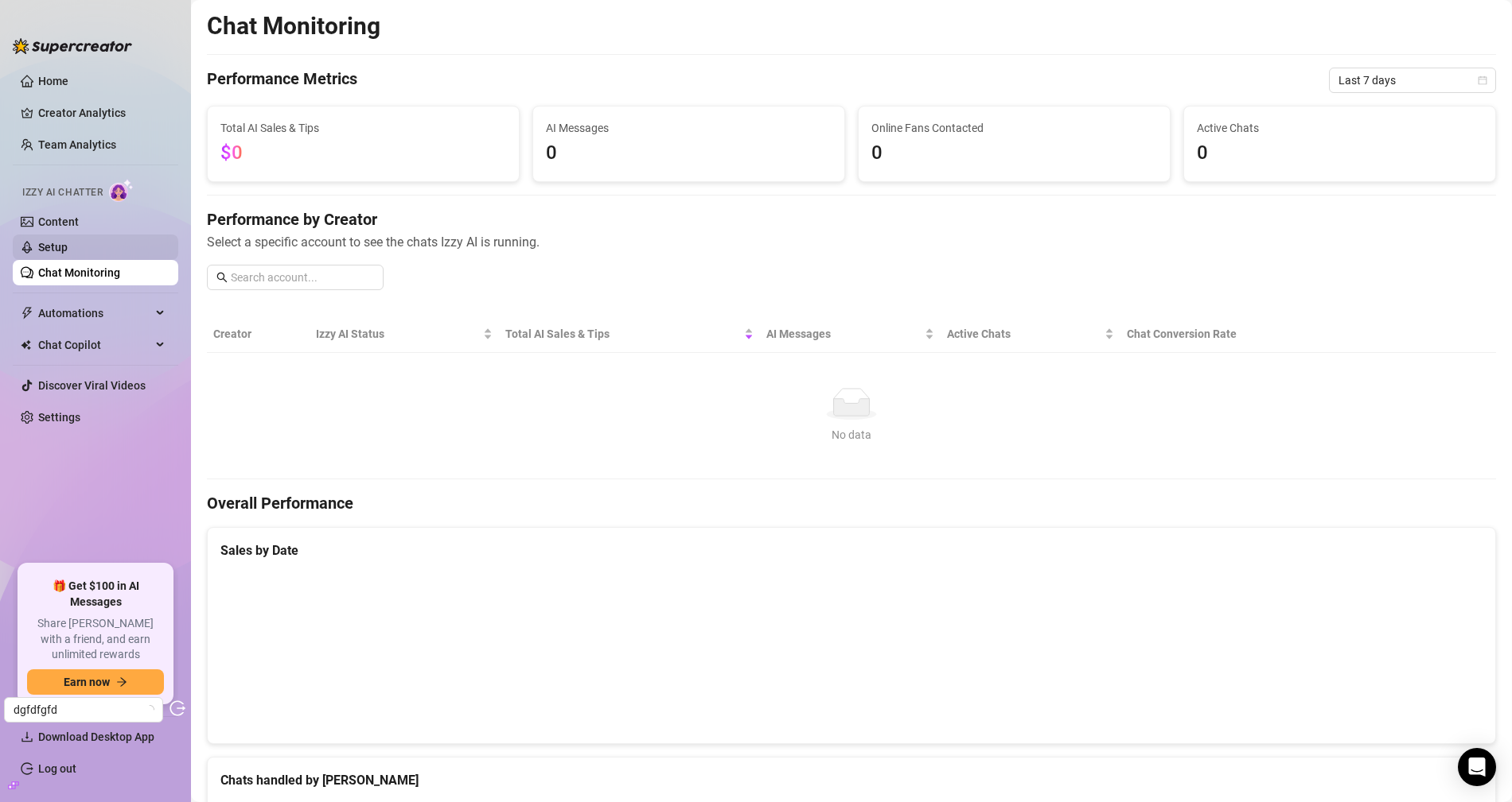
click at [67, 247] on link "Setup" at bounding box center [53, 247] width 29 height 13
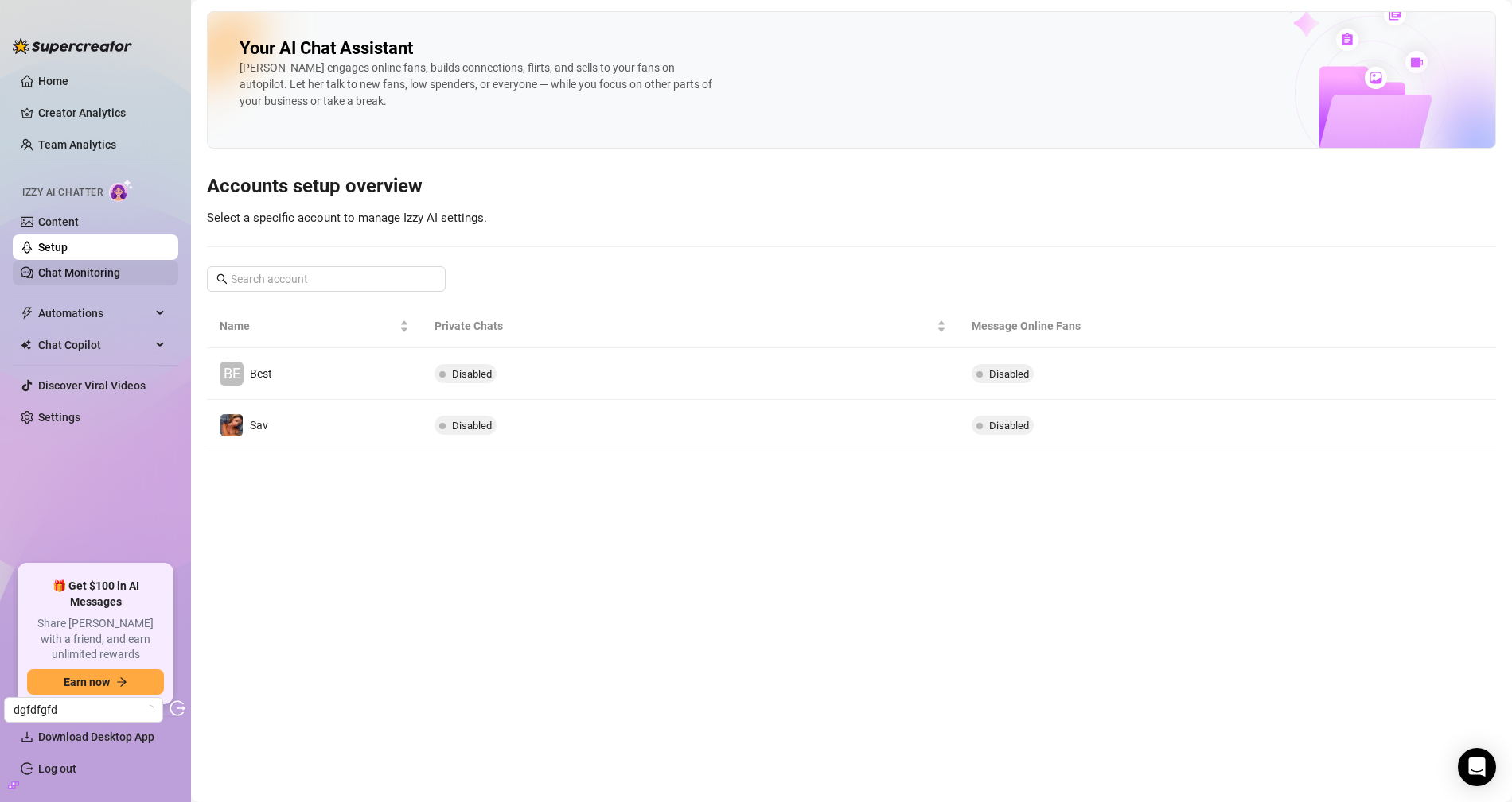
click at [97, 275] on link "Chat Monitoring" at bounding box center [79, 273] width 82 height 13
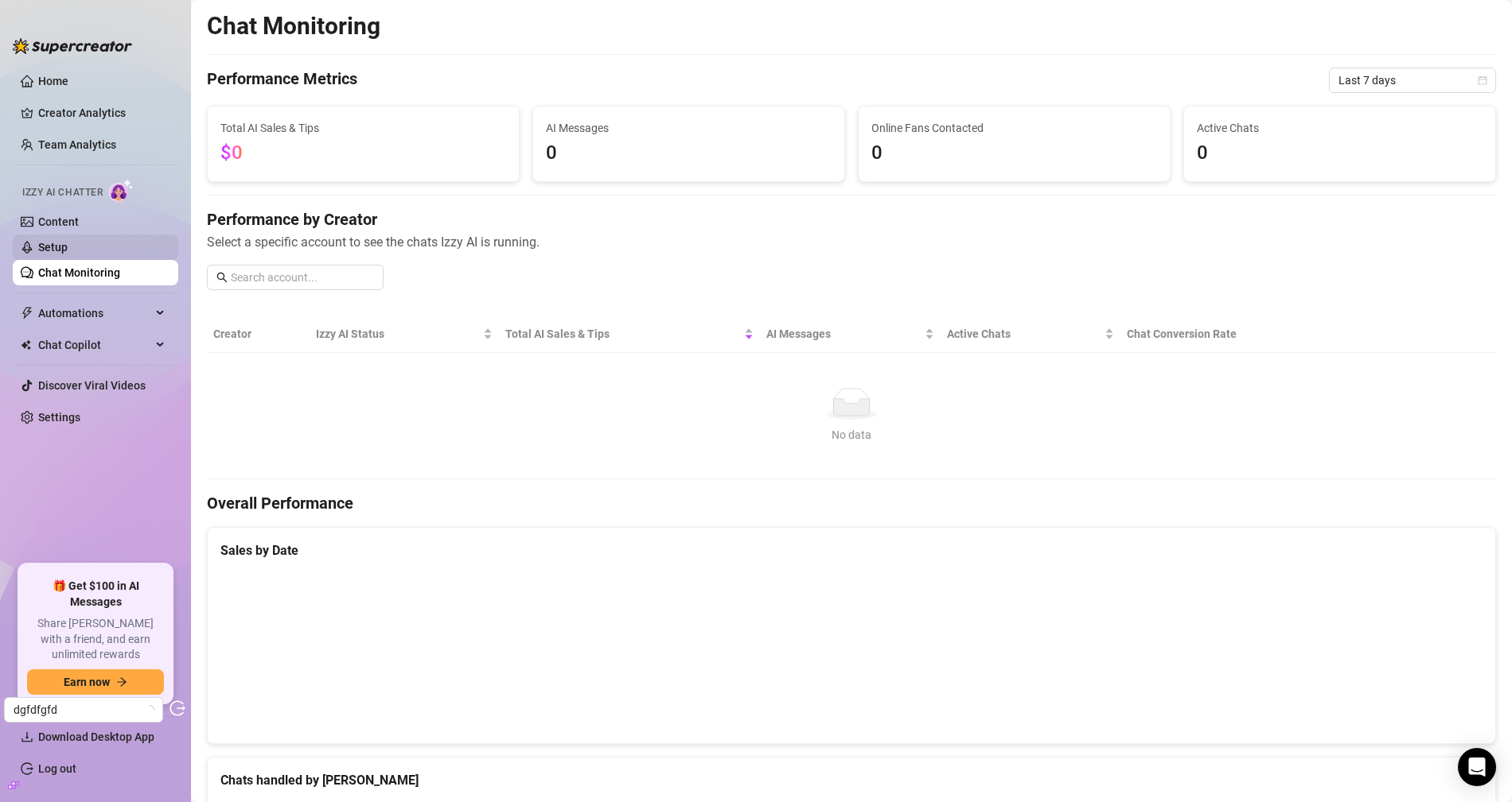
click at [67, 254] on link "Setup" at bounding box center [53, 247] width 29 height 13
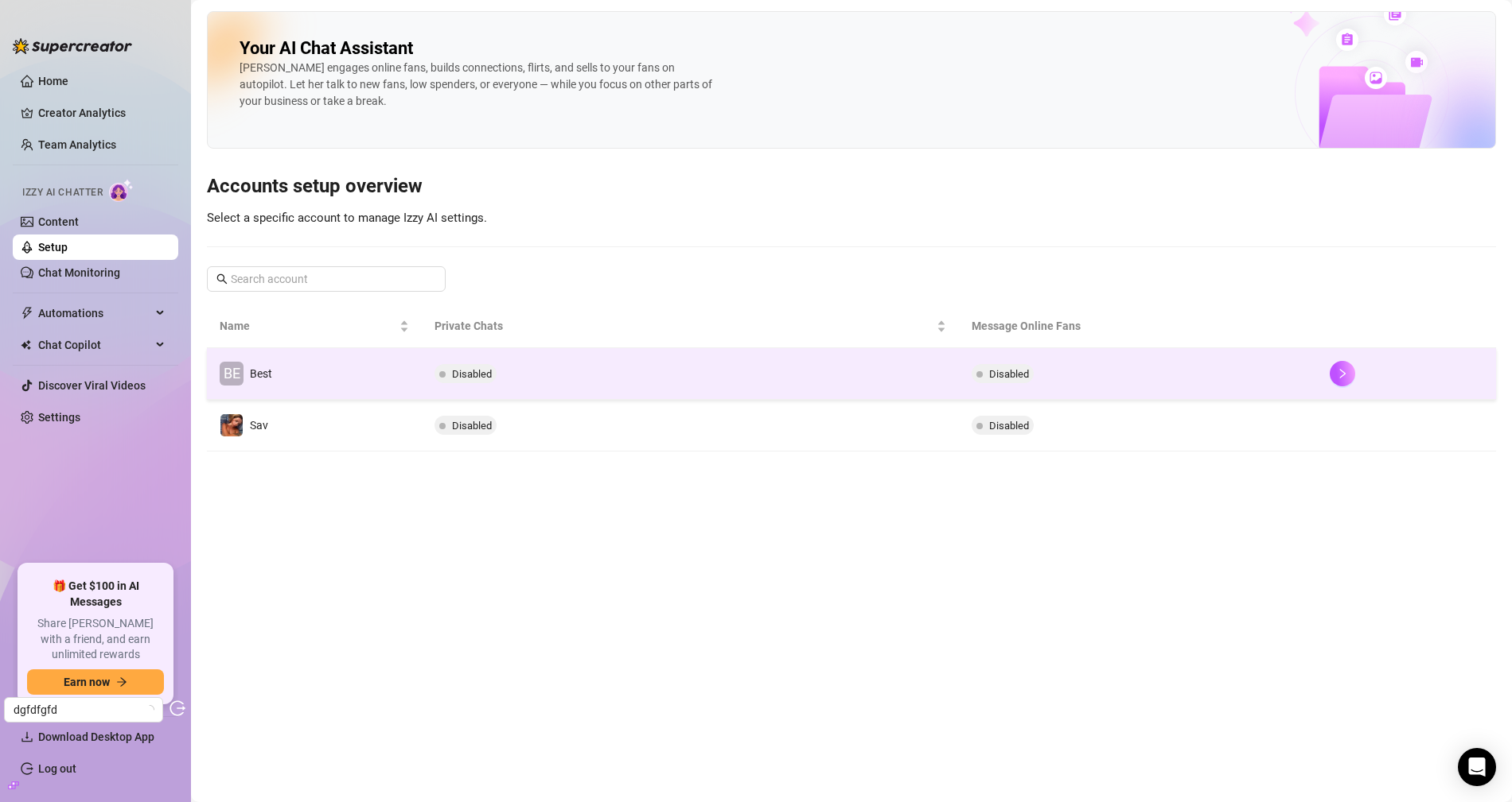
click at [400, 385] on td "BE Best" at bounding box center [315, 374] width 215 height 52
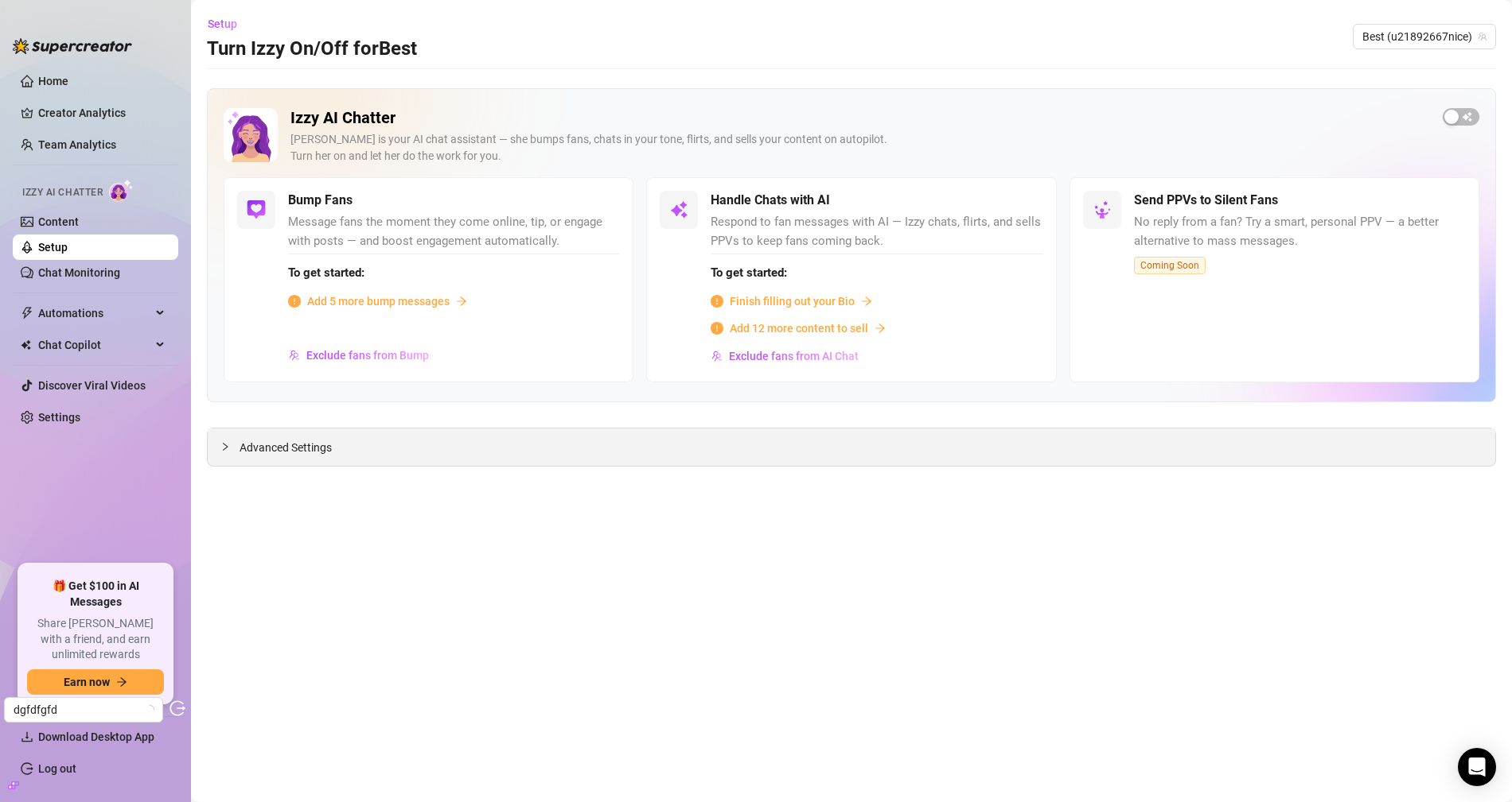
click at [260, 441] on span "Advanced Settings" at bounding box center [285, 447] width 92 height 18
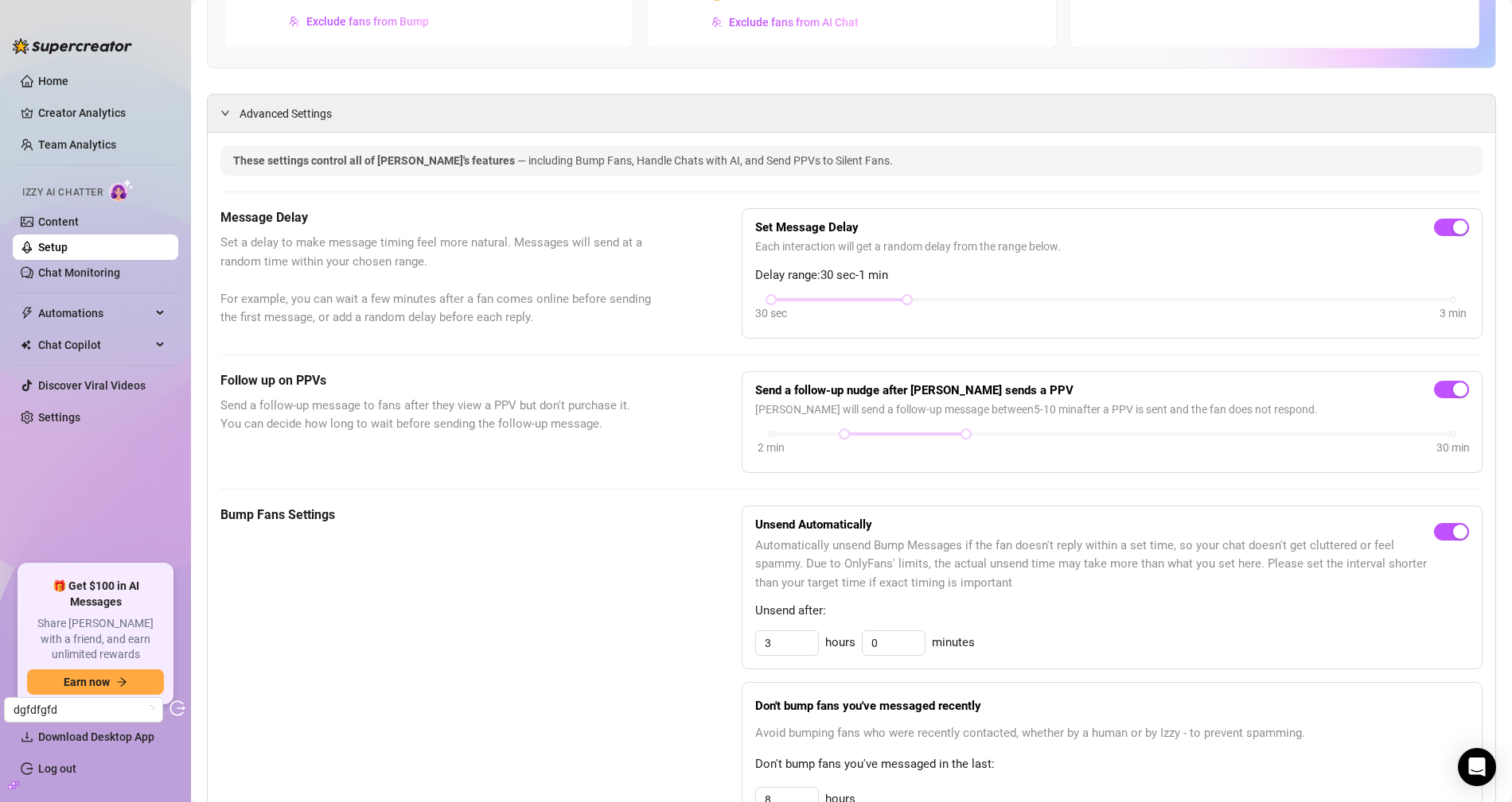
scroll to position [331, 0]
